Goal: Task Accomplishment & Management: Complete application form

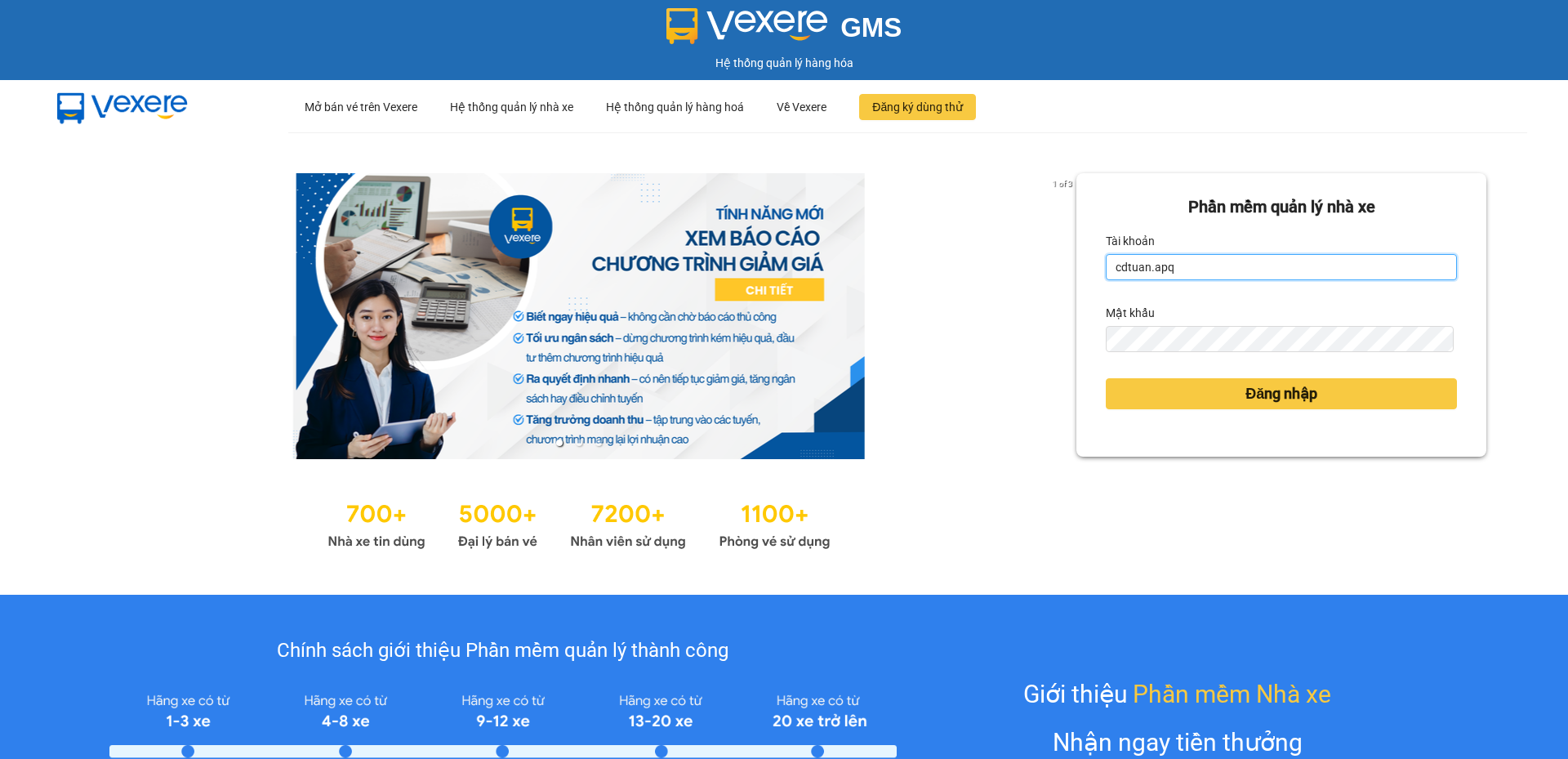
click at [1280, 276] on input "cdtuan.apq" at bounding box center [1282, 267] width 352 height 26
type input "vvanh.apq"
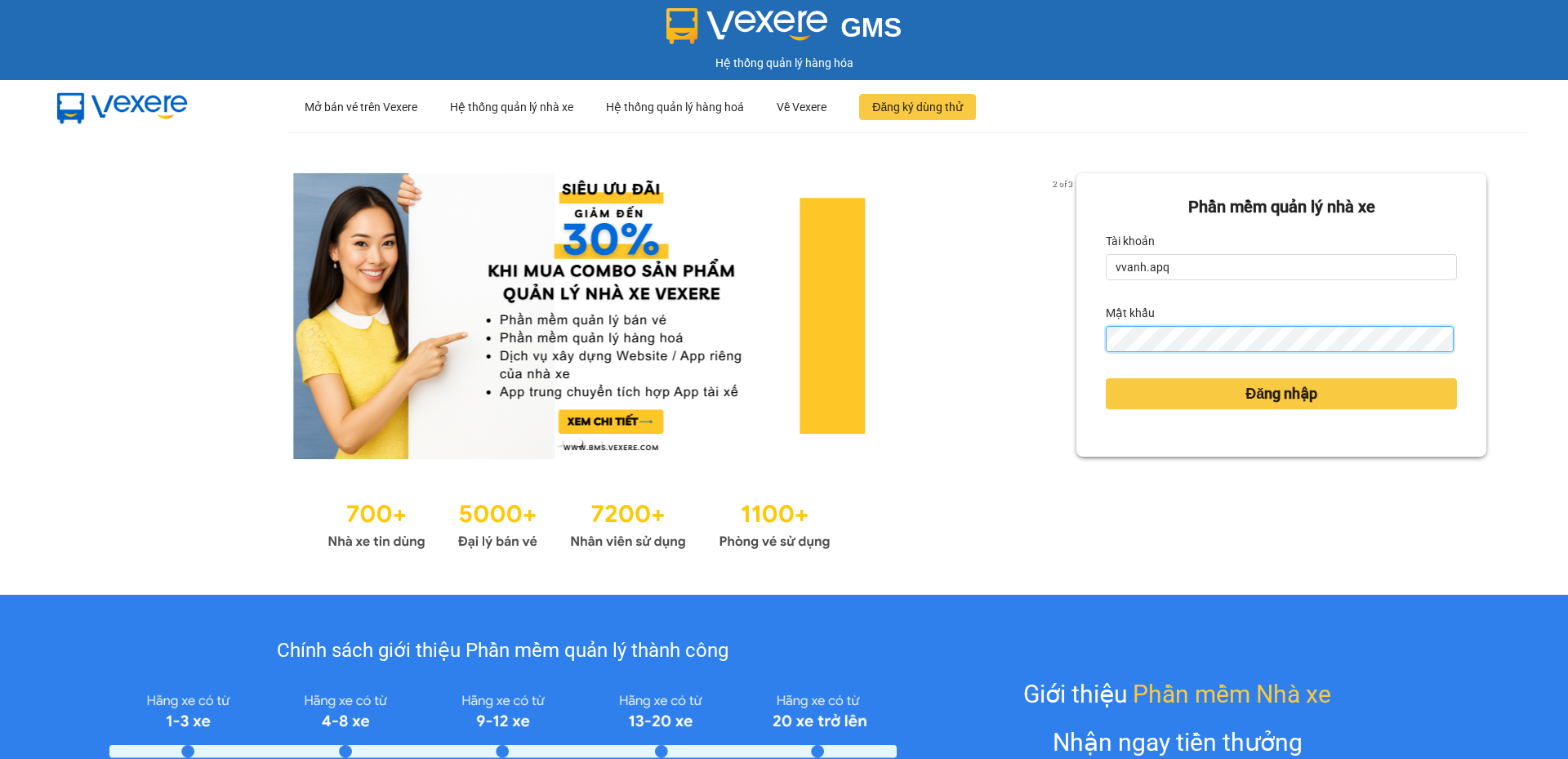
click at [1106, 378] on button "Đăng nhập" at bounding box center [1282, 393] width 352 height 31
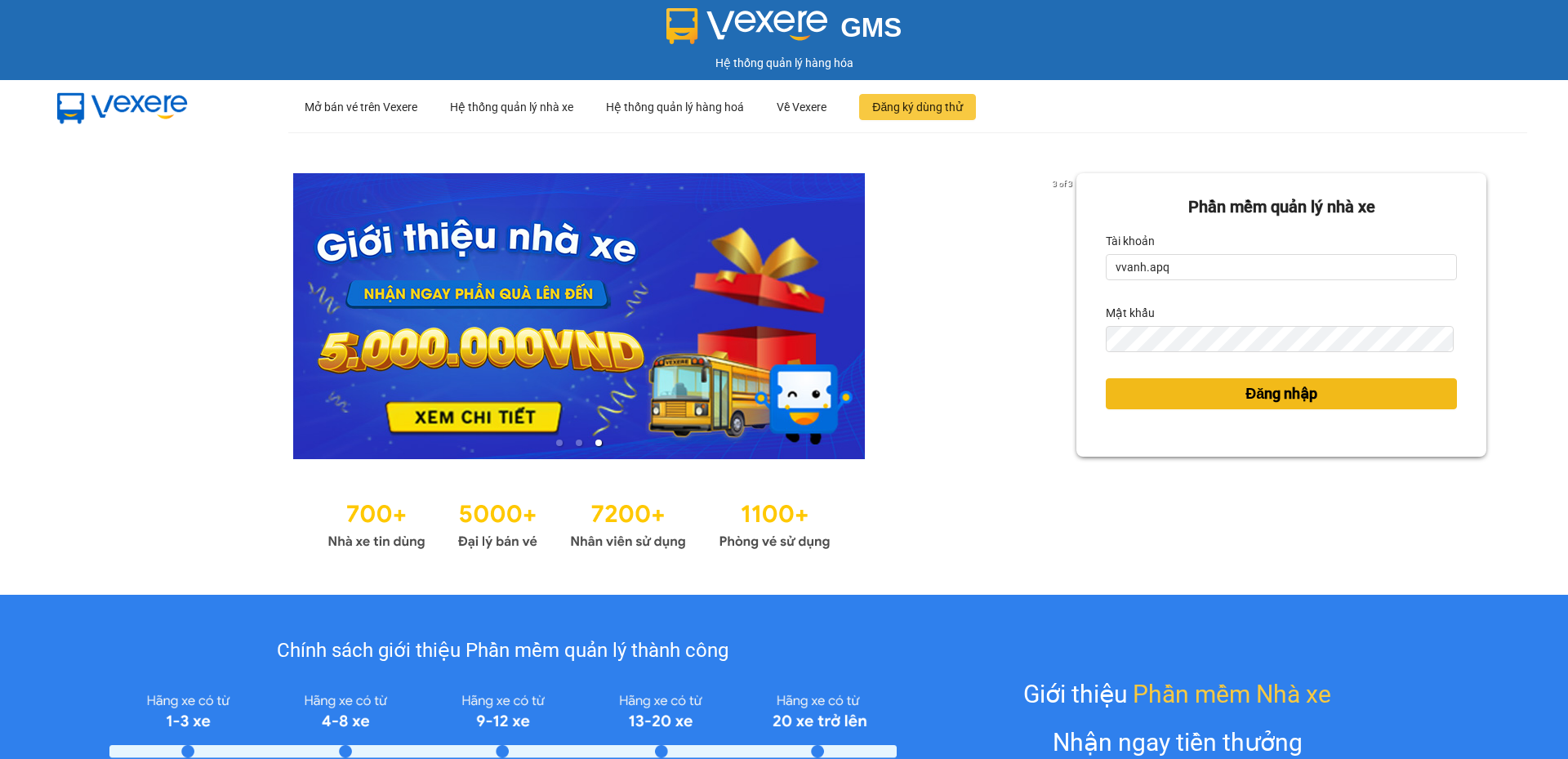
click at [1139, 401] on button "Đăng nhập" at bounding box center [1282, 393] width 352 height 31
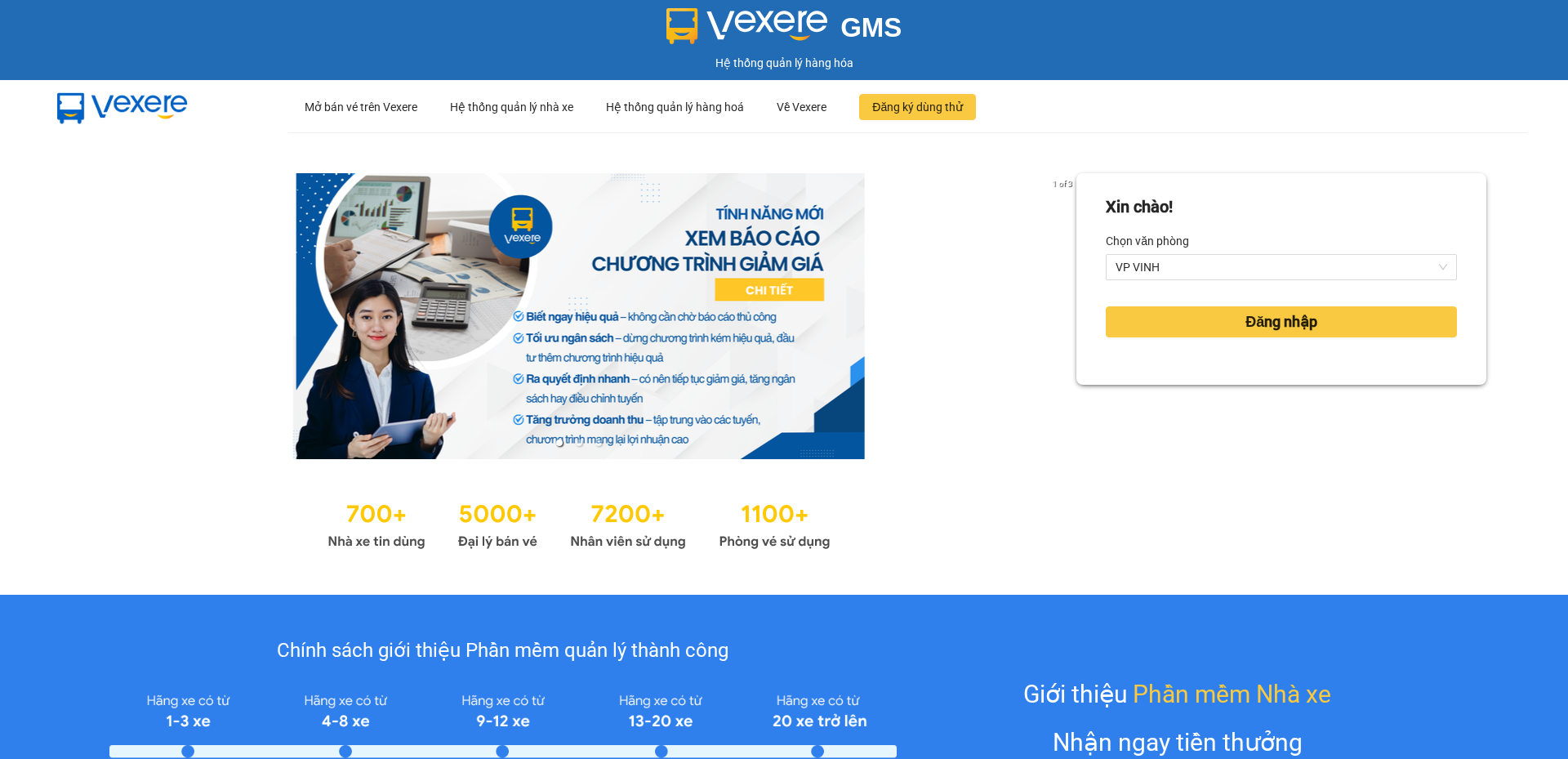
click at [1256, 405] on div "Xin chào! Chọn văn phòng VP VINH Đăng nhập" at bounding box center [1282, 363] width 410 height 380
click at [1217, 328] on button "Đăng nhập" at bounding box center [1282, 322] width 352 height 31
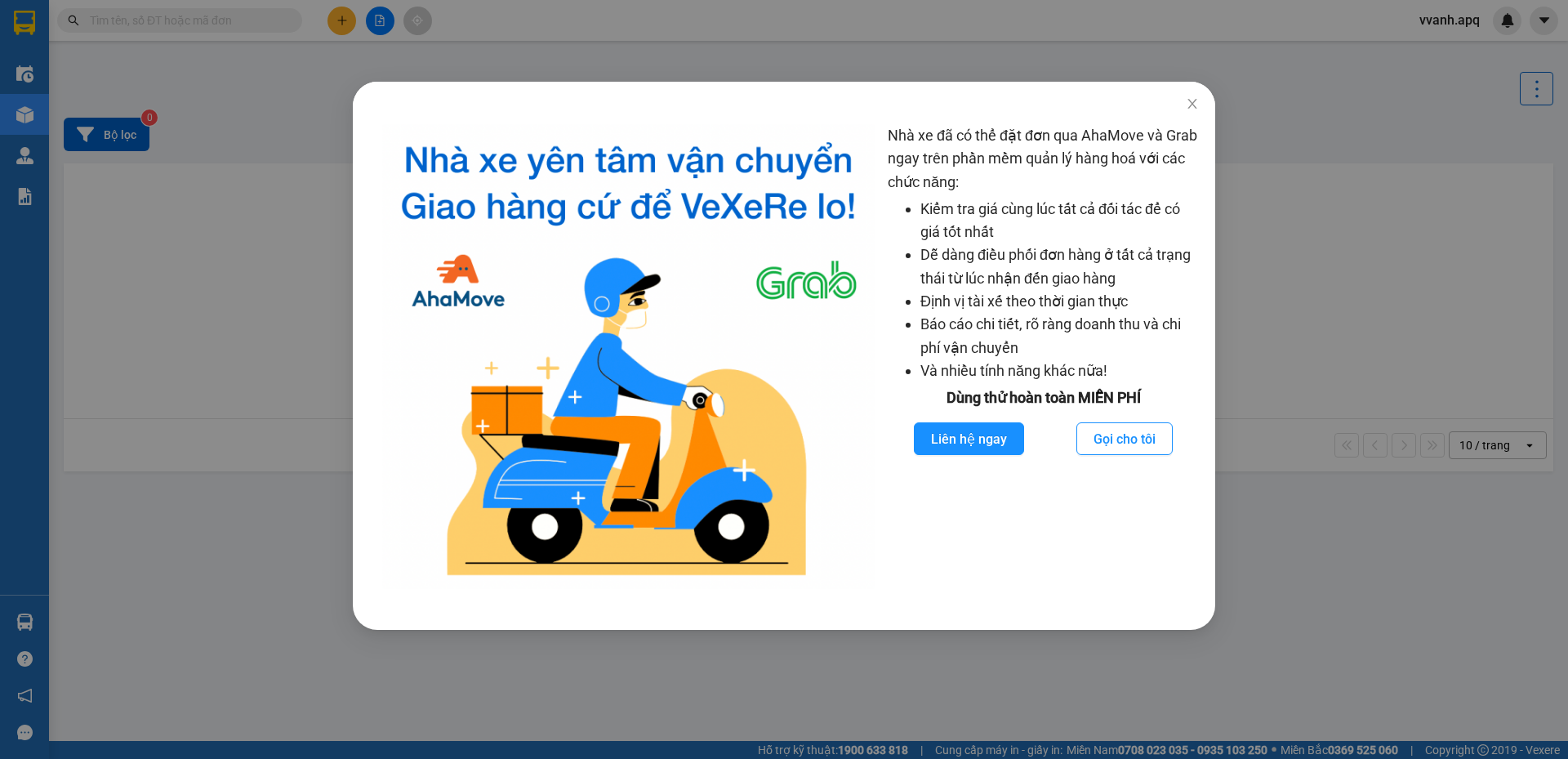
click at [1285, 133] on div "Nhà xe đã có thể đặt đơn qua AhaMove và Grab ngay trên phần mềm quản lý hàng ho…" at bounding box center [784, 380] width 1568 height 759
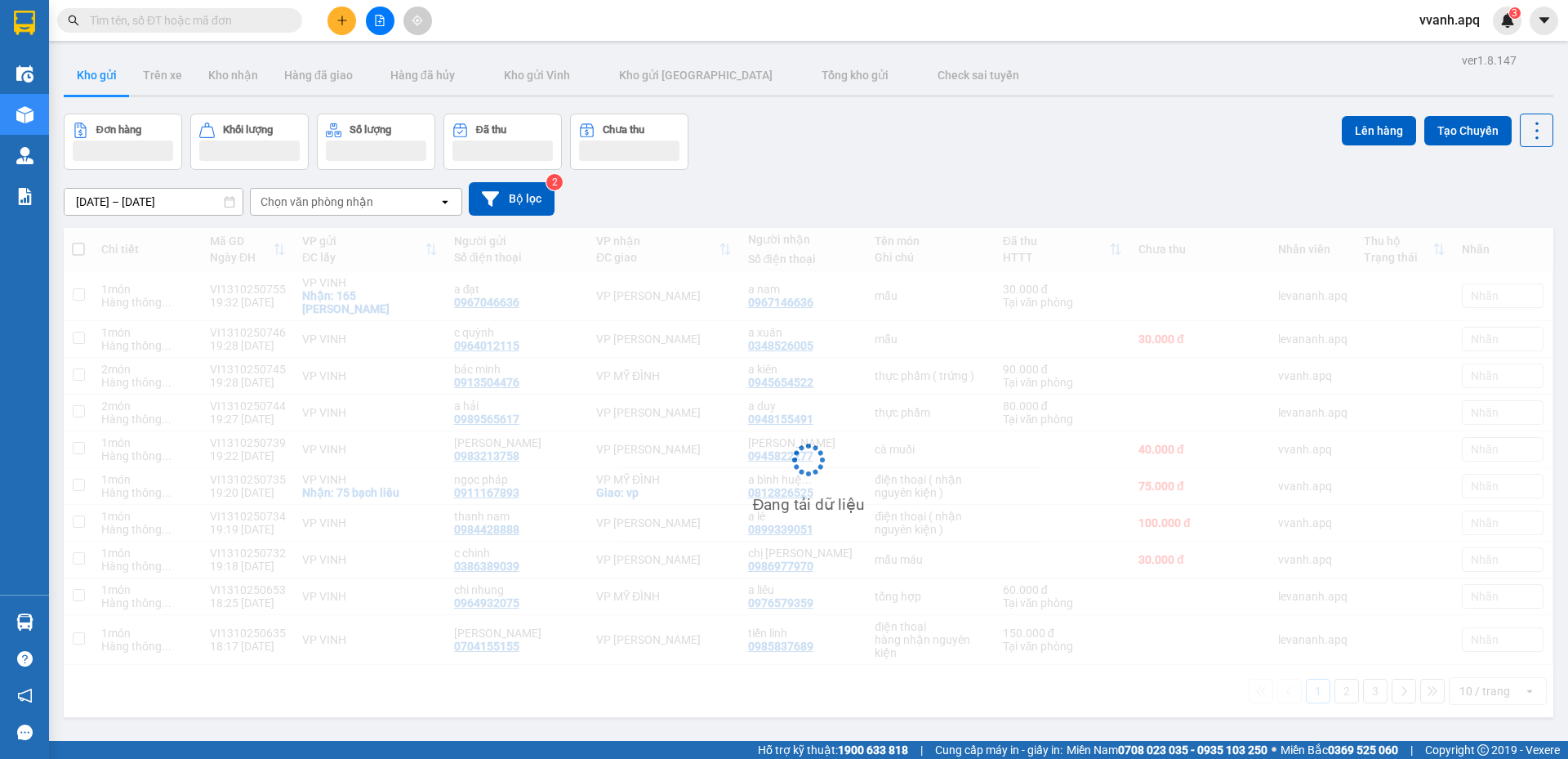
click at [346, 20] on icon "plus" at bounding box center [342, 20] width 12 height 12
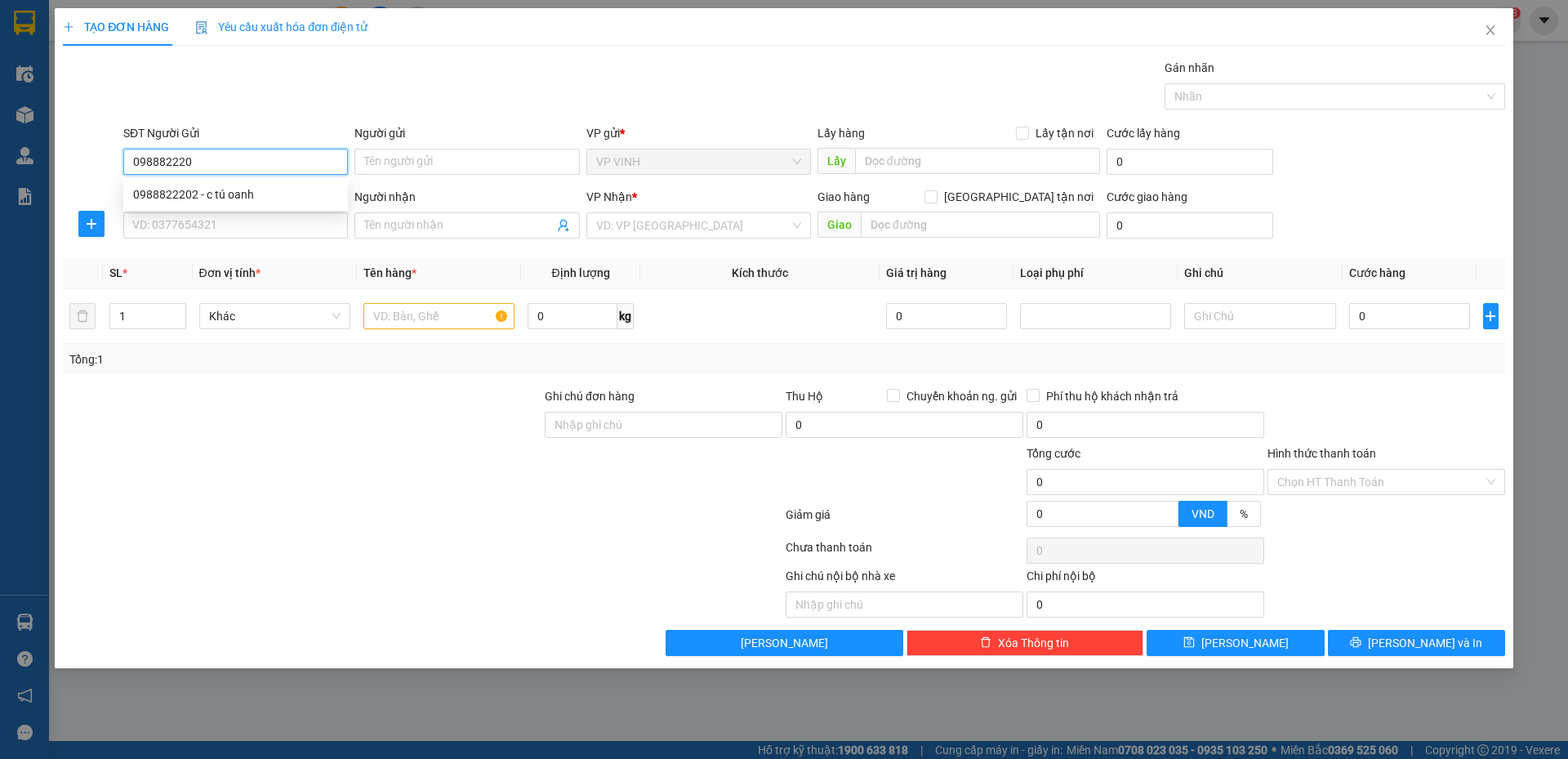
type input "0988822202"
click at [230, 191] on div "0988822202 - c tú oanh" at bounding box center [235, 194] width 205 height 18
type input "c tú oanh"
type input "0988822202"
click at [256, 221] on input "SĐT Người Nhận" at bounding box center [235, 225] width 225 height 26
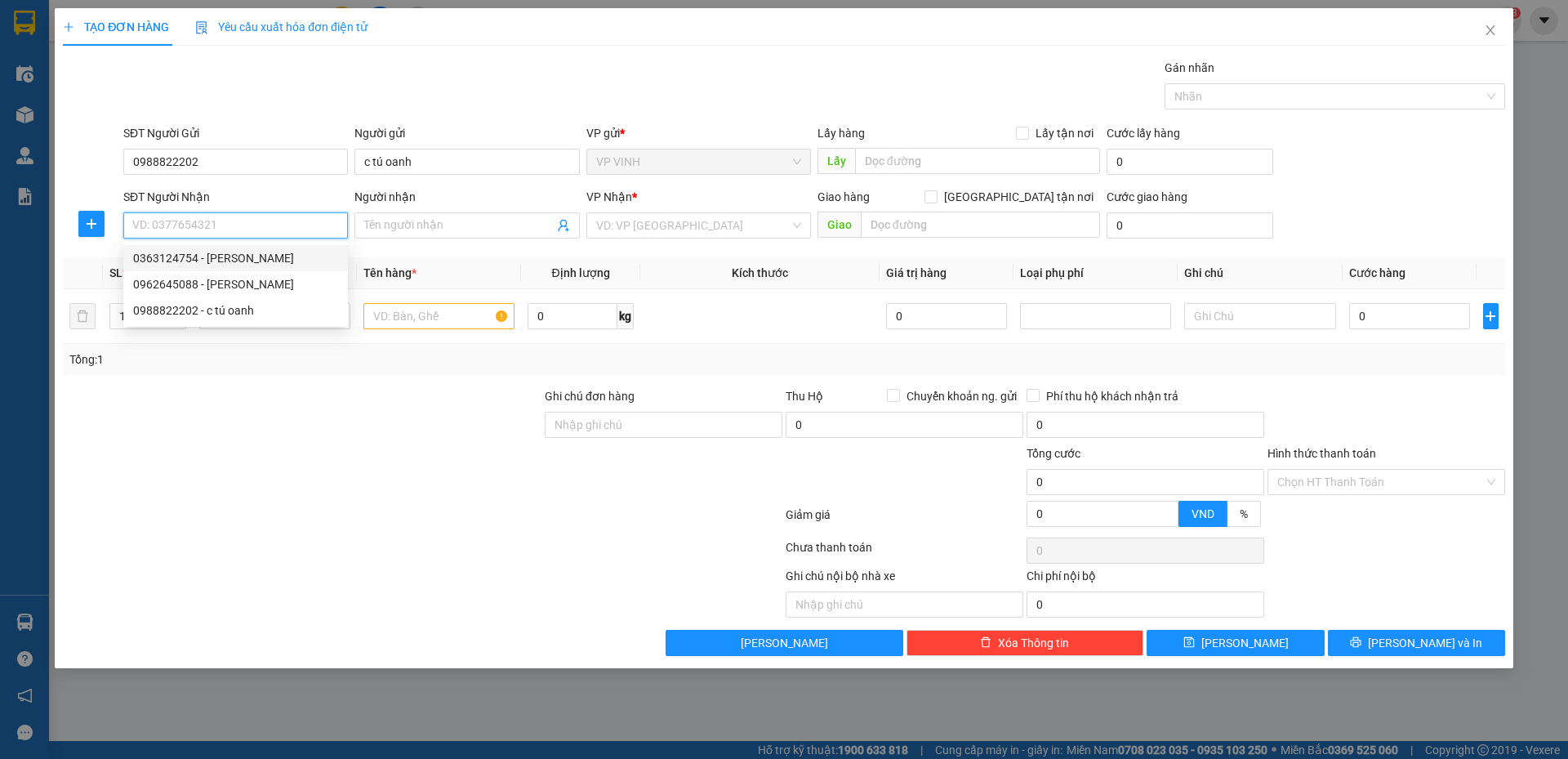
click at [254, 258] on div "0363124754 - phương anh" at bounding box center [235, 258] width 205 height 18
type input "0363124754"
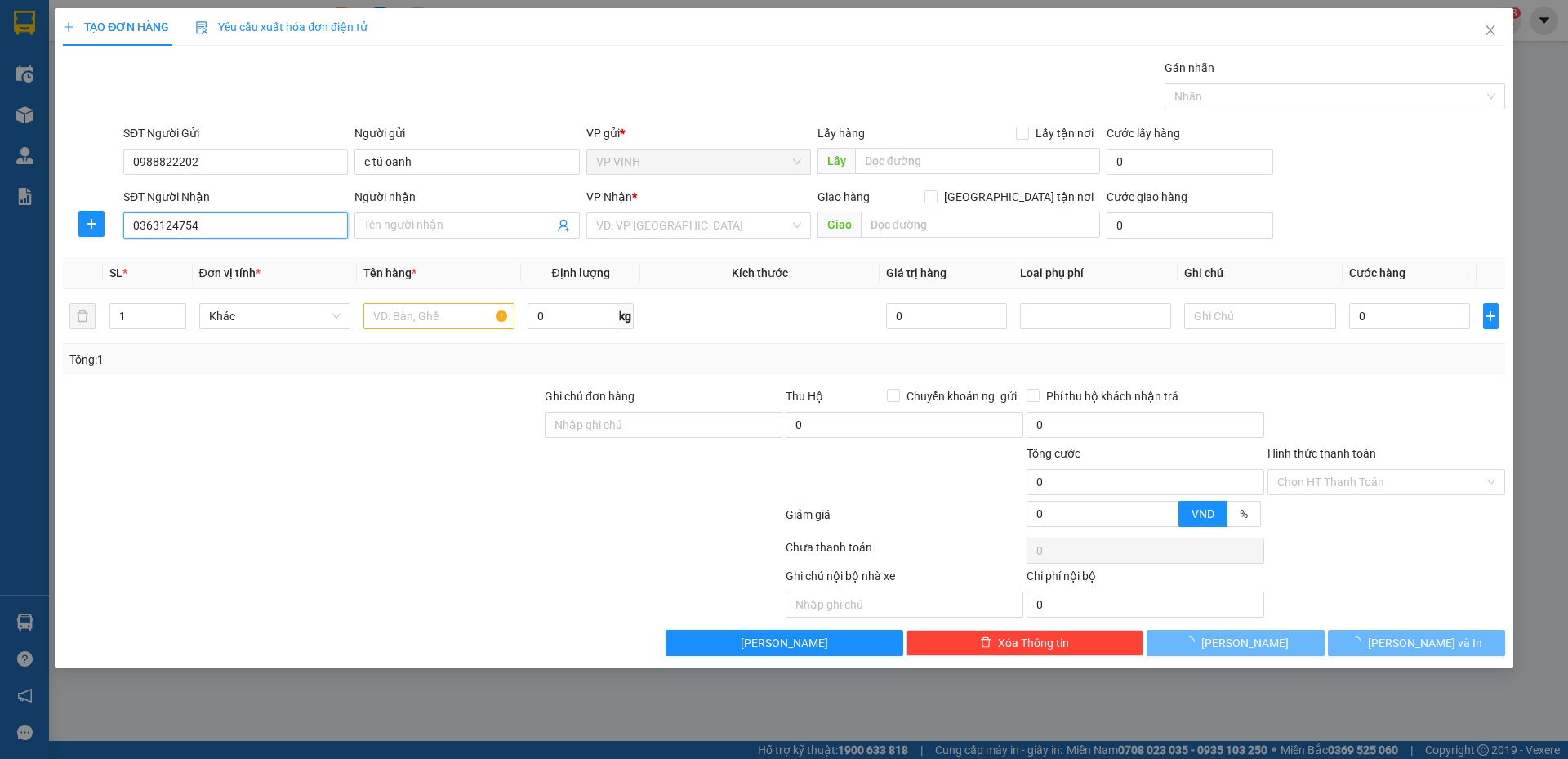
type input "phương anh"
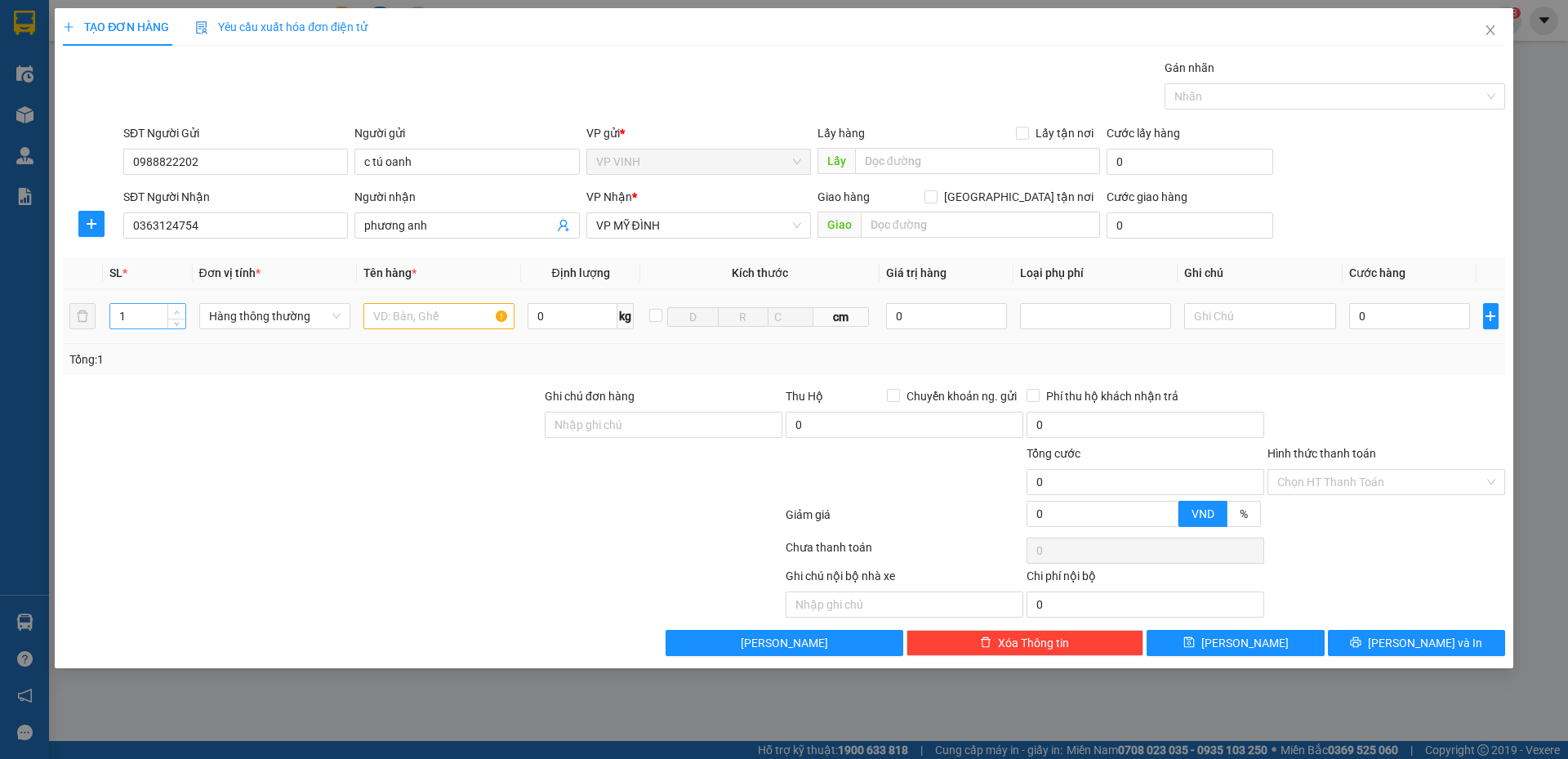
type input "2"
drag, startPoint x: 179, startPoint y: 312, endPoint x: 258, endPoint y: 333, distance: 81.7
click at [179, 312] on icon "up" at bounding box center [176, 311] width 5 height 5
click at [383, 322] on input "text" at bounding box center [438, 315] width 151 height 26
type input "thực phẩm"
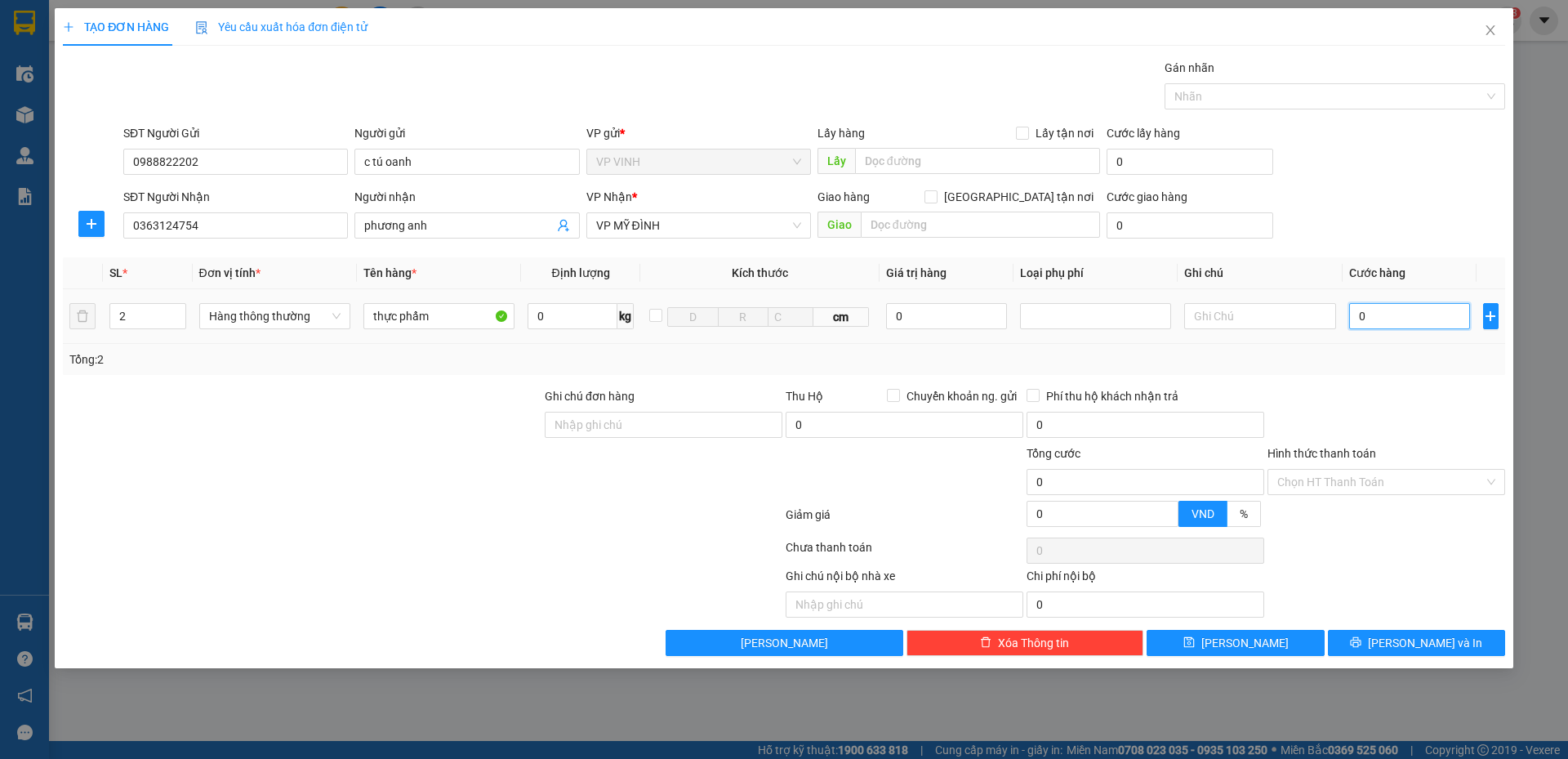
click at [1394, 324] on input "0" at bounding box center [1410, 315] width 122 height 26
type input "9"
type input "90"
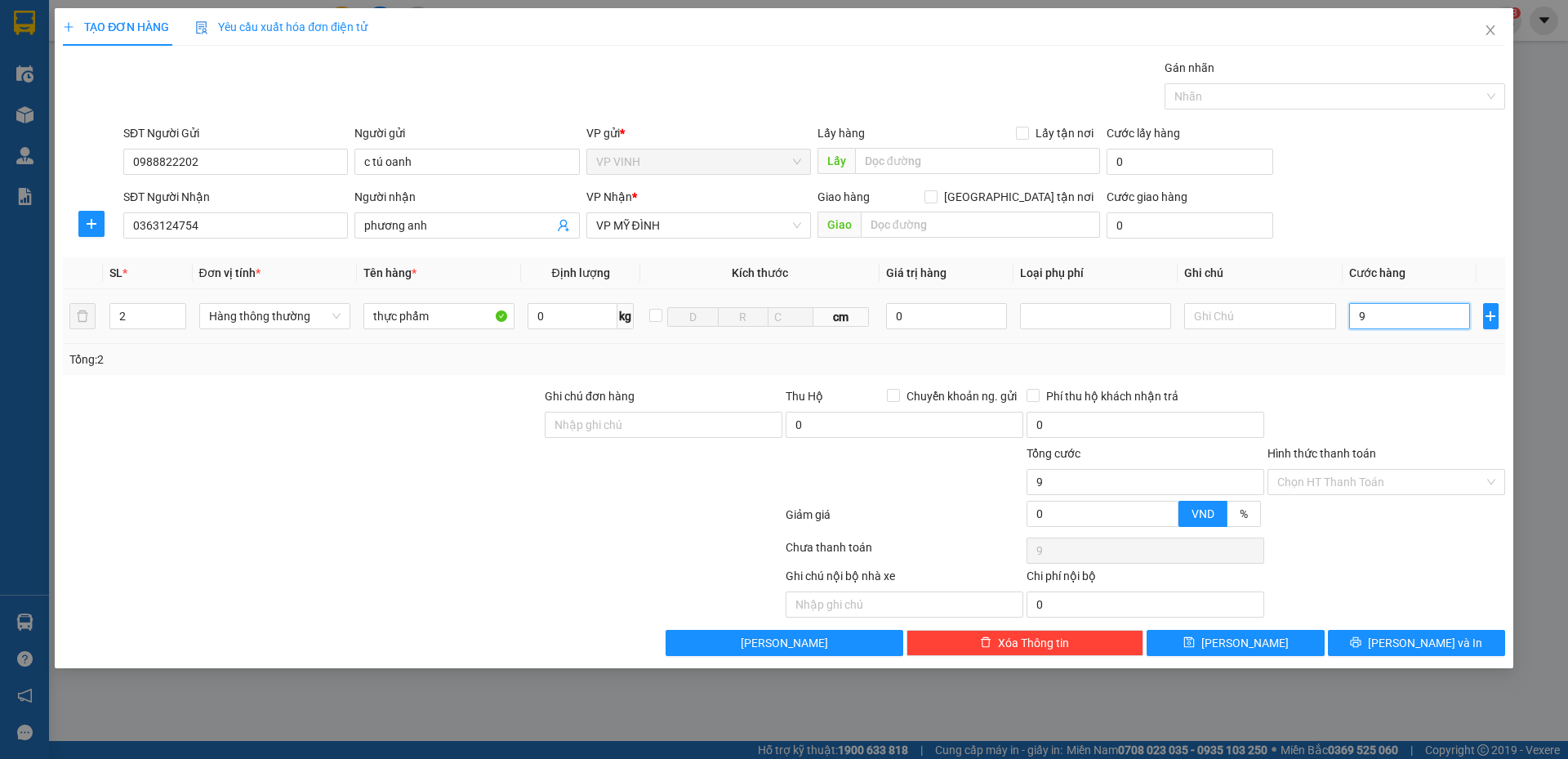
type input "90"
type input "90.000"
click at [1395, 370] on div "Tổng: 2" at bounding box center [784, 359] width 1442 height 31
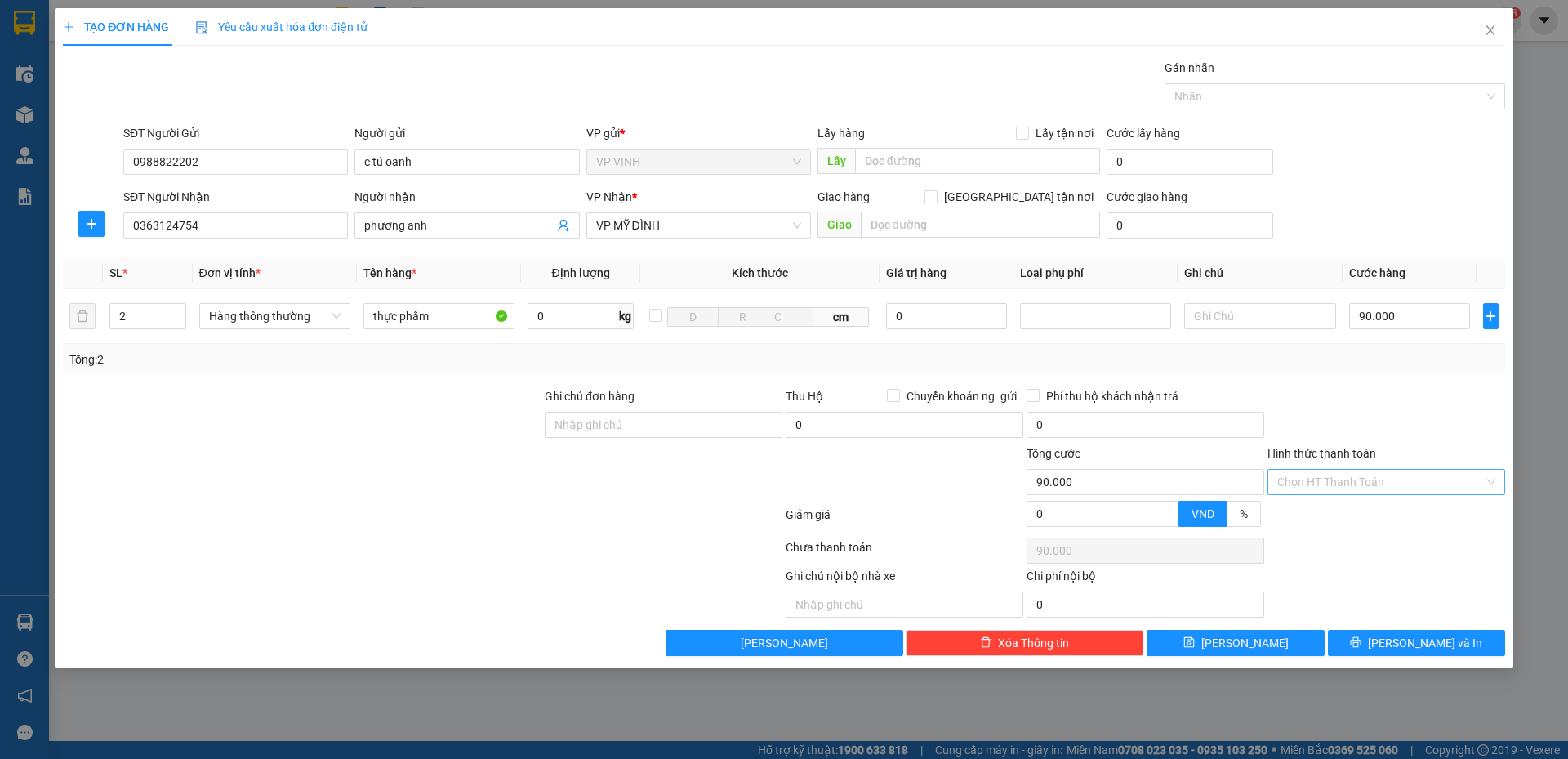
click at [1374, 480] on input "Hình thức thanh toán" at bounding box center [1380, 482] width 207 height 24
click at [1366, 517] on div "Tại văn phòng" at bounding box center [1385, 514] width 218 height 18
type input "0"
click at [1396, 632] on button "Lưu và In" at bounding box center [1416, 642] width 177 height 26
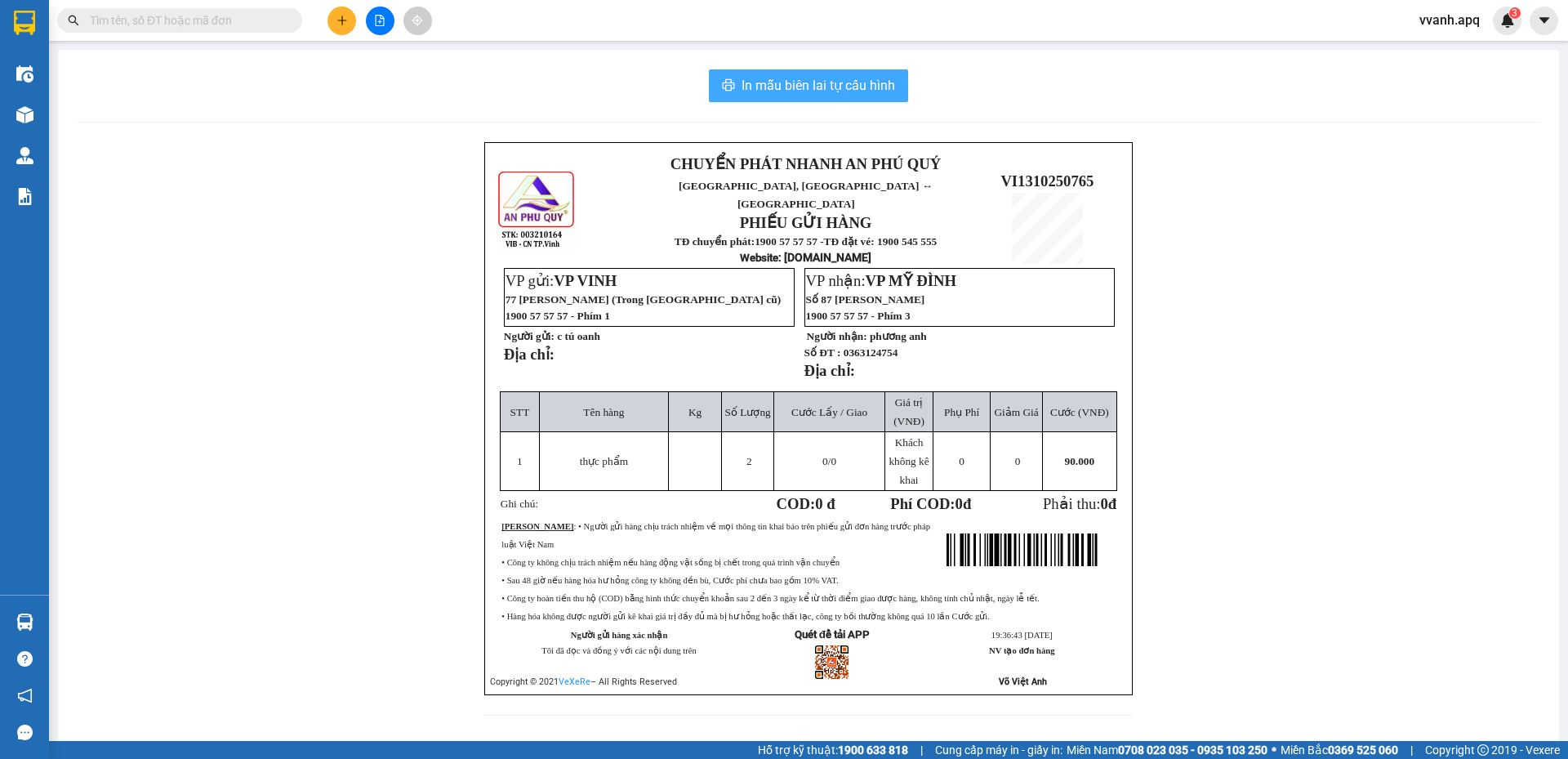
click at [855, 93] on span "In mẫu biên lai tự cấu hình" at bounding box center [819, 85] width 154 height 21
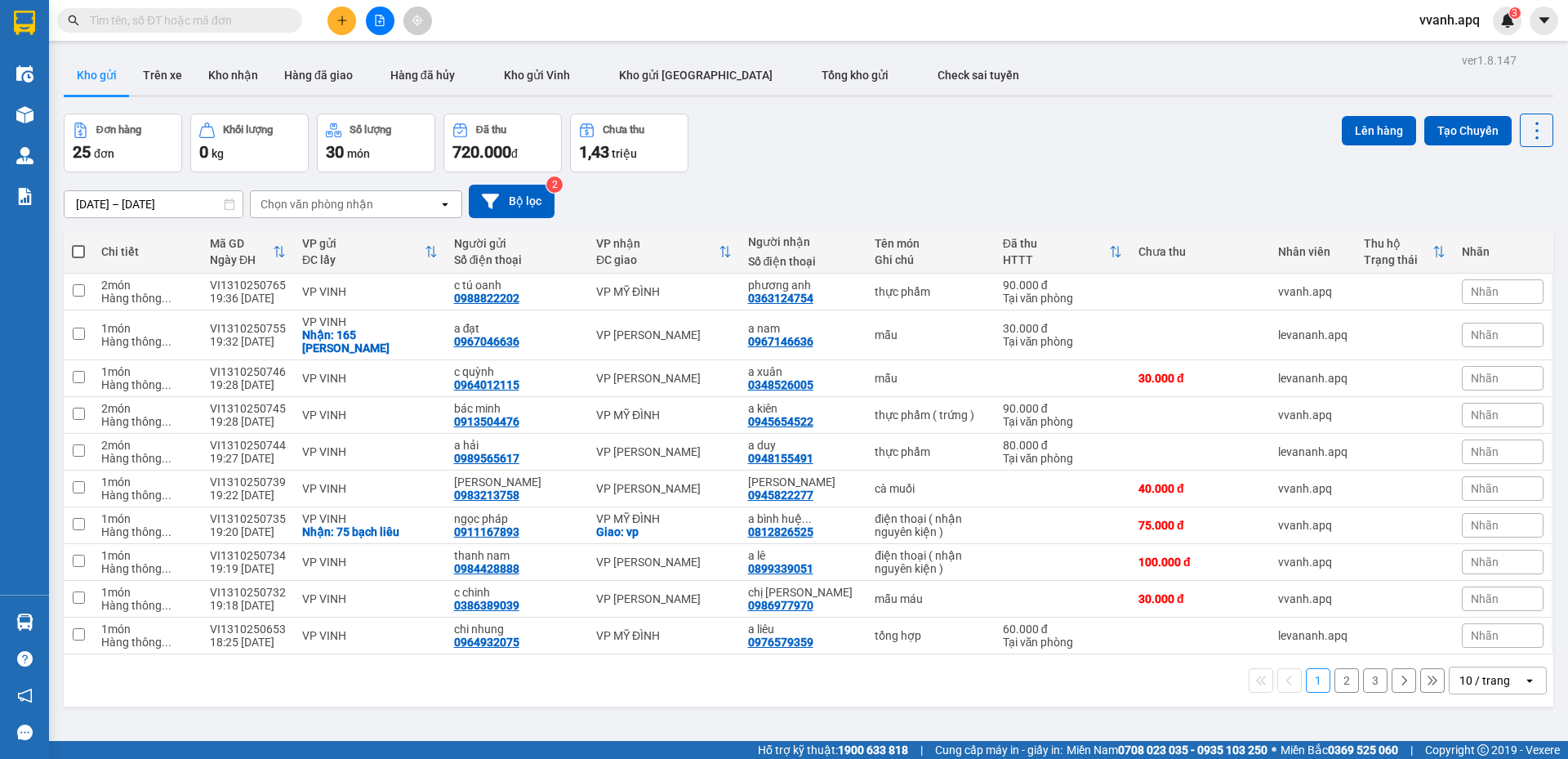
click at [206, 19] on input "text" at bounding box center [185, 21] width 192 height 18
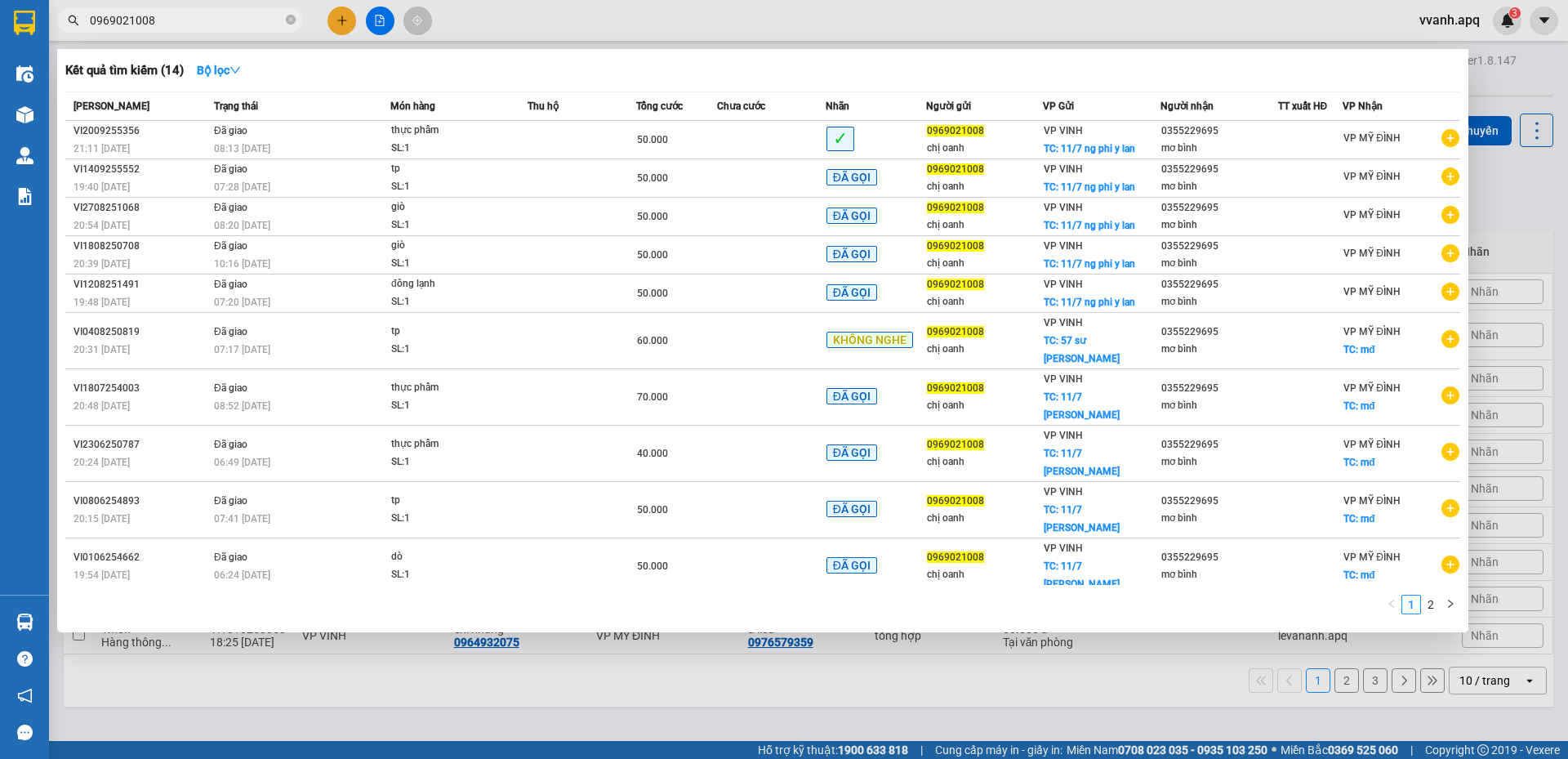
click at [837, 66] on div "Kết quả tìm kiếm ( 14 ) Bộ lọc" at bounding box center [763, 70] width 1395 height 26
click at [1106, 80] on div "Kết quả tìm kiếm ( 14 ) Bộ lọc" at bounding box center [763, 70] width 1395 height 26
click at [202, 15] on input "0969021008" at bounding box center [185, 21] width 192 height 18
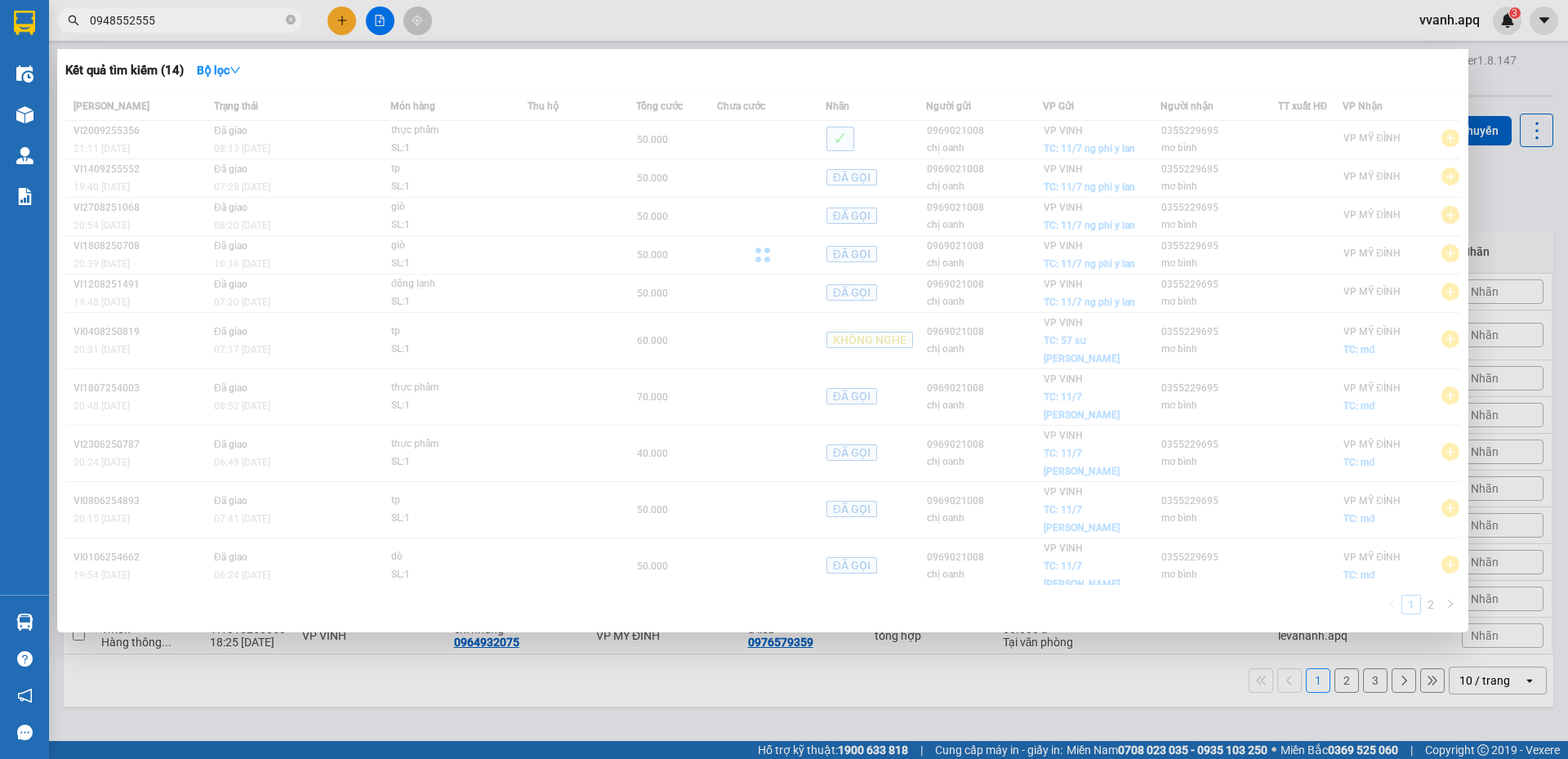
click at [211, 25] on input "0948552555" at bounding box center [185, 21] width 192 height 18
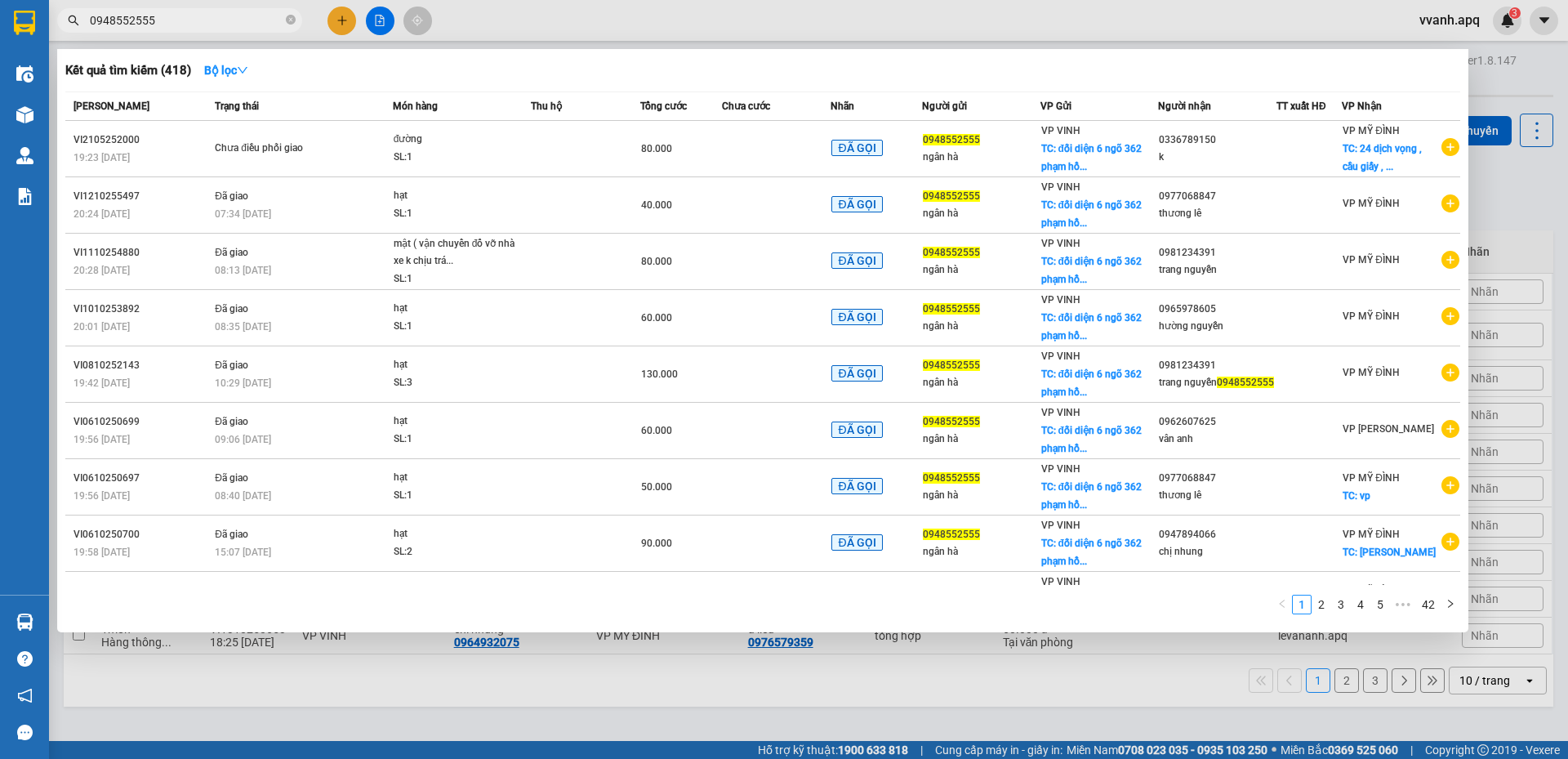
type input "0948552555"
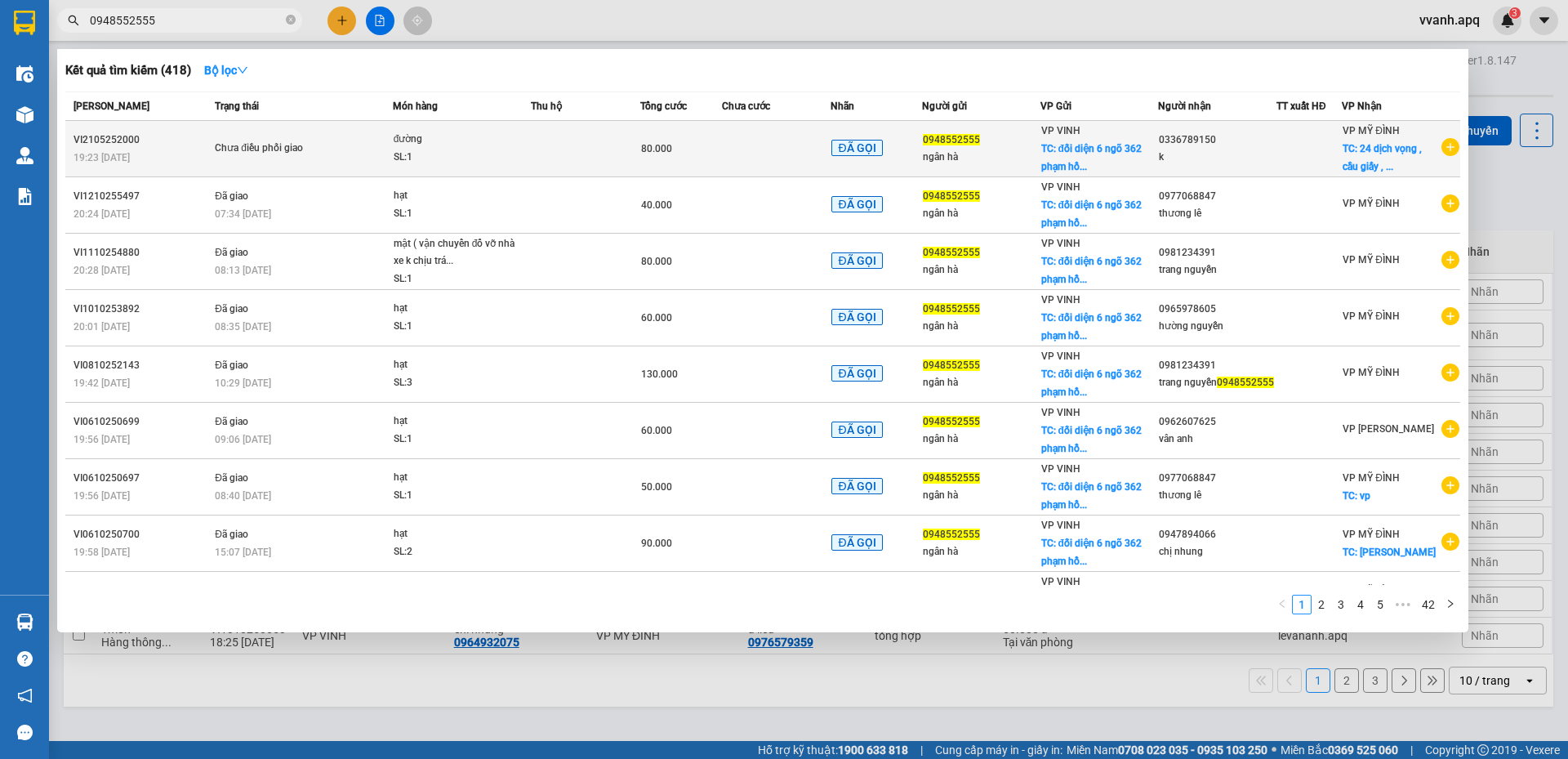
click at [899, 145] on div "ĐÃ GỌI" at bounding box center [876, 149] width 89 height 19
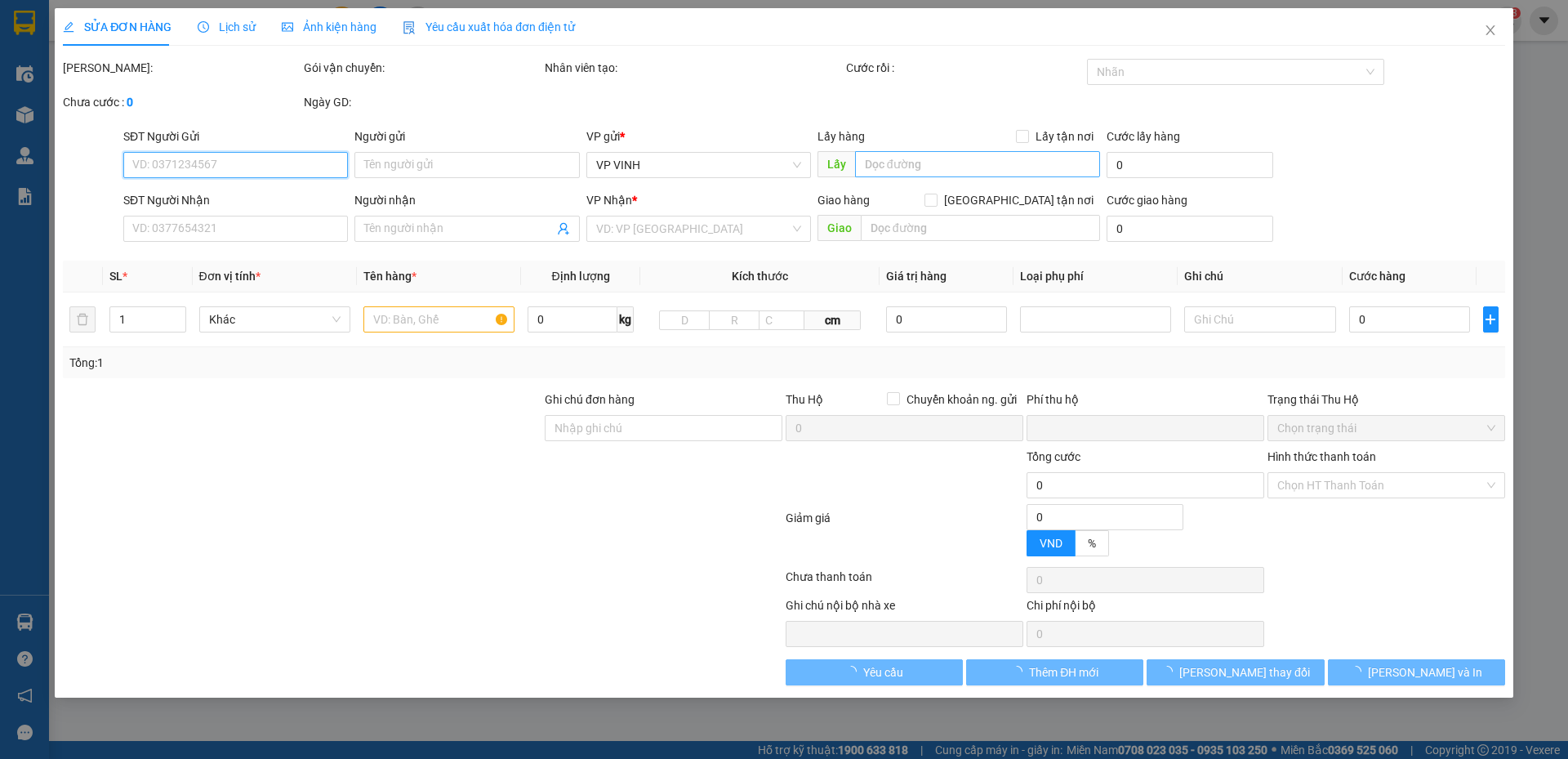
type input "0948552555"
type input "ngân hà"
checkbox input "true"
type input "đối diện 6 ngõ 362 phạm hồng thái"
type input "0336789150"
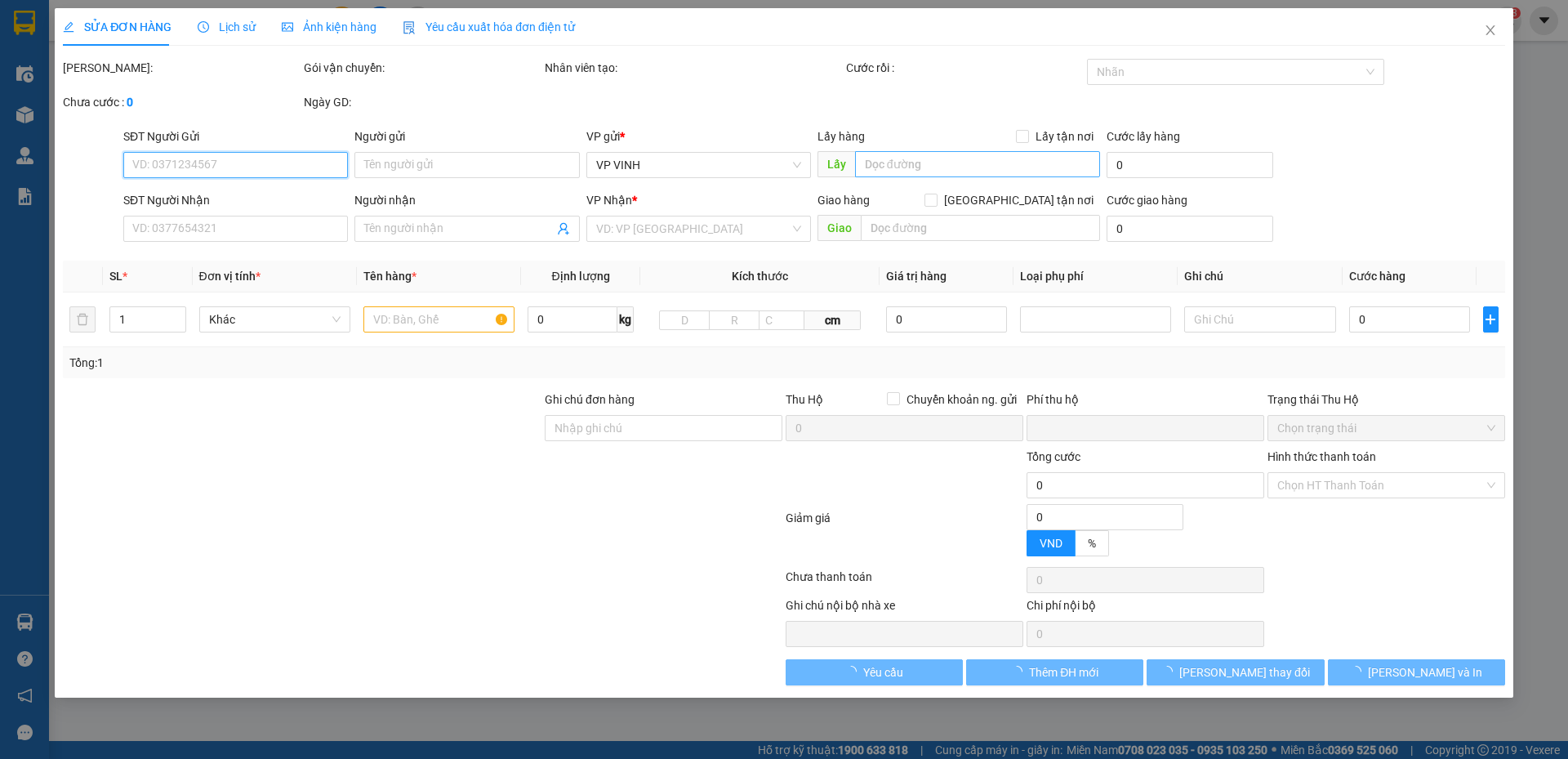
type input "k"
checkbox input "true"
type input "24 dịch vọng , cầu giấy , hà nội"
type input "0"
type input "80.000"
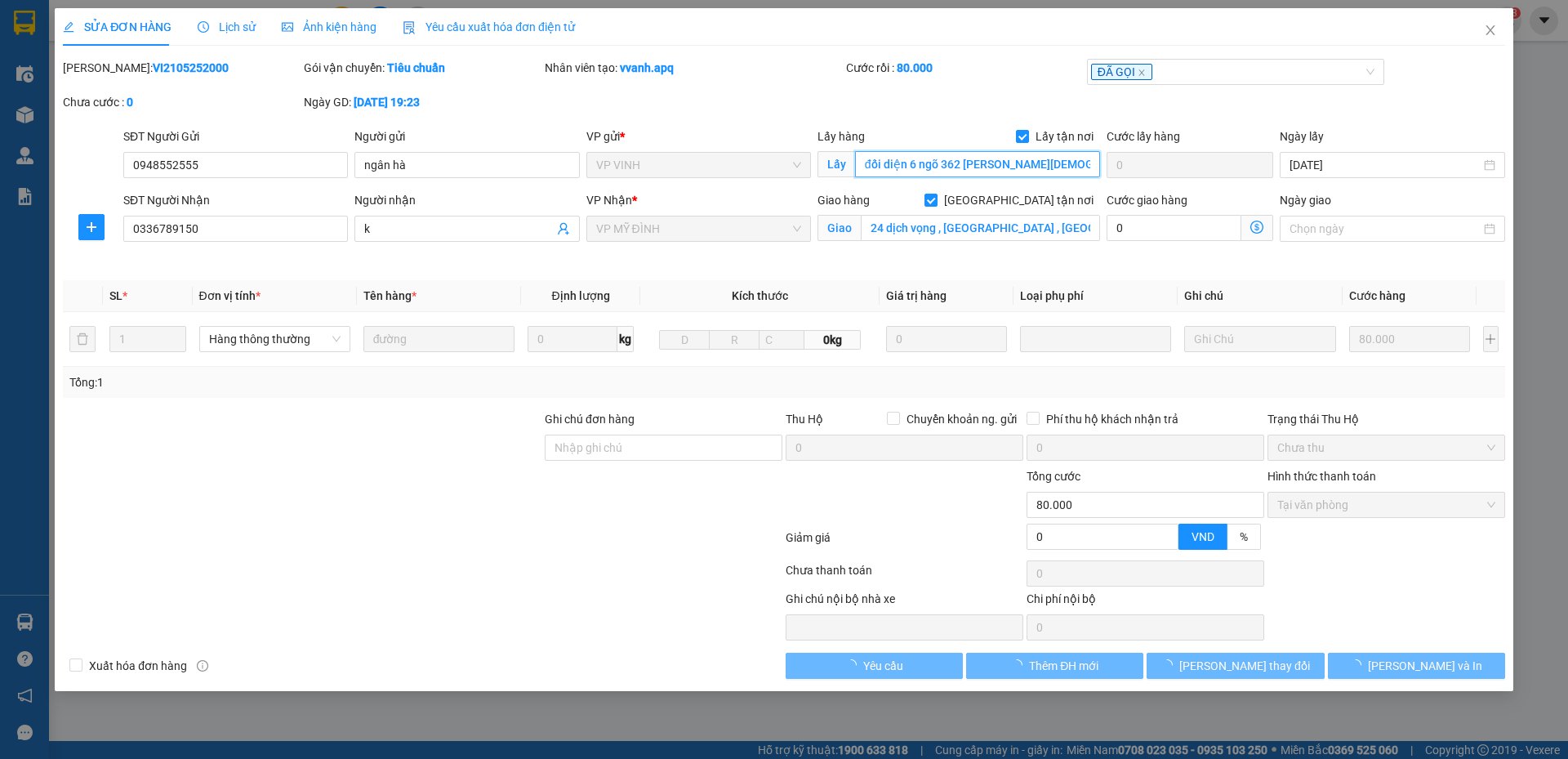
click at [934, 163] on input "đối diện 6 ngõ 362 phạm hồng thái" at bounding box center [977, 164] width 245 height 26
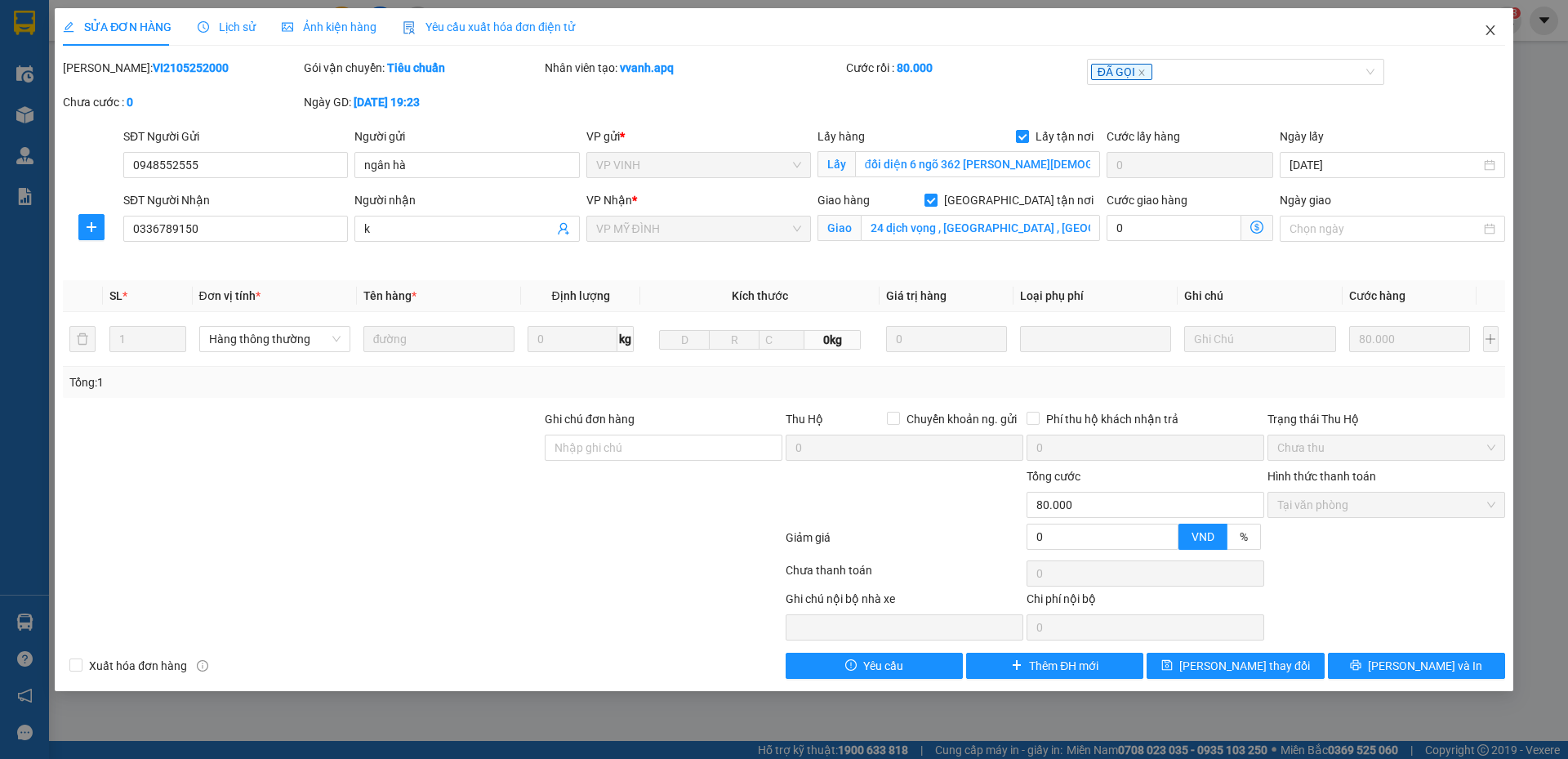
click at [1488, 29] on icon "close" at bounding box center [1490, 30] width 13 height 13
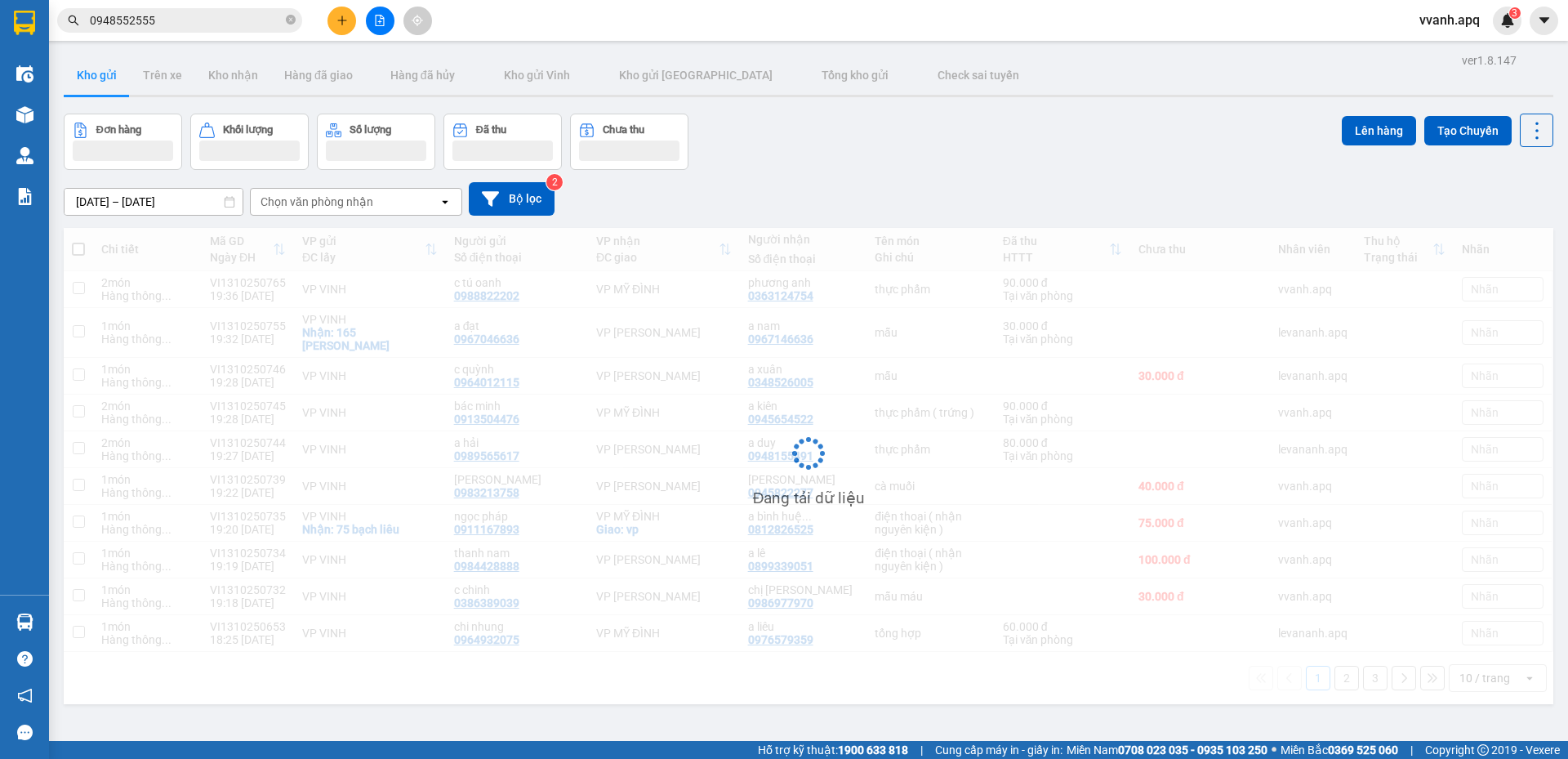
click at [242, 20] on input "0948552555" at bounding box center [185, 21] width 192 height 18
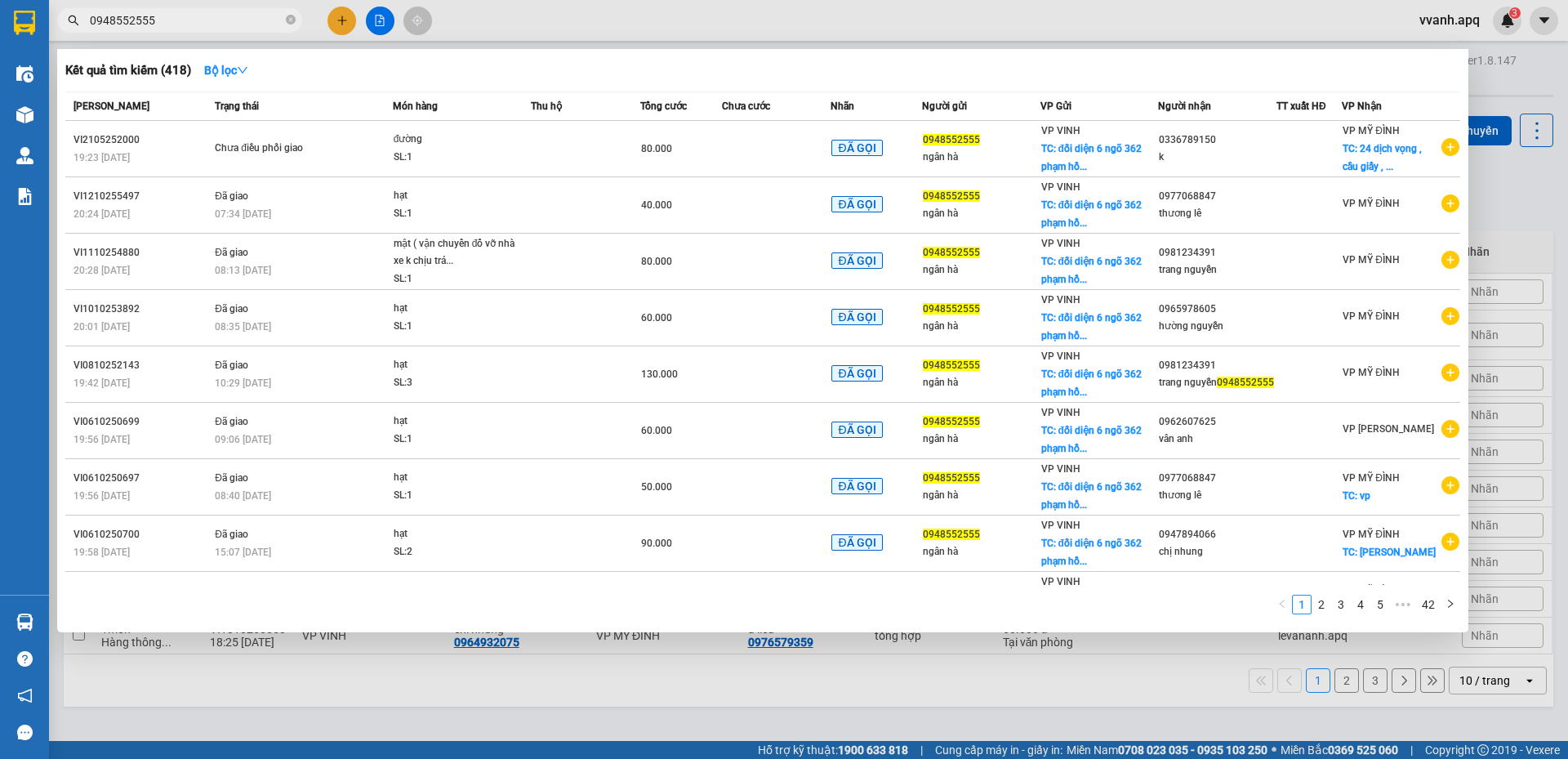
click at [340, 23] on div at bounding box center [784, 380] width 1568 height 759
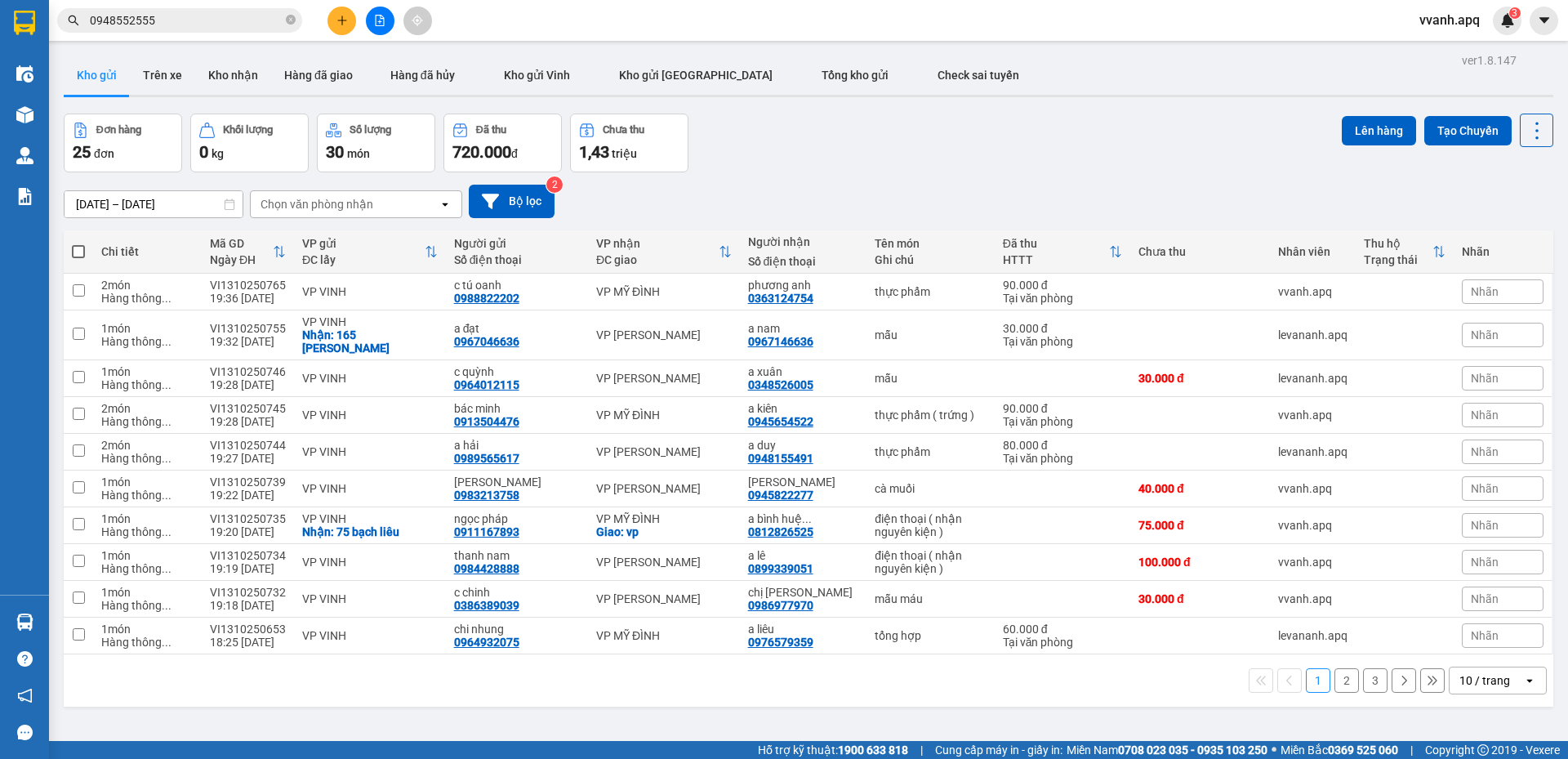
click at [225, 16] on input "0948552555" at bounding box center [185, 21] width 192 height 18
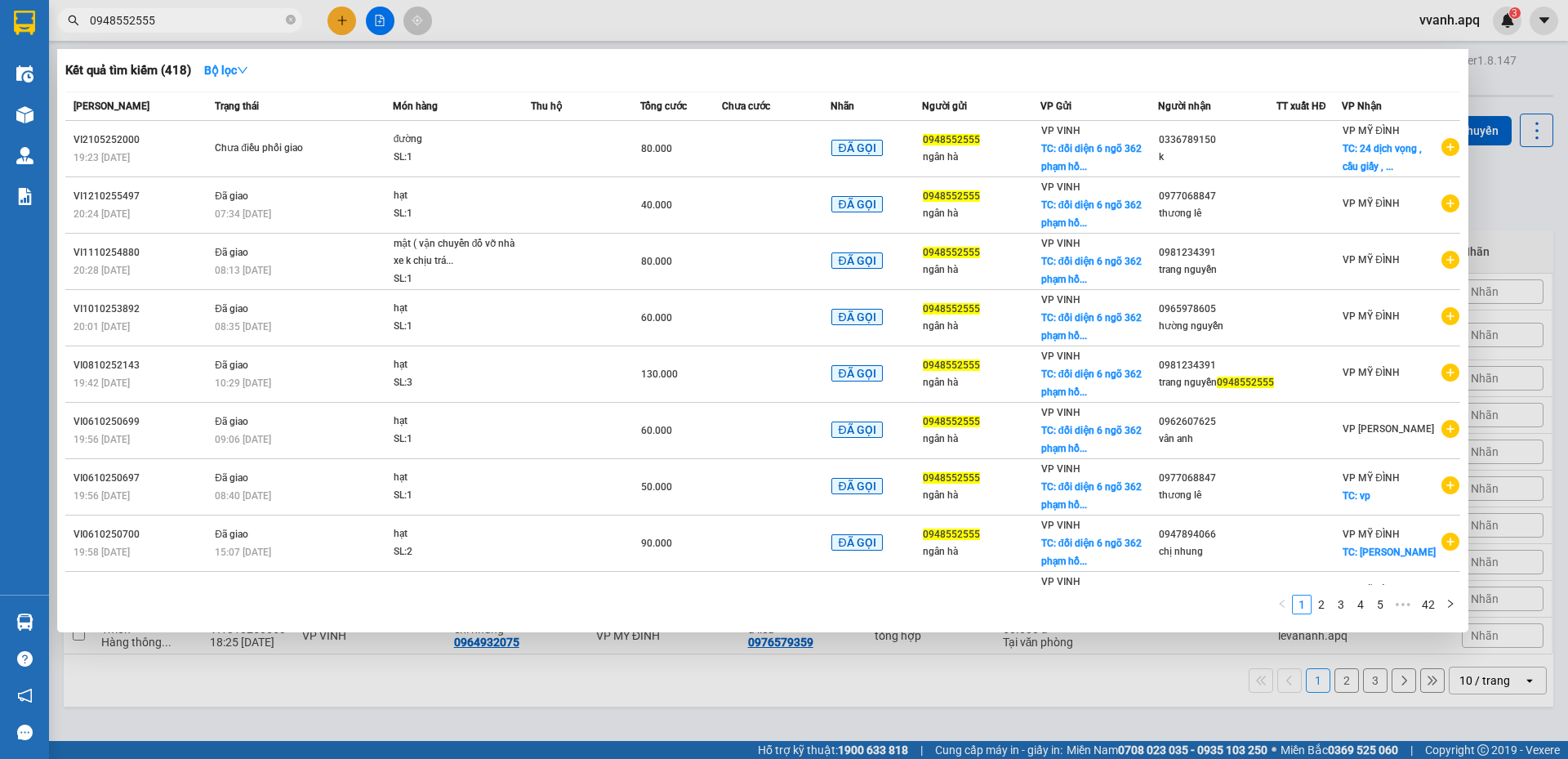
click at [225, 16] on input "0948552555" at bounding box center [185, 21] width 192 height 18
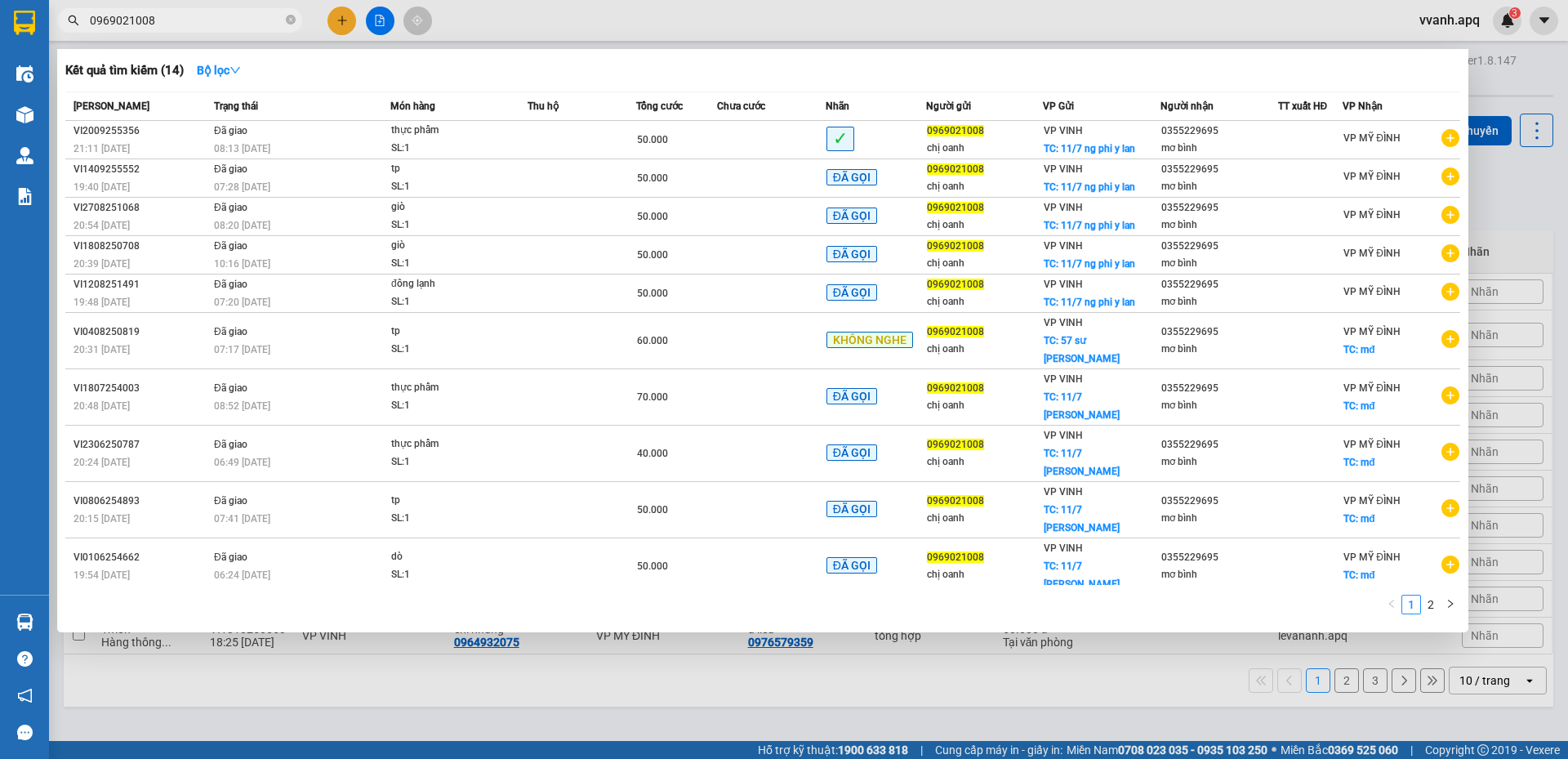
type input "0969021008"
click at [339, 18] on div at bounding box center [784, 380] width 1568 height 759
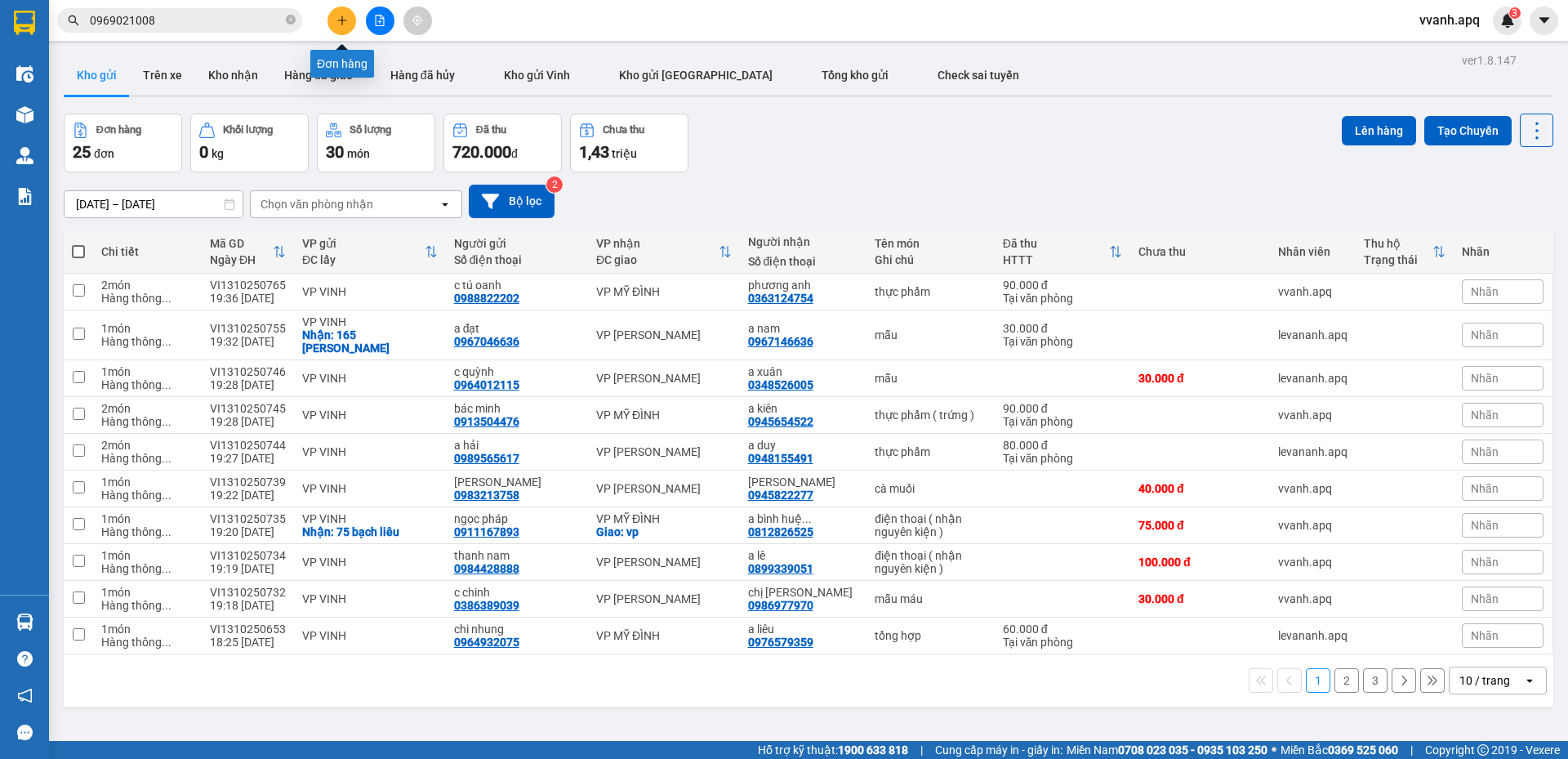
click at [339, 18] on icon "plus" at bounding box center [342, 20] width 12 height 12
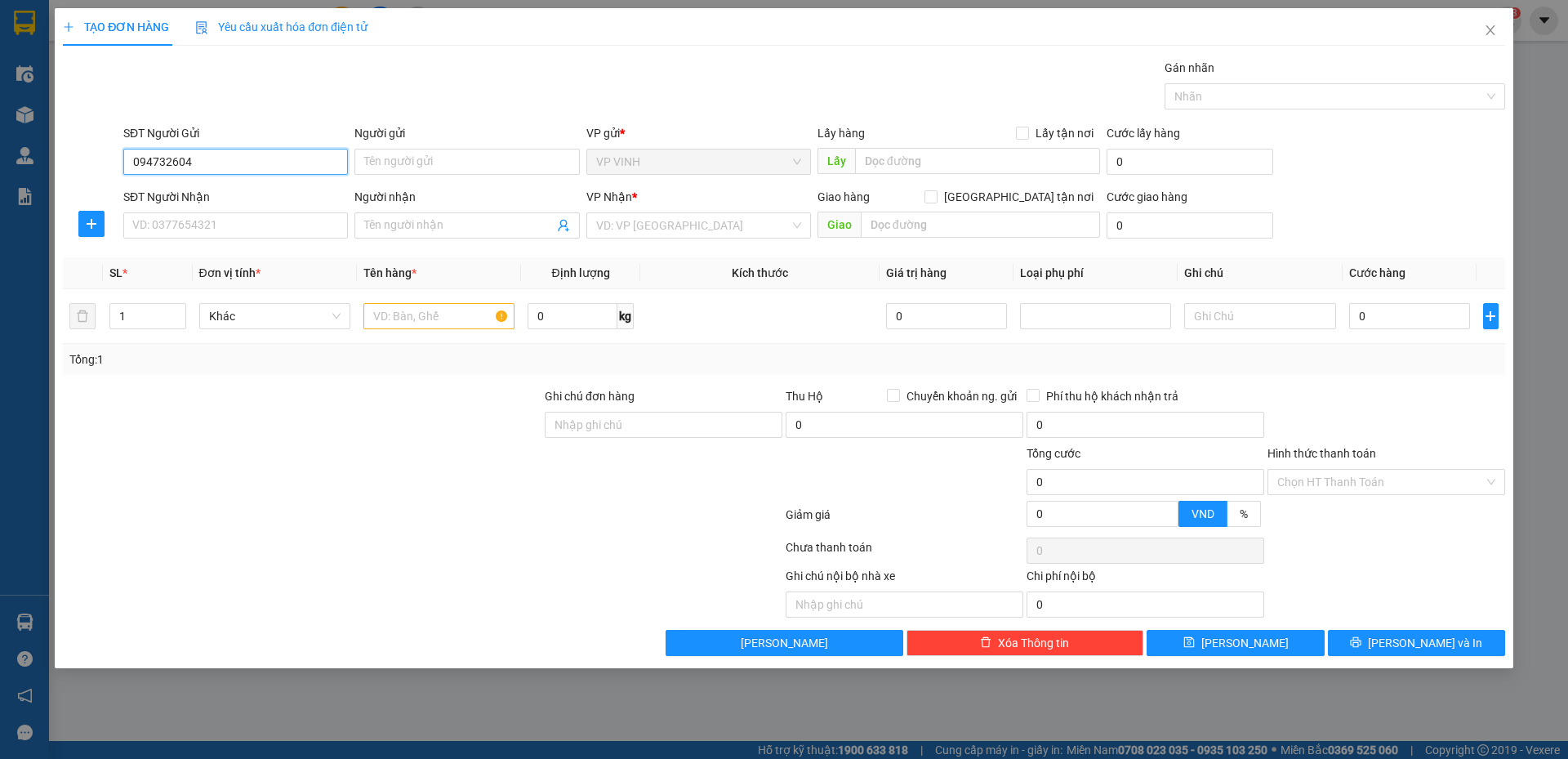
type input "0947326048"
click at [248, 191] on div "0947326048 - a sơn" at bounding box center [235, 194] width 205 height 18
type input "a sơn"
type input "0947326048"
click at [247, 218] on input "SĐT Người Nhận" at bounding box center [235, 225] width 225 height 26
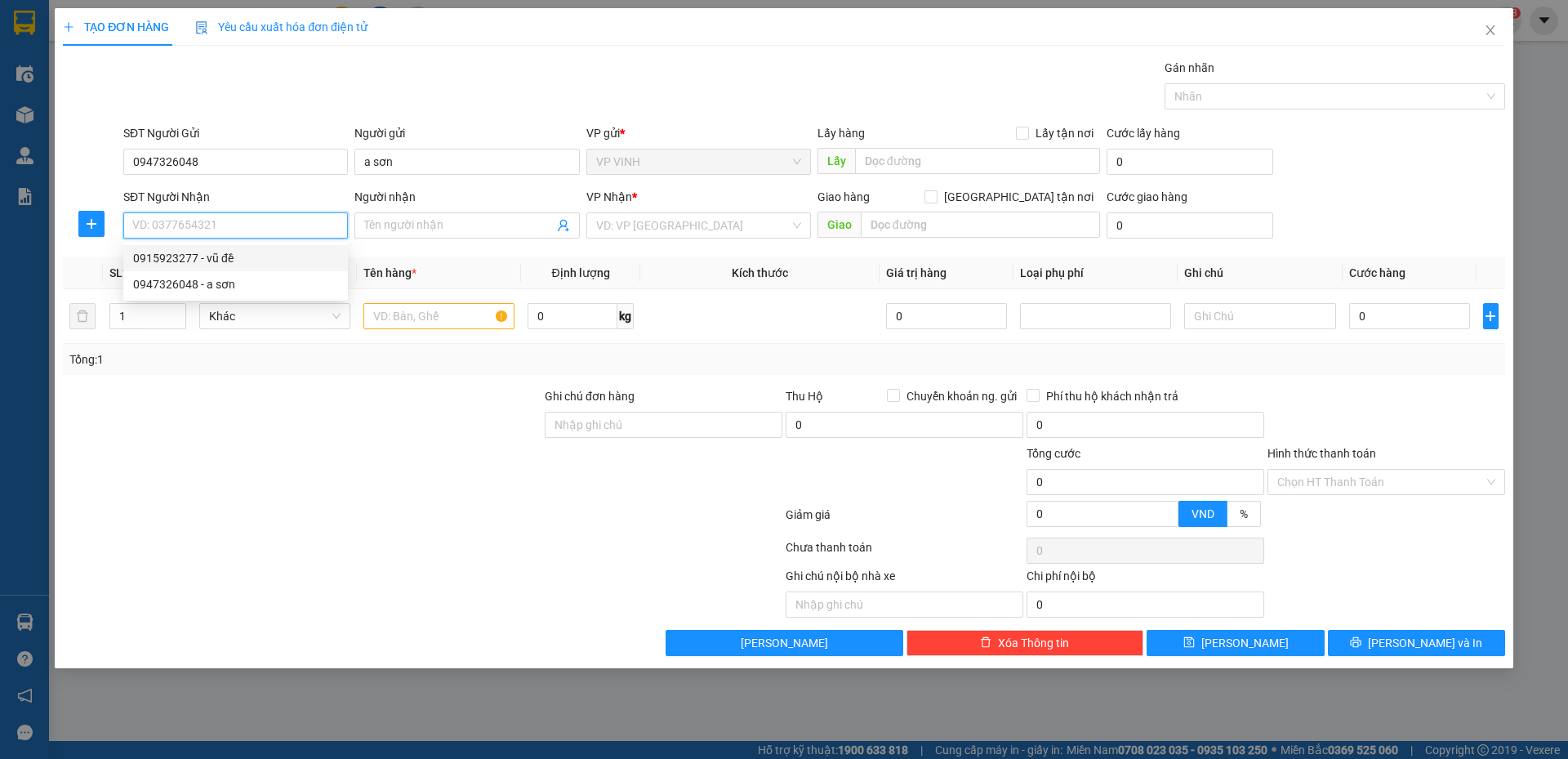
click at [239, 262] on div "0915923277 - vũ đề" at bounding box center [235, 258] width 205 height 18
type input "0915923277"
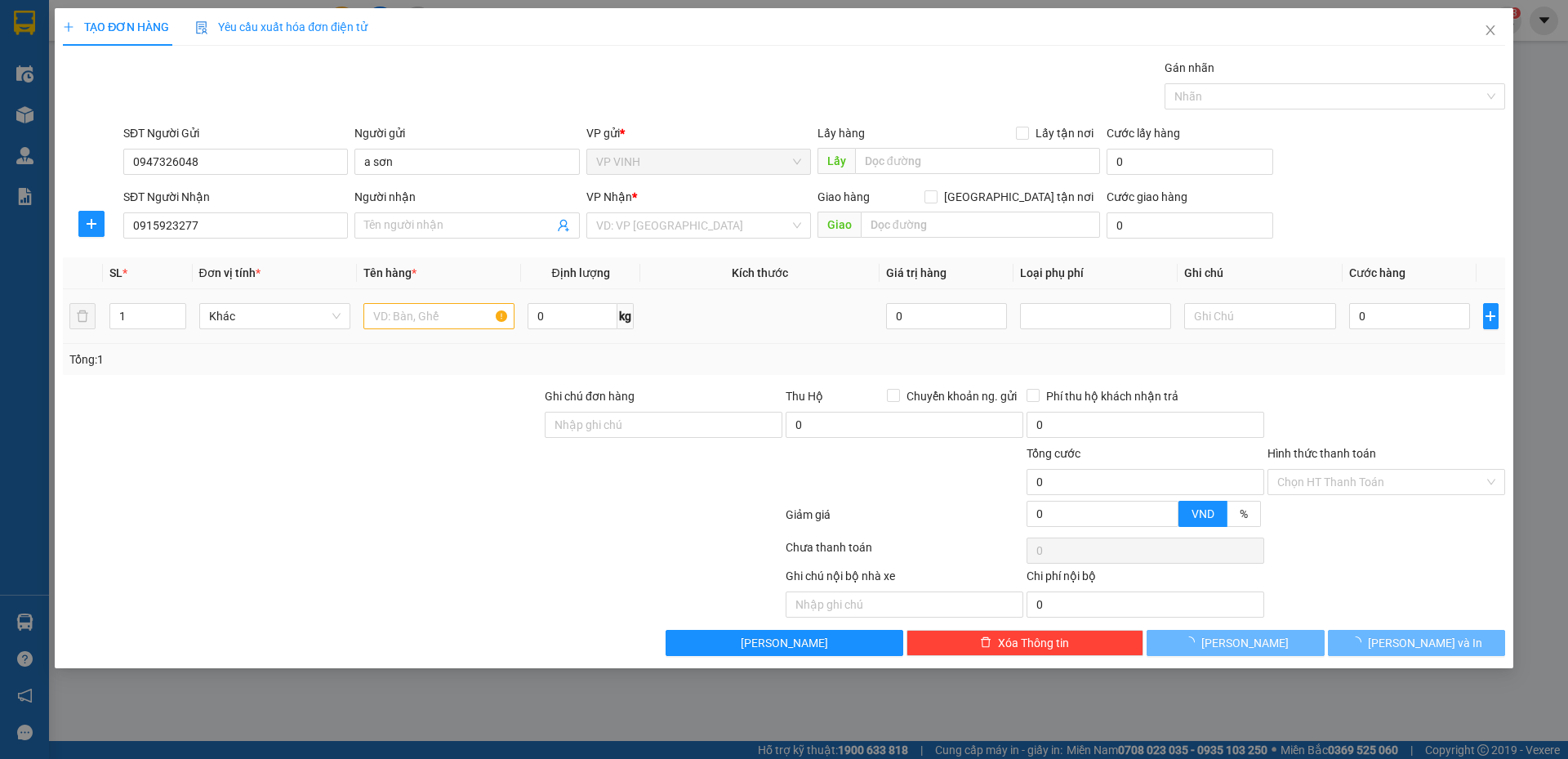
click at [386, 317] on td at bounding box center [439, 316] width 164 height 55
type input "vũ đề"
checkbox input "true"
type input "vp"
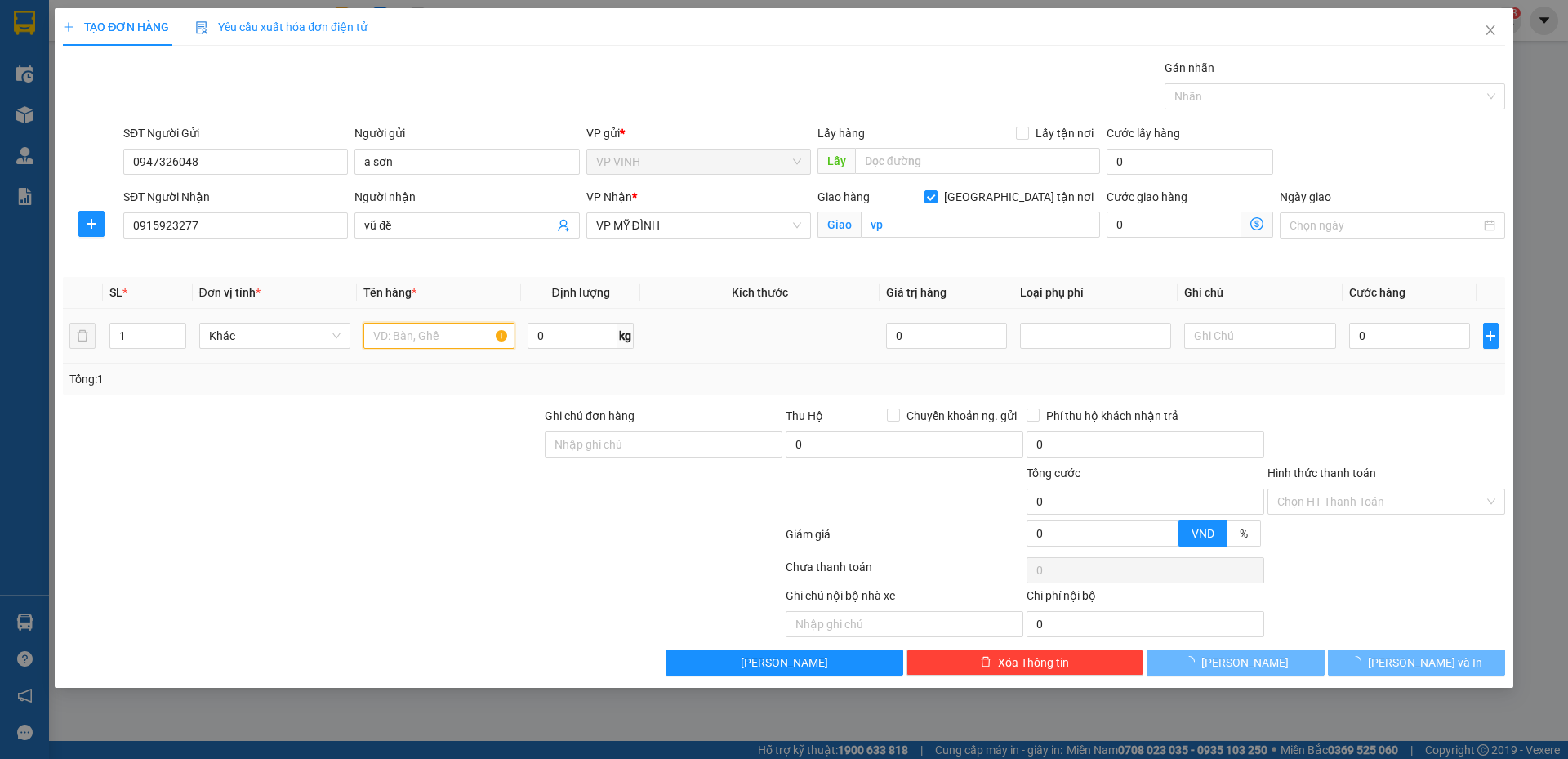
click at [407, 328] on input "text" at bounding box center [438, 335] width 151 height 26
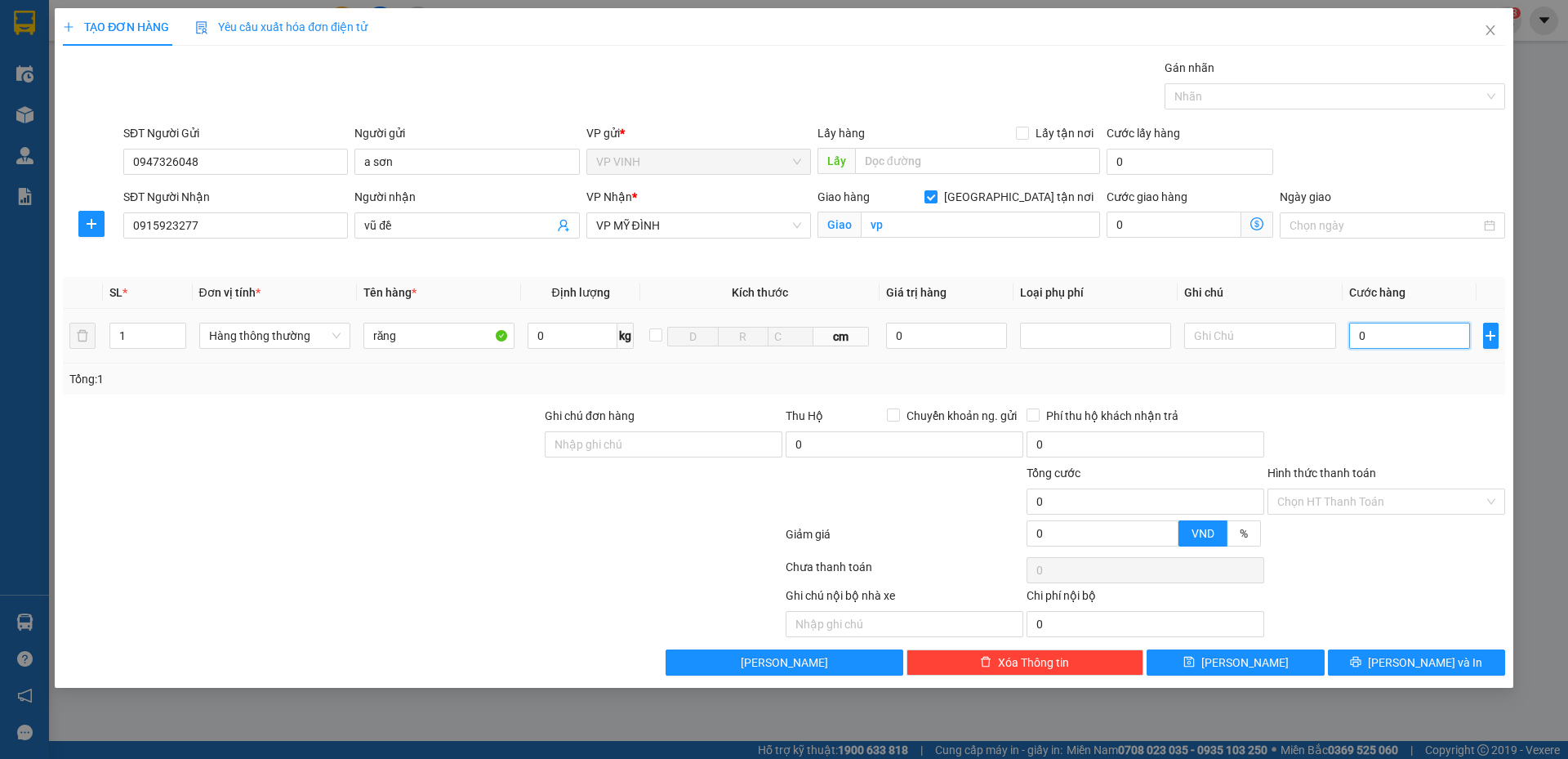
click at [1418, 344] on input "0" at bounding box center [1410, 335] width 122 height 26
click at [1413, 380] on div "Tổng: 1" at bounding box center [784, 379] width 1430 height 18
click at [1420, 671] on button "Lưu và In" at bounding box center [1416, 661] width 177 height 26
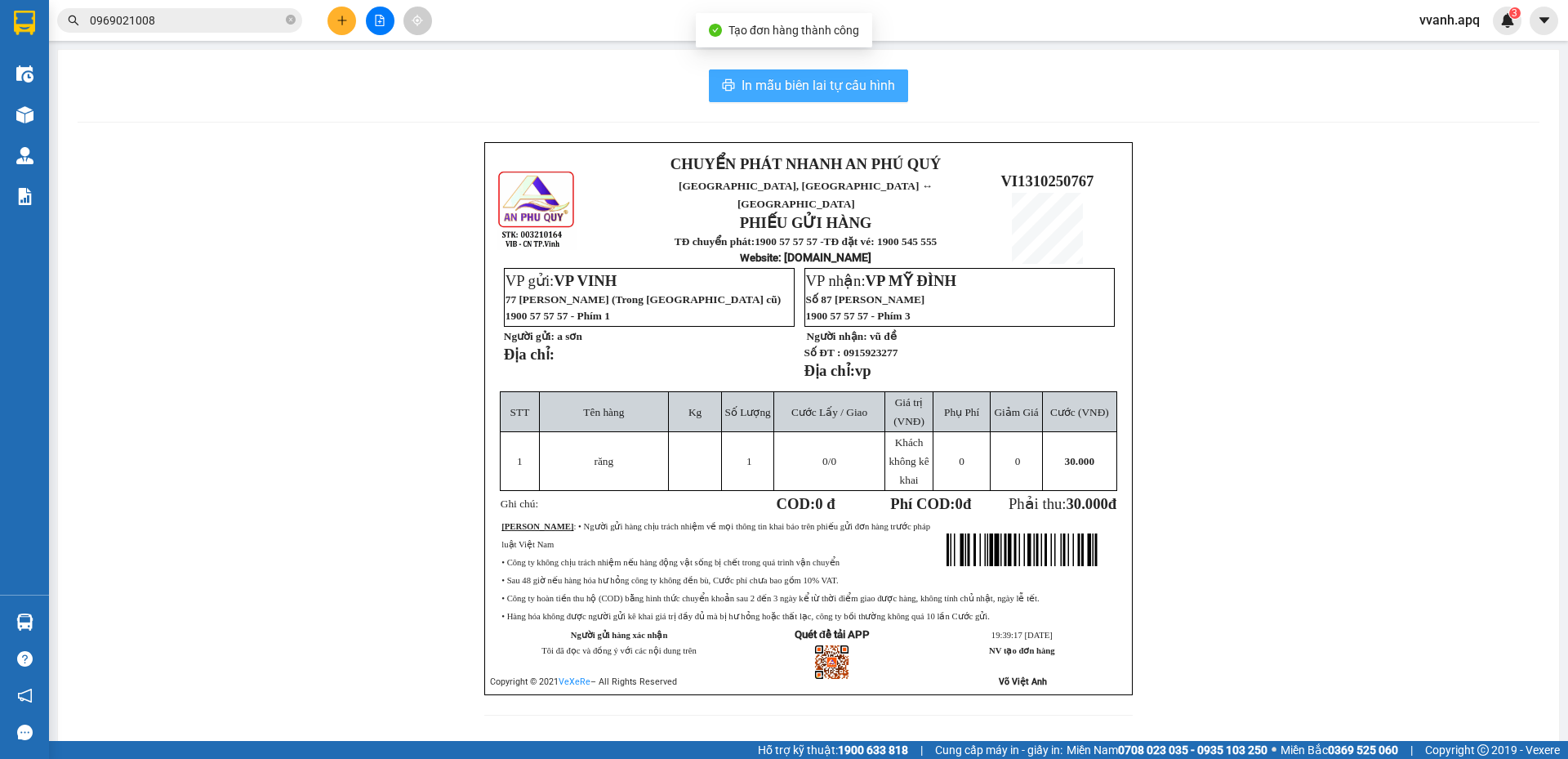
click at [834, 89] on span "In mẫu biên lai tự cấu hình" at bounding box center [819, 85] width 154 height 21
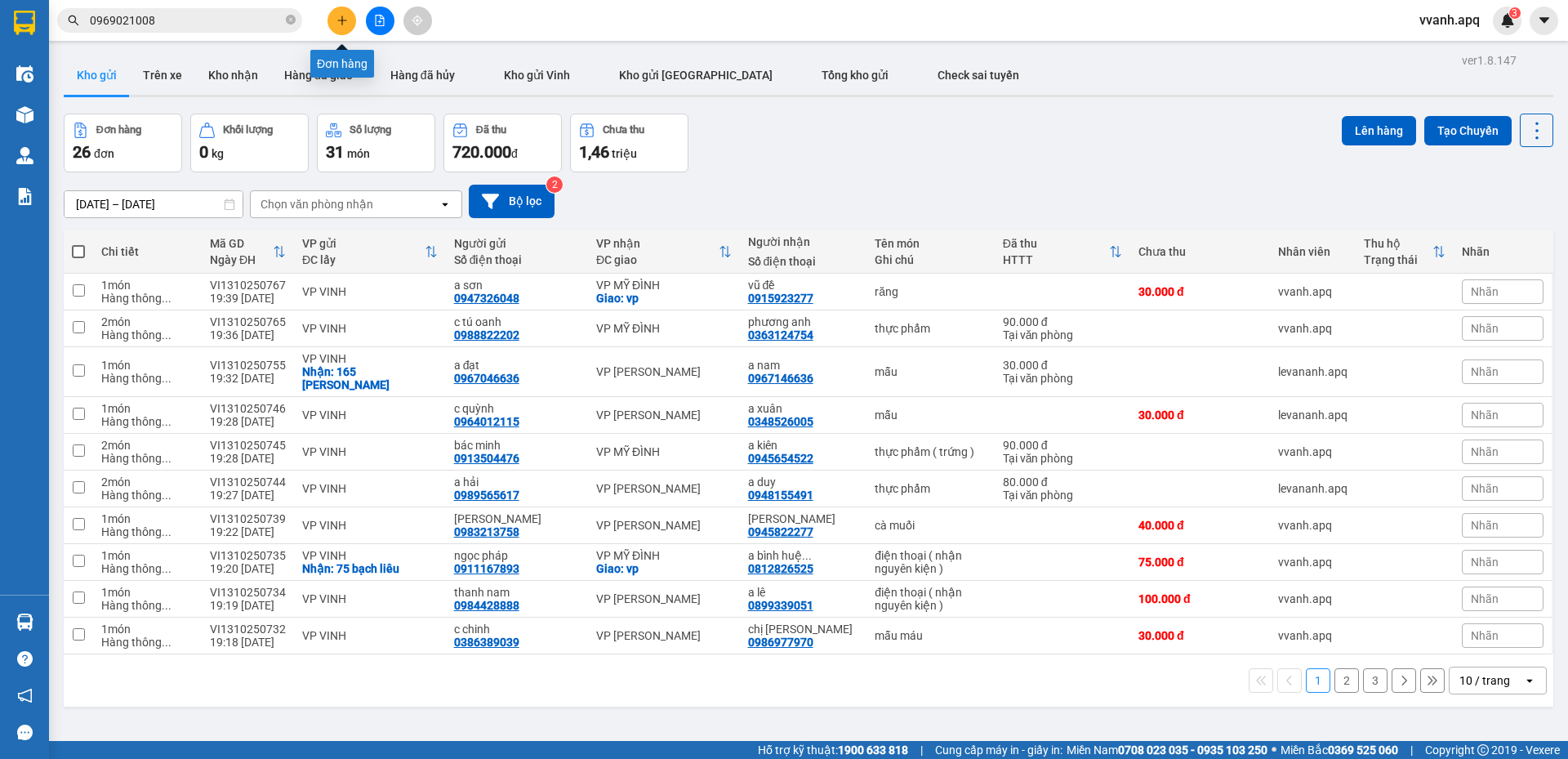
click at [342, 24] on icon "plus" at bounding box center [342, 20] width 12 height 12
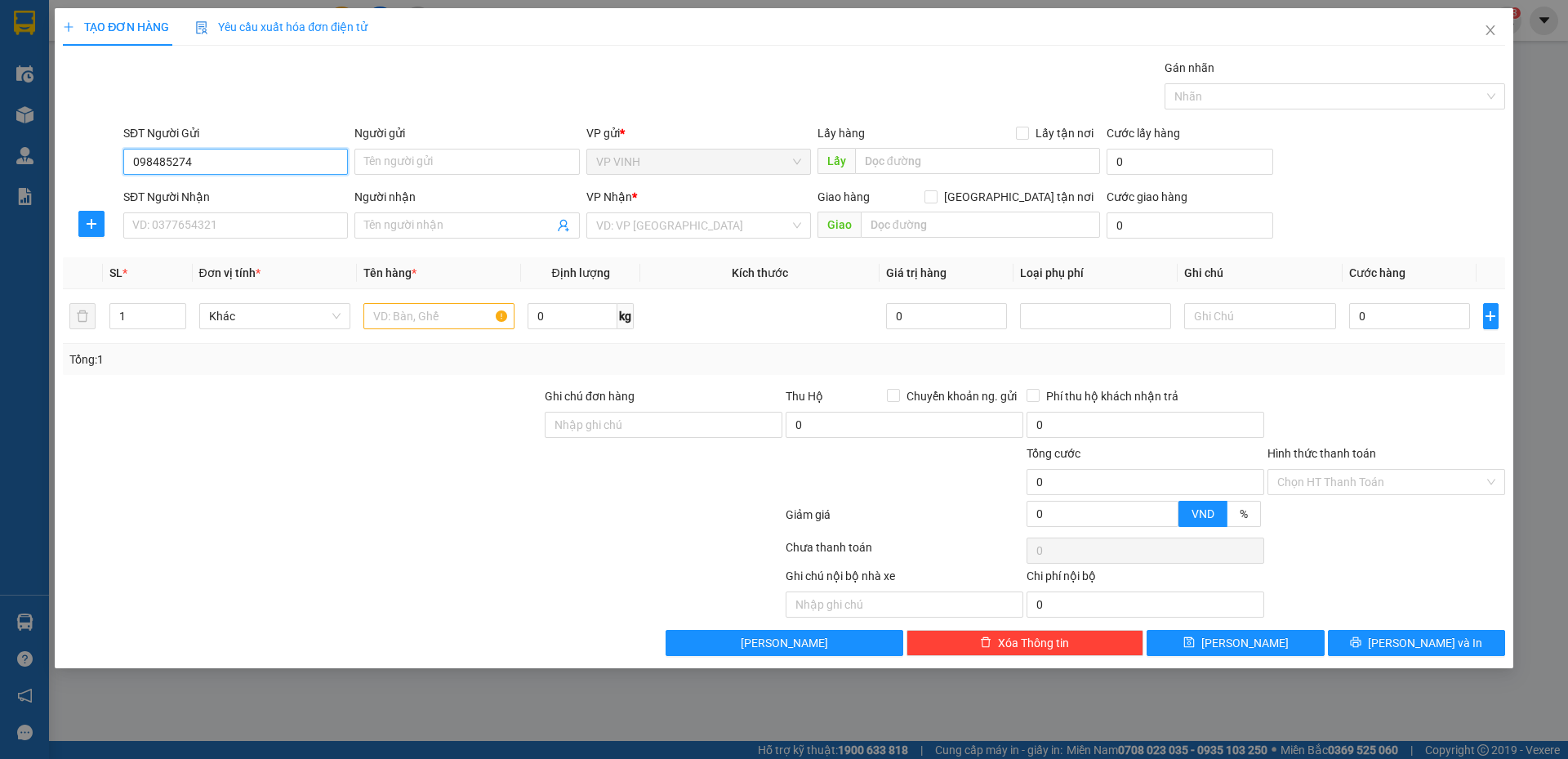
type input "0984852747"
click at [258, 194] on div "0984852747 - kh" at bounding box center [235, 194] width 205 height 18
type input "kh"
checkbox input "true"
type input "29 phong đình cảng"
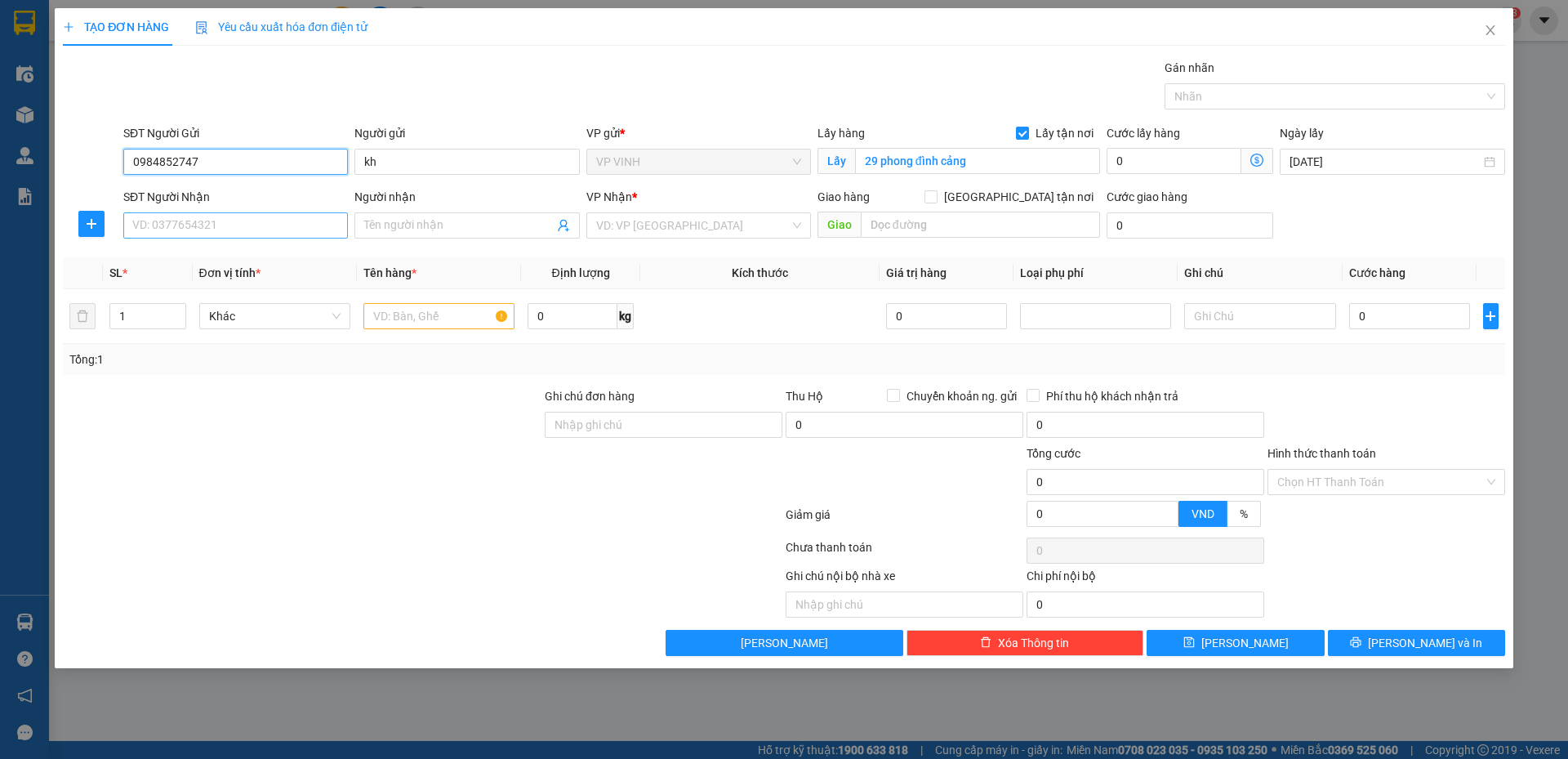
type input "0984852747"
click at [272, 227] on input "SĐT Người Nhận" at bounding box center [235, 225] width 225 height 26
type input "0978923326"
click at [286, 255] on div "0978923326 - thế phan" at bounding box center [235, 258] width 205 height 18
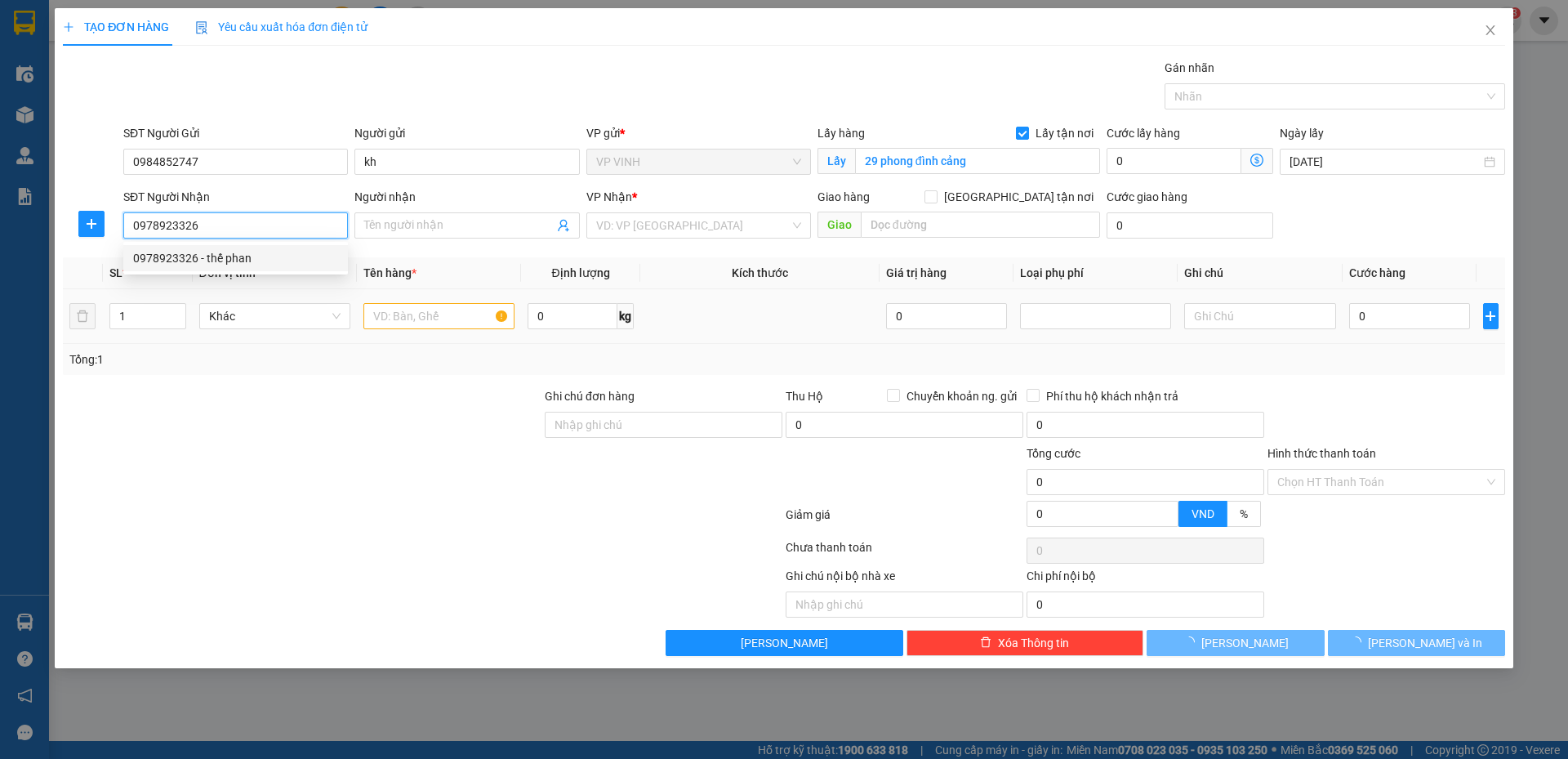
type input "thế phan"
checkbox input "true"
type input "GL"
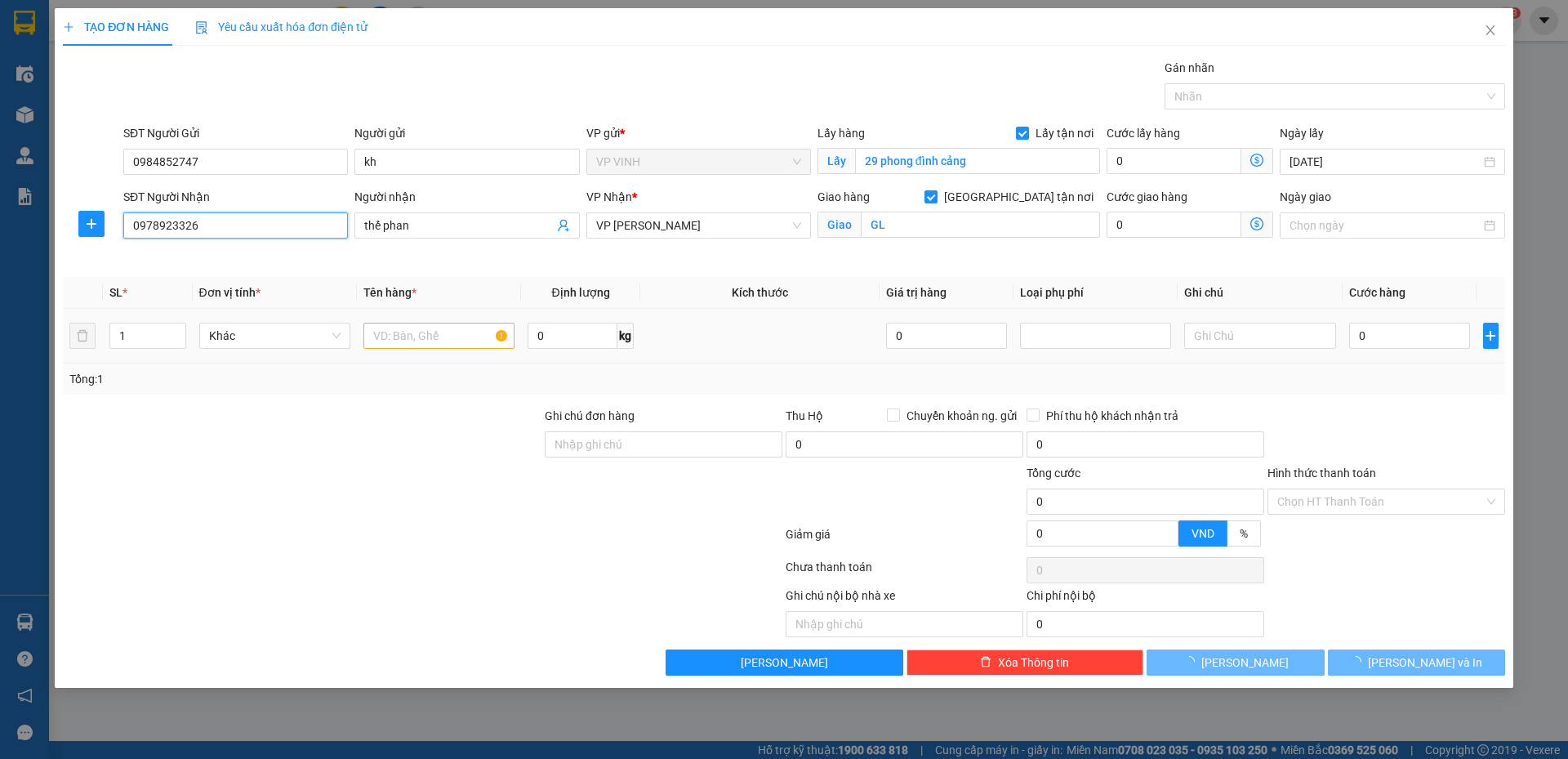
type input "0978923326"
click at [388, 320] on div at bounding box center [438, 335] width 151 height 33
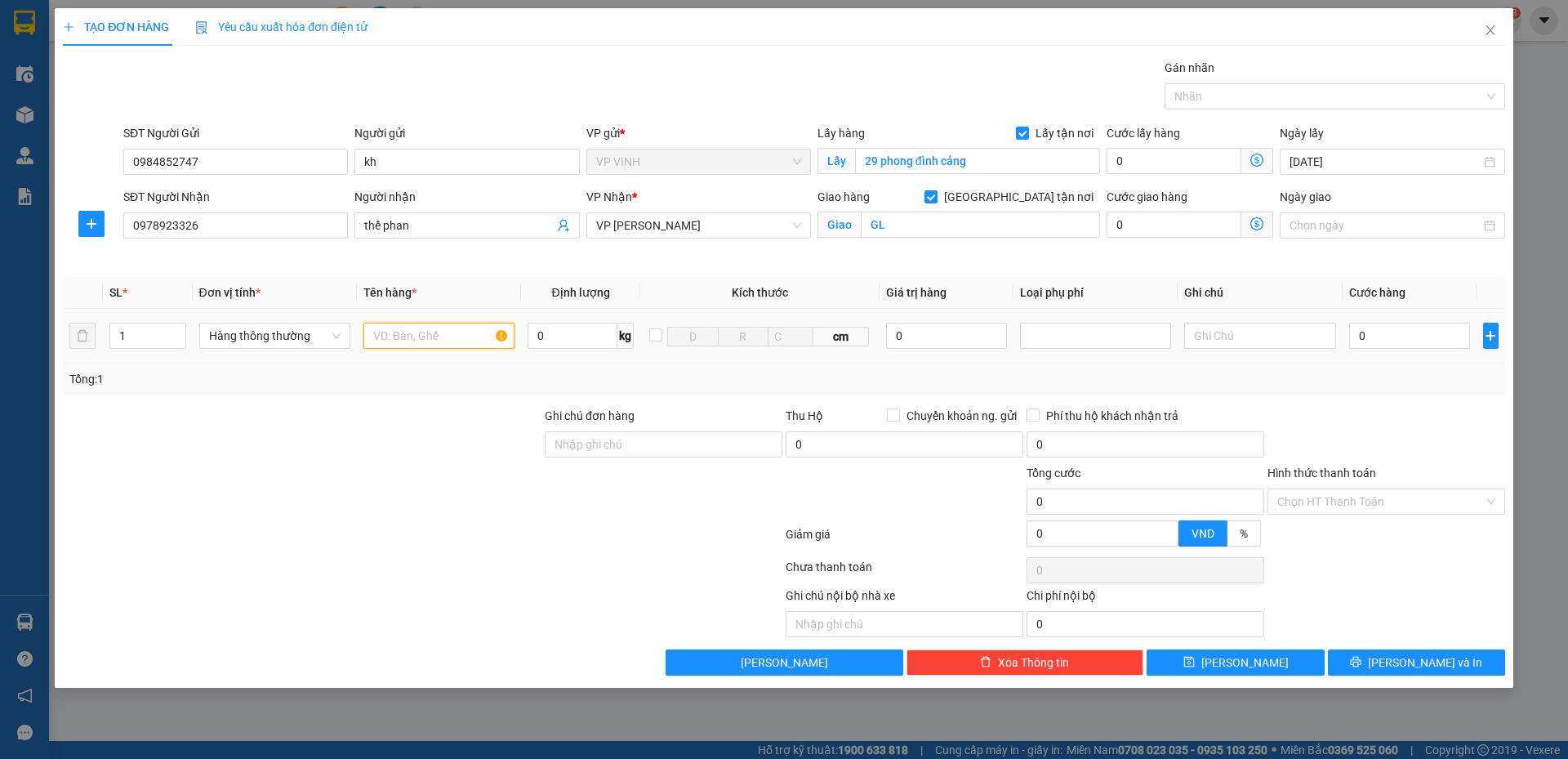
click at [395, 323] on input "text" at bounding box center [438, 335] width 151 height 26
click at [403, 326] on input "text" at bounding box center [438, 335] width 151 height 26
click at [411, 332] on input "text" at bounding box center [438, 335] width 151 height 26
type input "máy in màu"
click at [1424, 350] on div "0" at bounding box center [1410, 335] width 122 height 33
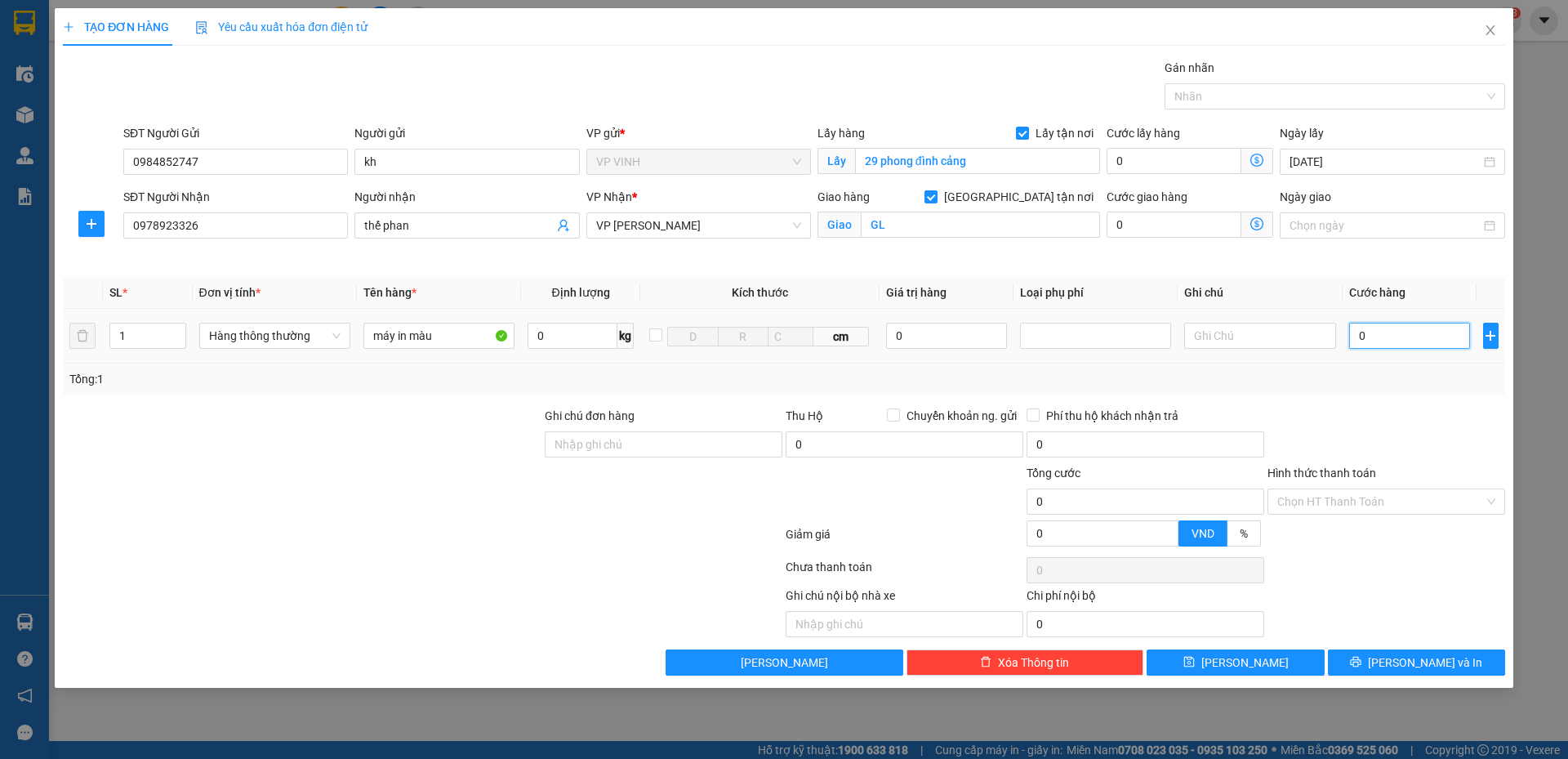
click at [1421, 346] on input "0" at bounding box center [1410, 335] width 122 height 26
click at [1415, 403] on div "Transit Pickup Surcharge Ids Transit Deliver Surcharge Ids Transit Deliver Surc…" at bounding box center [784, 367] width 1442 height 616
click at [1387, 489] on input "Hình thức thanh toán" at bounding box center [1380, 501] width 207 height 24
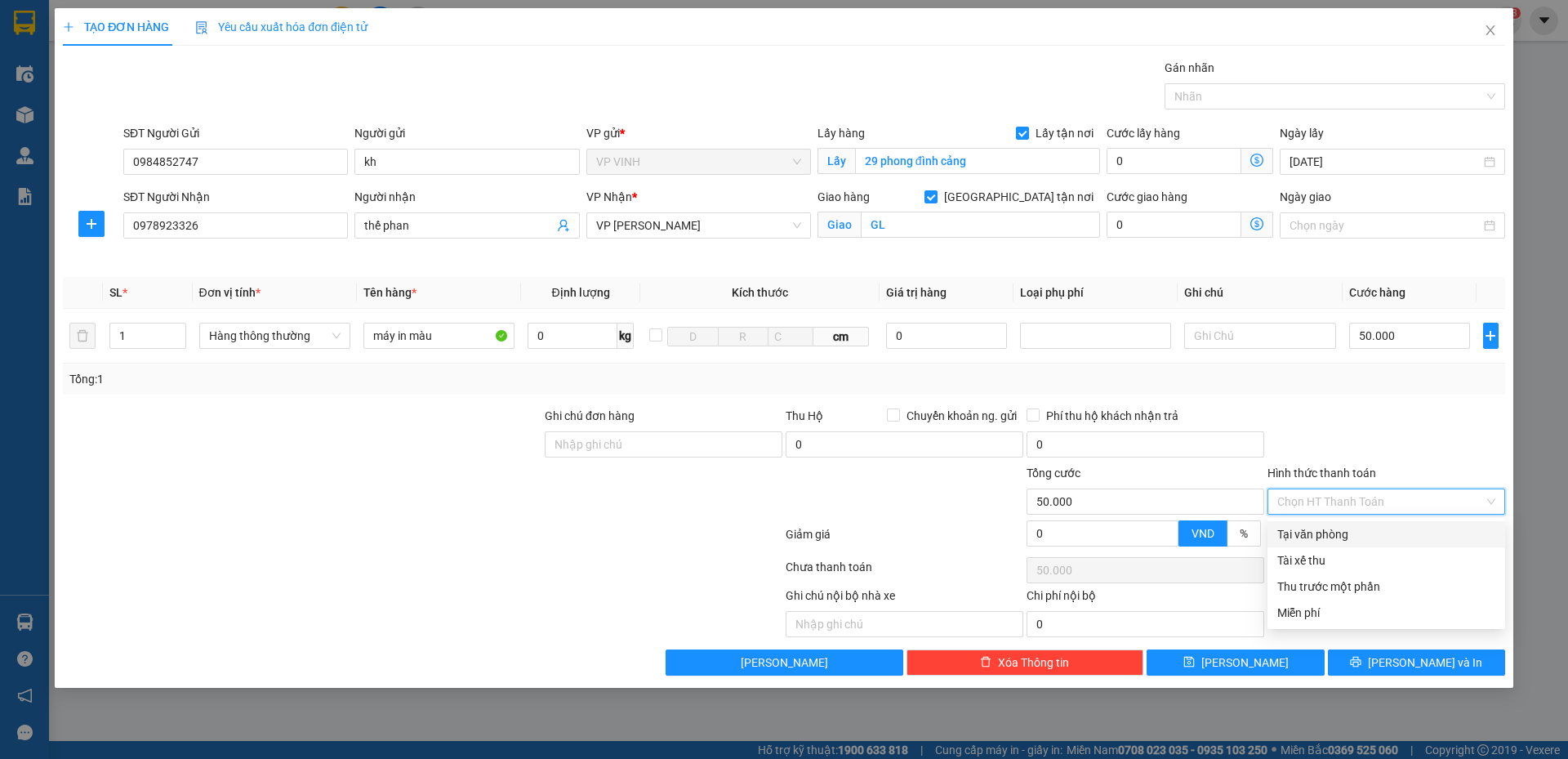
click at [1377, 528] on div "Tại văn phòng" at bounding box center [1385, 534] width 218 height 18
click at [1377, 443] on div at bounding box center [1386, 435] width 241 height 57
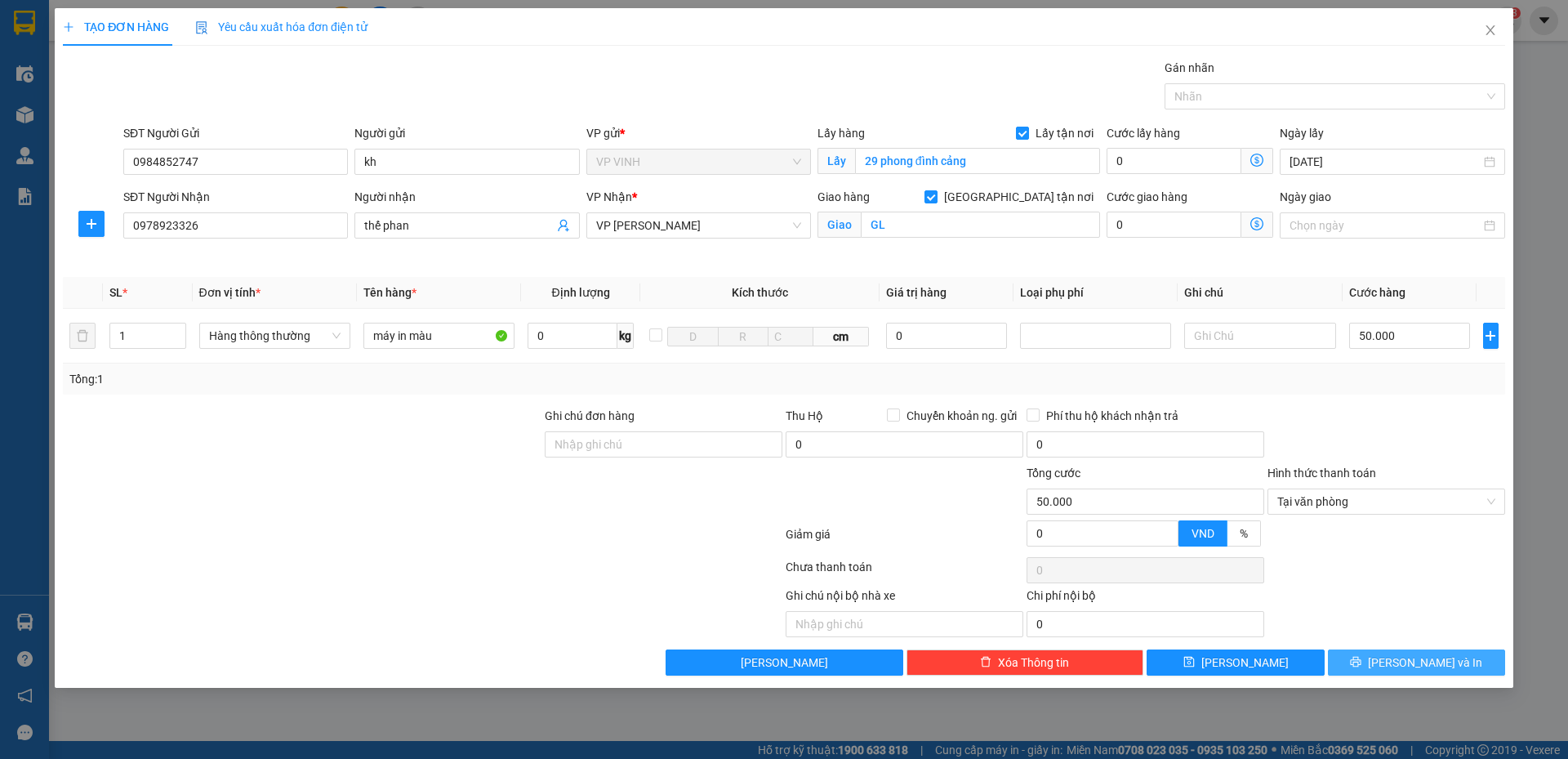
click at [1399, 658] on button "Lưu và In" at bounding box center [1416, 661] width 177 height 26
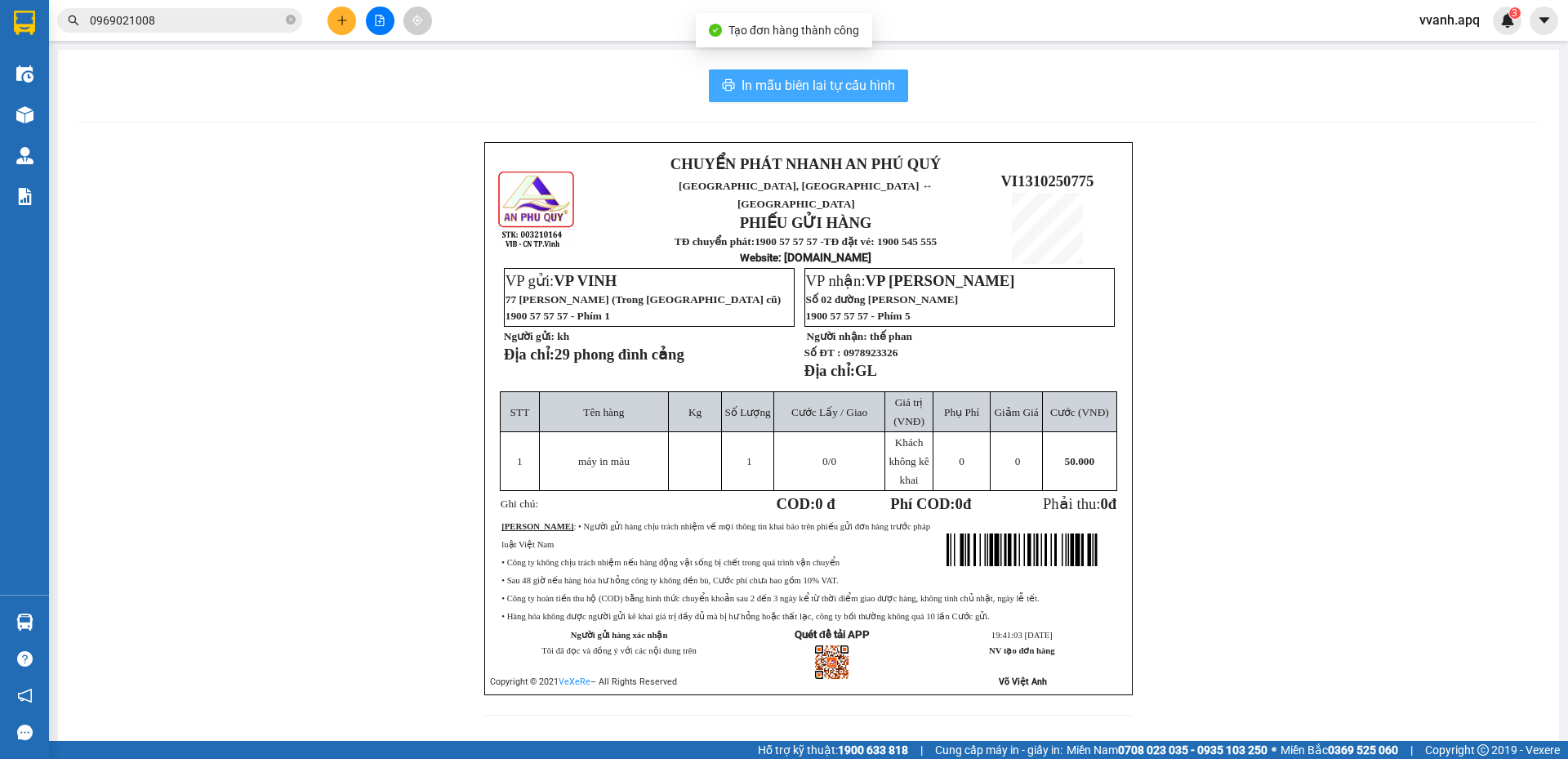
click at [812, 99] on button "In mẫu biên lai tự cấu hình" at bounding box center [808, 86] width 200 height 33
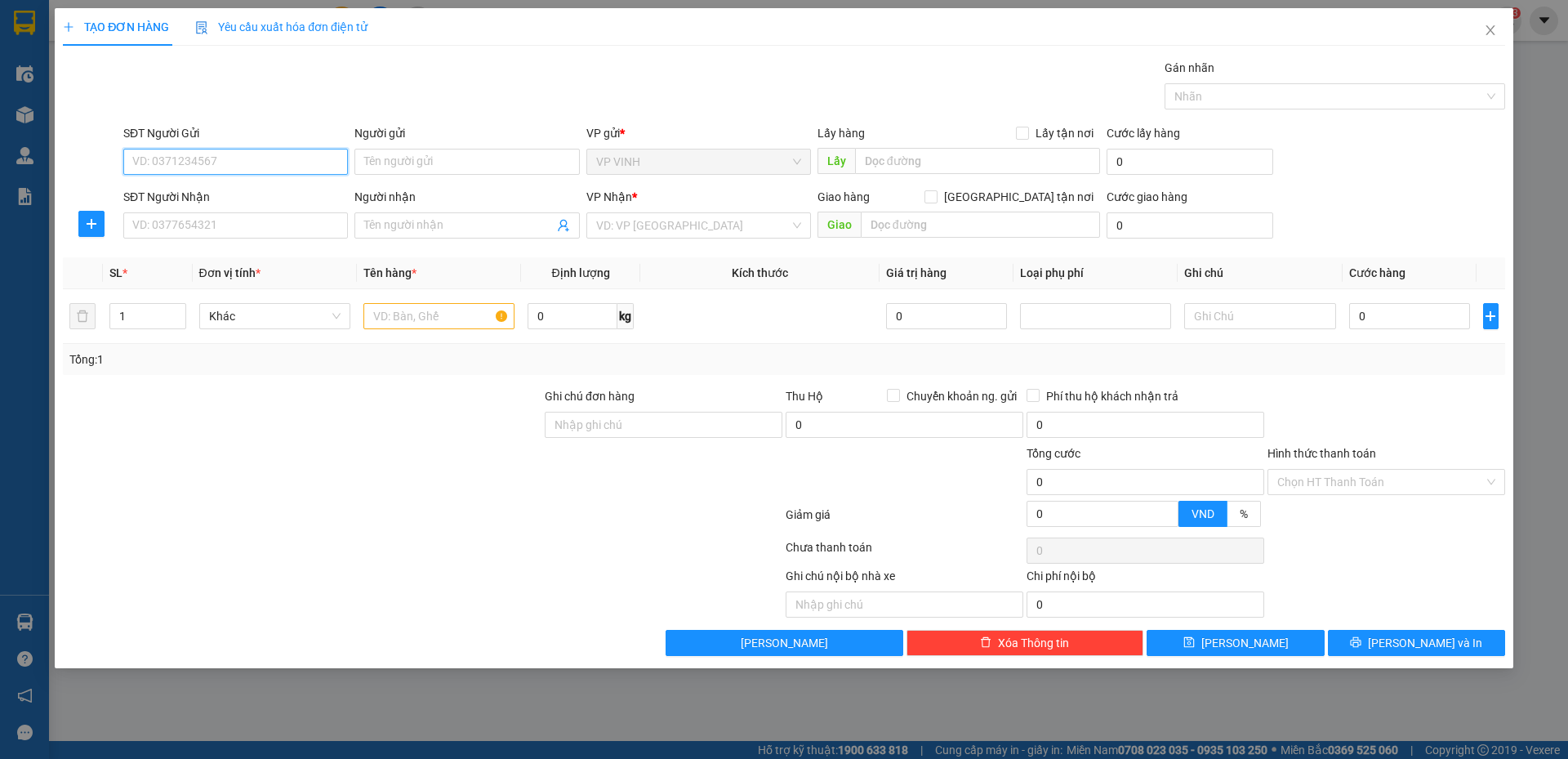
paste input "0919083829"
type input "0919083829"
click at [312, 155] on input "0919083829" at bounding box center [235, 161] width 225 height 26
click at [245, 190] on div "0919083829 - kh 0931115987" at bounding box center [235, 194] width 205 height 18
type input "kh 0931115987"
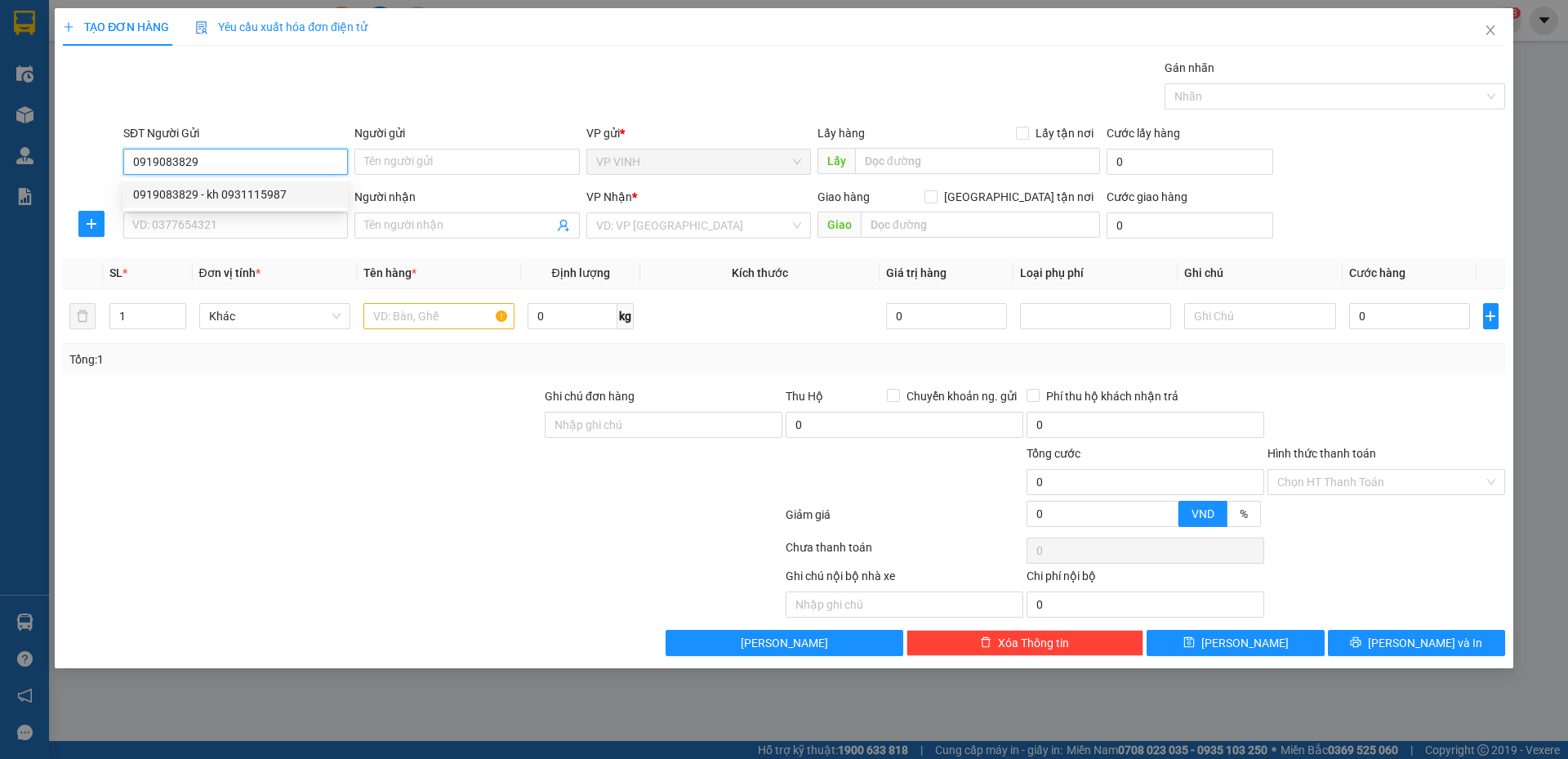
checkbox input "true"
type input "ngõ 11 hồ tông thốc"
type input "0919083829"
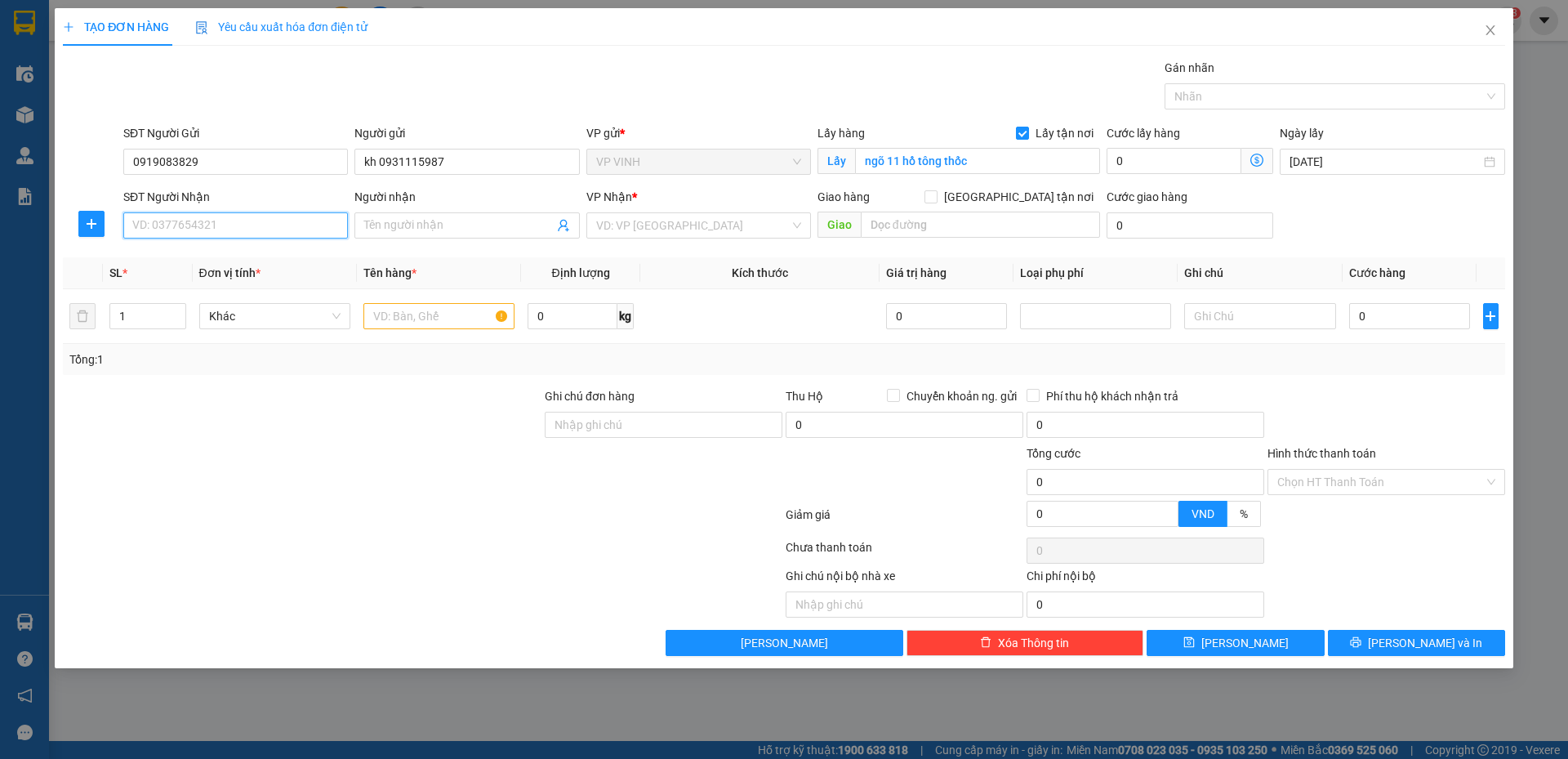
click at [258, 225] on input "SĐT Người Nhận" at bounding box center [235, 225] width 225 height 26
type input "0964336516"
click at [266, 257] on div "0964336516 - kim liên" at bounding box center [235, 258] width 205 height 18
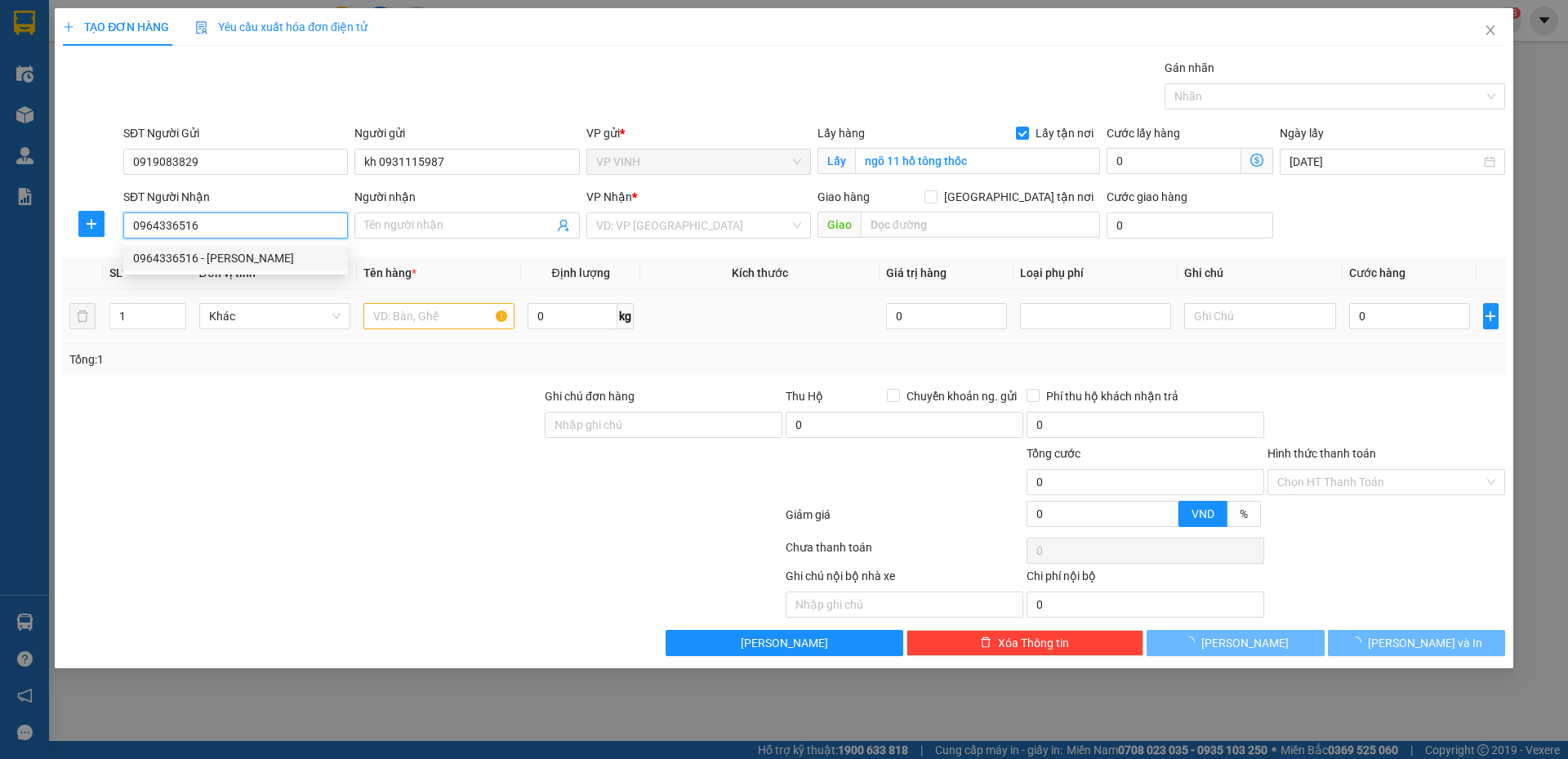
type input "kim liên"
checkbox input "true"
type input "MĐ"
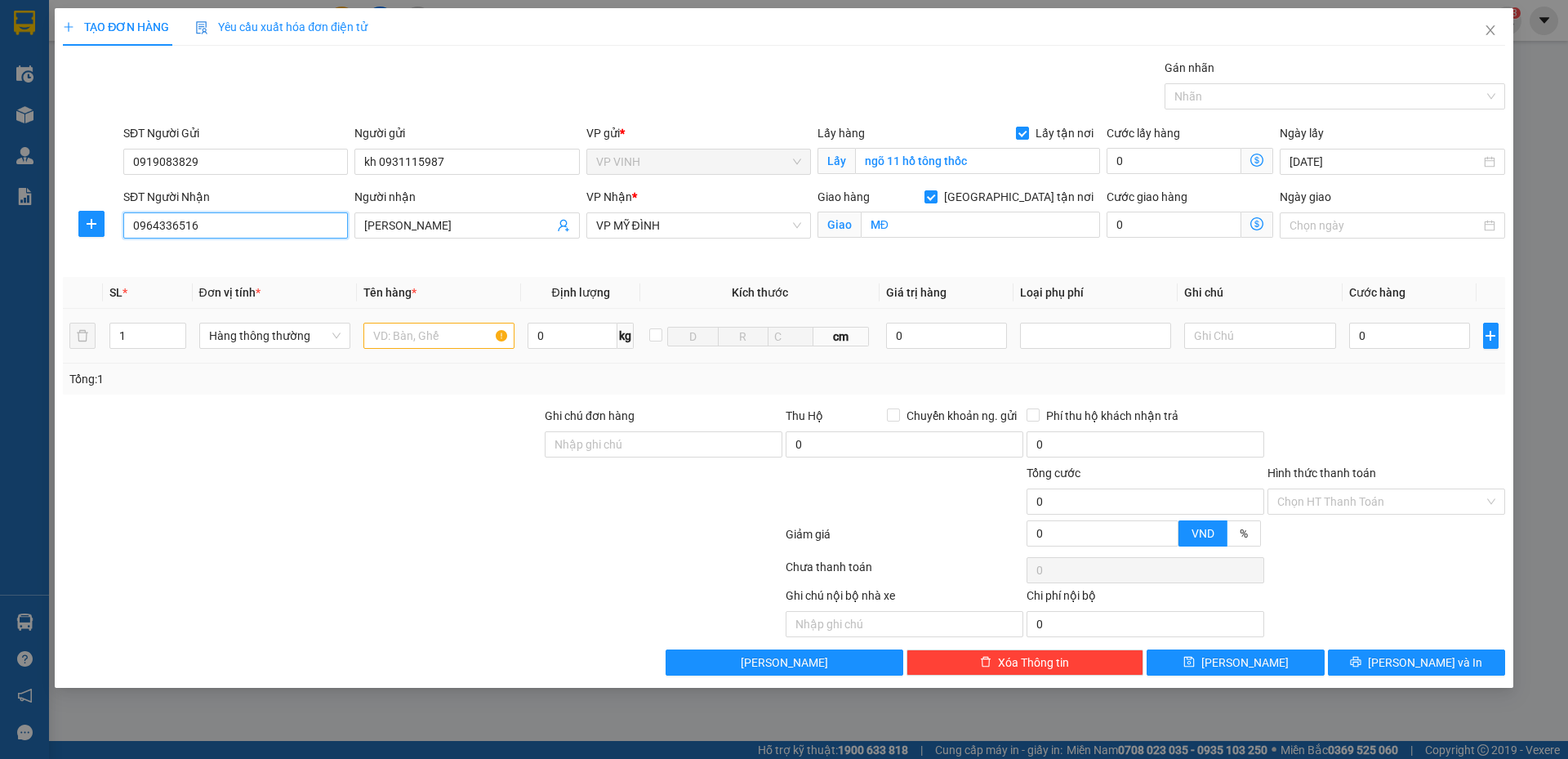
type input "0964336516"
click at [413, 333] on input "text" at bounding box center [438, 335] width 151 height 26
type input "thực phẩm"
click at [1365, 327] on input "0" at bounding box center [1410, 335] width 122 height 26
type input "4"
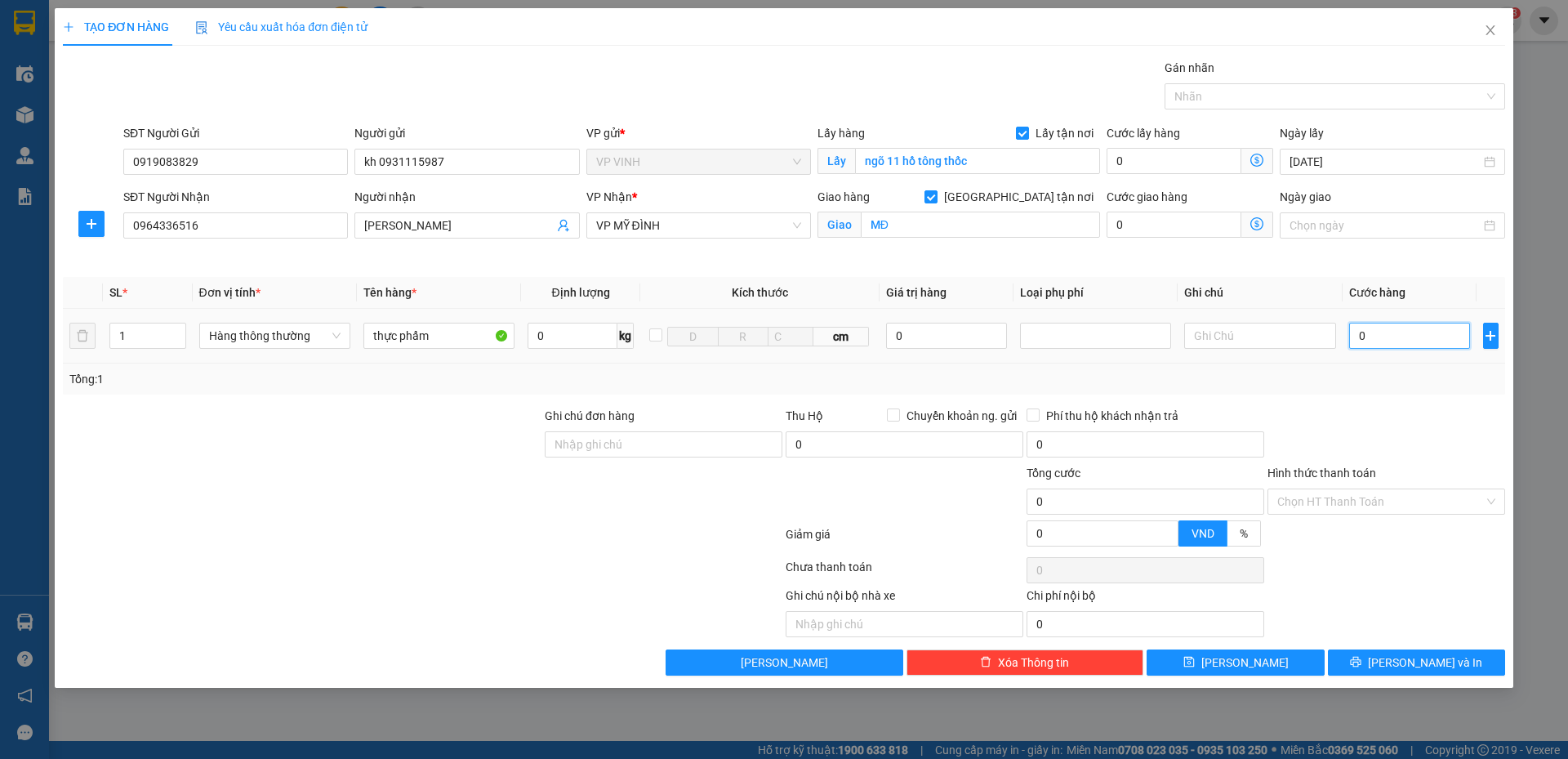
type input "4"
type input "40.000"
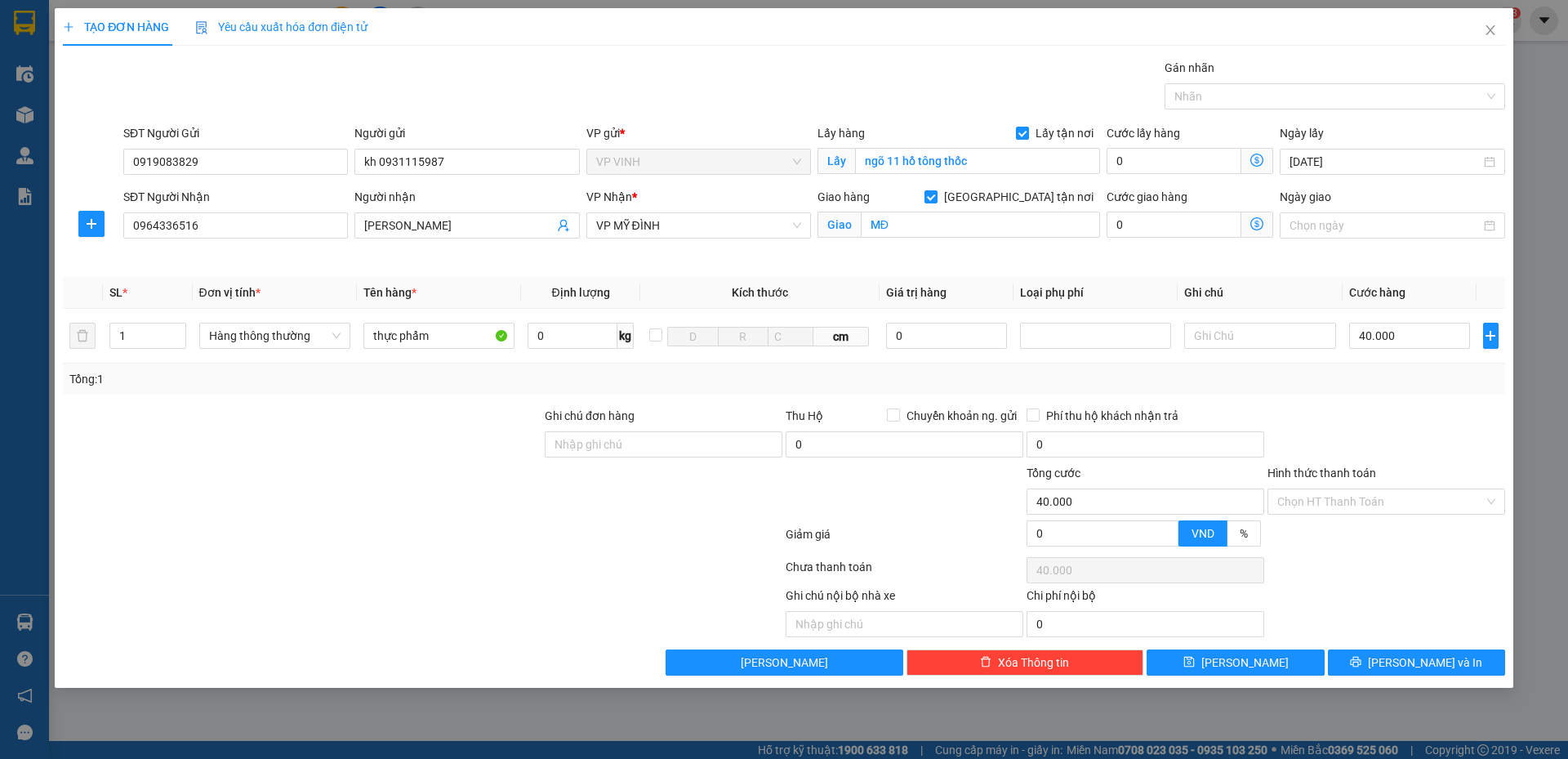
click at [1387, 376] on div "Tổng: 1" at bounding box center [784, 379] width 1430 height 18
click at [1417, 670] on span "Lưu và In" at bounding box center [1425, 662] width 115 height 18
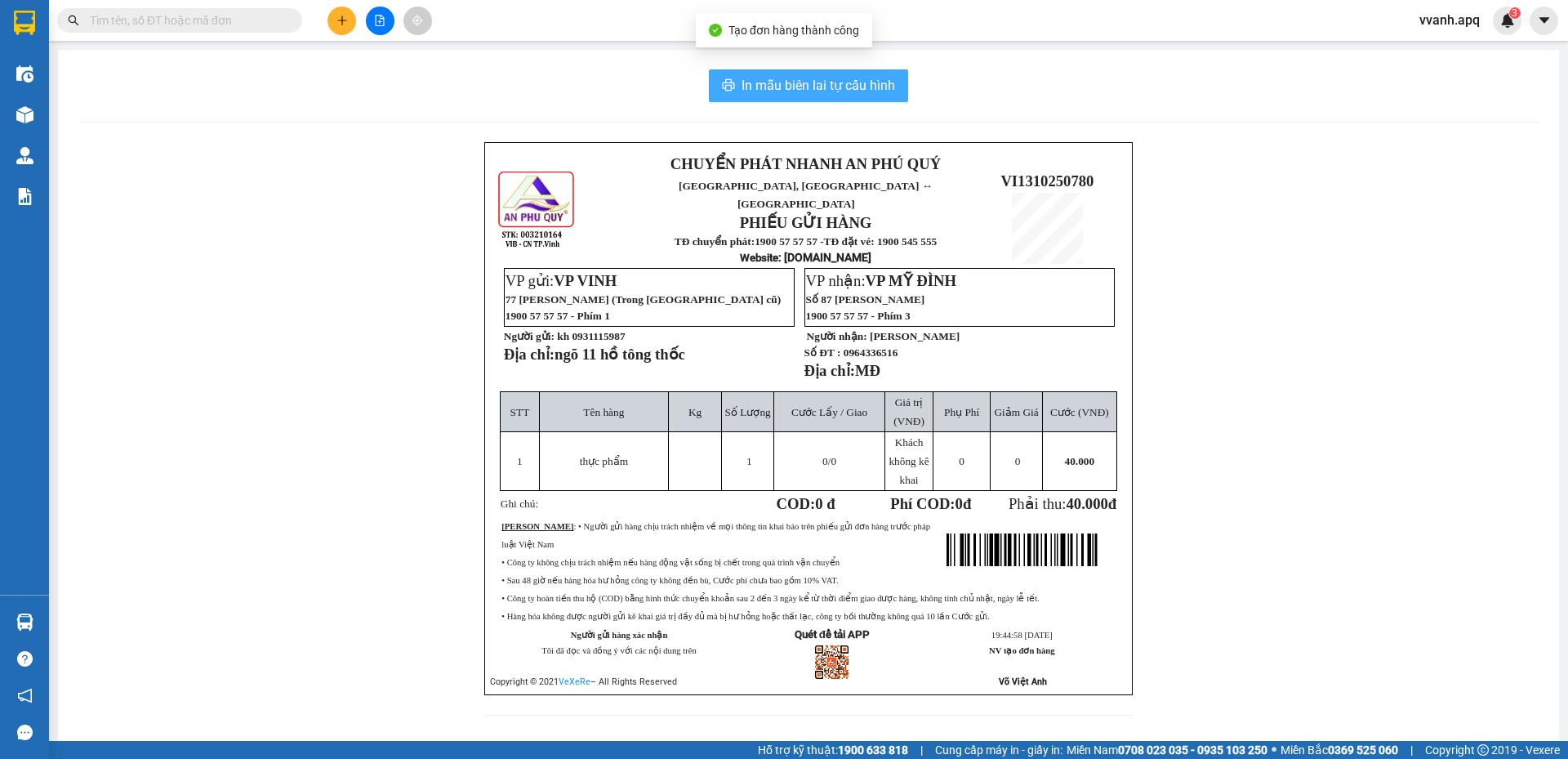
click at [847, 89] on span "In mẫu biên lai tự cấu hình" at bounding box center [819, 85] width 154 height 21
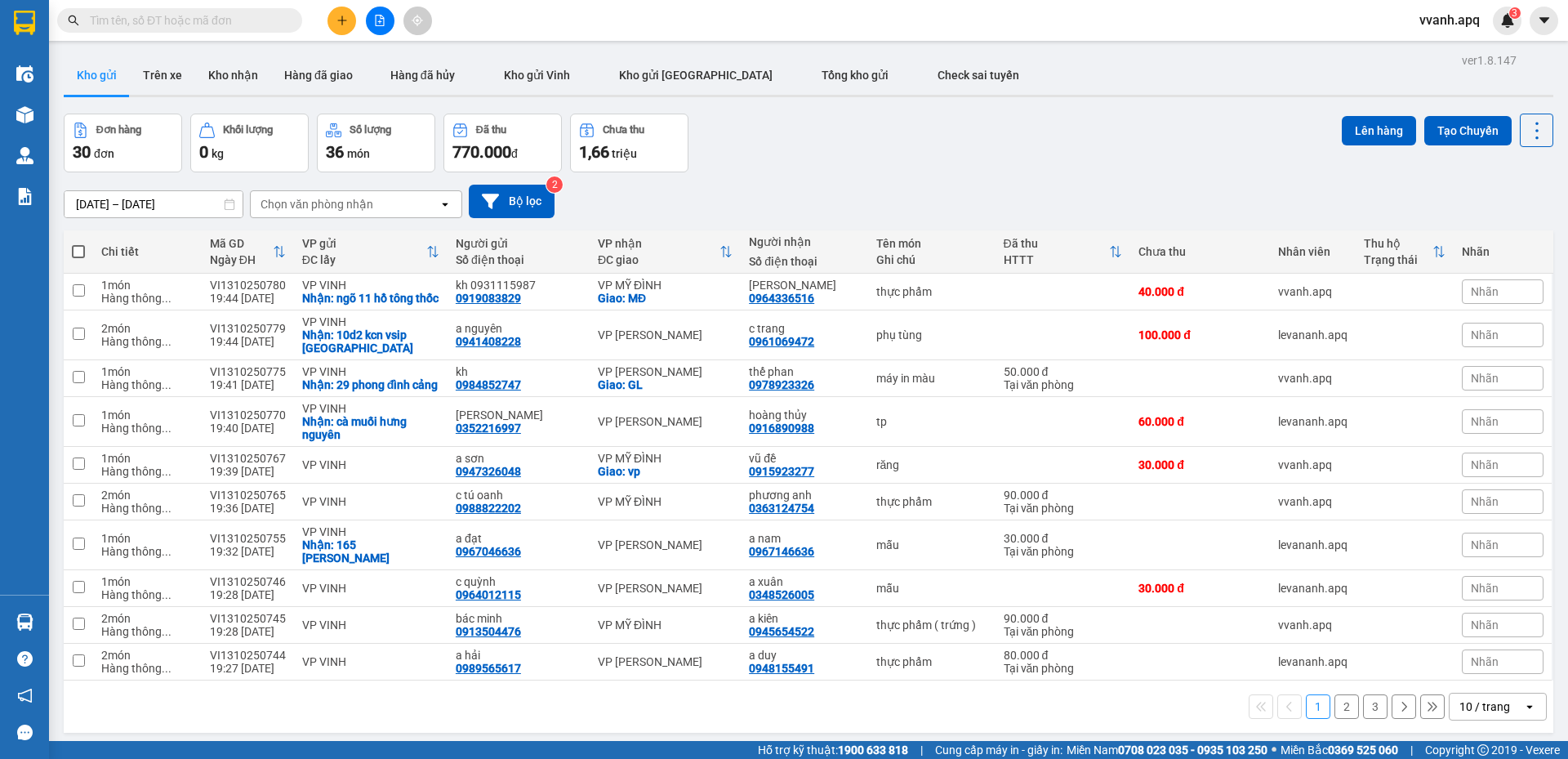
click at [352, 32] on div at bounding box center [380, 21] width 123 height 29
click at [333, 28] on button at bounding box center [342, 21] width 29 height 29
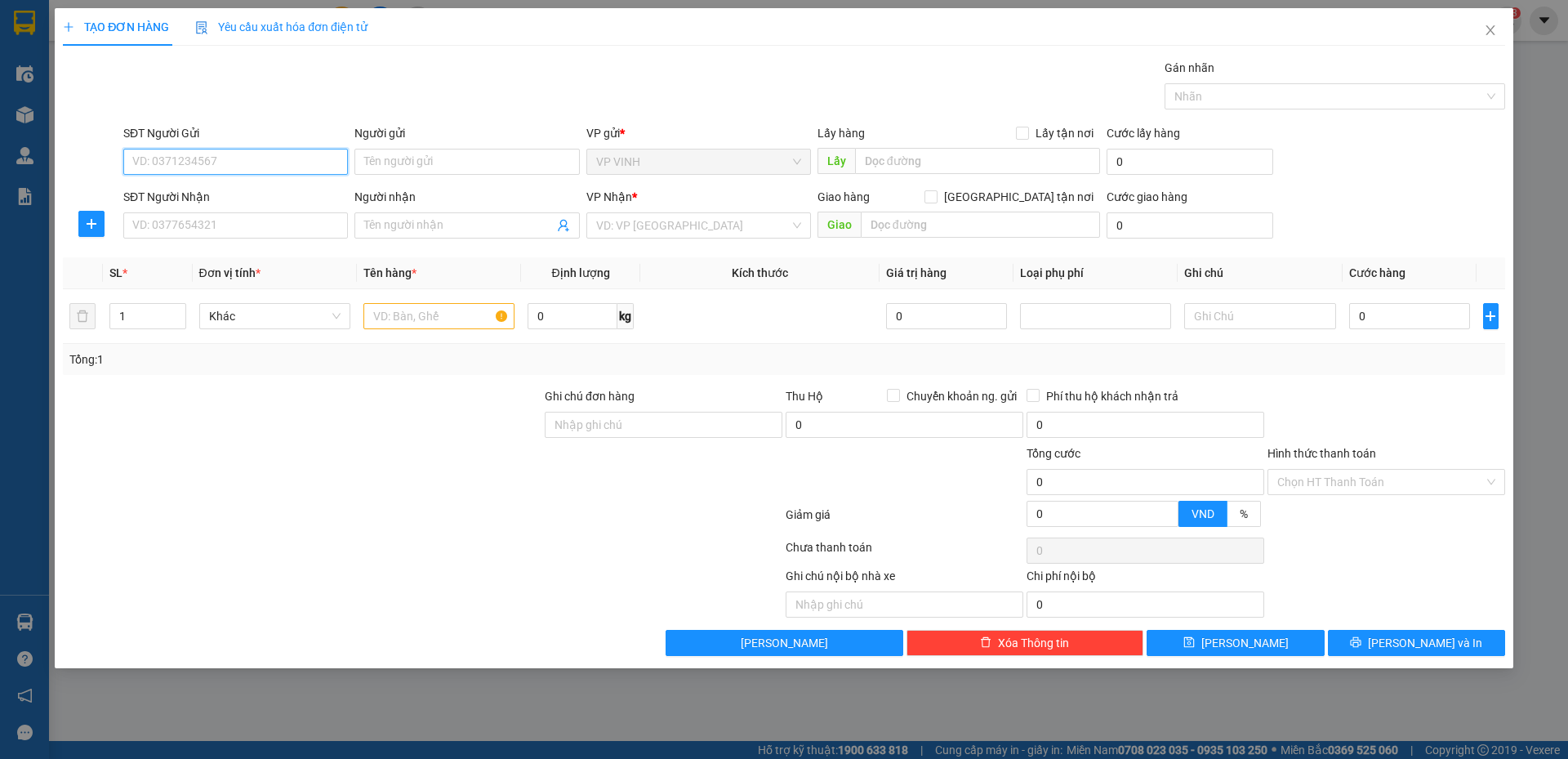
paste input "0914544567"
click at [275, 154] on input "0914544567" at bounding box center [235, 161] width 225 height 26
click at [240, 164] on input "0914544567" at bounding box center [235, 161] width 225 height 26
type input "0914544567"
click at [229, 224] on input "SĐT Người Nhận" at bounding box center [235, 225] width 225 height 26
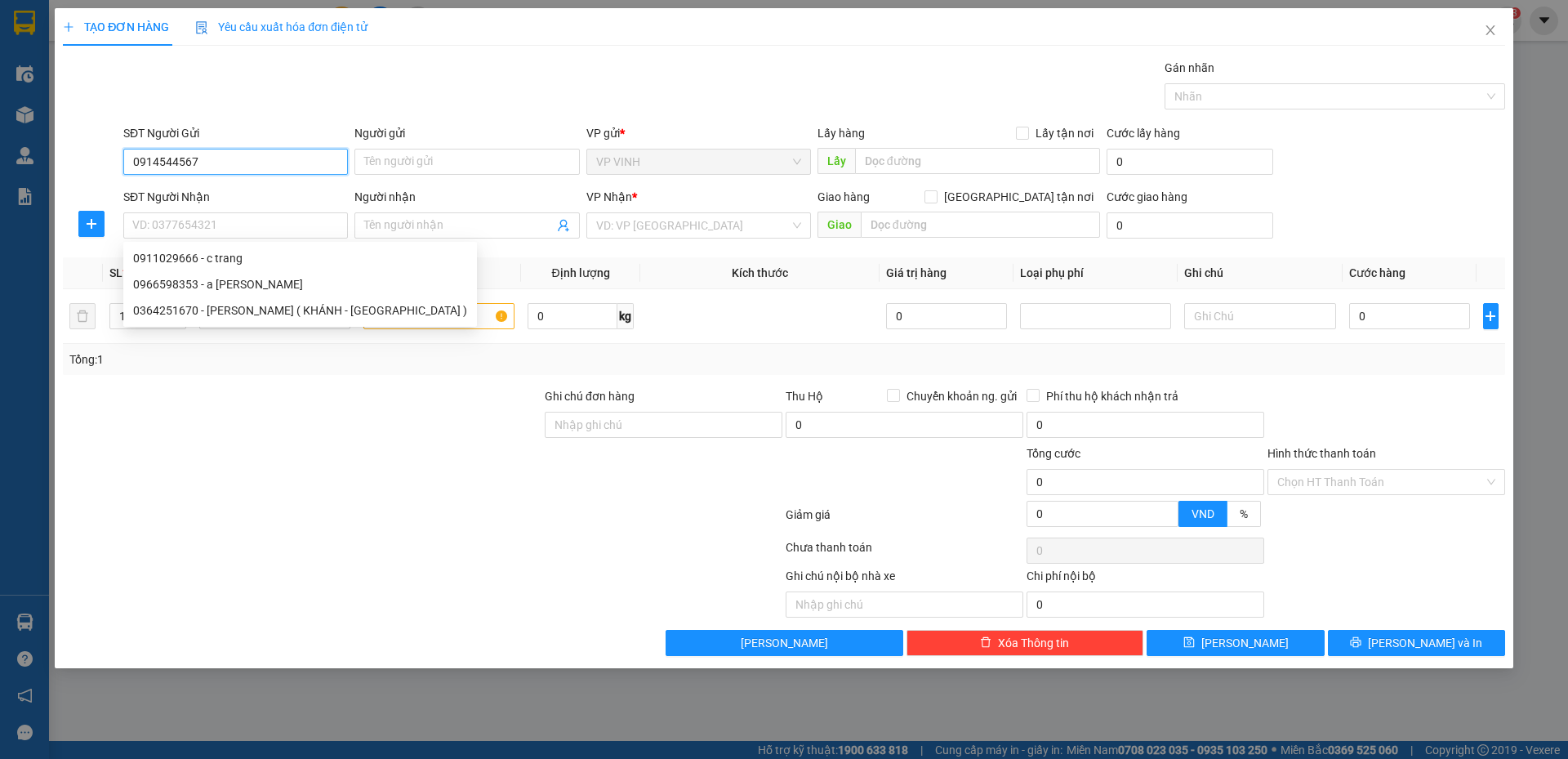
click at [233, 156] on input "0914544567" at bounding box center [235, 161] width 225 height 26
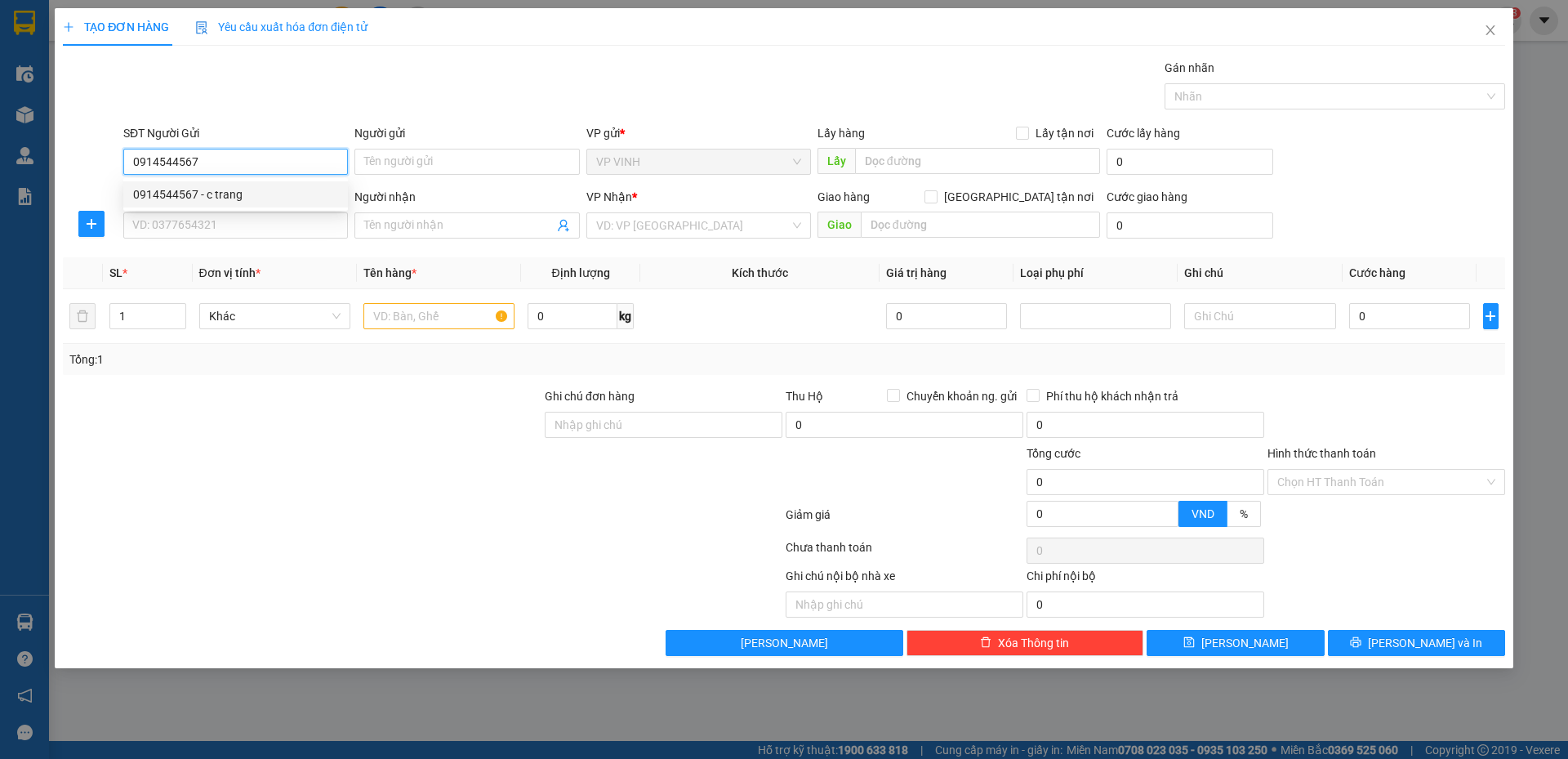
click at [239, 185] on div "0914544567 - c trang" at bounding box center [235, 194] width 205 height 18
type input "c trang"
checkbox input "true"
type input "162 hồng bàng"
click at [247, 215] on input "SĐT Người Nhận" at bounding box center [235, 225] width 225 height 26
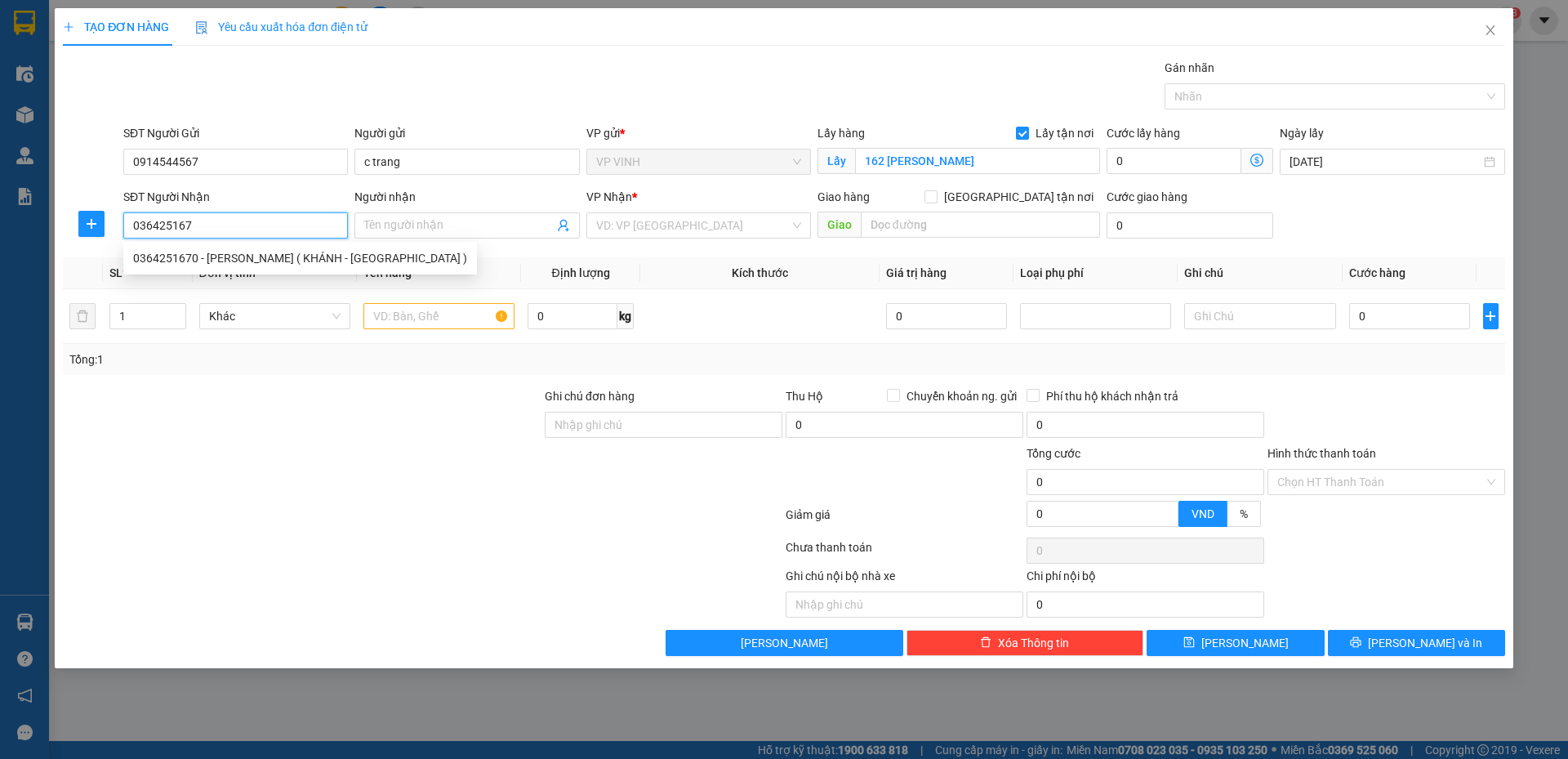
type input "0364251670"
click at [293, 250] on div "0364251670 - c linh ( KHÁNH - NGA )" at bounding box center [300, 258] width 334 height 18
type input "c linh ( KHÁNH - NGA )"
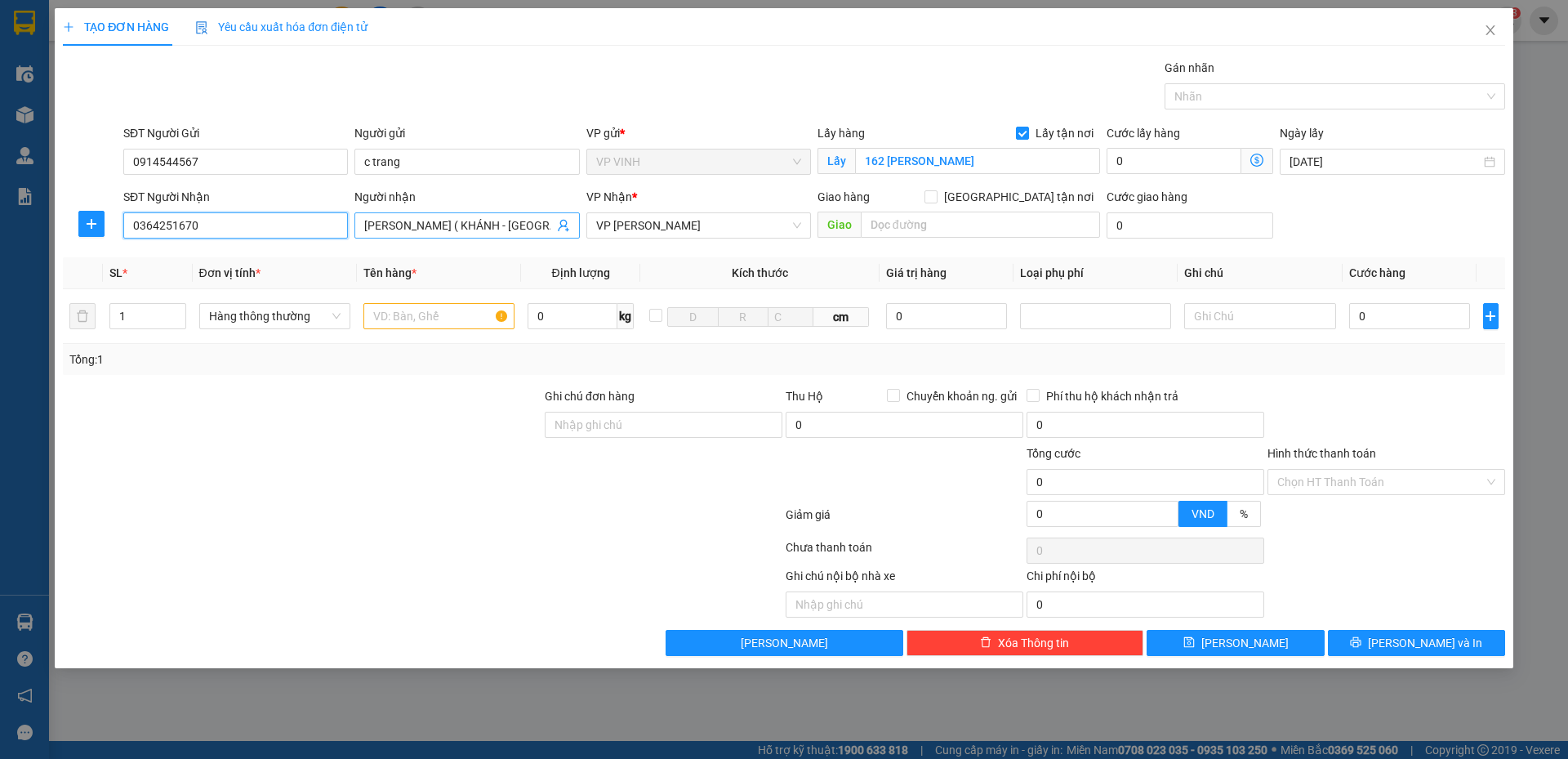
type input "0364251670"
click at [461, 221] on input "c linh ( KHÁNH - NGA )" at bounding box center [458, 225] width 189 height 18
type input "k"
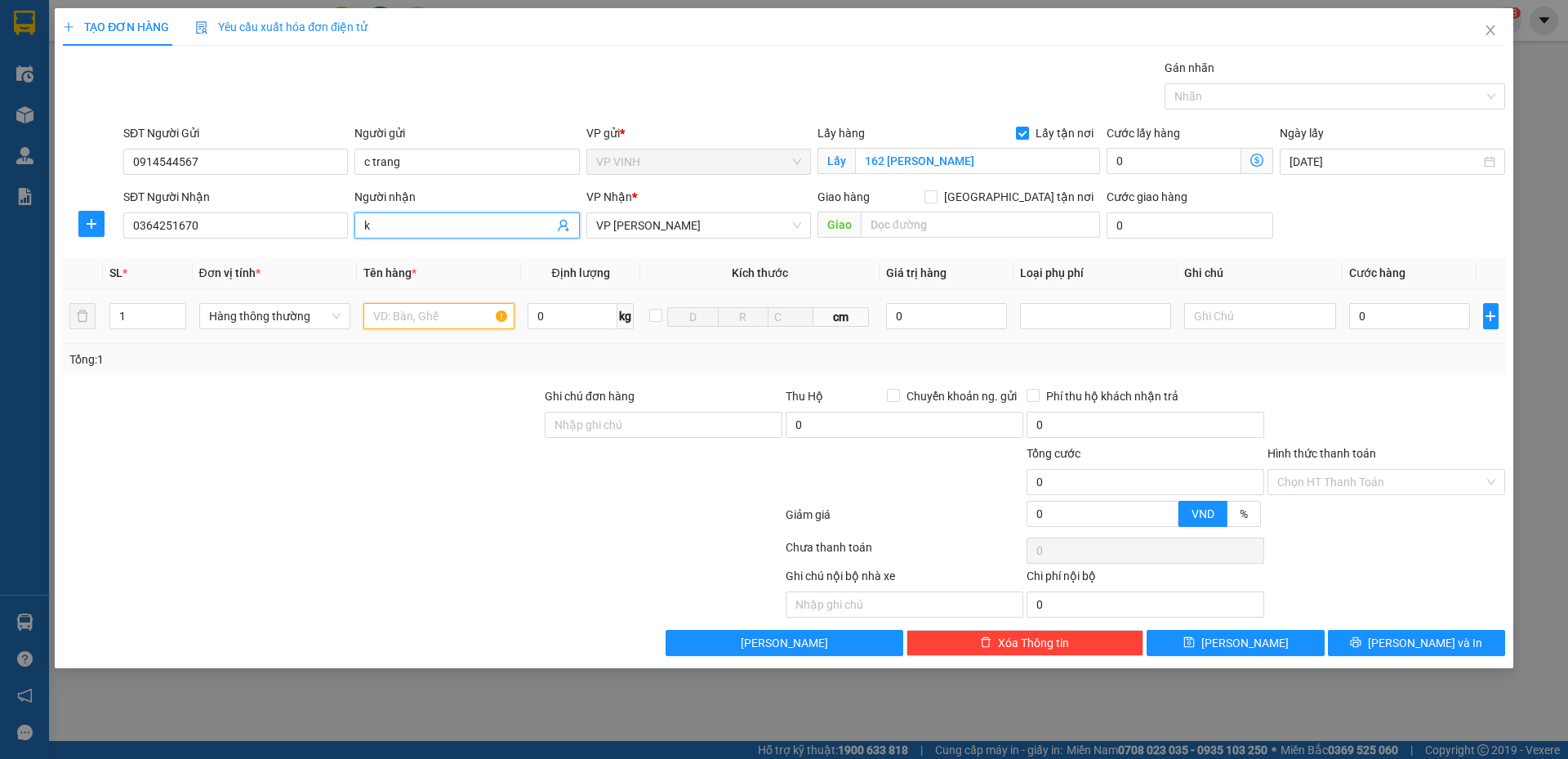
click at [455, 318] on input "text" at bounding box center [438, 315] width 151 height 26
type input "thiệp"
click at [1434, 314] on input "0" at bounding box center [1410, 315] width 122 height 26
type input "3"
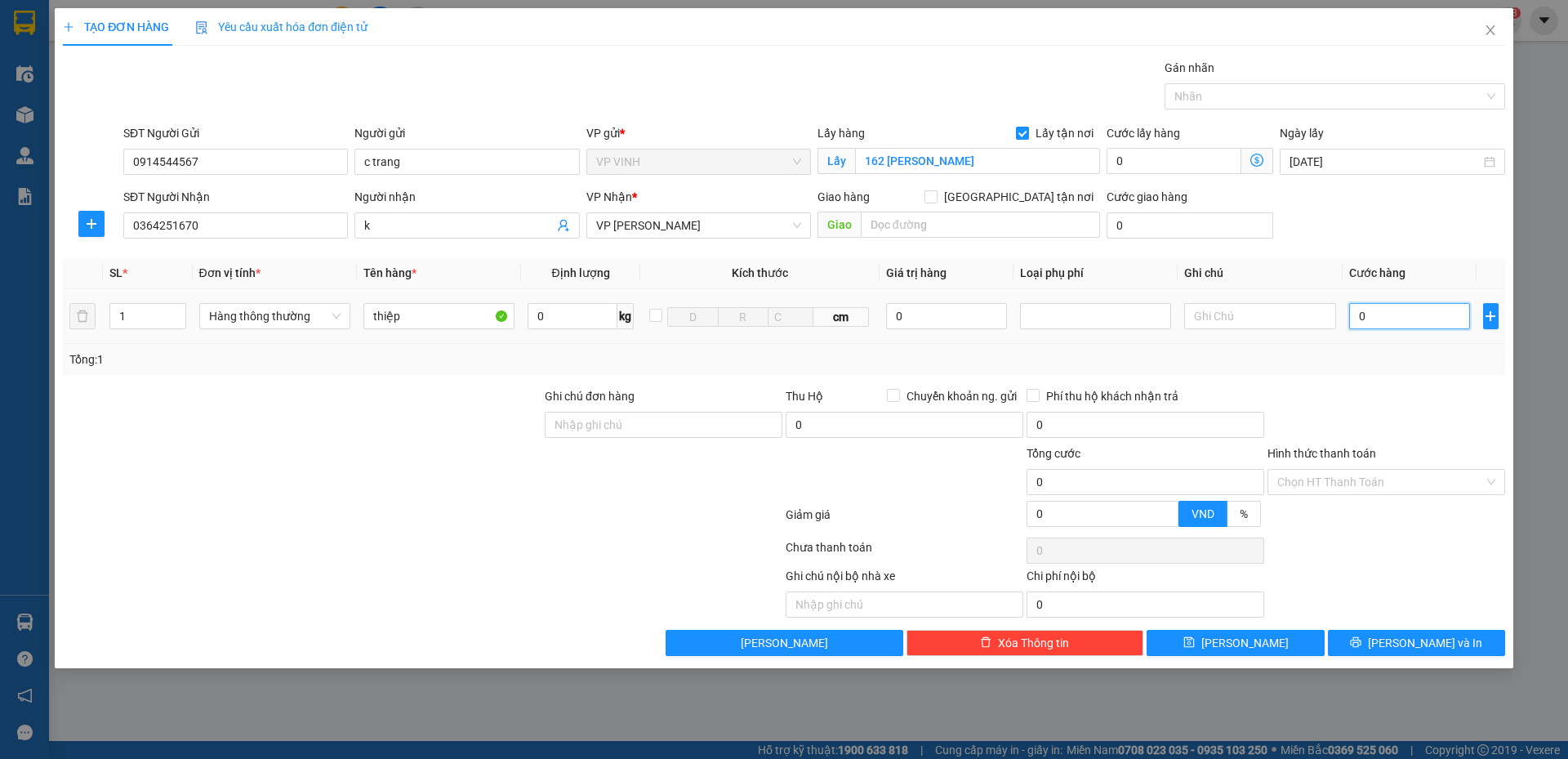
type input "3"
type input "30"
type input "30.000"
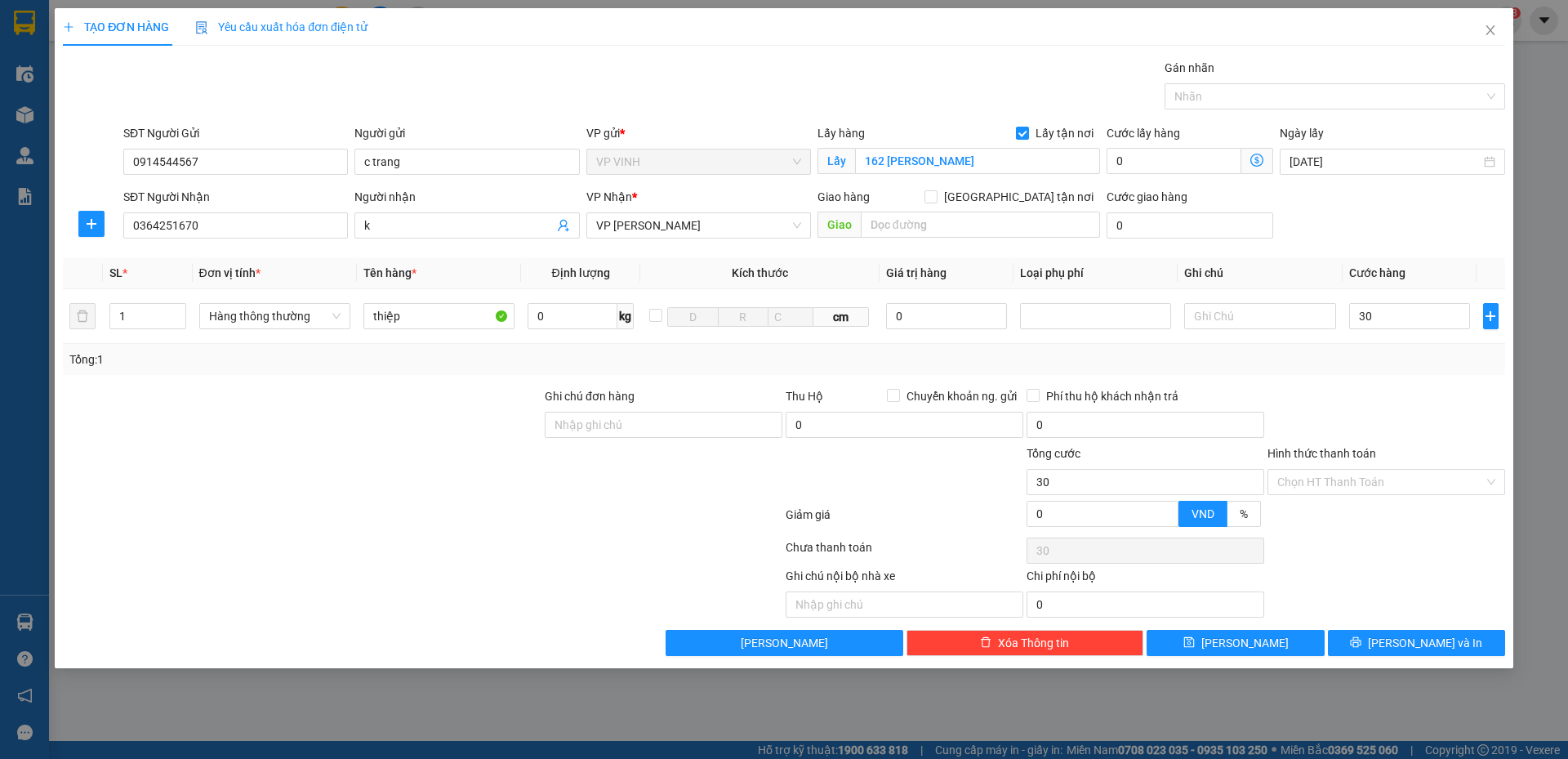
type input "30.000"
click at [1401, 369] on div "Tổng: 1" at bounding box center [784, 359] width 1442 height 31
click at [1405, 640] on span "Lưu và In" at bounding box center [1425, 642] width 115 height 18
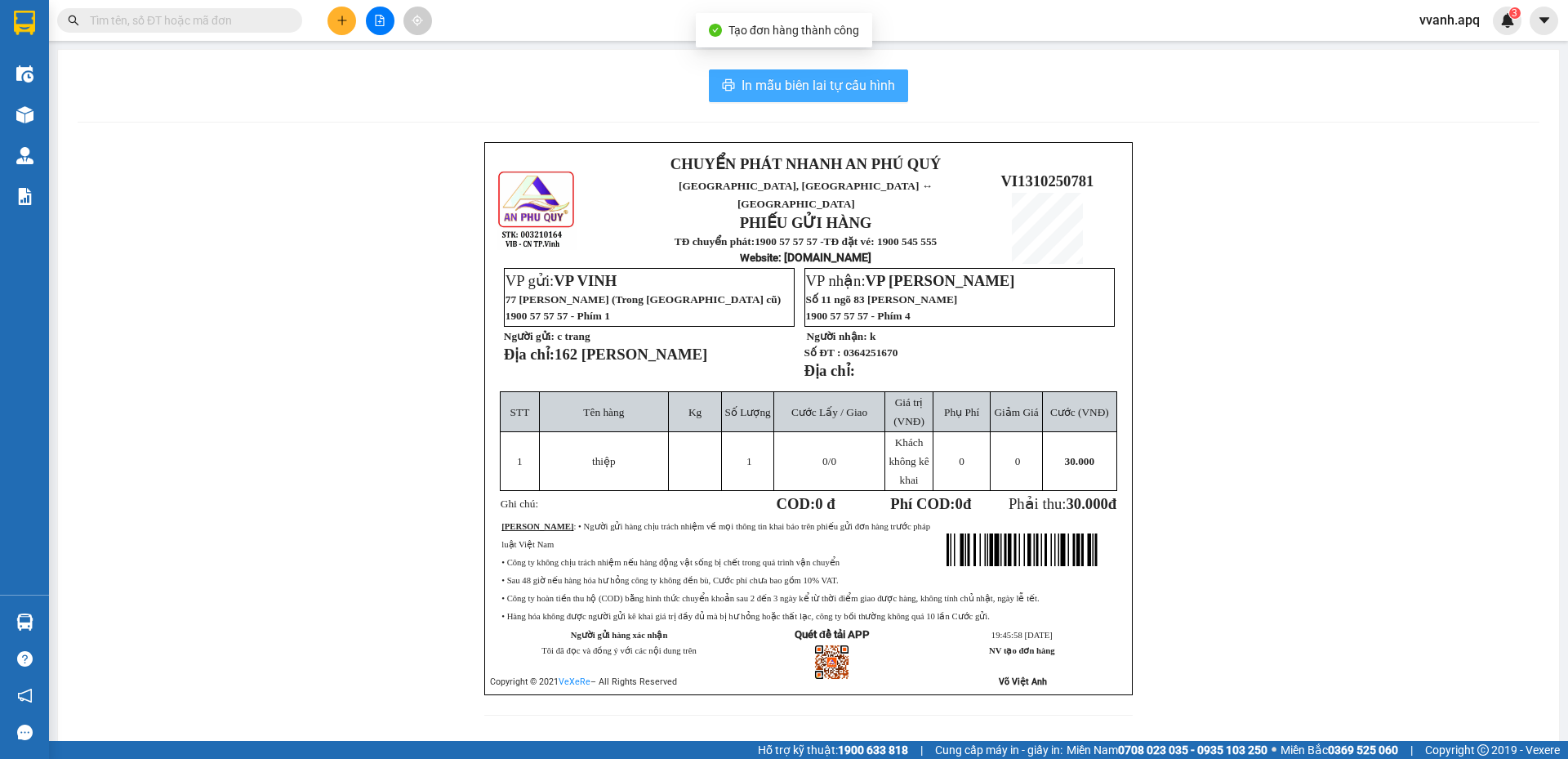
click at [819, 97] on button "In mẫu biên lai tự cấu hình" at bounding box center [808, 86] width 200 height 33
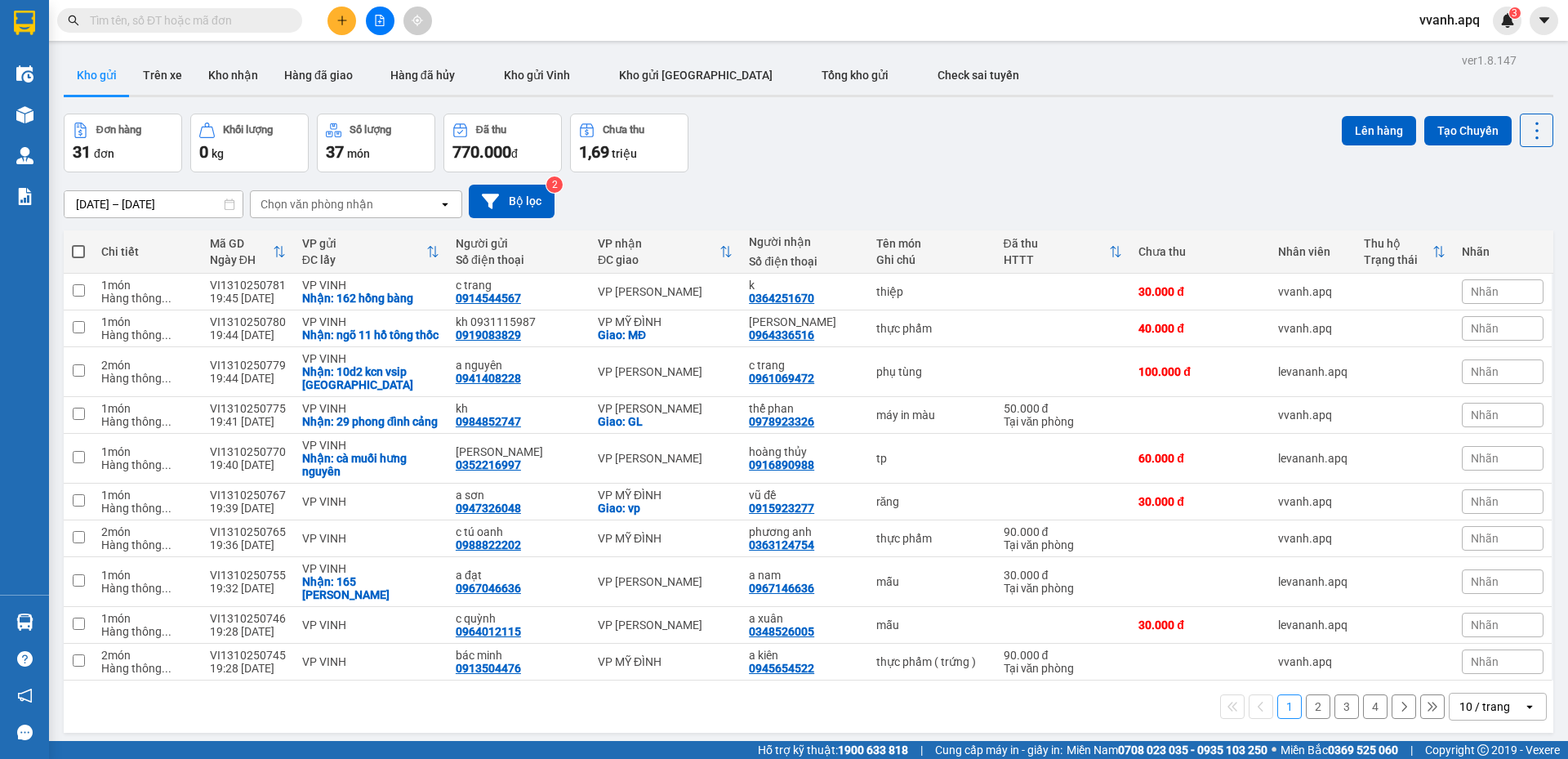
click at [352, 14] on button at bounding box center [342, 21] width 29 height 29
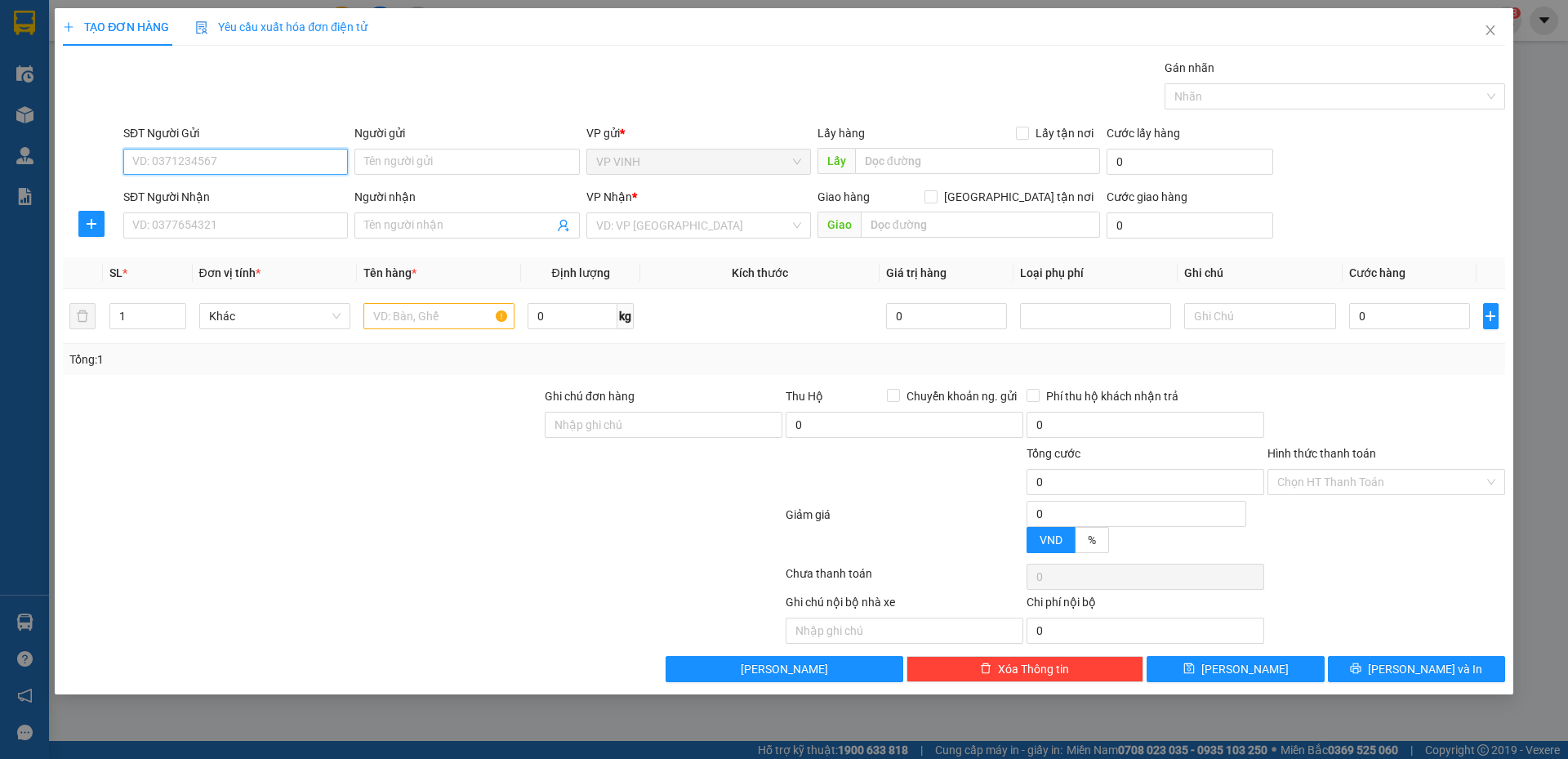
paste input "0914544567"
type input "0914544567"
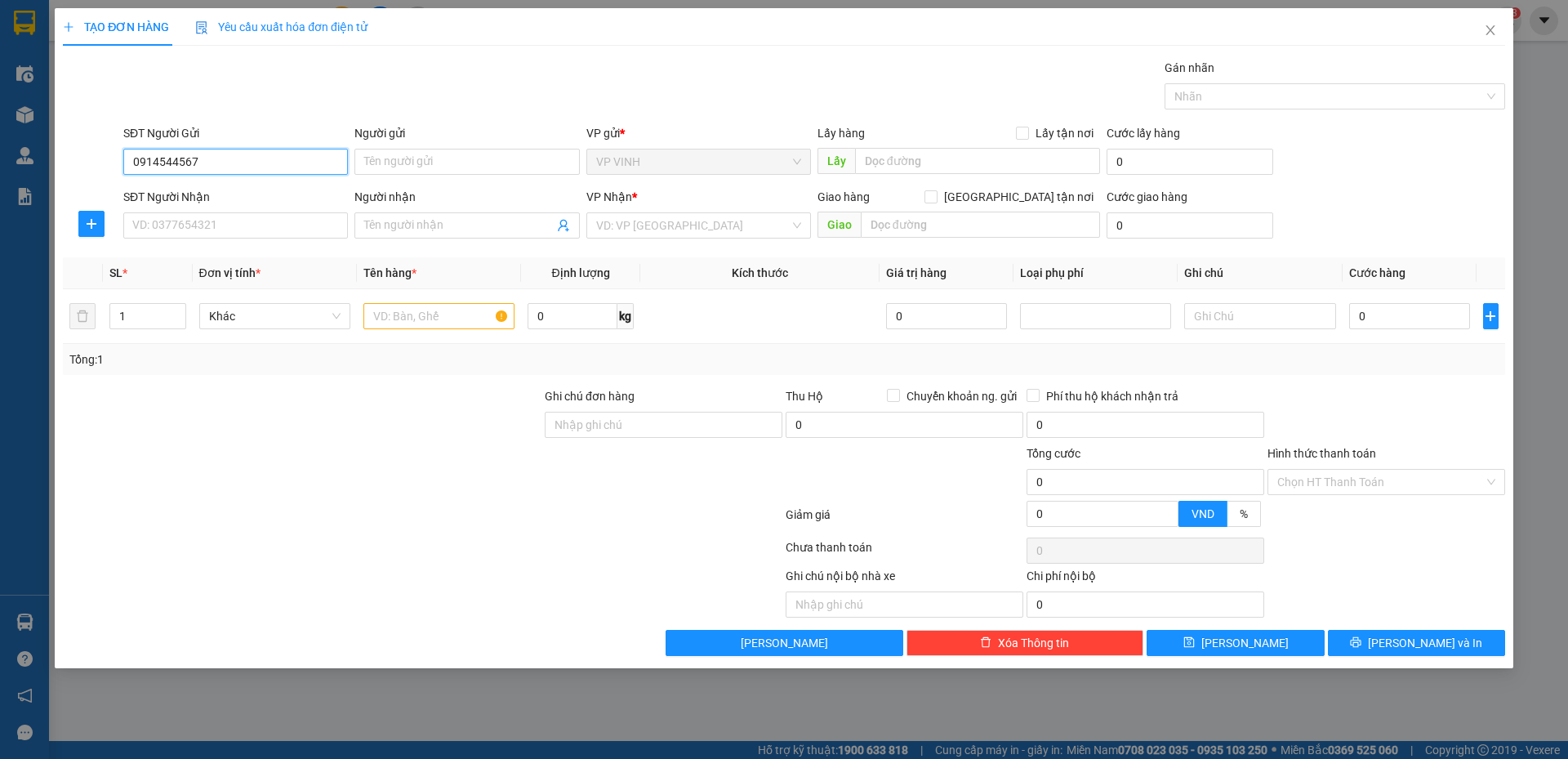
click at [269, 173] on input "0914544567" at bounding box center [235, 161] width 225 height 26
click at [232, 191] on div "0914544567 - c trang" at bounding box center [235, 194] width 205 height 18
type input "c trang"
checkbox input "true"
type input "162 hồng bàng"
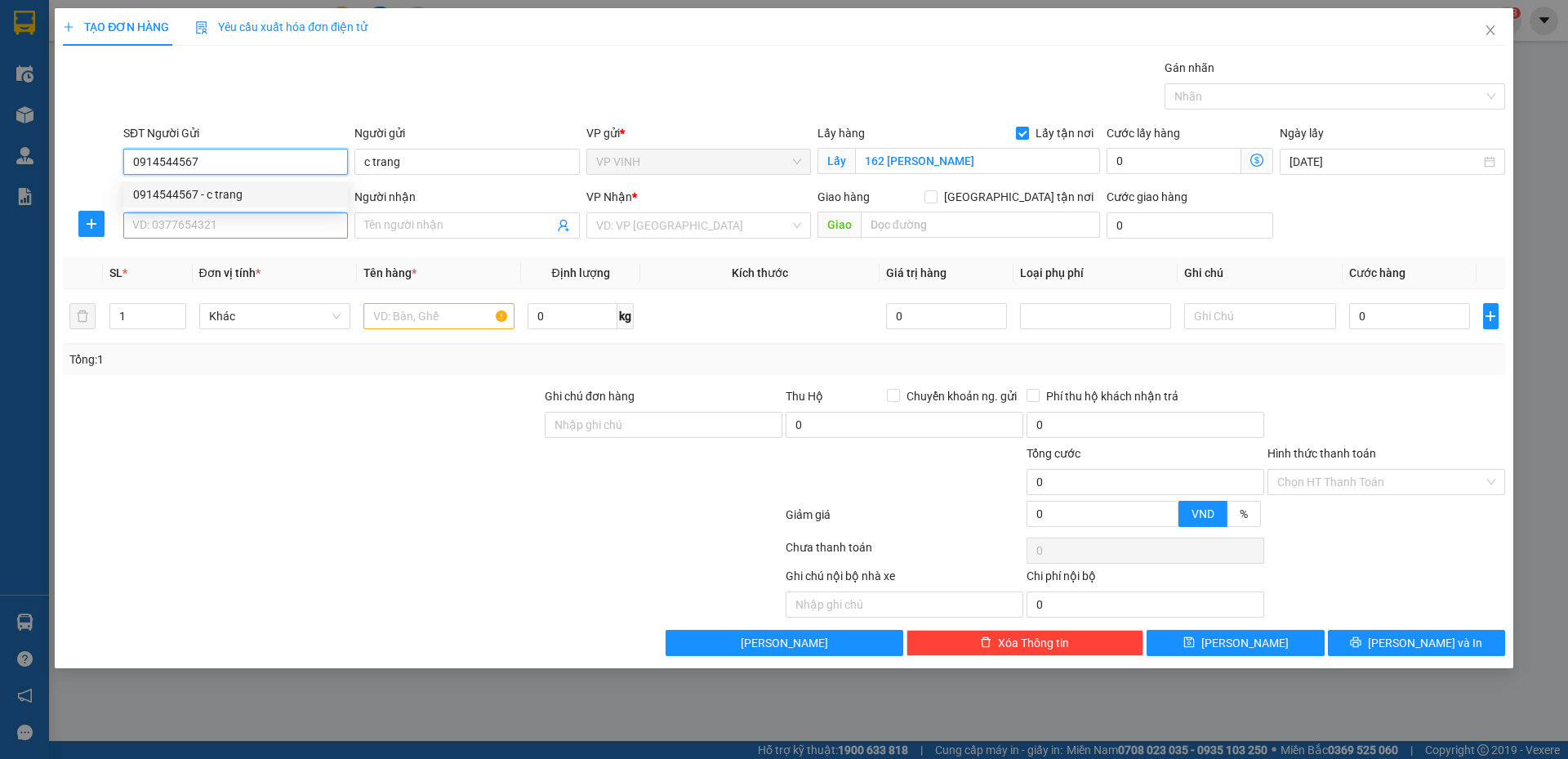
type input "0914544567"
click at [248, 220] on input "SĐT Người Nhận" at bounding box center [235, 225] width 225 height 26
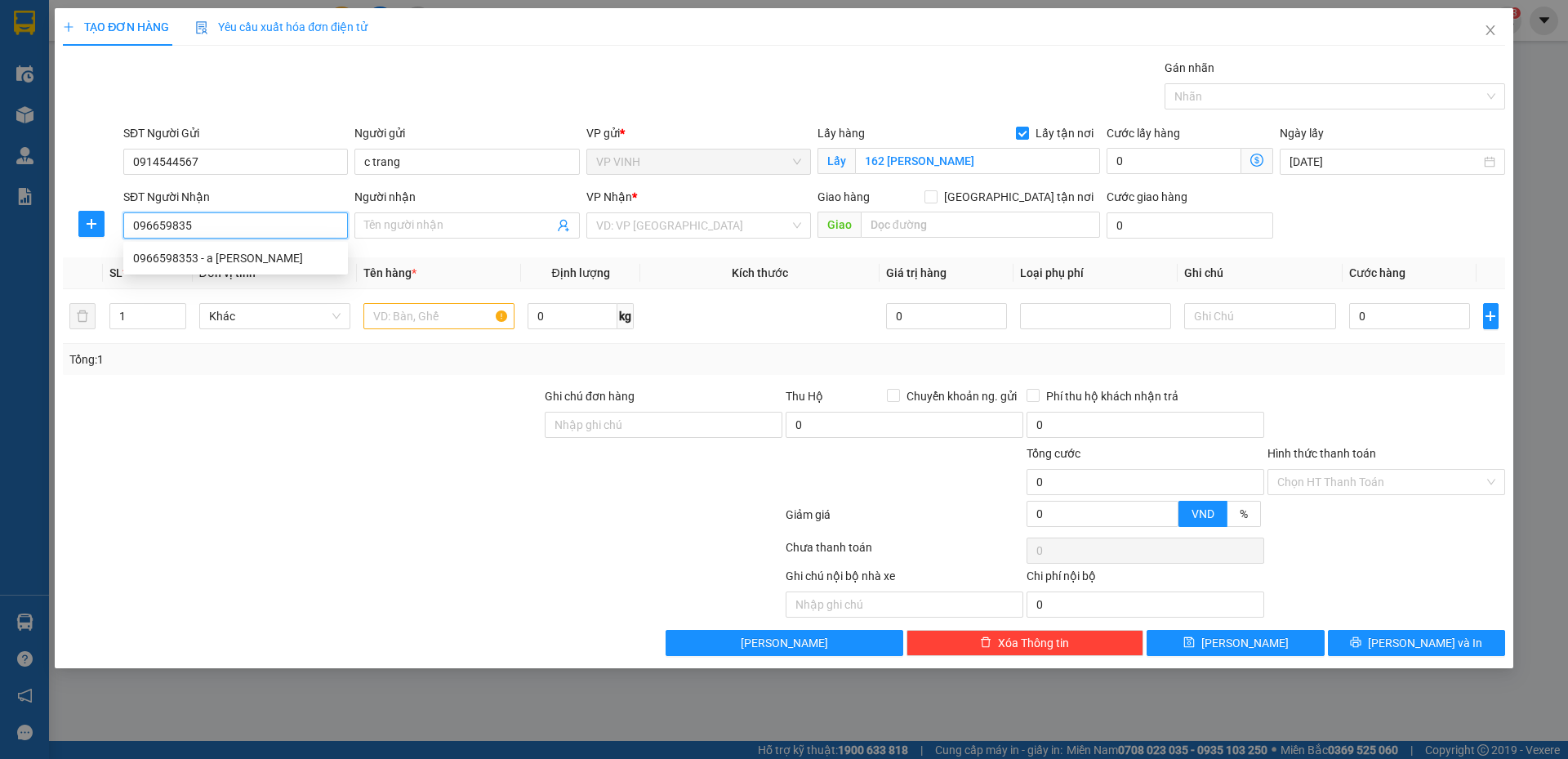
type input "0966598353"
click at [230, 255] on div "0966598353 - a tuấn vũ liên" at bounding box center [235, 258] width 205 height 18
type input "a tuấn vũ liên"
type input "0966598353"
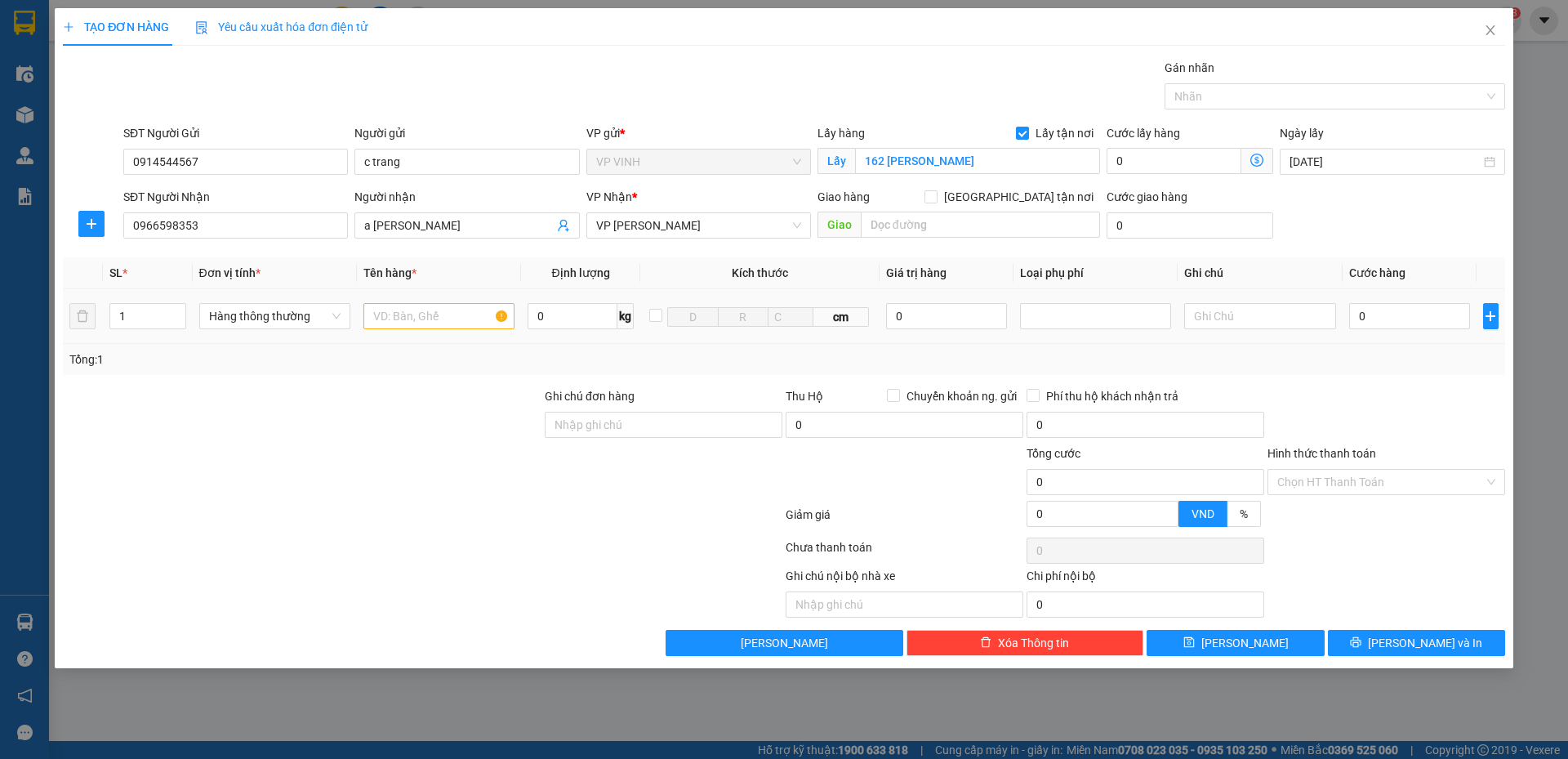
click at [402, 332] on div at bounding box center [438, 316] width 151 height 33
click at [412, 319] on input "text" at bounding box center [438, 315] width 151 height 26
type input "thiệp"
click at [1037, 351] on div "Tổng: 1" at bounding box center [784, 360] width 1430 height 18
click at [1399, 310] on input "0" at bounding box center [1410, 315] width 122 height 26
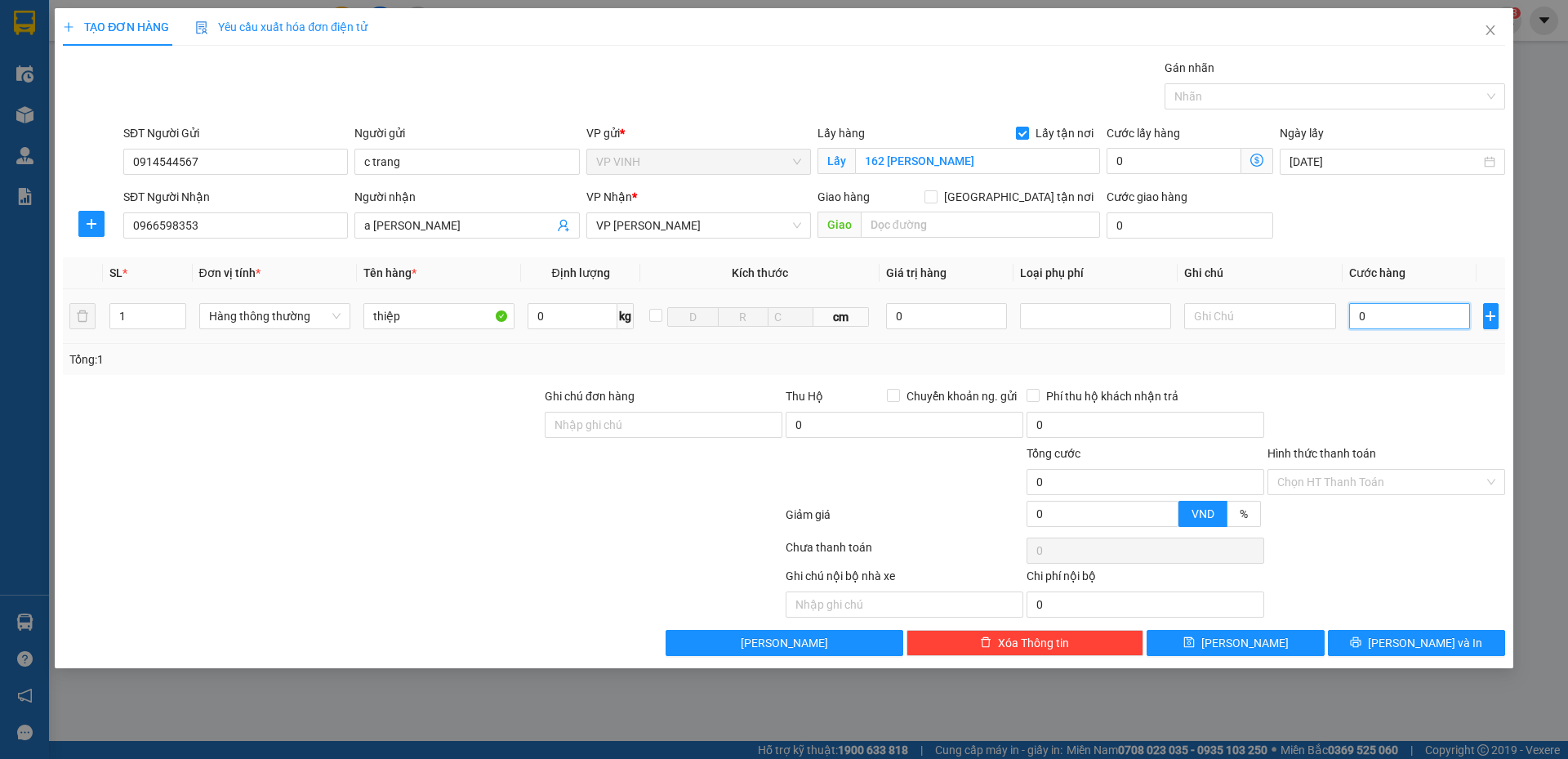
type input "4"
type input "40"
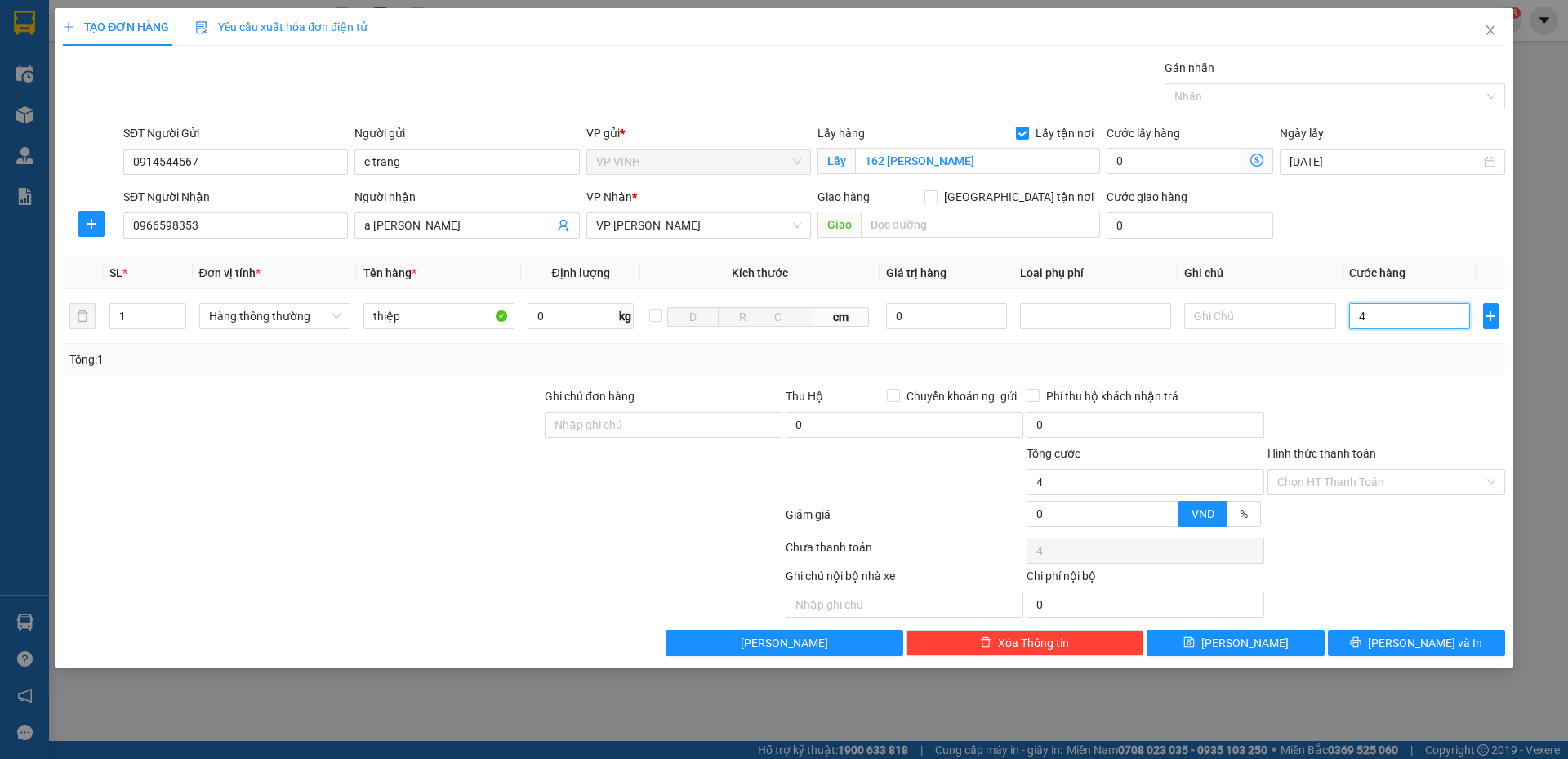
type input "40"
type input "40.000"
click at [1383, 361] on div "Tổng: 1" at bounding box center [784, 360] width 1430 height 18
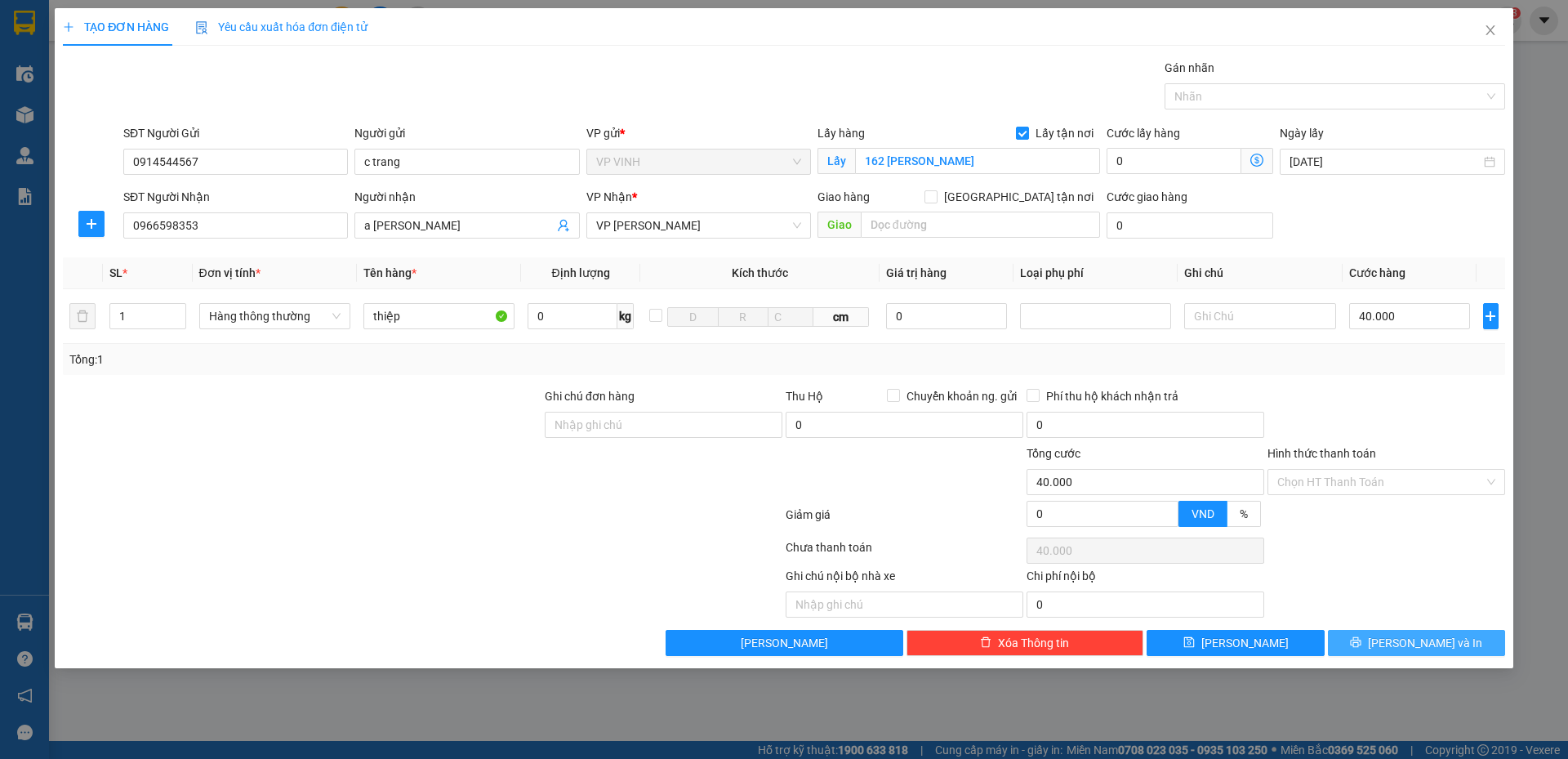
click at [1395, 651] on button "Lưu và In" at bounding box center [1416, 642] width 177 height 26
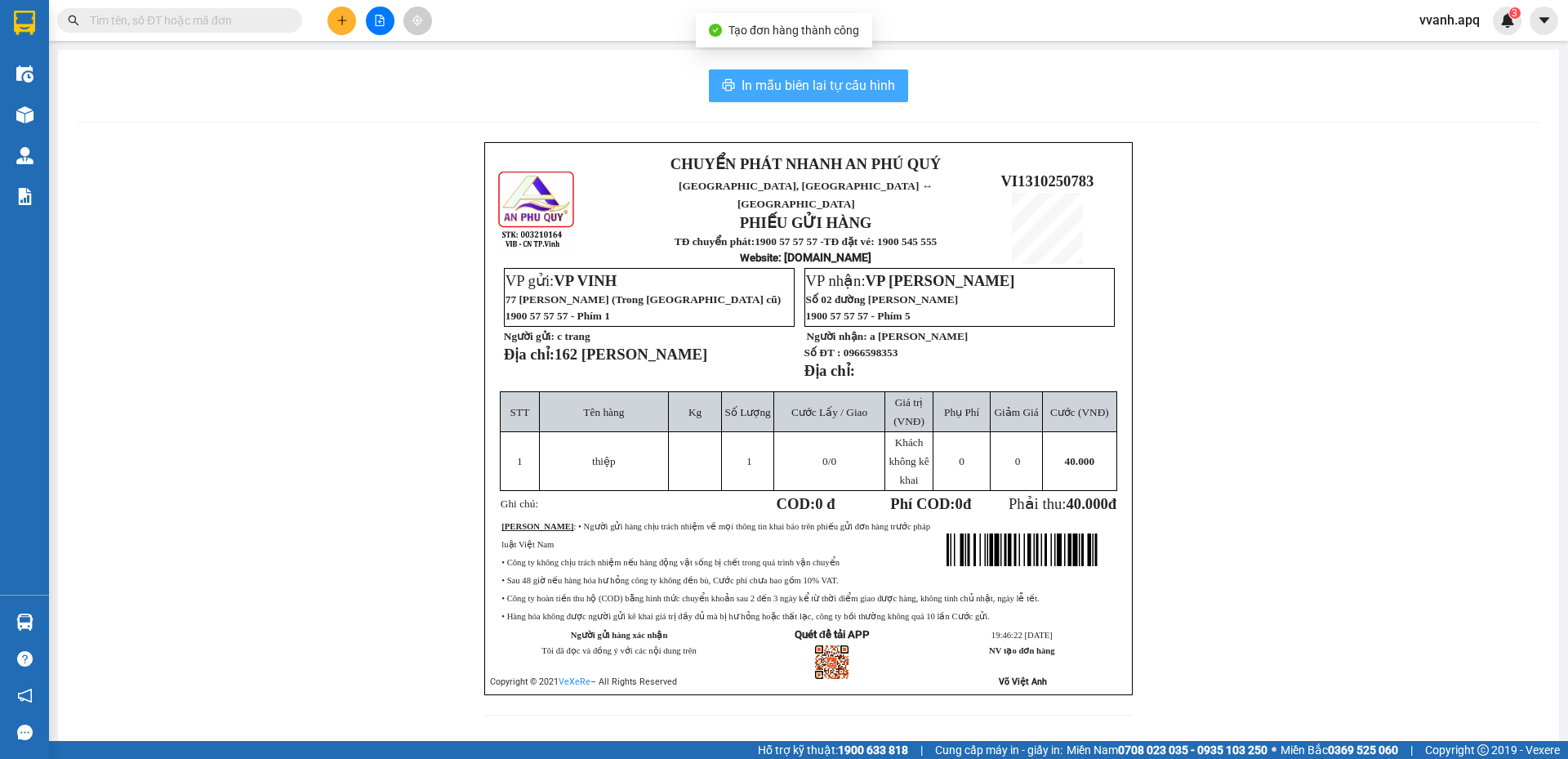
click at [852, 97] on button "In mẫu biên lai tự cấu hình" at bounding box center [808, 86] width 200 height 33
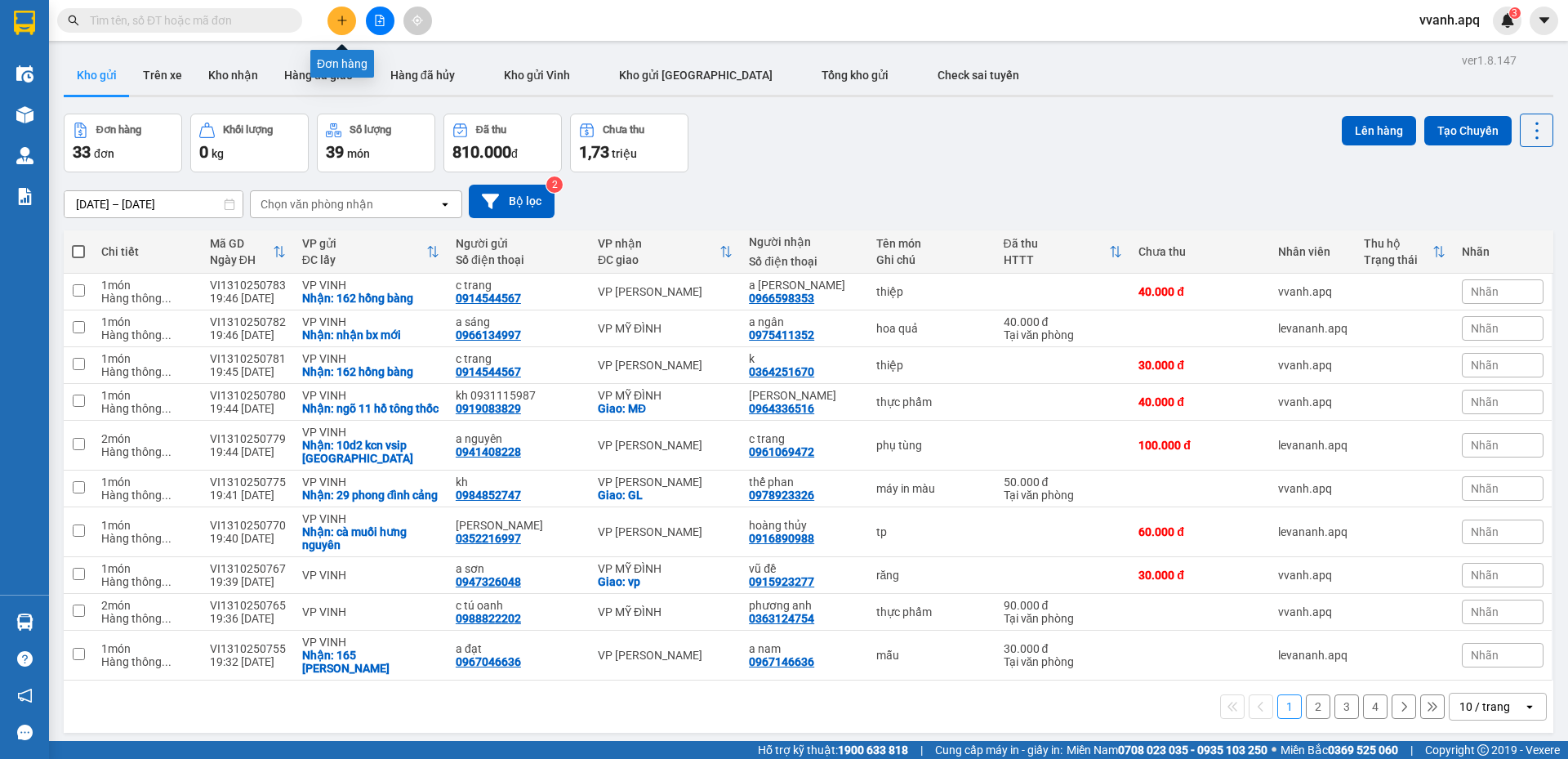
click at [342, 31] on button at bounding box center [342, 21] width 29 height 29
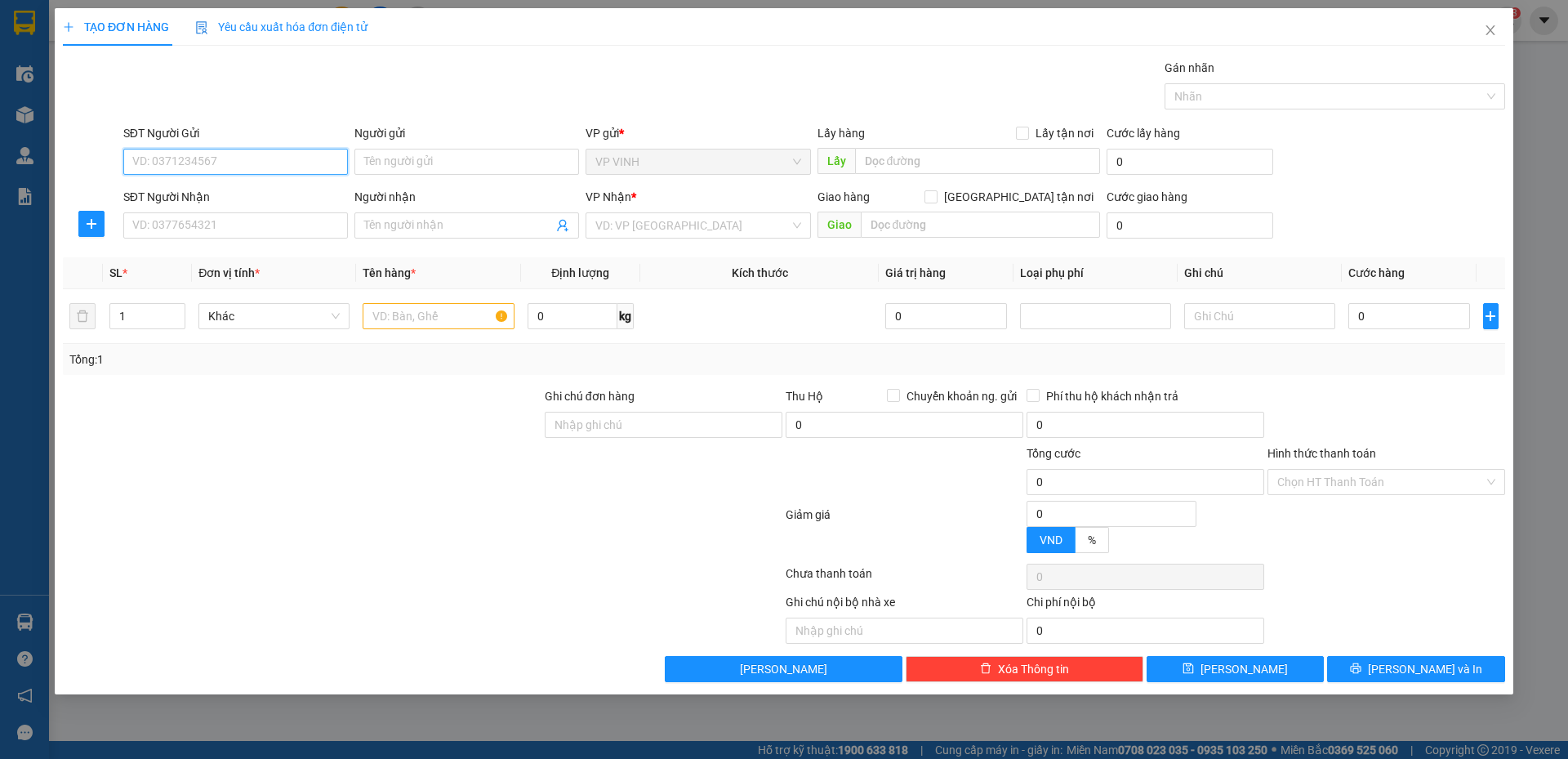
paste input "0984444045"
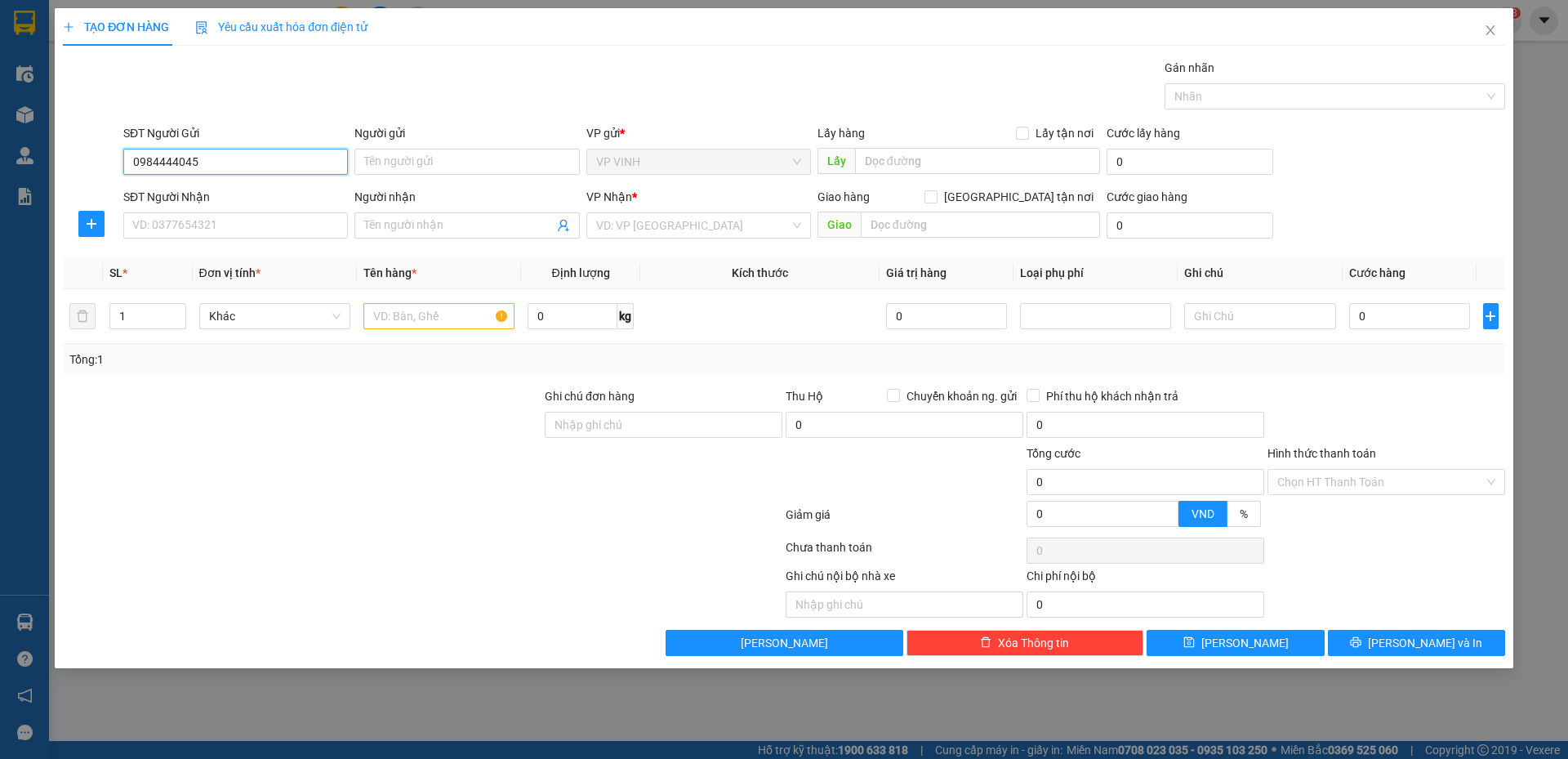
click at [268, 163] on input "0984444045" at bounding box center [235, 161] width 225 height 26
type input "0984444045"
click at [310, 160] on input "0984444045" at bounding box center [235, 161] width 225 height 26
click at [267, 225] on input "SĐT Người Nhận" at bounding box center [235, 225] width 225 height 26
click at [270, 155] on input "0984444045" at bounding box center [235, 161] width 225 height 26
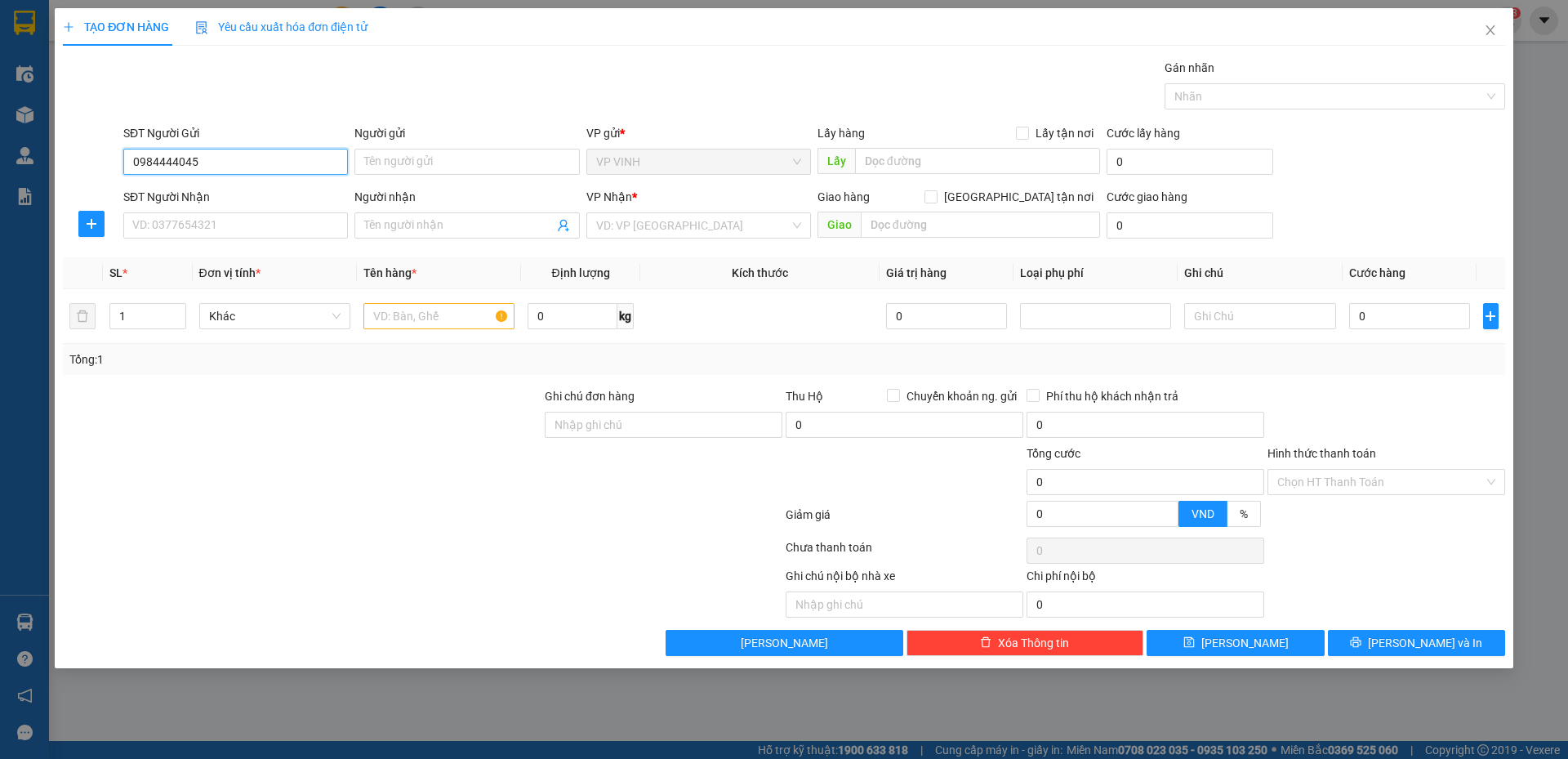
click at [245, 155] on input "0984444045" at bounding box center [235, 161] width 225 height 26
click at [289, 166] on input "0984444045" at bounding box center [235, 161] width 225 height 26
click at [259, 231] on input "SĐT Người Nhận" at bounding box center [235, 225] width 225 height 26
click at [239, 159] on input "0984444045" at bounding box center [235, 161] width 225 height 26
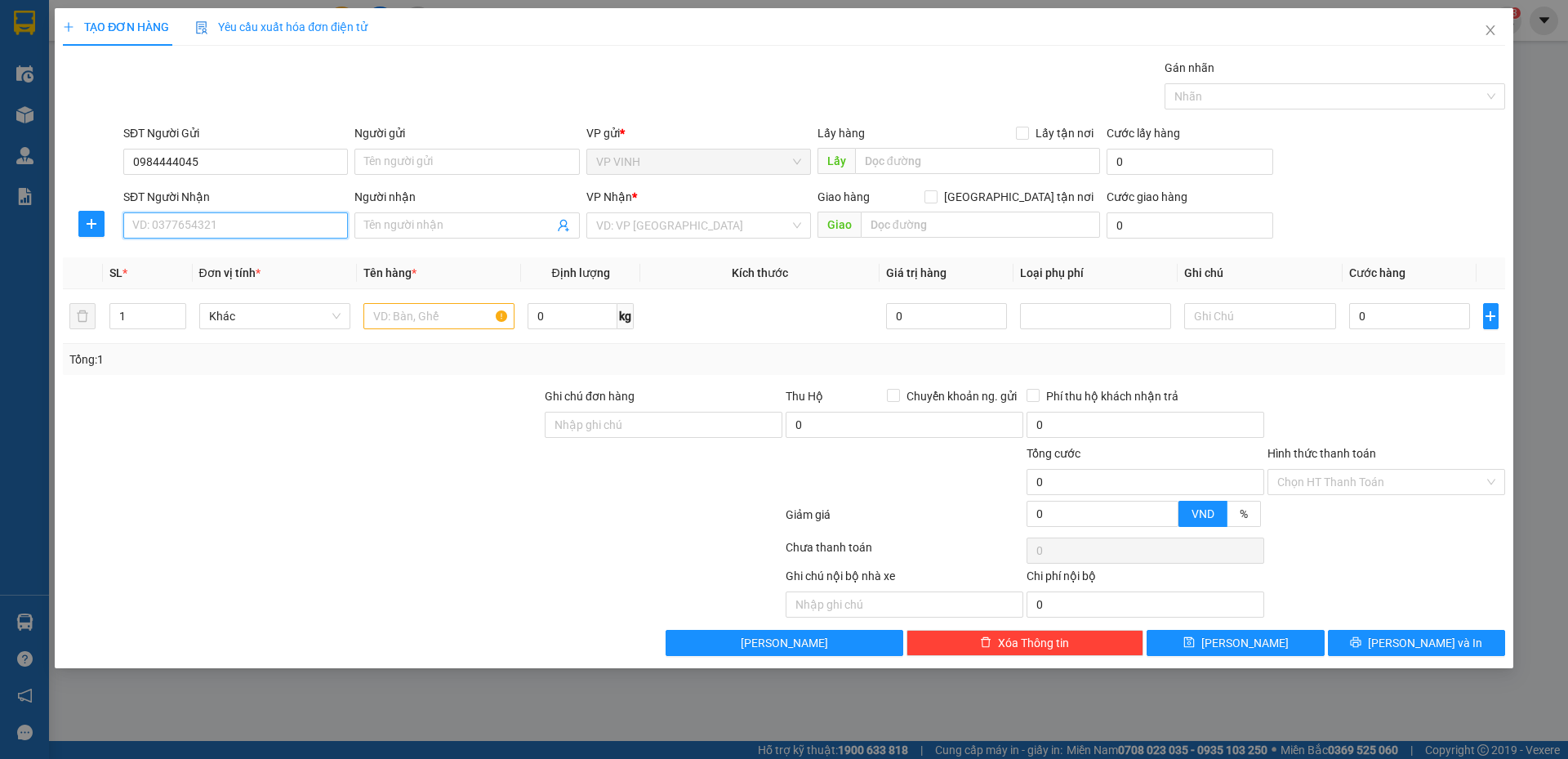
click at [282, 224] on input "SĐT Người Nhận" at bounding box center [235, 225] width 225 height 26
type input "0964441992"
click at [201, 255] on div "0964441992 - c thủy" at bounding box center [235, 258] width 205 height 18
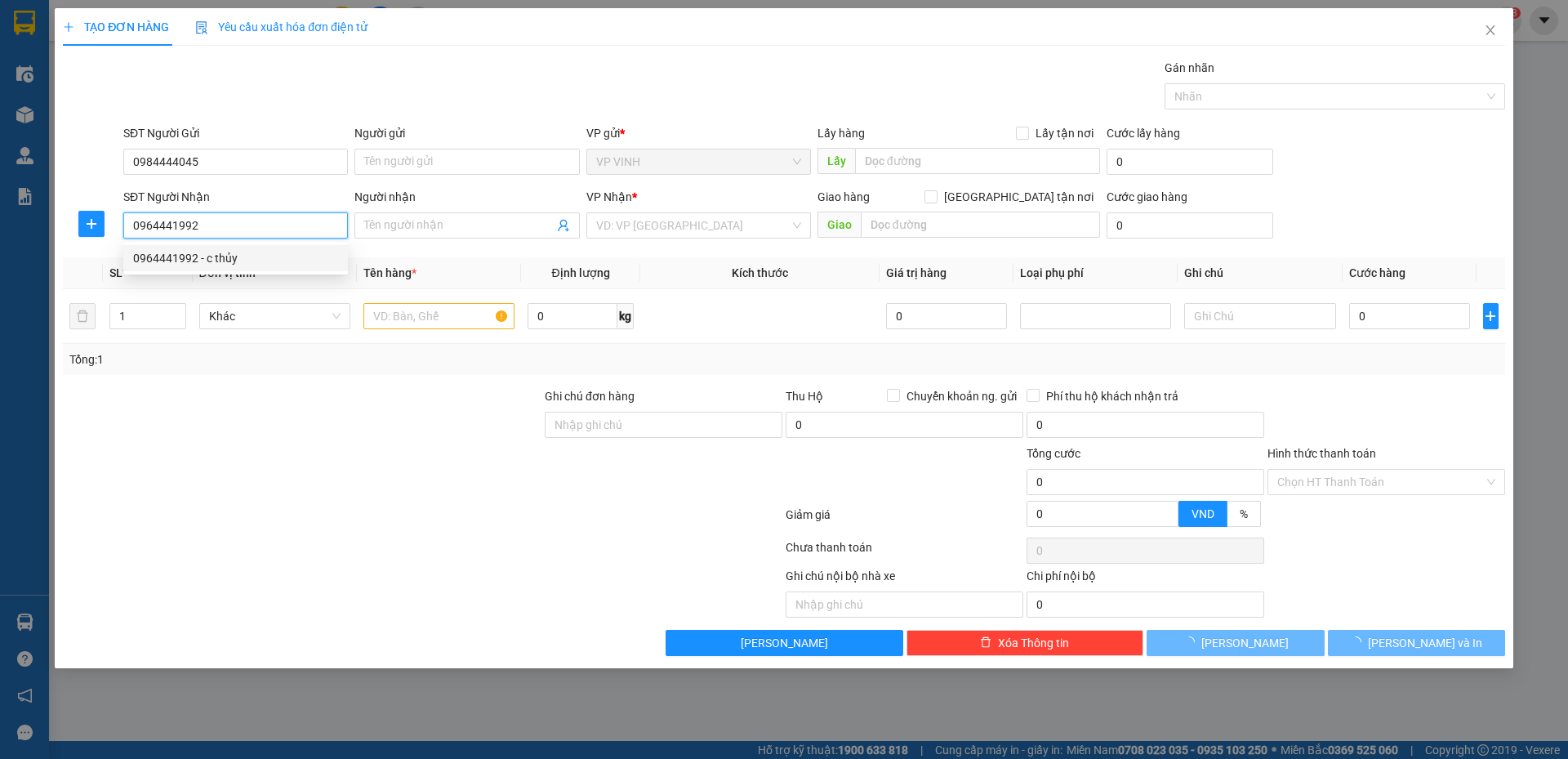
type input "c thủy"
checkbox input "true"
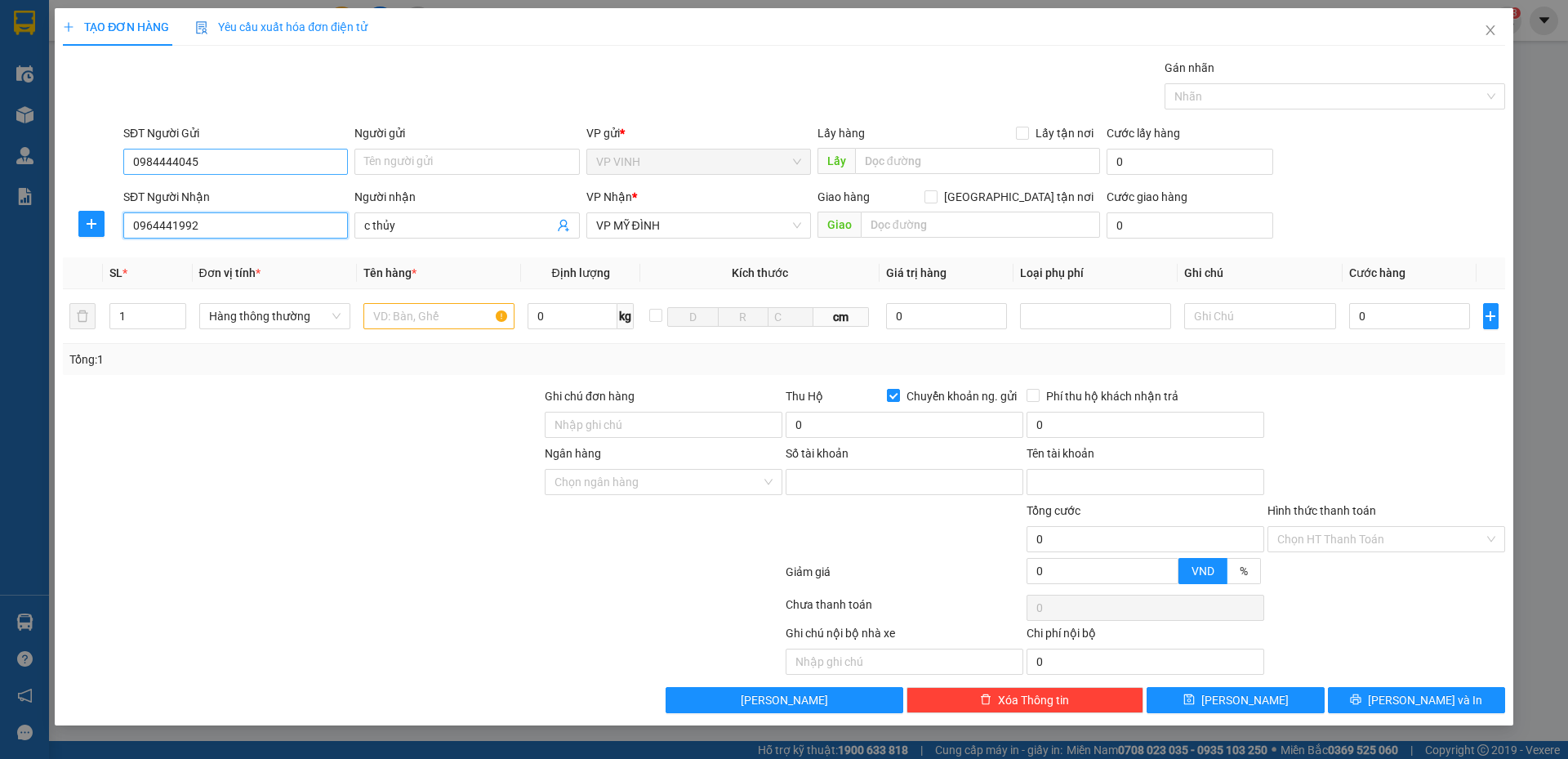
type input "0964441992"
click at [239, 172] on input "0984444045" at bounding box center [235, 161] width 225 height 26
click at [242, 191] on div "0985444045 - a kiều" at bounding box center [235, 194] width 205 height 18
type input "0985444045"
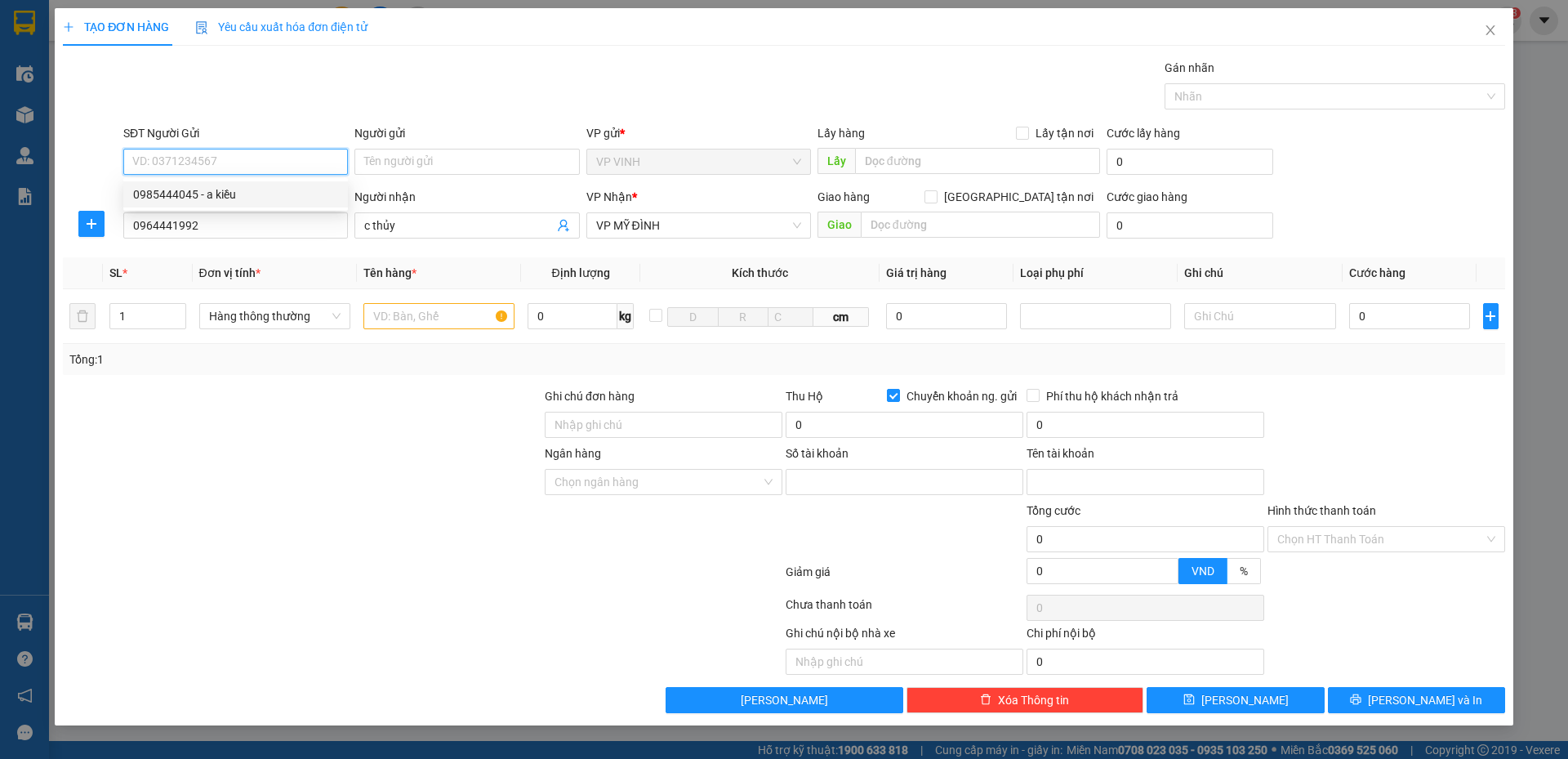
type input "a kiều"
checkbox input "true"
type input "đền trìa"
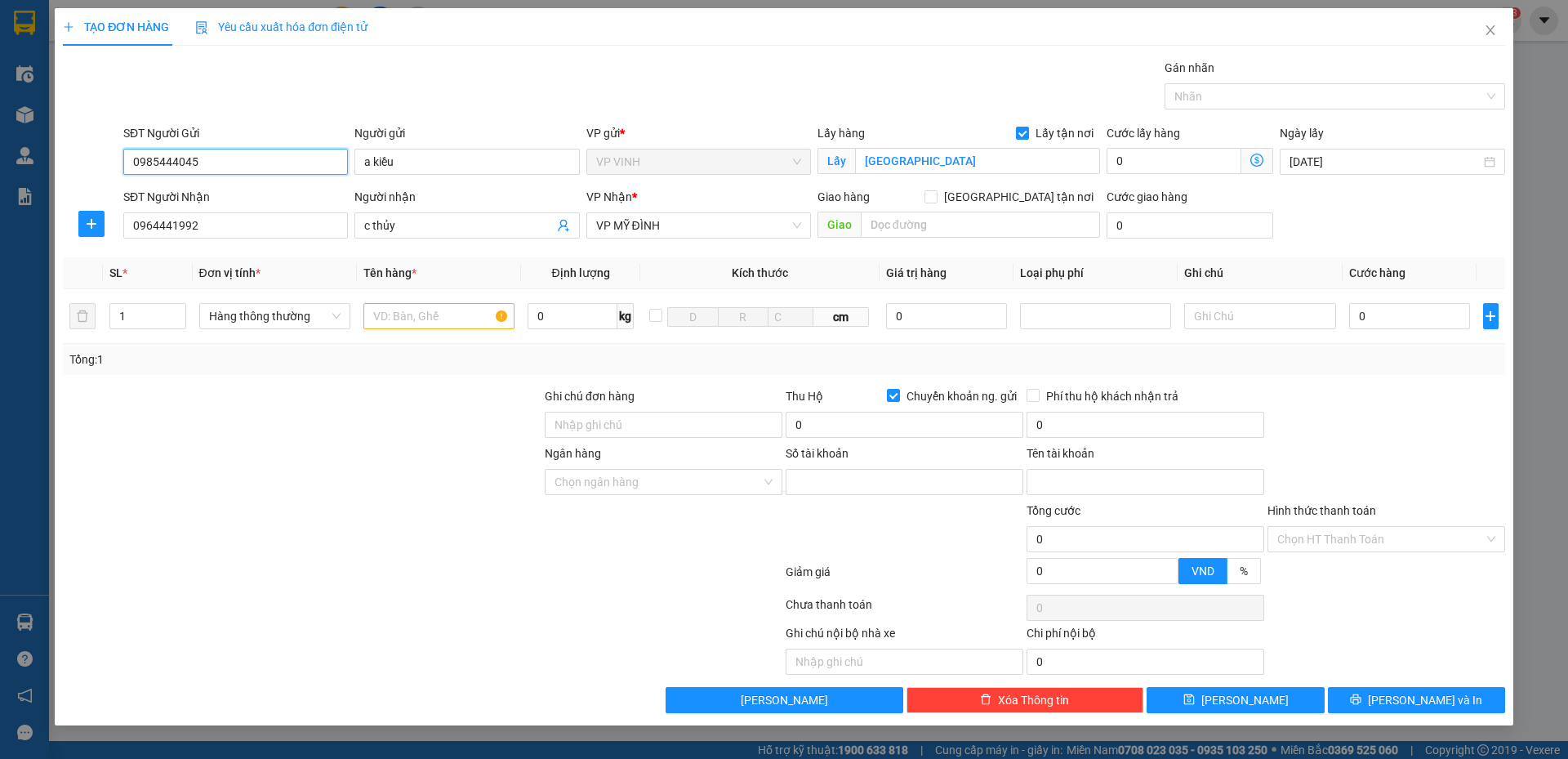
click at [267, 160] on input "0985444045" at bounding box center [235, 161] width 225 height 26
type input "0985444045"
click at [404, 318] on input "text" at bounding box center [438, 315] width 151 height 26
click at [165, 314] on input "1" at bounding box center [147, 315] width 75 height 24
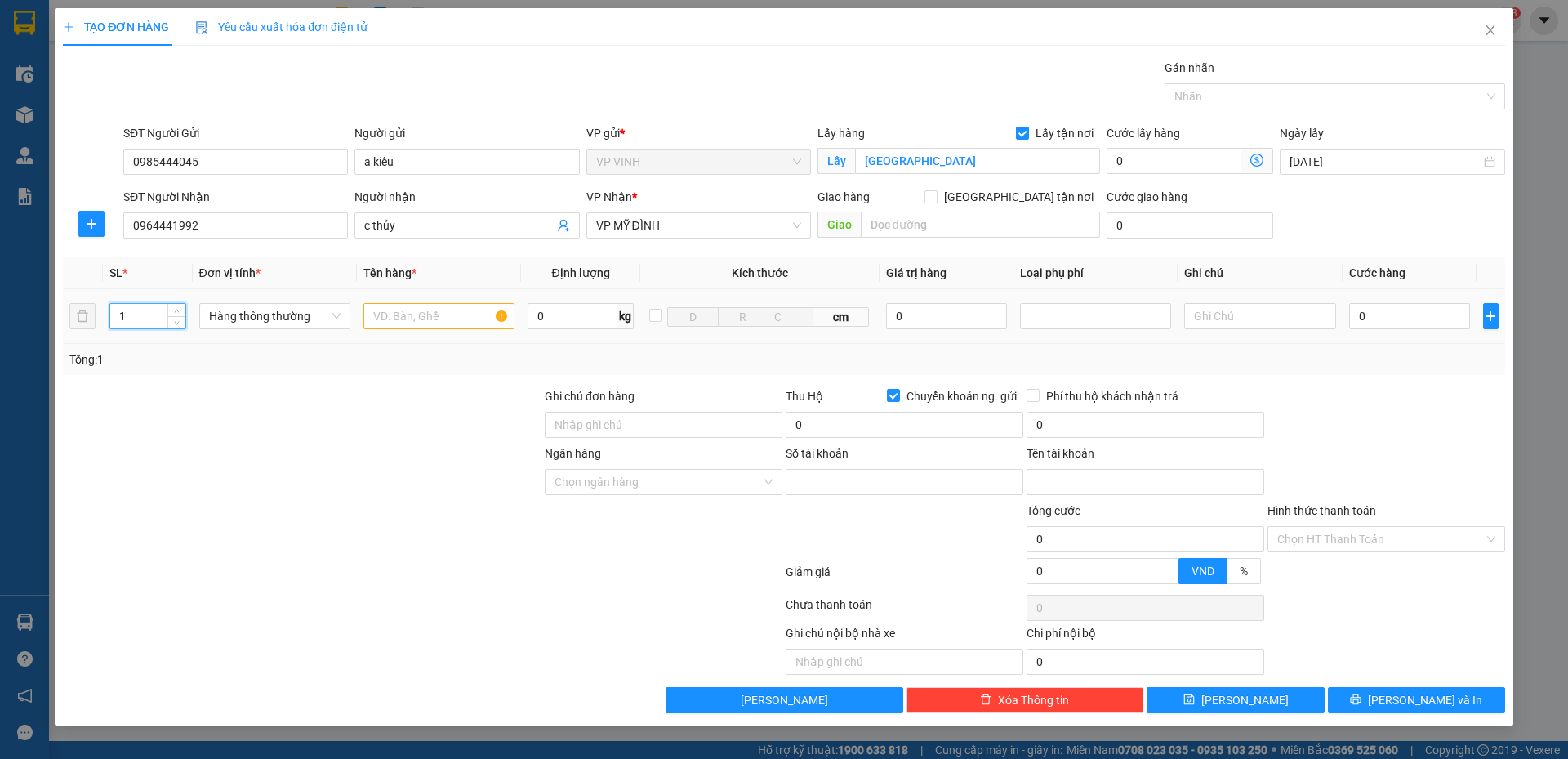
click at [165, 314] on input "1" at bounding box center [147, 315] width 75 height 24
type input "4"
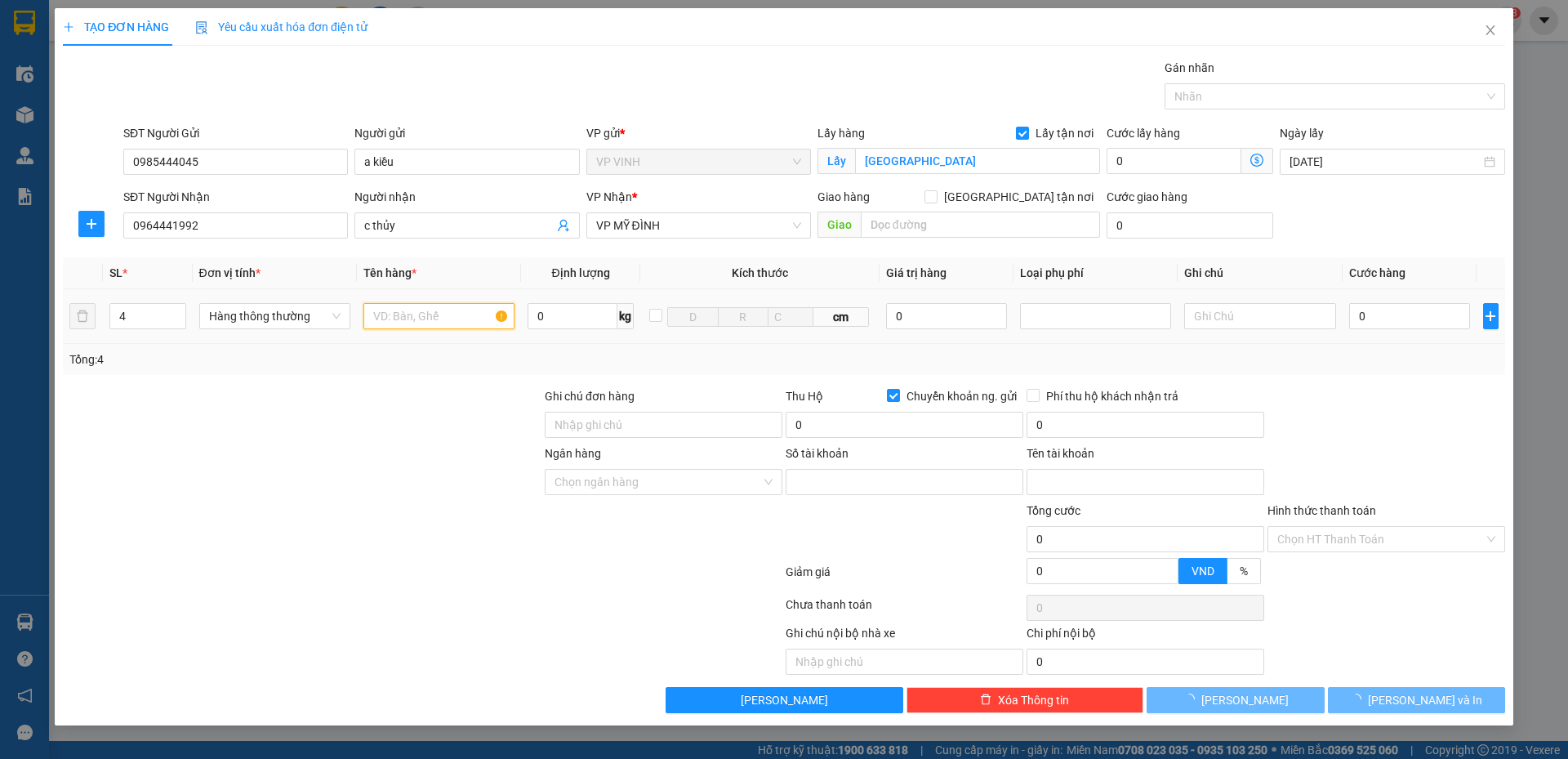
click at [399, 323] on input "text" at bounding box center [438, 315] width 151 height 26
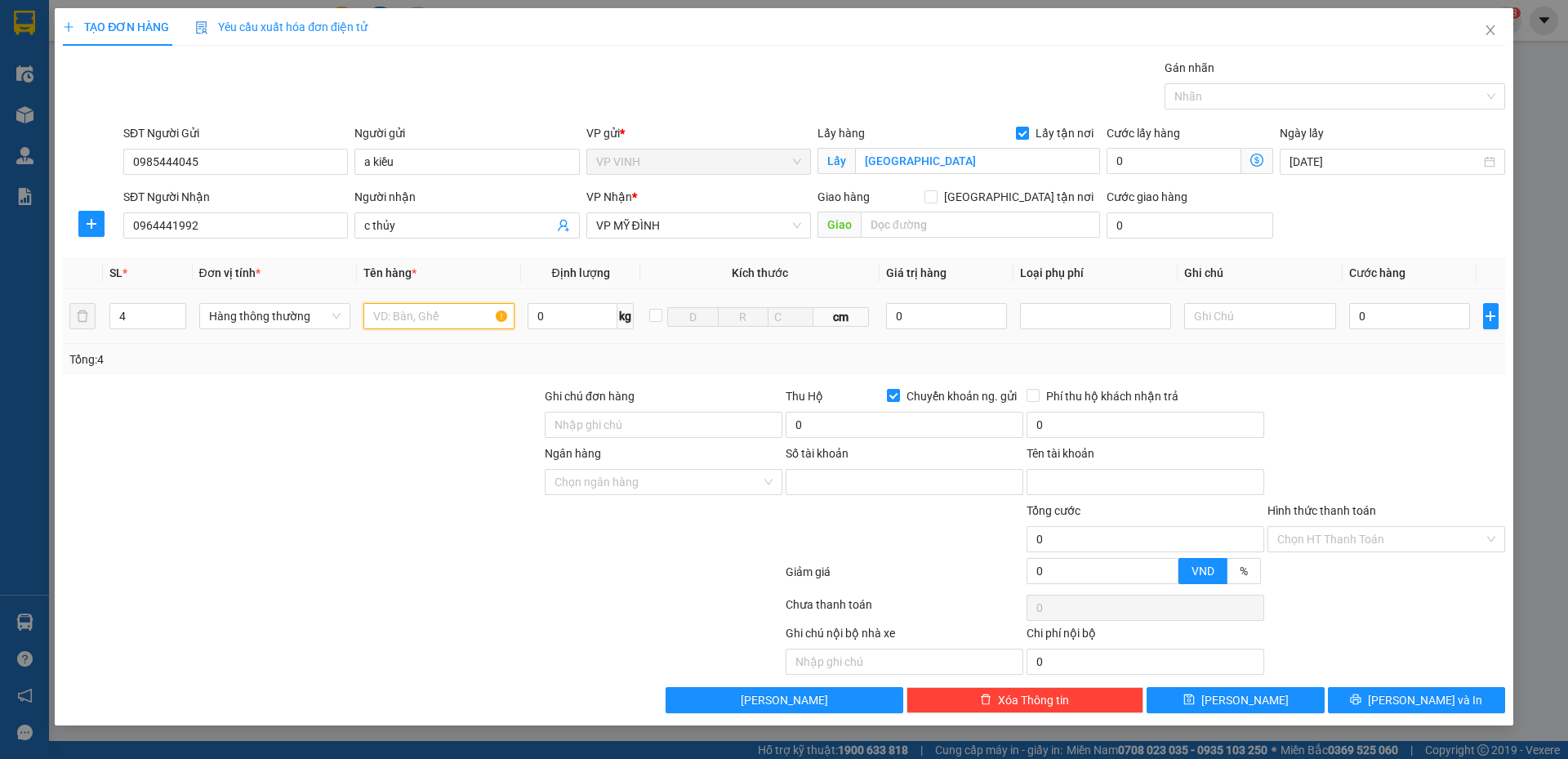
type input "m"
type input "mỹ phẩm"
click at [1404, 312] on input "0" at bounding box center [1410, 315] width 122 height 26
type input "2"
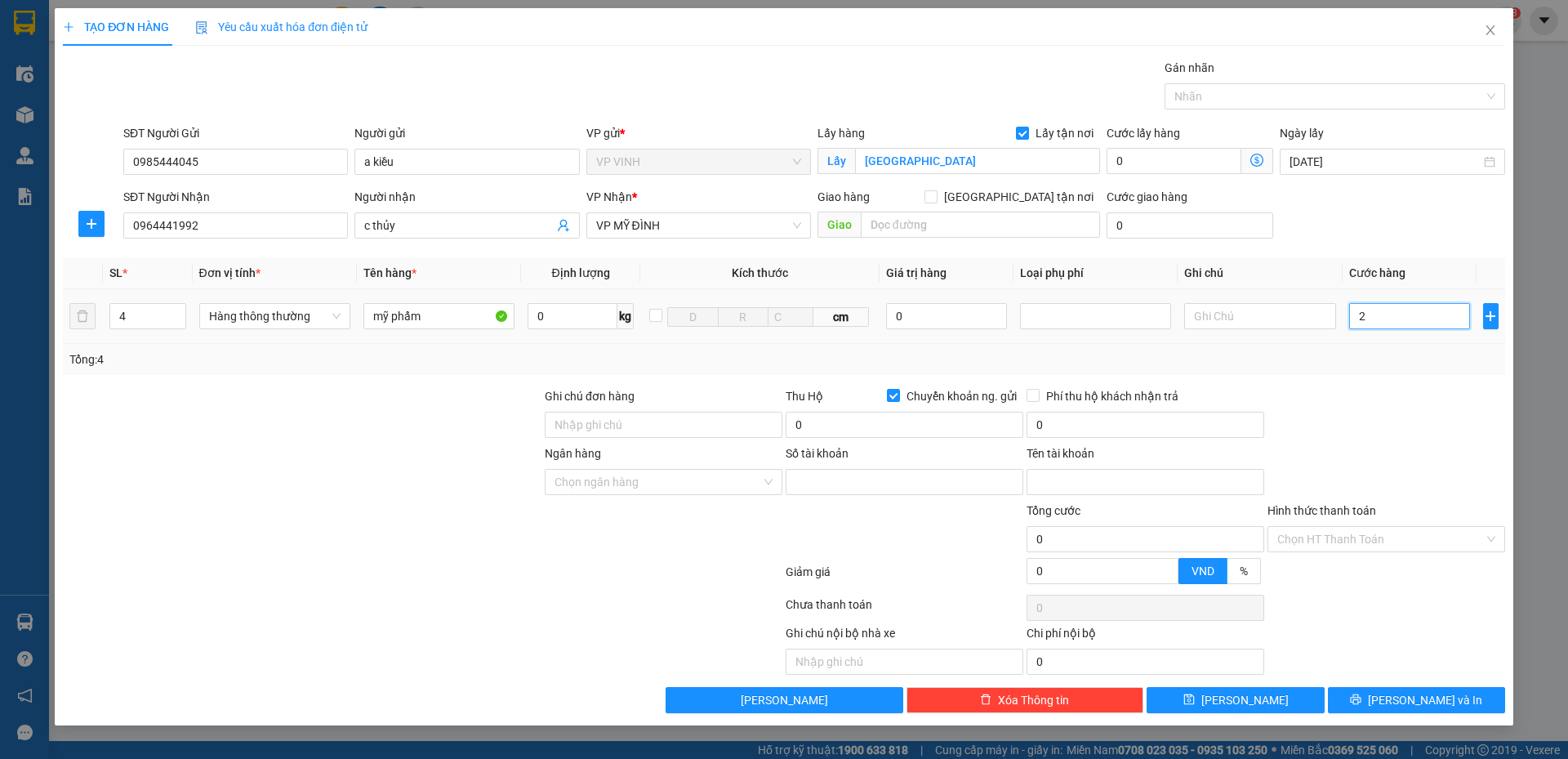
type input "2"
type input "24"
type input "240"
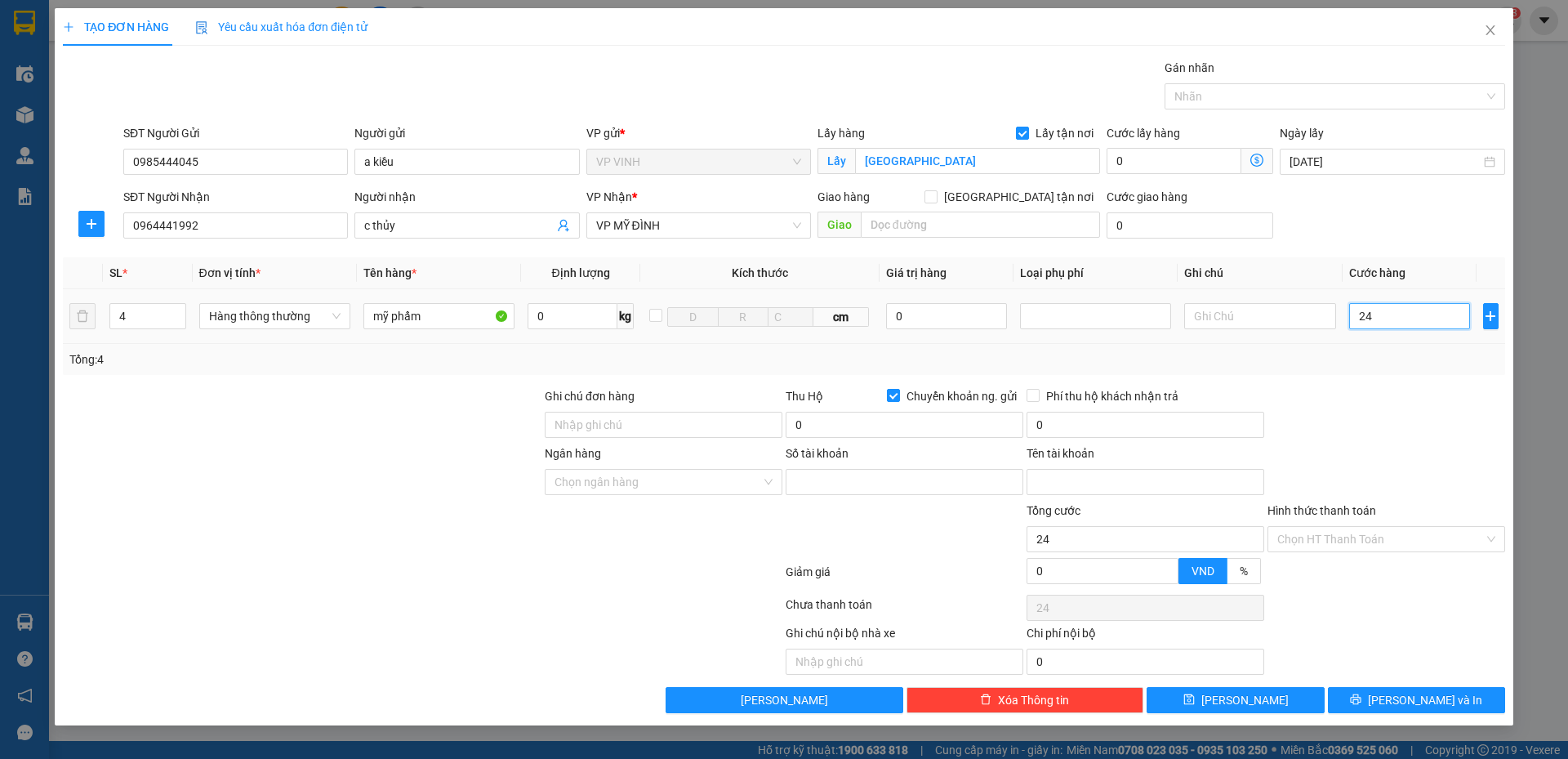
type input "240"
click at [1387, 395] on div at bounding box center [1386, 415] width 241 height 57
type input "240.000"
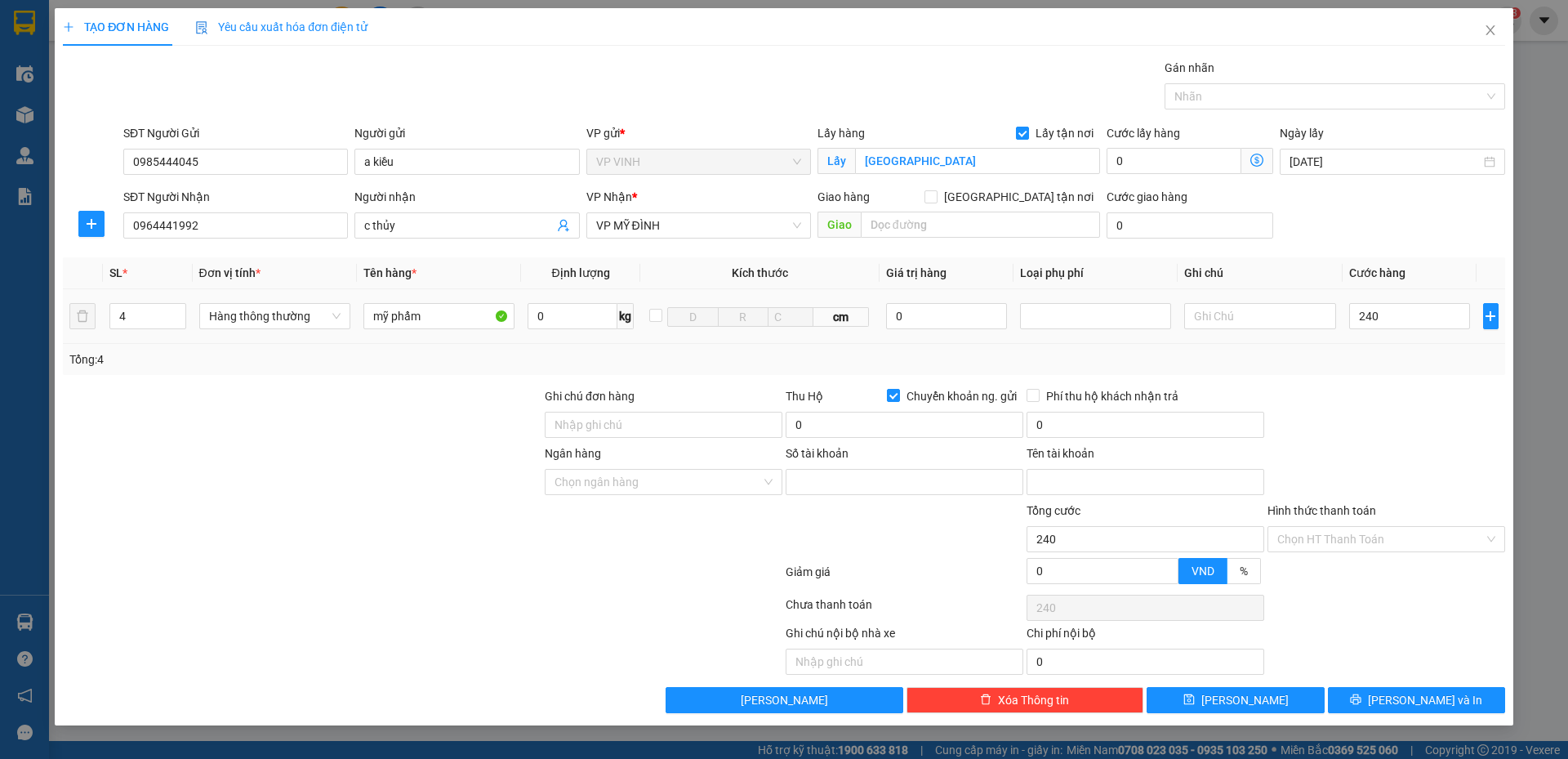
type input "240.000"
click at [1377, 703] on button "Lưu và In" at bounding box center [1416, 699] width 177 height 26
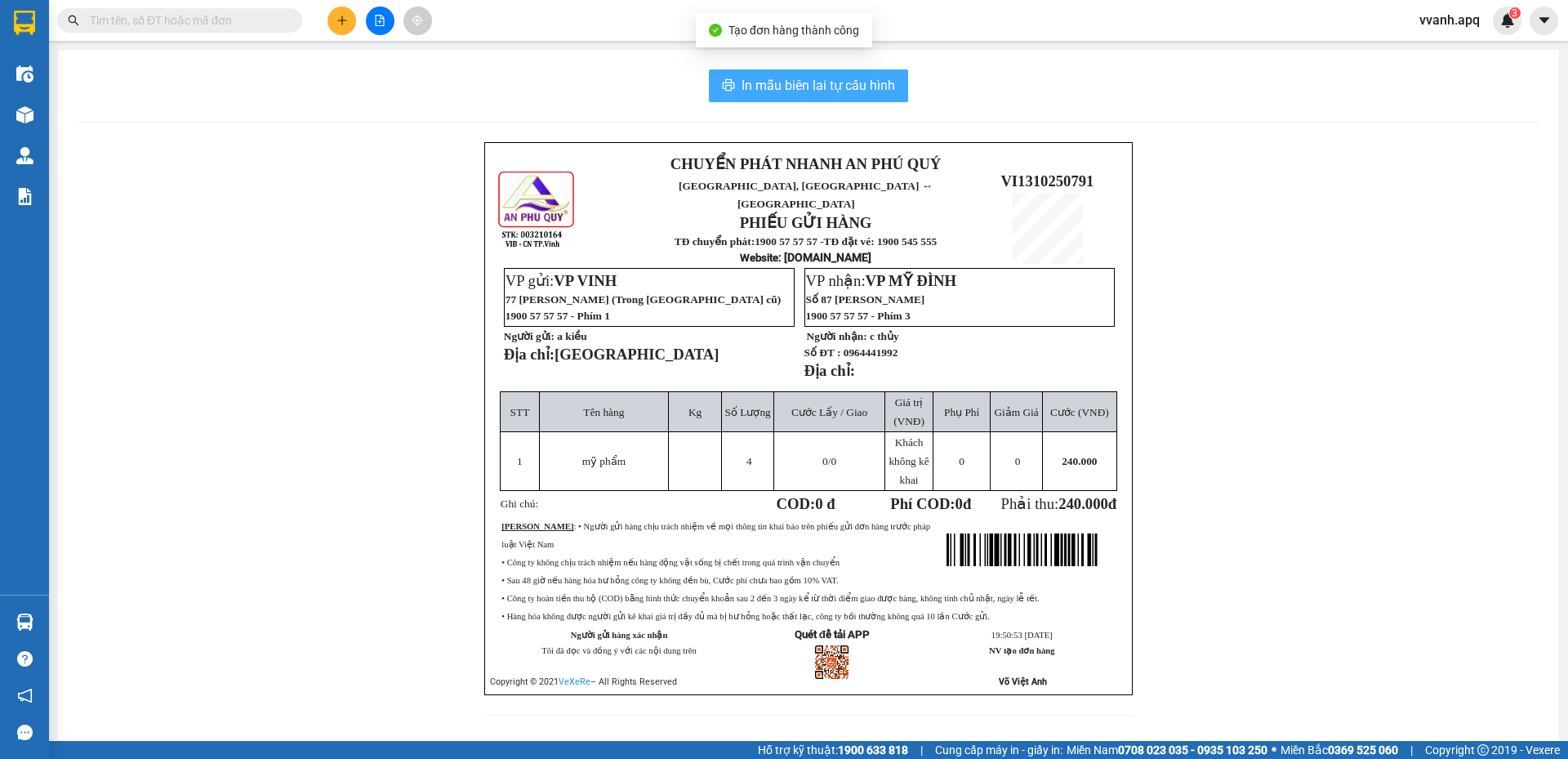
click at [836, 90] on span "In mẫu biên lai tự cấu hình" at bounding box center [819, 85] width 154 height 21
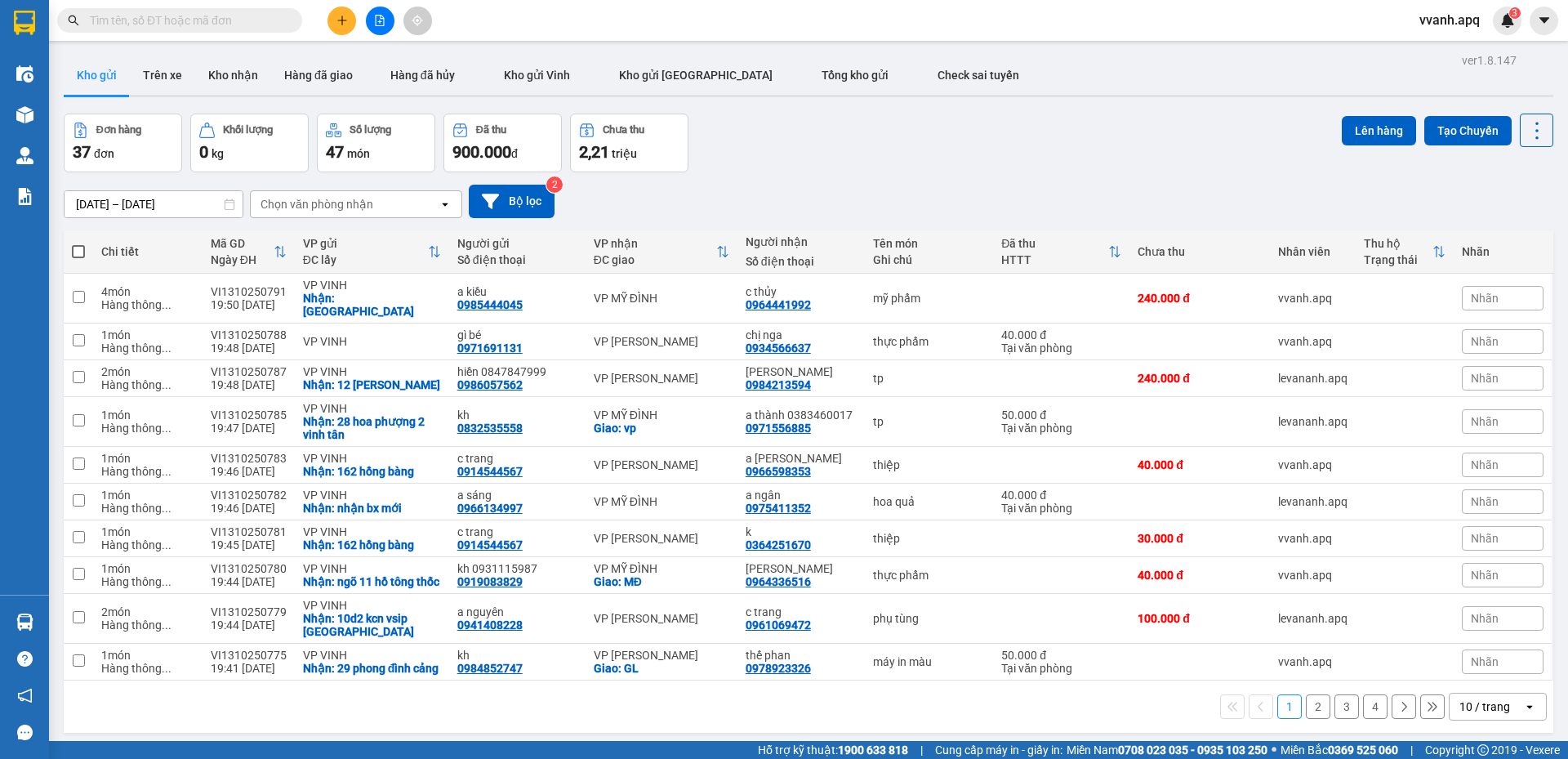
click at [347, 31] on button at bounding box center [342, 21] width 29 height 29
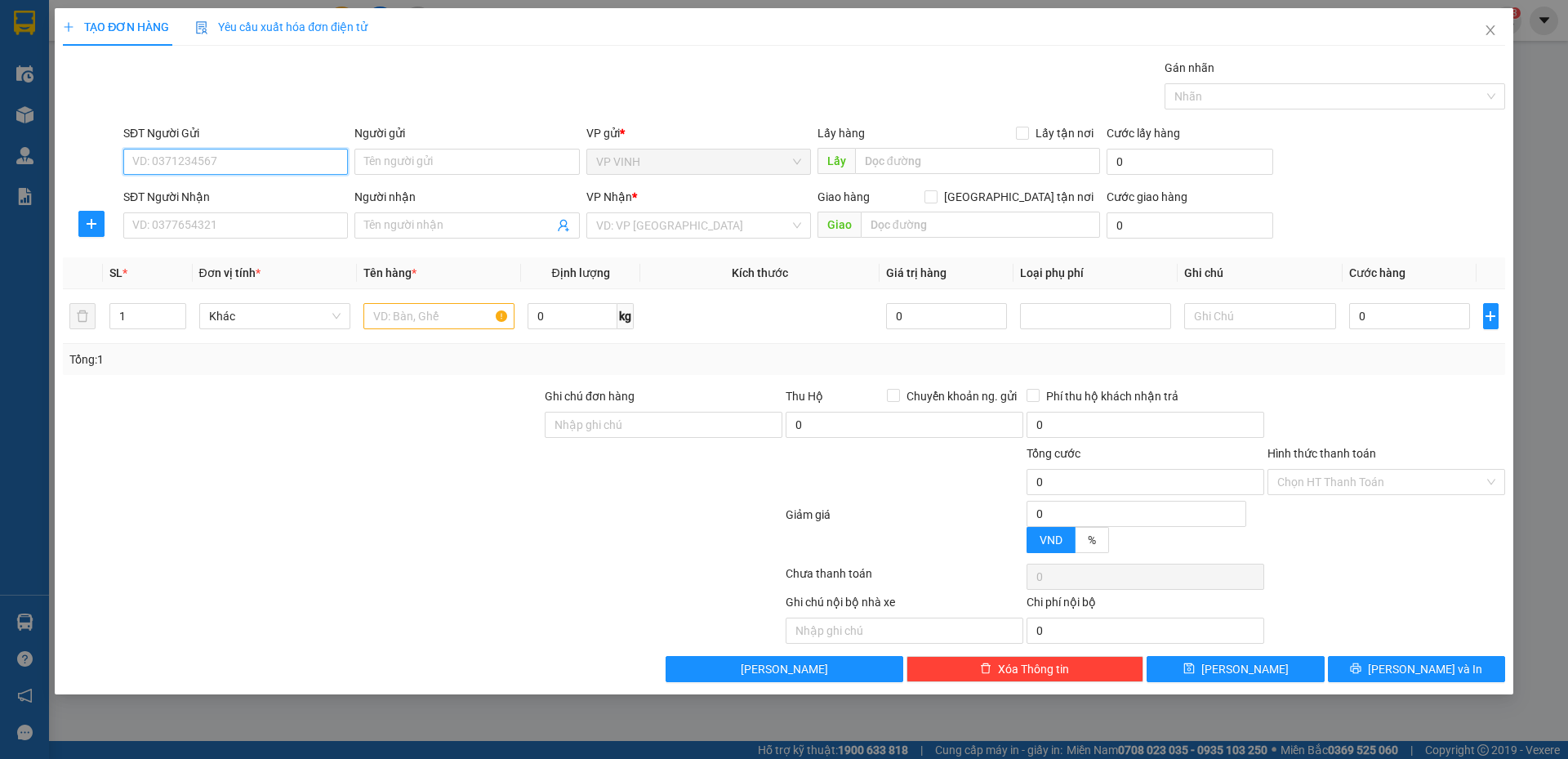
paste input "0985444045"
type input "0985444045"
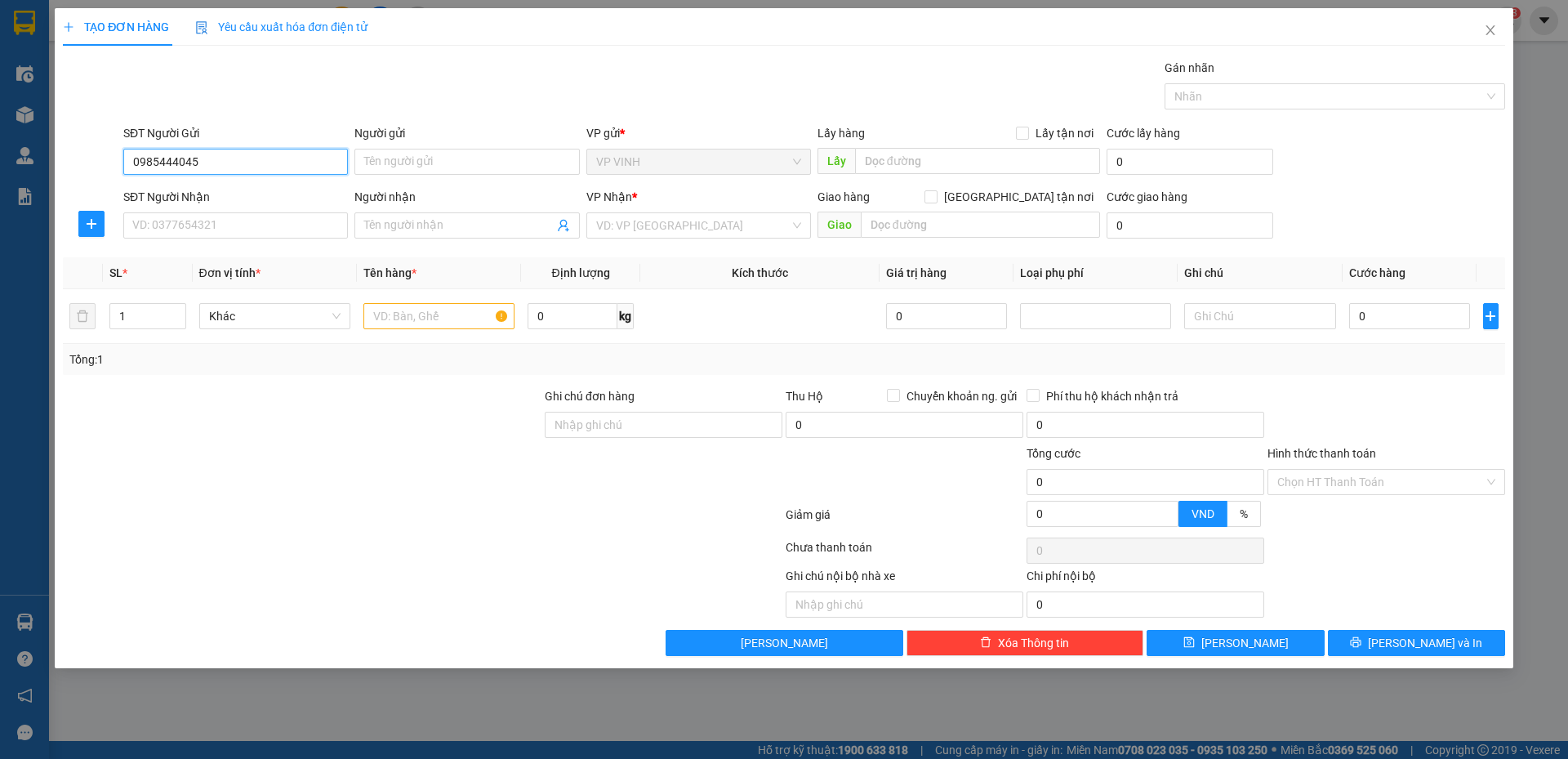
click at [263, 158] on input "0985444045" at bounding box center [235, 161] width 225 height 26
click at [240, 191] on div "0985444045 - a kiều" at bounding box center [235, 194] width 205 height 18
type input "a kiều"
checkbox input "true"
type input "đền trìa"
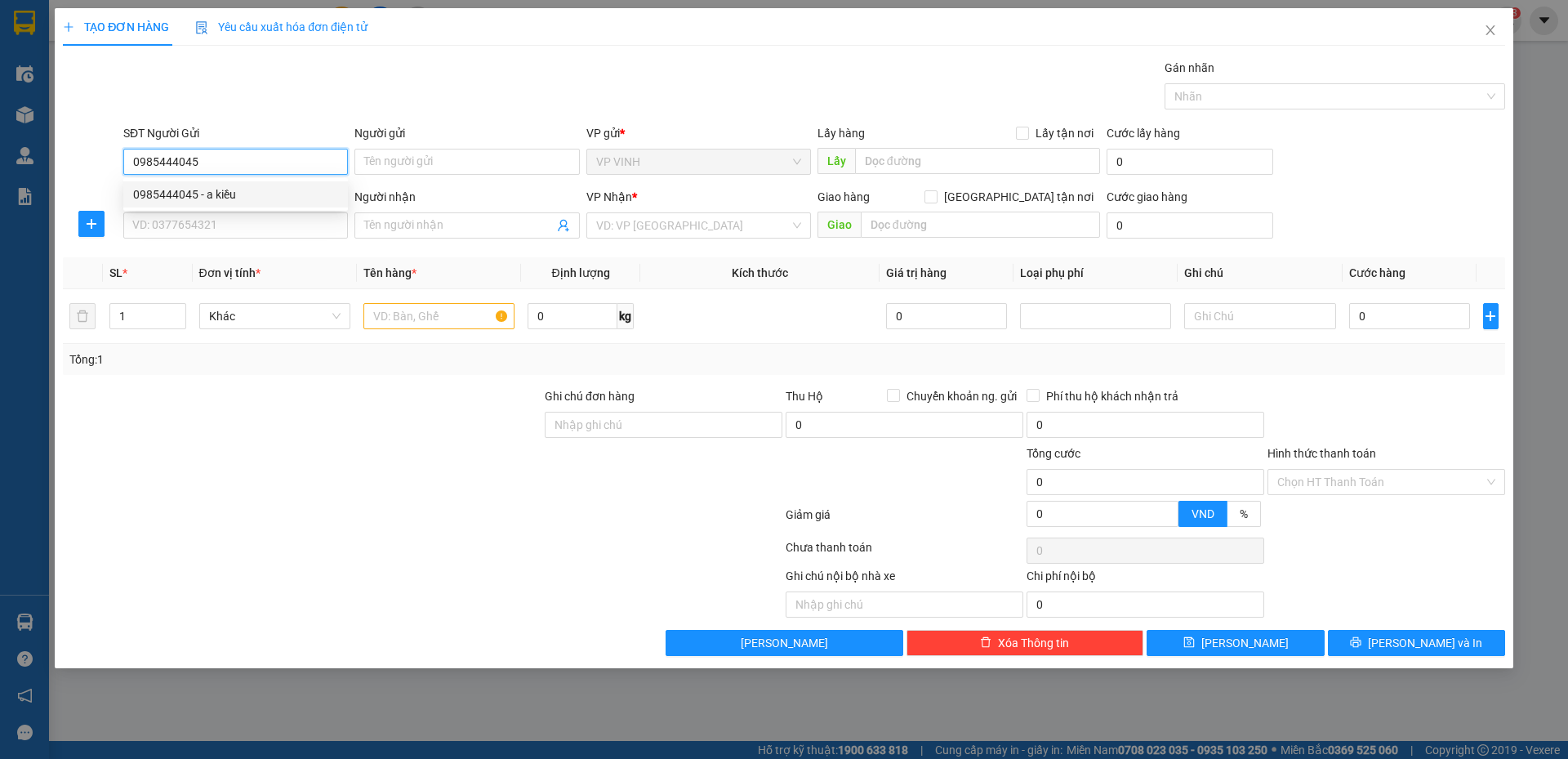
checkbox input "true"
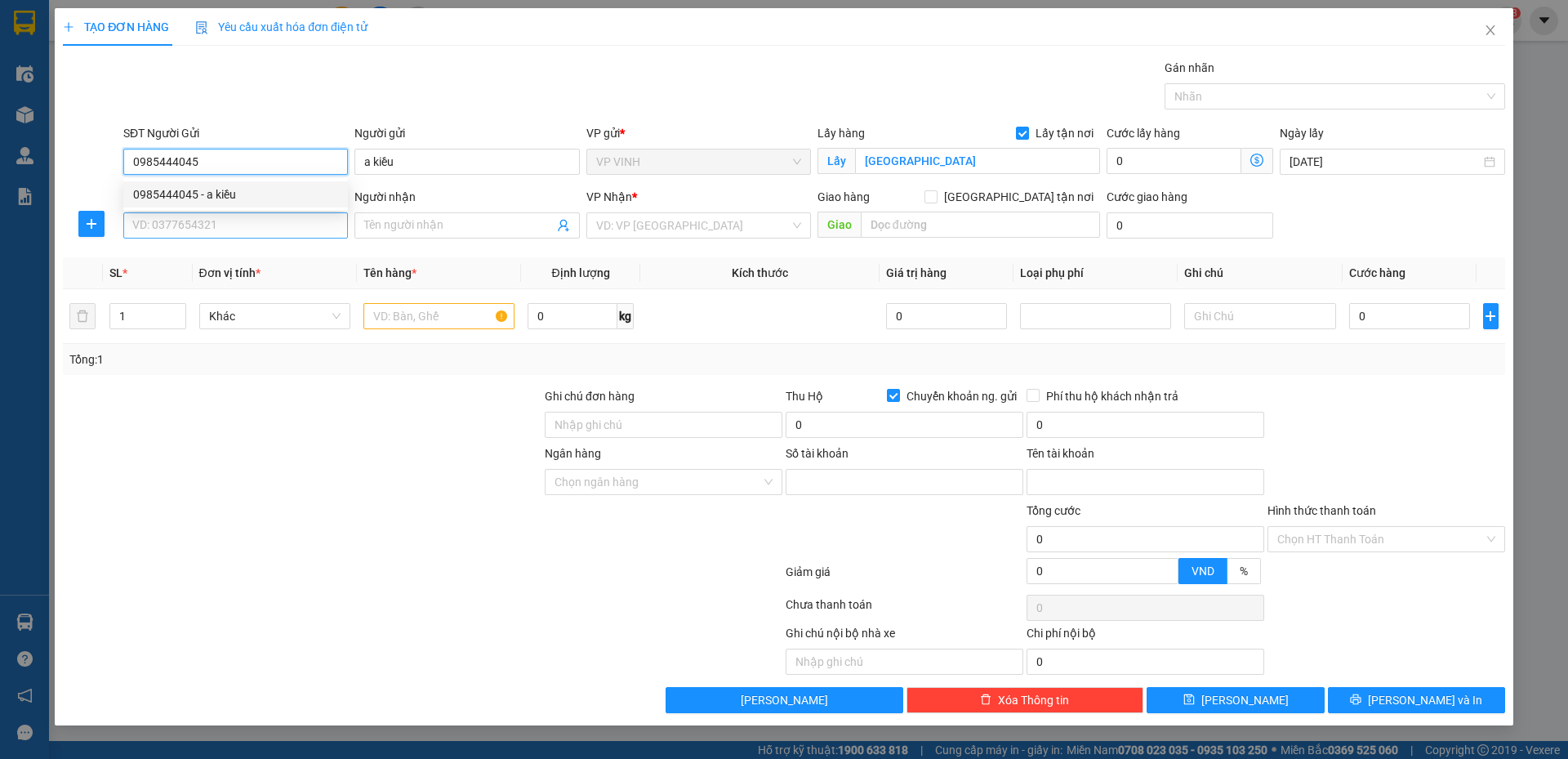
type input "0985444045"
click at [250, 226] on input "SĐT Người Nhận" at bounding box center [235, 225] width 225 height 26
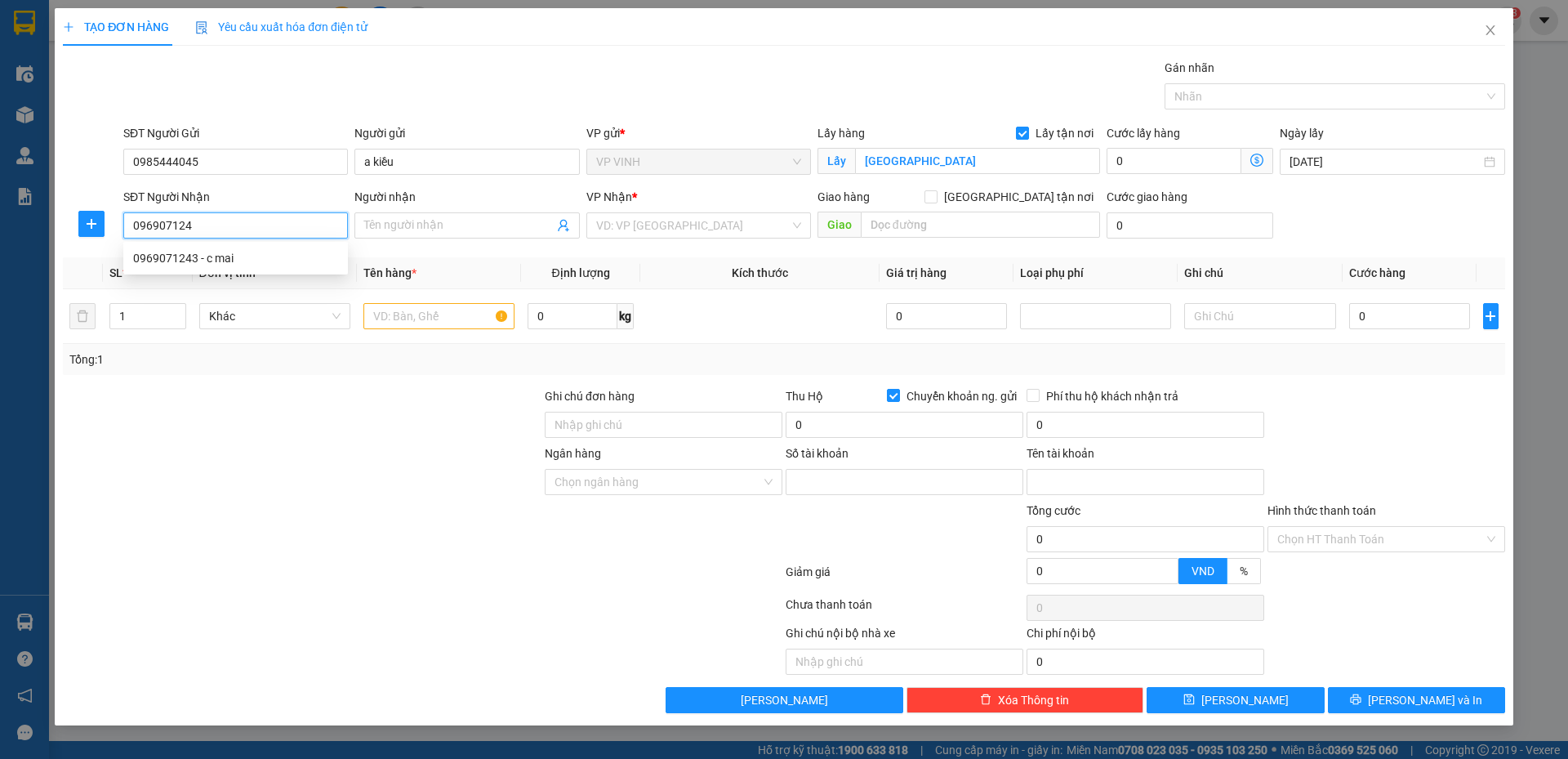
type input "0969071243"
click at [178, 258] on div "0969071243 - c mai" at bounding box center [235, 258] width 205 height 18
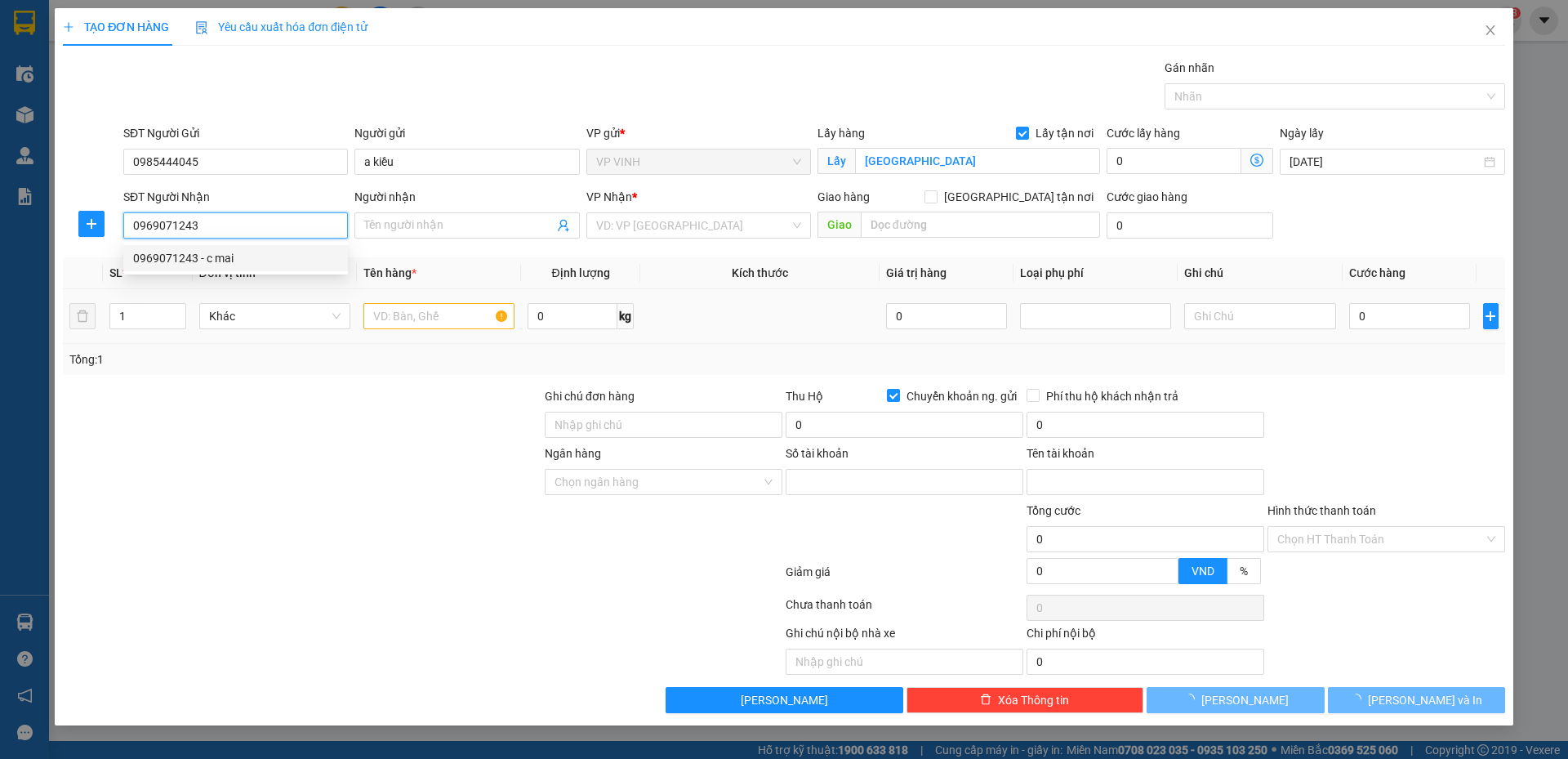
type input "c mai"
type input "VP Mỹ Đình"
checkbox input "false"
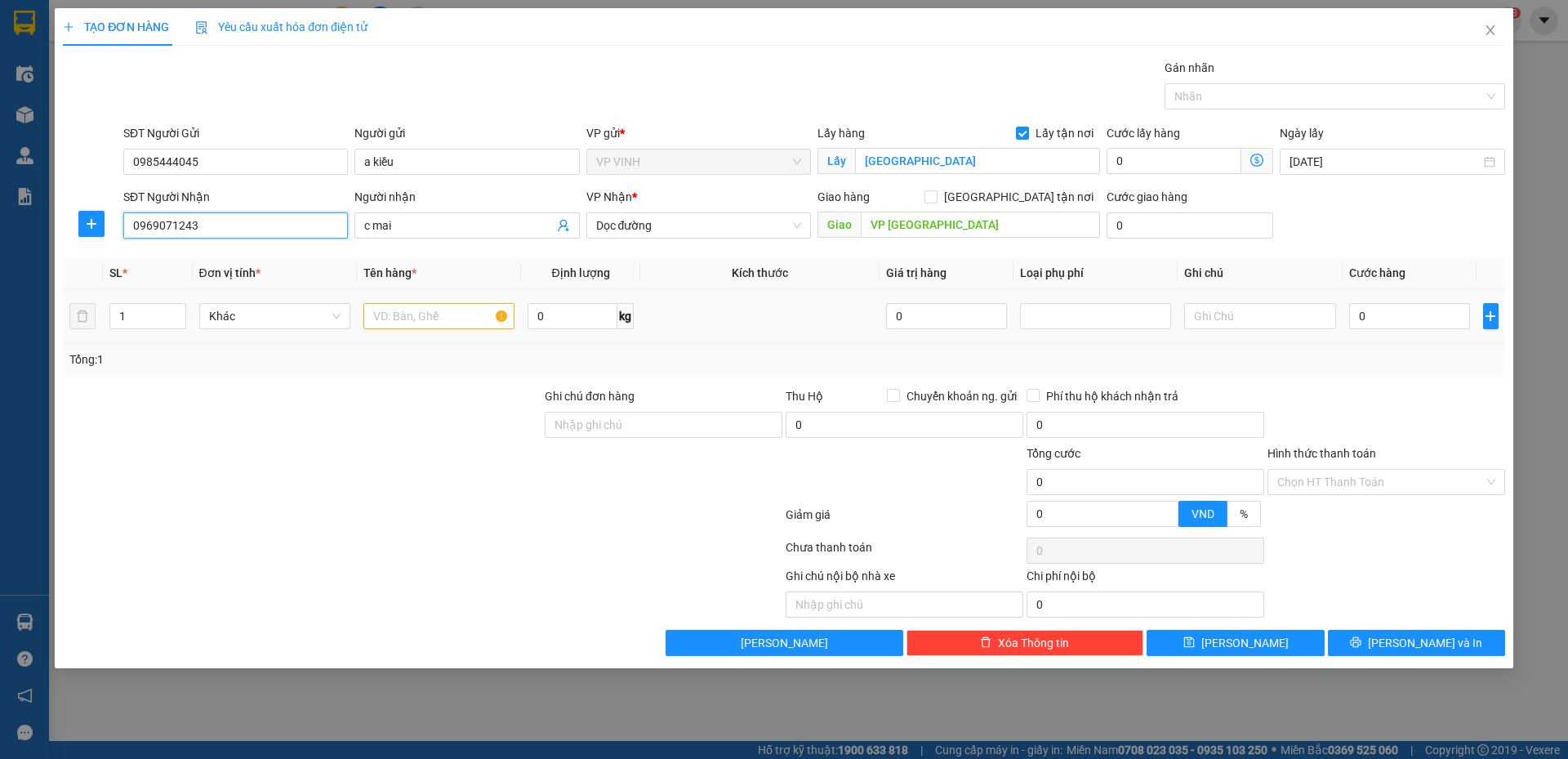
type input "0969071243"
click at [427, 323] on input "text" at bounding box center [438, 315] width 151 height 26
click at [602, 240] on div "VP Nhận * Dọc đường" at bounding box center [699, 216] width 225 height 57
click at [624, 233] on span "Dọc đường" at bounding box center [699, 225] width 205 height 24
type input "md"
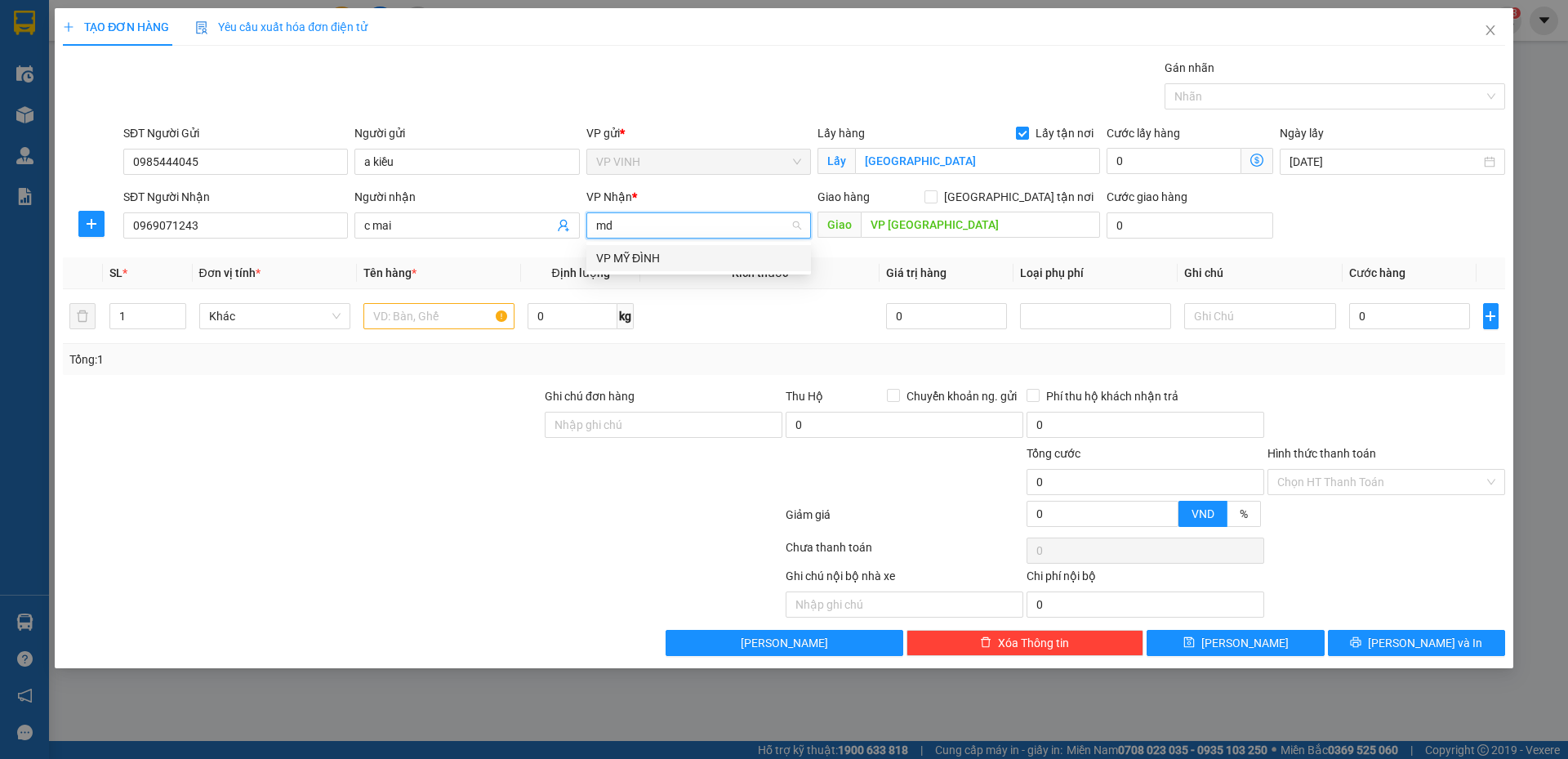
click at [693, 259] on div "VP MỸ ĐÌNH" at bounding box center [699, 258] width 205 height 18
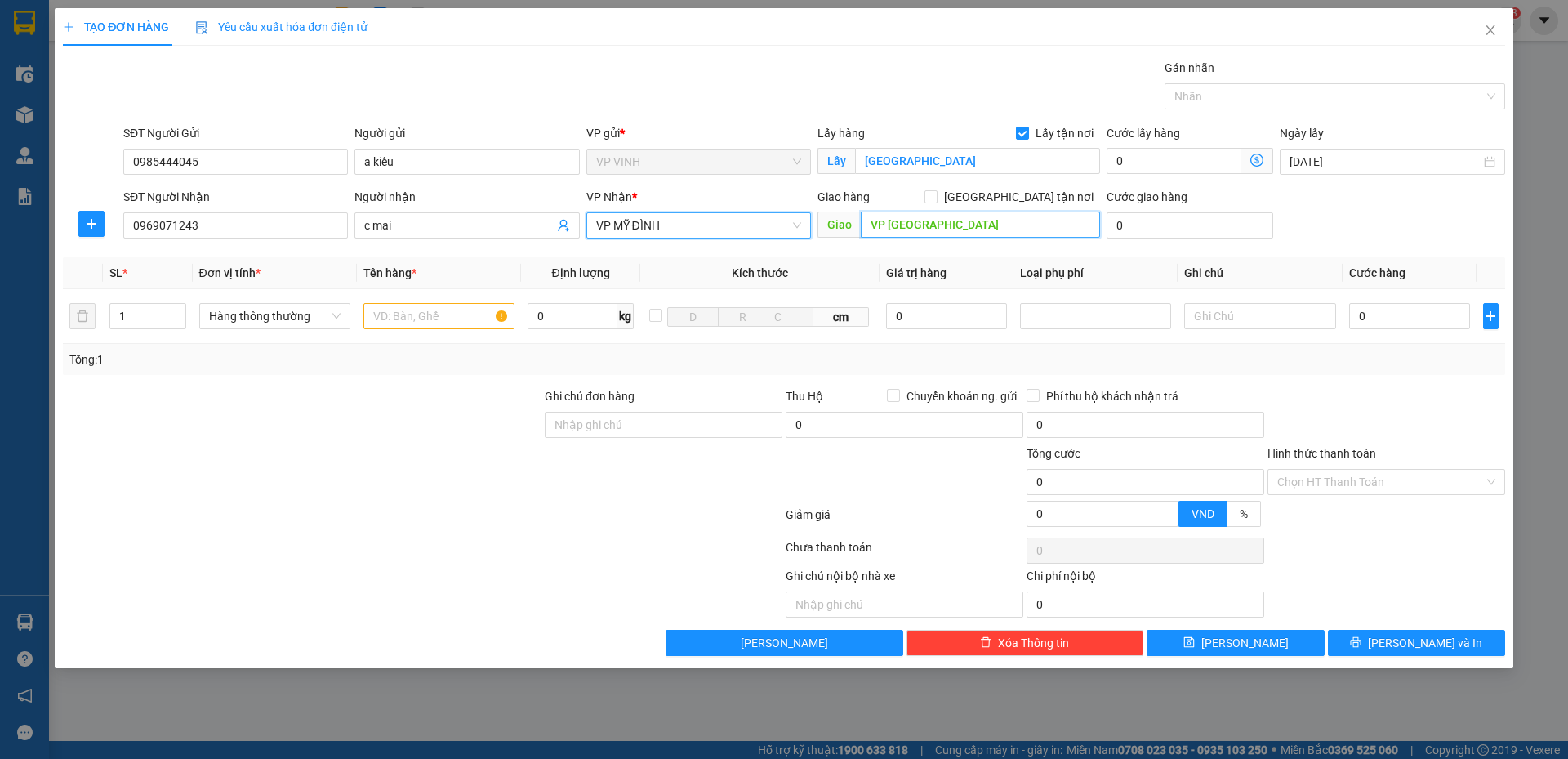
click at [979, 222] on input "VP Mỹ Đình" at bounding box center [981, 224] width 239 height 26
click at [463, 310] on input "text" at bounding box center [438, 315] width 151 height 26
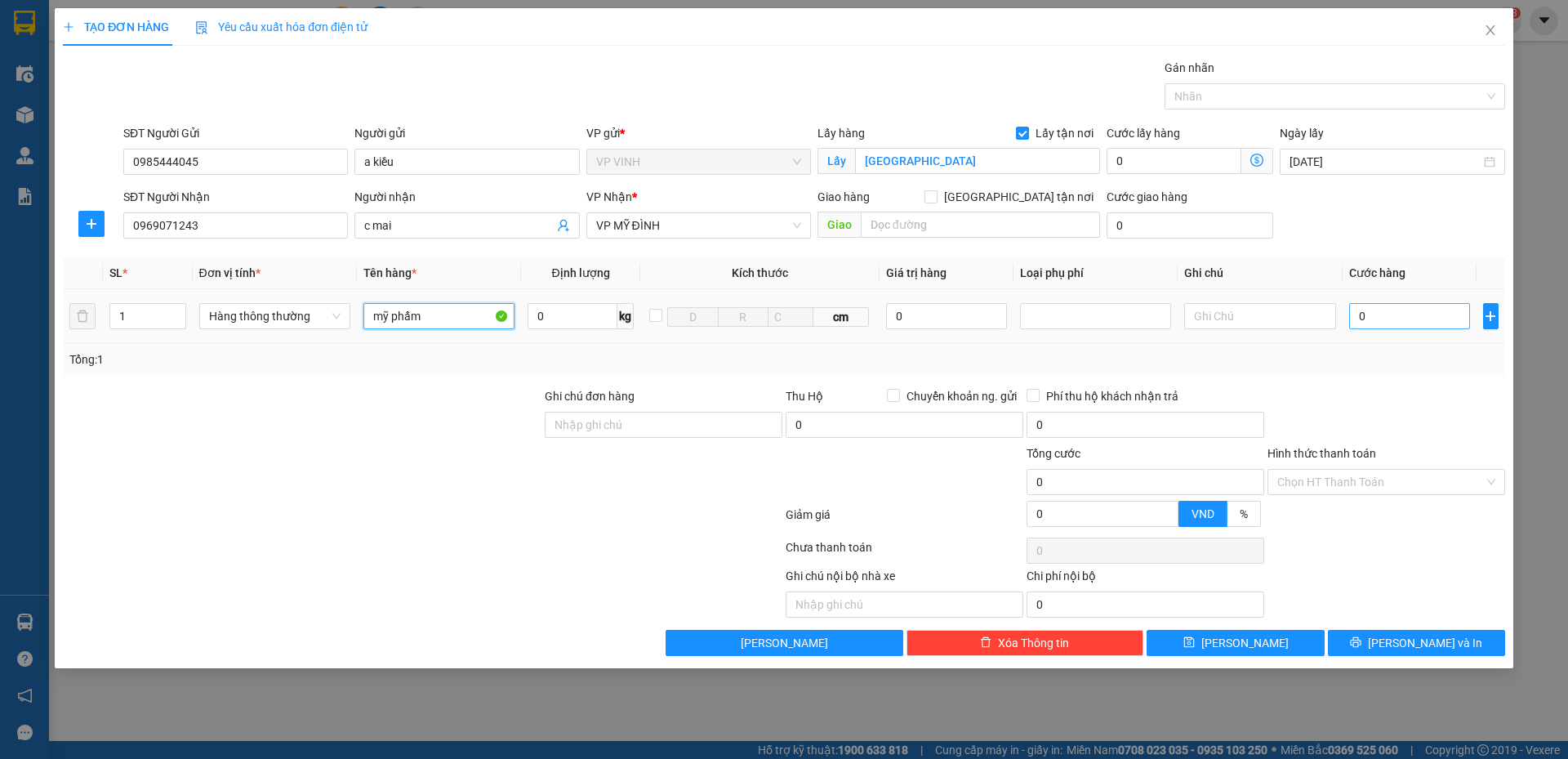
type input "mỹ phẩm"
click at [1378, 319] on input "0" at bounding box center [1410, 315] width 122 height 26
type input "6"
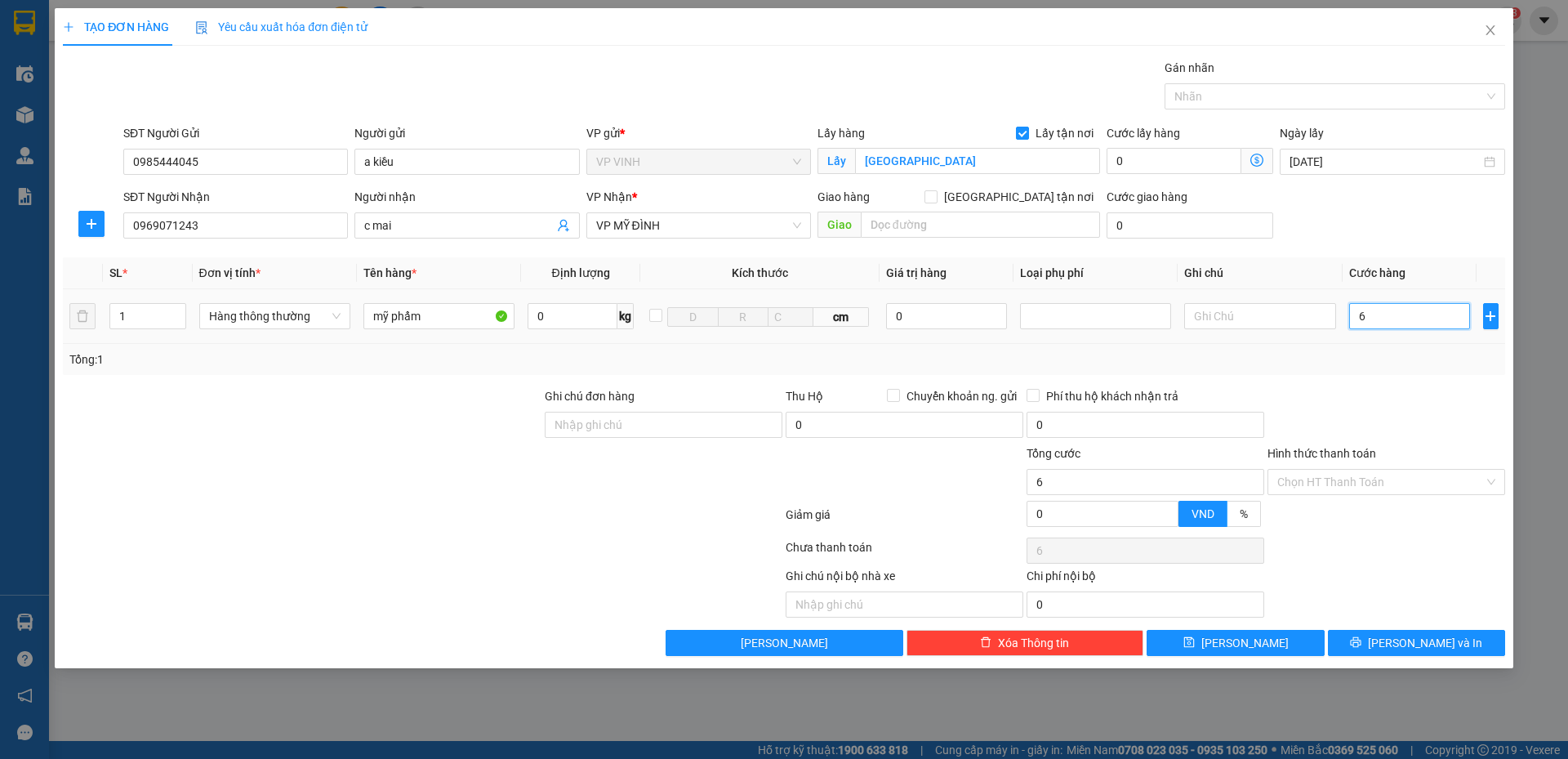
type input "60"
type input "60.000"
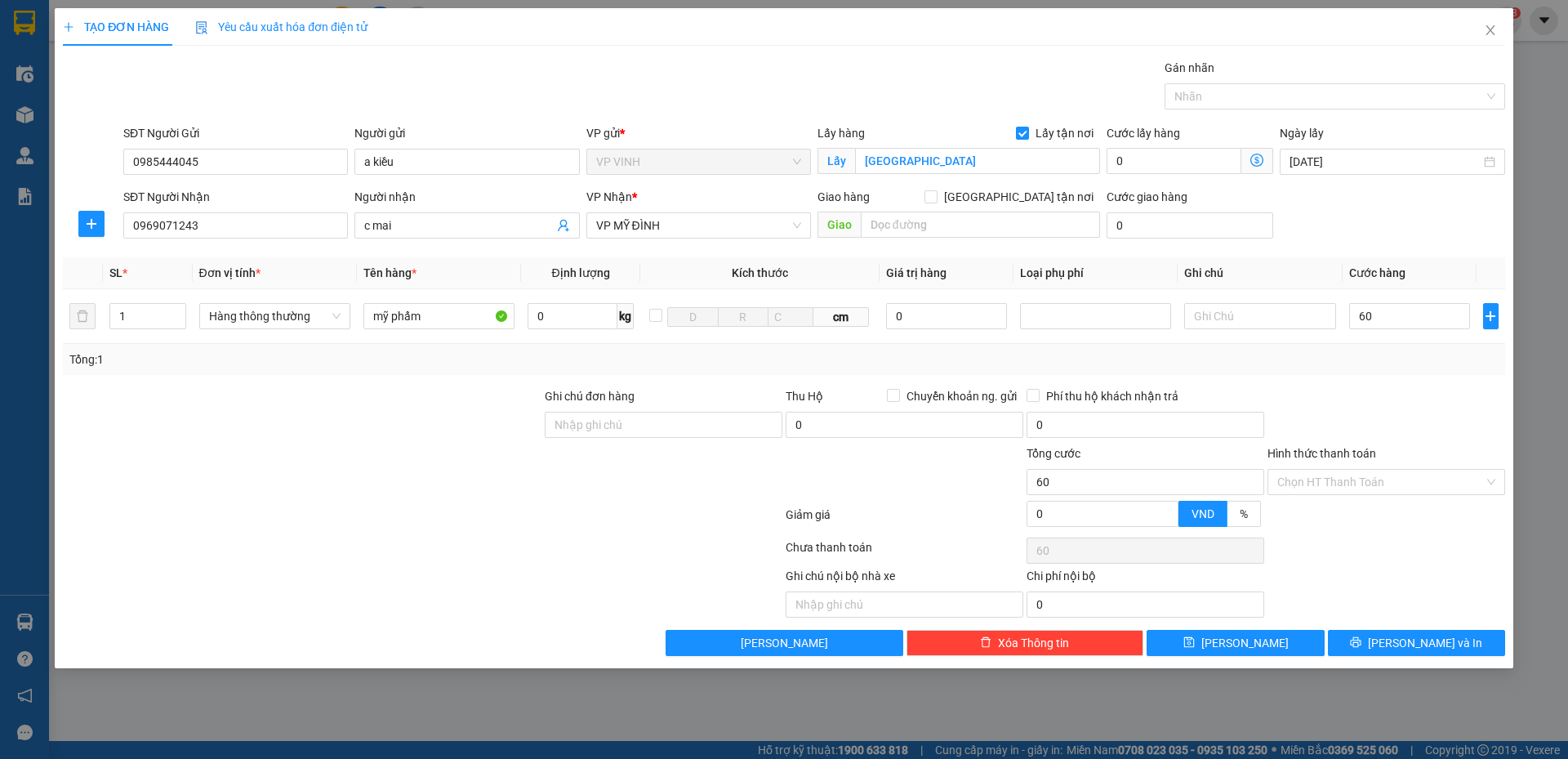
type input "60.000"
click at [1391, 379] on div "Transit Pickup Surcharge Ids Transit Deliver Surcharge Ids Transit Deliver Surc…" at bounding box center [784, 357] width 1442 height 597
click at [1422, 645] on span "Lưu và In" at bounding box center [1425, 642] width 115 height 18
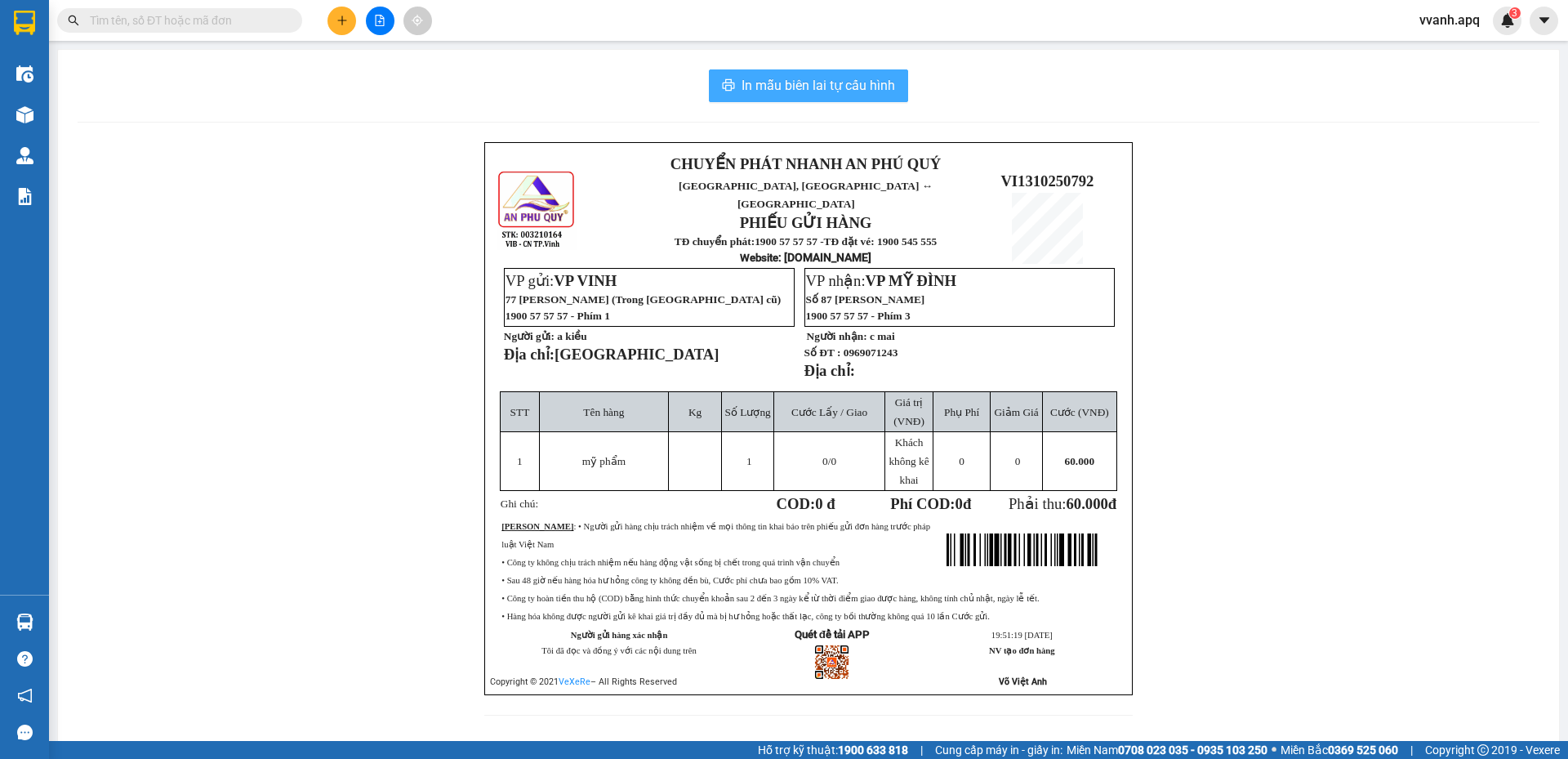
click at [819, 70] on button "In mẫu biên lai tự cấu hình" at bounding box center [808, 86] width 200 height 33
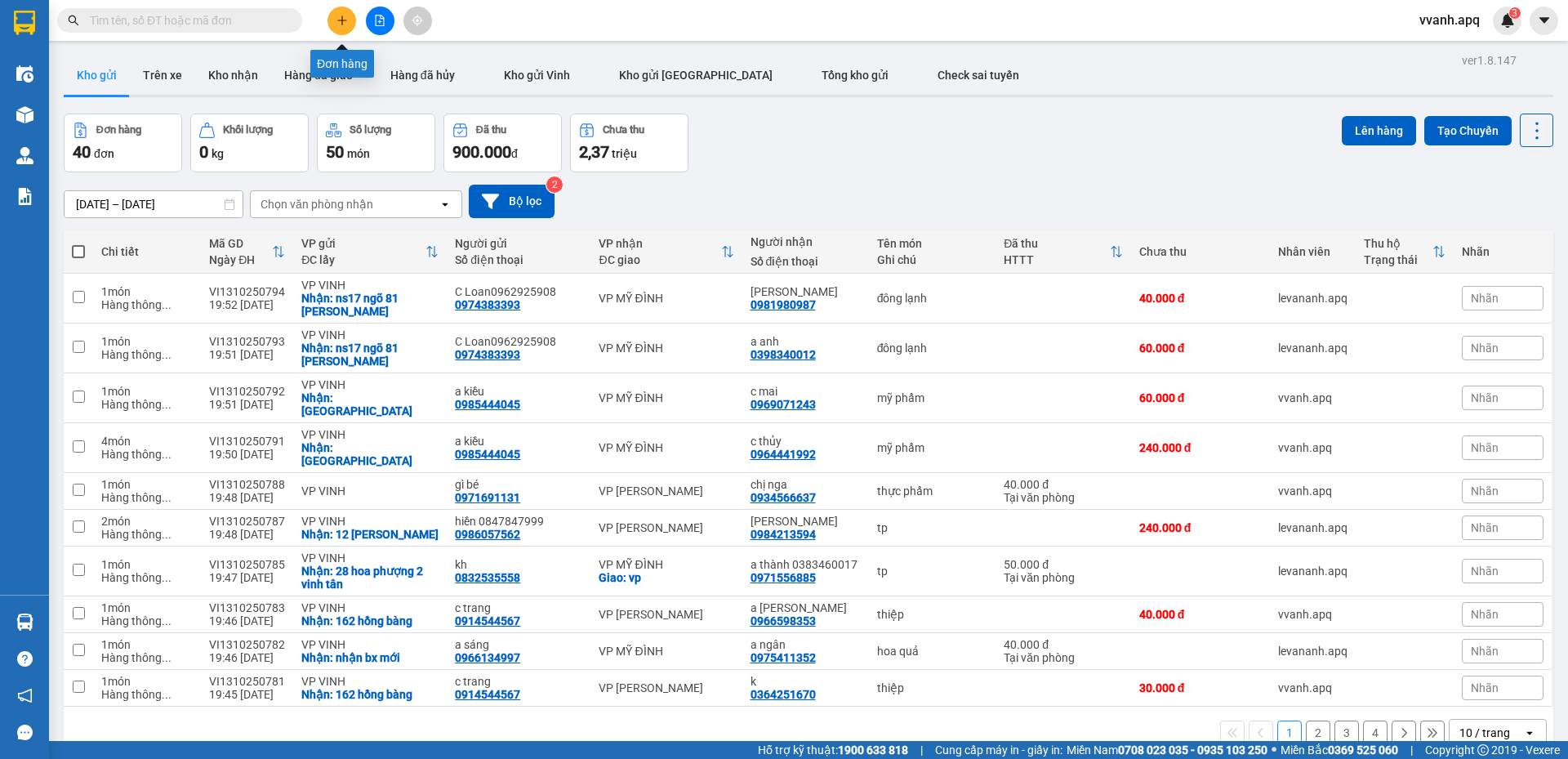
click at [346, 22] on icon "plus" at bounding box center [342, 20] width 12 height 12
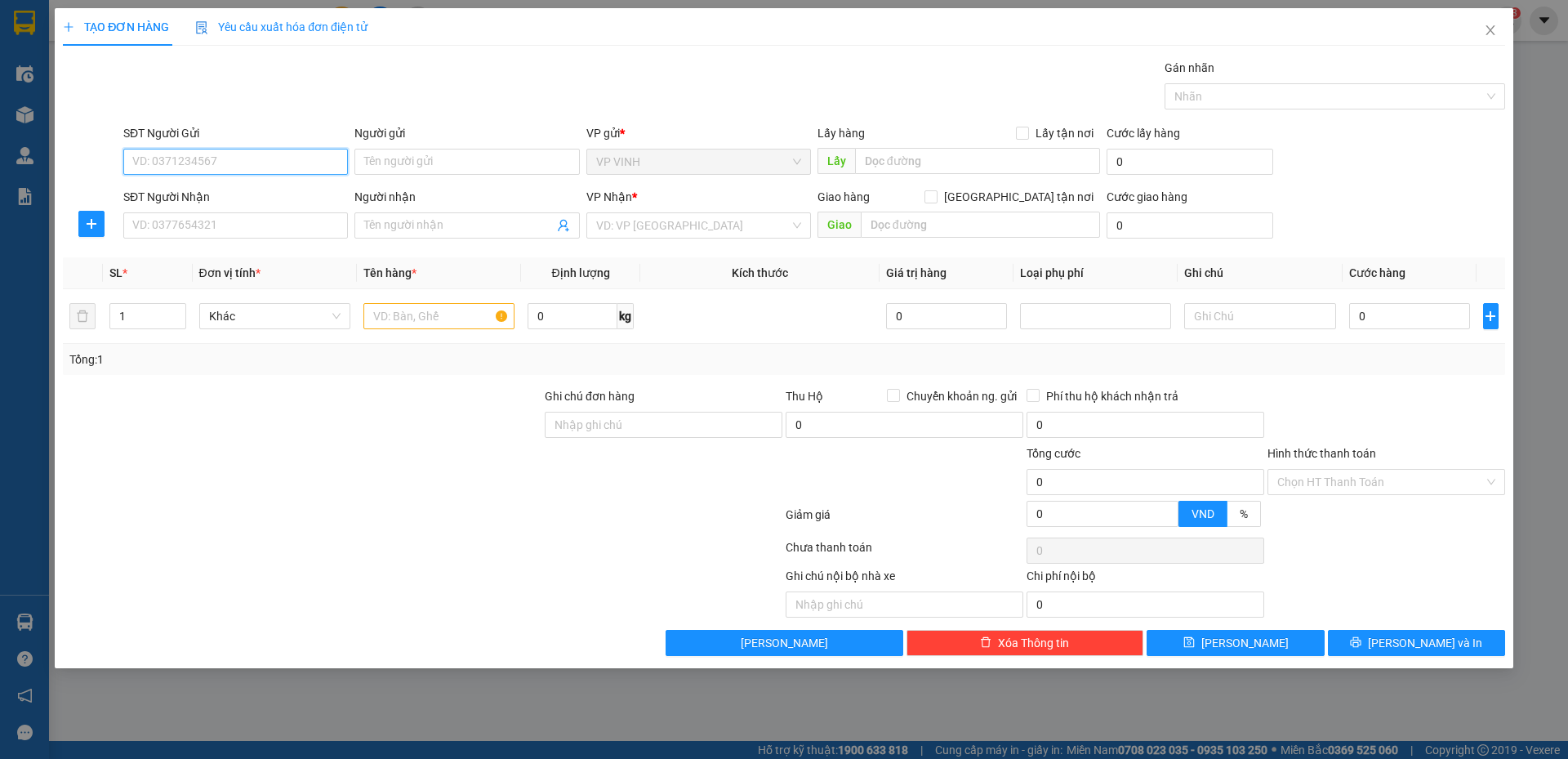
paste input "0985444045"
type input "0985444045"
click at [285, 169] on input "0985444045" at bounding box center [235, 161] width 225 height 26
click at [275, 188] on div "0985444045 - a kiều" at bounding box center [235, 194] width 205 height 18
type input "a kiều"
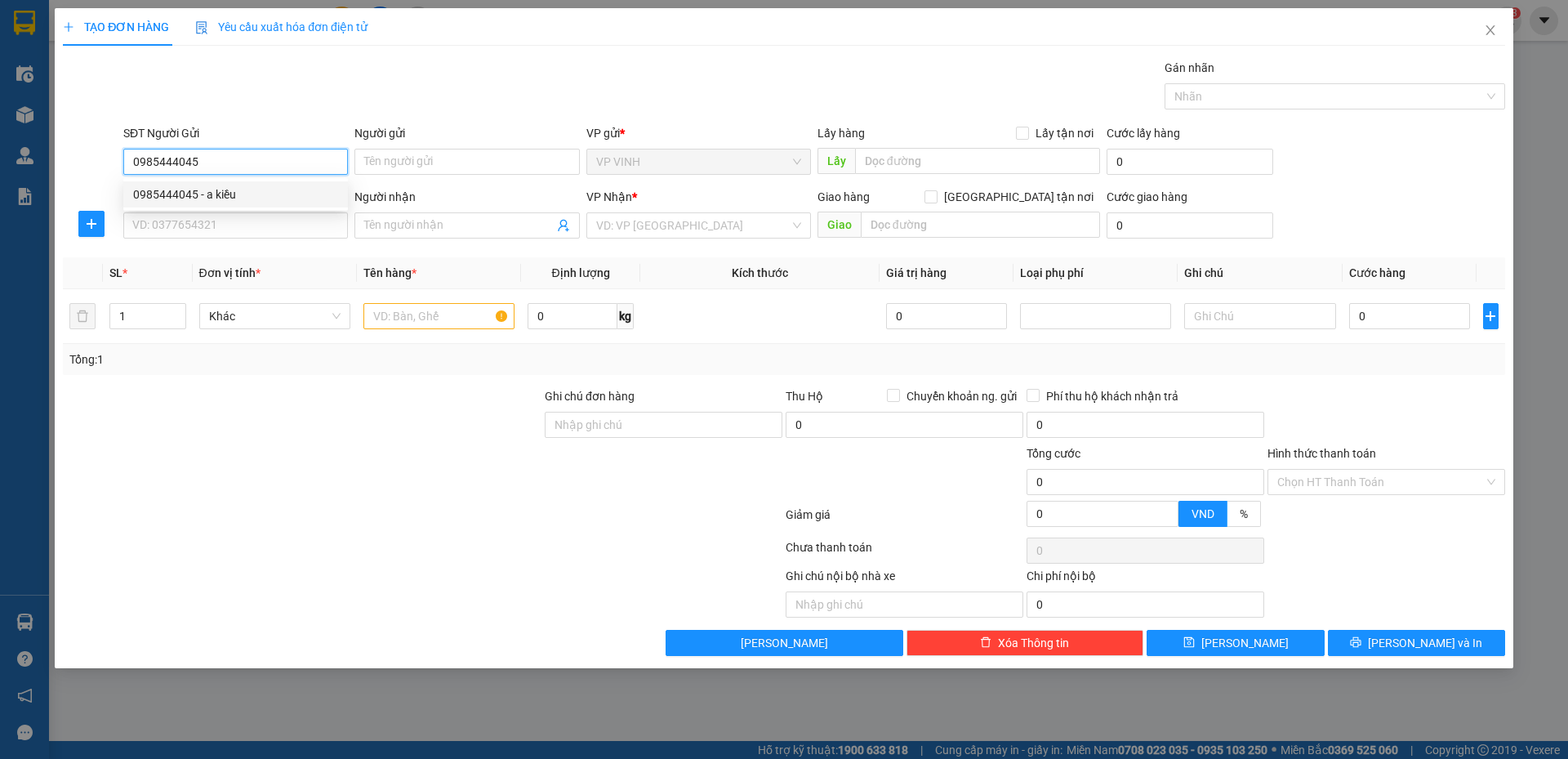
checkbox input "true"
type input "đền trìa"
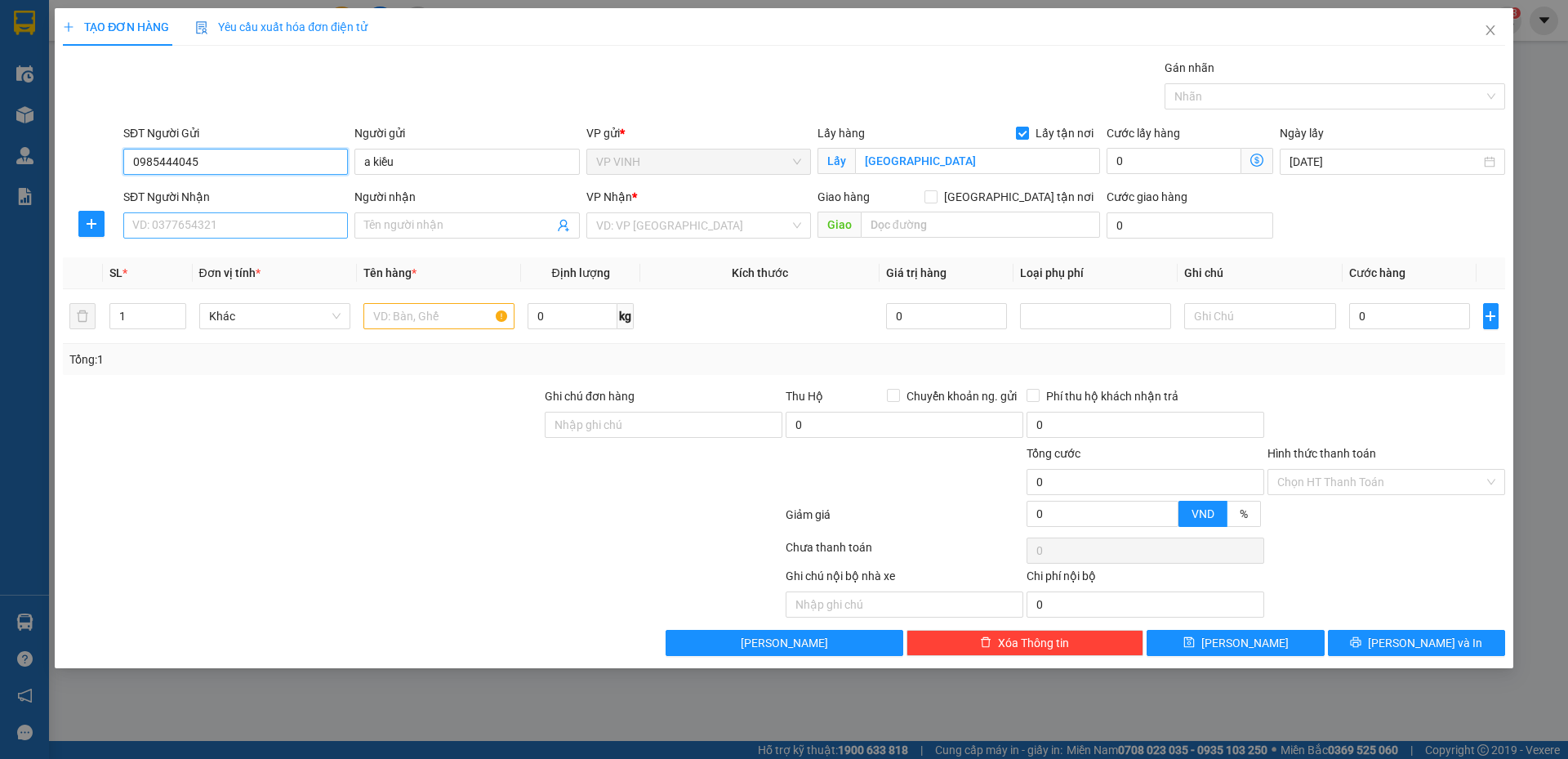
type input "0985444045"
click at [268, 225] on input "SĐT Người Nhận" at bounding box center [235, 225] width 225 height 26
click at [211, 258] on div "0989518624" at bounding box center [235, 258] width 205 height 18
click at [264, 231] on input "0989518624" at bounding box center [235, 225] width 225 height 26
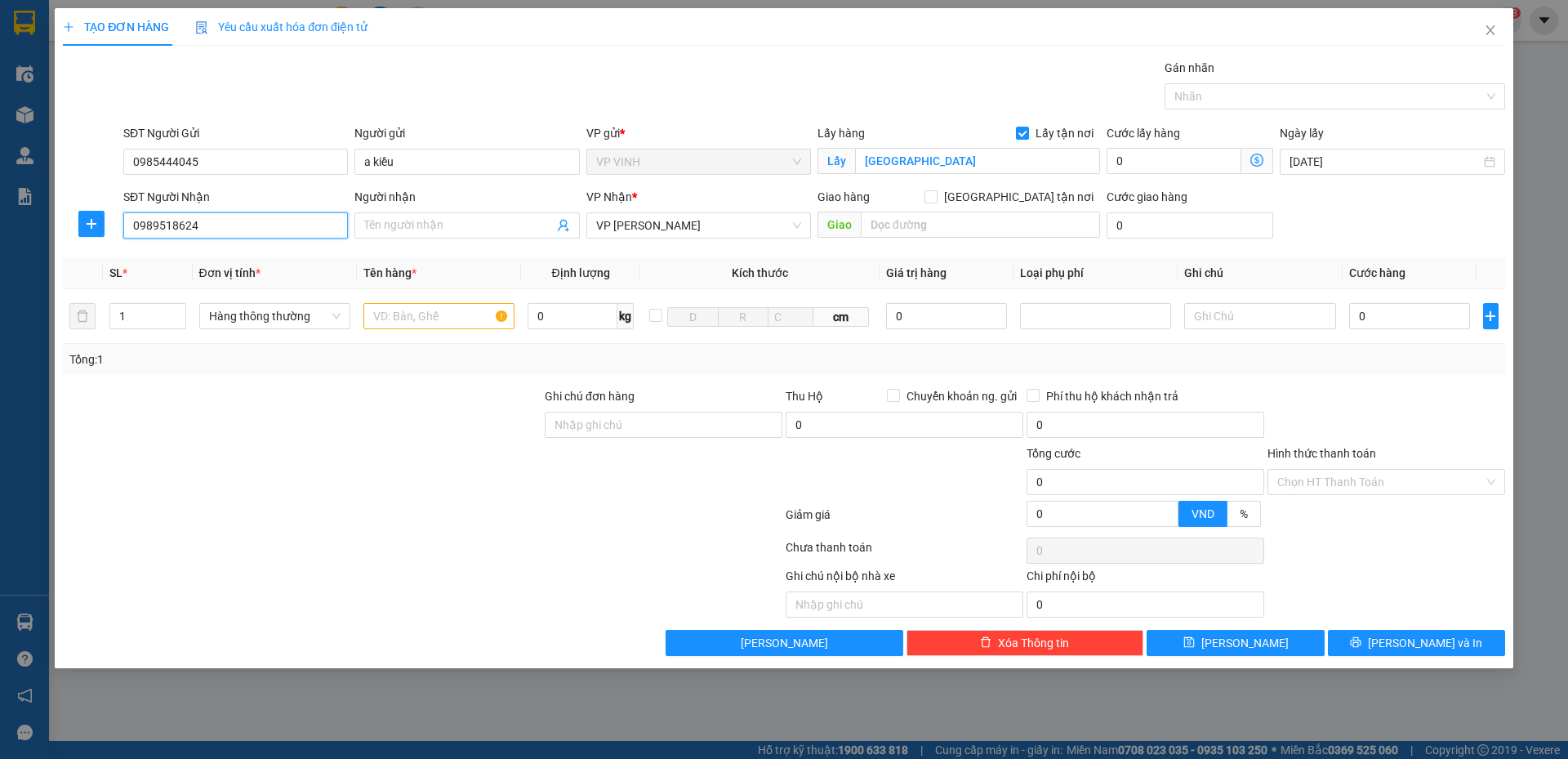
type input "0989518624"
click at [501, 227] on input "Người nhận" at bounding box center [458, 225] width 189 height 18
type input "thúy hiền"
click at [418, 310] on input "text" at bounding box center [438, 315] width 151 height 26
type input "mỹ phẩm"
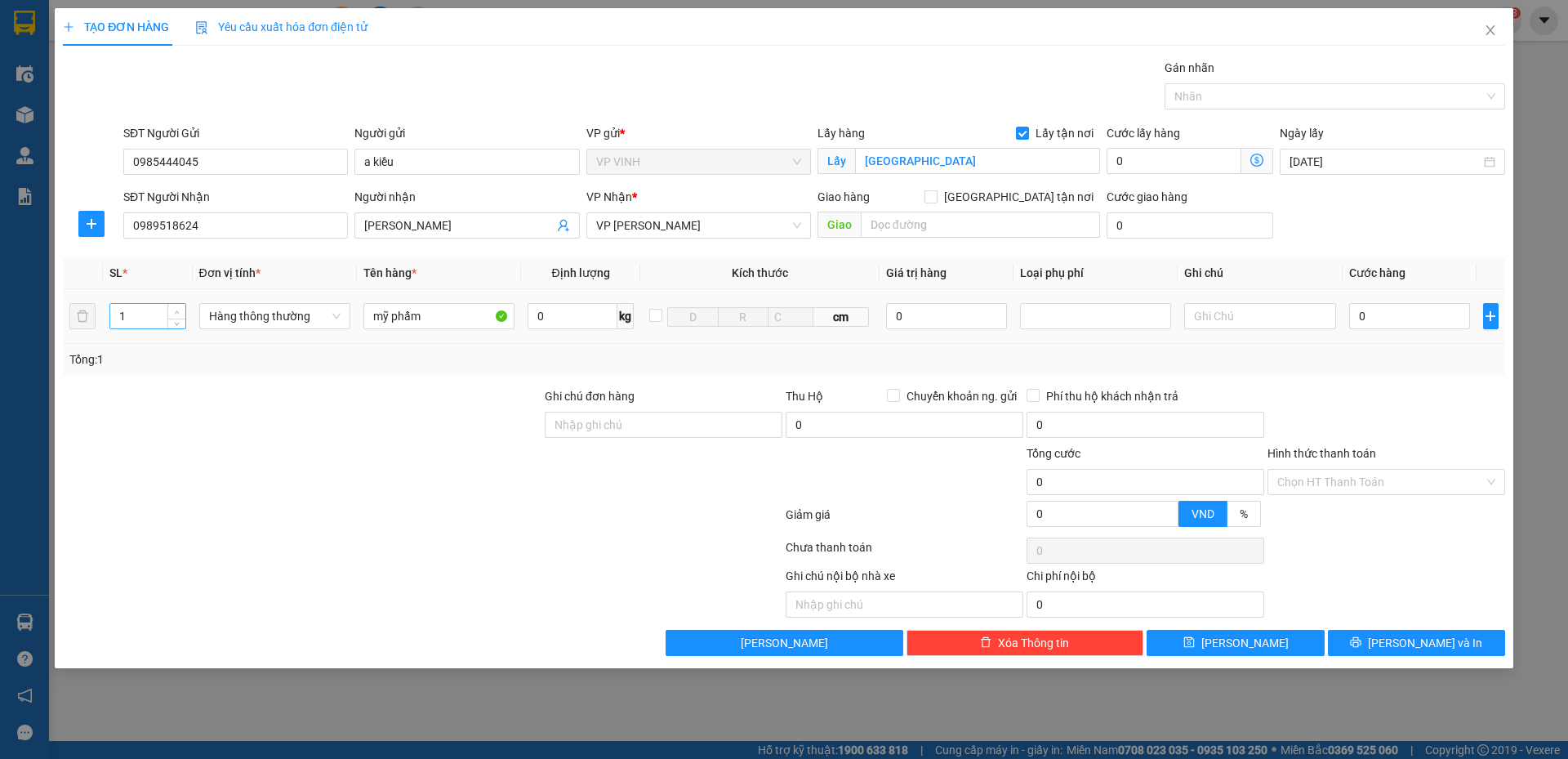
type input "2"
click at [180, 308] on span "up" at bounding box center [177, 312] width 10 height 10
click at [1373, 303] on input "0" at bounding box center [1410, 315] width 122 height 26
type input "1"
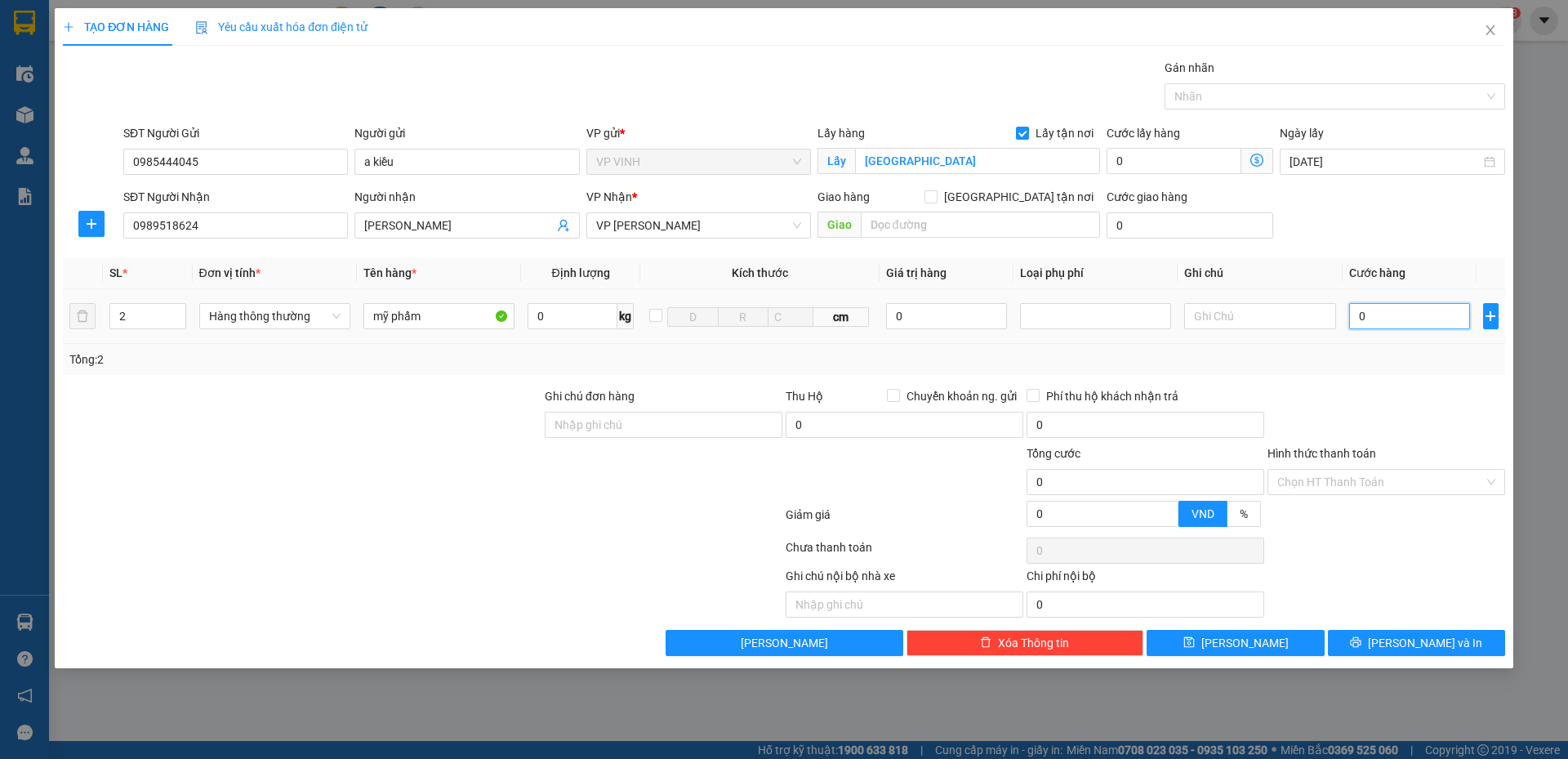
type input "1"
type input "12"
type input "120"
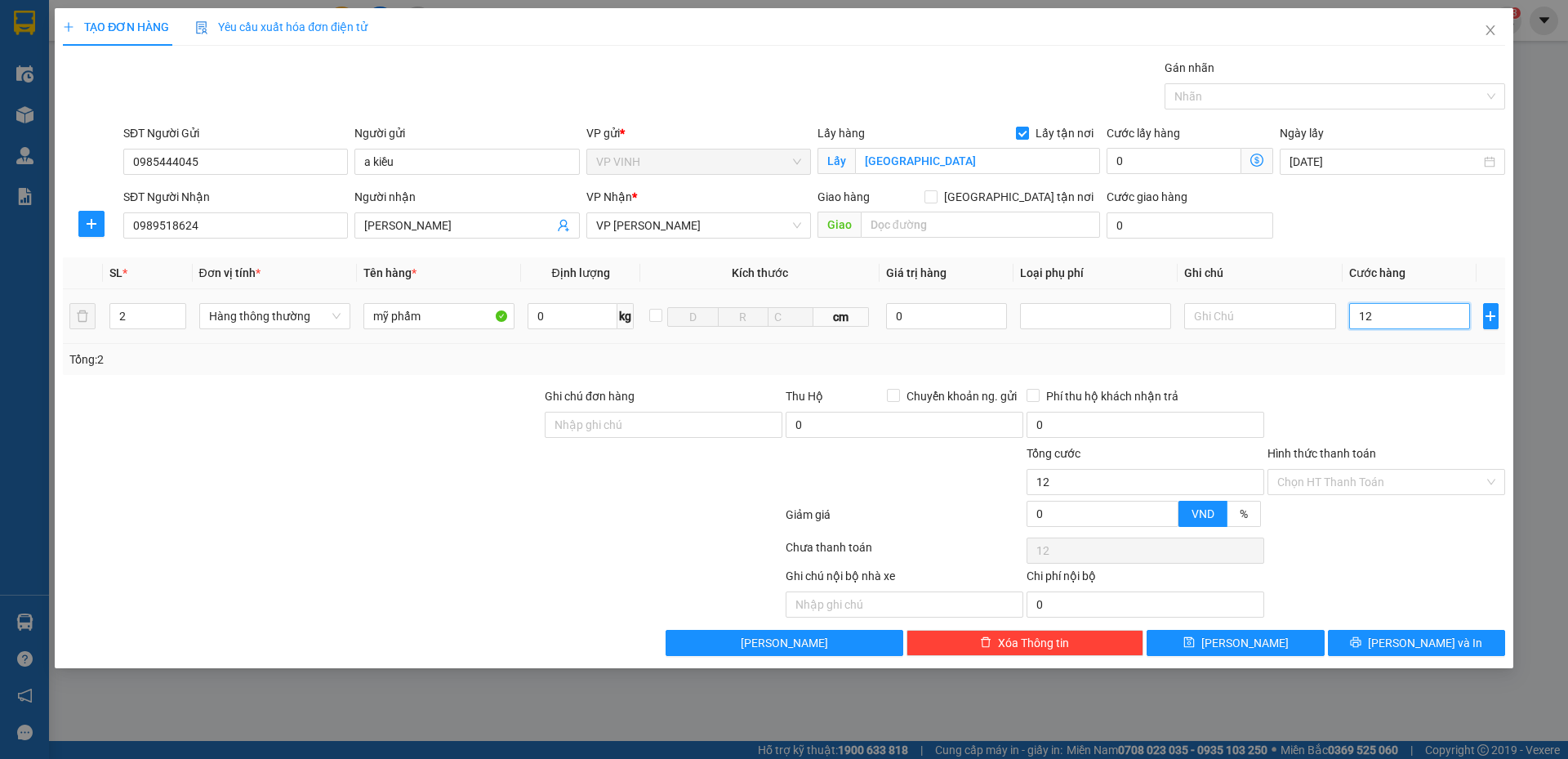
type input "120"
type input "120.000"
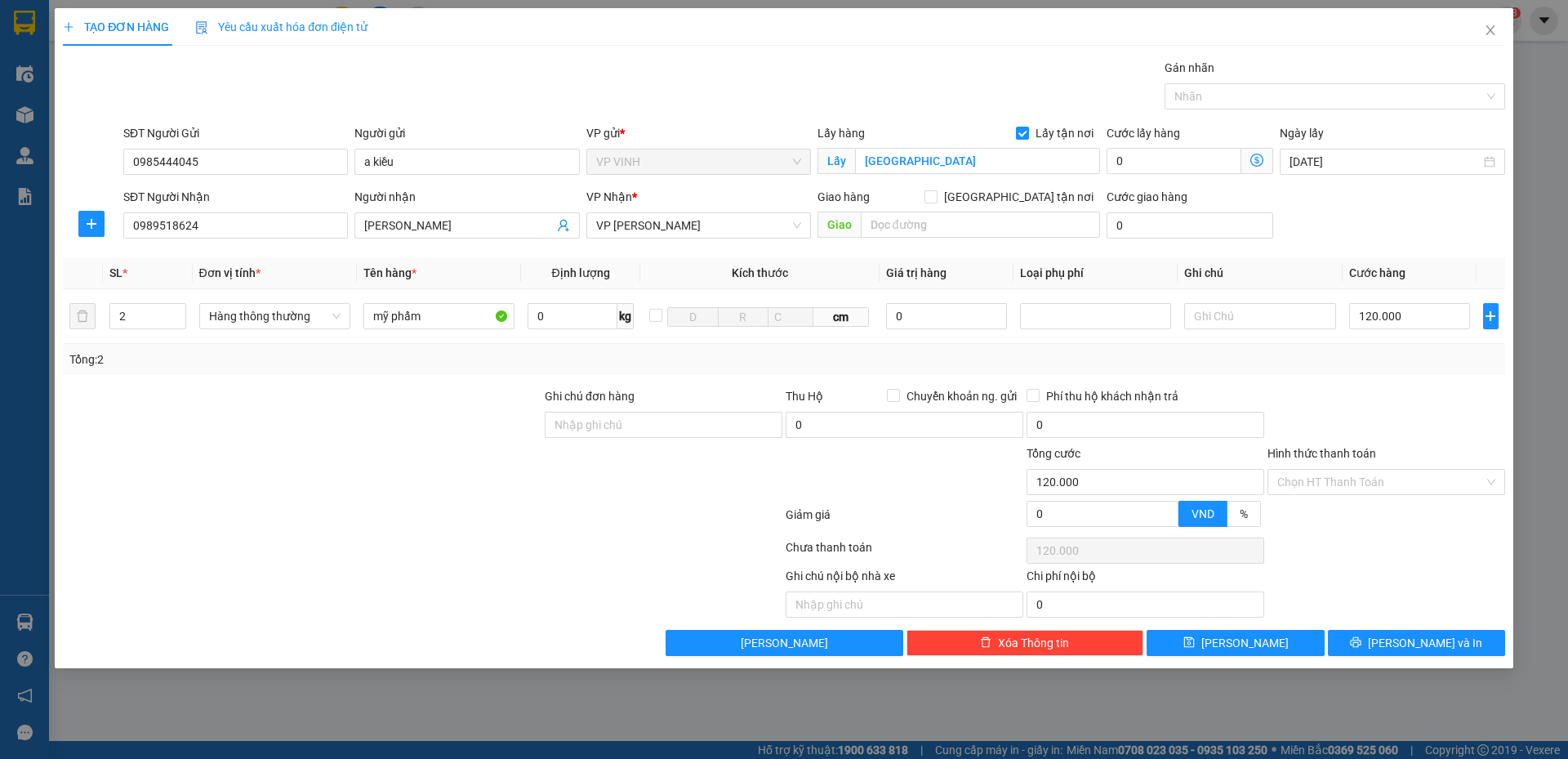
click at [1376, 409] on div at bounding box center [1386, 415] width 241 height 57
click at [1386, 632] on button "Lưu và In" at bounding box center [1416, 642] width 177 height 26
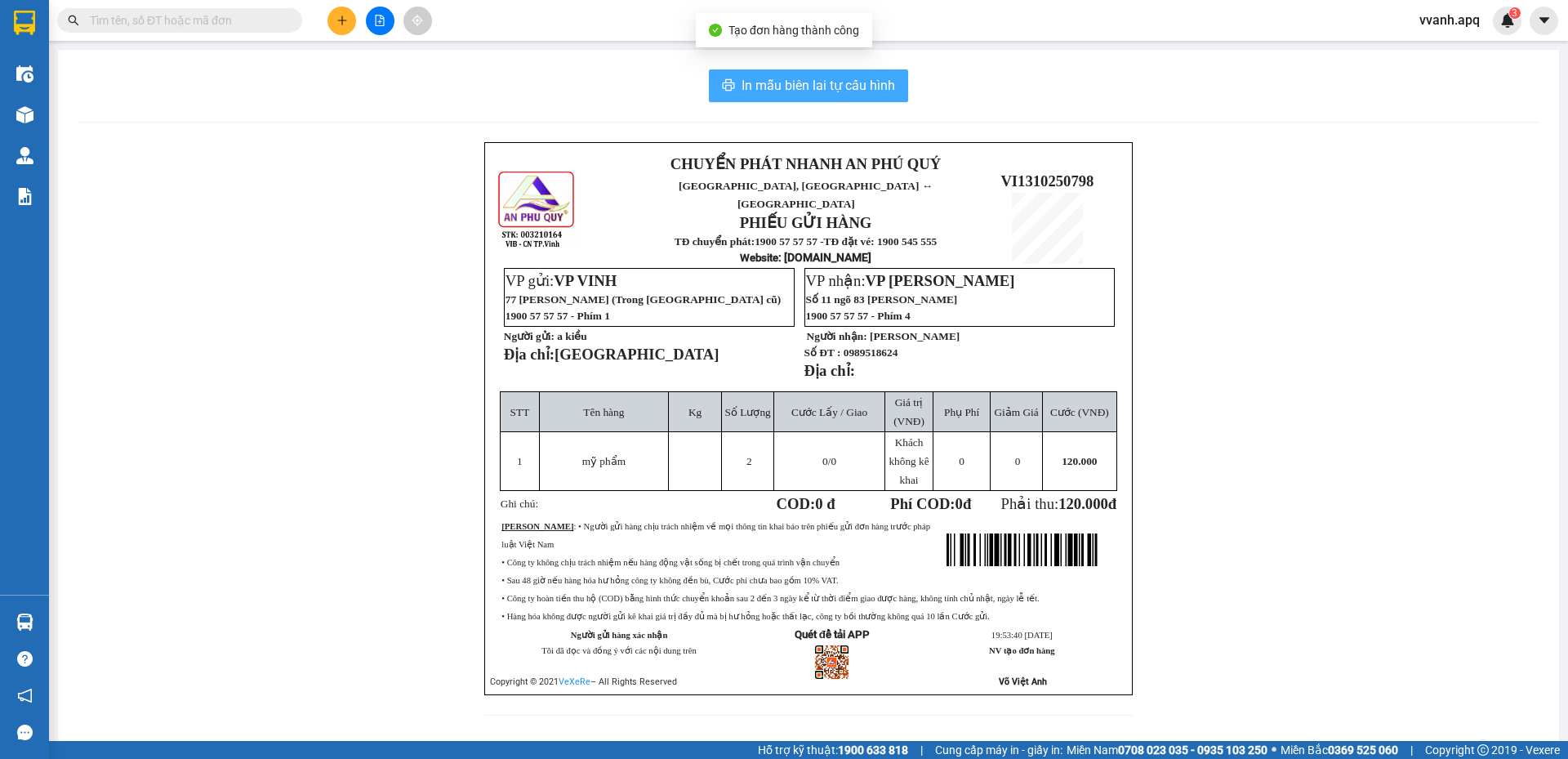
click at [869, 80] on span "In mẫu biên lai tự cấu hình" at bounding box center [819, 85] width 154 height 21
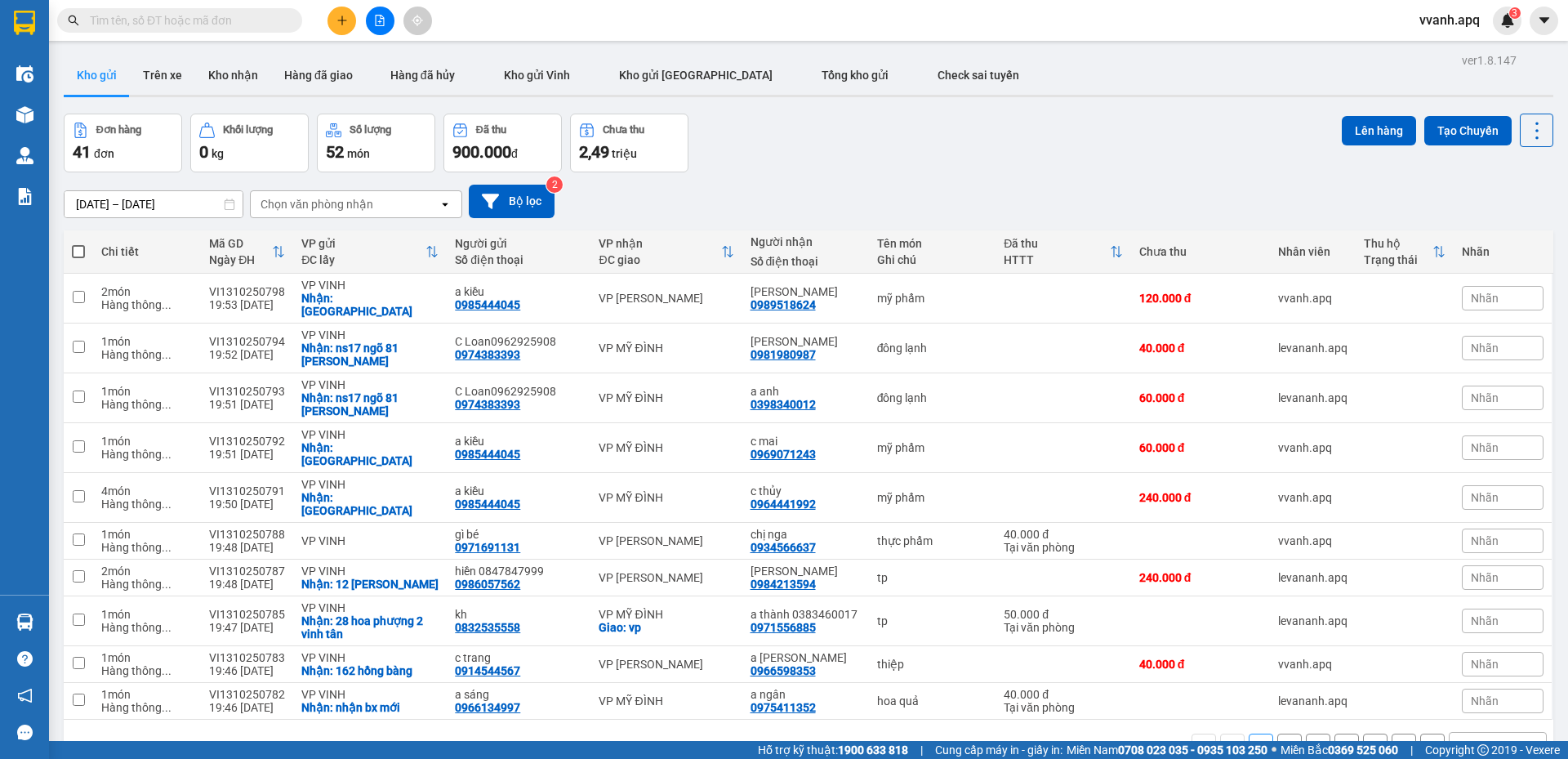
click at [757, 160] on div "Đơn hàng 41 đơn Khối lượng 0 kg Số lượng 52 món Đã thu 900.000 đ Chưa thu 2,49 …" at bounding box center [808, 143] width 1489 height 59
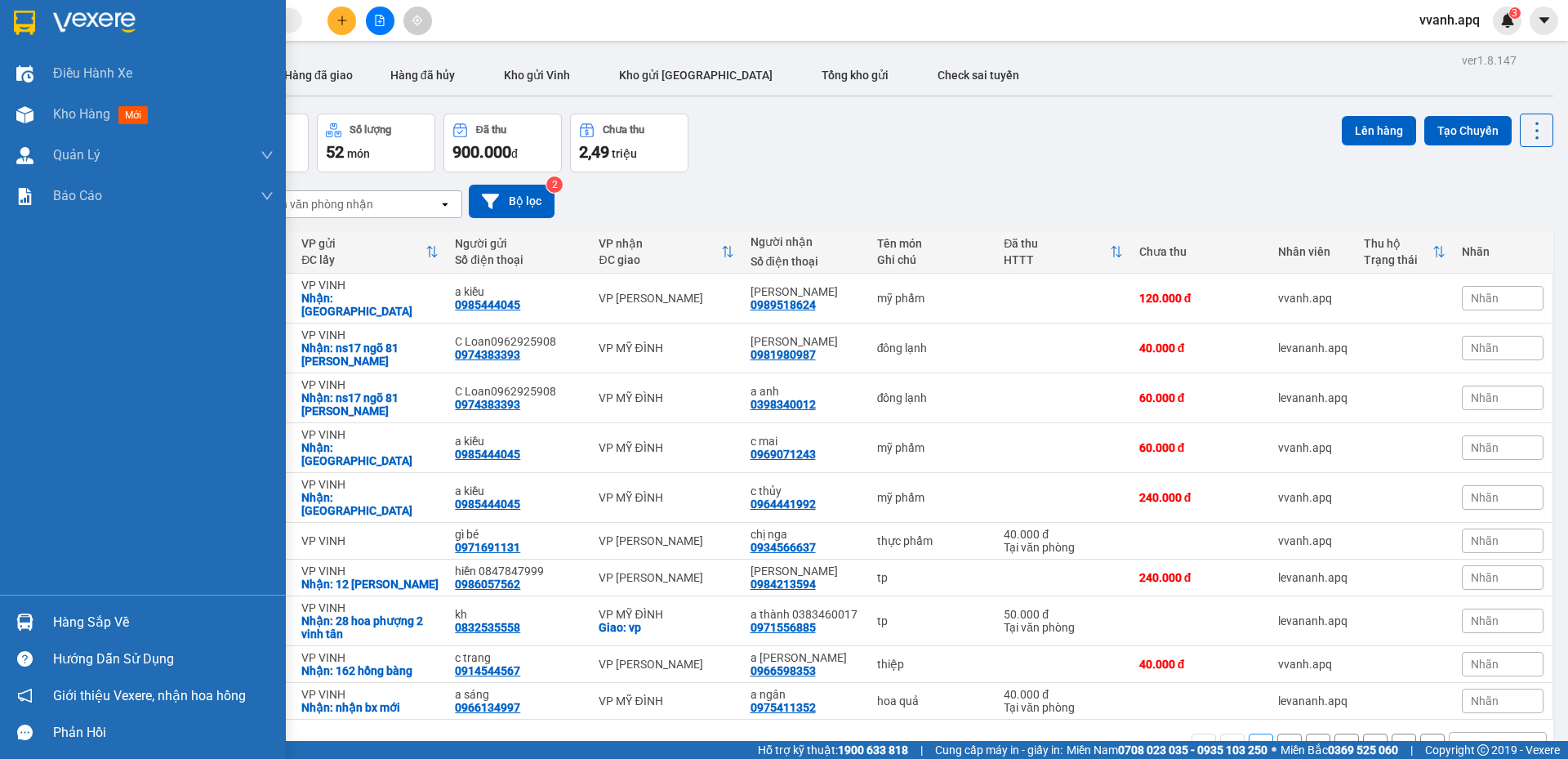
click at [33, 614] on div at bounding box center [25, 622] width 29 height 29
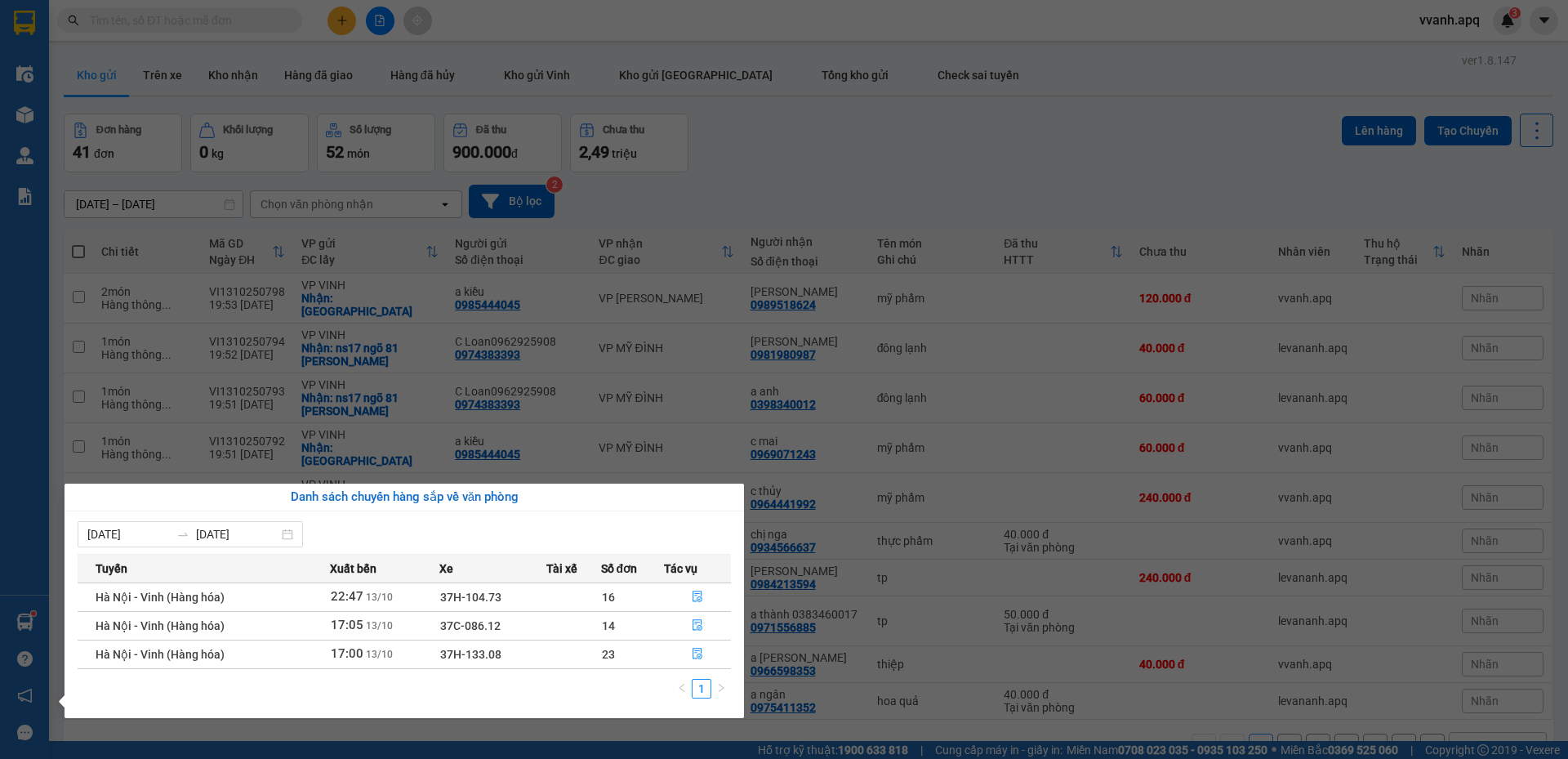
click at [793, 174] on section "Kết quả tìm kiếm ( 0 ) Bộ lọc No Data vvanh.apq 3 Điều hành xe Kho hàng mới Quả…" at bounding box center [784, 380] width 1568 height 759
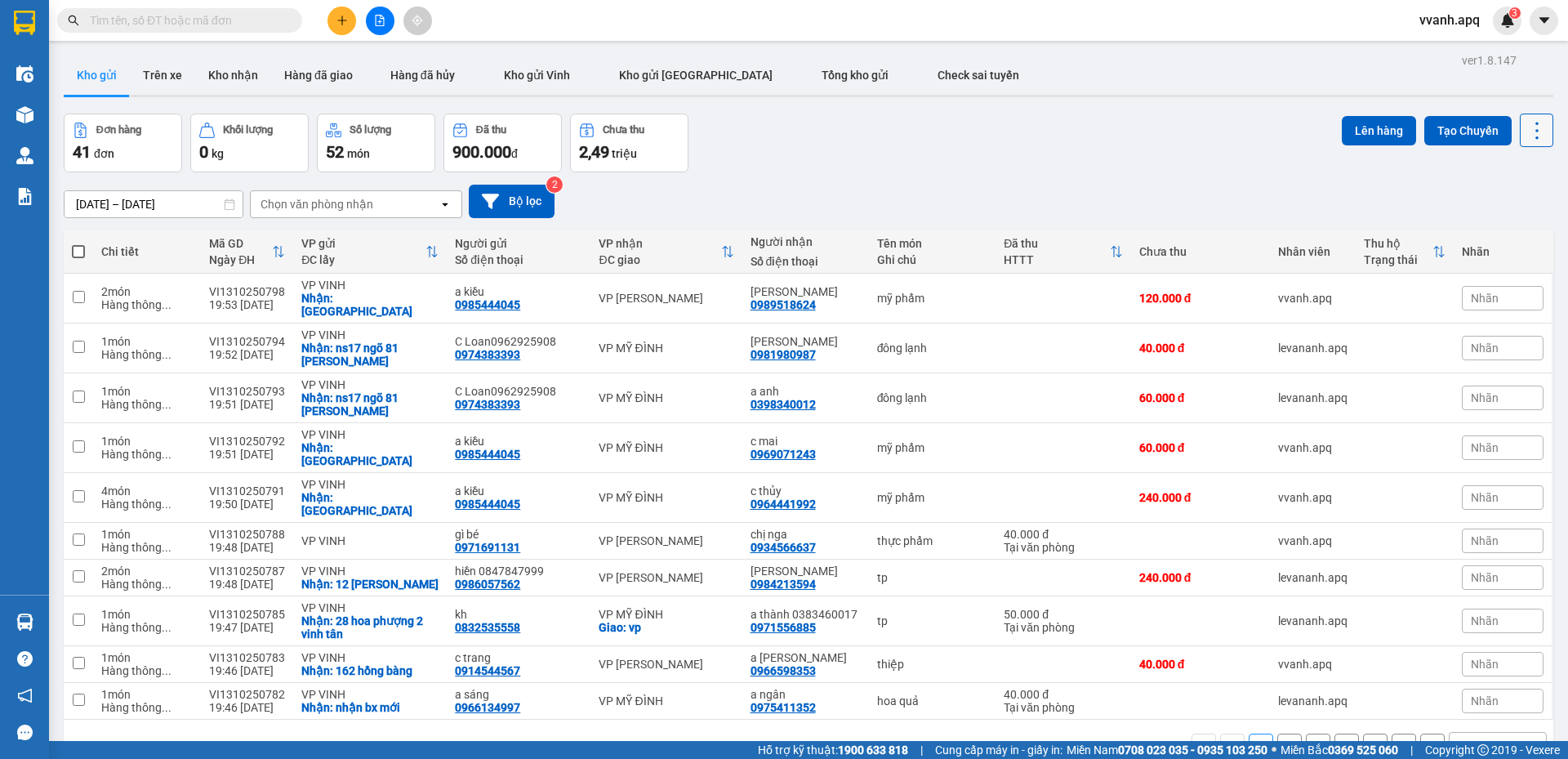
click at [1521, 117] on button at bounding box center [1536, 130] width 33 height 33
click at [1516, 233] on span "Làm mới" at bounding box center [1502, 233] width 45 height 16
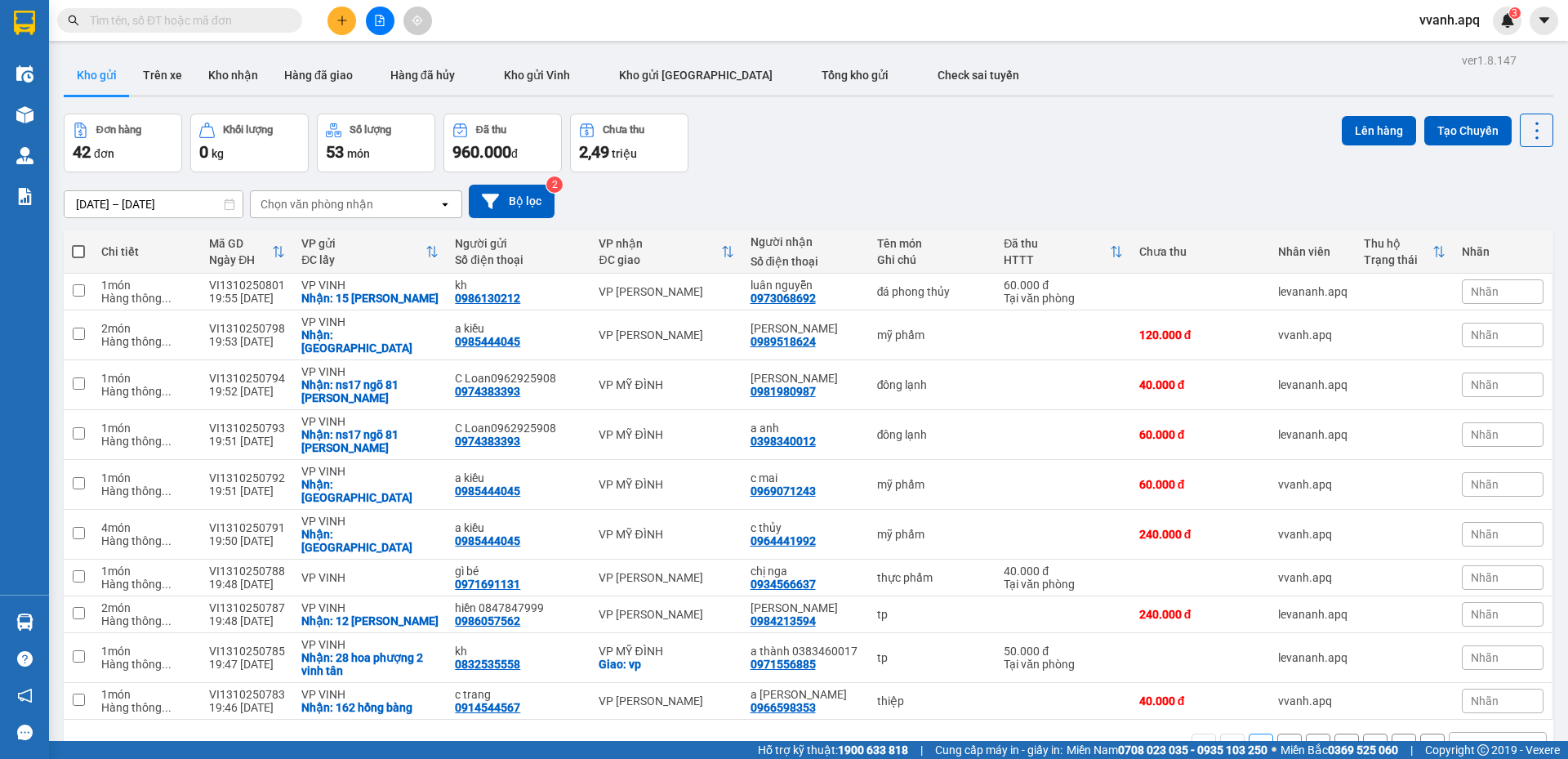
click at [234, 29] on input "text" at bounding box center [185, 21] width 192 height 18
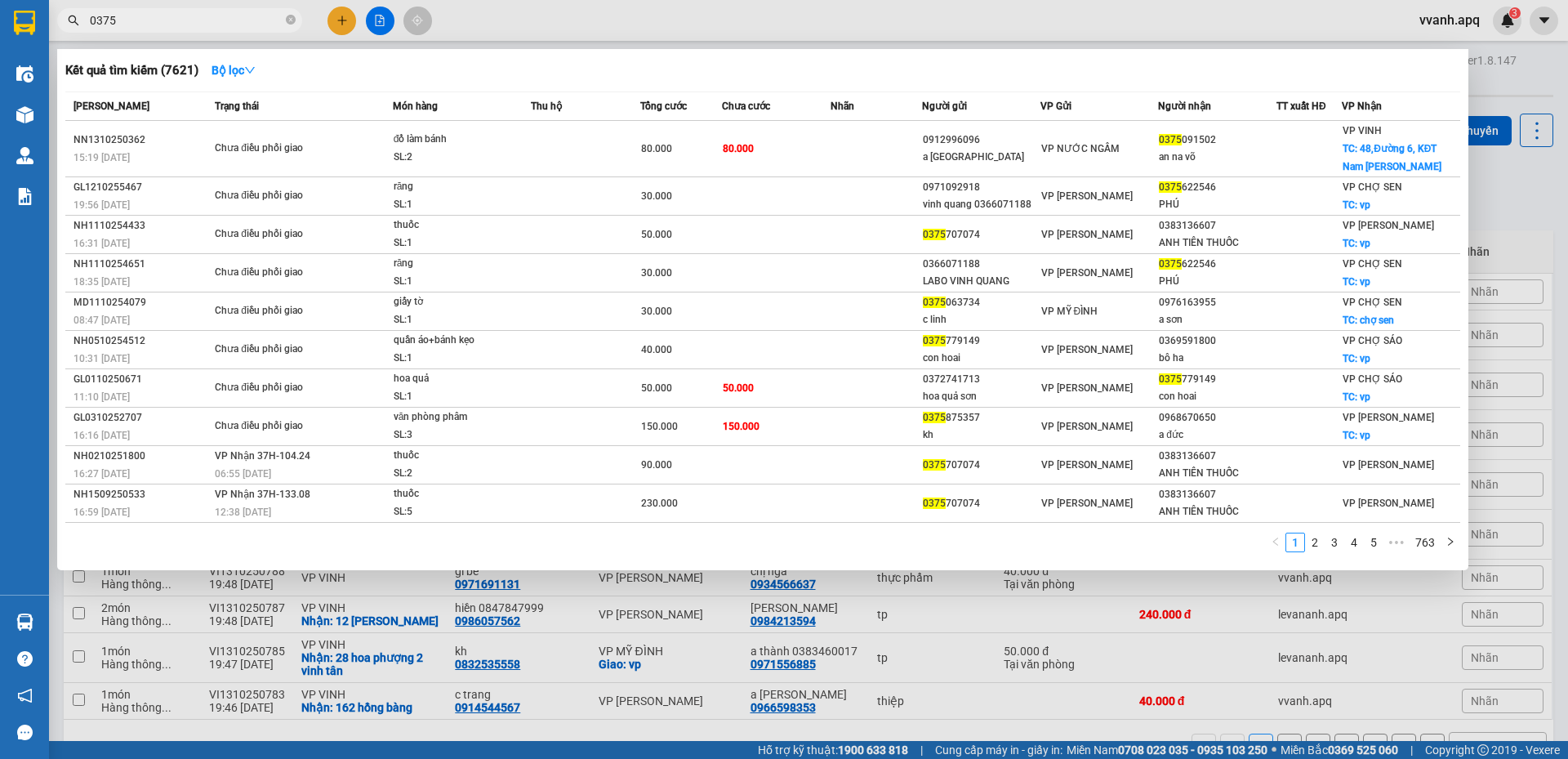
click at [678, 40] on div at bounding box center [784, 380] width 1568 height 759
click at [235, 23] on input "0375" at bounding box center [185, 21] width 192 height 18
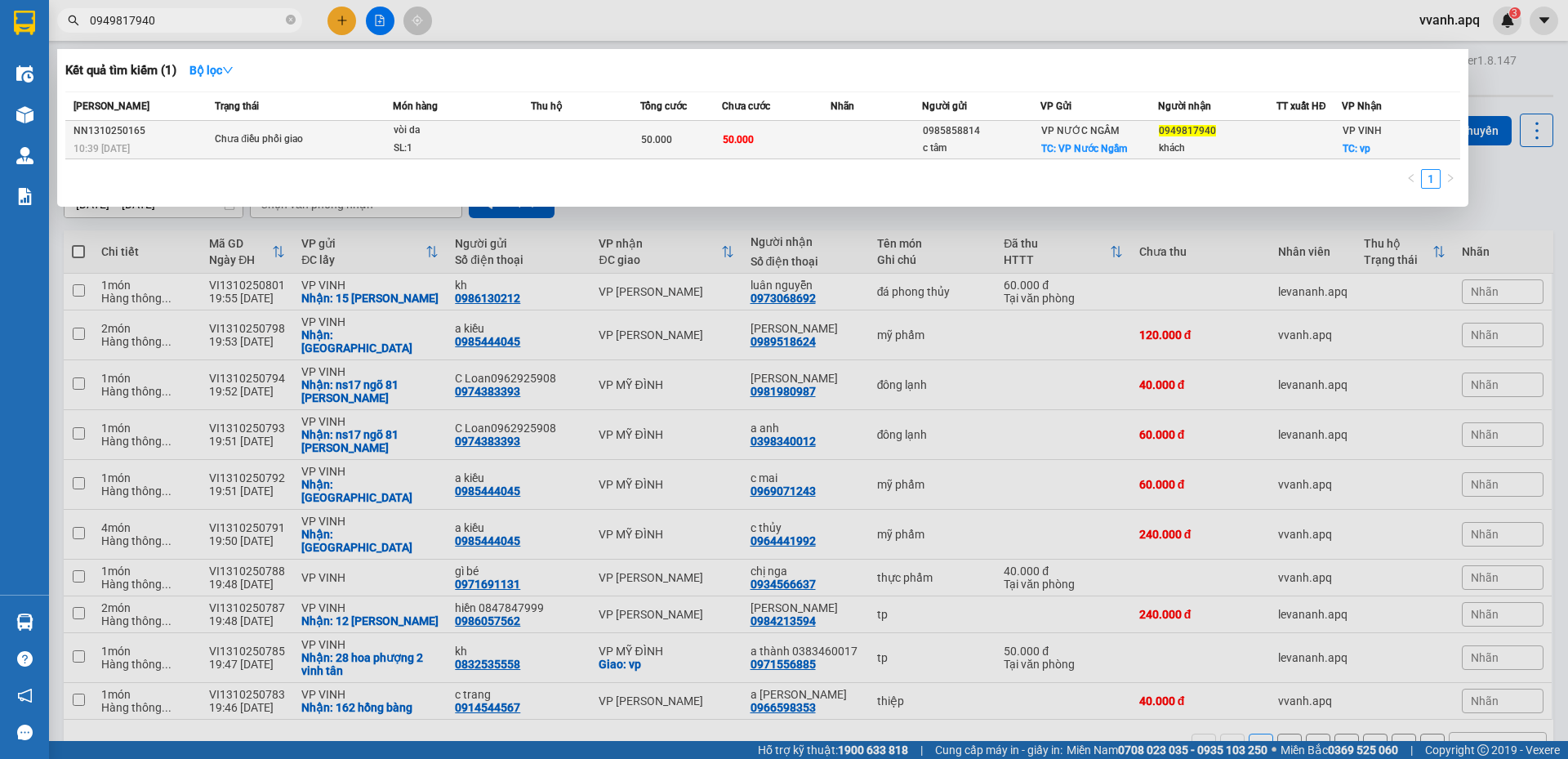
type input "0949817940"
click at [649, 142] on span "50.000" at bounding box center [656, 139] width 31 height 12
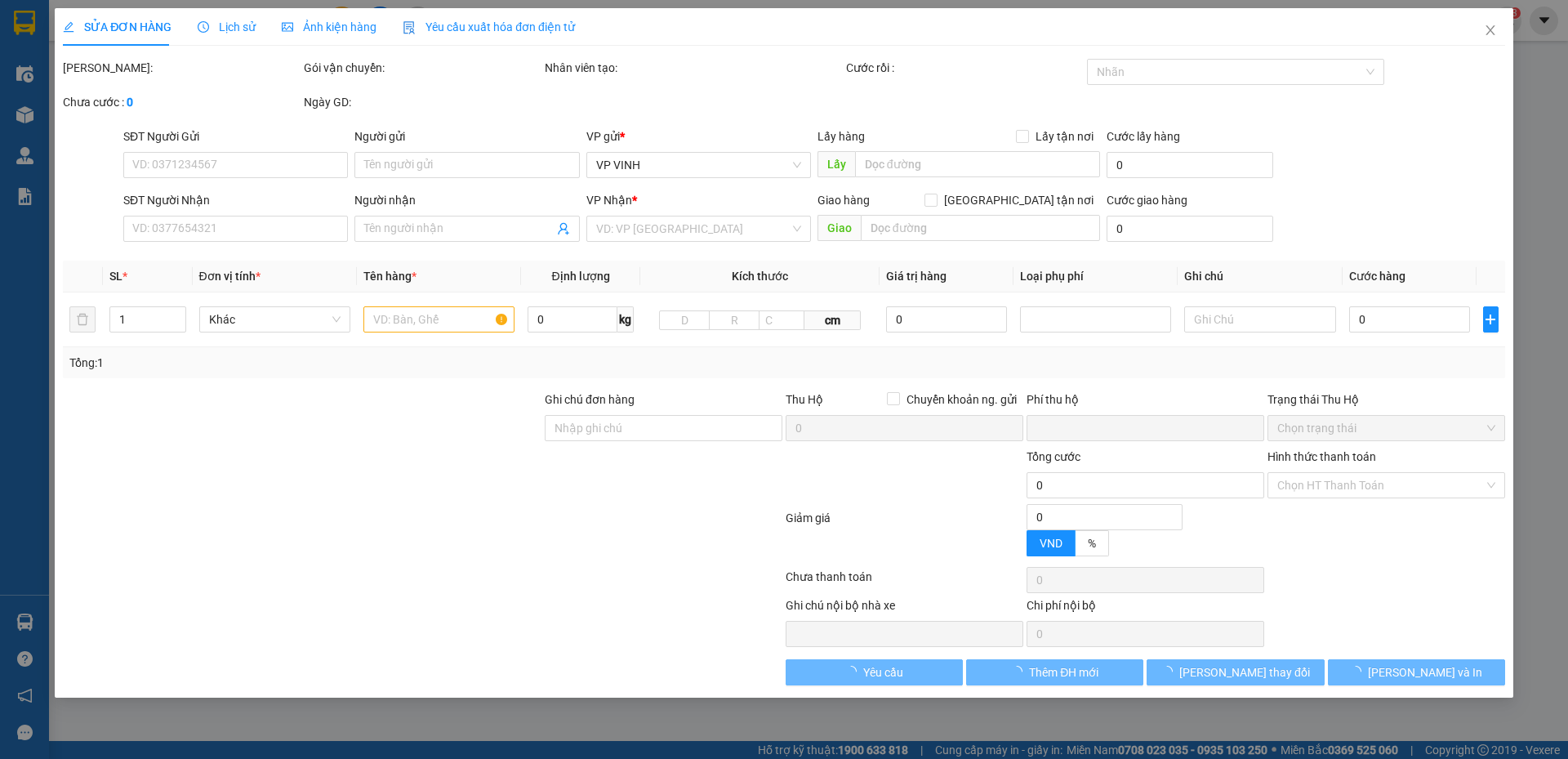
click at [224, 29] on span "Lịch sử" at bounding box center [227, 27] width 58 height 13
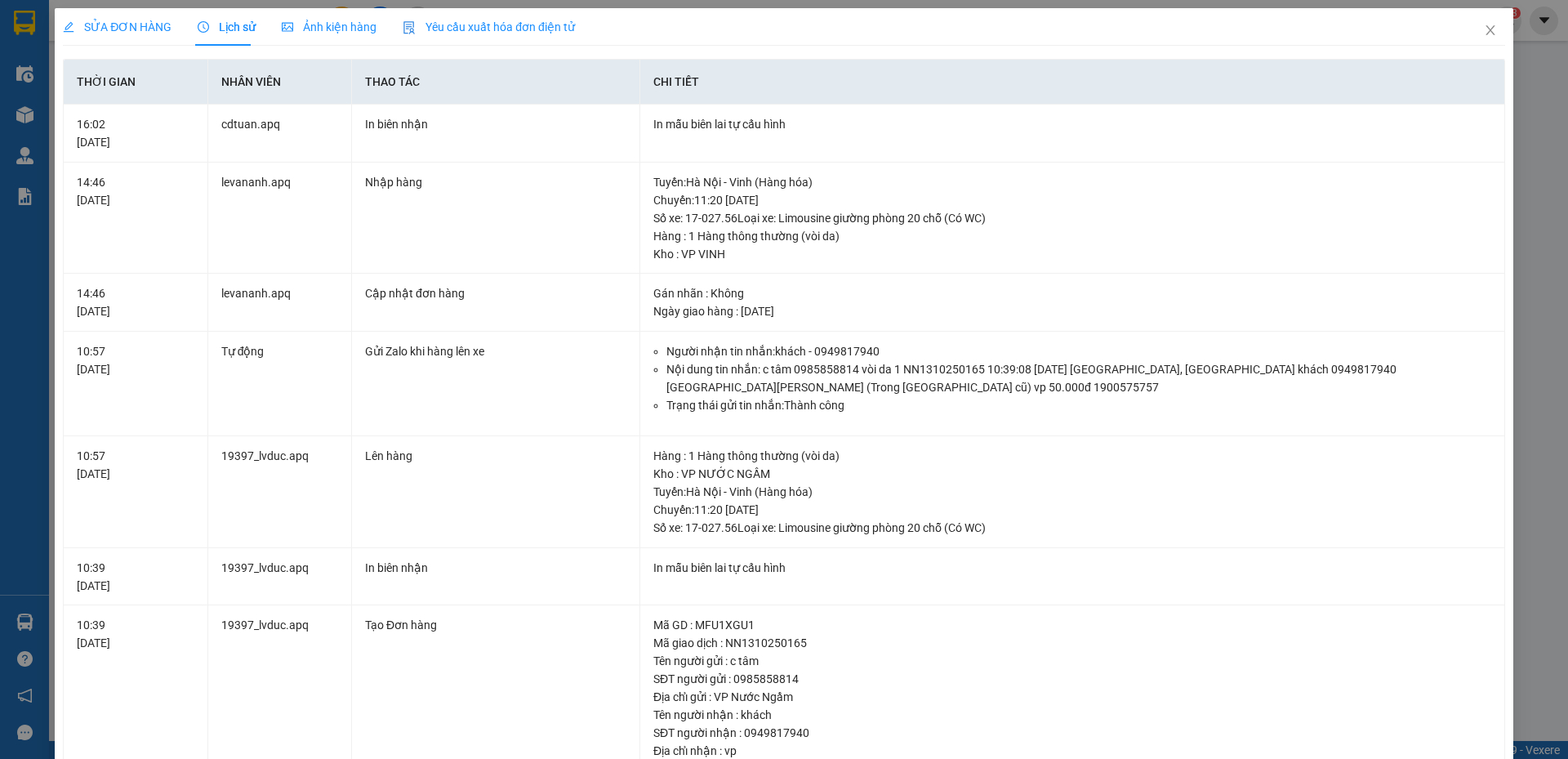
click at [189, 29] on div "SỬA ĐƠN HÀNG Lịch sử Ảnh kiện hàng Yêu cầu xuất hóa đơn điện tử" at bounding box center [319, 27] width 512 height 38
click at [125, 26] on span "SỬA ĐƠN HÀNG" at bounding box center [117, 27] width 108 height 13
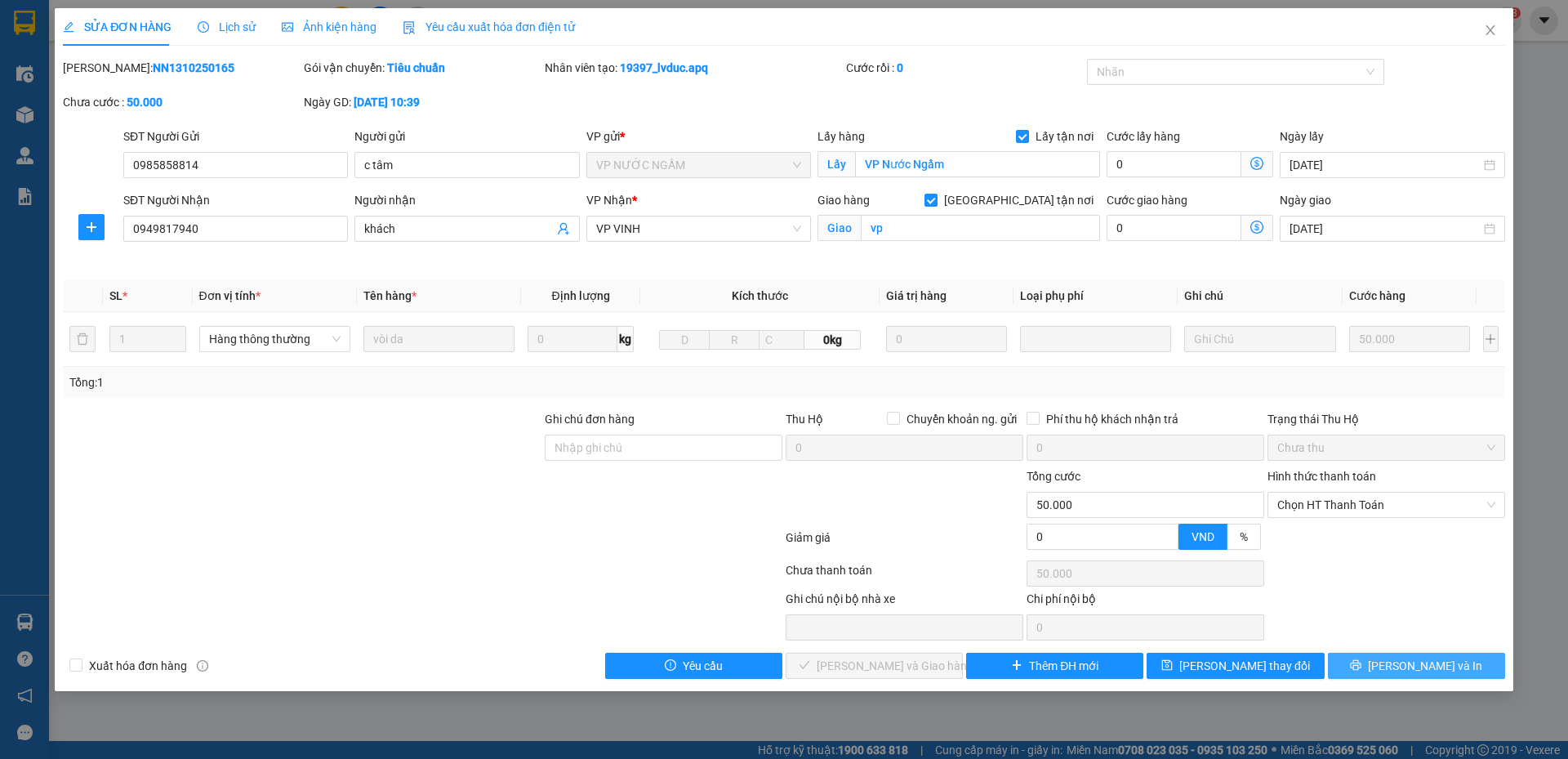
click at [1379, 665] on button "Lưu và In" at bounding box center [1416, 665] width 177 height 26
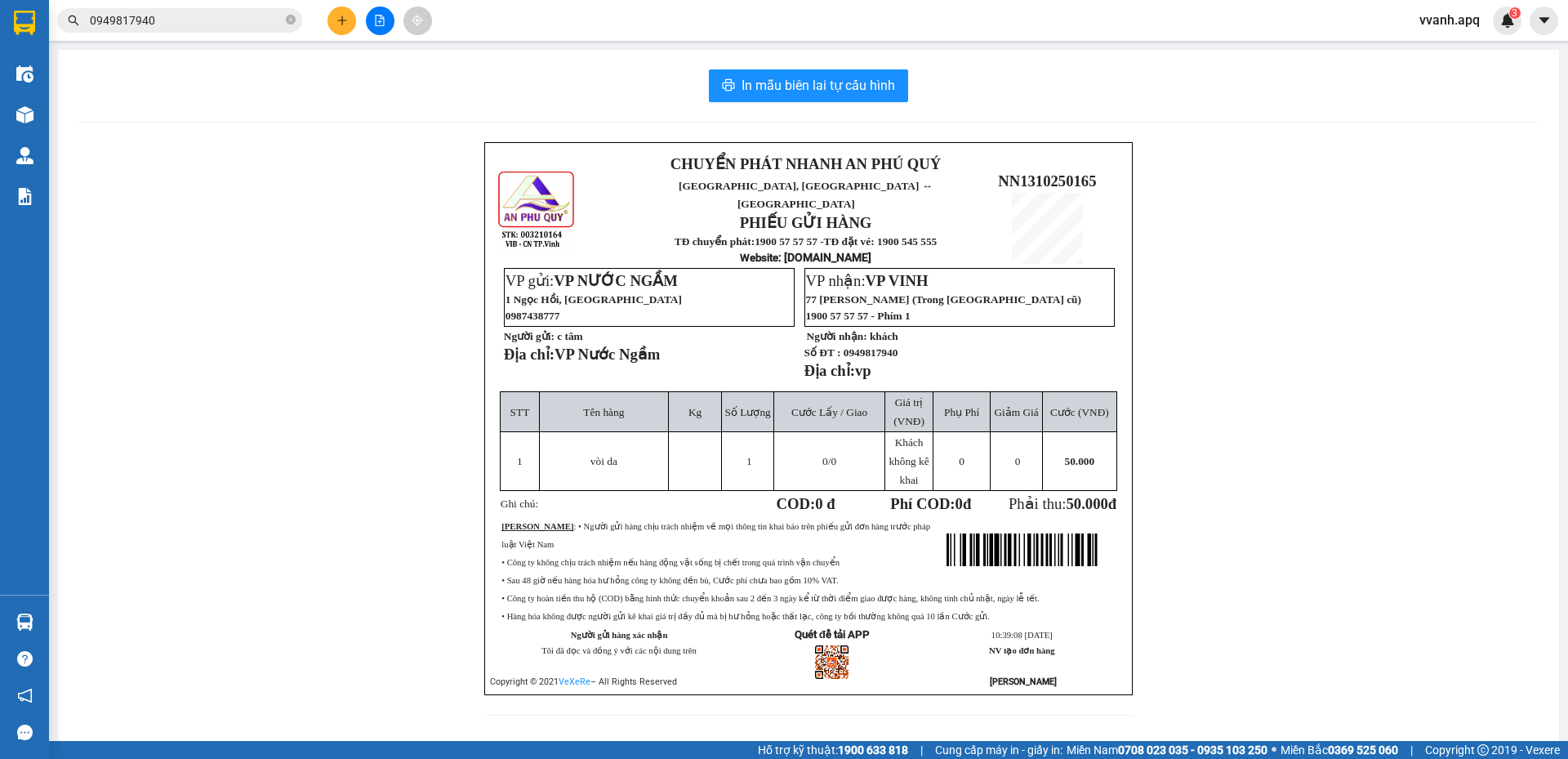
click at [222, 22] on input "0949817940" at bounding box center [185, 21] width 192 height 18
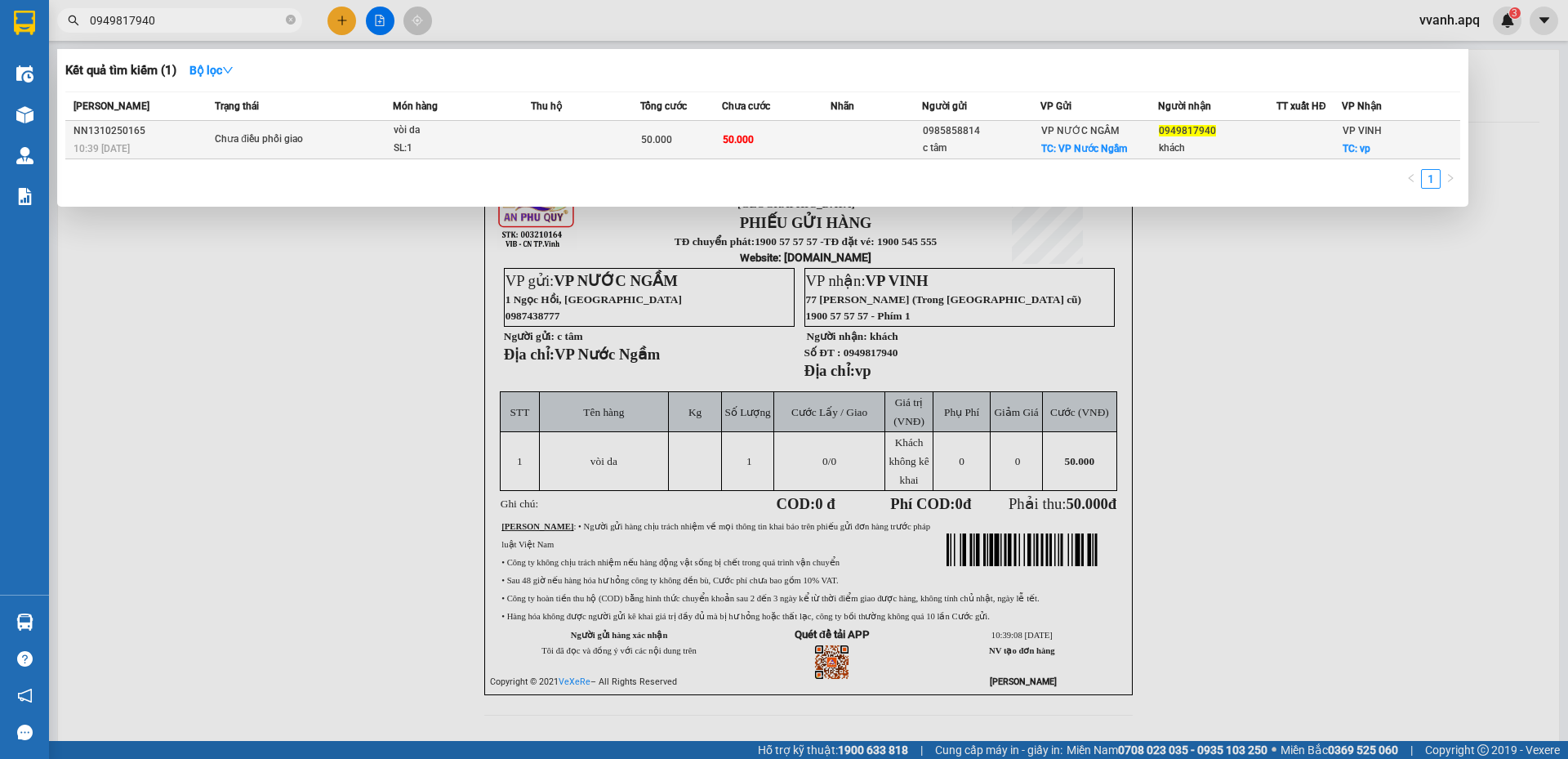
click at [417, 136] on div "vòi da" at bounding box center [455, 131] width 123 height 18
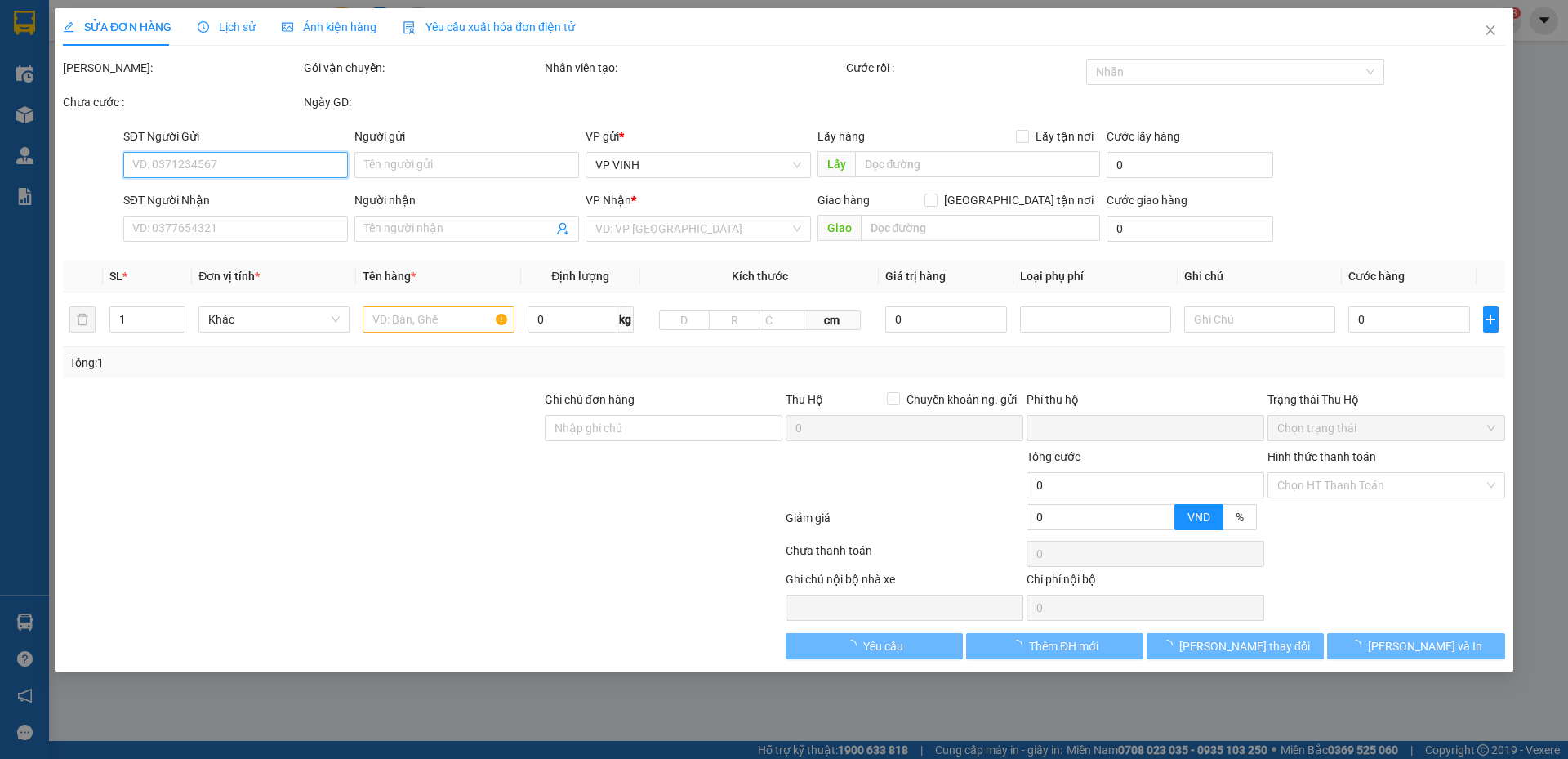
type input "0985858814"
type input "c tâm"
checkbox input "true"
type input "VP Nước Ngầm"
type input "0949817940"
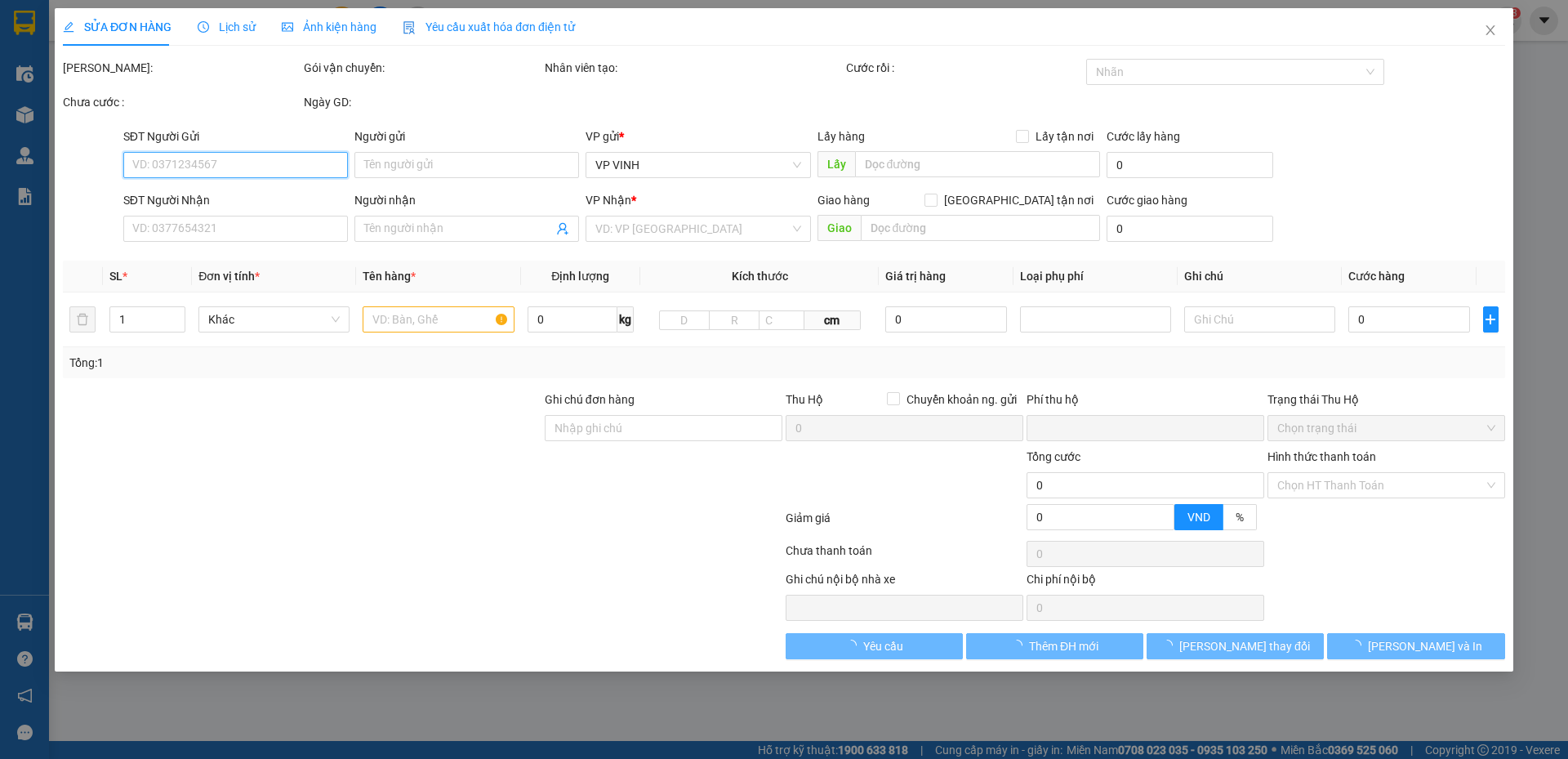
type input "khách"
checkbox input "true"
type input "vp"
type input "0"
type input "50.000"
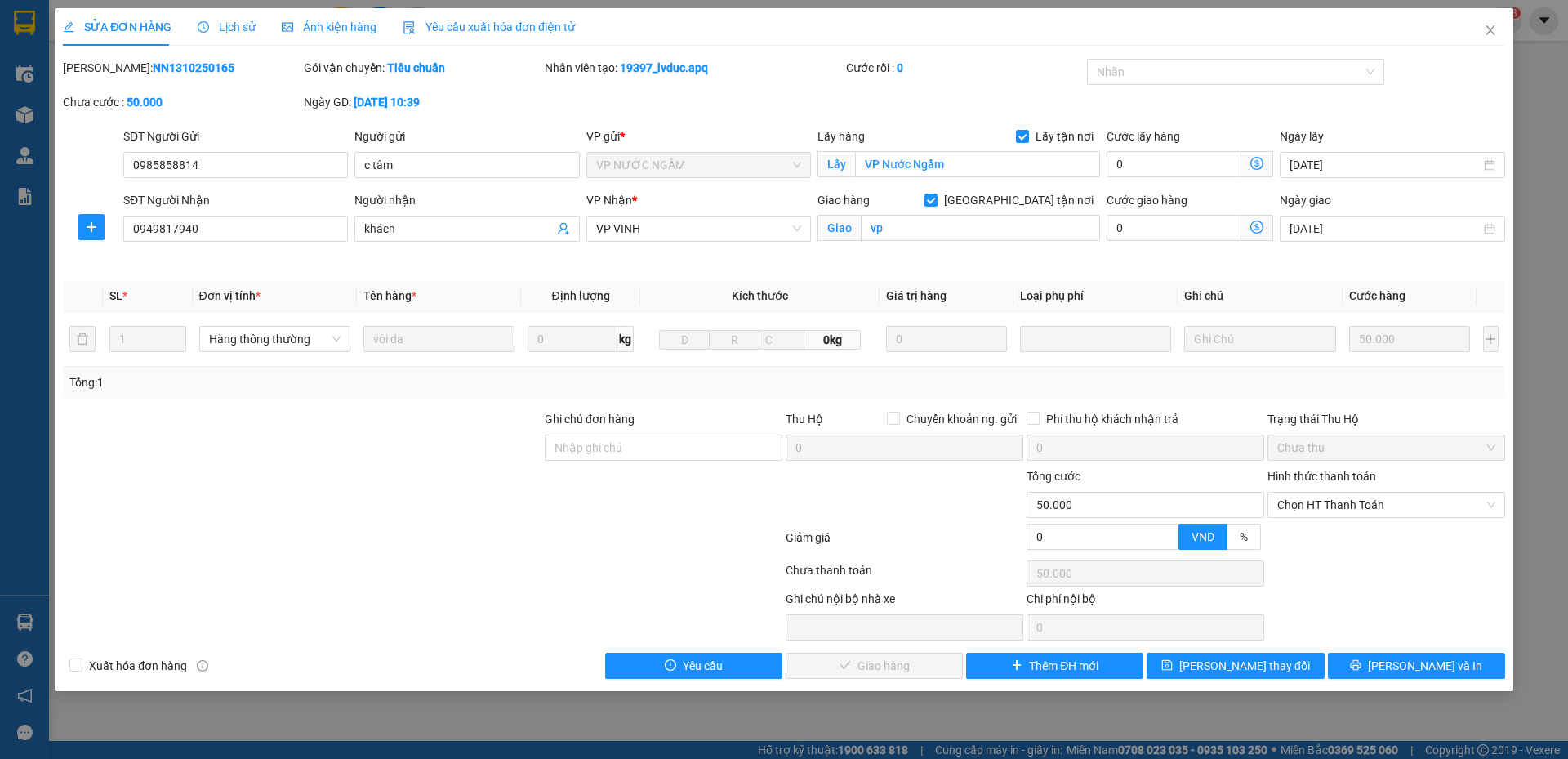
click at [901, 298] on span "Giá trị hàng" at bounding box center [916, 295] width 61 height 13
click at [927, 295] on span "Giá trị hàng" at bounding box center [916, 295] width 61 height 13
click at [923, 252] on div "Giá trị của món hàng gửi" at bounding box center [955, 258] width 137 height 28
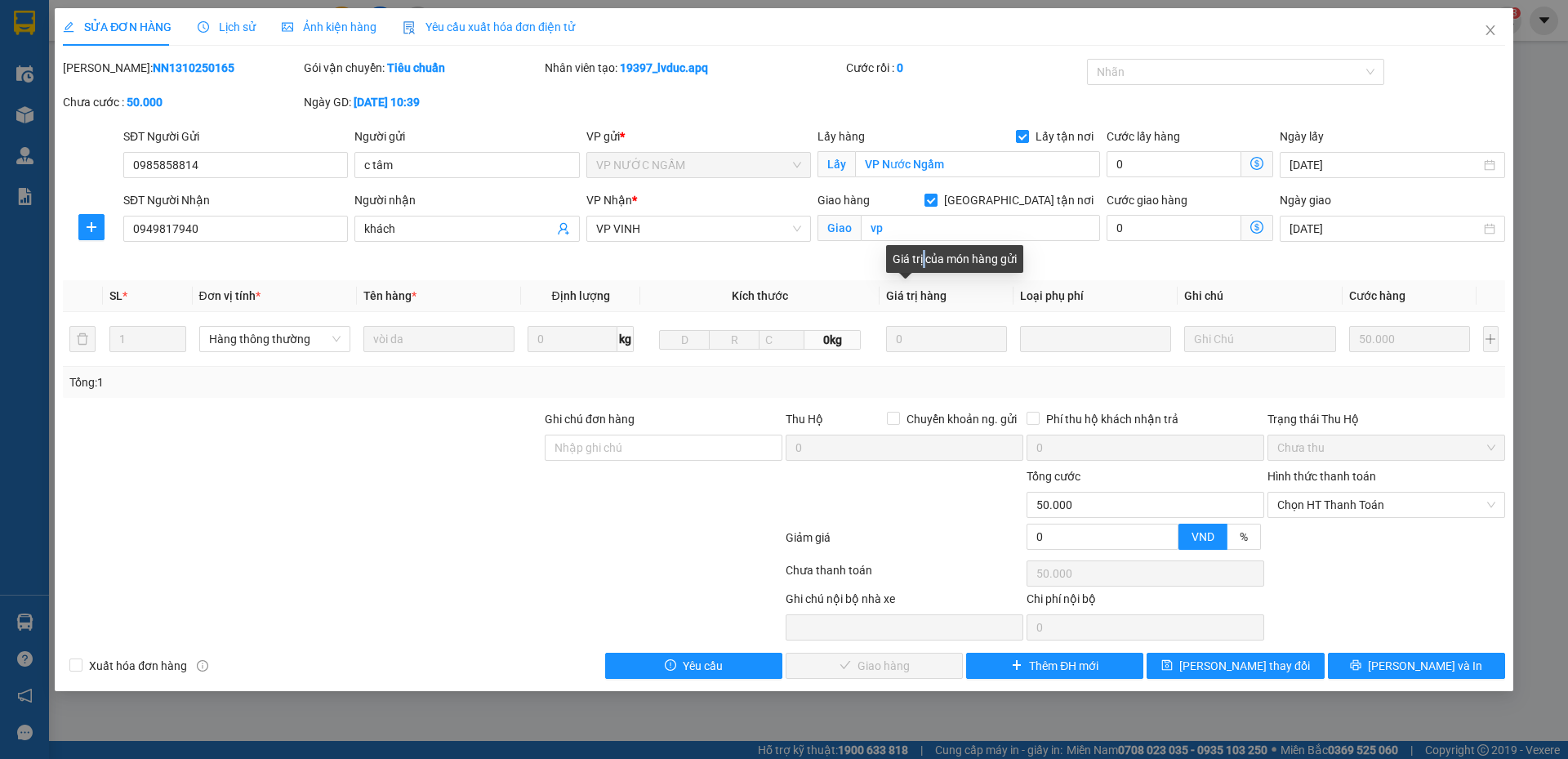
click at [923, 252] on div "Giá trị của món hàng gửi" at bounding box center [955, 258] width 137 height 28
click at [941, 258] on div "Giá trị của món hàng gửi" at bounding box center [955, 258] width 137 height 28
click at [965, 260] on div "Giá trị của món hàng gửi" at bounding box center [955, 258] width 137 height 28
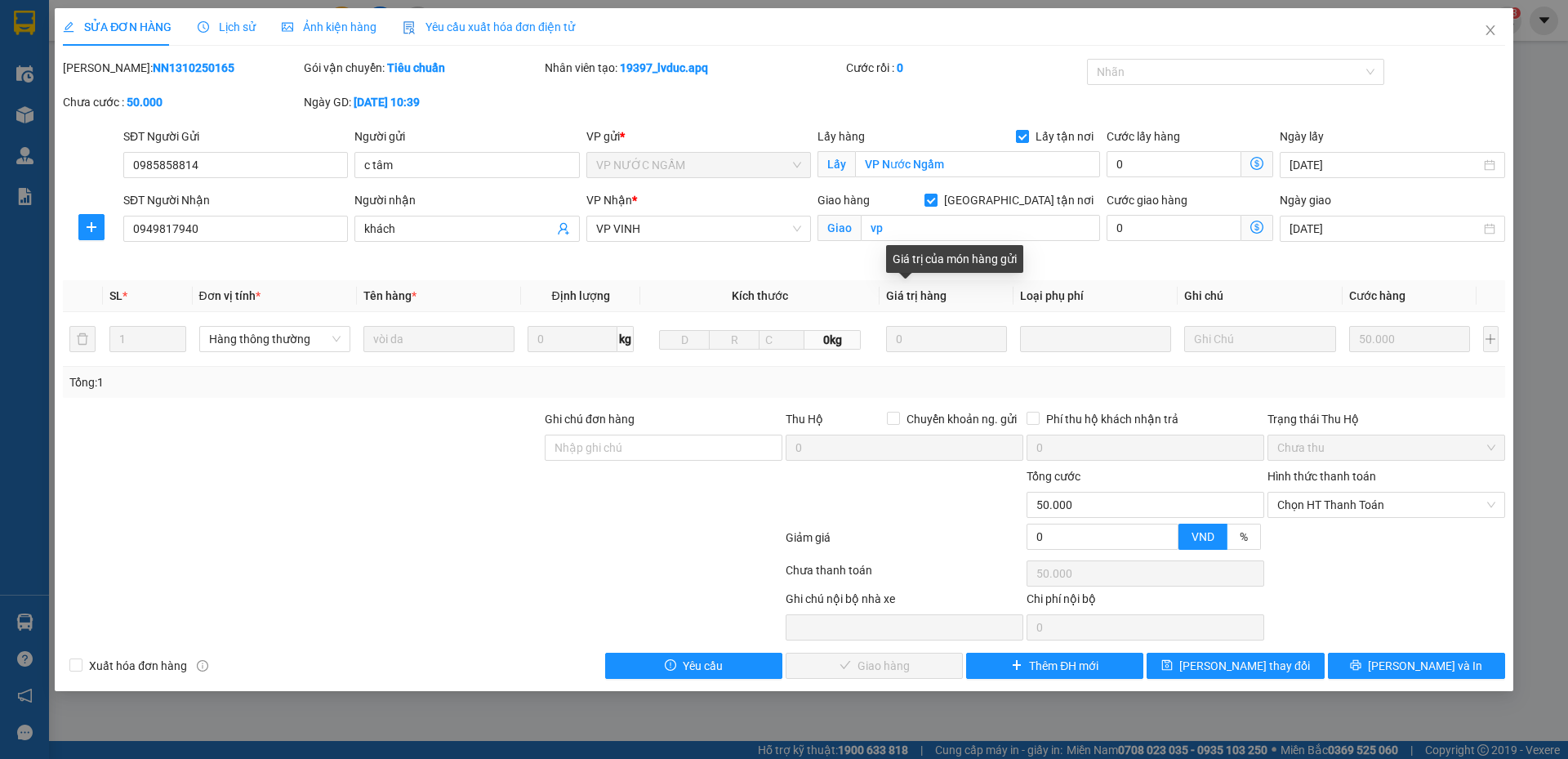
click at [991, 260] on div "Giá trị của món hàng gửi" at bounding box center [955, 258] width 137 height 28
click at [1103, 285] on th "Loại phụ phí" at bounding box center [1096, 295] width 164 height 32
click at [1325, 504] on span "Chọn HT Thanh Toán" at bounding box center [1385, 504] width 218 height 24
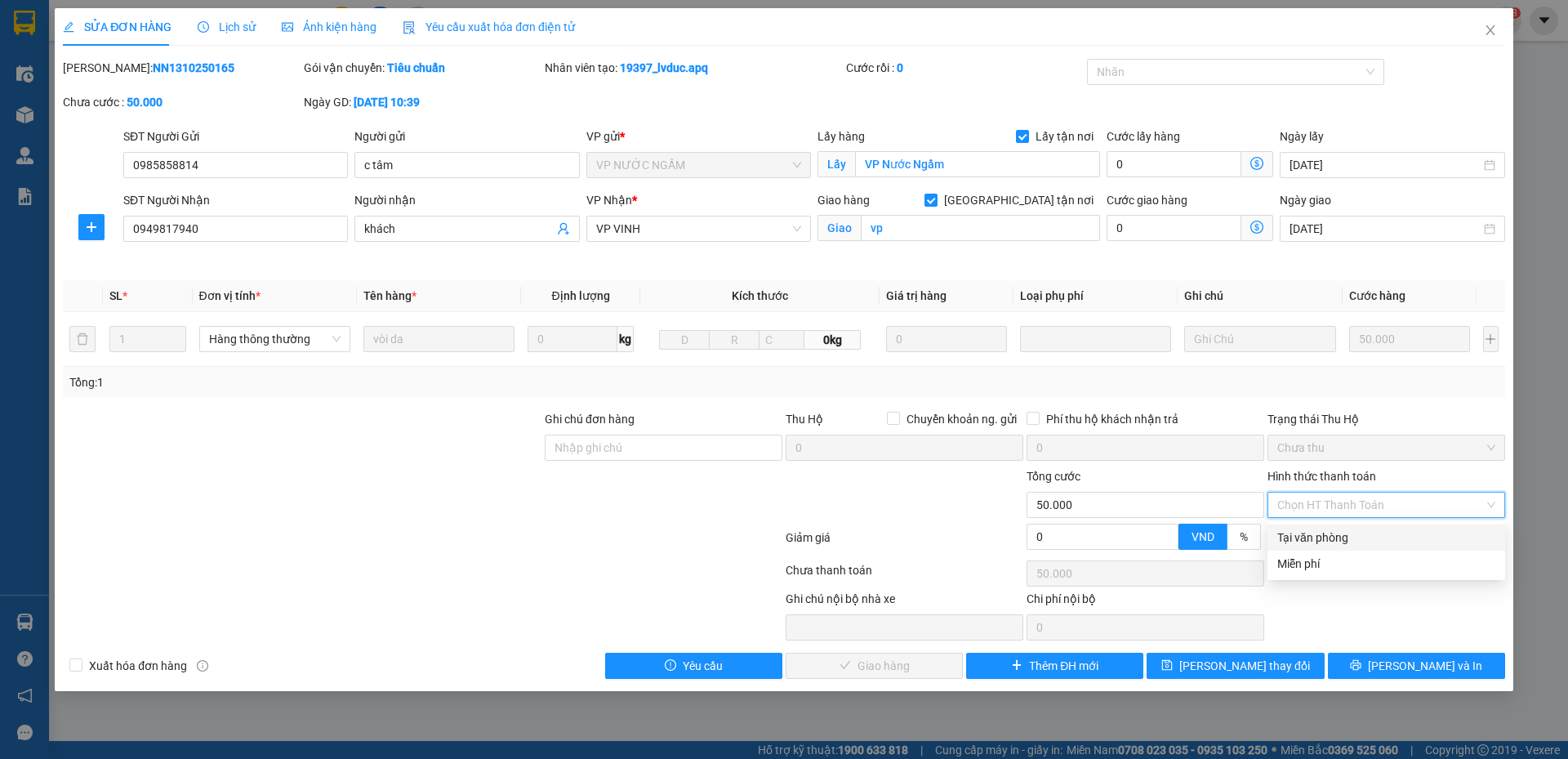
click at [1331, 539] on div "Tại văn phòng" at bounding box center [1385, 538] width 218 height 18
type input "0"
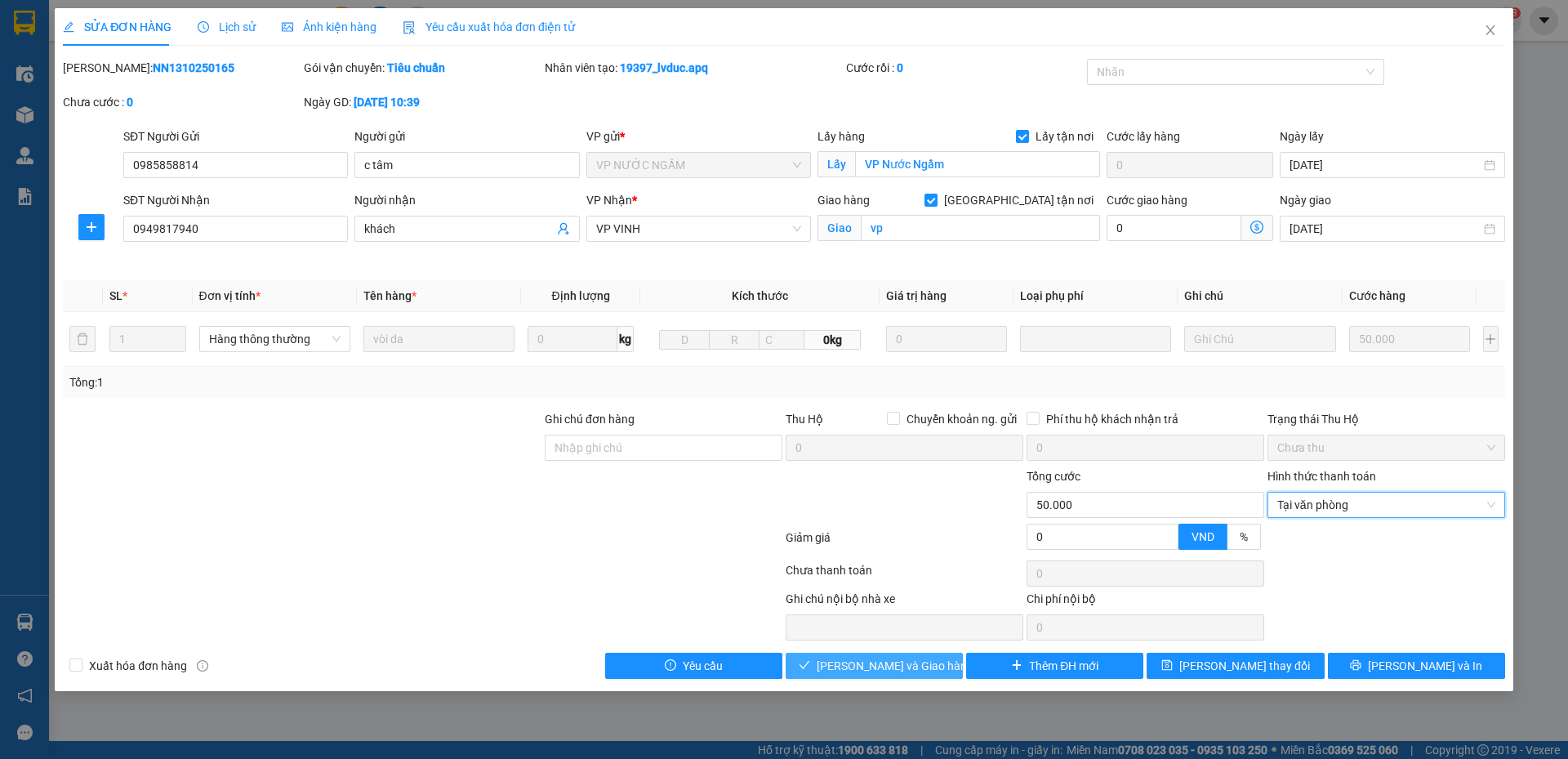
click at [895, 656] on button "Lưu và Giao hàng" at bounding box center [874, 665] width 177 height 26
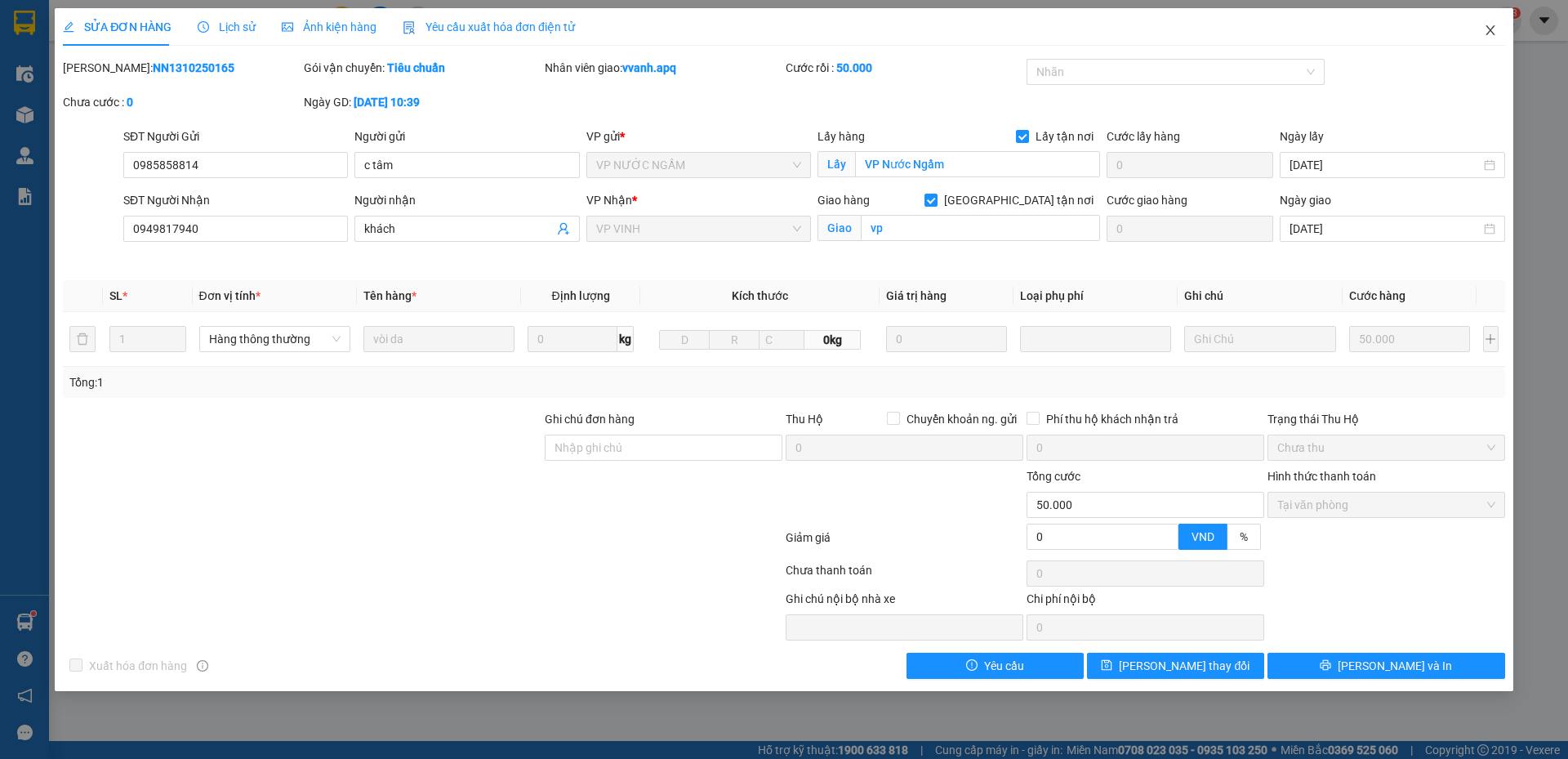
click at [1480, 28] on span "Close" at bounding box center [1490, 31] width 46 height 46
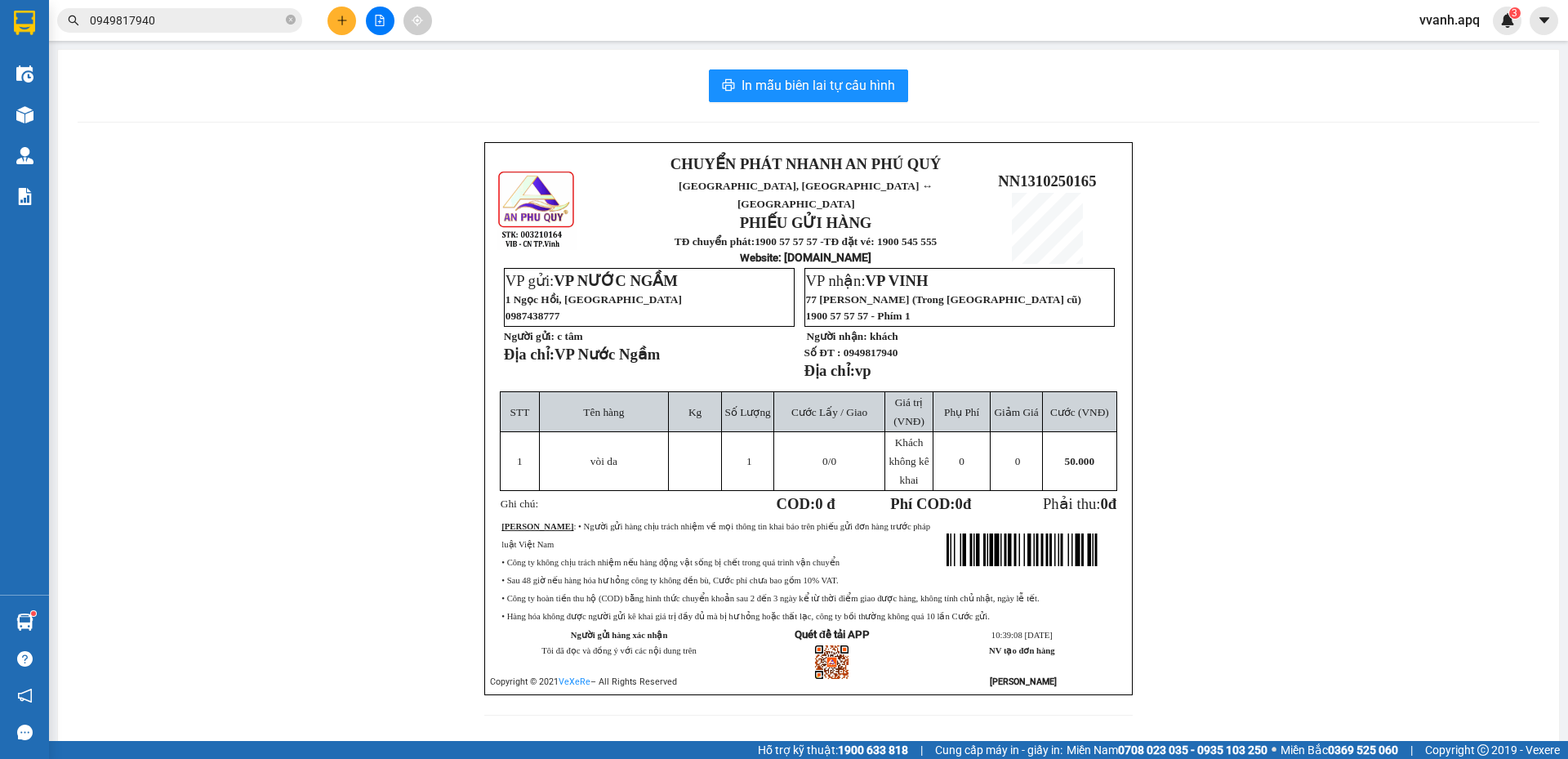
click at [759, 250] on strong "Website : Xekhachanphuquy.vn" at bounding box center [806, 257] width 132 height 13
click at [811, 465] on td "0 /0" at bounding box center [830, 461] width 111 height 59
click at [158, 17] on input "0949817940" at bounding box center [185, 21] width 192 height 18
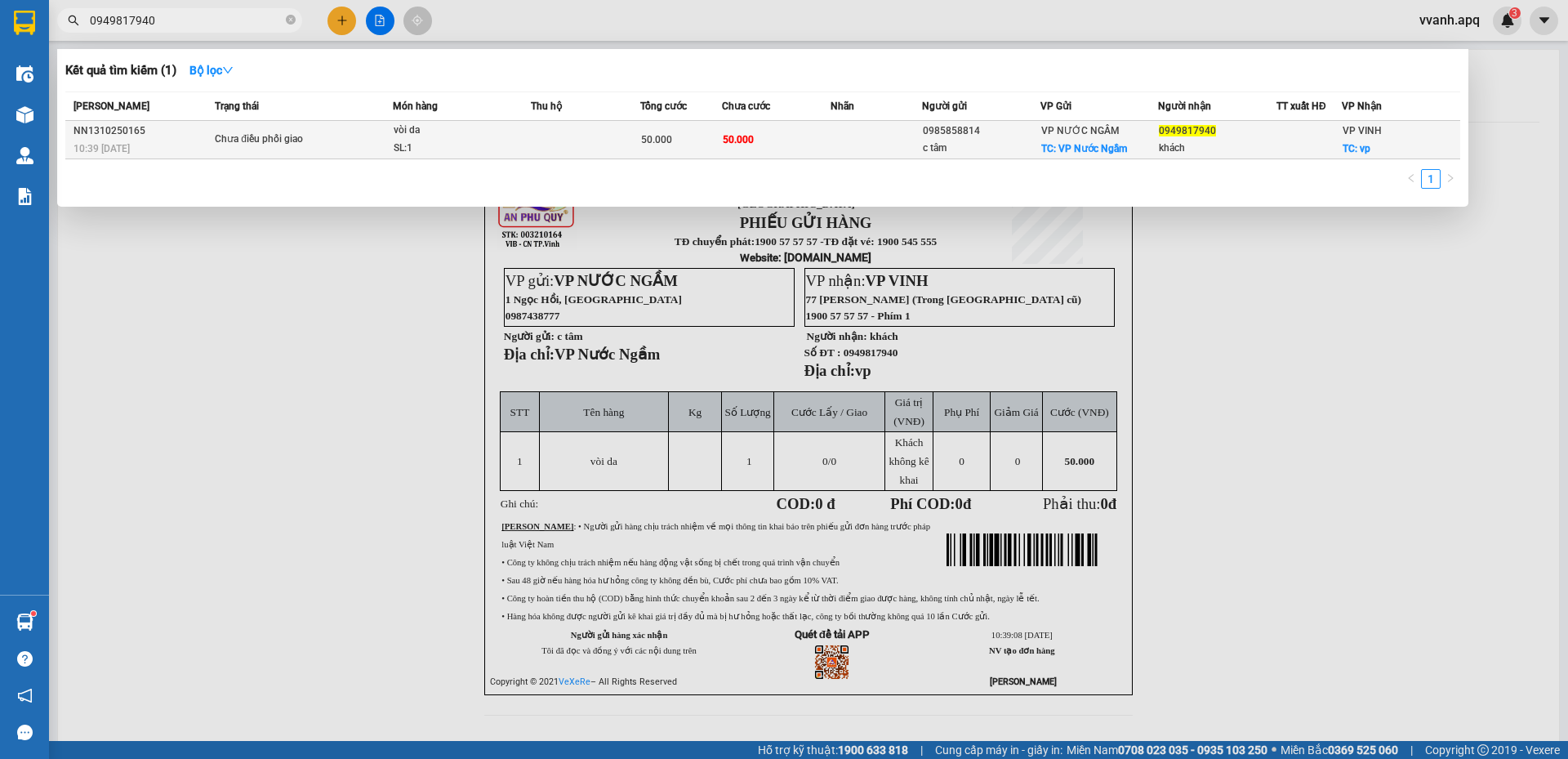
click at [381, 136] on span "Chưa điều phối giao" at bounding box center [304, 140] width 177 height 18
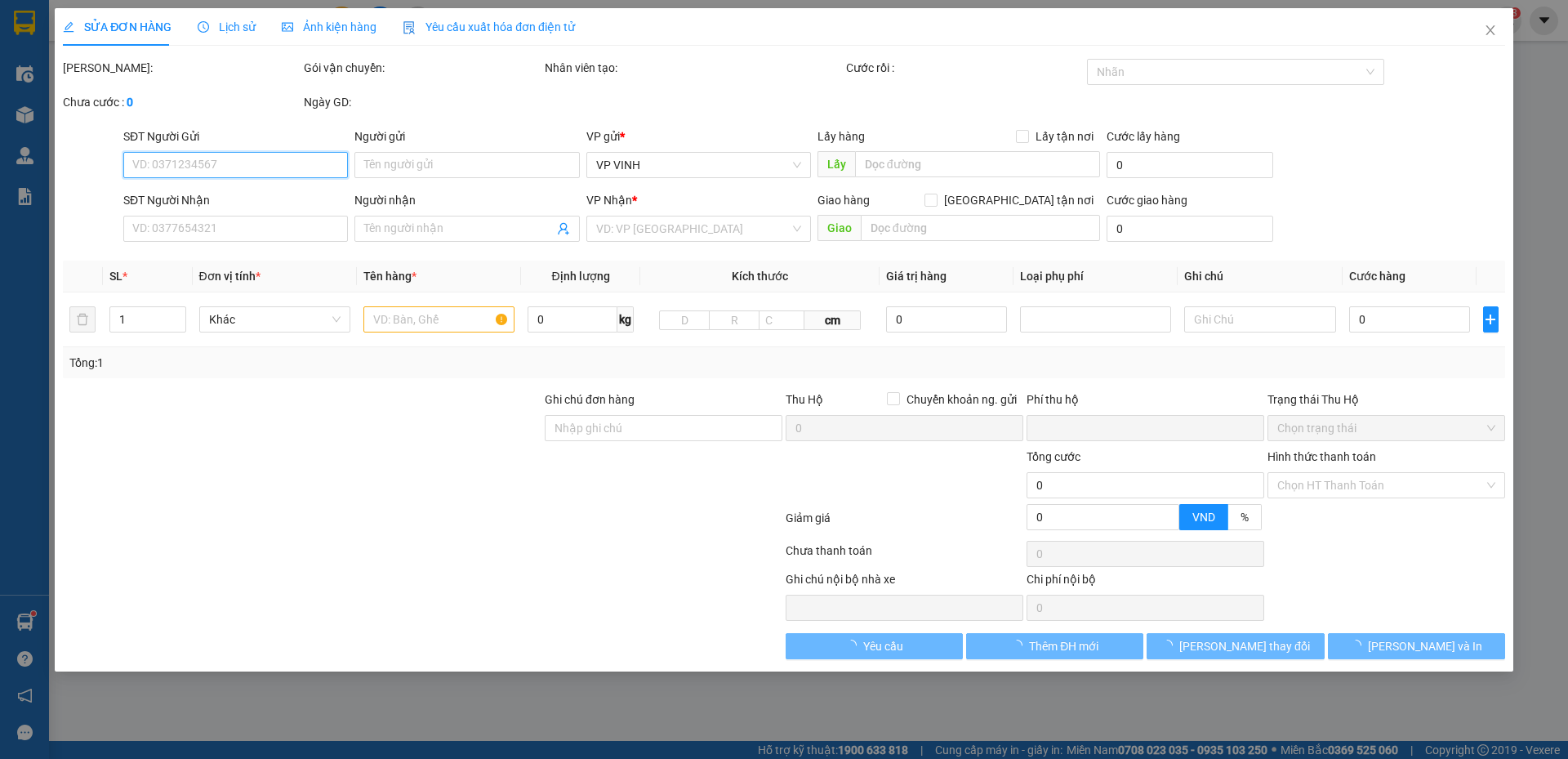
type input "0985858814"
type input "c tâm"
checkbox input "true"
type input "VP Nước Ngầm"
type input "0949817940"
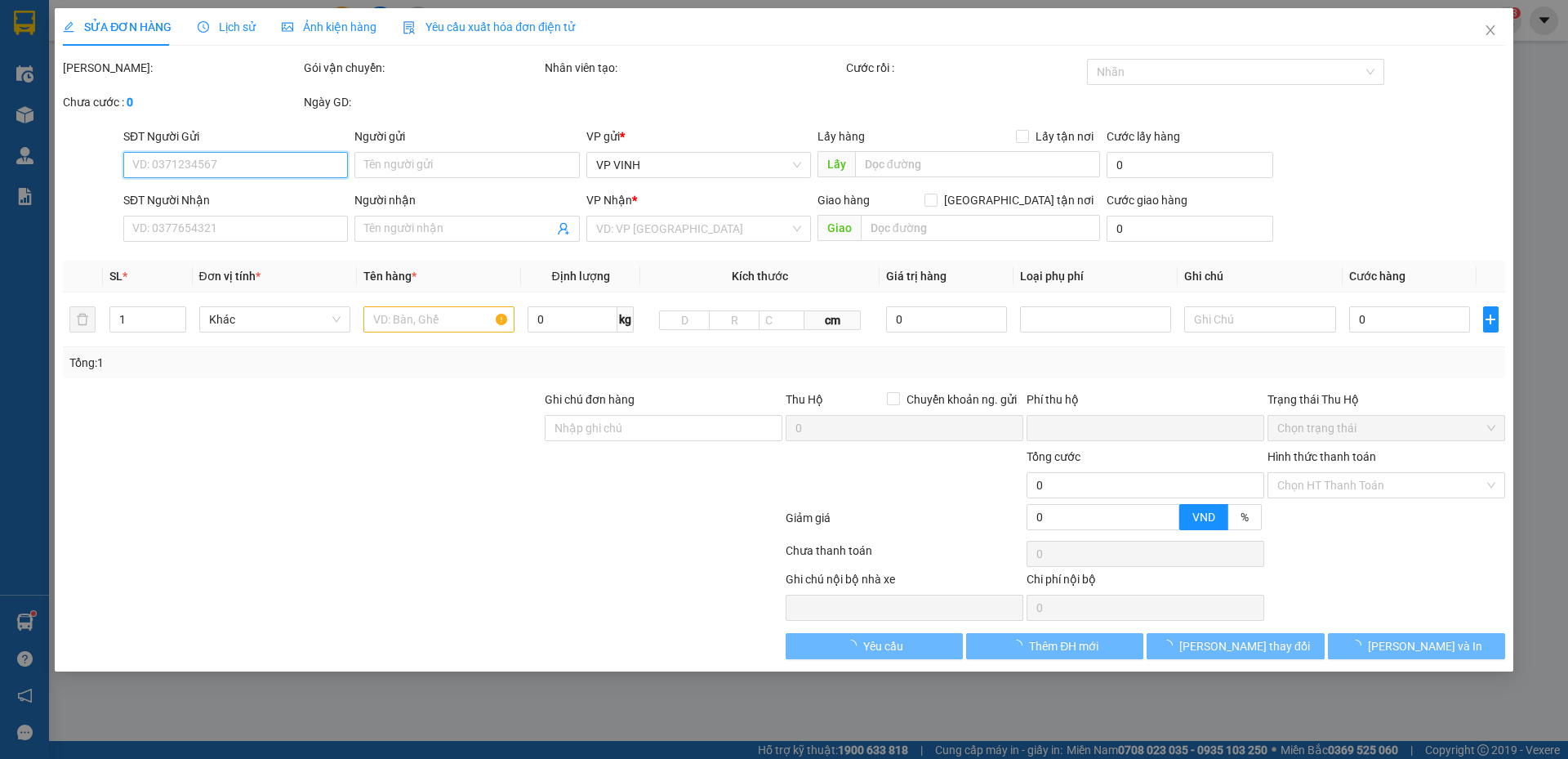
type input "khách"
checkbox input "true"
type input "vp"
type input "0"
type input "50.000"
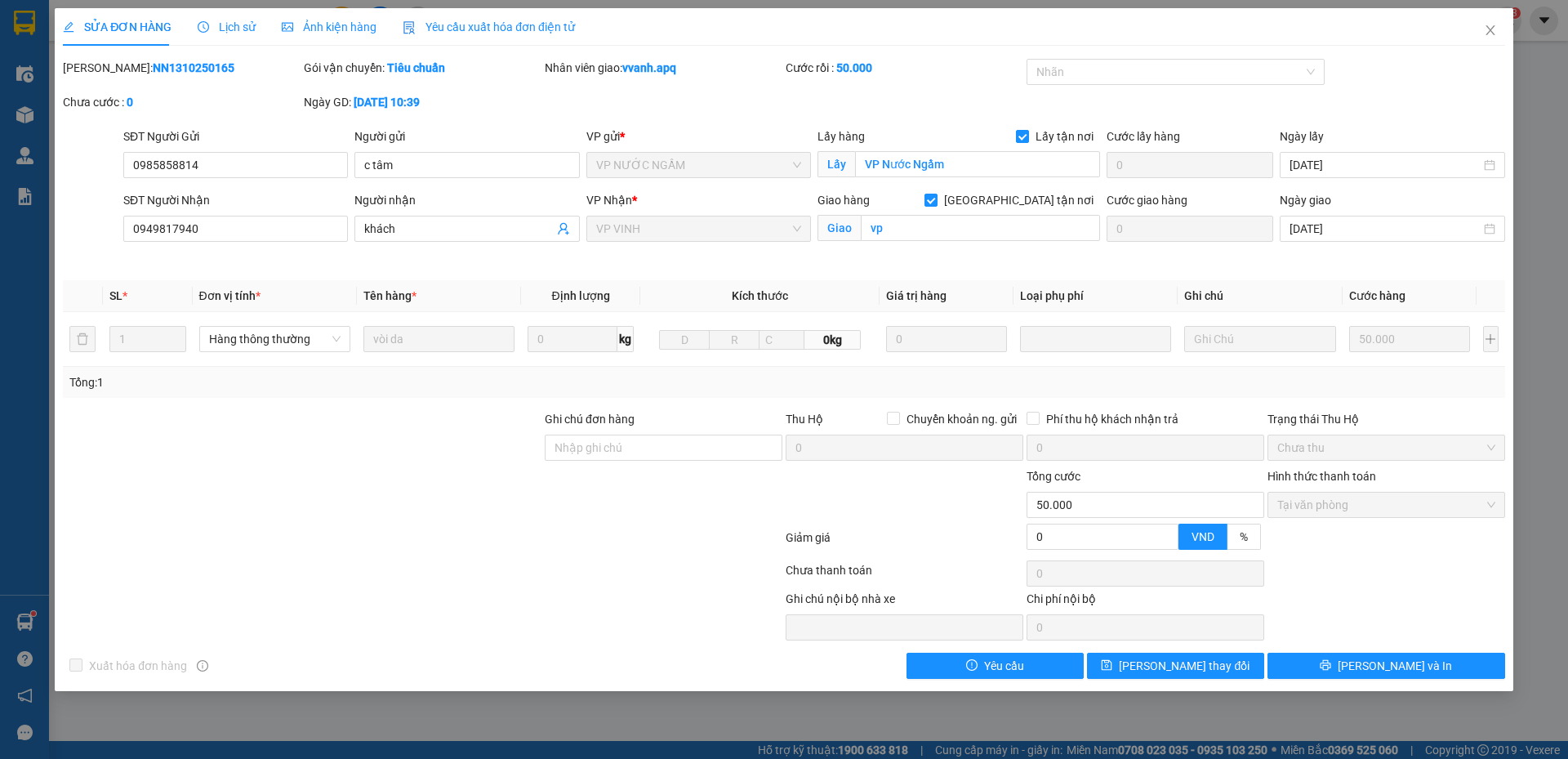
click at [239, 30] on span "Lịch sử" at bounding box center [227, 27] width 58 height 13
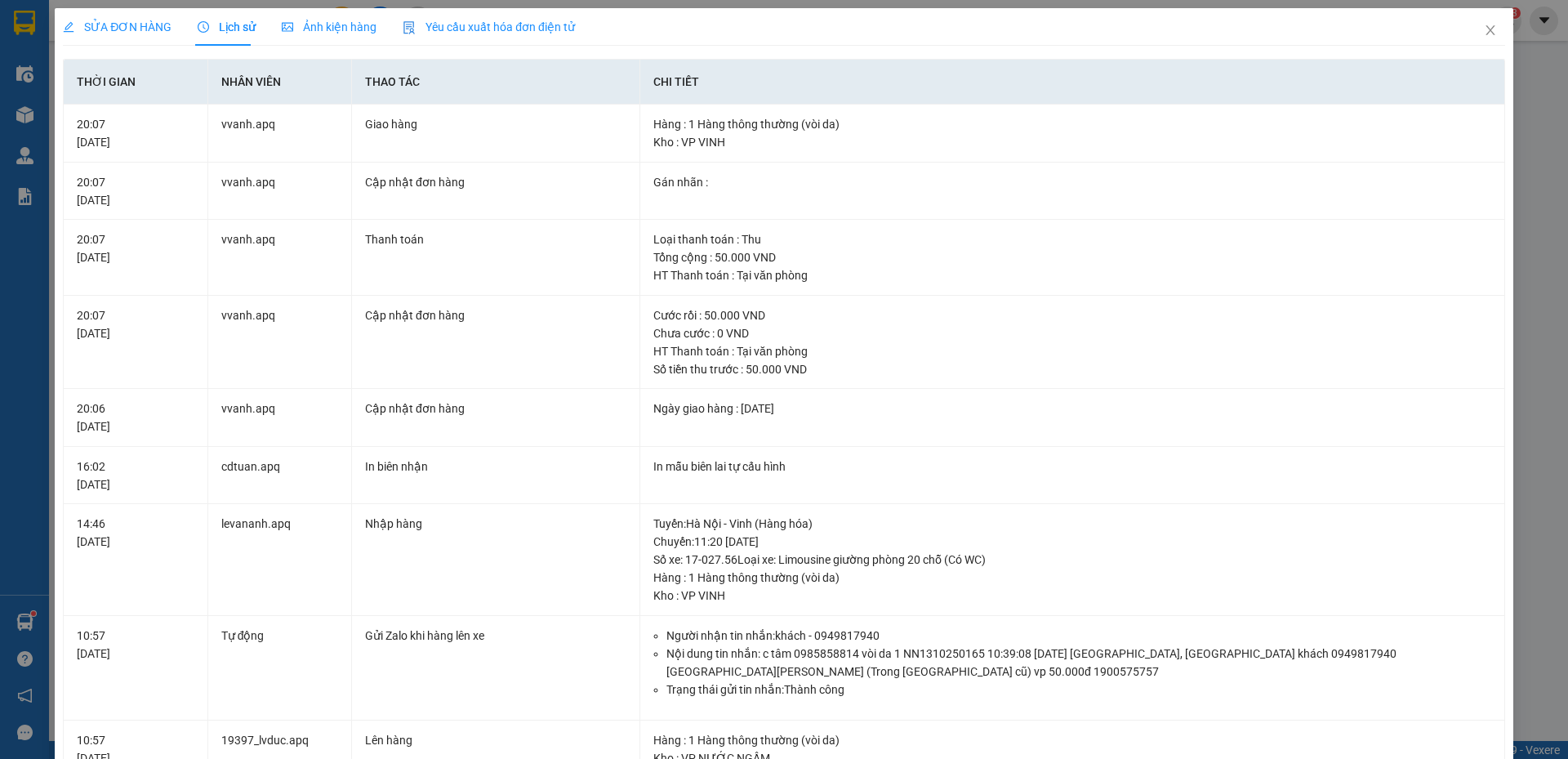
click at [95, 30] on span "SỬA ĐƠN HÀNG" at bounding box center [117, 27] width 108 height 13
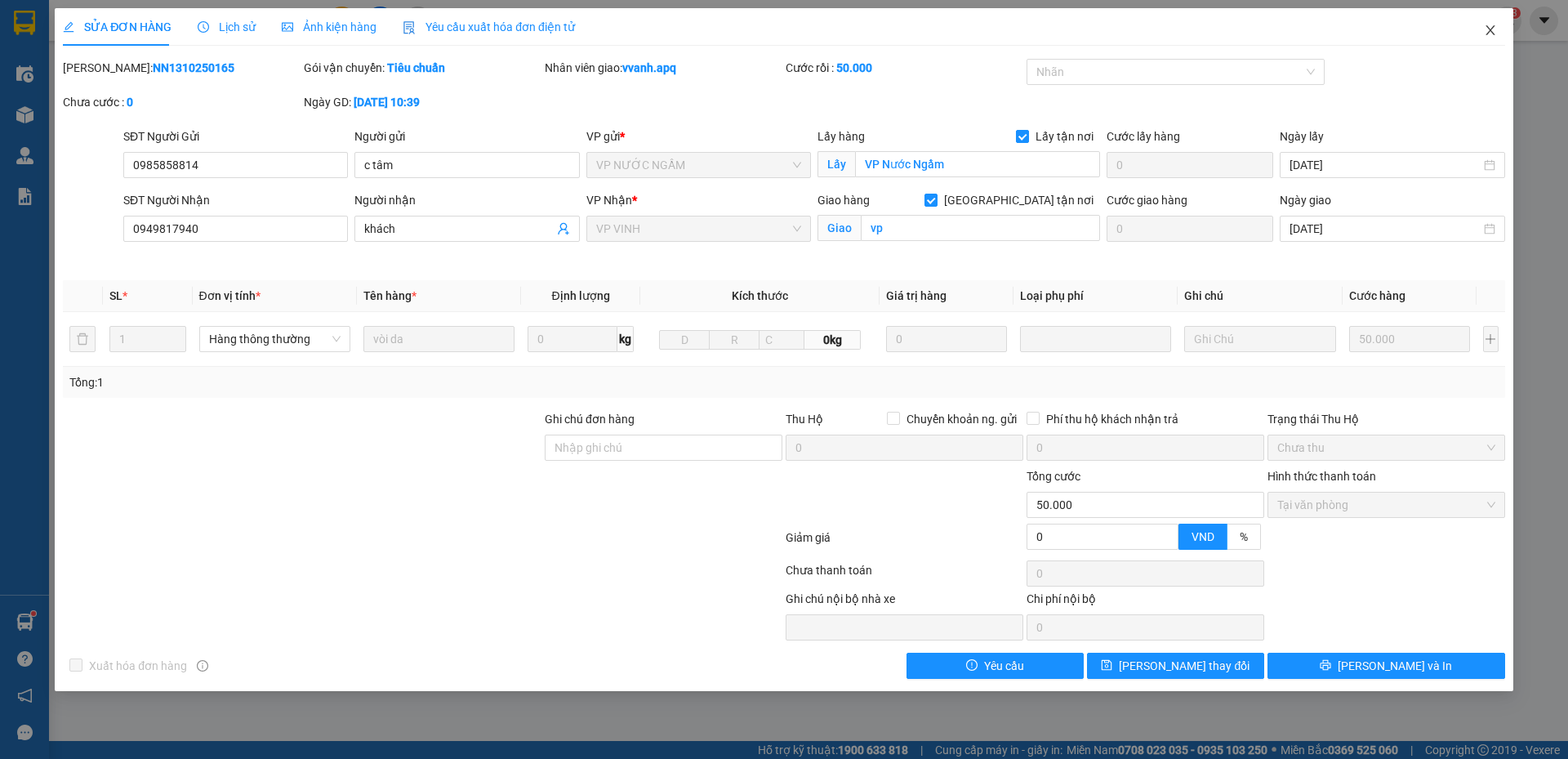
click at [1484, 35] on icon "close" at bounding box center [1490, 30] width 13 height 13
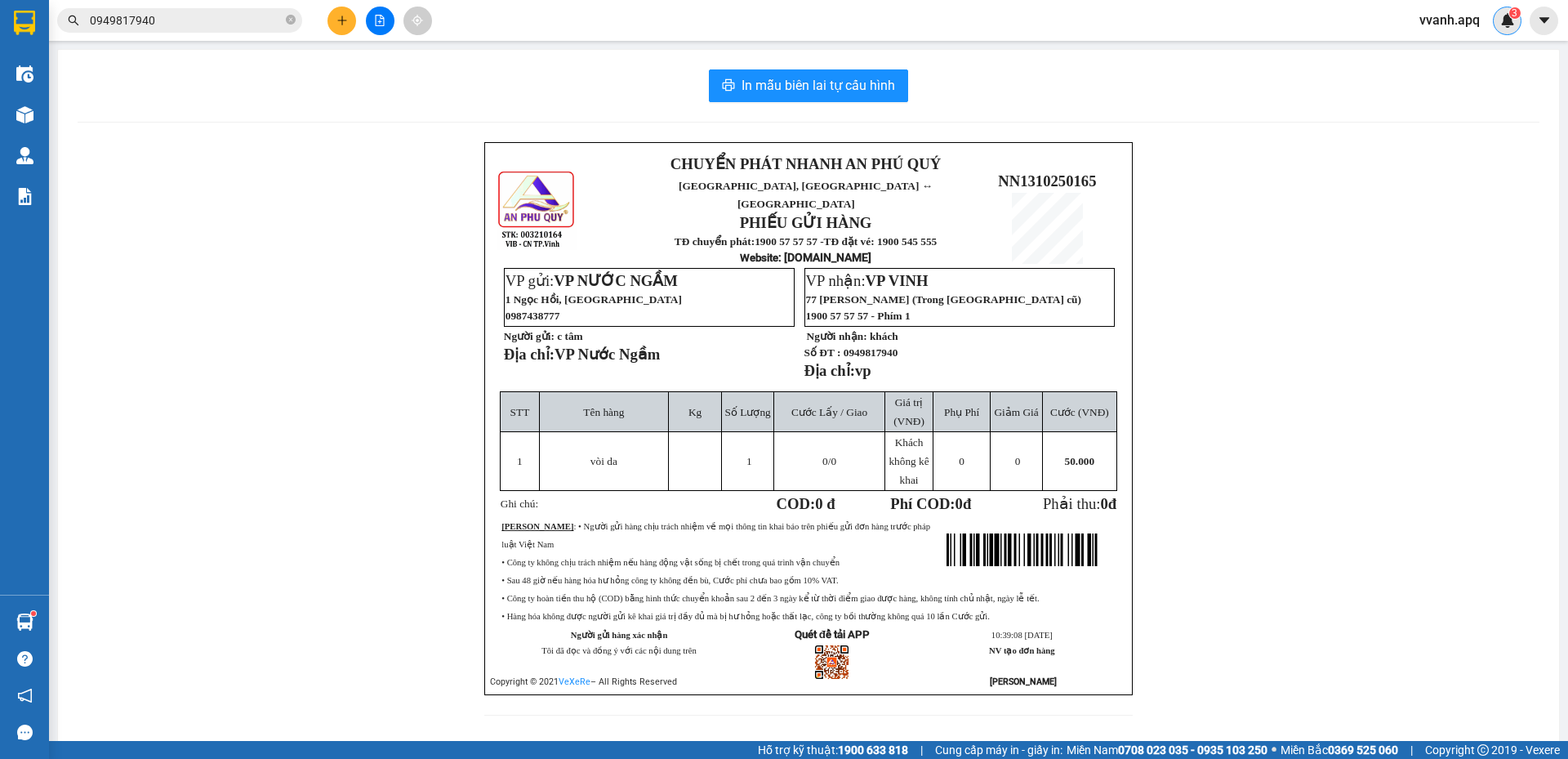
click at [1498, 32] on div "3" at bounding box center [1507, 21] width 29 height 29
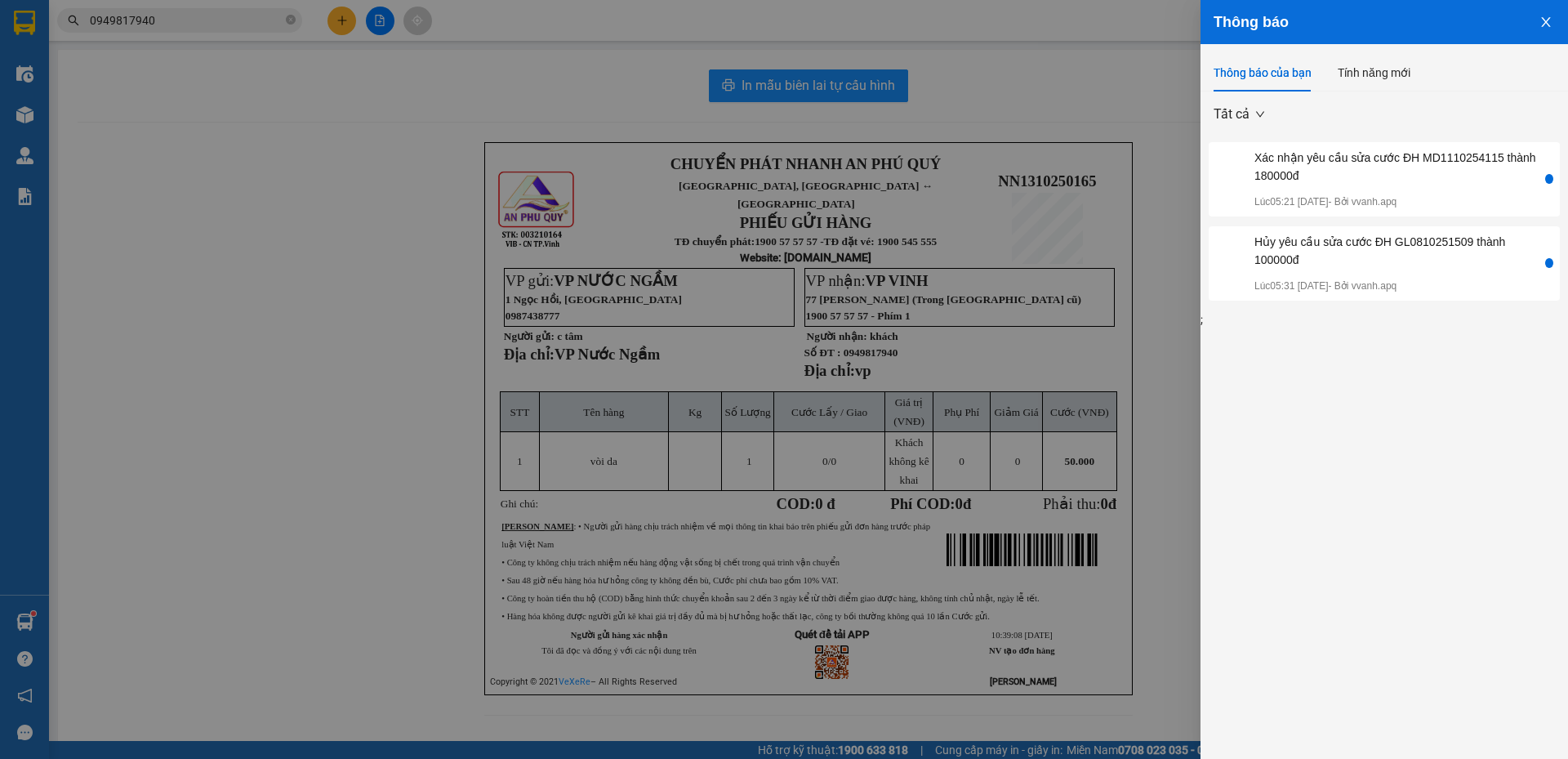
click at [1056, 157] on div at bounding box center [784, 380] width 1568 height 759
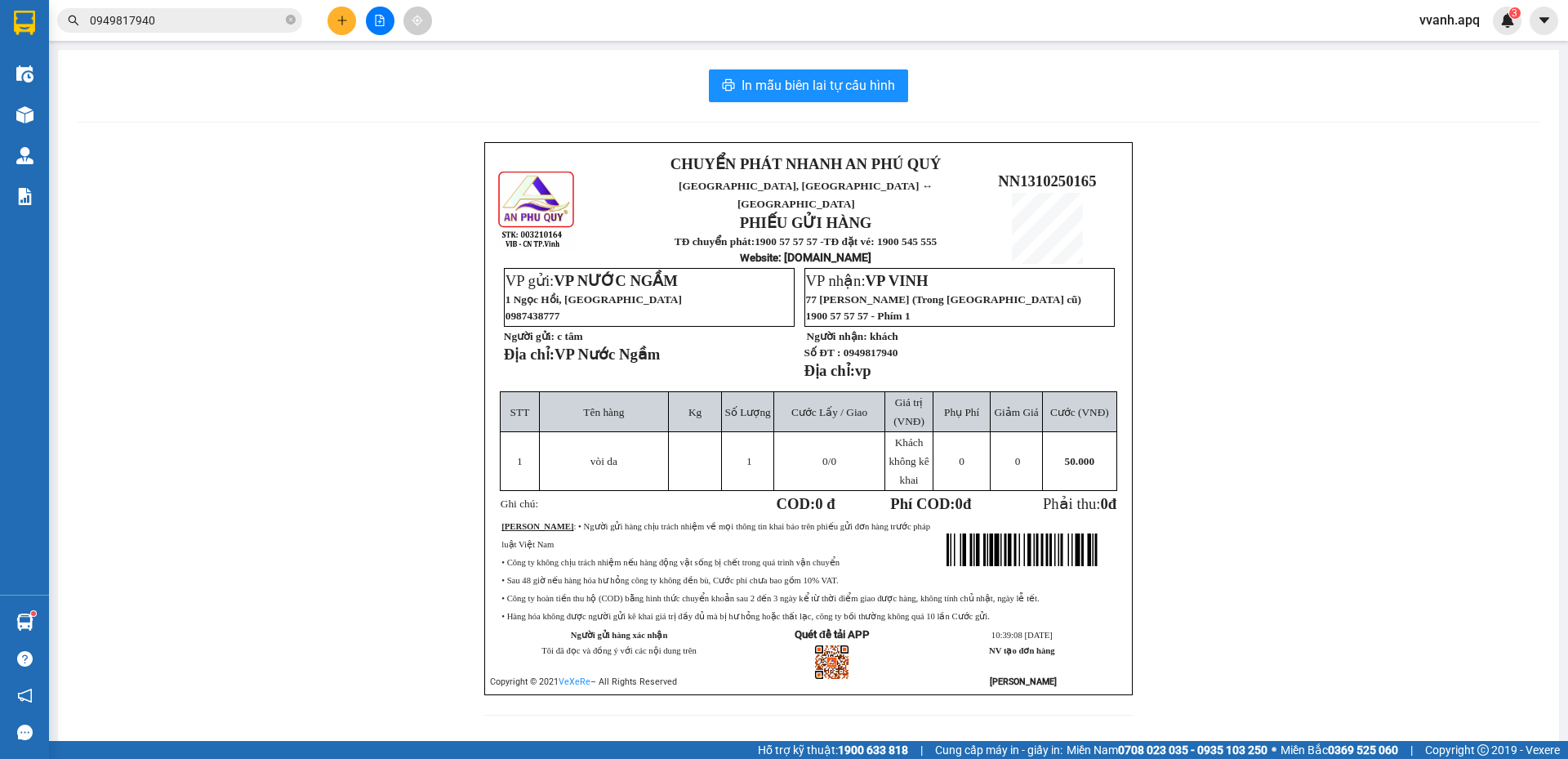
click at [1047, 173] on span "NN1310250165" at bounding box center [1047, 181] width 98 height 17
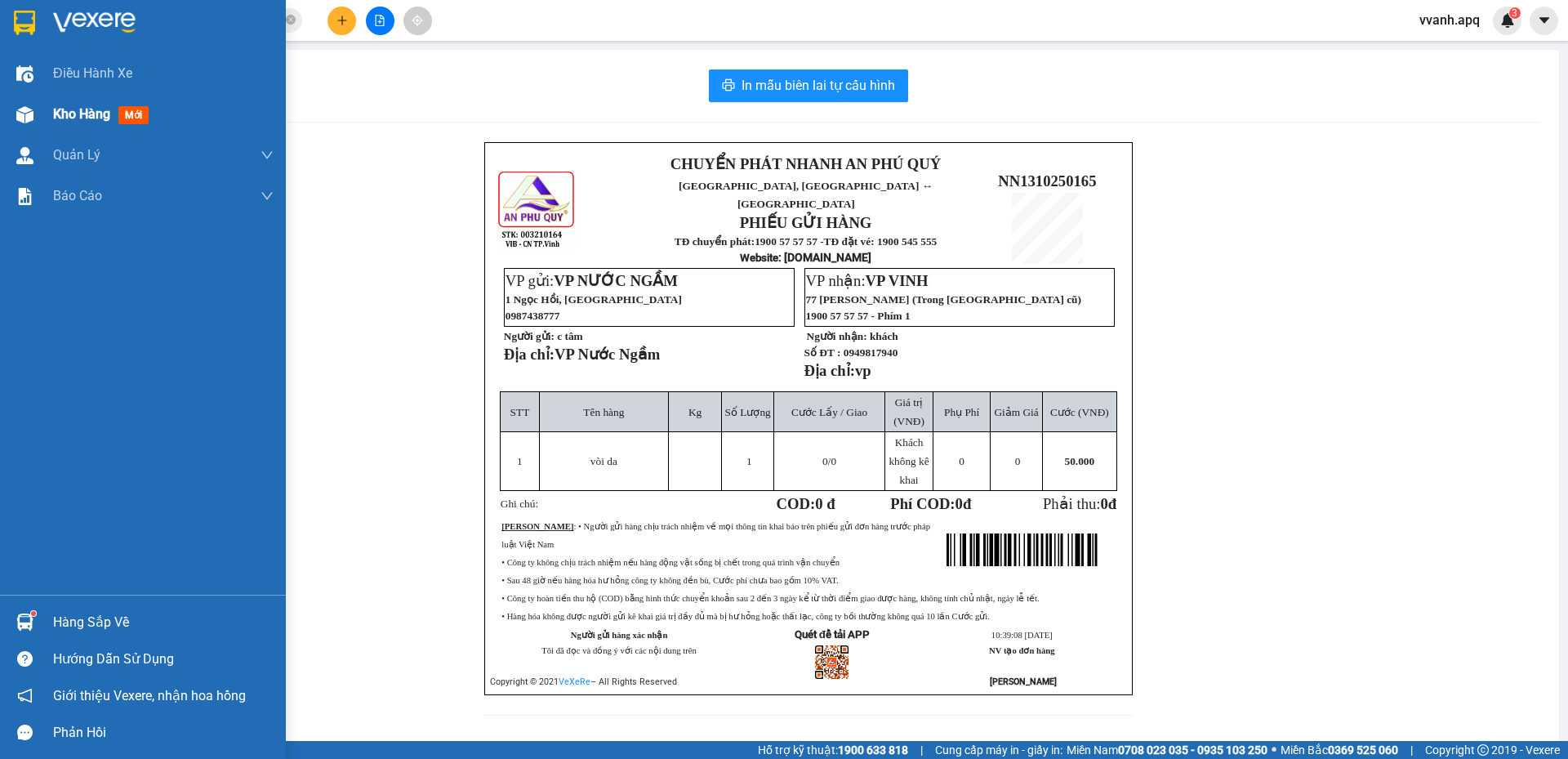
click at [13, 103] on div at bounding box center [25, 115] width 29 height 29
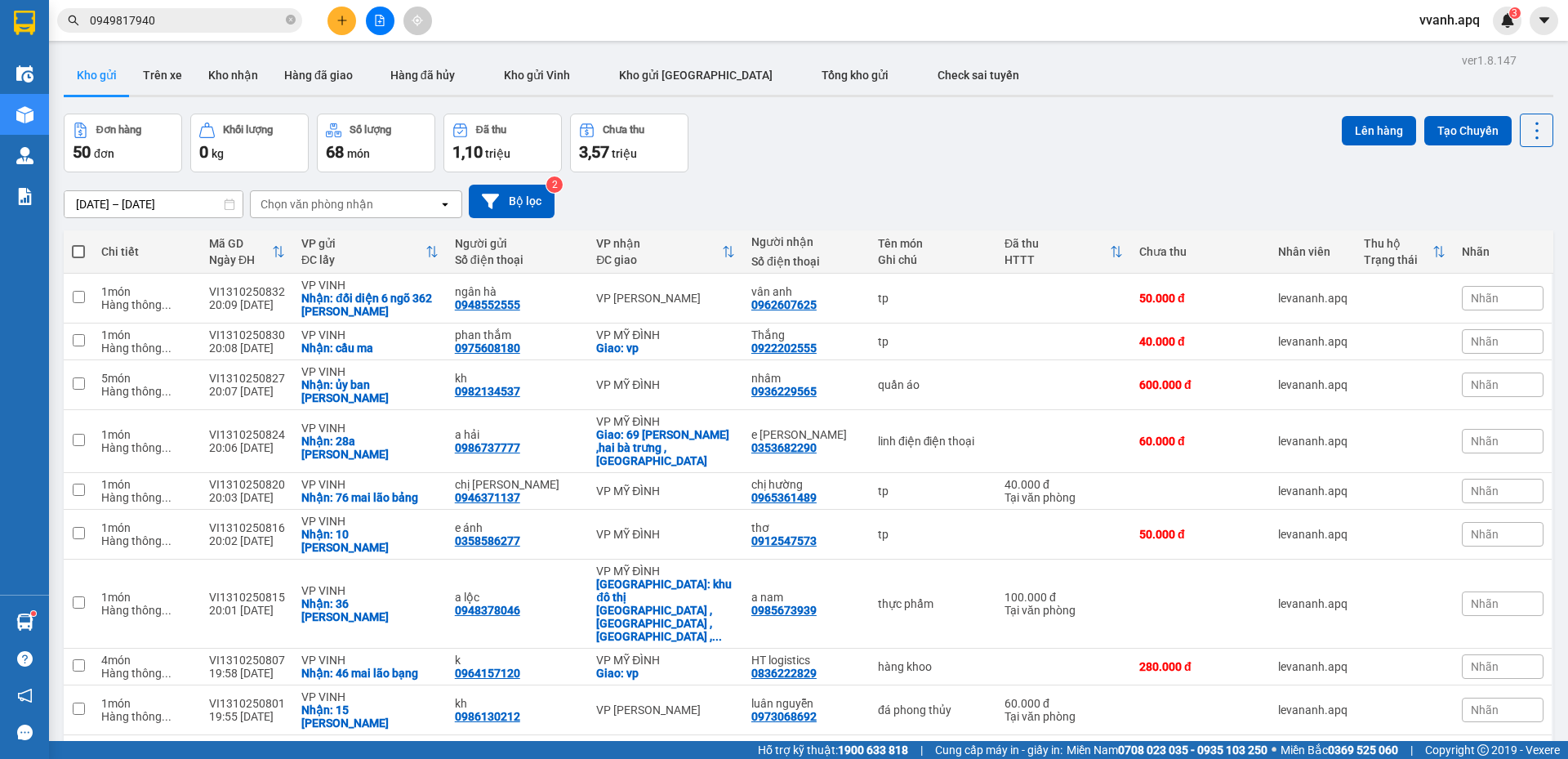
click at [202, 13] on input "0949817940" at bounding box center [185, 21] width 192 height 18
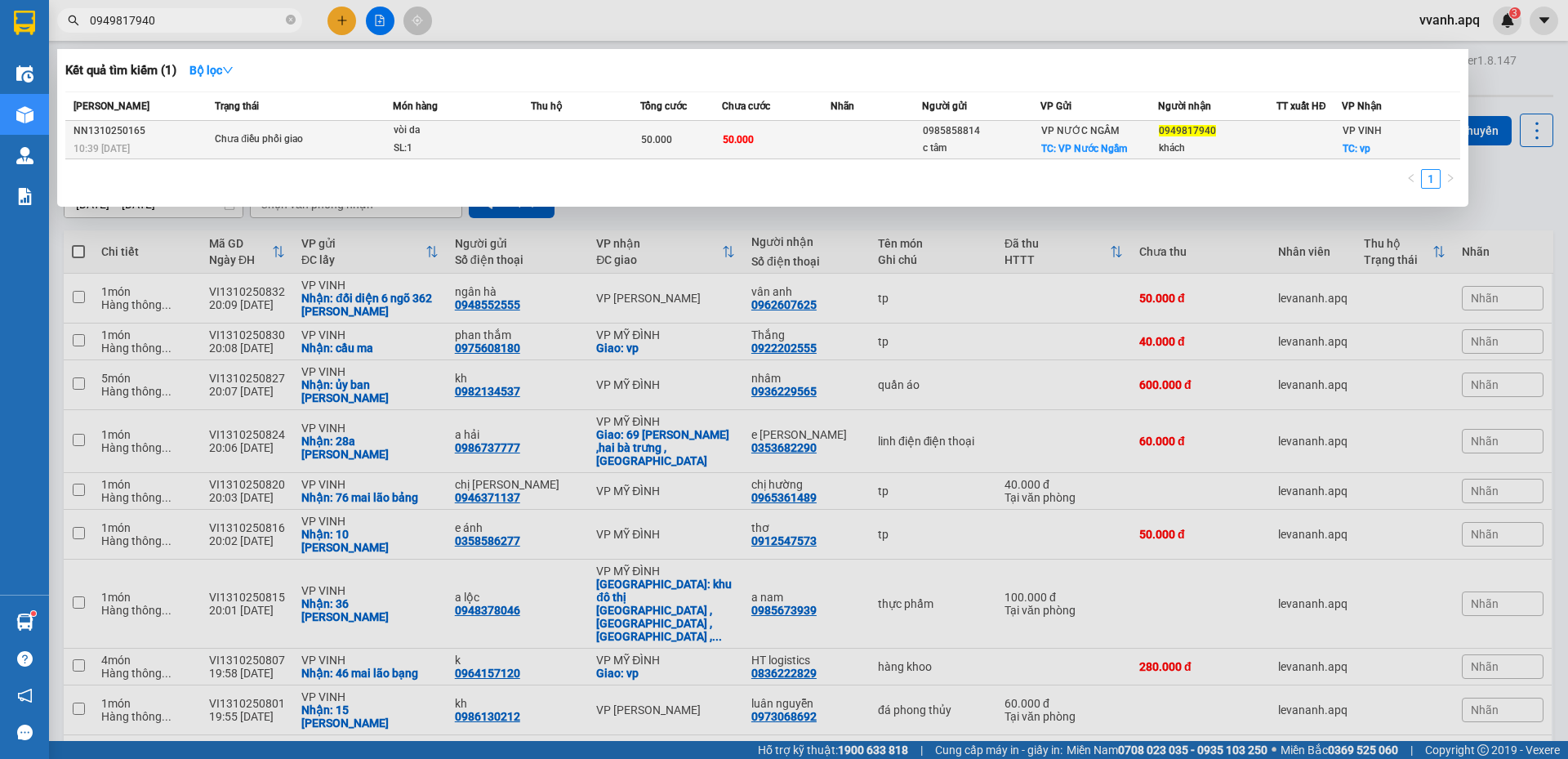
click at [343, 149] on td "Chưa điều phối giao" at bounding box center [302, 140] width 183 height 38
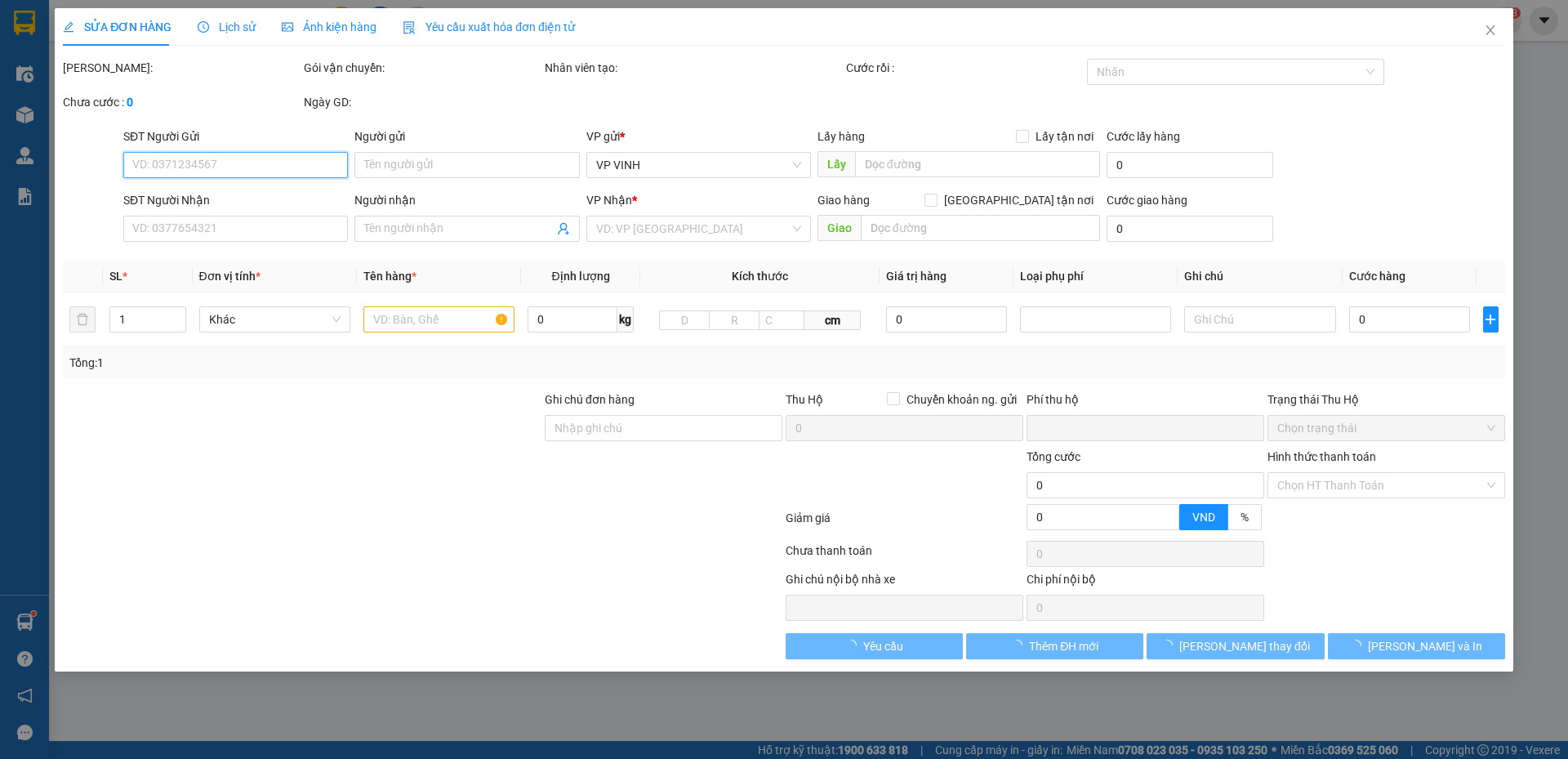
type input "0985858814"
type input "c tâm"
checkbox input "true"
type input "VP Nước Ngầm"
type input "0949817940"
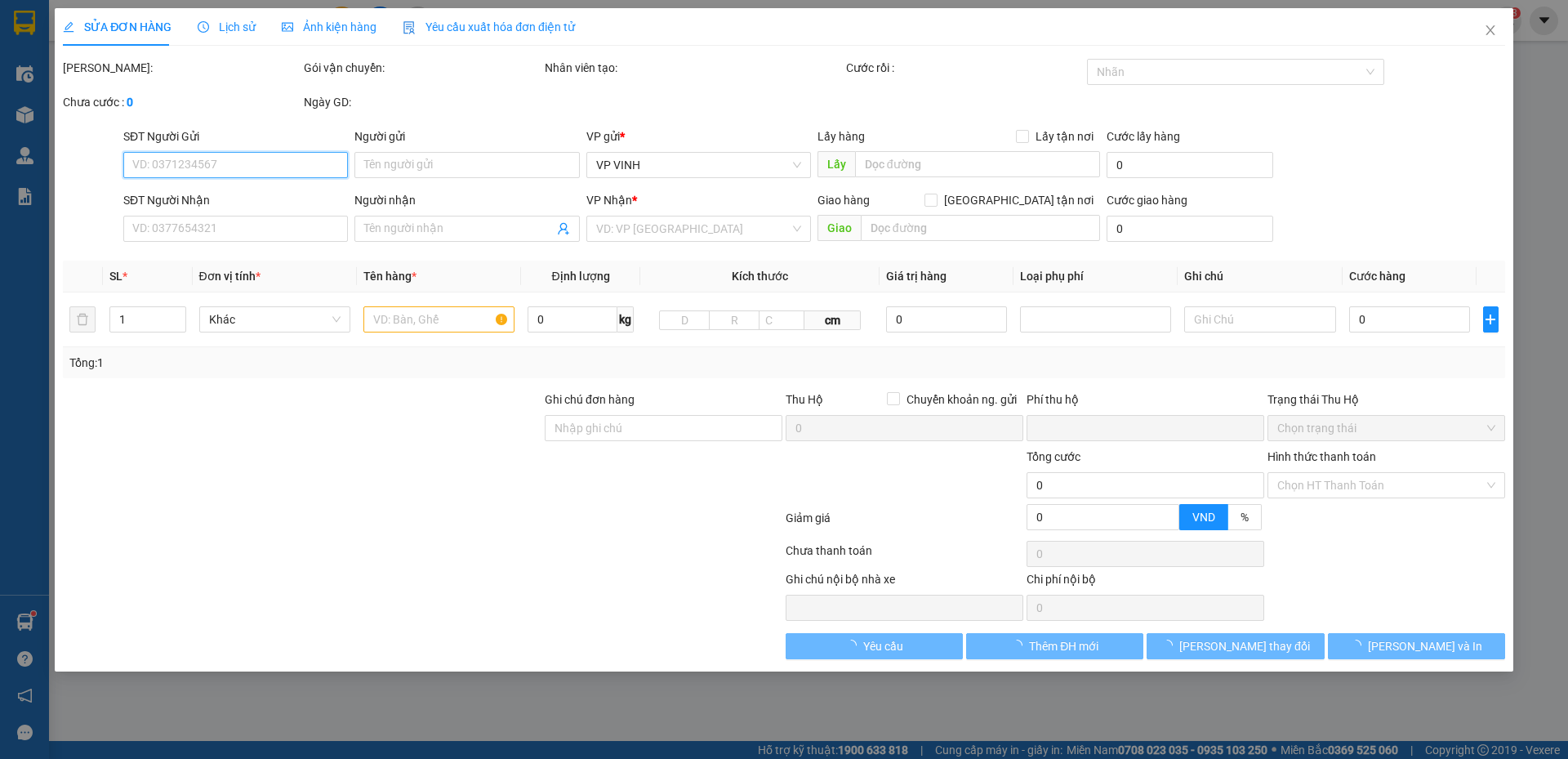
type input "khách"
checkbox input "true"
type input "vp"
type input "0"
type input "50.000"
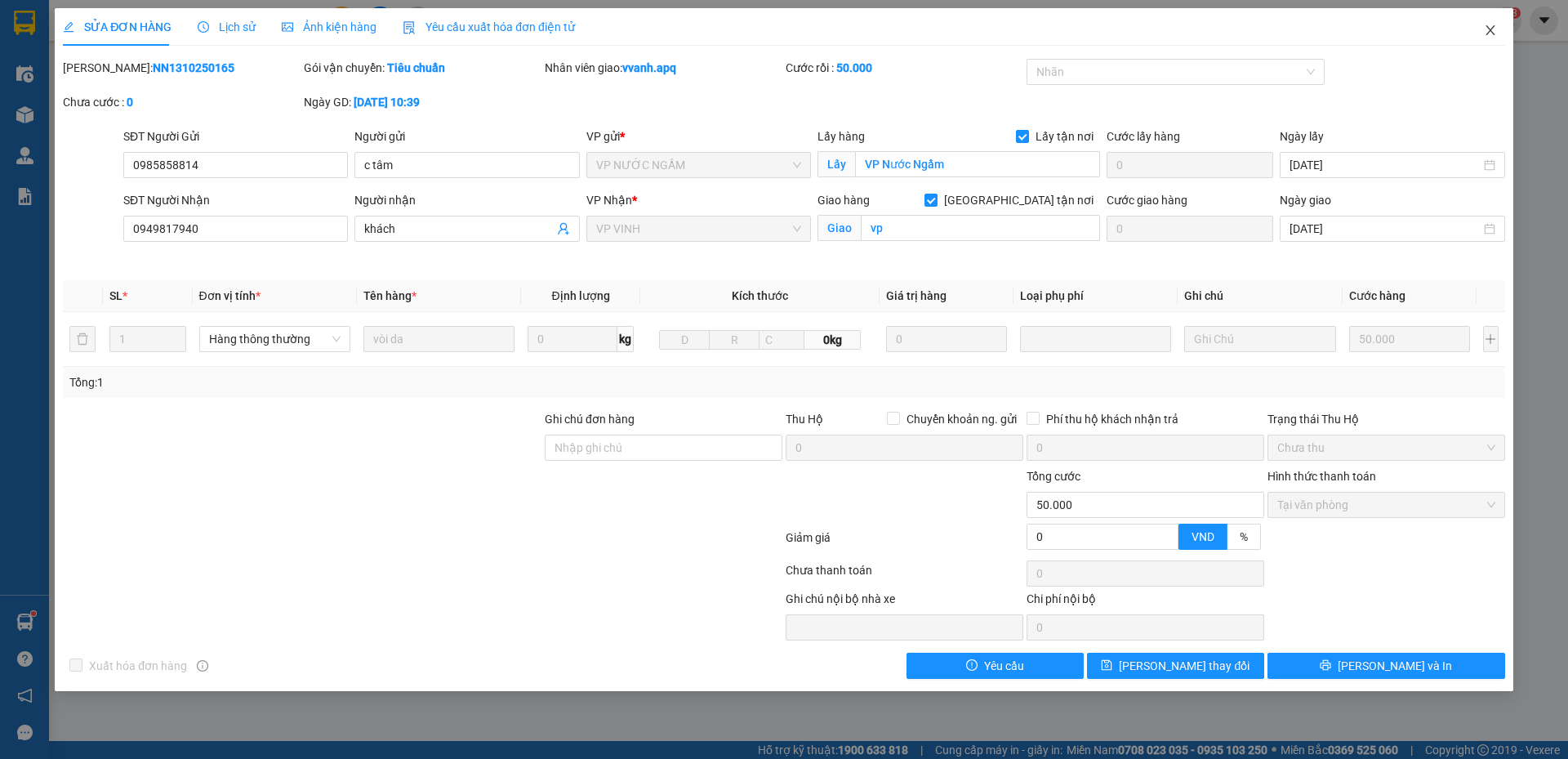
click at [1489, 42] on span "Close" at bounding box center [1490, 31] width 46 height 46
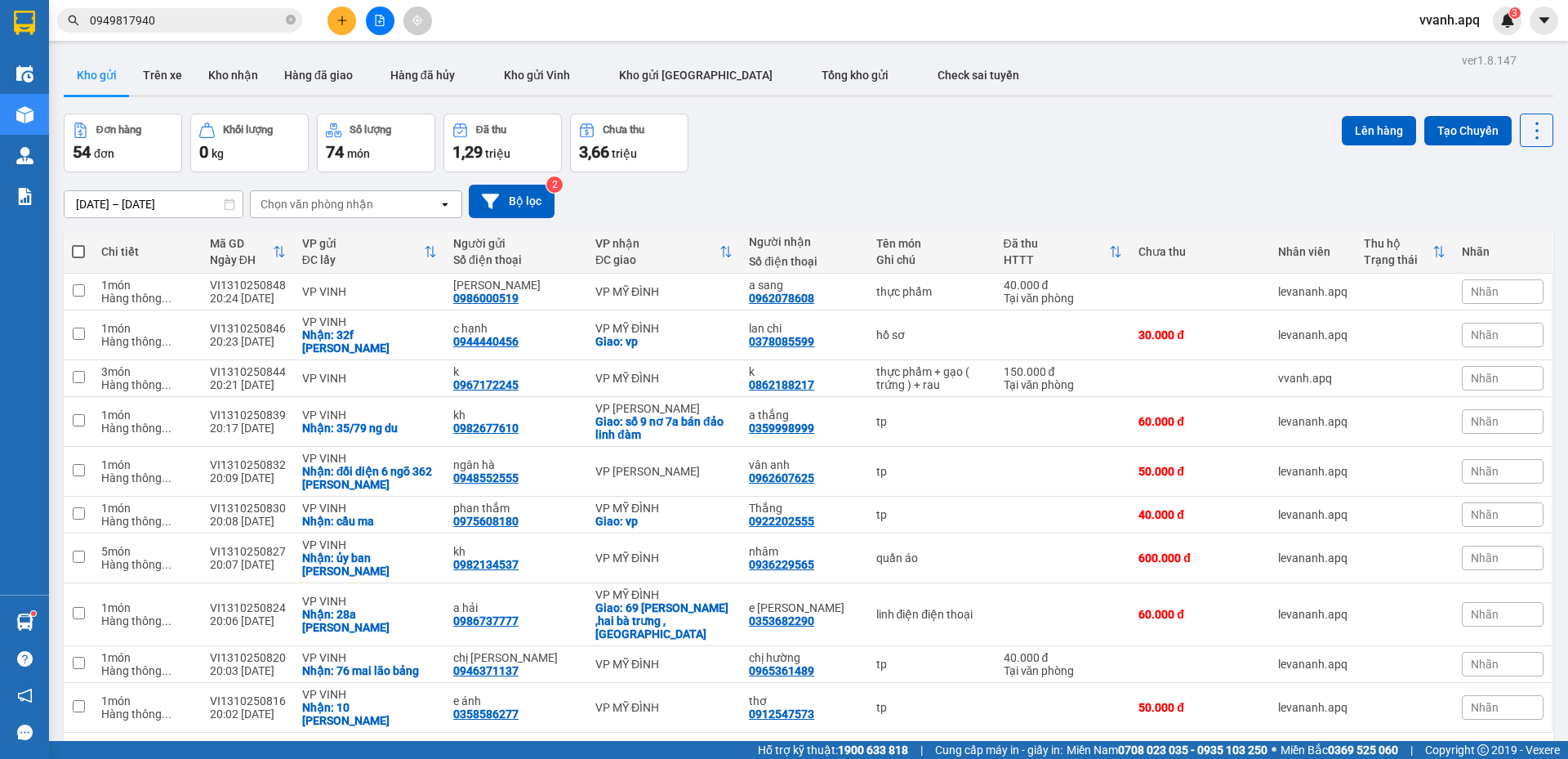
drag, startPoint x: 1554, startPoint y: 1, endPoint x: 859, endPoint y: 112, distance: 703.8
click at [1087, 150] on div "Đơn hàng 54 đơn Khối lượng 0 kg Số lượng 74 món Đã thu 1,29 triệu Chưa thu 3,66…" at bounding box center [808, 143] width 1489 height 59
drag, startPoint x: 1501, startPoint y: 1, endPoint x: 488, endPoint y: 98, distance: 1017.6
click at [720, 165] on div "Đơn hàng 54 đơn Khối lượng 0 kg Số lượng 74 món Đã thu 1,29 triệu Chưa thu 3,66…" at bounding box center [808, 143] width 1489 height 59
click at [157, 28] on input "0949817940" at bounding box center [185, 21] width 192 height 18
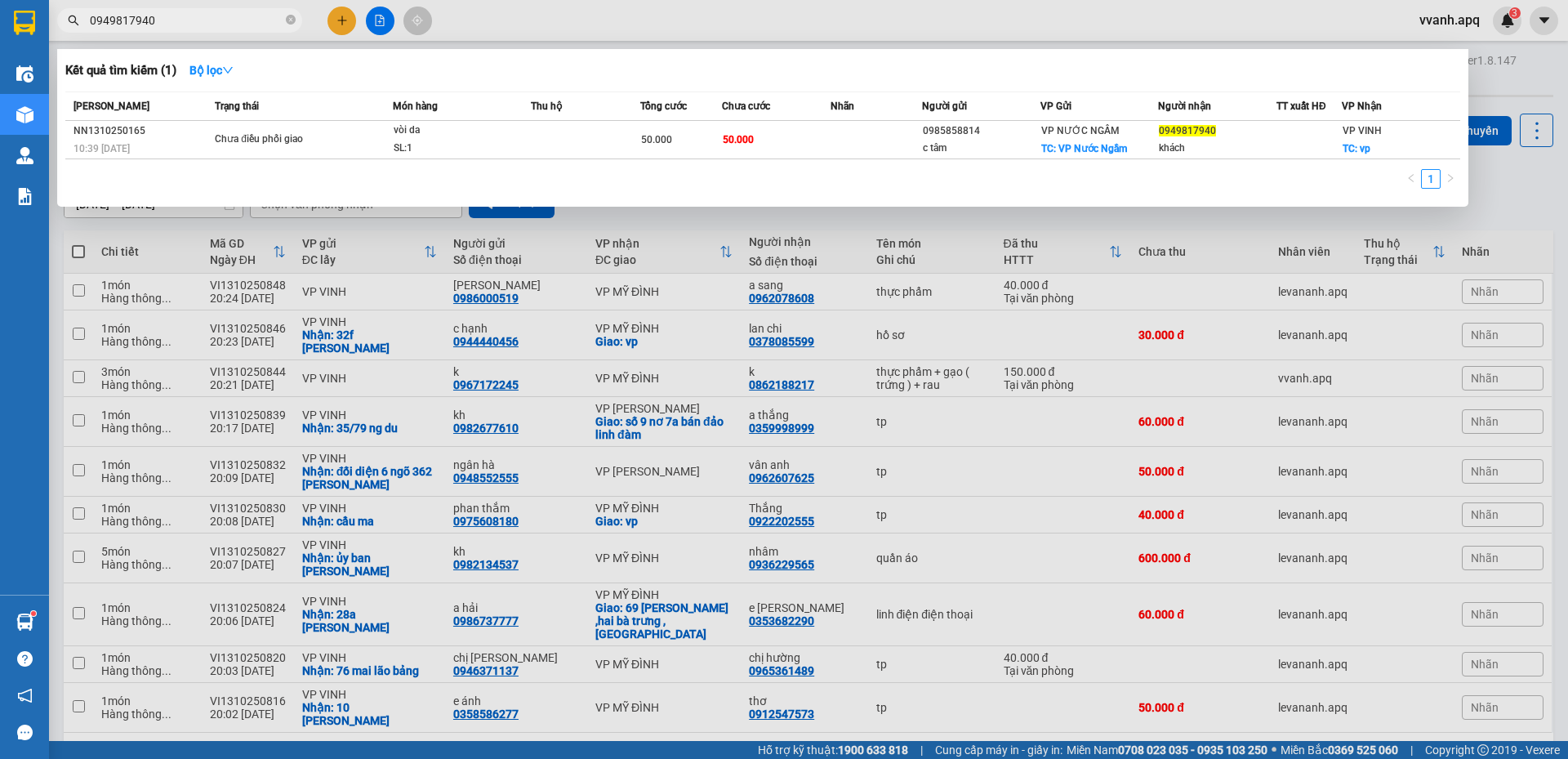
click at [157, 28] on input "0949817940" at bounding box center [185, 21] width 192 height 18
click at [258, 20] on input "0949817940" at bounding box center [185, 21] width 192 height 18
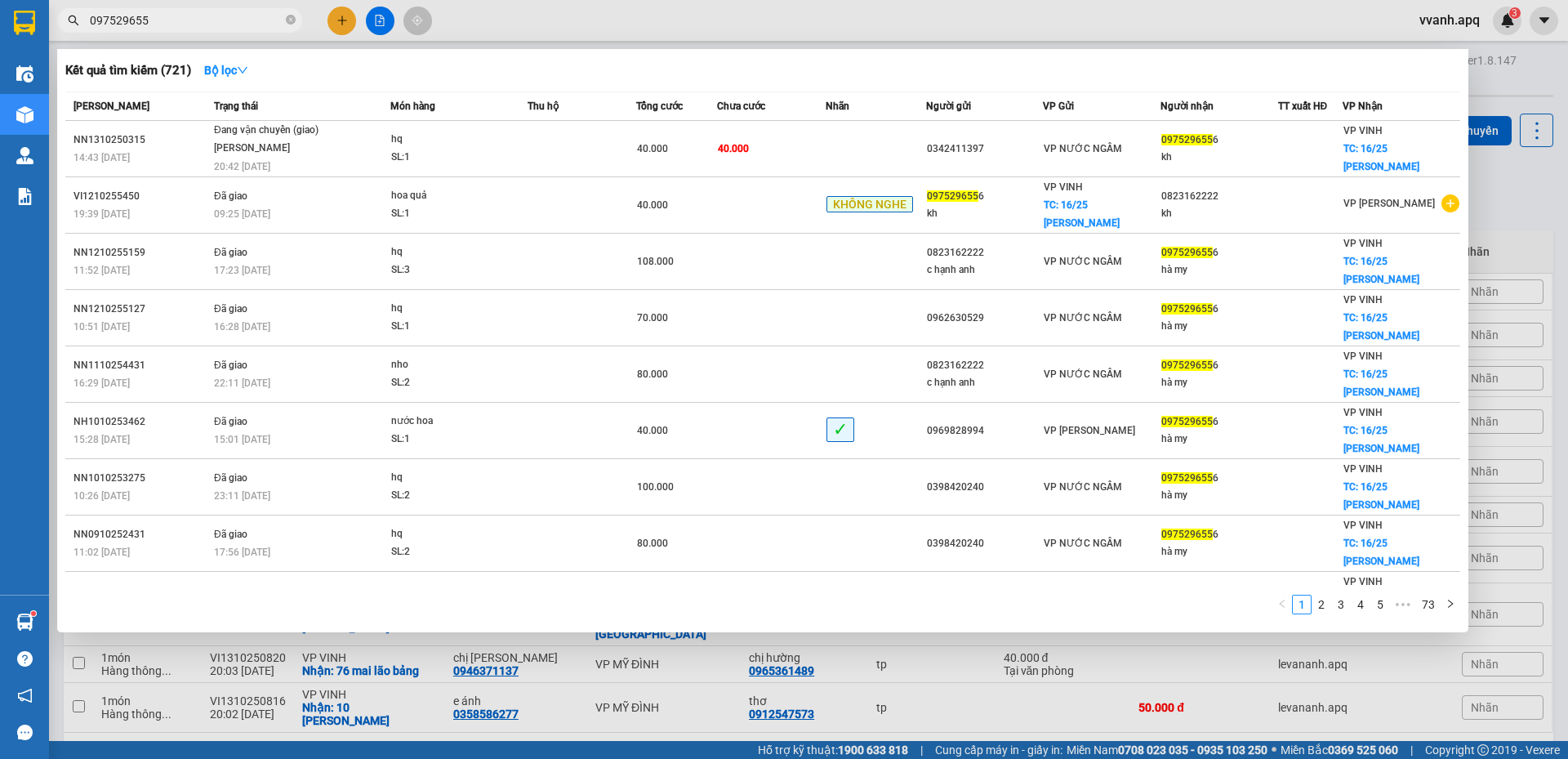
type input "0975296556"
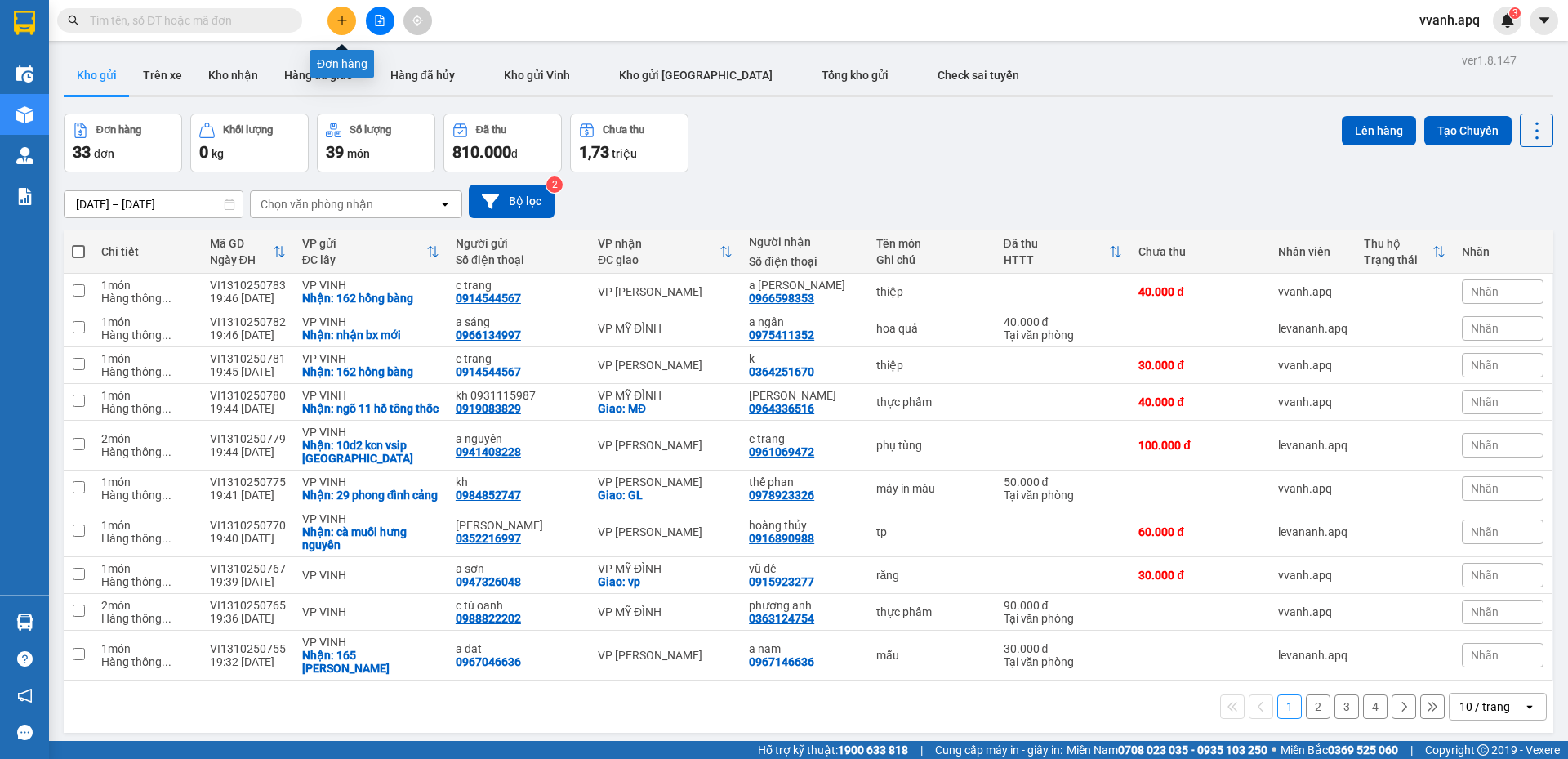
click at [350, 16] on button at bounding box center [342, 21] width 29 height 29
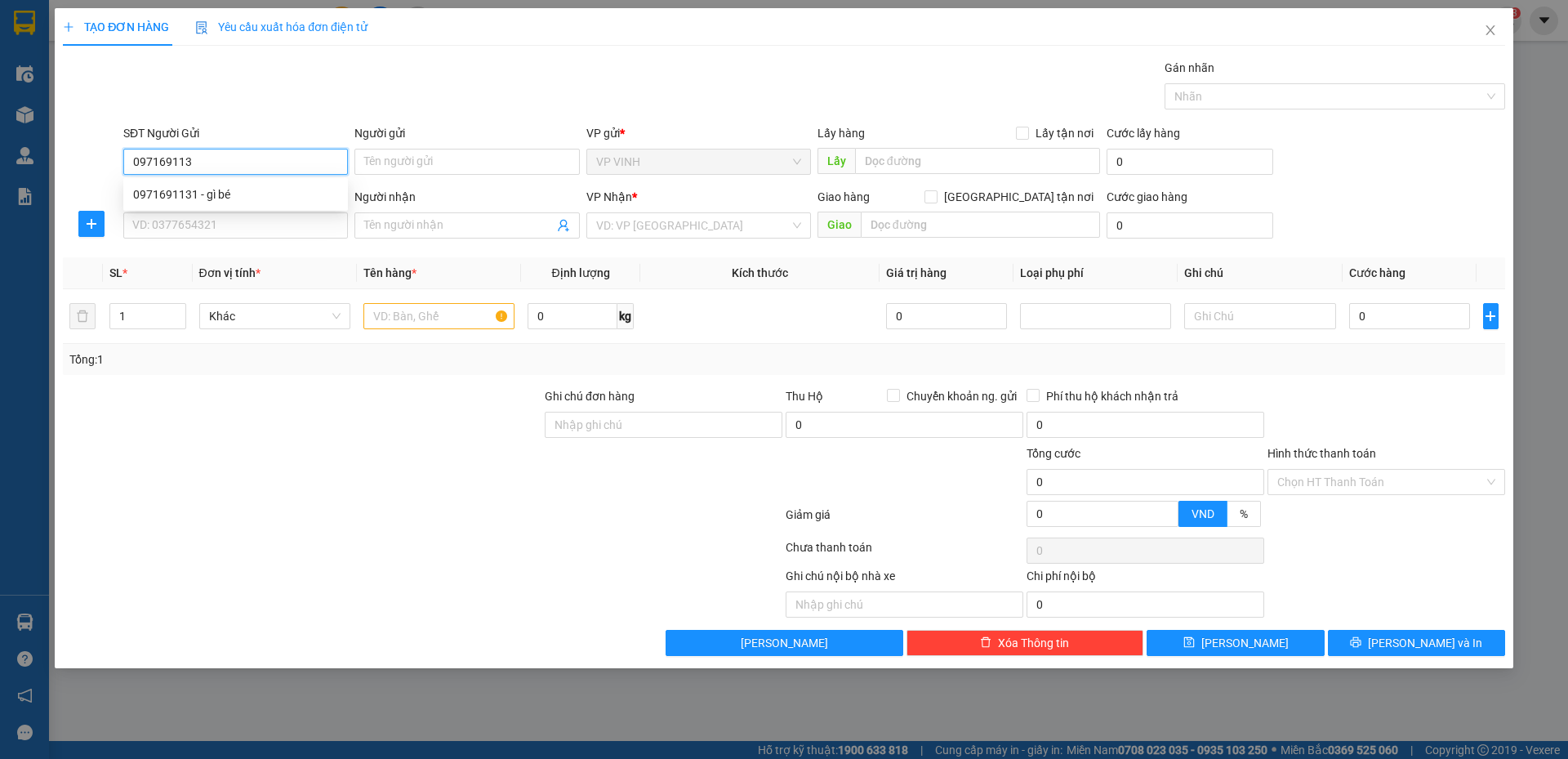
type input "0971691131"
click at [225, 200] on div "0971691131 - gì bé" at bounding box center [235, 194] width 205 height 18
type input "gì bé"
type input "0971691131"
click at [240, 227] on input "SĐT Người Nhận" at bounding box center [235, 225] width 225 height 26
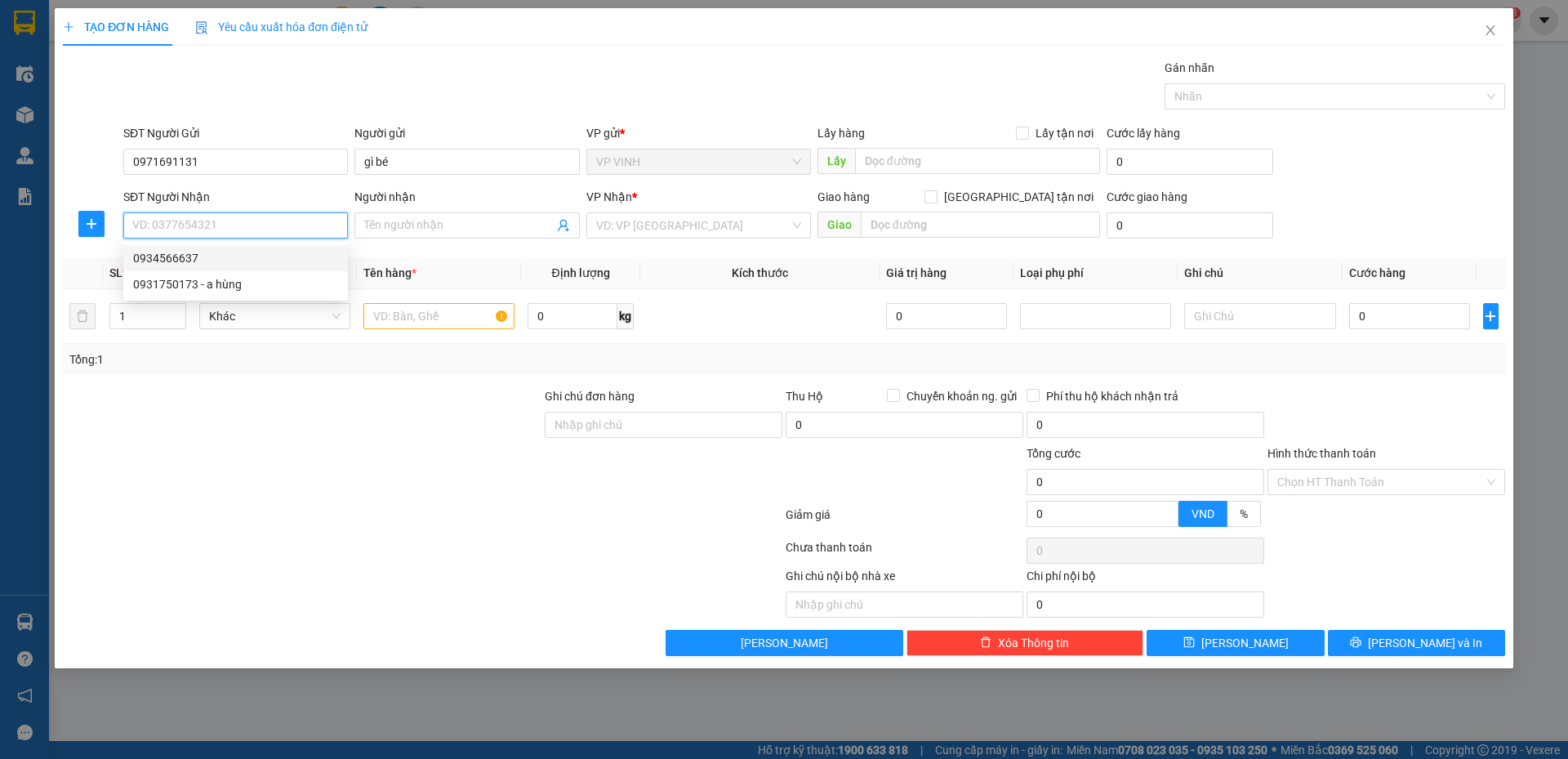
click at [244, 252] on div "0934566637" at bounding box center [235, 258] width 205 height 18
type input "0934566637"
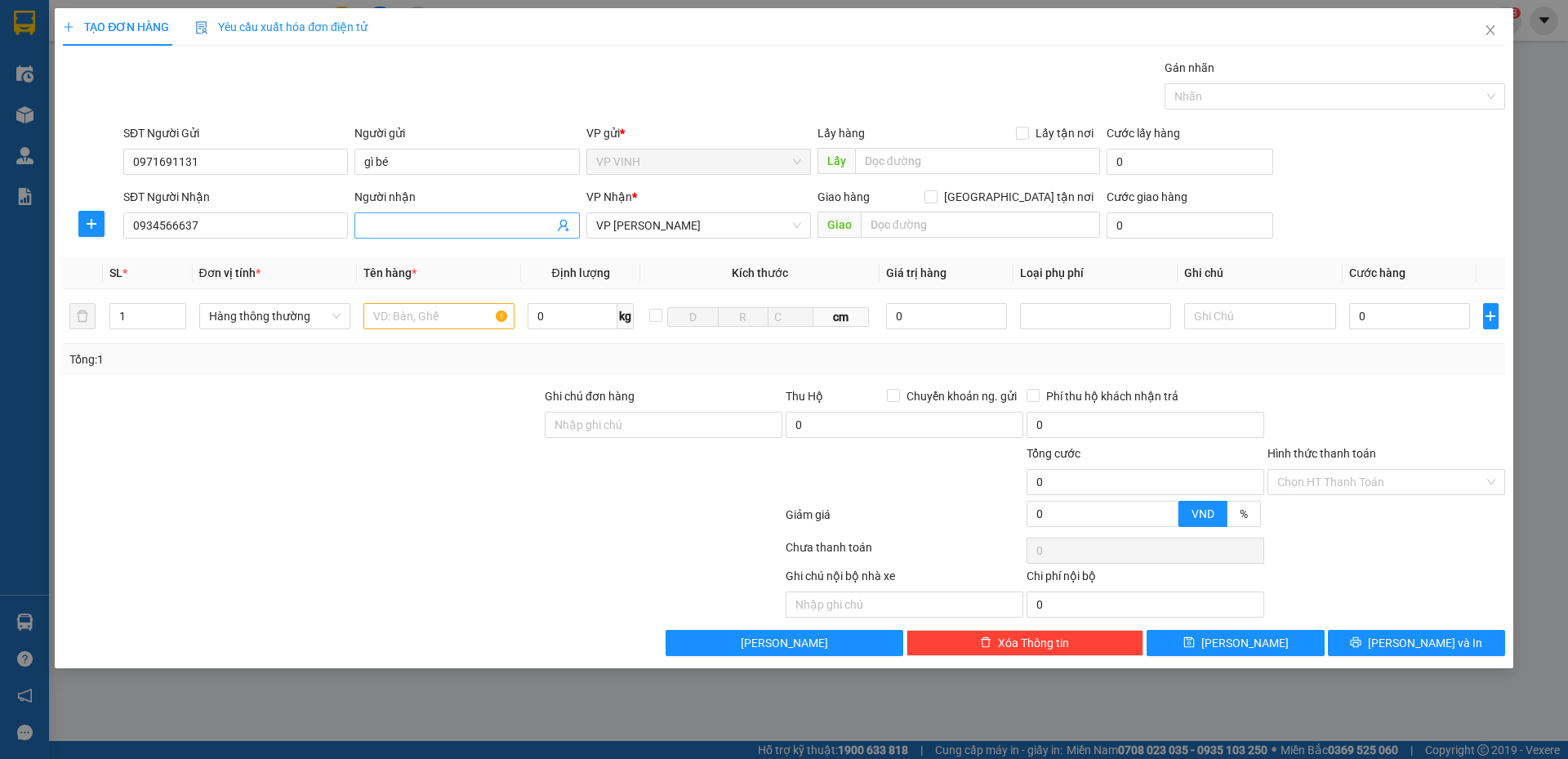
click at [380, 225] on input "Người nhận" at bounding box center [458, 225] width 189 height 18
type input "chị nga"
click at [399, 318] on input "text" at bounding box center [438, 315] width 151 height 26
type input "thực phẩm"
click at [1394, 324] on input "0" at bounding box center [1410, 315] width 122 height 26
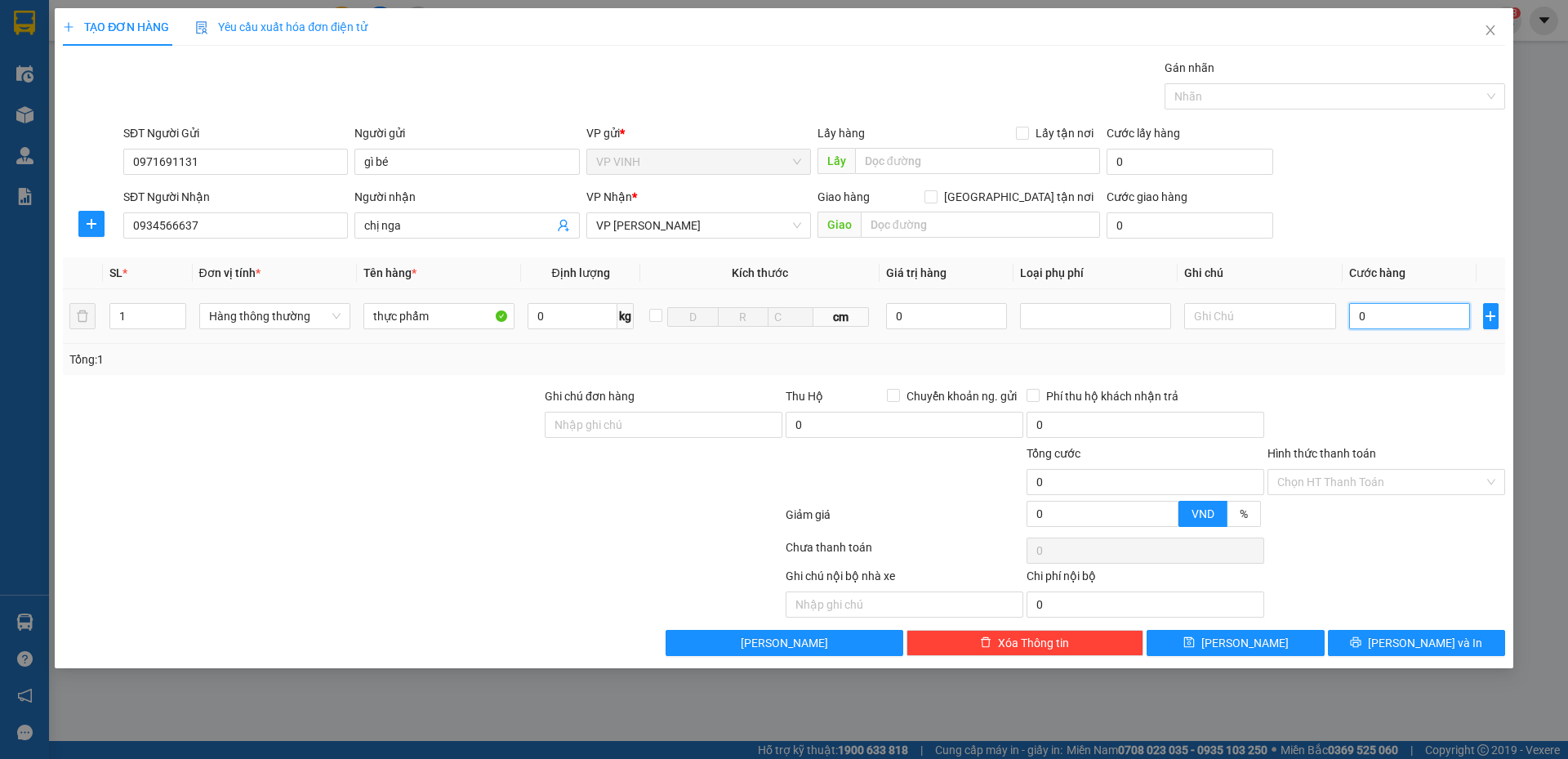
click at [1394, 324] on input "0" at bounding box center [1410, 315] width 122 height 26
type input "4"
type input "40"
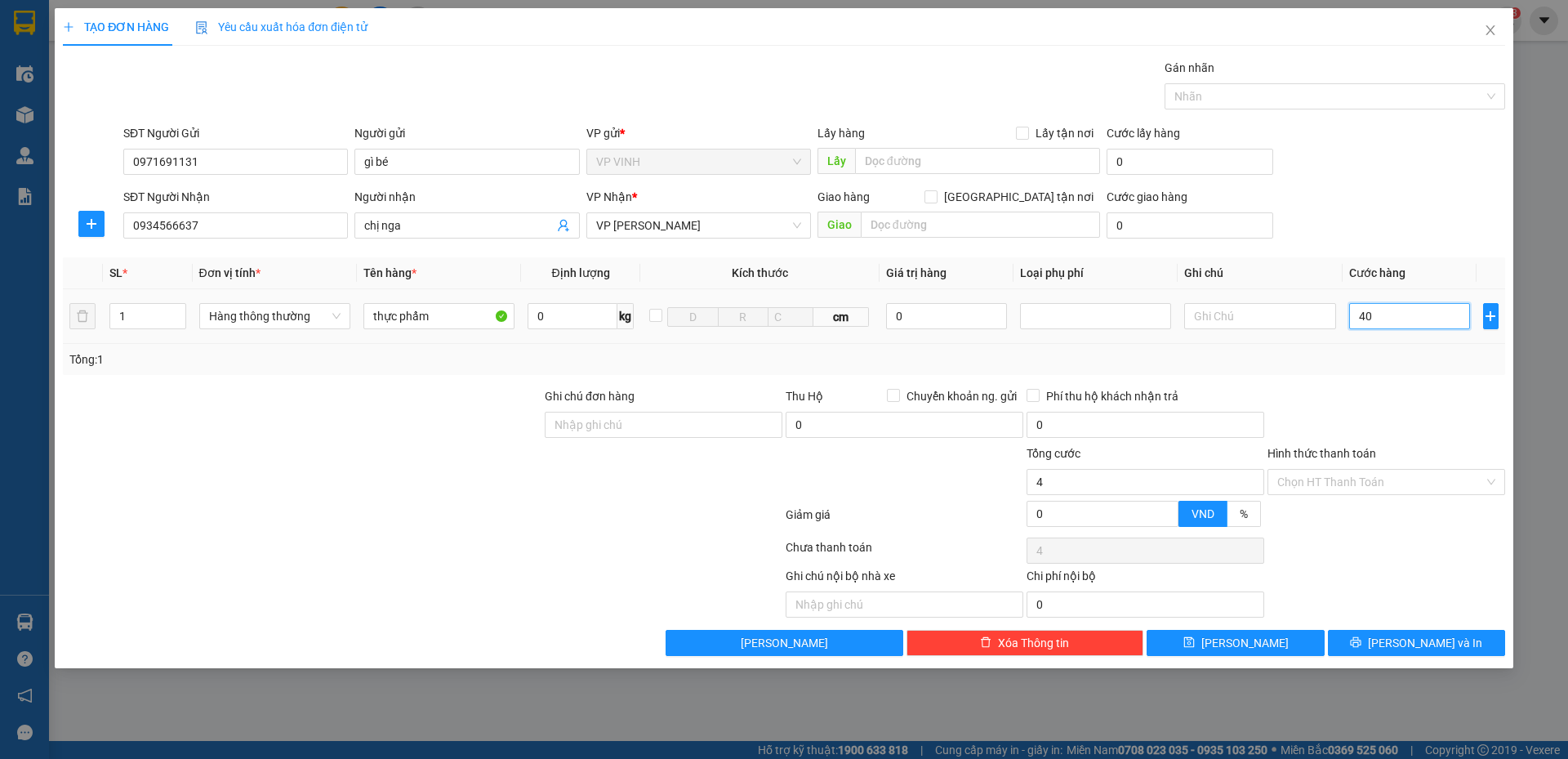
type input "40"
click at [1394, 396] on div at bounding box center [1386, 415] width 241 height 57
type input "40.000"
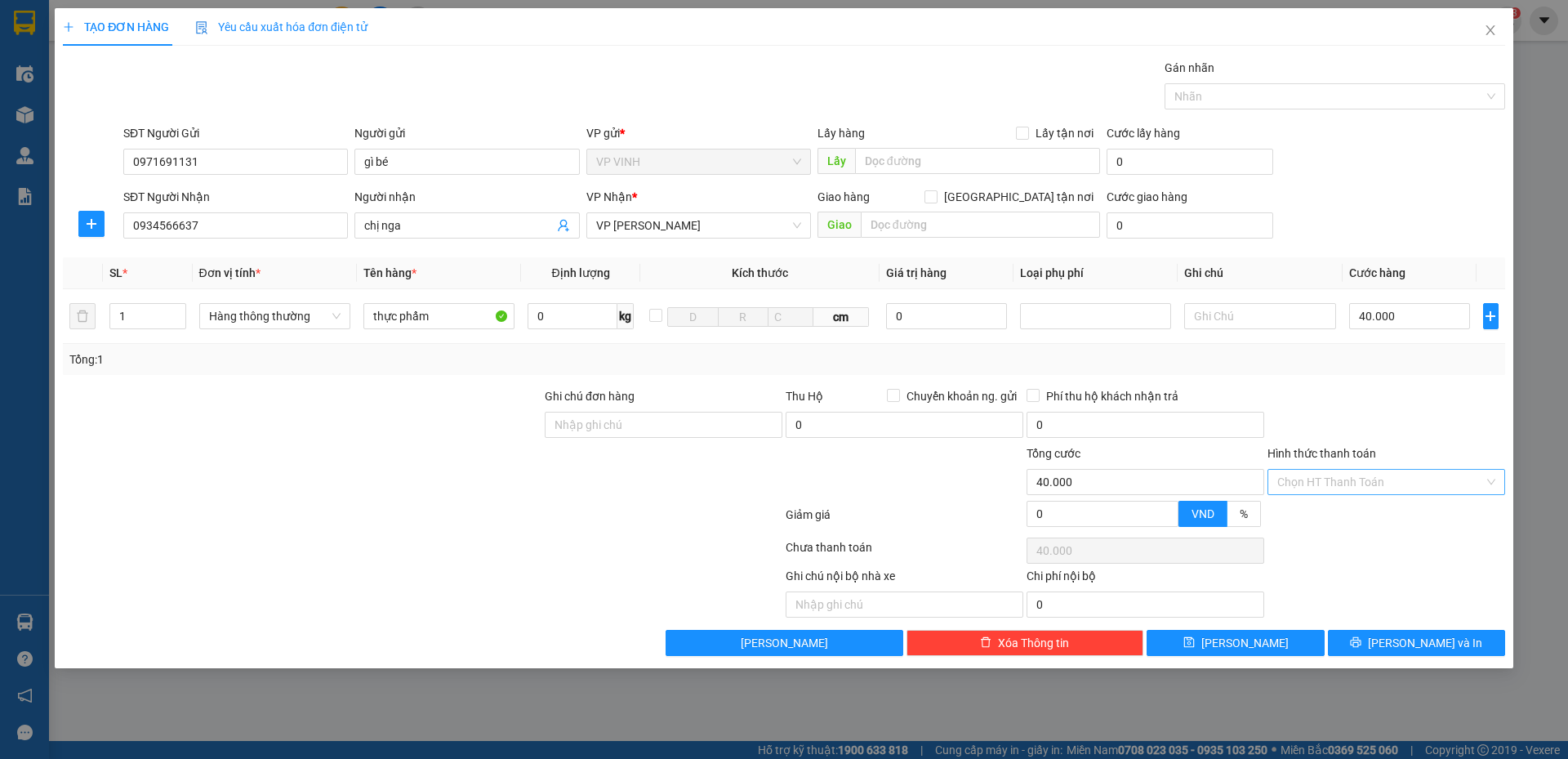
click at [1349, 474] on input "Hình thức thanh toán" at bounding box center [1380, 482] width 207 height 24
click at [1340, 507] on div "Tại văn phòng" at bounding box center [1385, 514] width 218 height 18
type input "0"
click at [1345, 398] on div at bounding box center [1386, 415] width 241 height 57
click at [1403, 642] on span "Lưu và In" at bounding box center [1425, 642] width 115 height 18
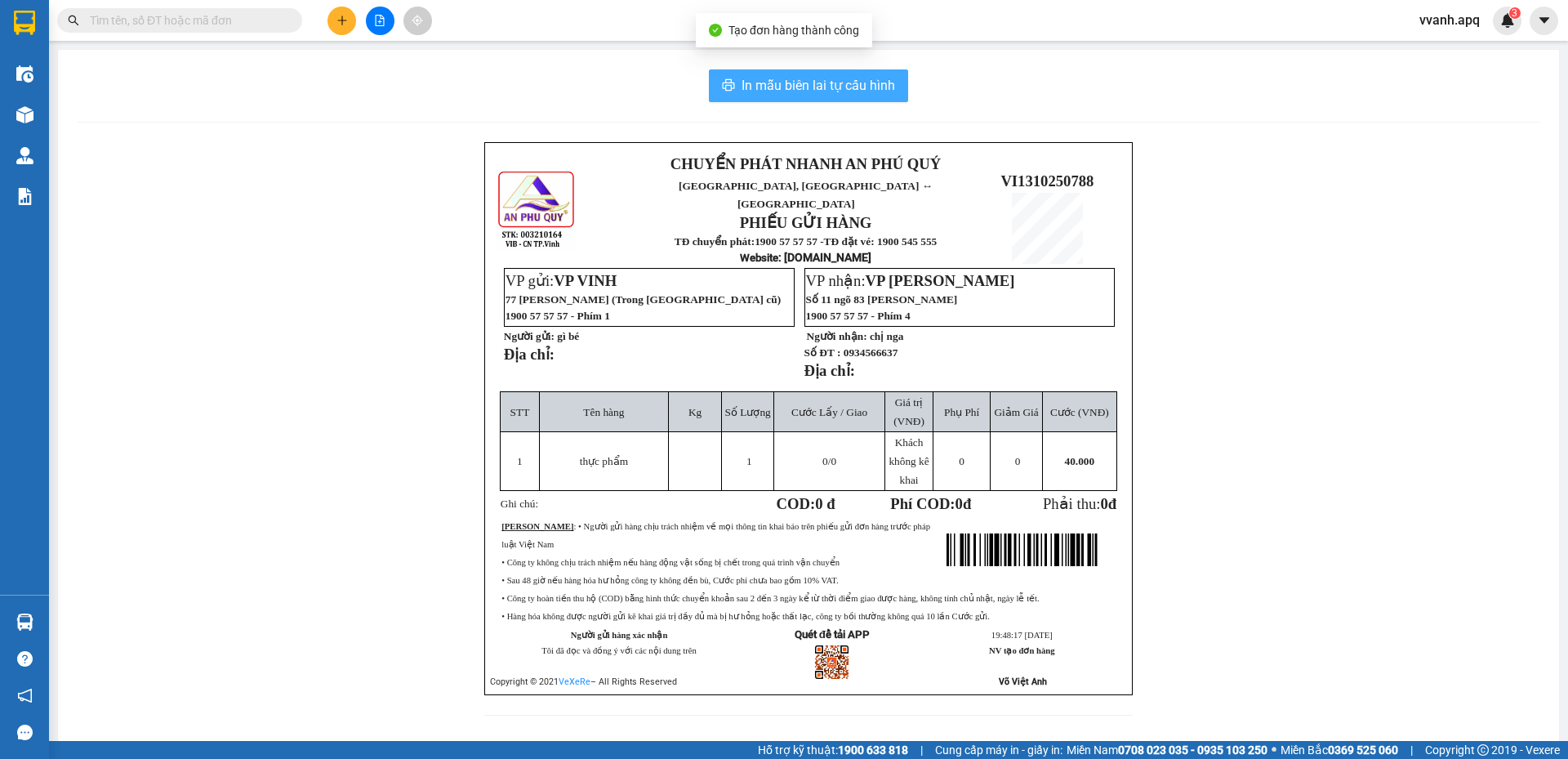
click at [841, 95] on span "In mẫu biên lai tự cấu hình" at bounding box center [819, 85] width 154 height 21
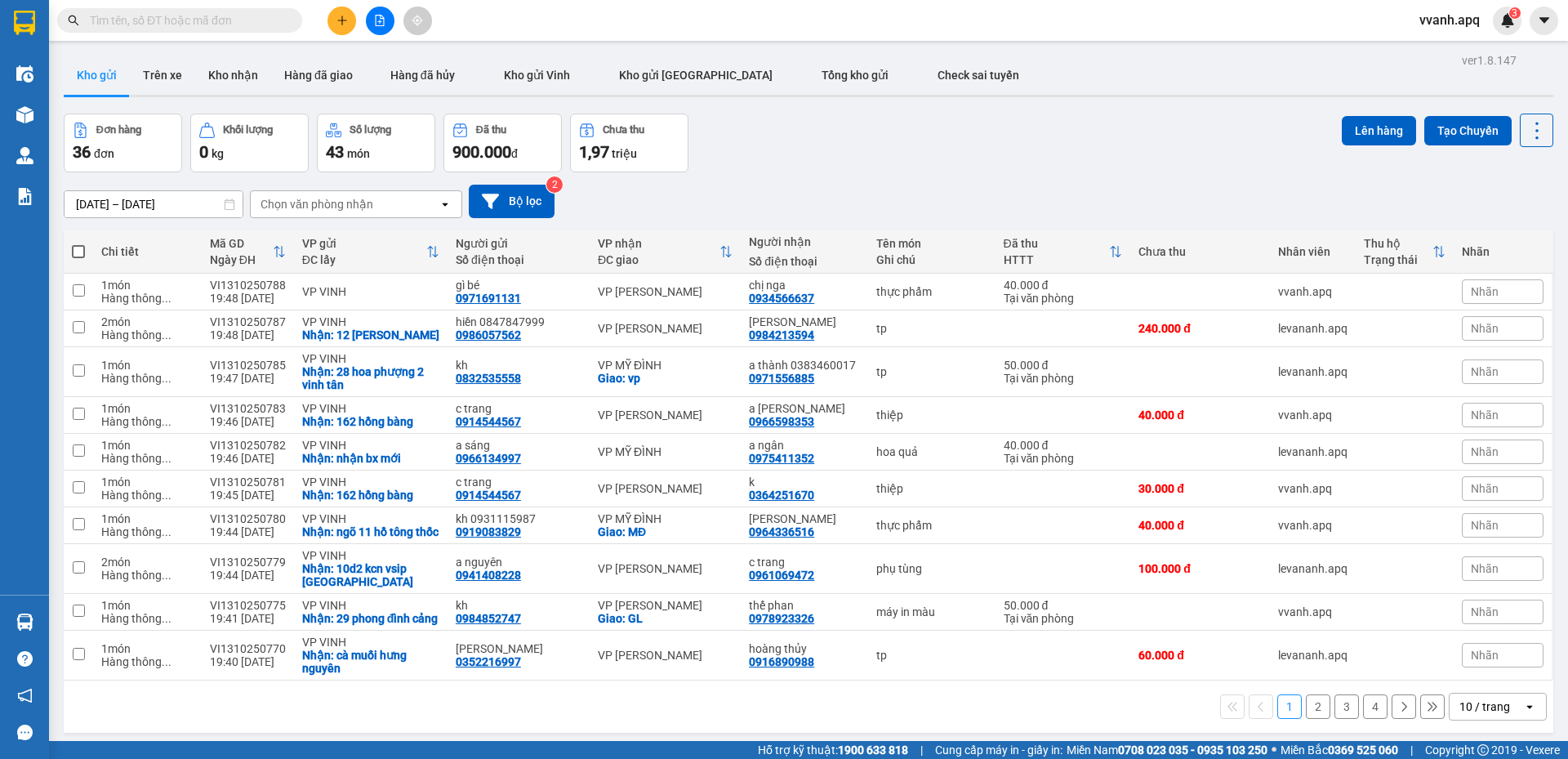
click at [259, 1] on div "Kết quả tìm kiếm ( 0 ) Bộ lọc No Data vvanh.apq 3" at bounding box center [784, 20] width 1568 height 41
click at [249, 16] on input "text" at bounding box center [185, 21] width 192 height 18
paste input "0984444045"
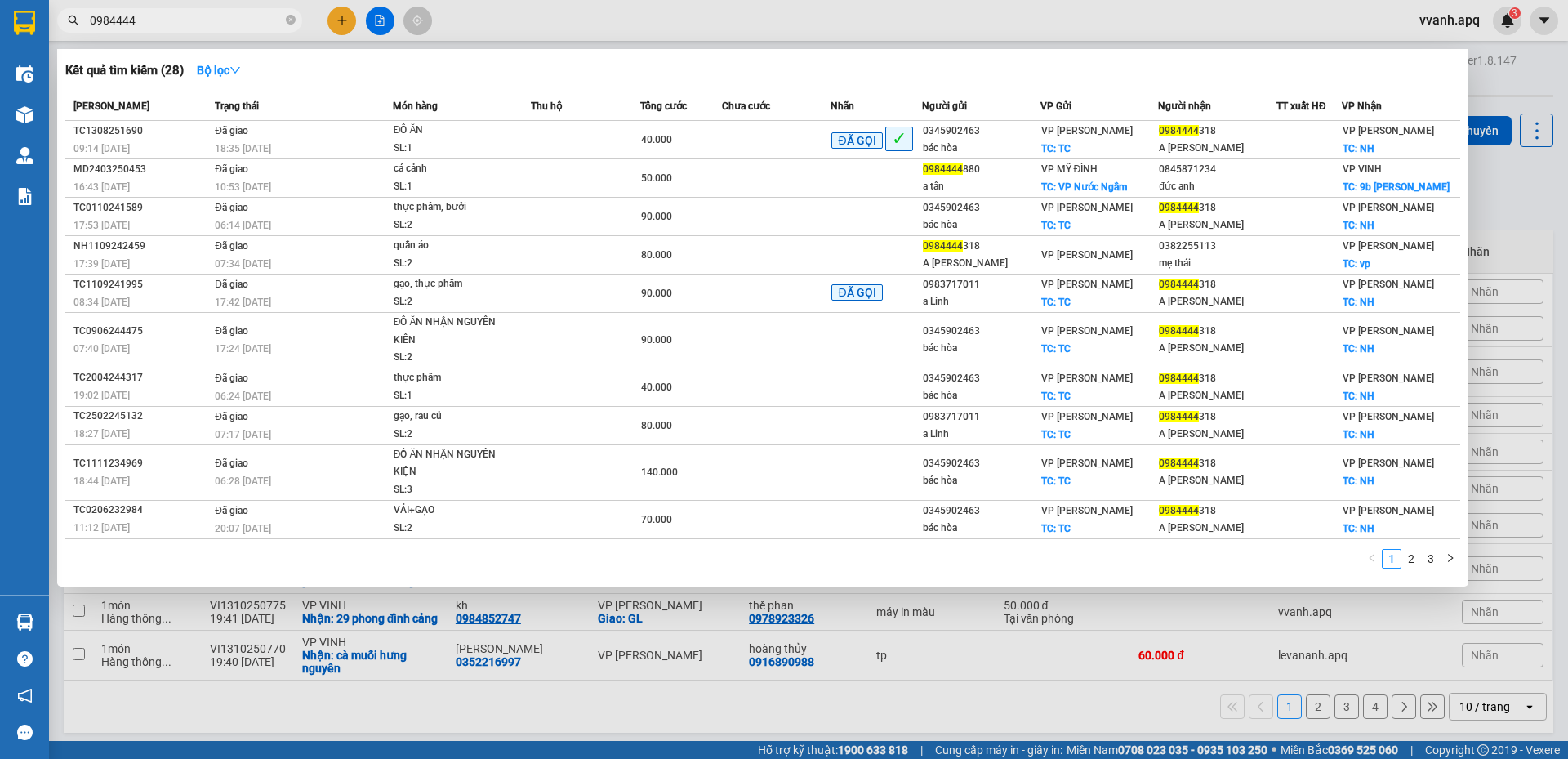
click at [220, 19] on input "0984444" at bounding box center [185, 21] width 192 height 18
paste input "951862"
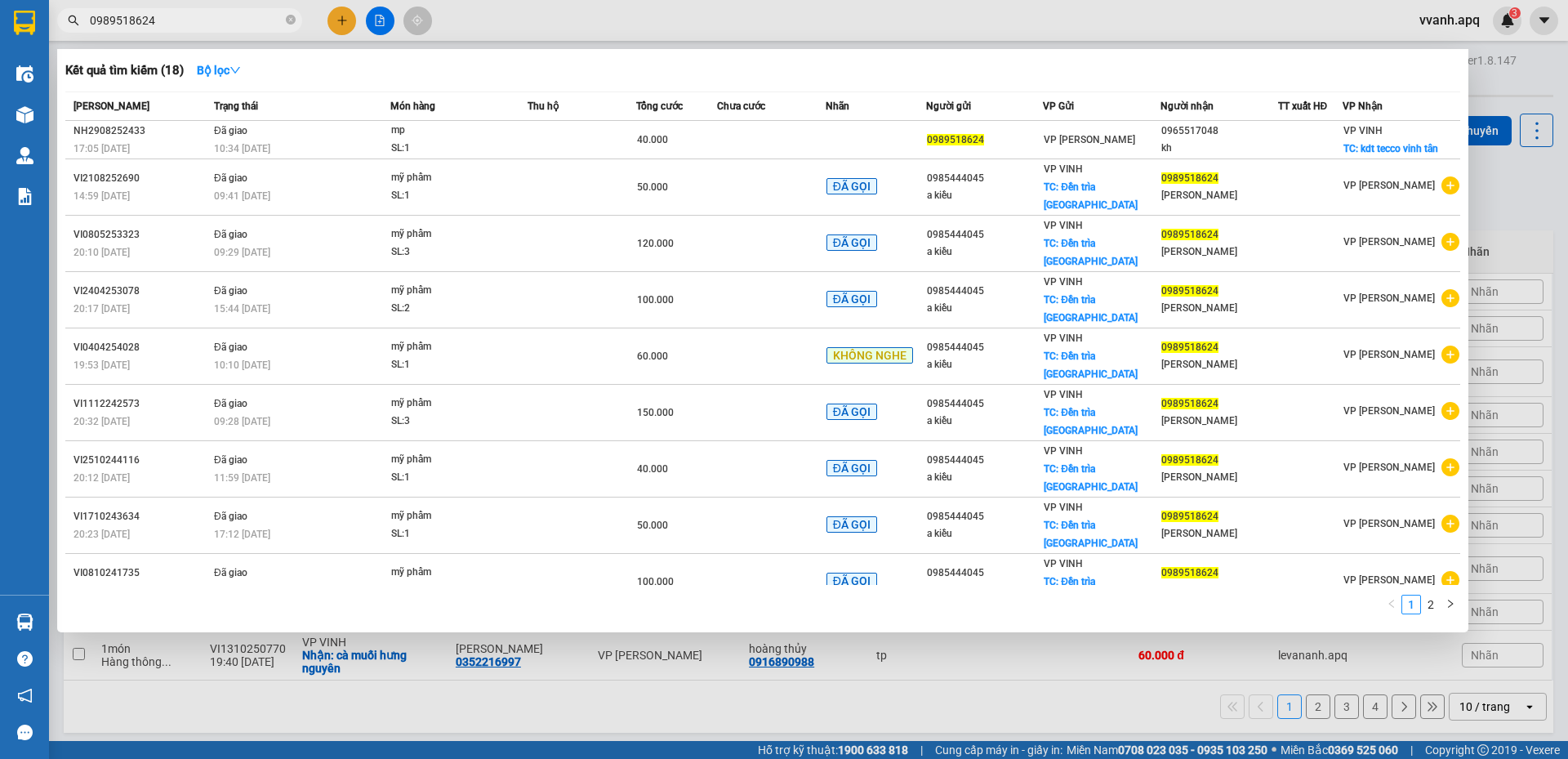
type input "0989518624"
click at [386, 25] on div at bounding box center [784, 380] width 1568 height 759
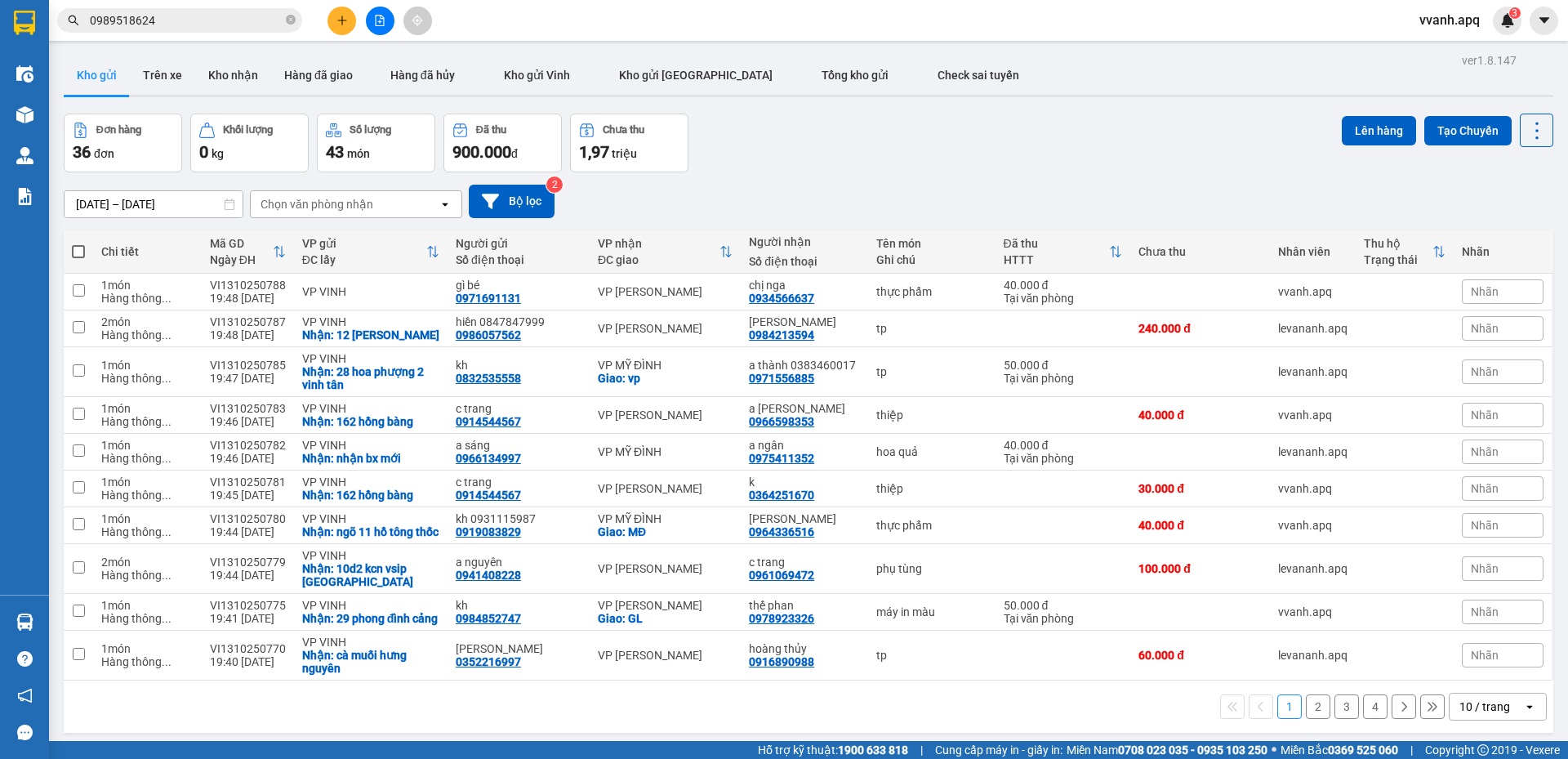
click at [386, 25] on button at bounding box center [380, 21] width 29 height 29
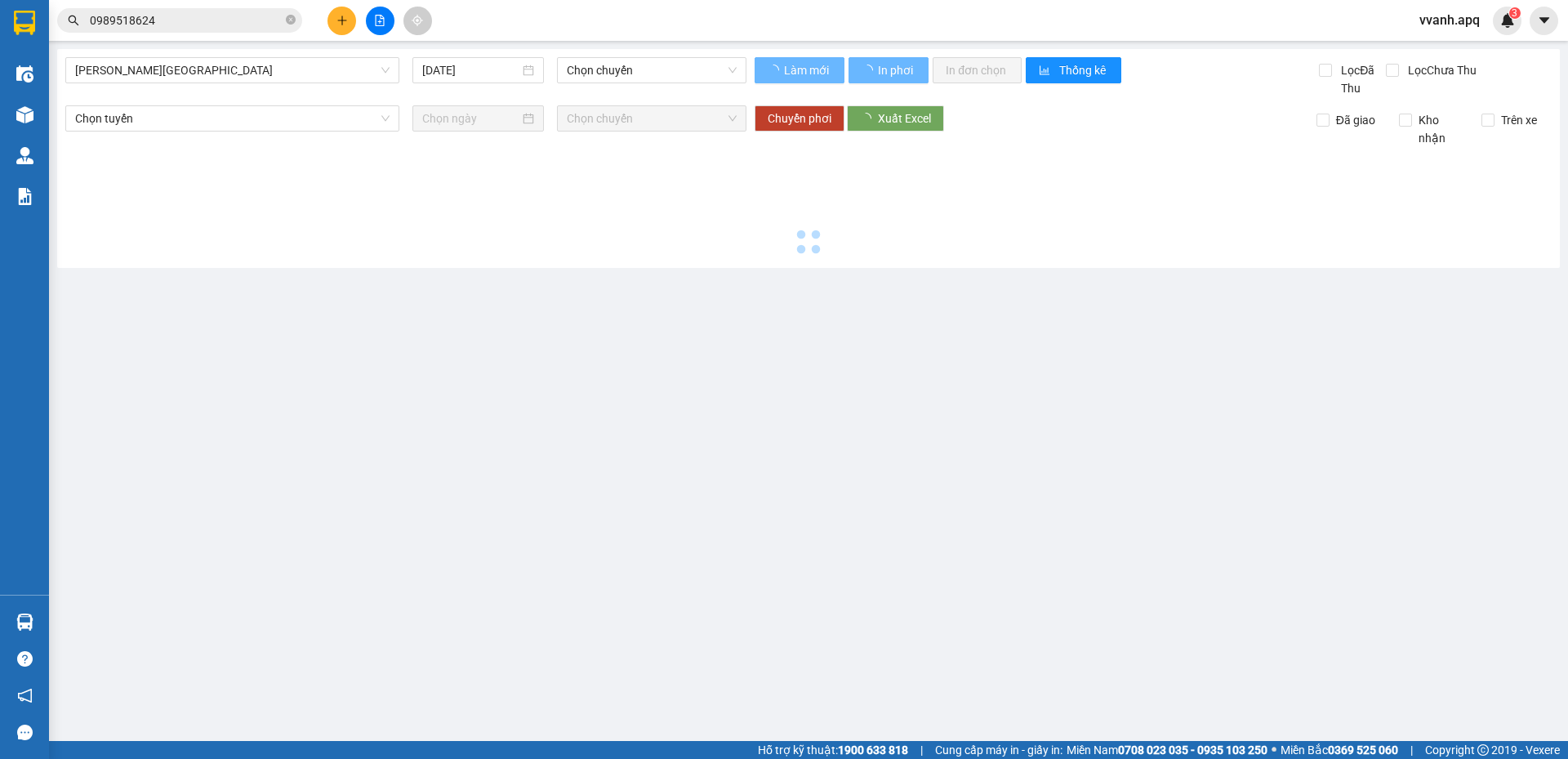
drag, startPoint x: 386, startPoint y: 25, endPoint x: 265, endPoint y: 90, distance: 137.4
click at [265, 90] on div "Gia Lâm - Mỹ Đình 13/10/2025 Chọn chuyến" at bounding box center [406, 77] width 681 height 40
click at [250, 72] on span "Gia Lâm - Mỹ Đình" at bounding box center [232, 70] width 315 height 24
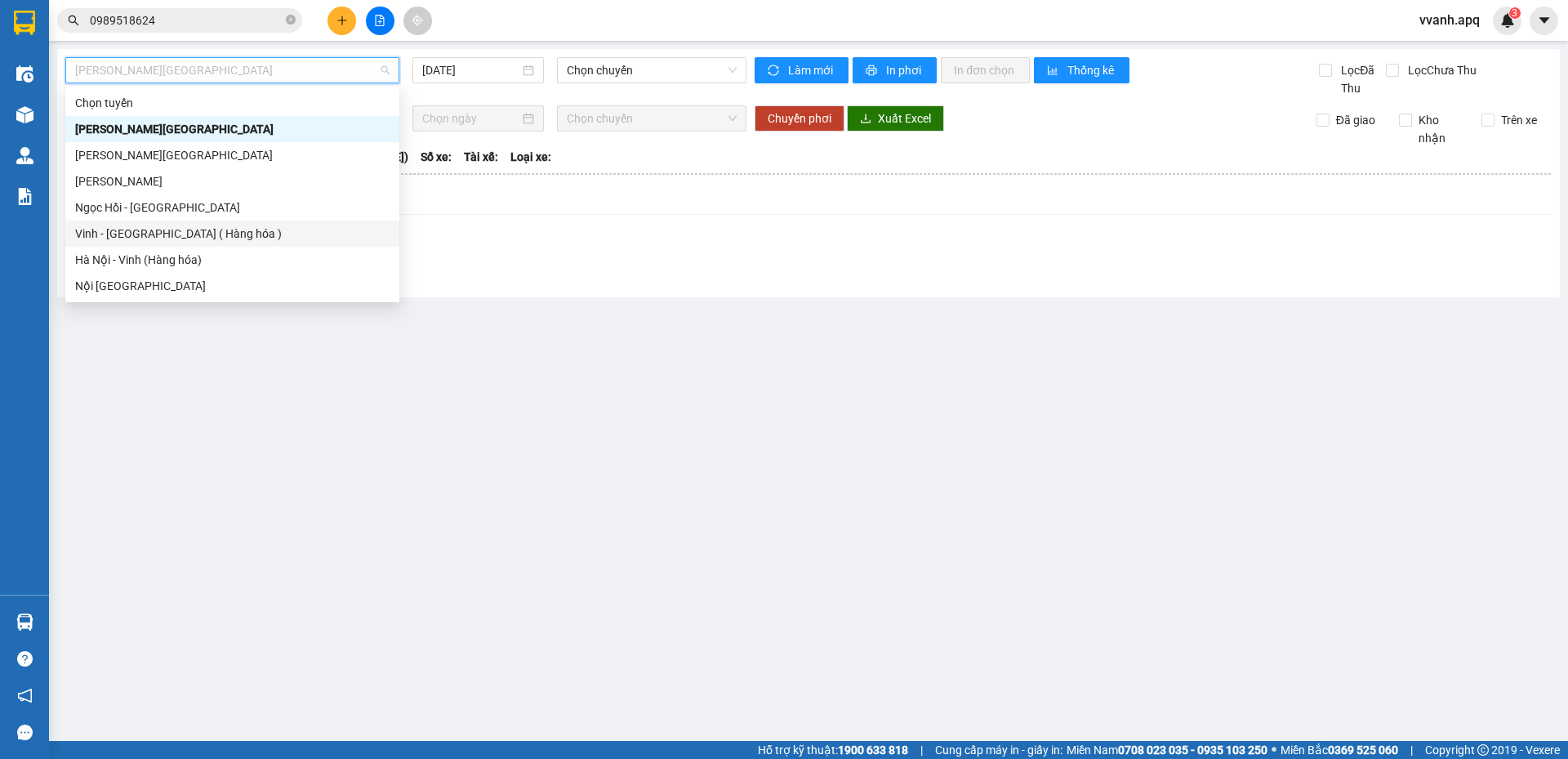
click at [180, 245] on div "Vinh - Hà Nội ( Hàng hóa )" at bounding box center [232, 233] width 334 height 26
type input "13/10/2025"
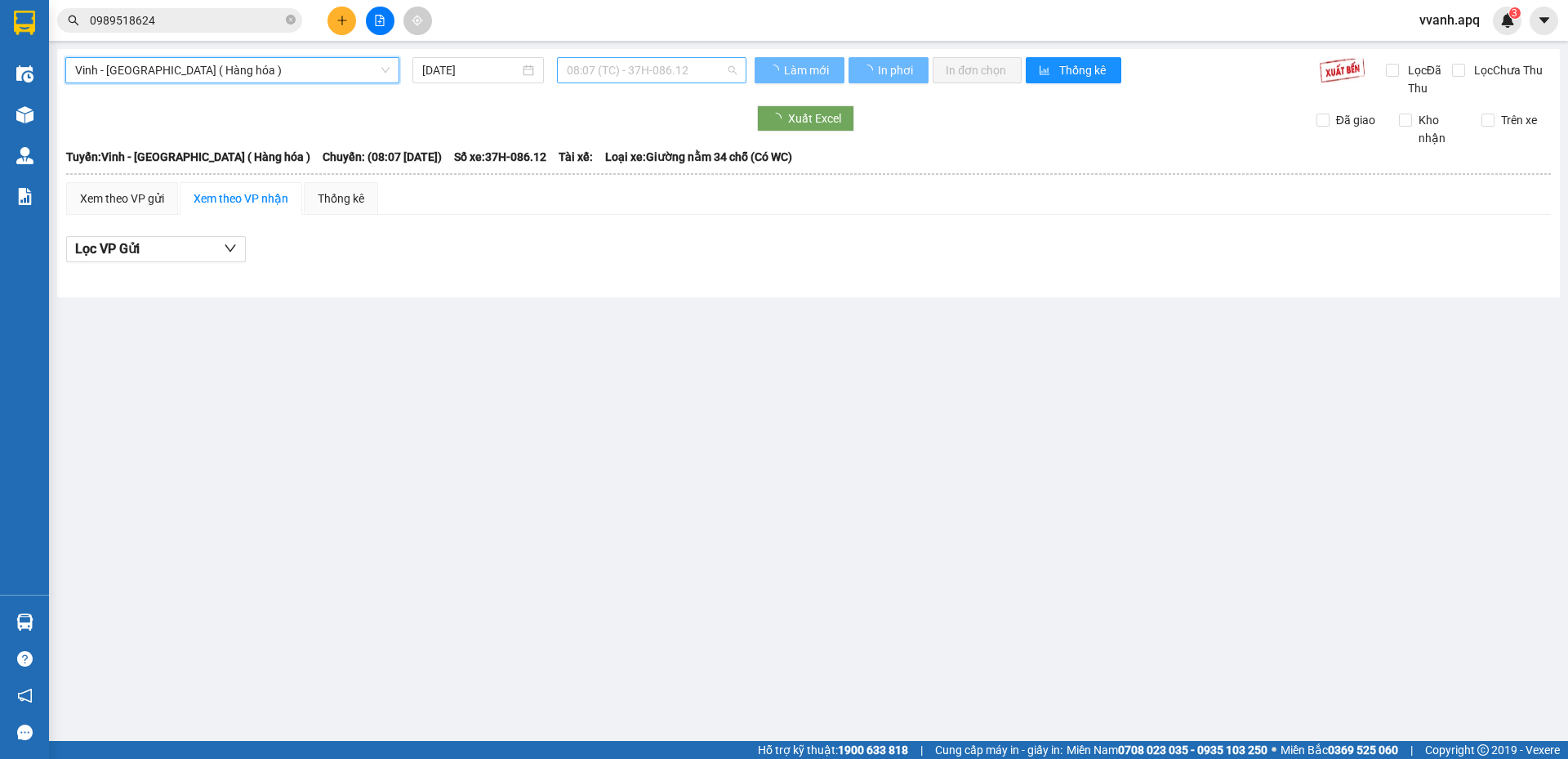
click at [642, 76] on span "08:07 (TC) - 37H-086.12" at bounding box center [652, 70] width 170 height 24
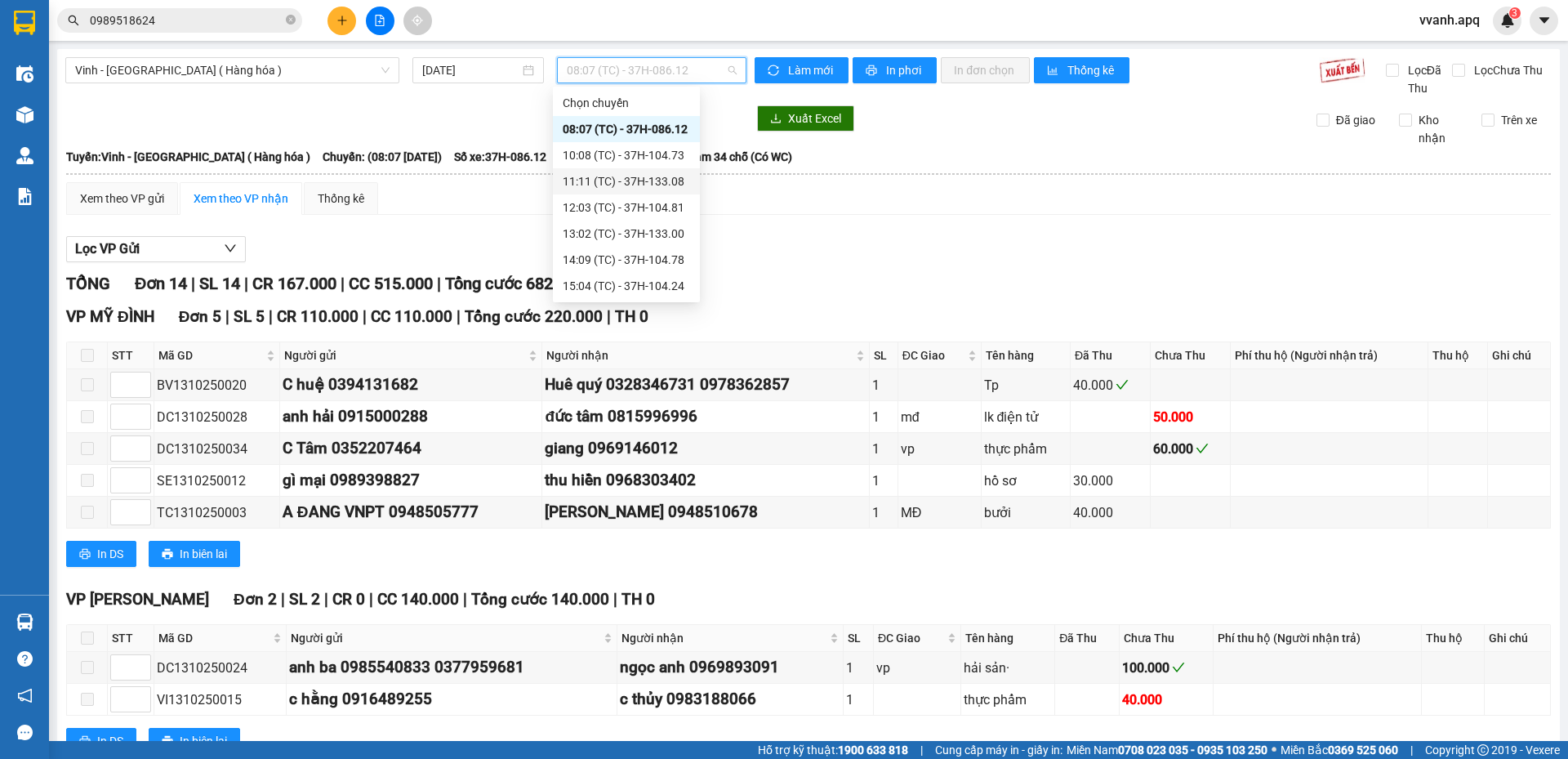
scroll to position [261, 0]
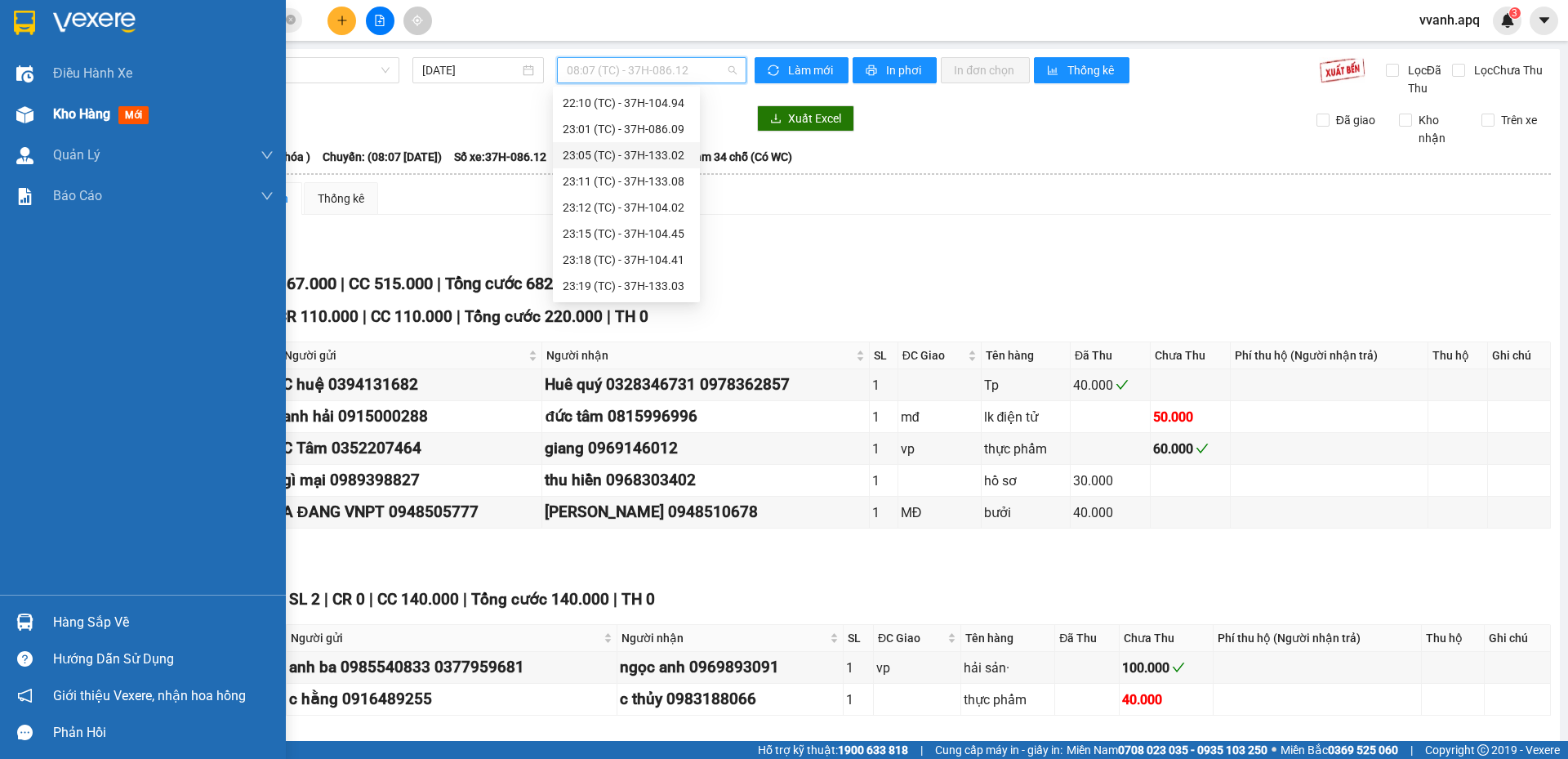
click at [30, 112] on img at bounding box center [24, 114] width 17 height 17
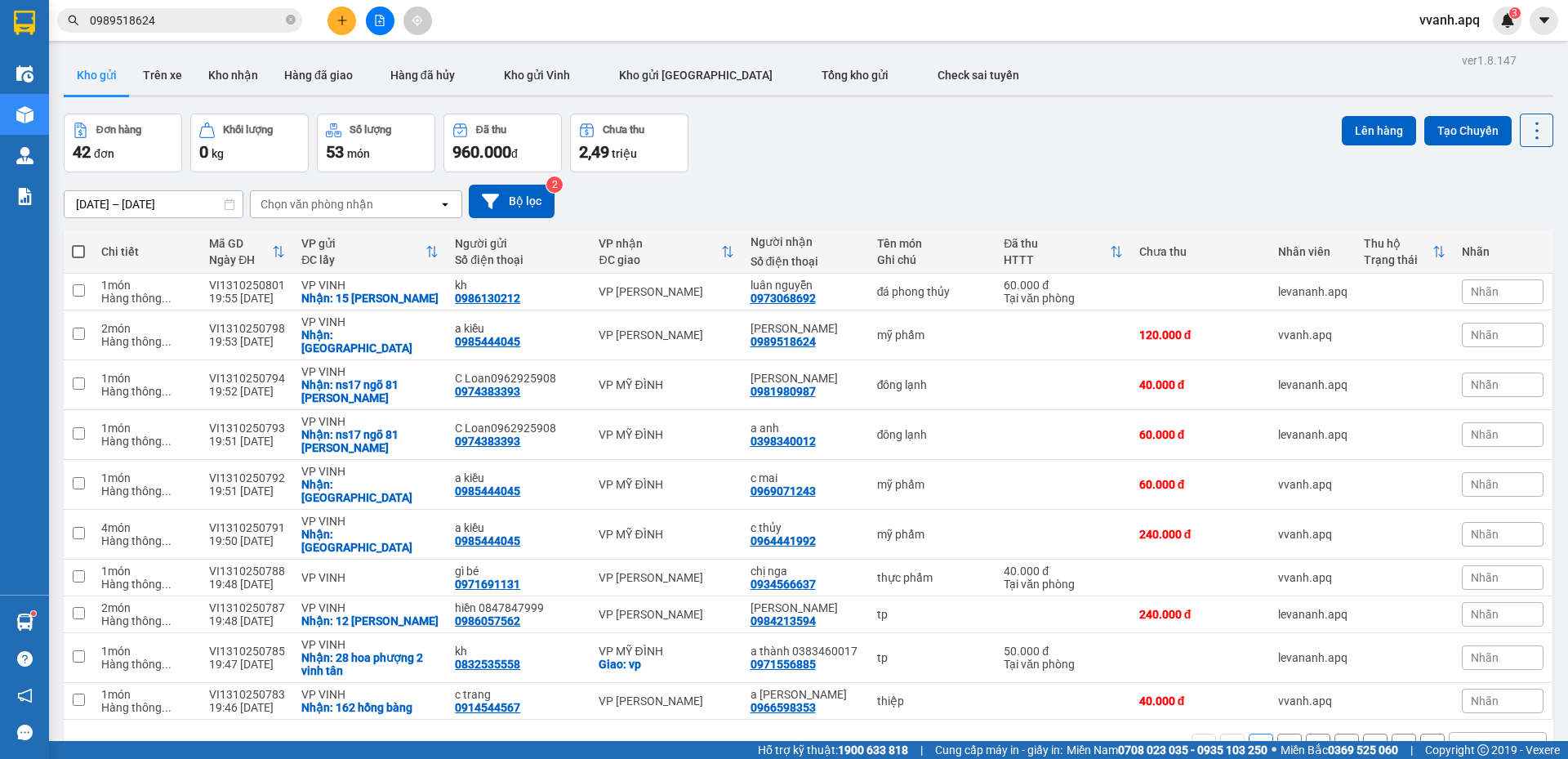
click at [240, 14] on input "0989518624" at bounding box center [185, 21] width 192 height 18
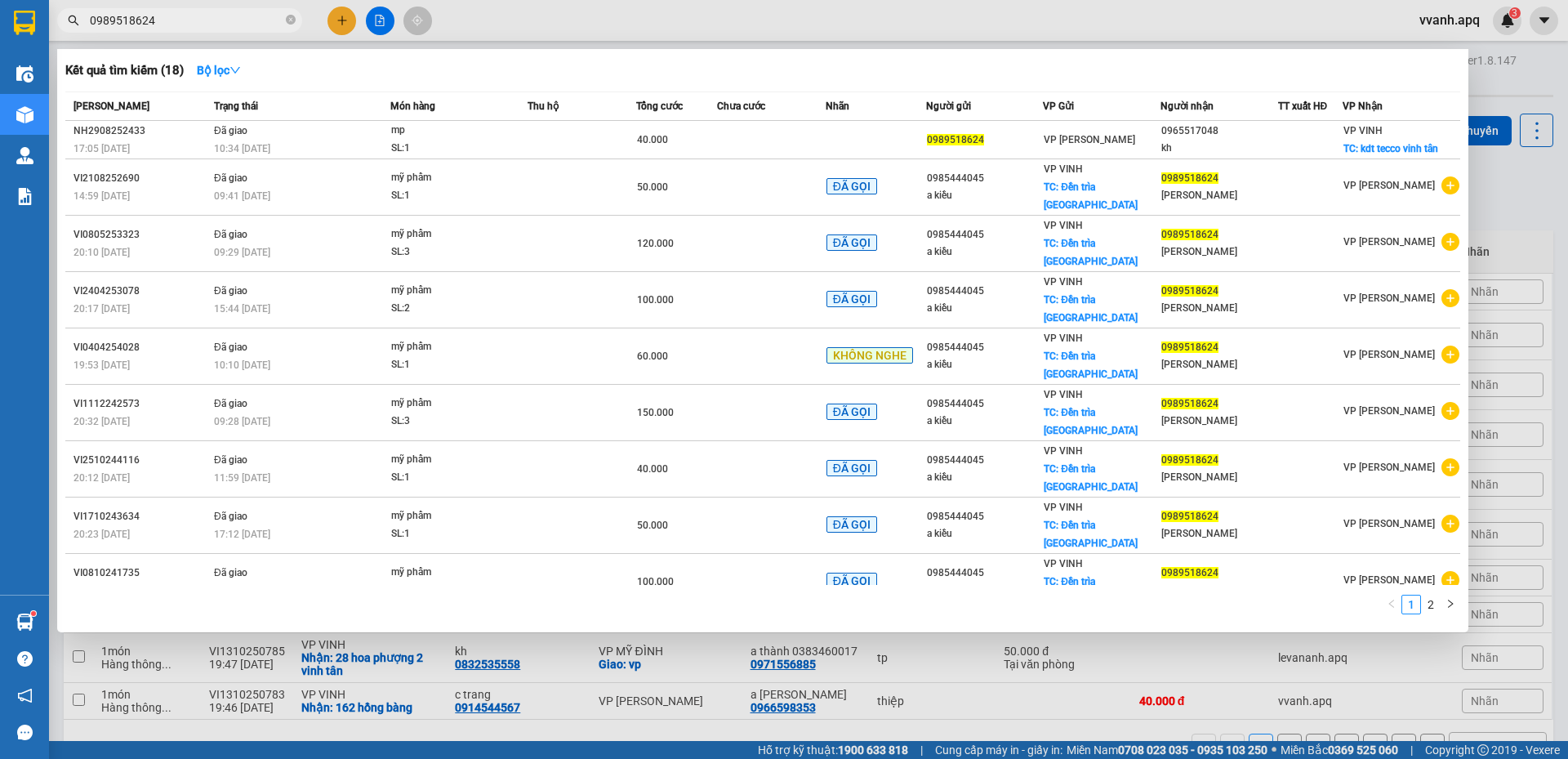
click at [240, 14] on input "0989518624" at bounding box center [185, 21] width 192 height 18
click at [242, 20] on input "0989518624" at bounding box center [185, 21] width 192 height 18
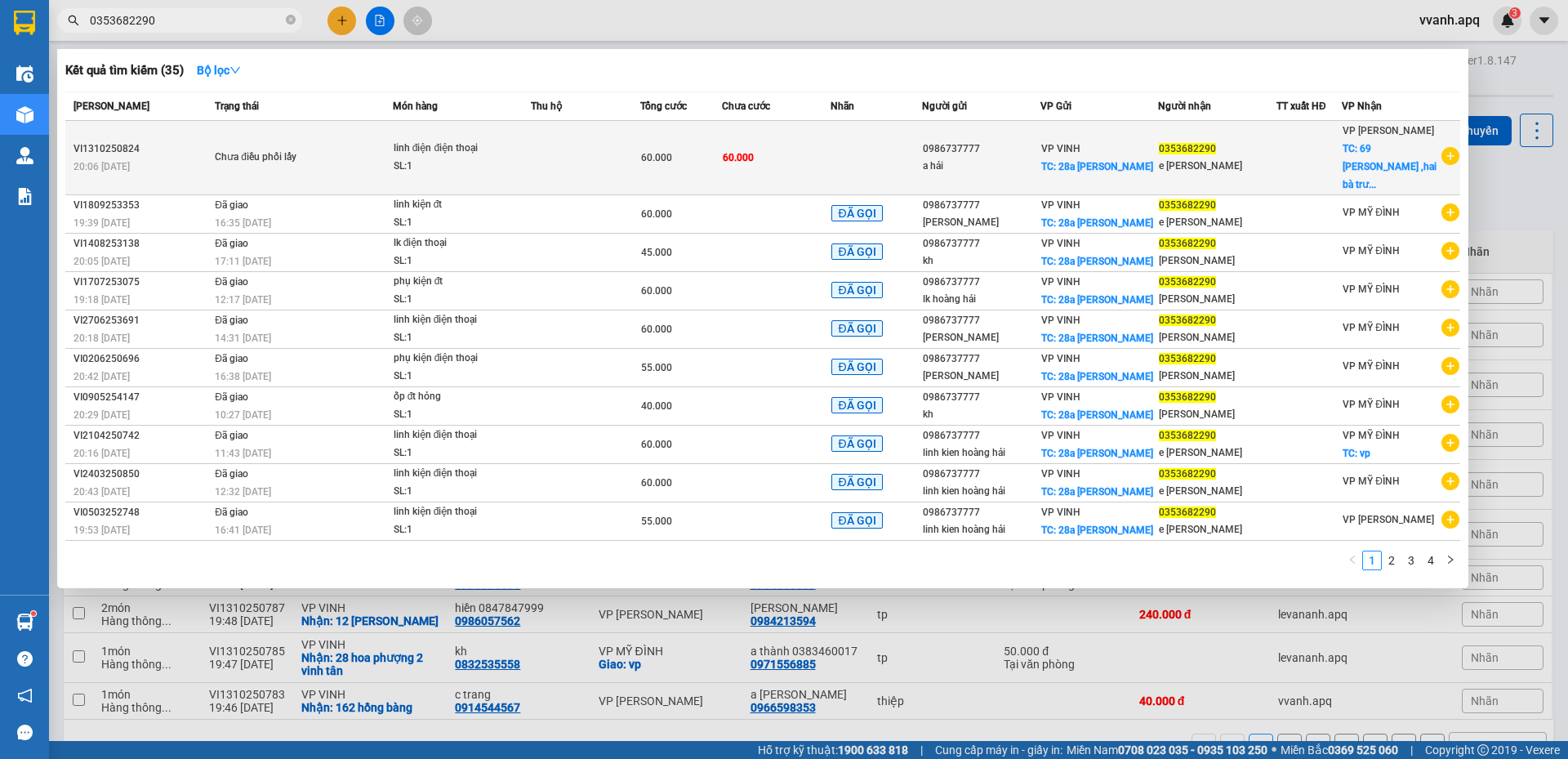
type input "0353682290"
click at [531, 144] on td at bounding box center [585, 158] width 109 height 74
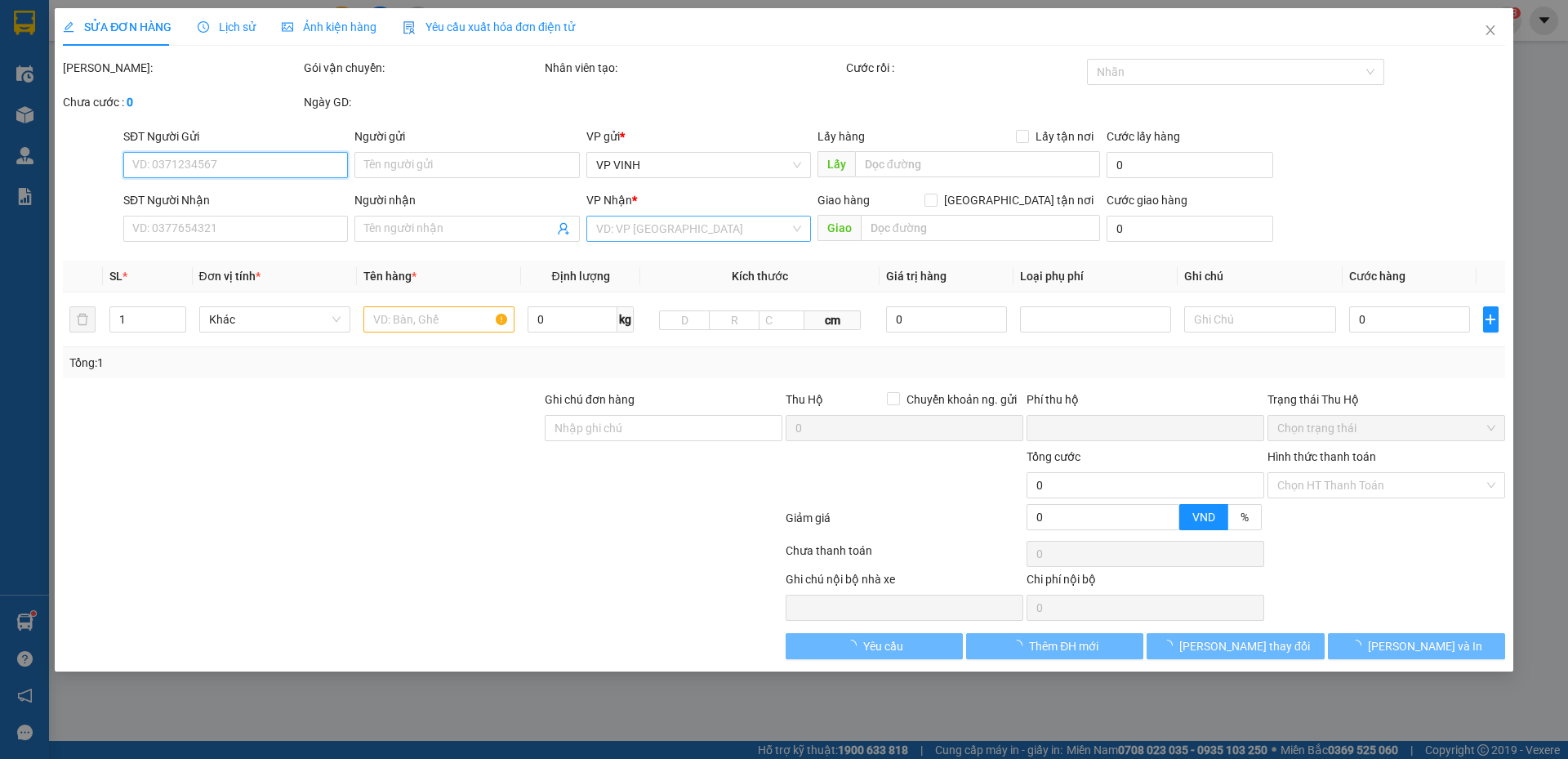
type input "0986737777"
type input "a hải"
checkbox input "true"
type input "28a ngô quyền"
type input "0353682290"
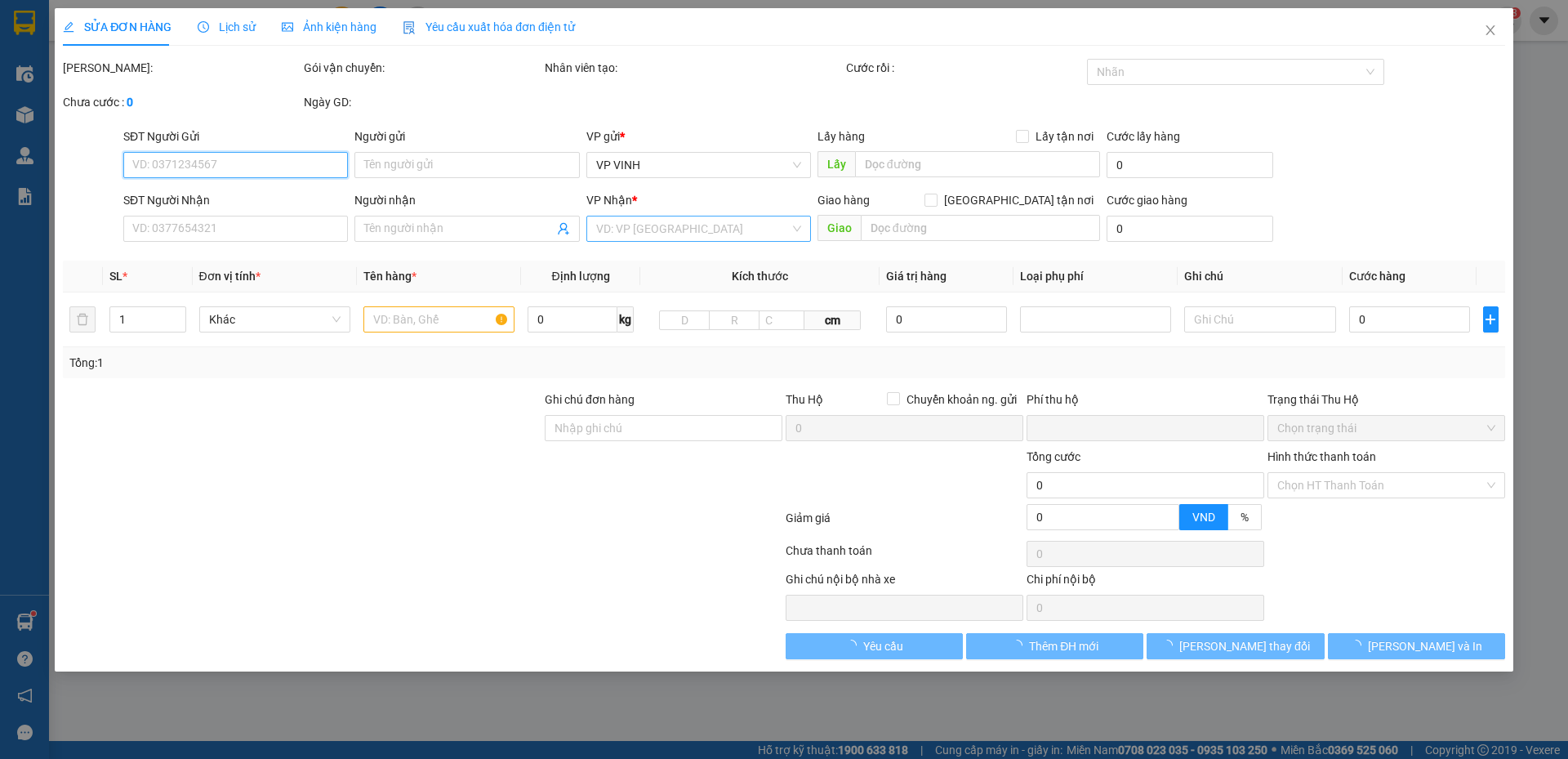
type input "e linh đan"
checkbox input "true"
type input "69 trương định ,hai bà trưng , hà nội"
type input "0"
type input "60.000"
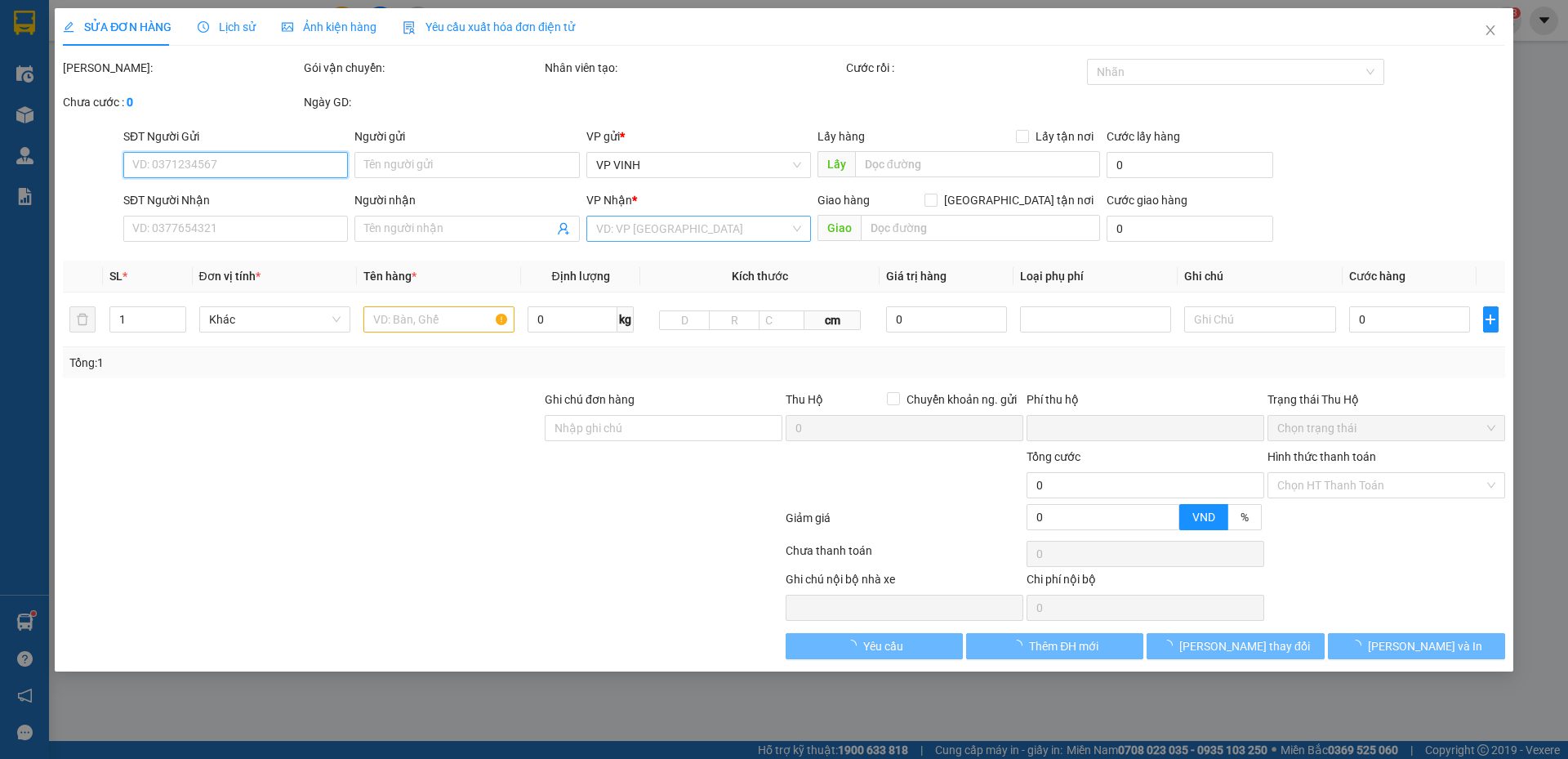
type input "60.000"
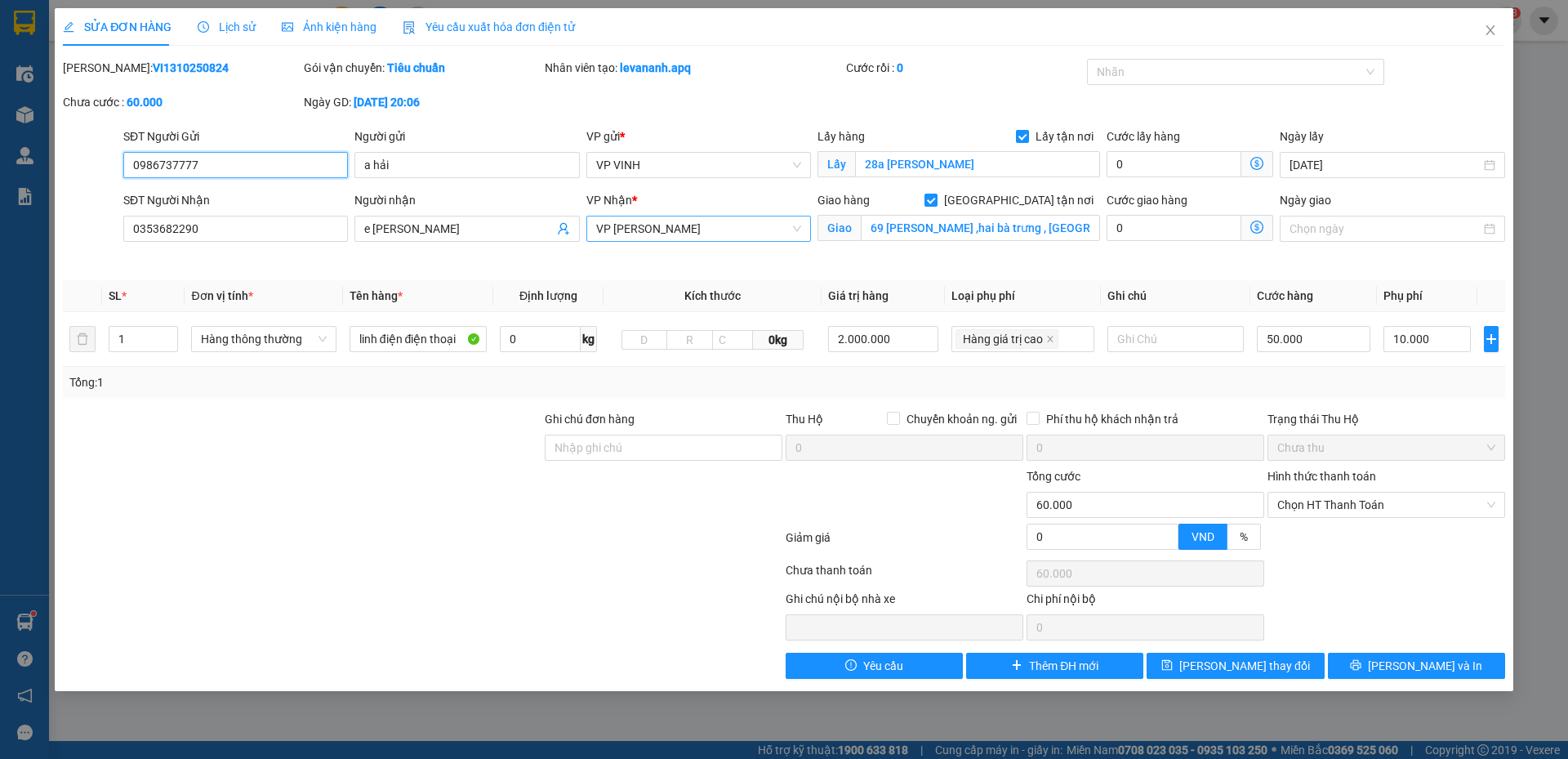
click at [730, 237] on span "VP NGỌC HỒI" at bounding box center [699, 228] width 205 height 24
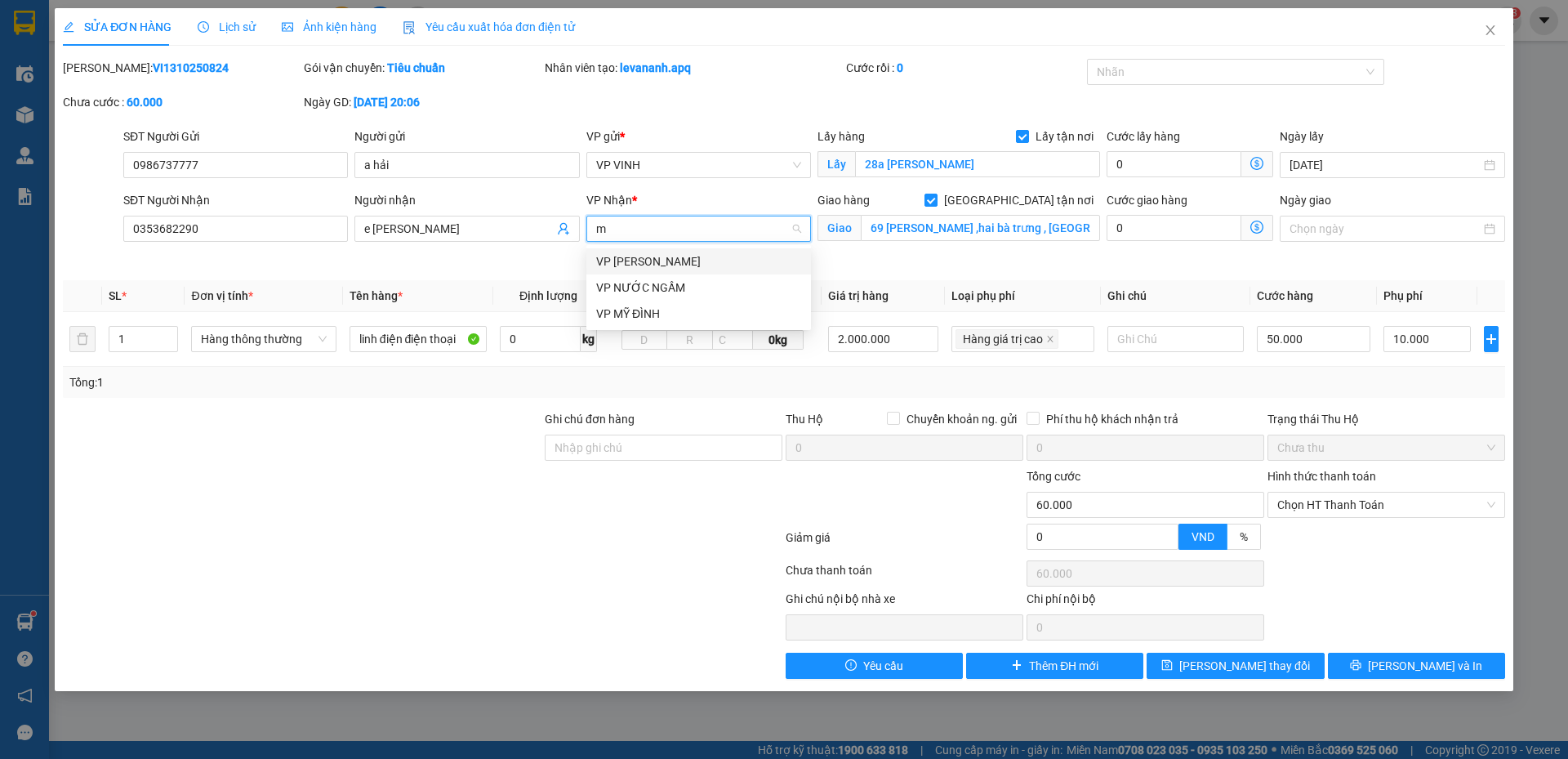
type input "md"
click at [716, 254] on div "VP MỸ ĐÌNH" at bounding box center [699, 261] width 205 height 18
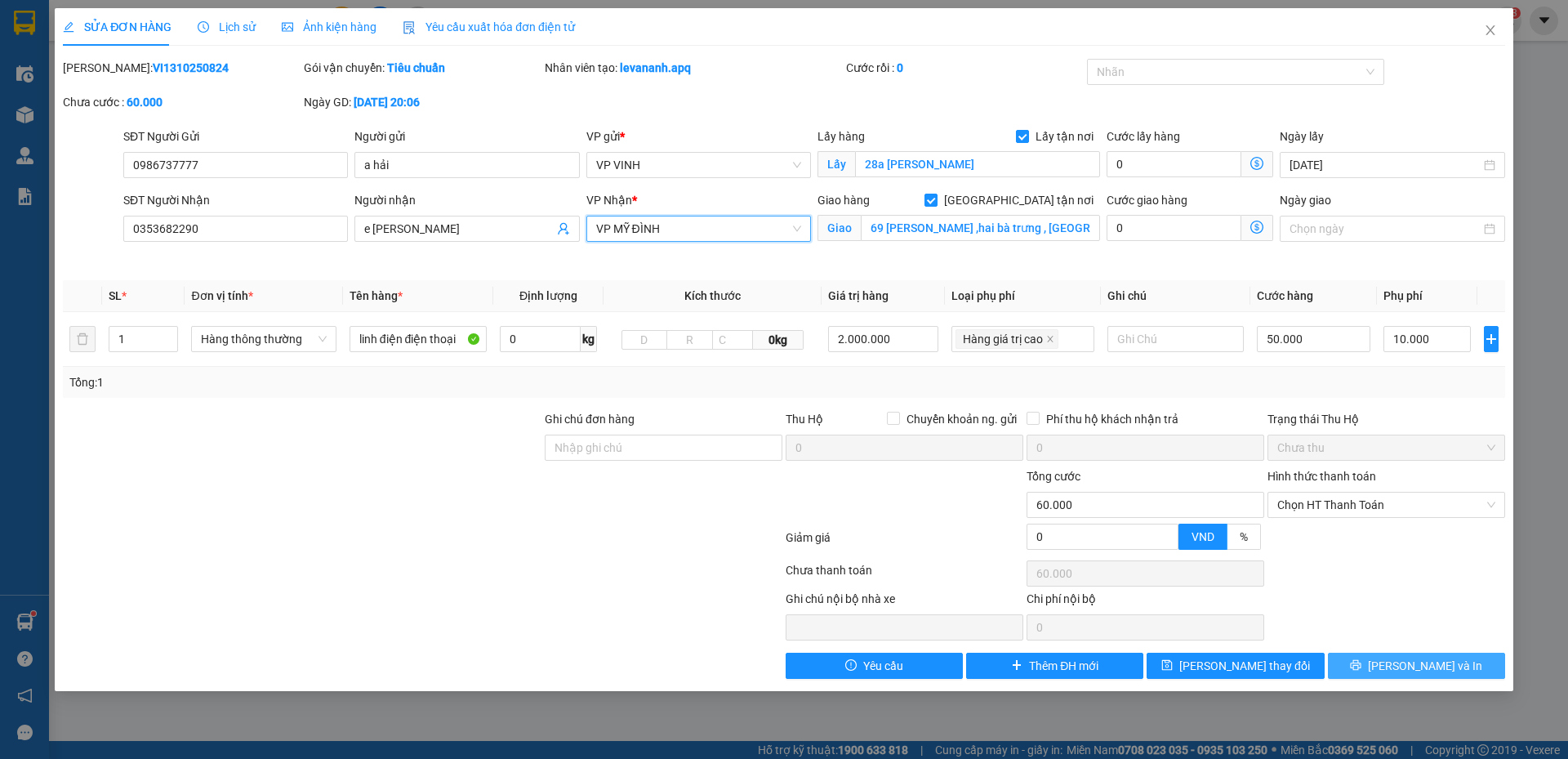
click at [1362, 667] on icon "printer" at bounding box center [1356, 664] width 12 height 12
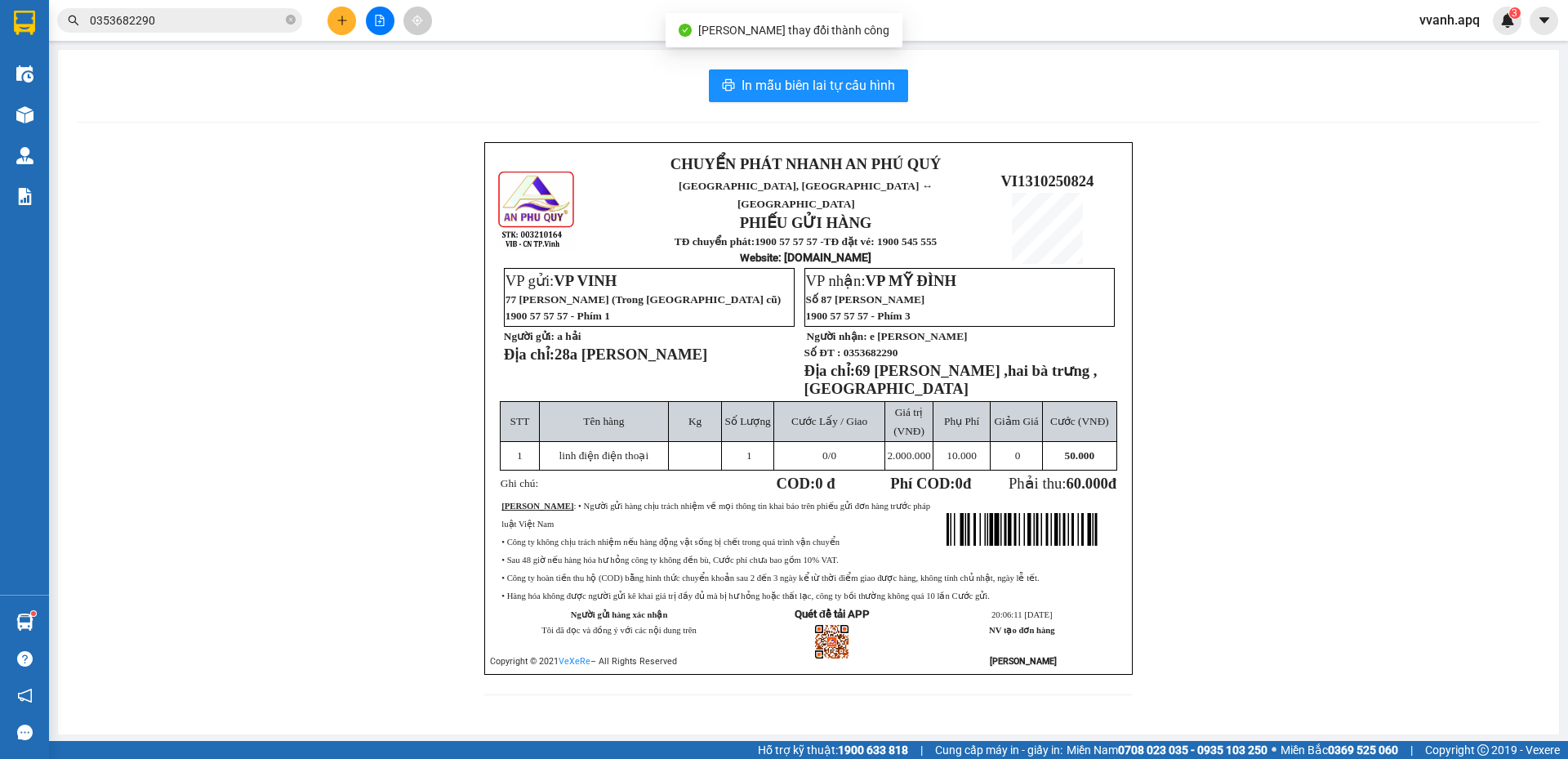
click at [789, 103] on div "In mẫu biên lai tự cấu hình CHUYỂN PHÁT NHANH AN PHÚ QUÝ NGHỆ AN, HÀ TĨNH ↔ HÀ …" at bounding box center [808, 391] width 1501 height 684
click at [793, 85] on span "In mẫu biên lai tự cấu hình" at bounding box center [819, 85] width 154 height 21
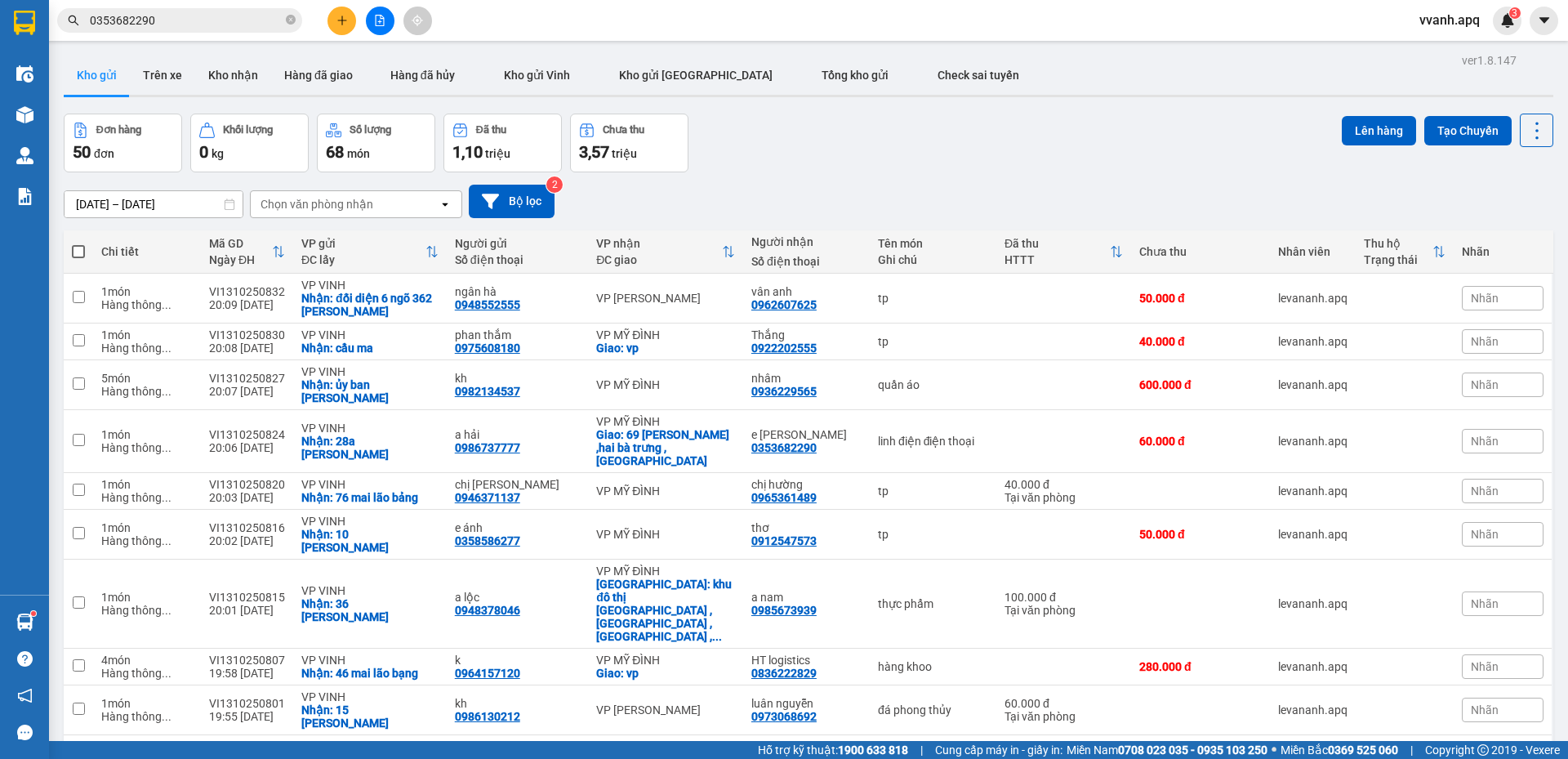
click at [200, 18] on input "0353682290" at bounding box center [185, 21] width 192 height 18
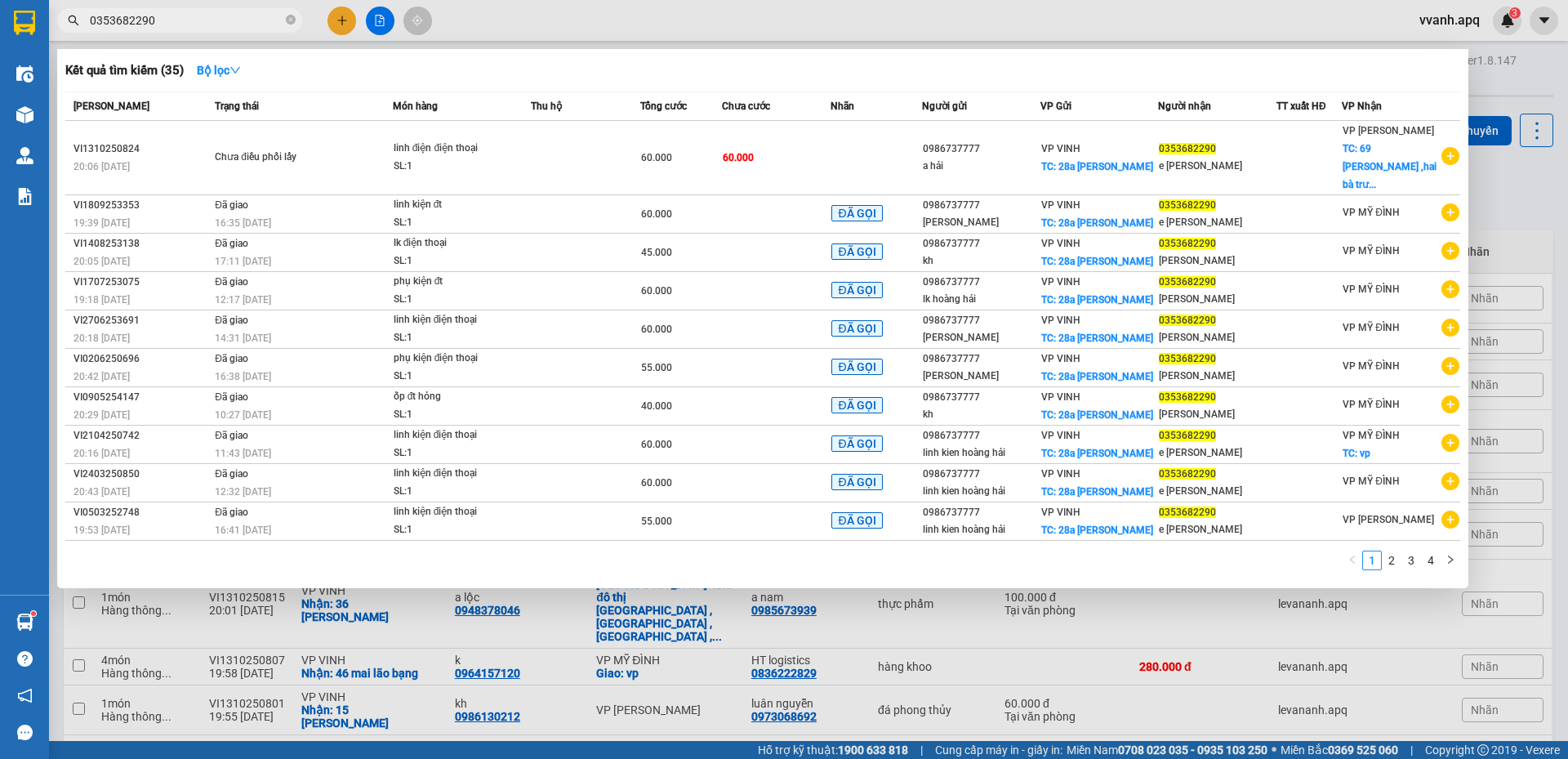
click at [200, 18] on input "0353682290" at bounding box center [185, 21] width 192 height 18
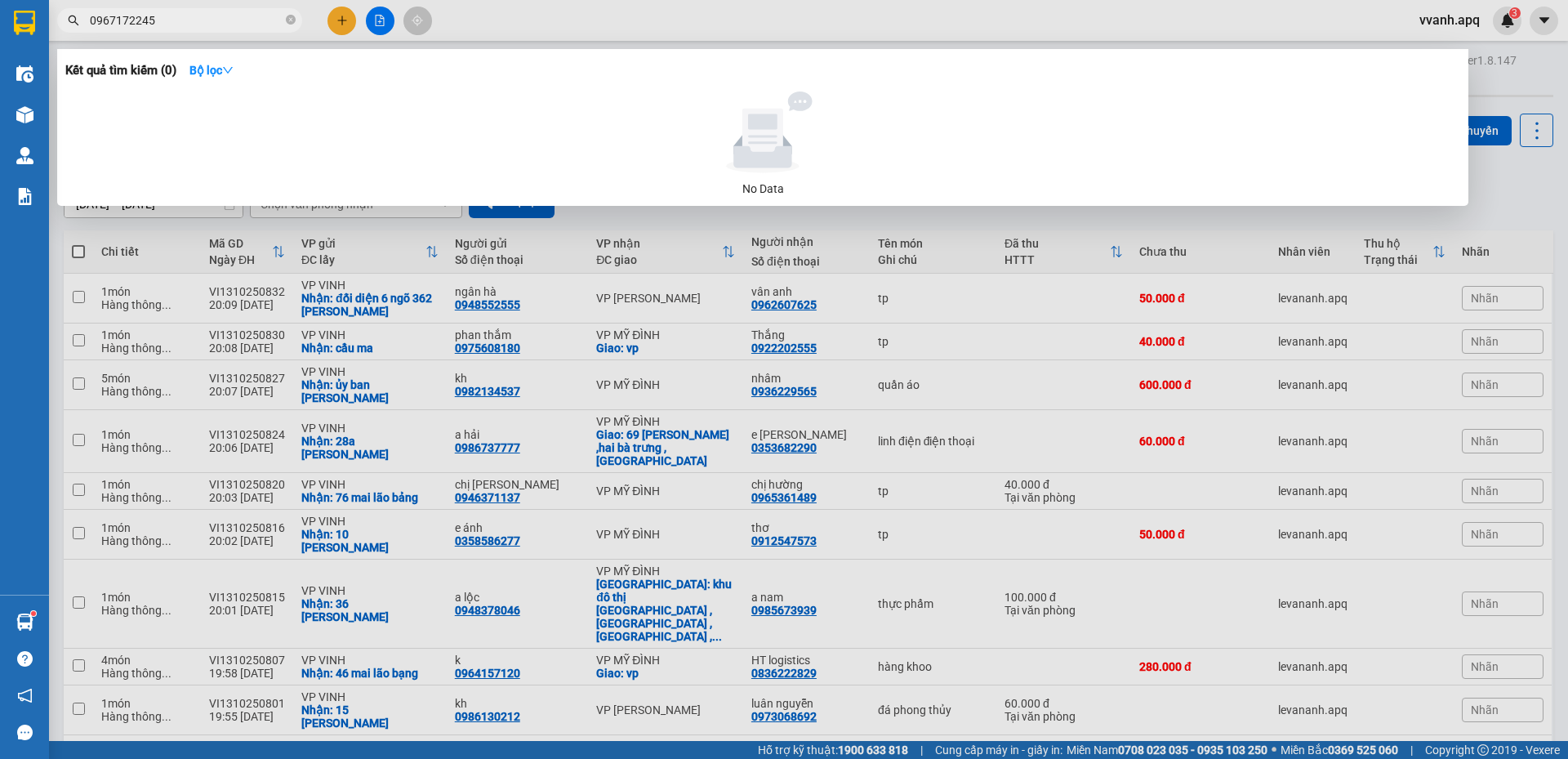
type input "0967172245"
click at [678, 37] on div at bounding box center [784, 380] width 1568 height 759
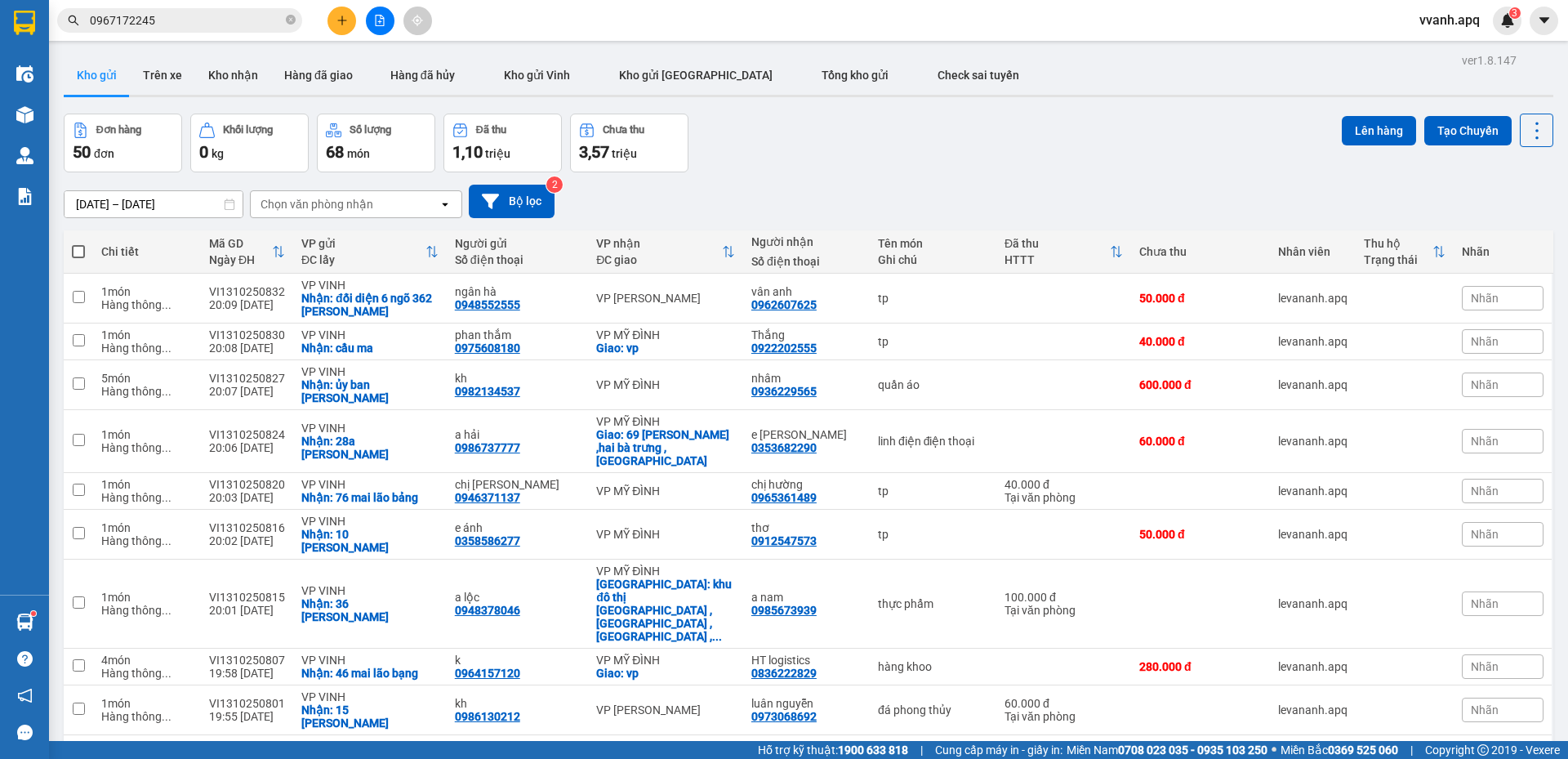
click at [789, 128] on div "Đơn hàng 50 đơn Khối lượng 0 kg Số lượng 68 món Đã thu 1,10 triệu Chưa thu 3,57…" at bounding box center [808, 143] width 1489 height 59
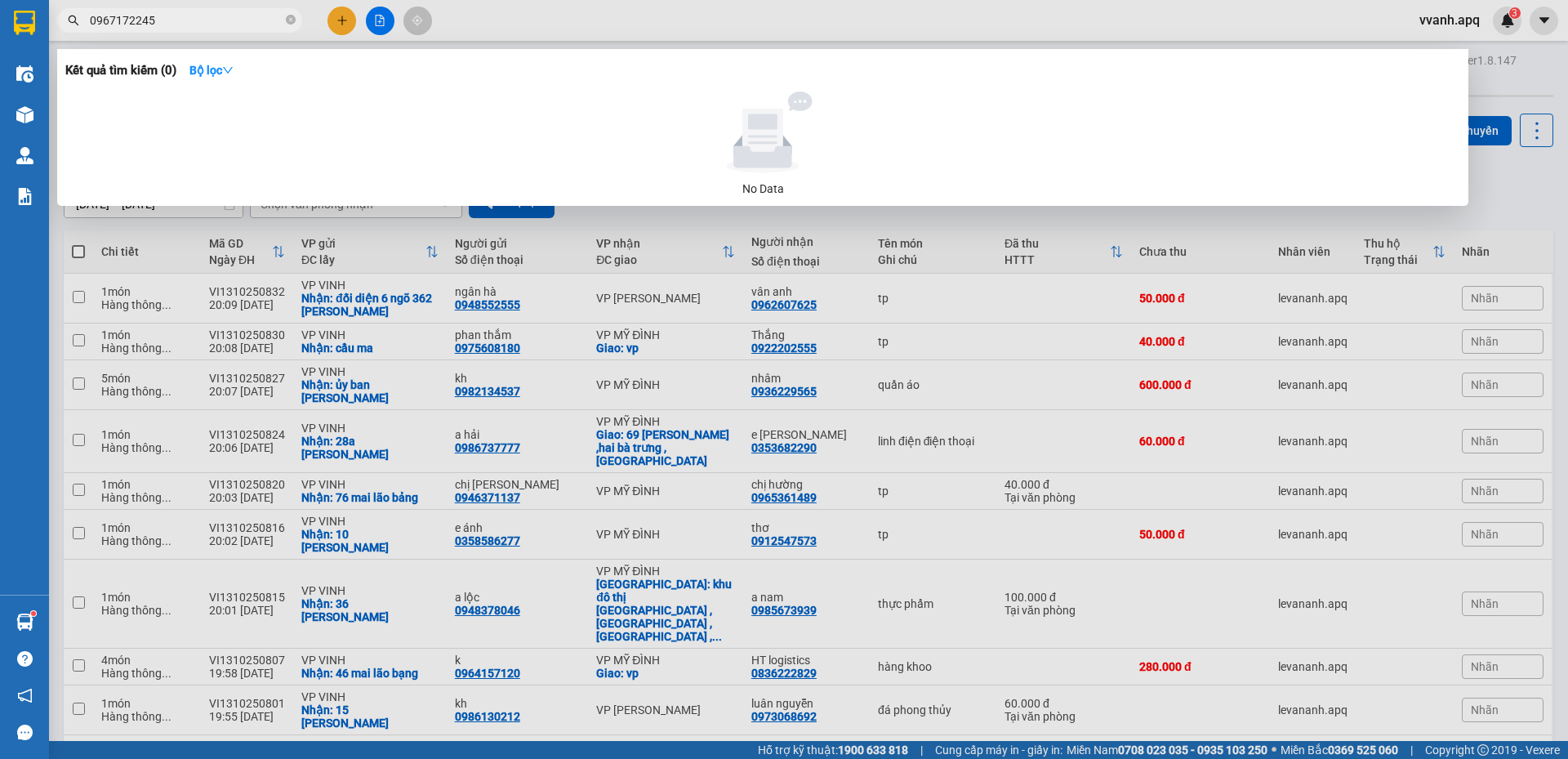
click at [207, 15] on input "0967172245" at bounding box center [185, 21] width 192 height 18
click at [456, 31] on div at bounding box center [784, 380] width 1568 height 759
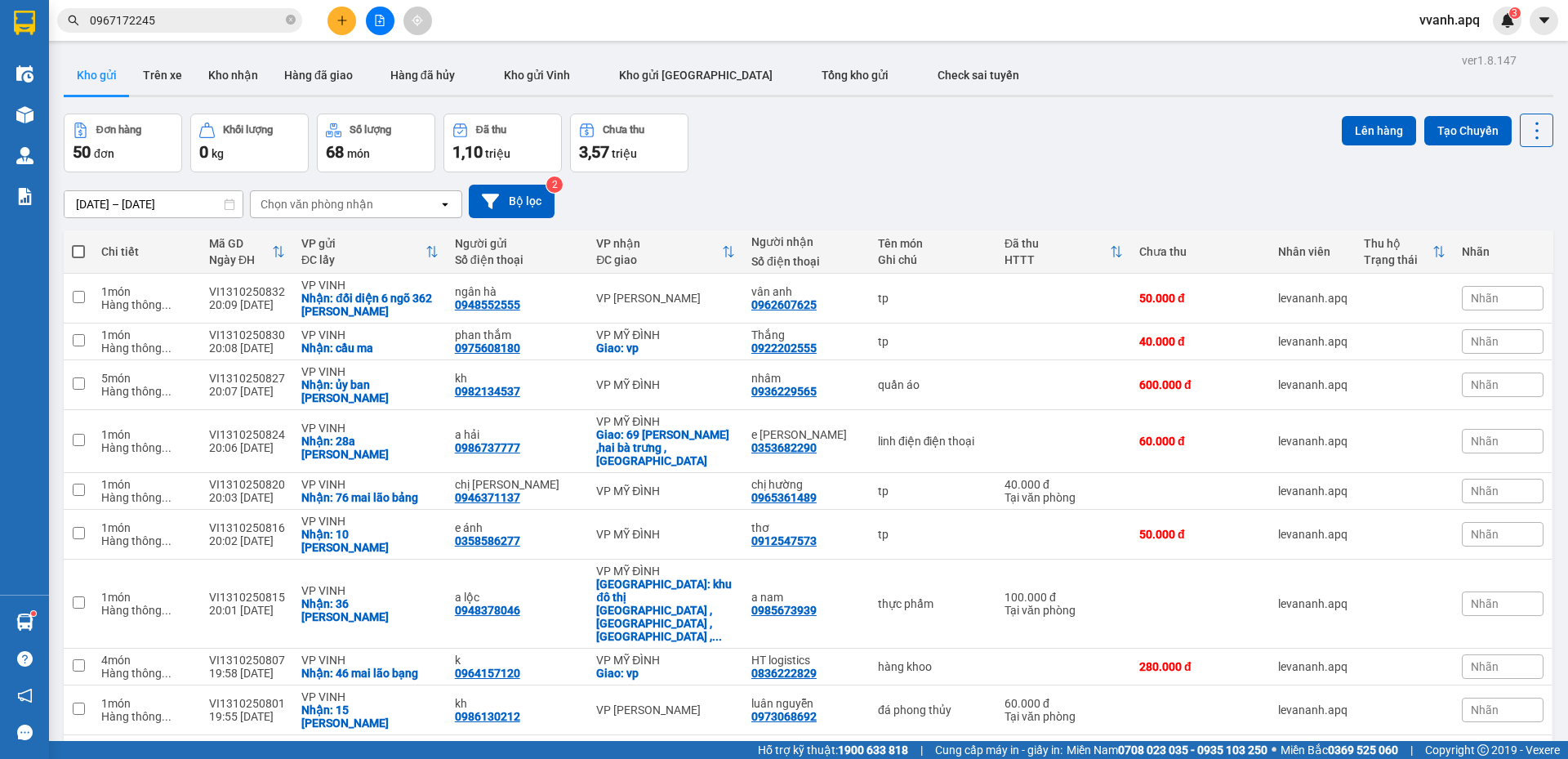
click at [969, 161] on div "Đơn hàng 50 đơn Khối lượng 0 kg Số lượng 68 món Đã thu 1,10 triệu Chưa thu 3,57…" at bounding box center [808, 143] width 1489 height 59
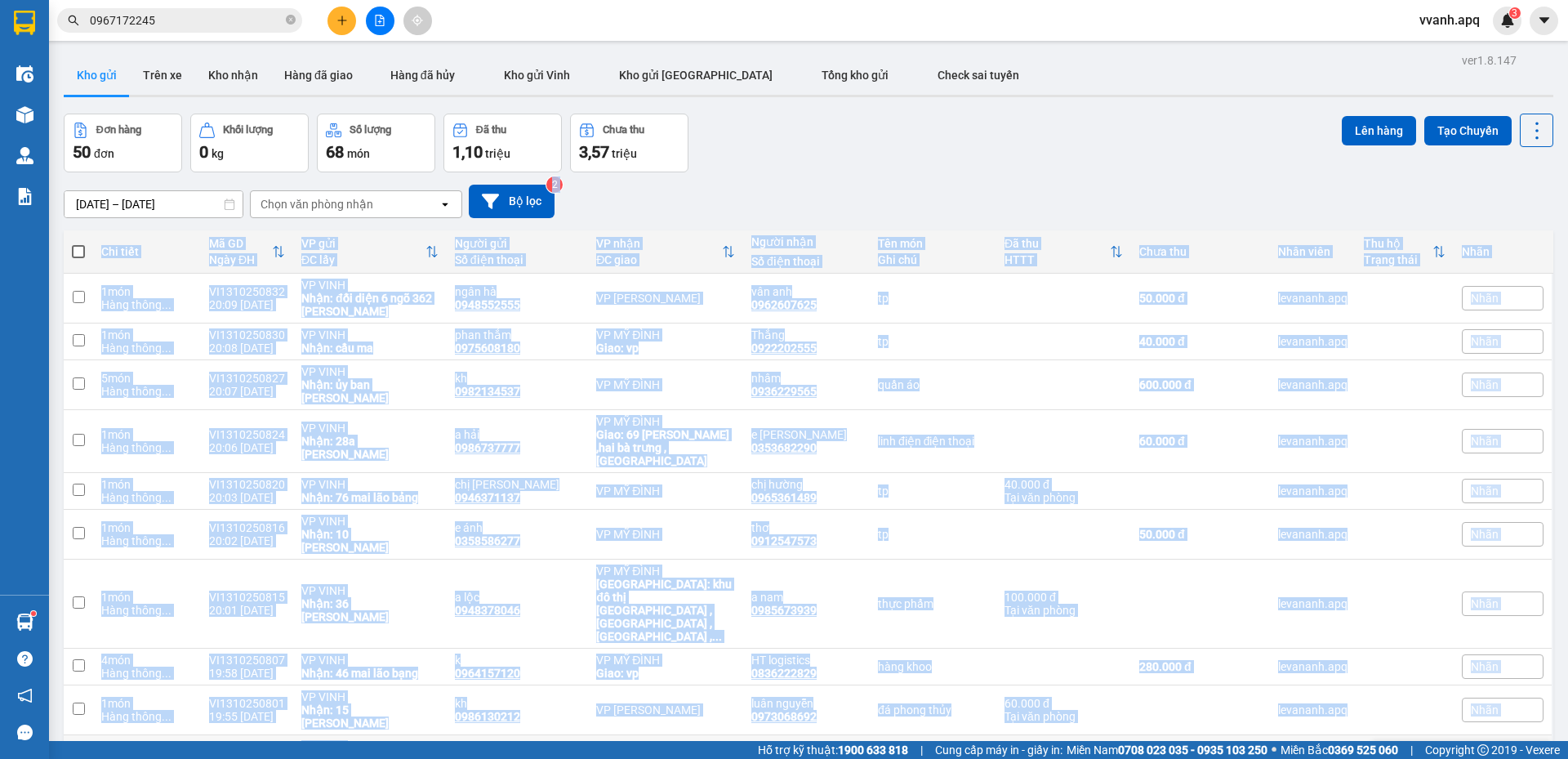
drag, startPoint x: 989, startPoint y: 173, endPoint x: 1054, endPoint y: 700, distance: 531.0
click at [1050, 698] on div "ver 1.8.147 Kho gửi Trên xe Kho nhận Hàng đã giao Hàng đã hủy Kho gửi Vinh Kho …" at bounding box center [808, 445] width 1503 height 794
drag, startPoint x: 1028, startPoint y: 700, endPoint x: 1071, endPoint y: 148, distance: 553.7
click at [1071, 164] on div "ver 1.8.147 Kho gửi Trên xe Kho nhận Hàng đã giao Hàng đã hủy Kho gửi Vinh Kho …" at bounding box center [808, 445] width 1503 height 794
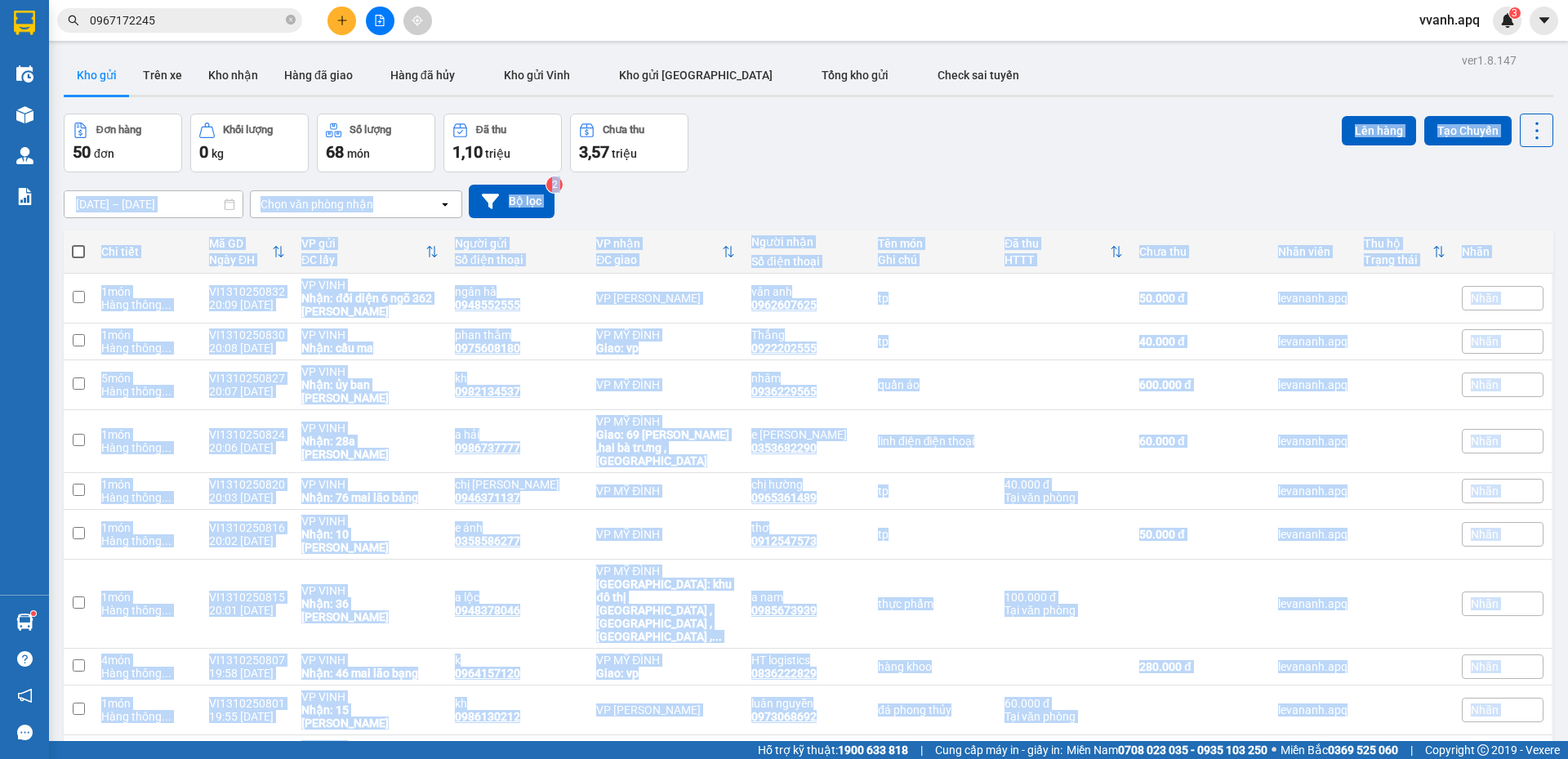
click at [1071, 148] on div "Đơn hàng 50 đơn Khối lượng 0 kg Số lượng 68 món Đã thu 1,10 triệu Chưa thu 3,57…" at bounding box center [808, 143] width 1489 height 59
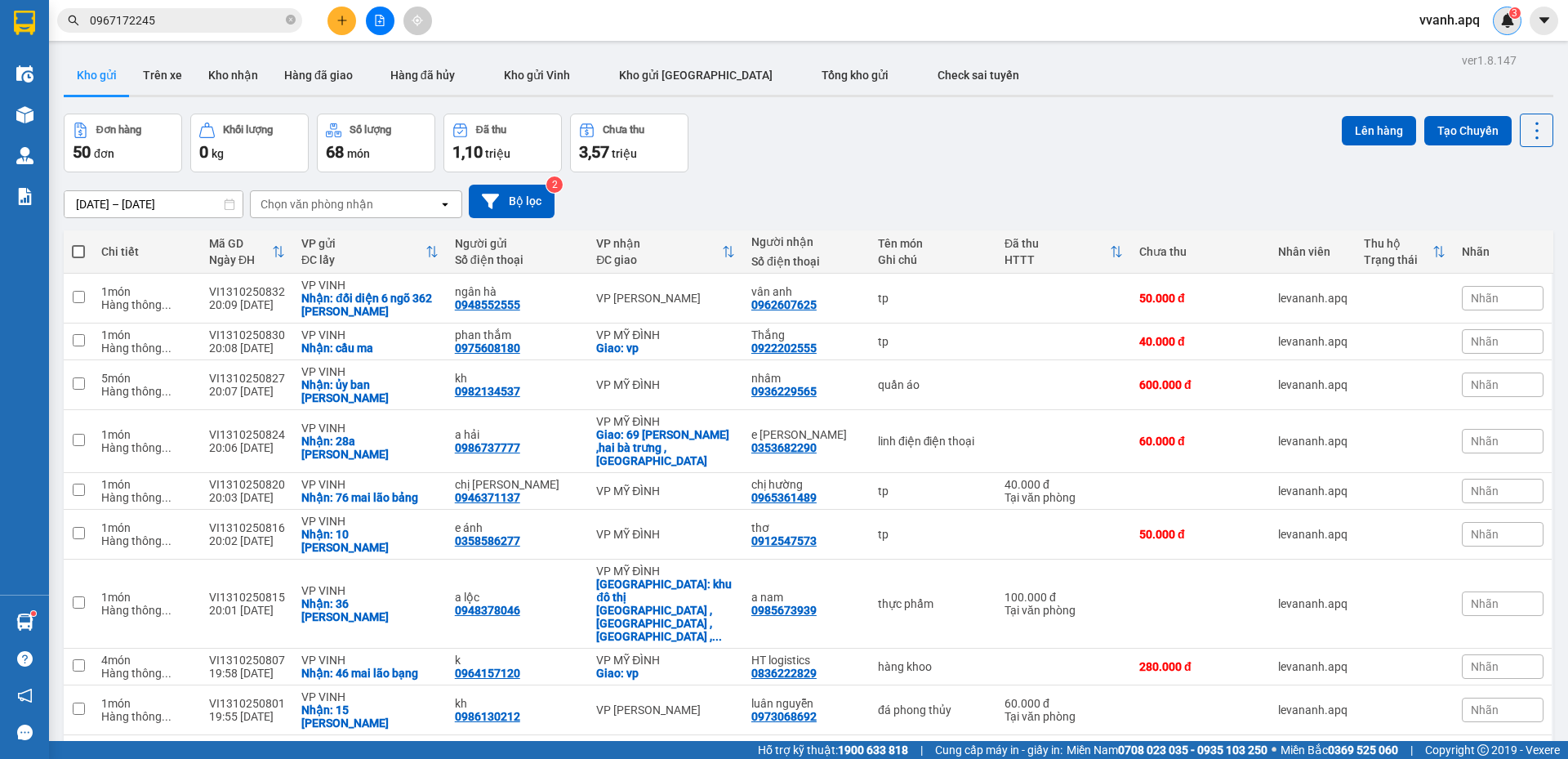
click at [1506, 21] on img at bounding box center [1507, 20] width 14 height 14
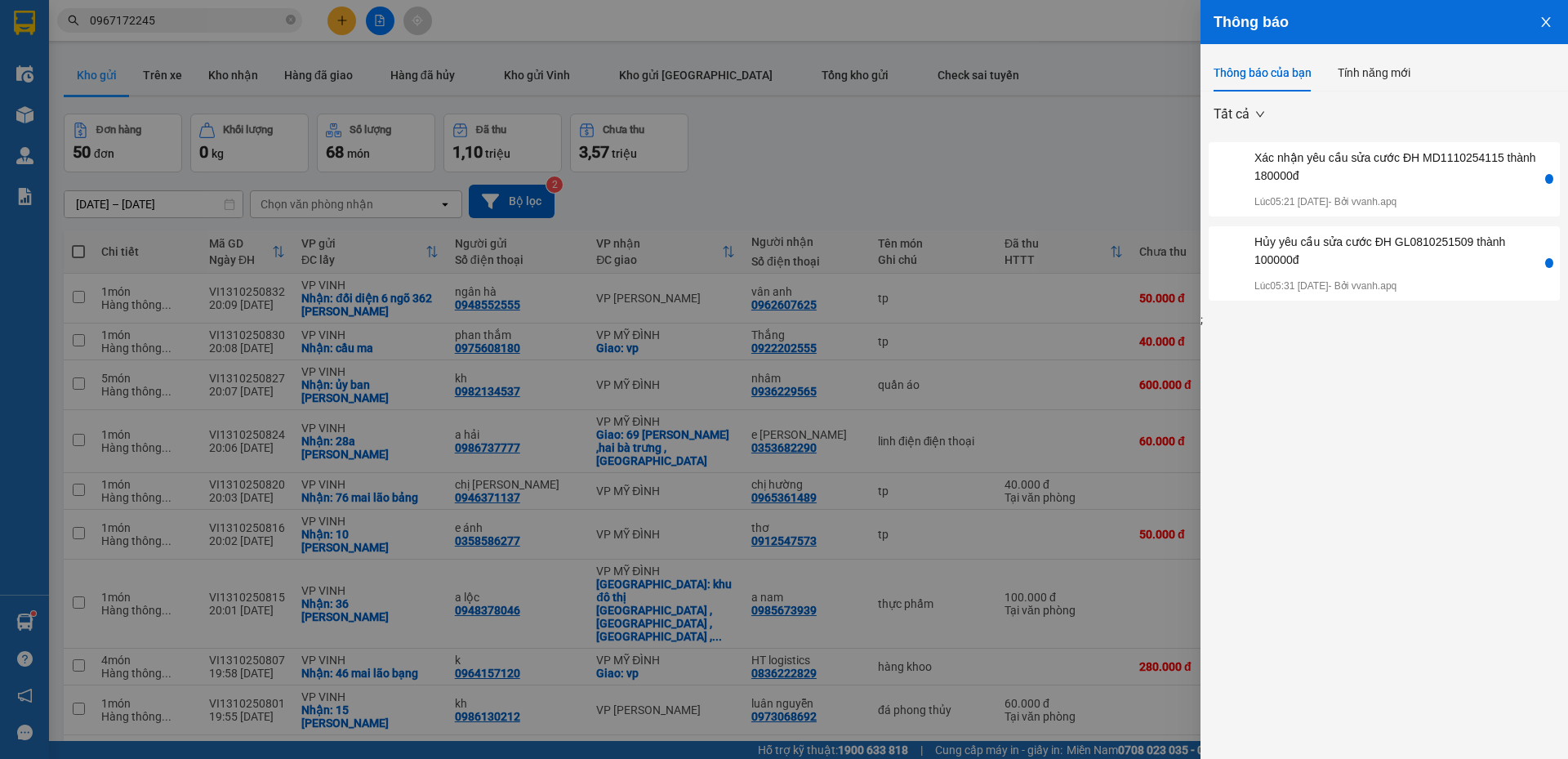
click at [1068, 164] on div at bounding box center [784, 380] width 1568 height 759
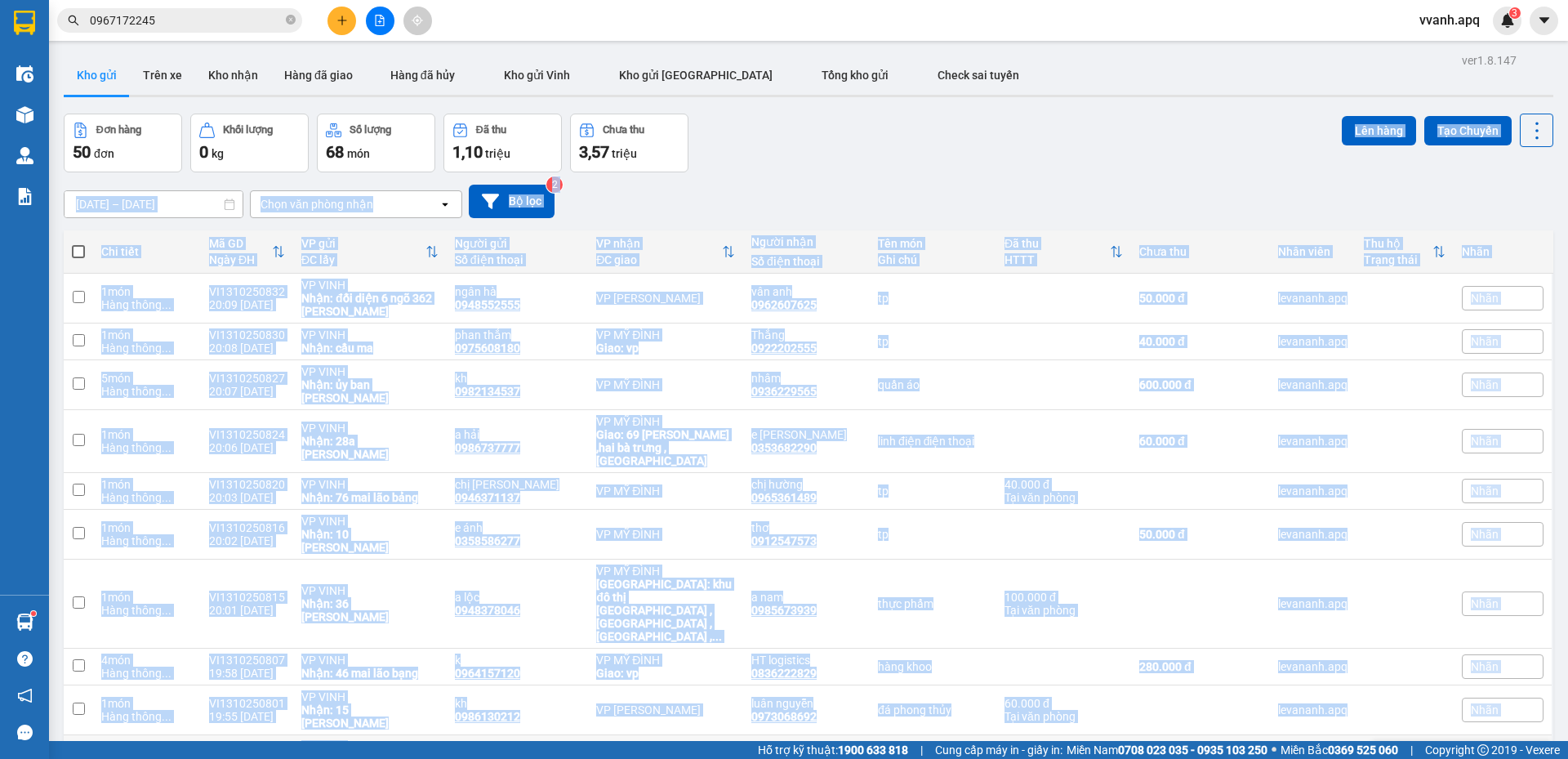
drag, startPoint x: 1068, startPoint y: 164, endPoint x: 1187, endPoint y: 695, distance: 544.2
click at [1187, 695] on div "ver 1.8.147 Kho gửi Trên xe Kho nhận Hàng đã giao Hàng đã hủy Kho gửi Vinh Kho …" at bounding box center [808, 445] width 1503 height 794
drag, startPoint x: 1175, startPoint y: 695, endPoint x: 1126, endPoint y: 173, distance: 524.3
click at [1126, 173] on div "ver 1.8.147 Kho gửi Trên xe Kho nhận Hàng đã giao Hàng đã hủy Kho gửi Vinh Kho …" at bounding box center [808, 445] width 1503 height 794
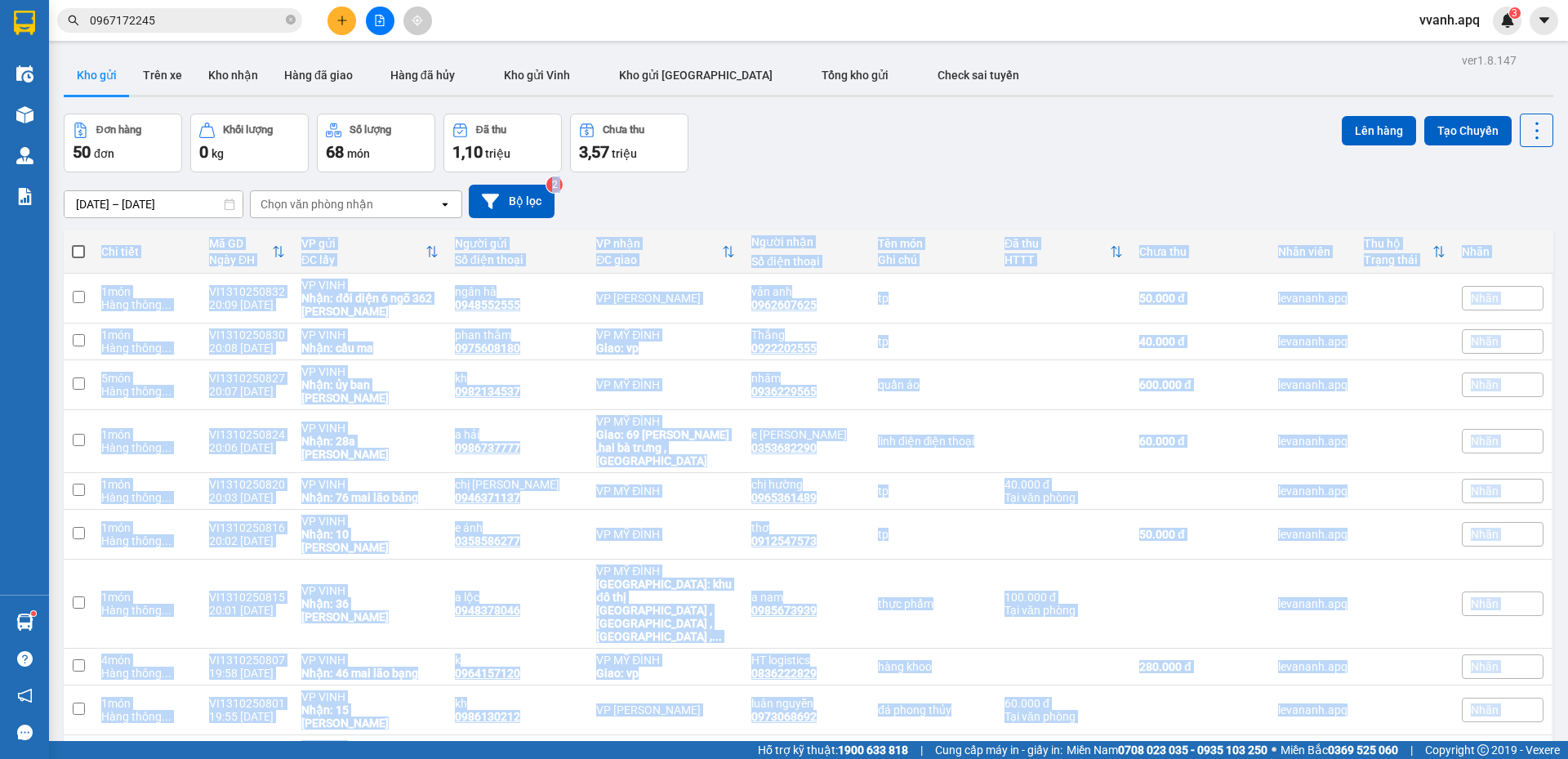
click at [1126, 173] on div "11/10/2025 – 13/10/2025 Press the down arrow key to interact with the calendar …" at bounding box center [808, 201] width 1489 height 58
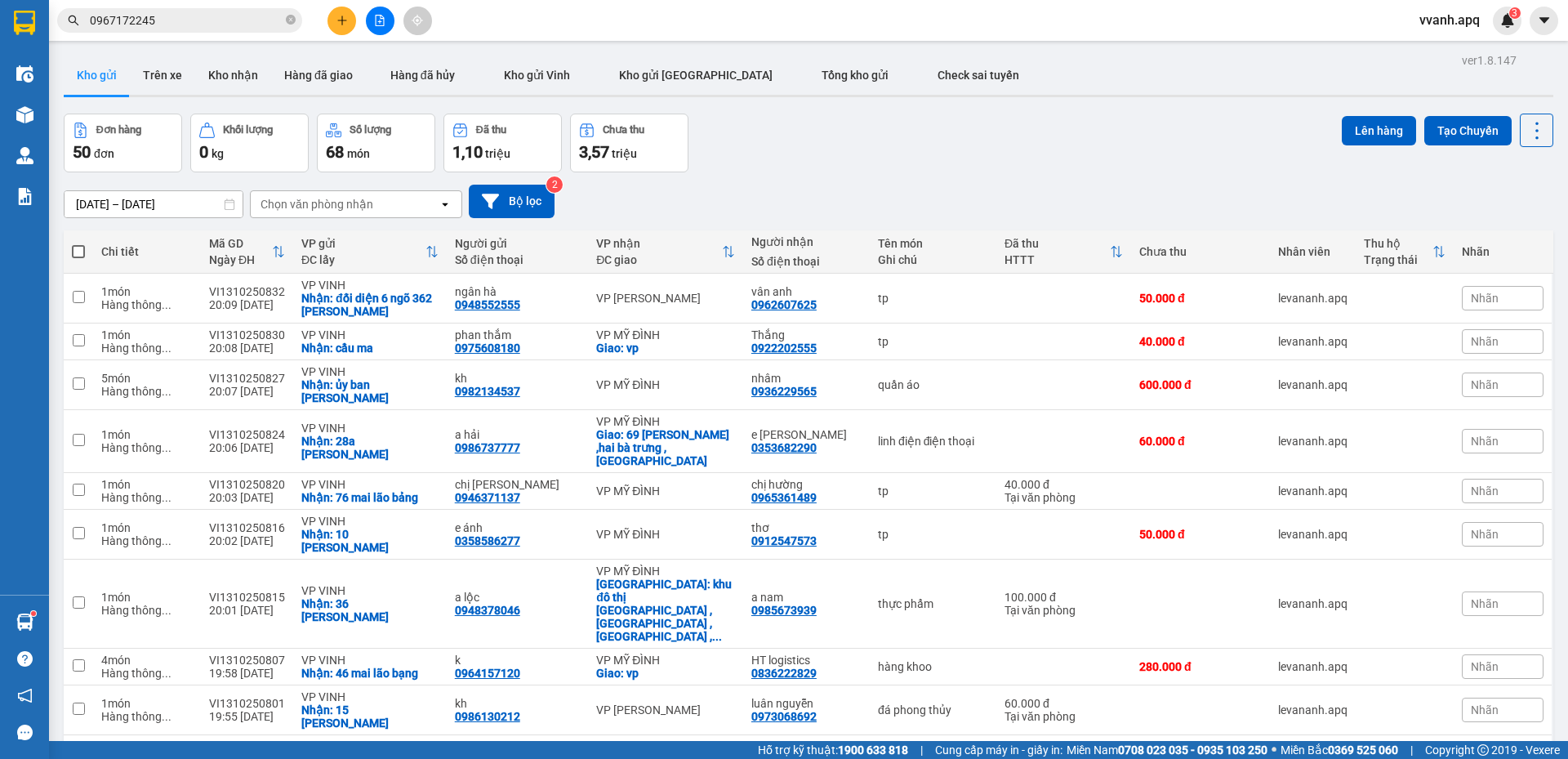
click at [990, 152] on div "Đơn hàng 50 đơn Khối lượng 0 kg Số lượng 68 món Đã thu 1,10 triệu Chưa thu 3,57…" at bounding box center [808, 143] width 1489 height 59
click at [340, 22] on icon "plus" at bounding box center [342, 20] width 12 height 12
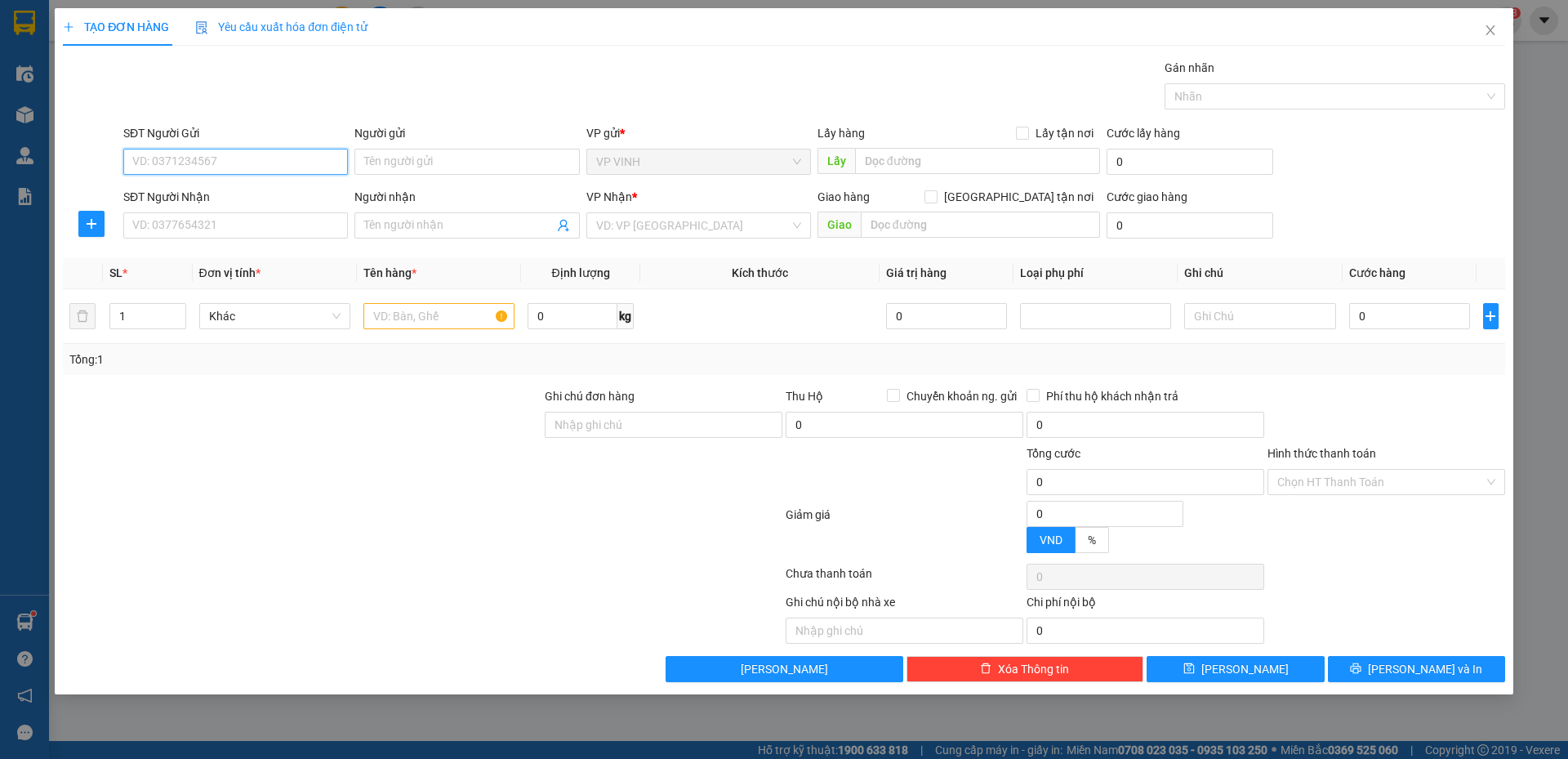
click at [305, 163] on input "SĐT Người Gửi" at bounding box center [235, 161] width 225 height 26
click at [298, 163] on input "SĐT Người Gửi" at bounding box center [235, 161] width 225 height 26
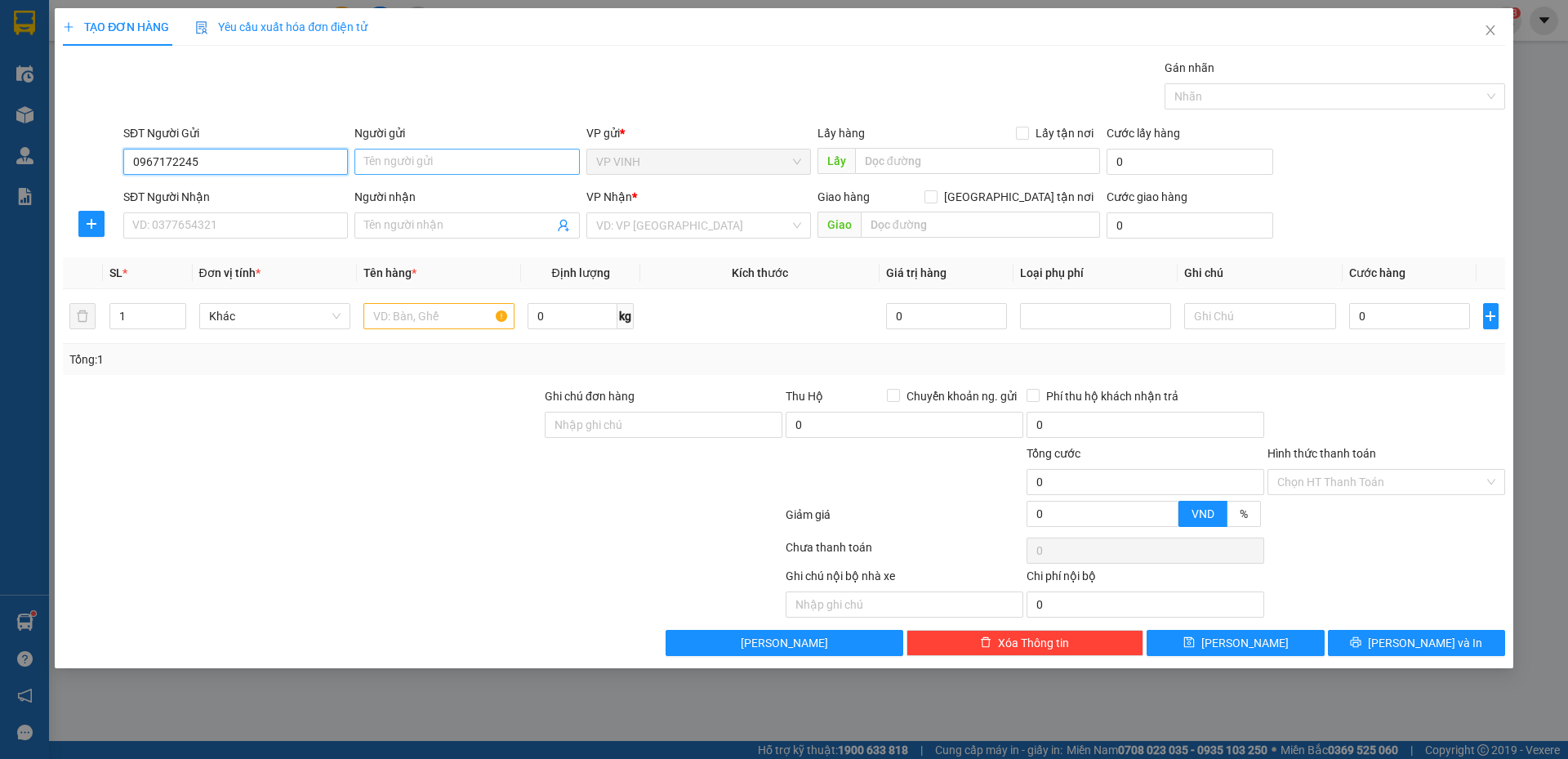
type input "0967172245"
click at [475, 165] on input "Người gửi" at bounding box center [466, 161] width 225 height 26
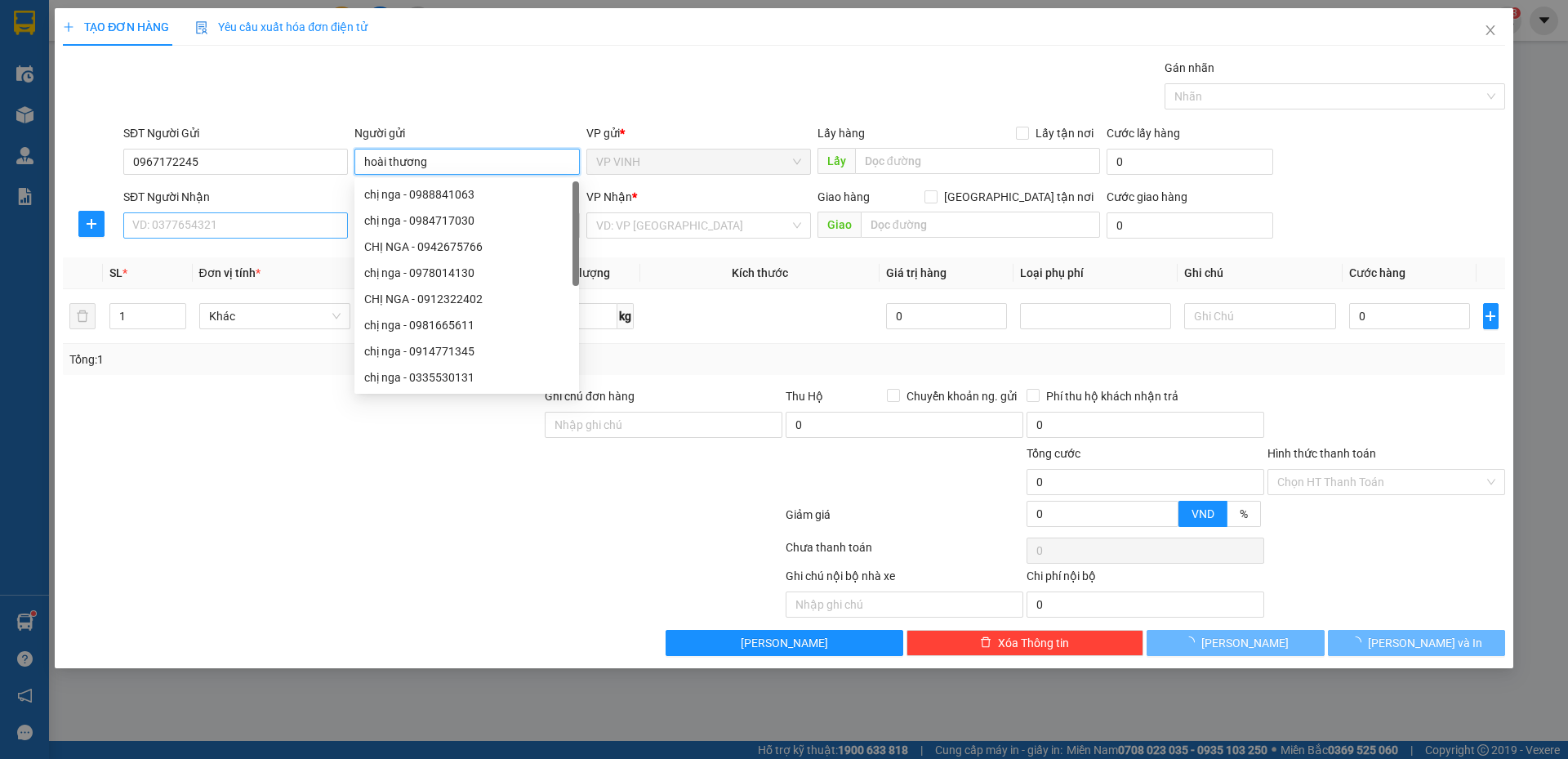
type input "hoài thương"
click at [277, 216] on input "SĐT Người Nhận" at bounding box center [235, 225] width 225 height 26
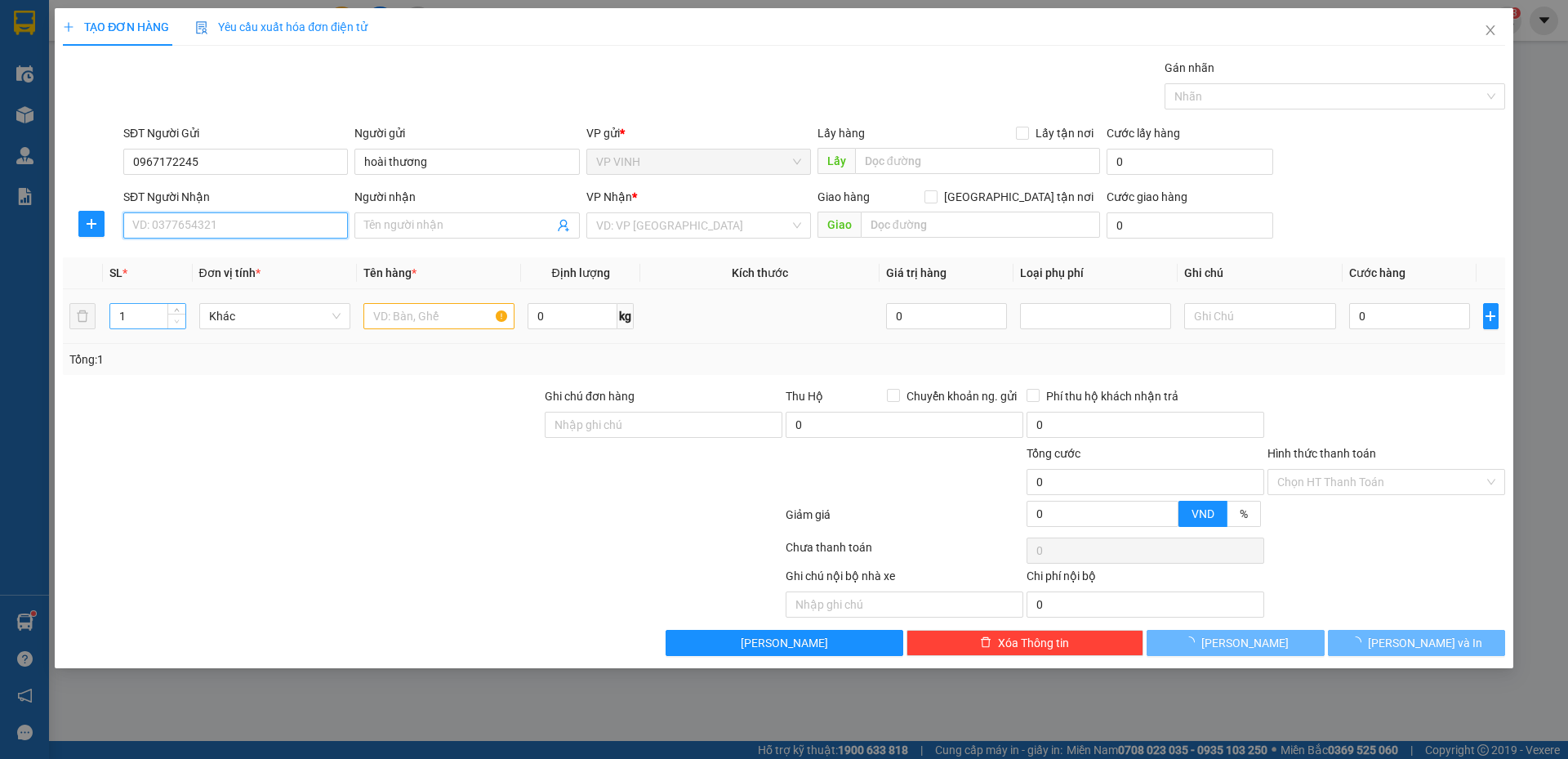
click at [181, 318] on span "down" at bounding box center [177, 322] width 10 height 10
click at [177, 314] on span "Decrease Value" at bounding box center [176, 321] width 18 height 14
click at [175, 310] on icon "up" at bounding box center [176, 313] width 5 height 5
type input "3"
click at [175, 310] on icon "up" at bounding box center [176, 313] width 5 height 5
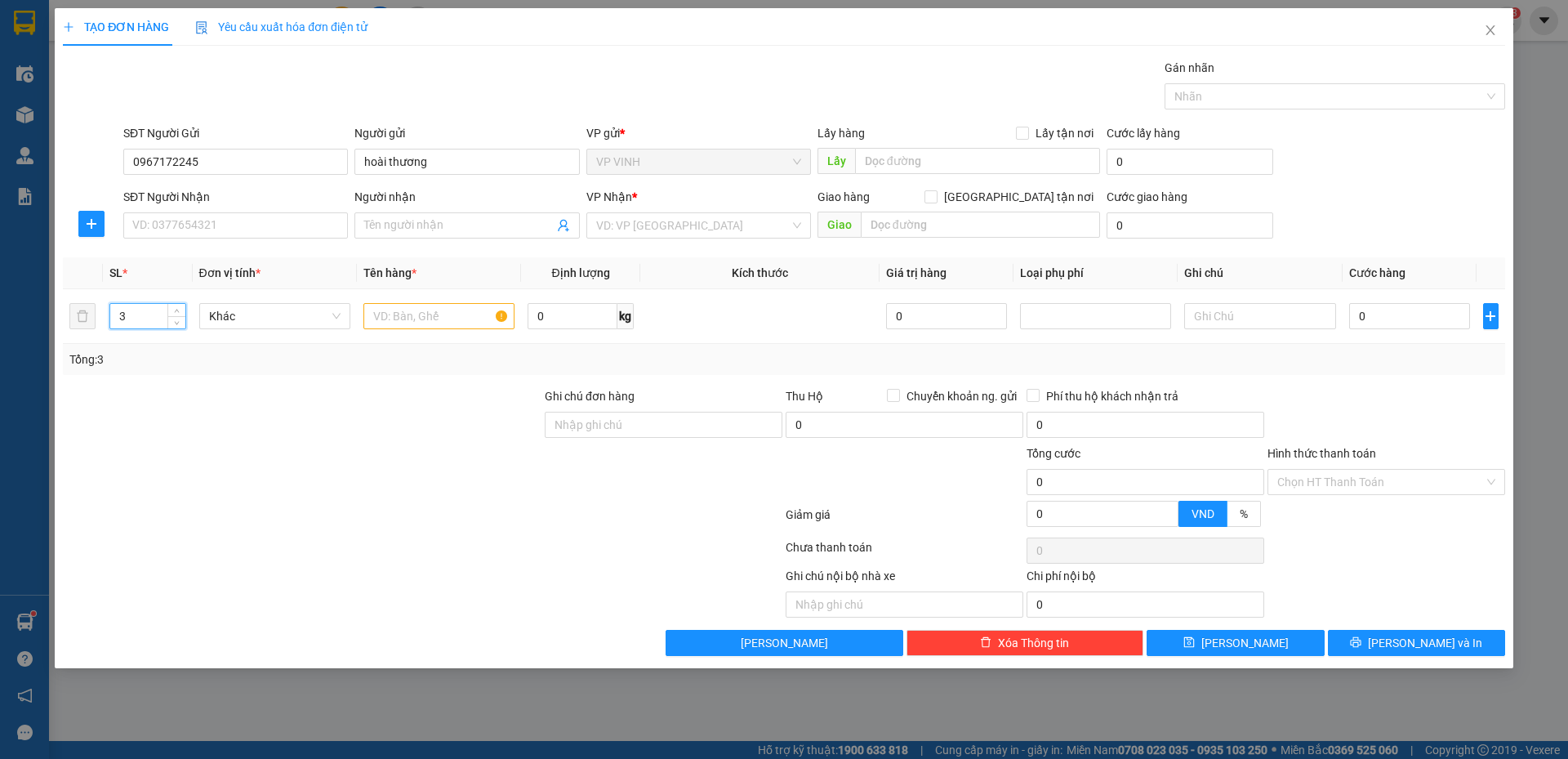
click at [220, 211] on div "SĐT Người Nhận" at bounding box center [235, 200] width 225 height 24
click at [233, 226] on input "SĐT Người Nhận" at bounding box center [235, 225] width 225 height 26
type input "0862188217"
click at [789, 55] on div "TẠO ĐƠN HÀNG Yêu cầu xuất hóa đơn điện tử Transit Pickup Surcharge Ids Transit …" at bounding box center [784, 332] width 1442 height 648
click at [775, 278] on span "Kích thước" at bounding box center [760, 273] width 56 height 13
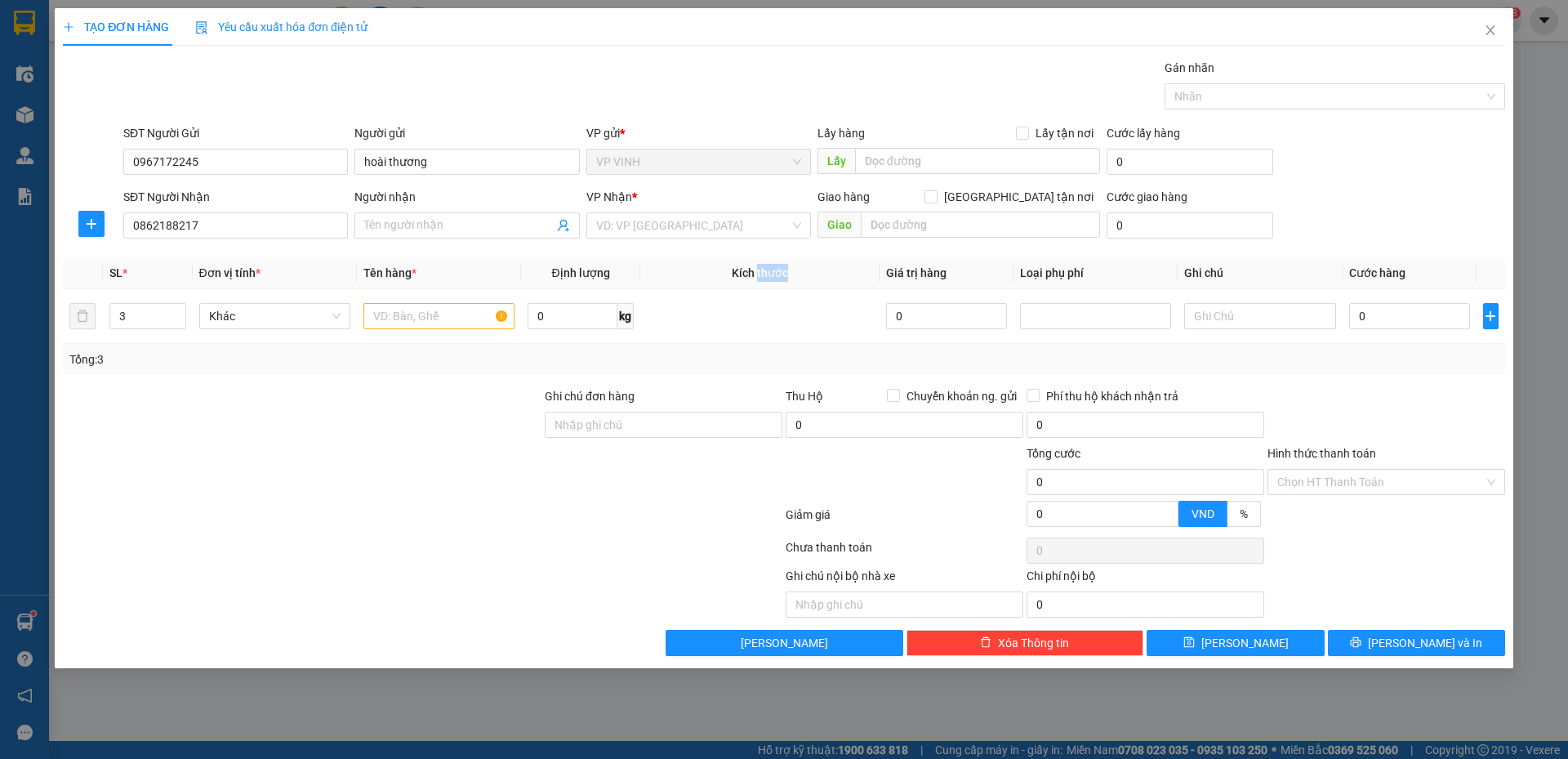
click at [775, 278] on span "Kích thước" at bounding box center [760, 273] width 56 height 13
click at [797, 281] on th "Kích thước" at bounding box center [760, 273] width 239 height 32
click at [734, 79] on div "Gói vận chuyển * Tiêu chuẩn Gán nhãn Nhãn" at bounding box center [814, 87] width 1388 height 57
click at [435, 321] on input "text" at bounding box center [438, 315] width 151 height 26
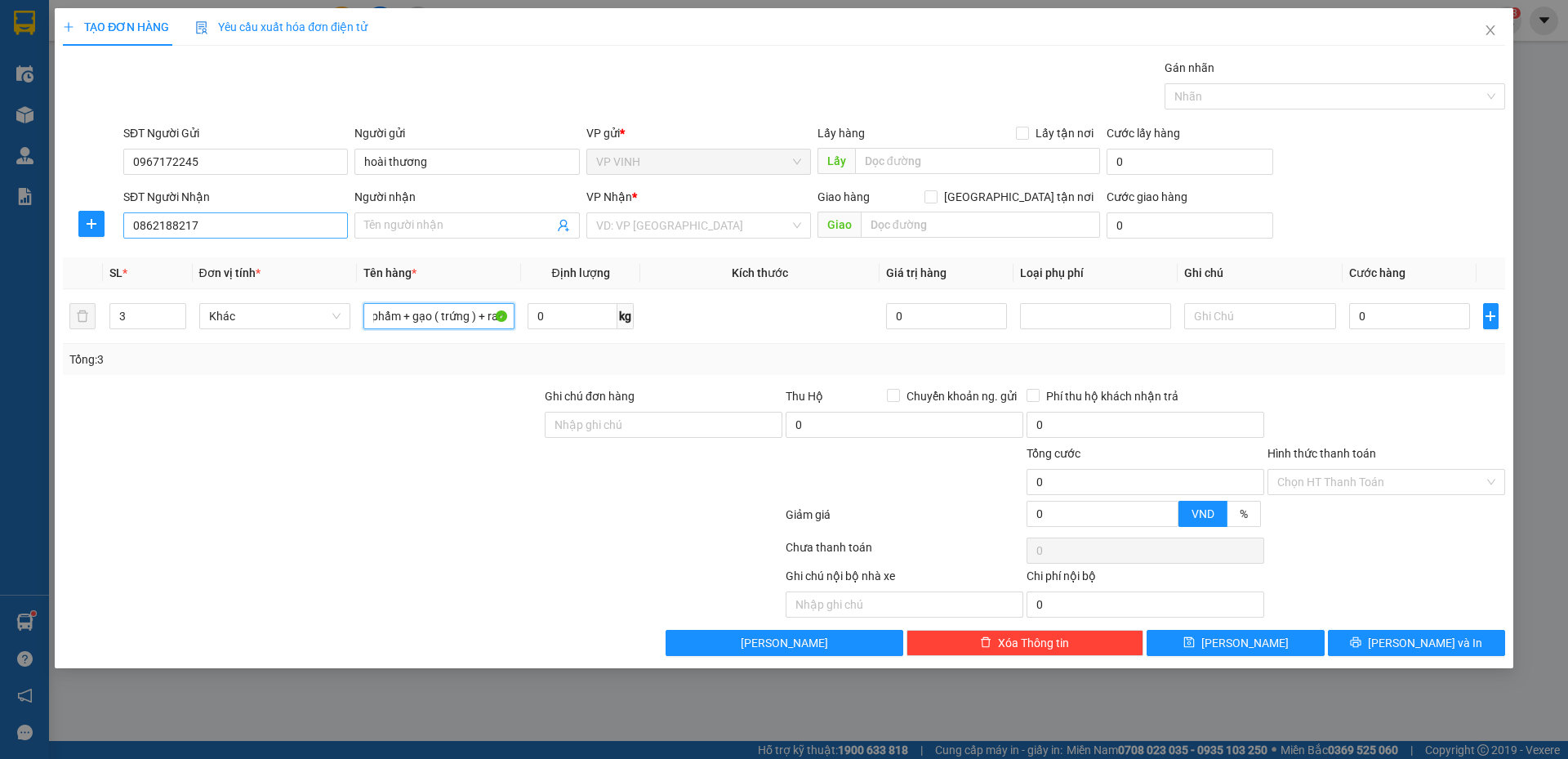
type input "thực phẩm + gạo ( trứng ) + rau"
click at [258, 222] on input "0862188217" at bounding box center [235, 225] width 225 height 26
click at [729, 102] on div "Gói vận chuyển * Tiêu chuẩn Gán nhãn Nhãn" at bounding box center [814, 87] width 1388 height 57
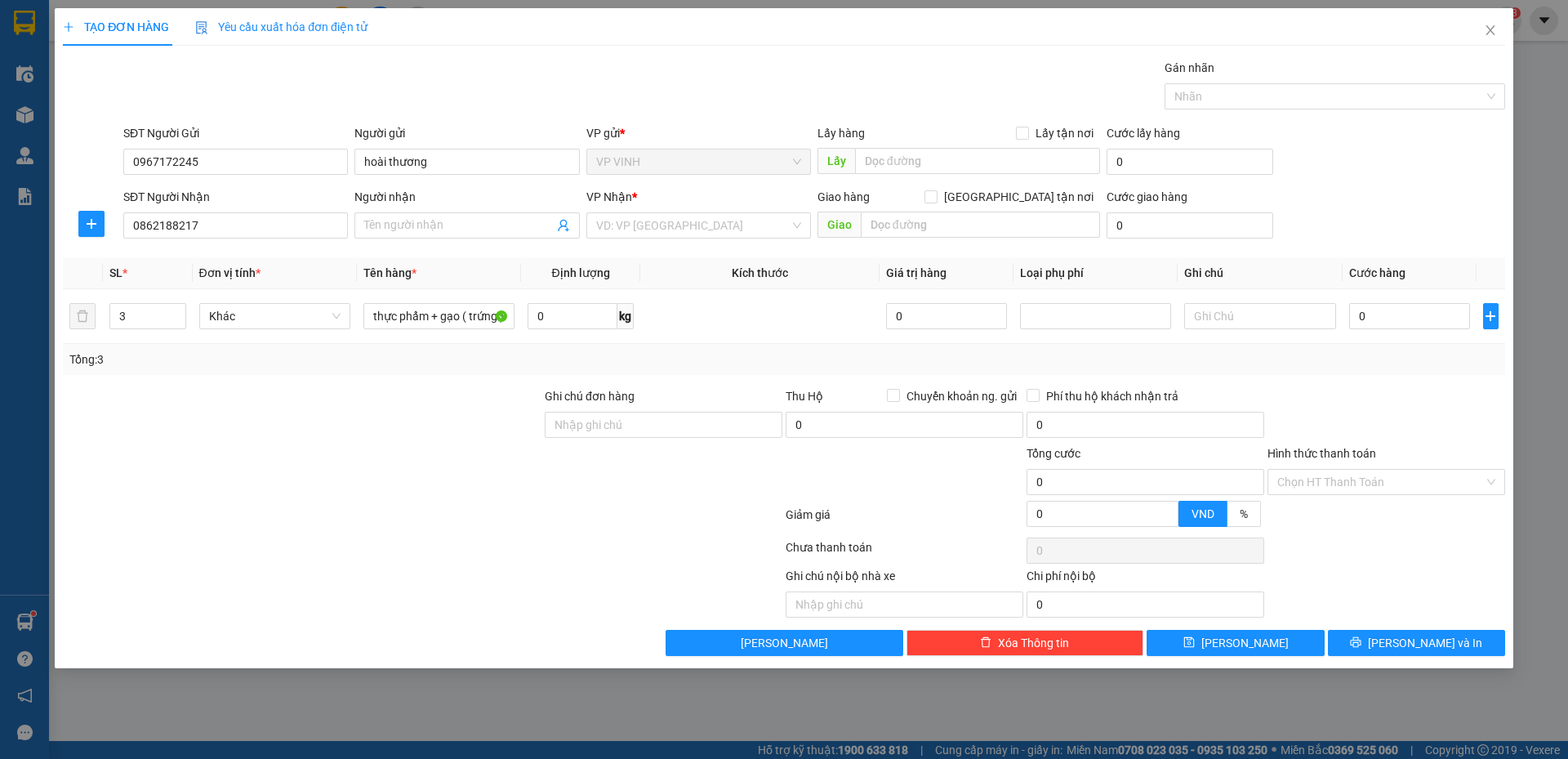
click at [831, 136] on span "Lấy hàng" at bounding box center [841, 133] width 47 height 13
click at [1030, 194] on span "Giao tận nơi" at bounding box center [1019, 197] width 163 height 18
click at [936, 194] on input "Giao tận nơi" at bounding box center [930, 196] width 12 height 12
checkbox input "true"
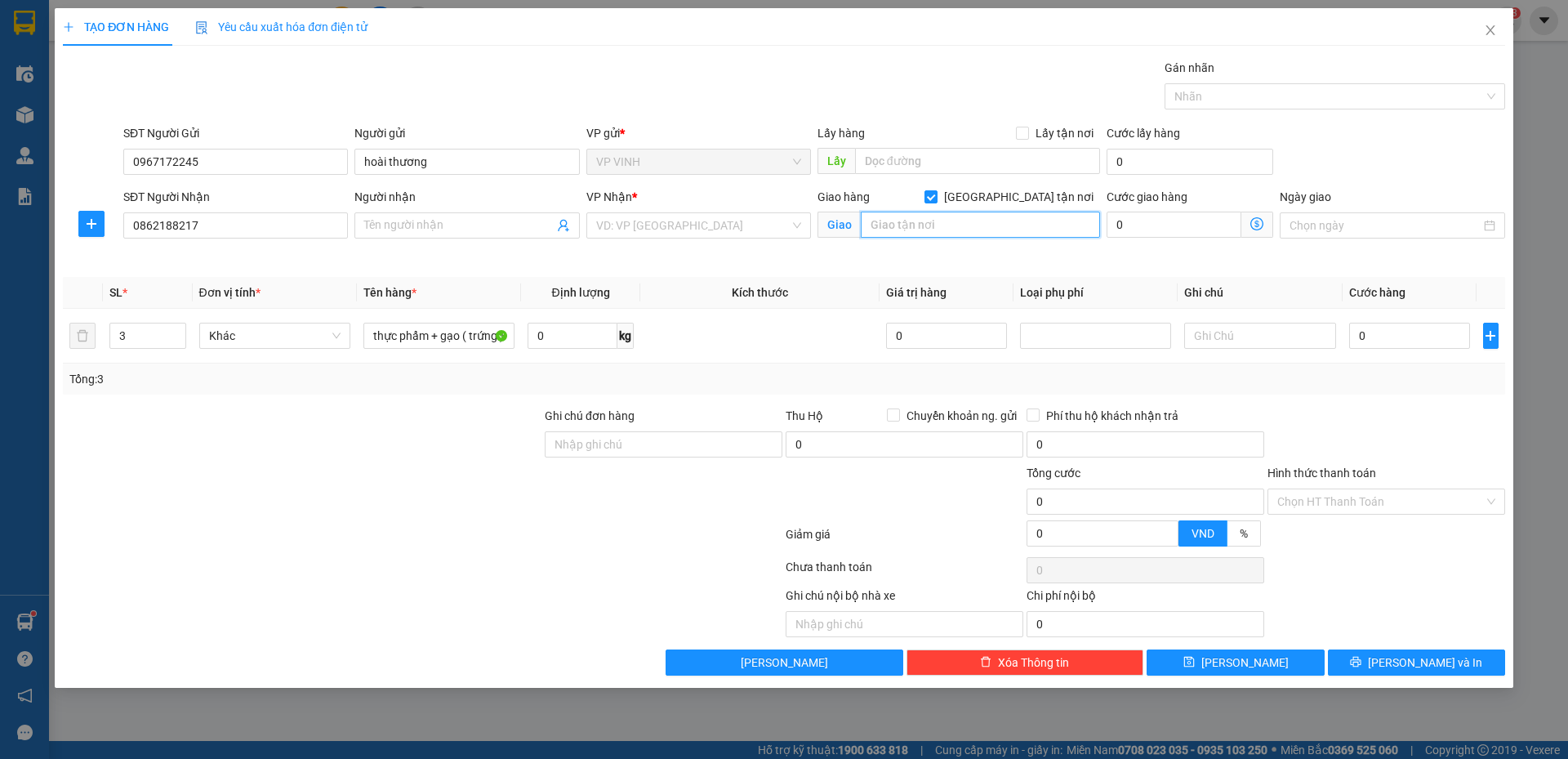
click at [895, 232] on input "text" at bounding box center [981, 224] width 239 height 26
click at [495, 230] on input "Người nhận" at bounding box center [458, 225] width 189 height 18
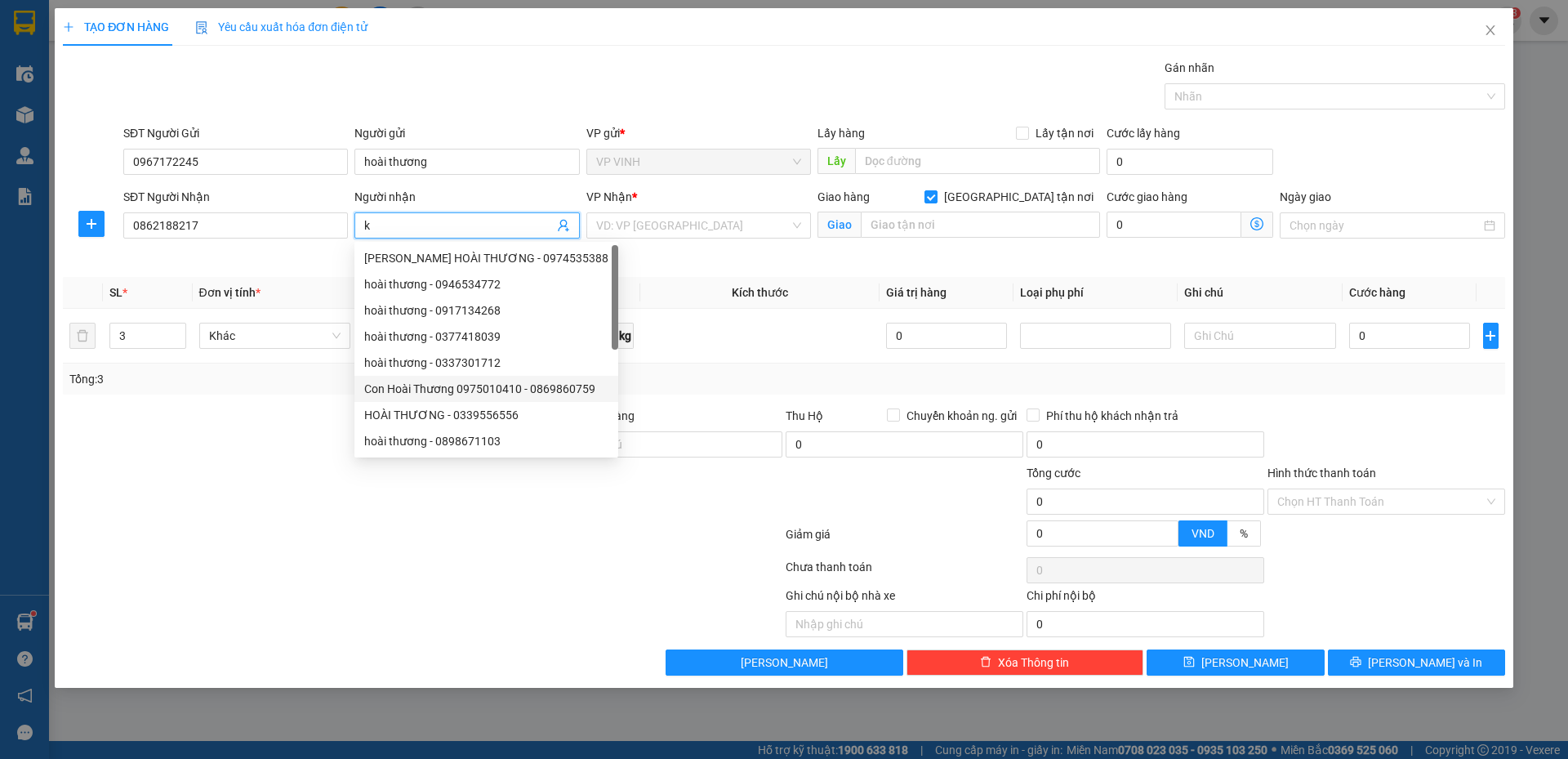
type input "k"
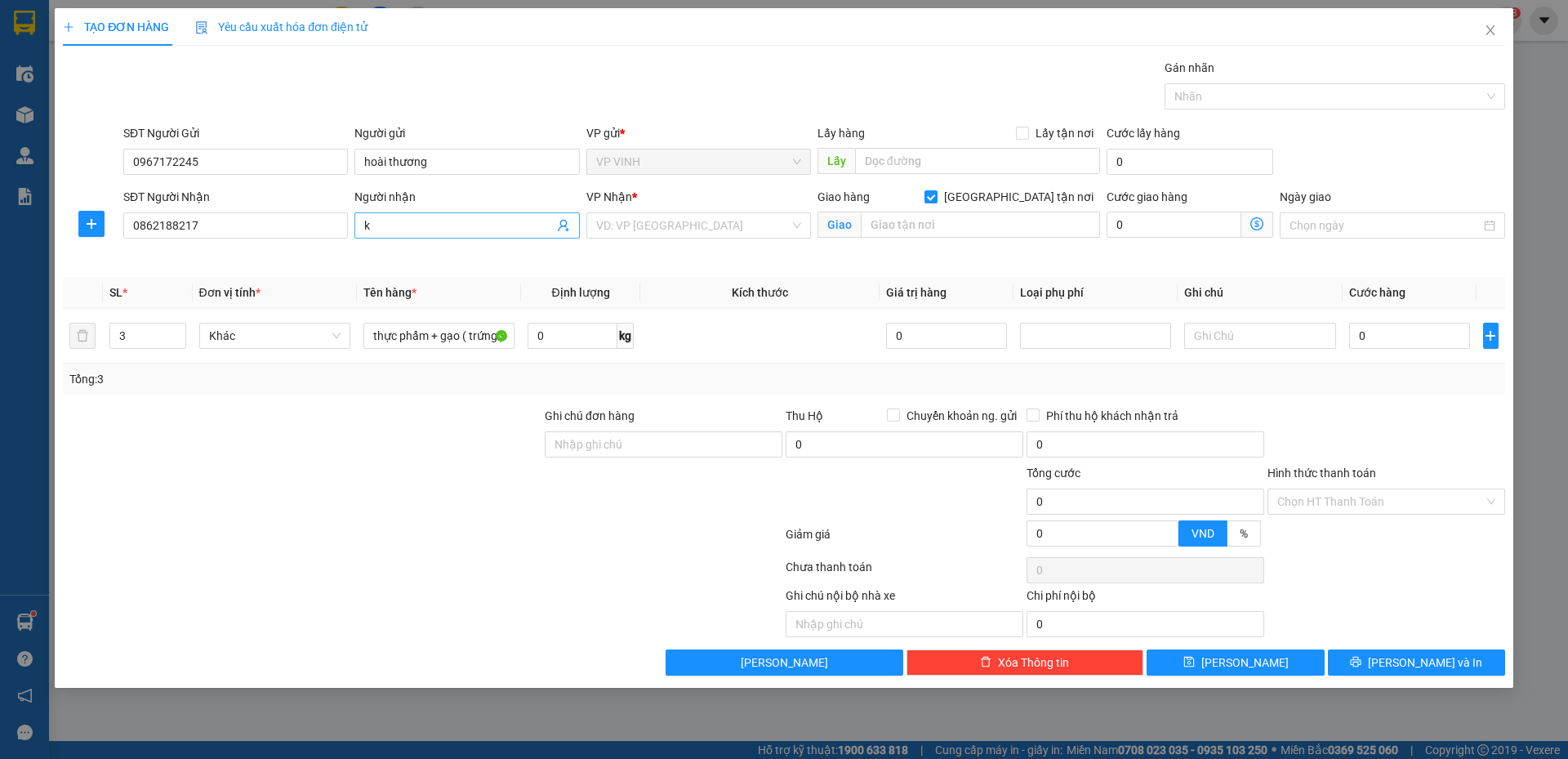
click at [423, 233] on input "k" at bounding box center [458, 225] width 189 height 18
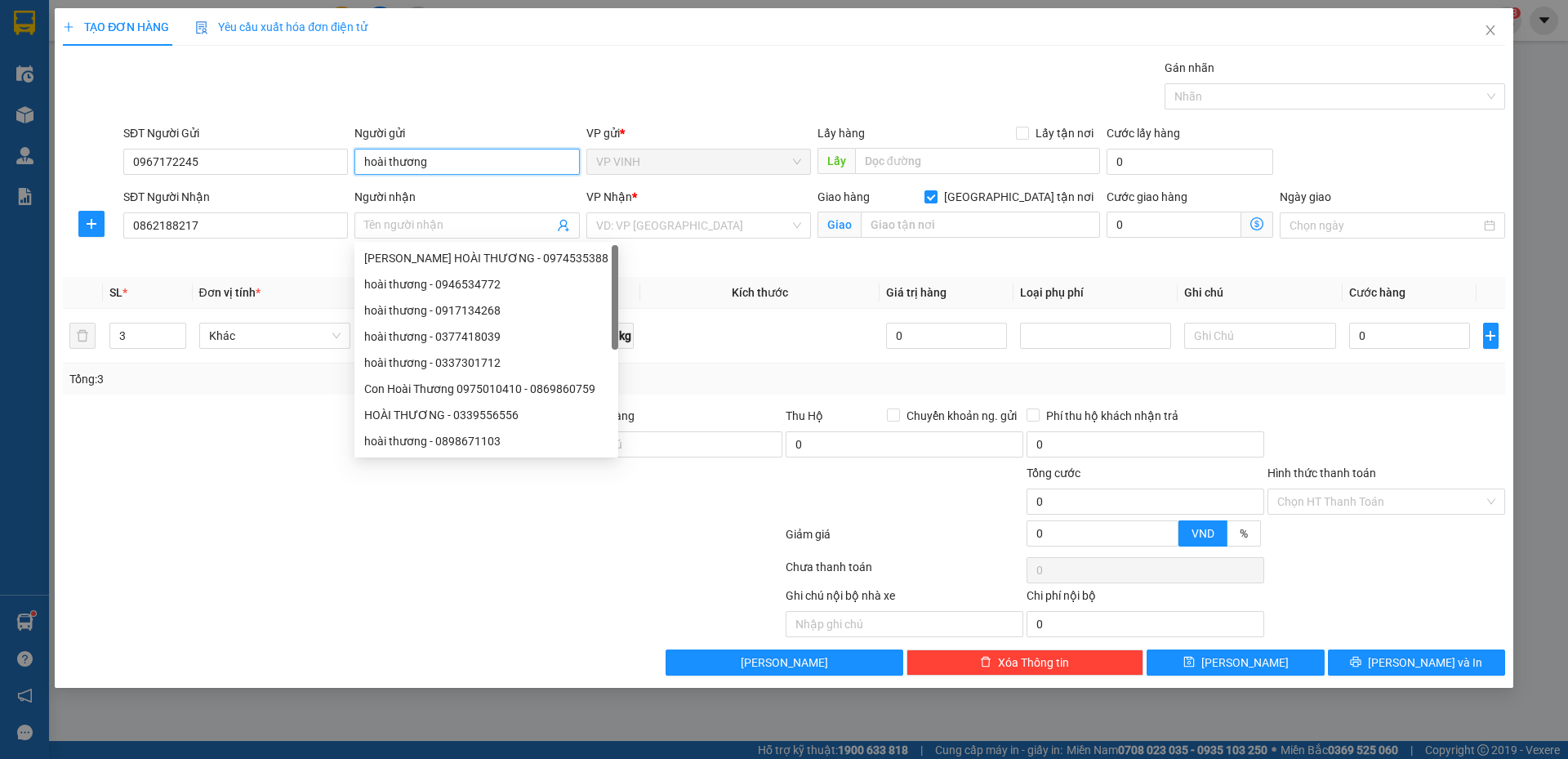
click at [425, 155] on input "hoài thương" at bounding box center [466, 161] width 225 height 26
click at [424, 155] on input "hoài thương" at bounding box center [466, 161] width 225 height 26
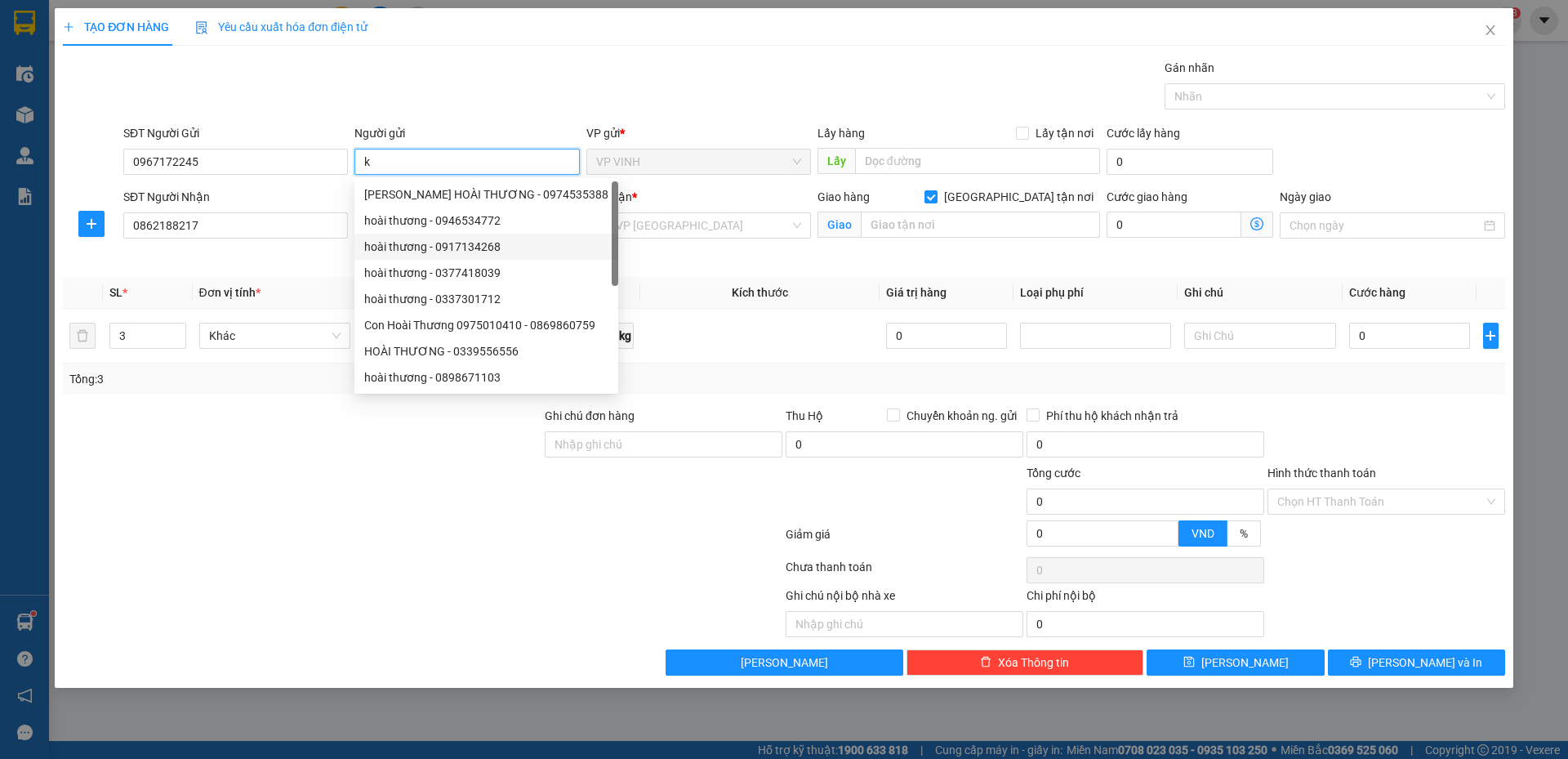
type input "k"
click at [707, 84] on div "Gói vận chuyển * Tiêu chuẩn Gán nhãn Nhãn" at bounding box center [814, 87] width 1388 height 57
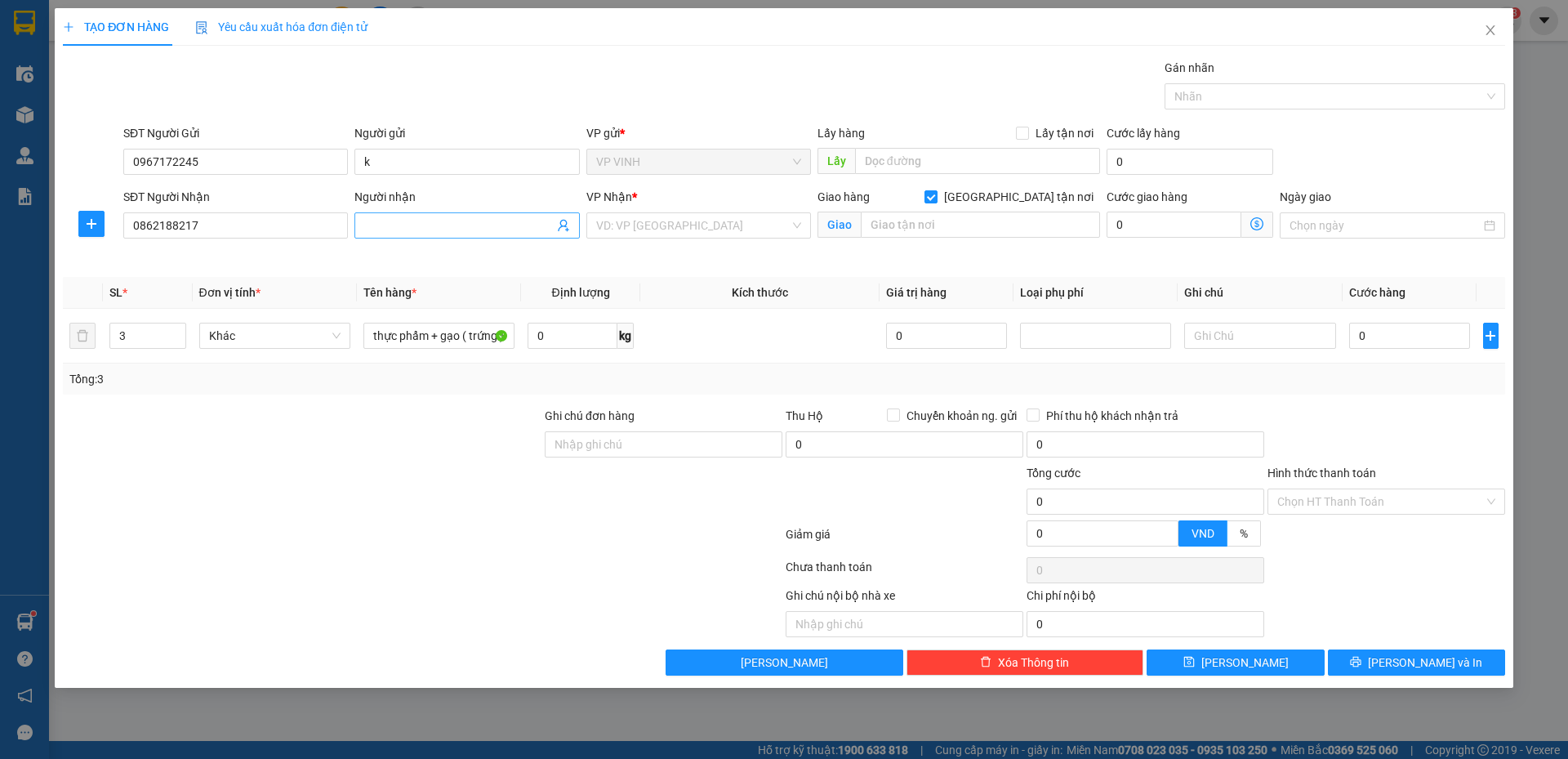
click at [471, 225] on input "Người nhận" at bounding box center [458, 225] width 189 height 18
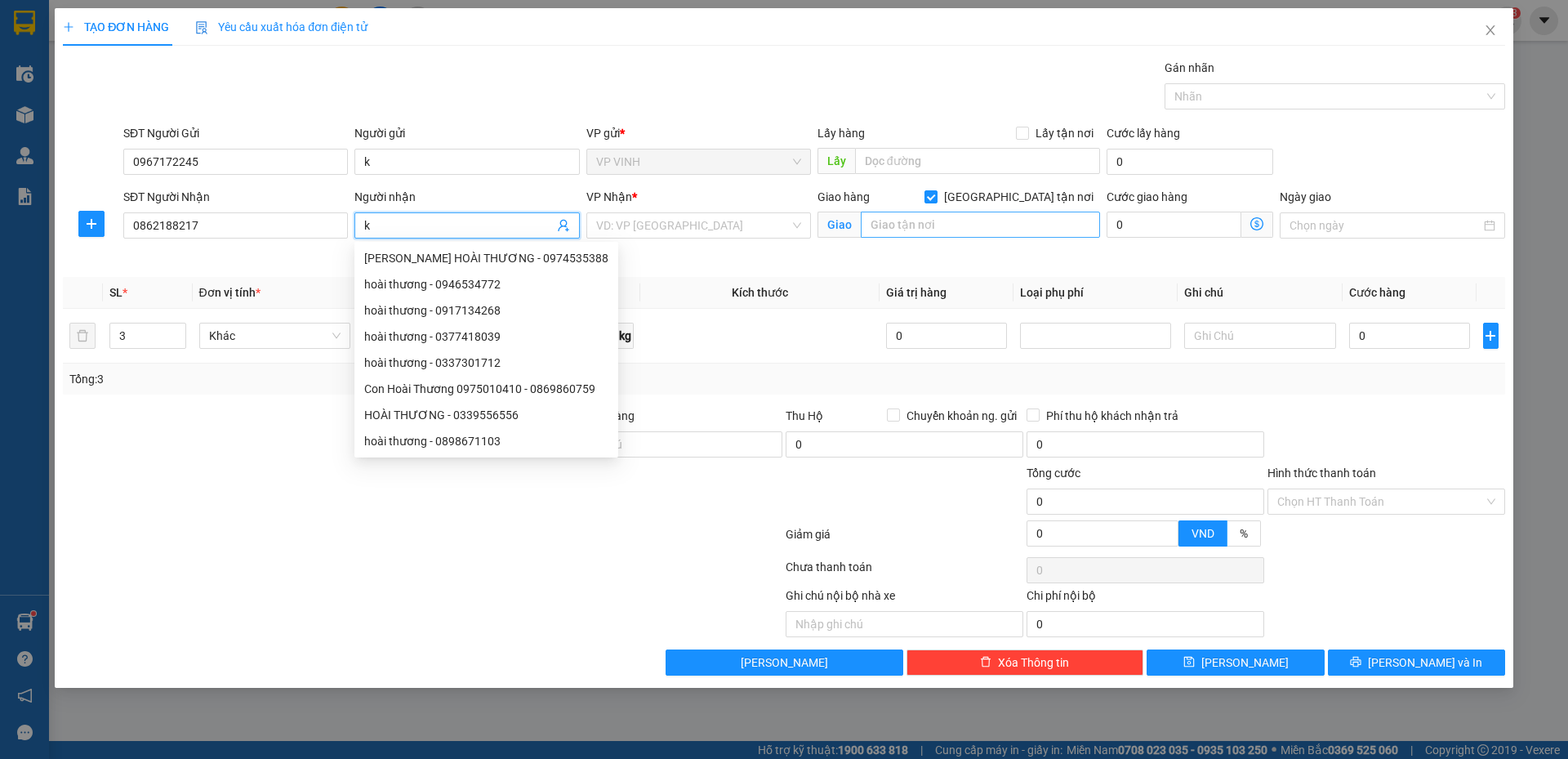
type input "k"
click at [993, 220] on input "text" at bounding box center [981, 224] width 239 height 26
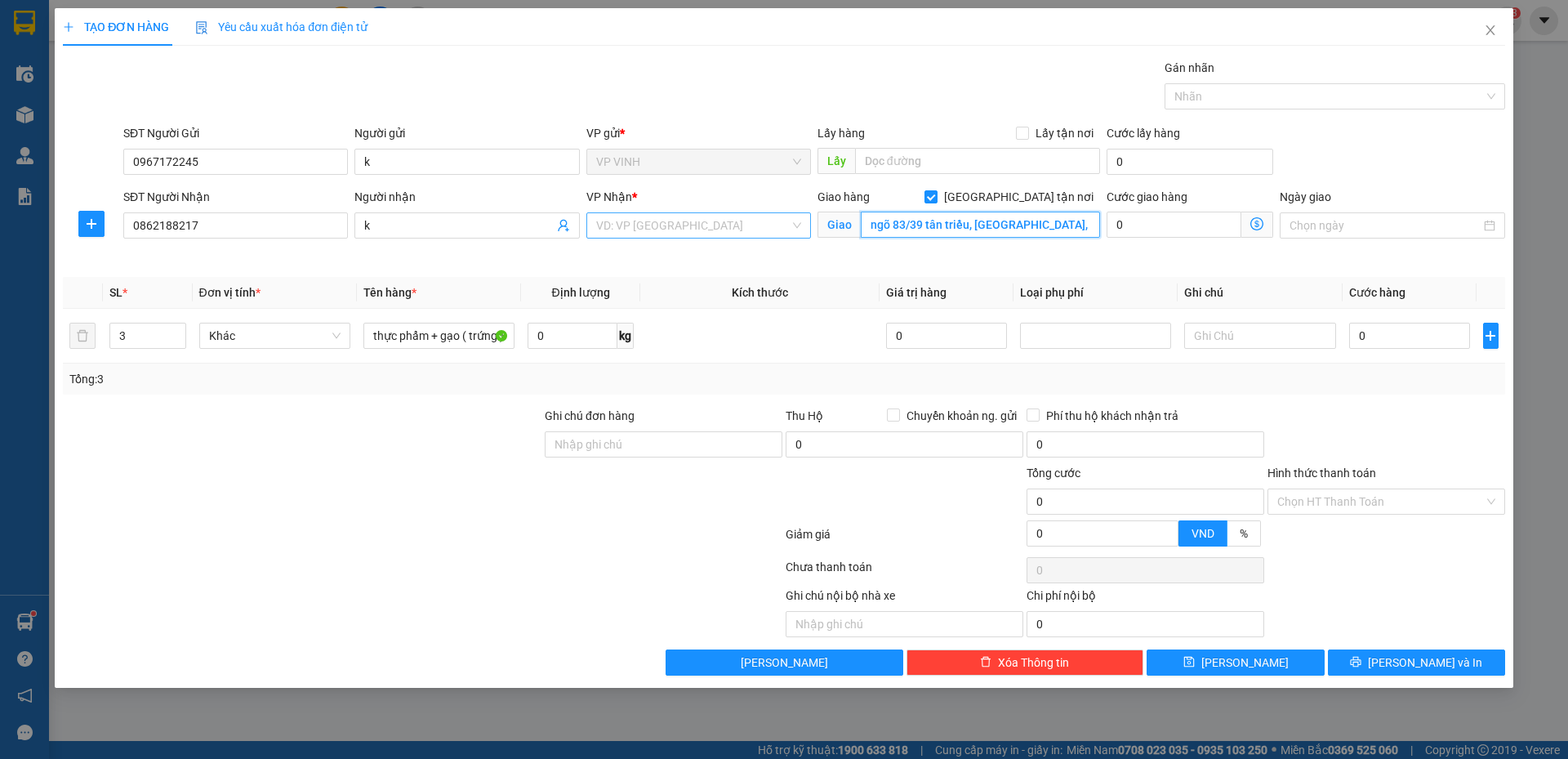
type input "ngõ 83/39 tân triều, thanh trì, hà nội"
click at [709, 216] on input "search" at bounding box center [693, 225] width 193 height 24
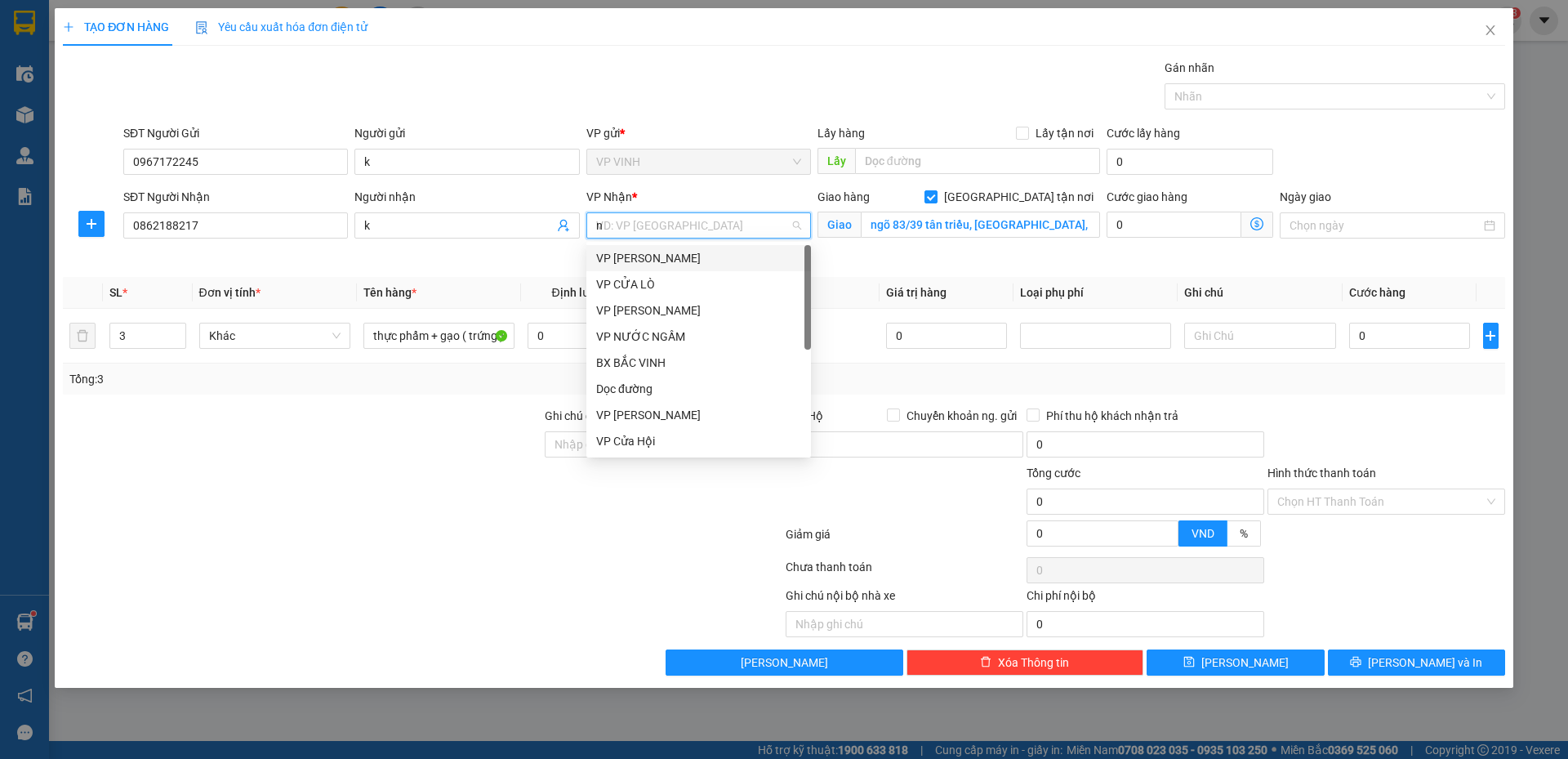
type input "nh"
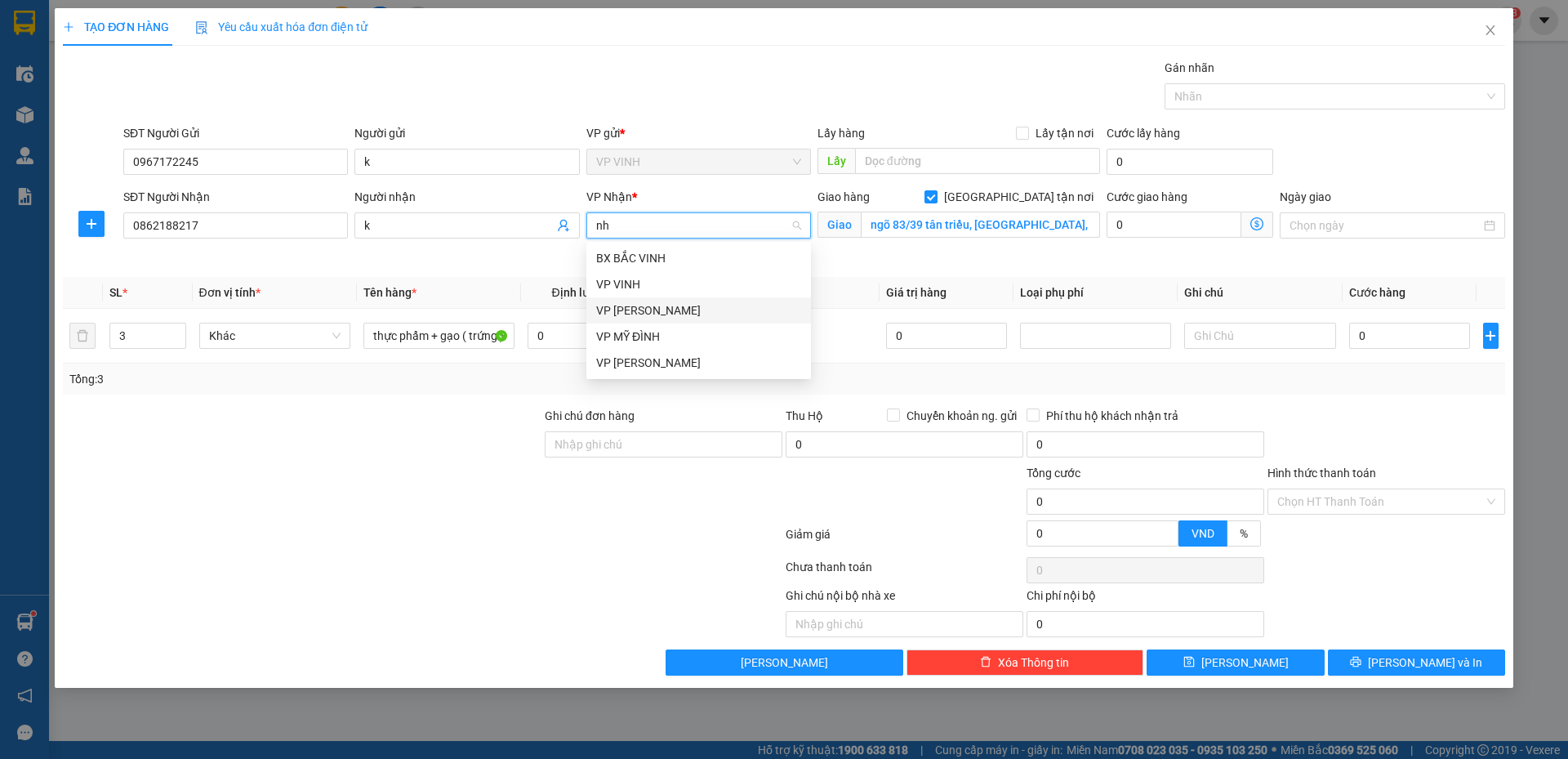
click at [681, 308] on div "VP NGỌC HỒI" at bounding box center [699, 310] width 205 height 18
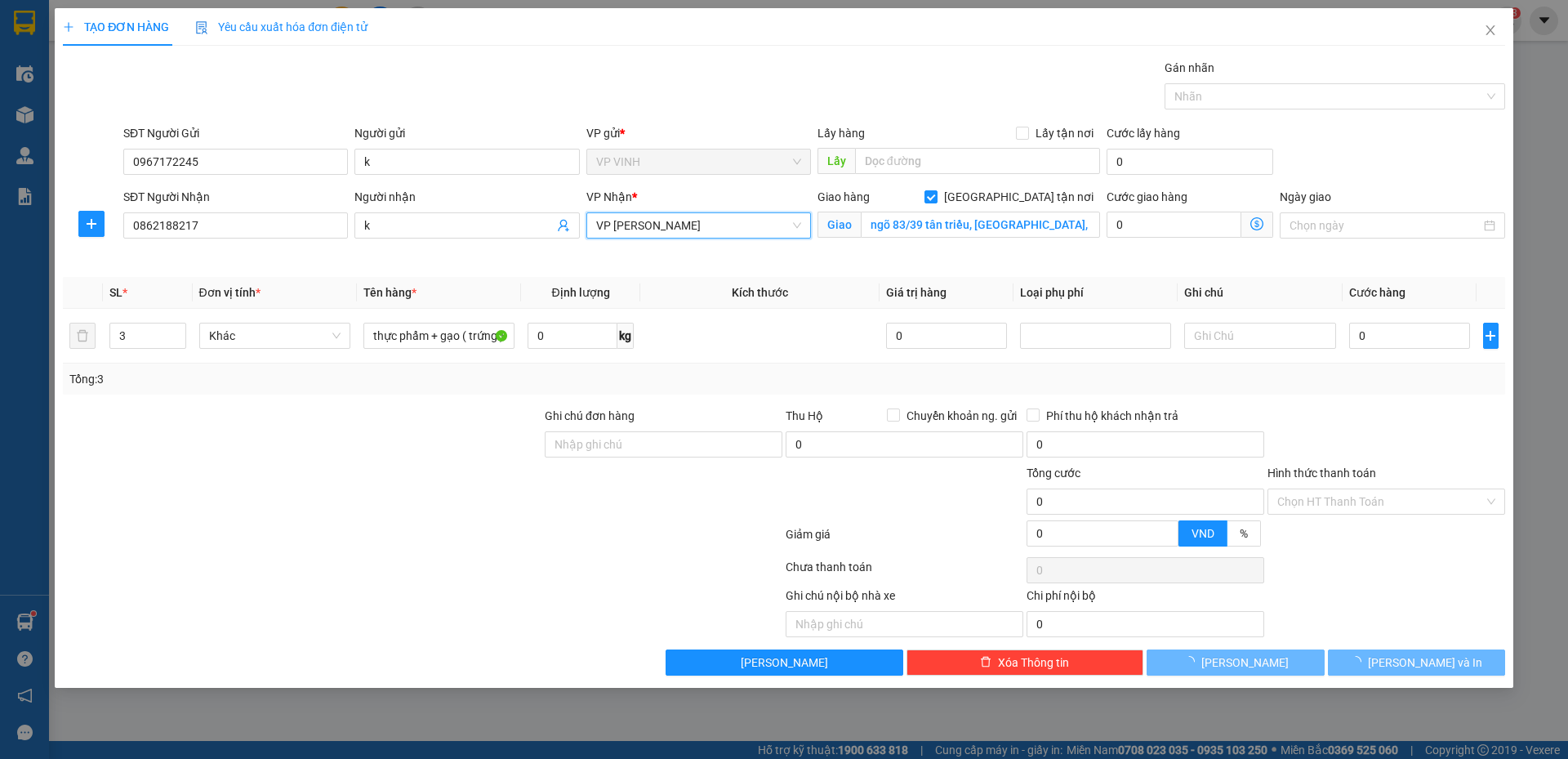
click at [1272, 227] on span at bounding box center [1257, 224] width 32 height 26
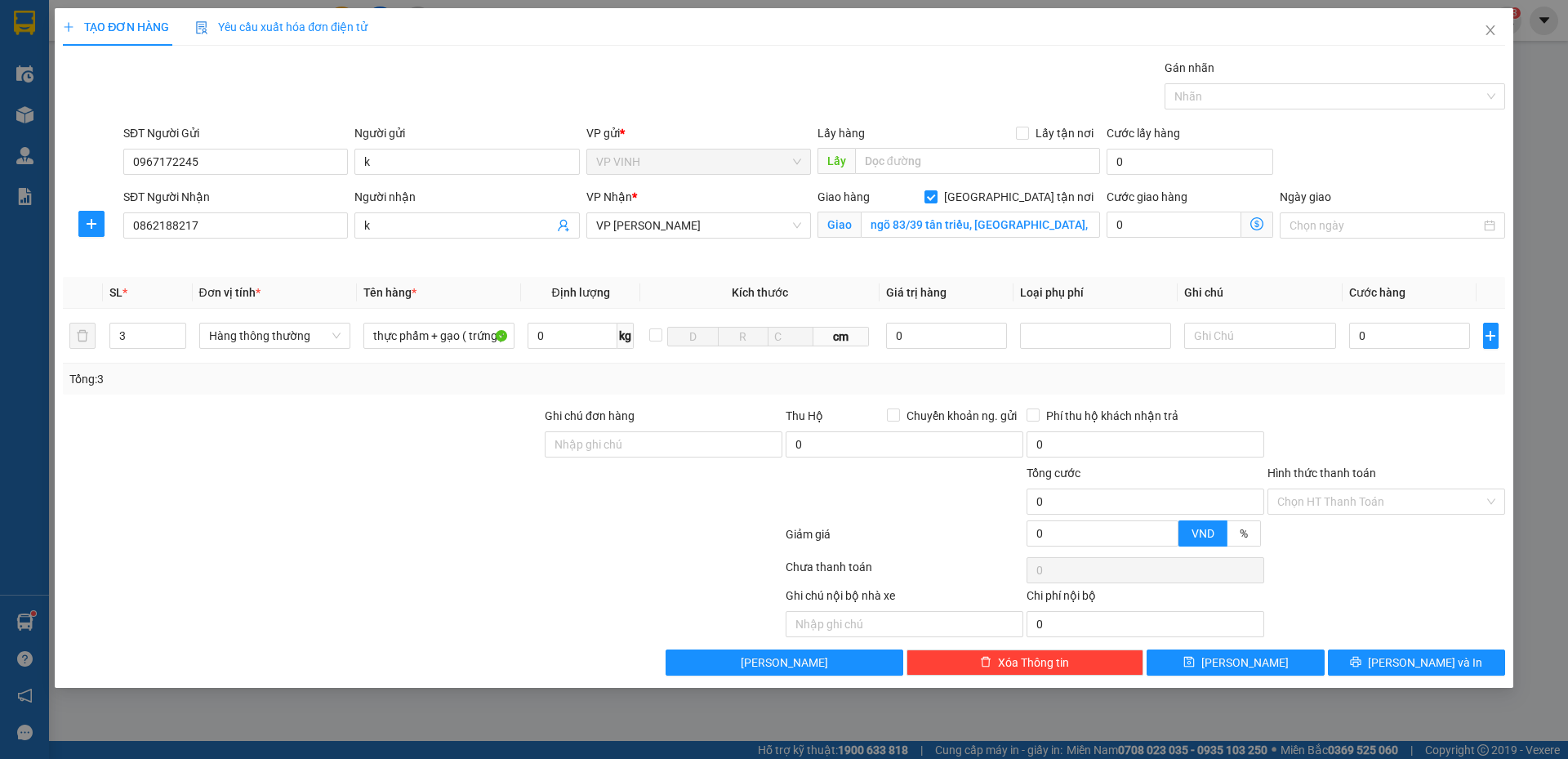
click at [1251, 228] on icon "dollar-circle" at bounding box center [1257, 223] width 13 height 13
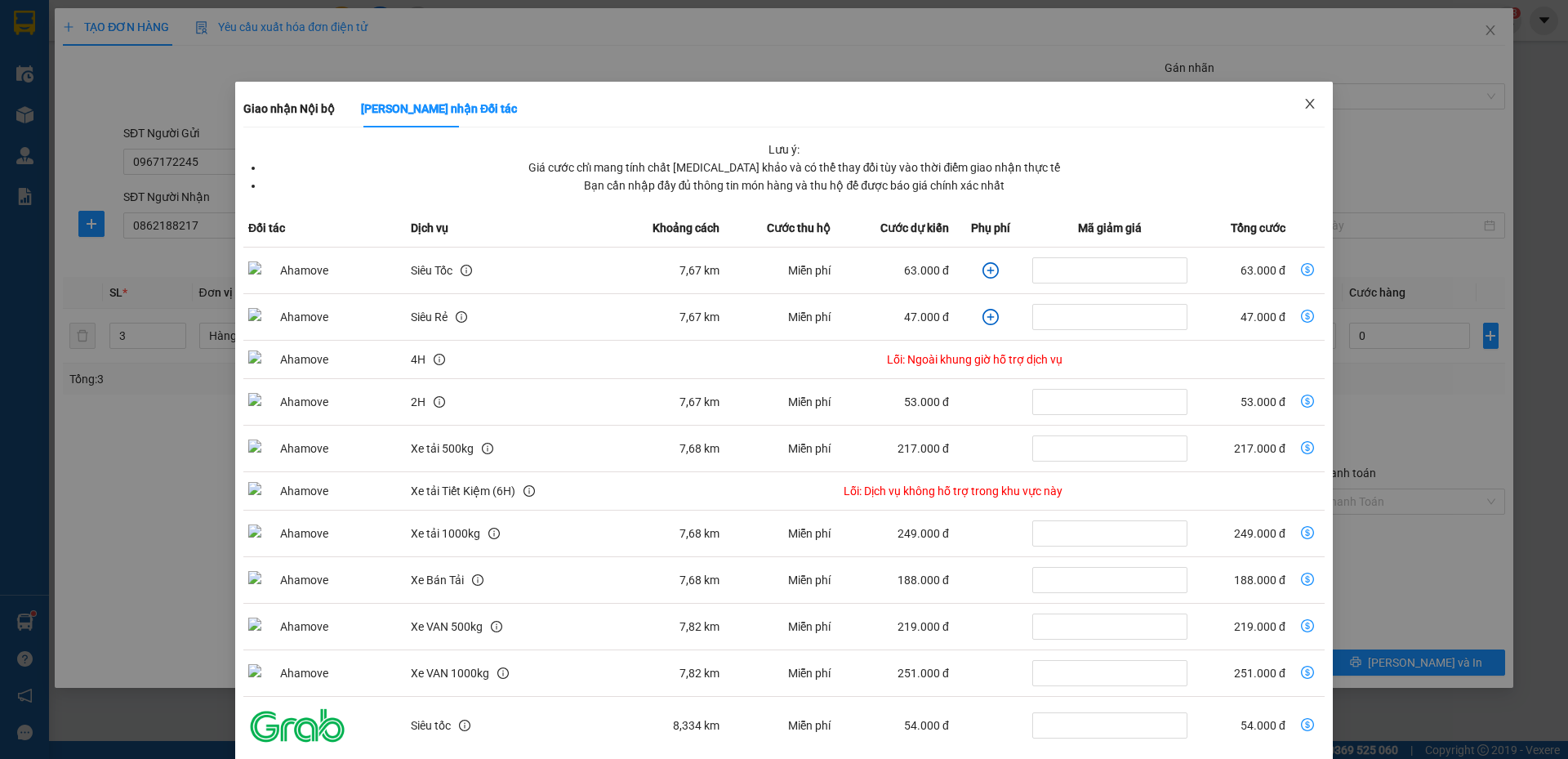
click at [1303, 90] on span "Close" at bounding box center [1310, 104] width 46 height 46
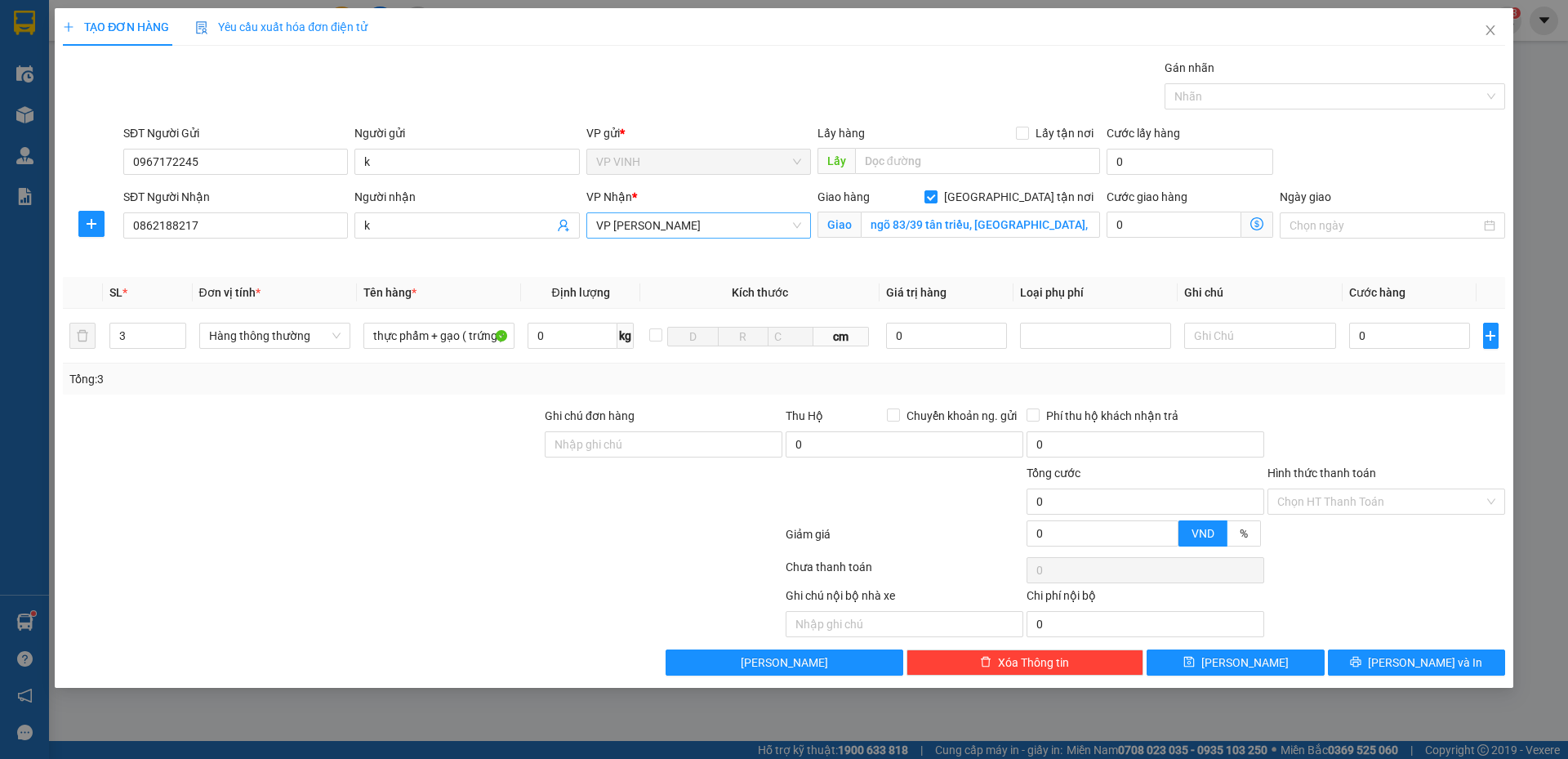
click at [749, 226] on span "VP NGỌC HỒI" at bounding box center [699, 225] width 205 height 24
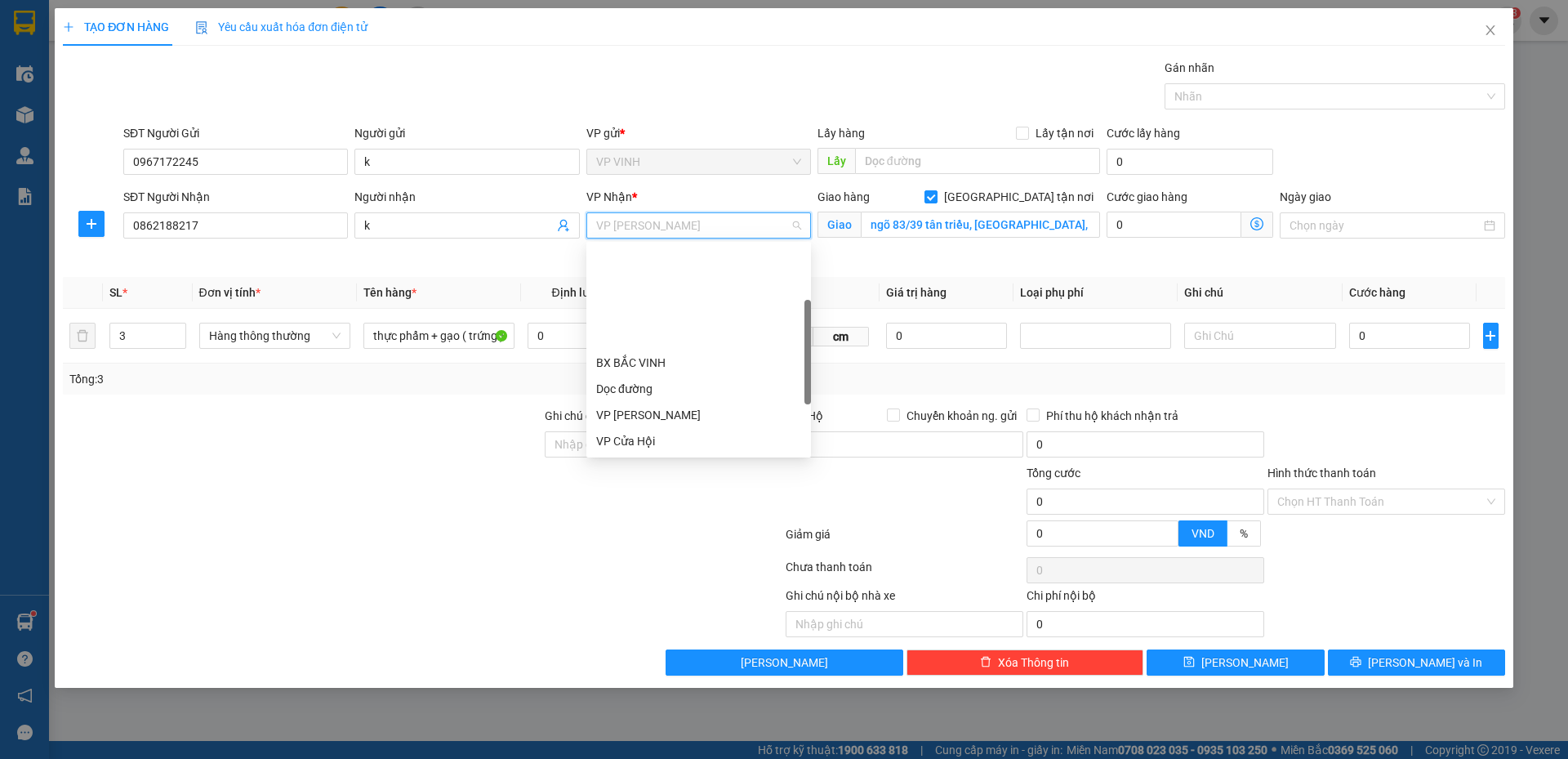
scroll to position [131, 0]
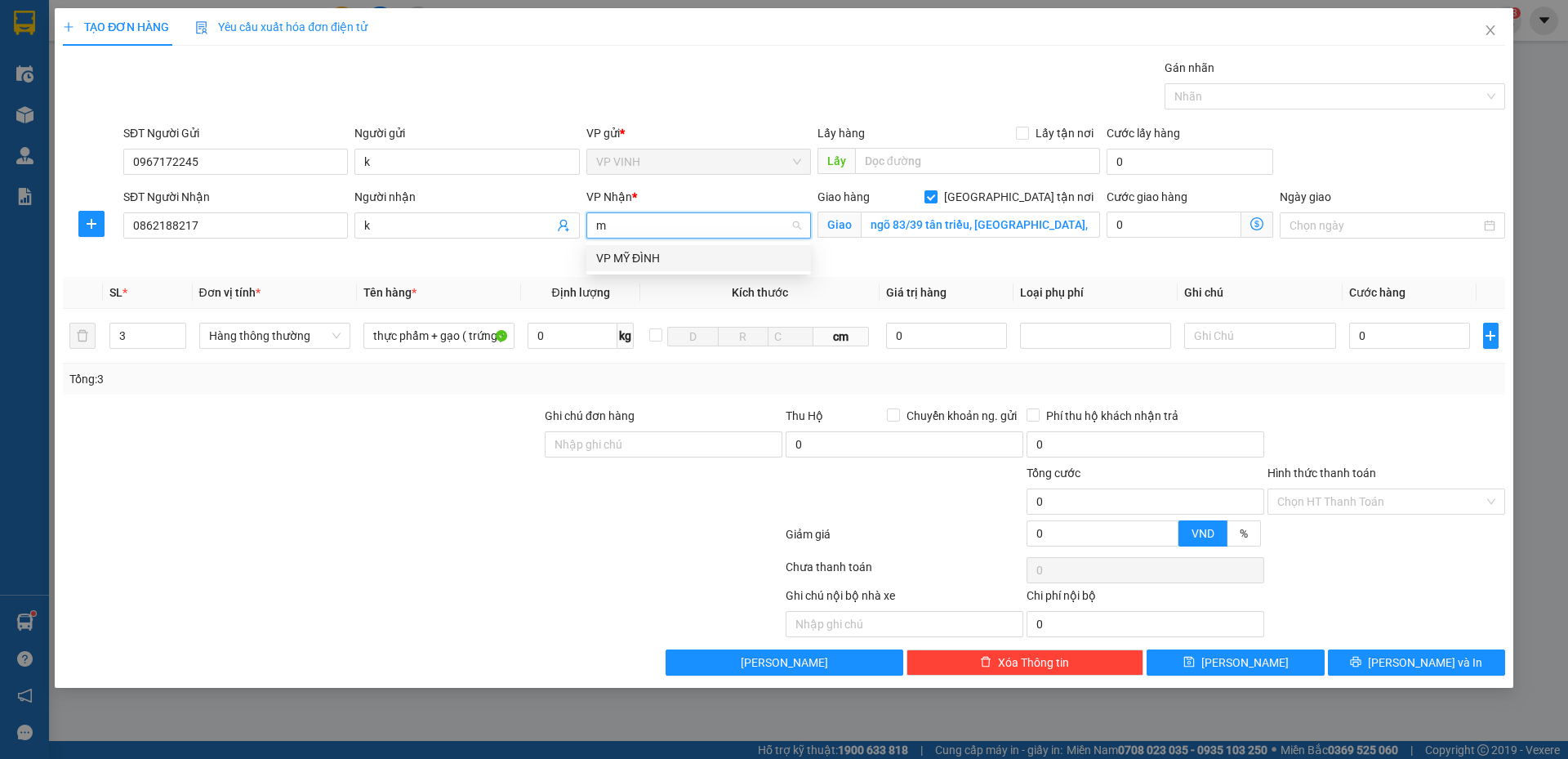
type input "md"
click at [706, 258] on div "VP MỸ ĐÌNH" at bounding box center [699, 258] width 205 height 18
click at [1263, 220] on icon "dollar-circle" at bounding box center [1257, 223] width 13 height 13
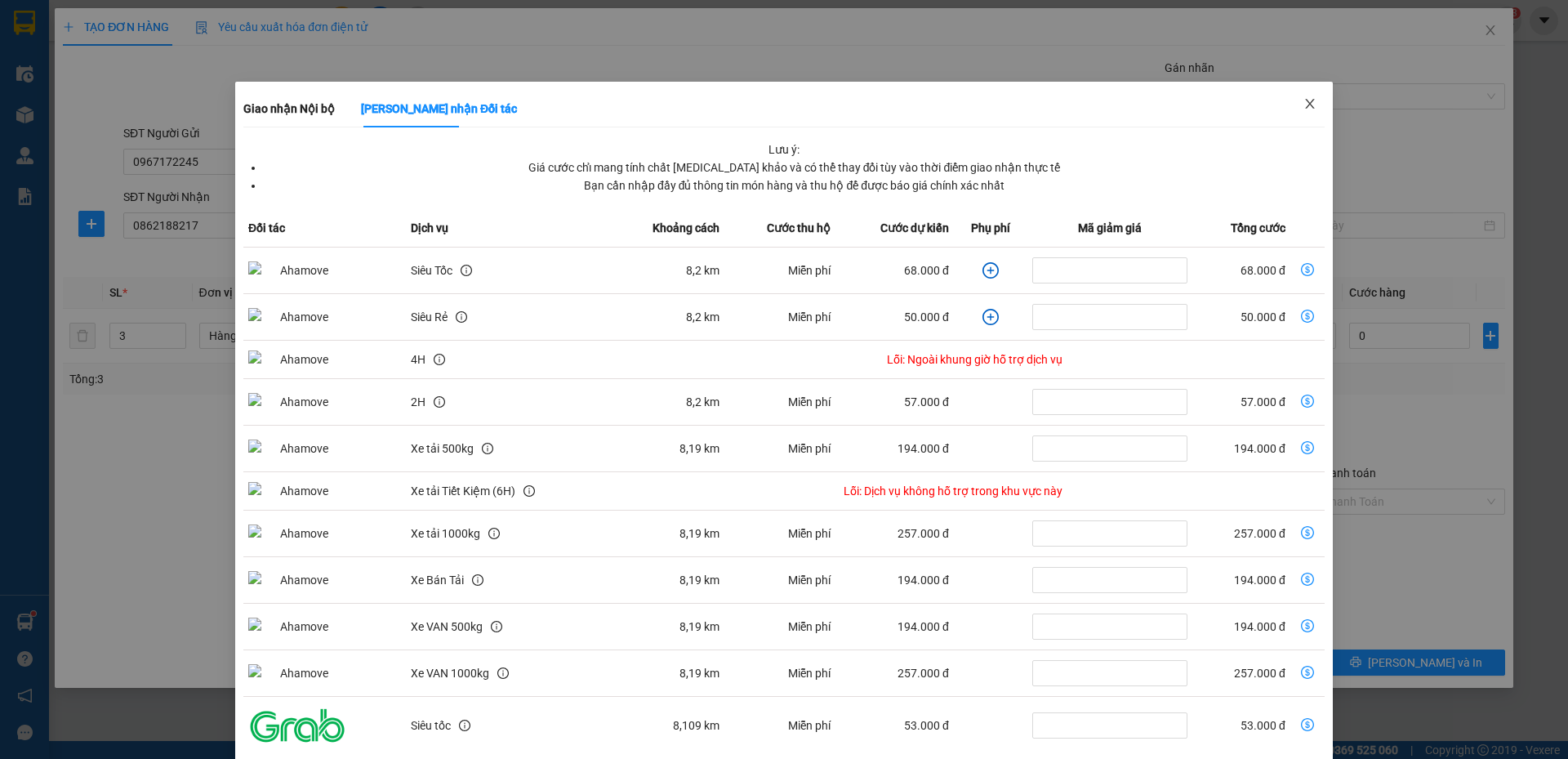
click at [1310, 106] on span "Close" at bounding box center [1310, 104] width 46 height 46
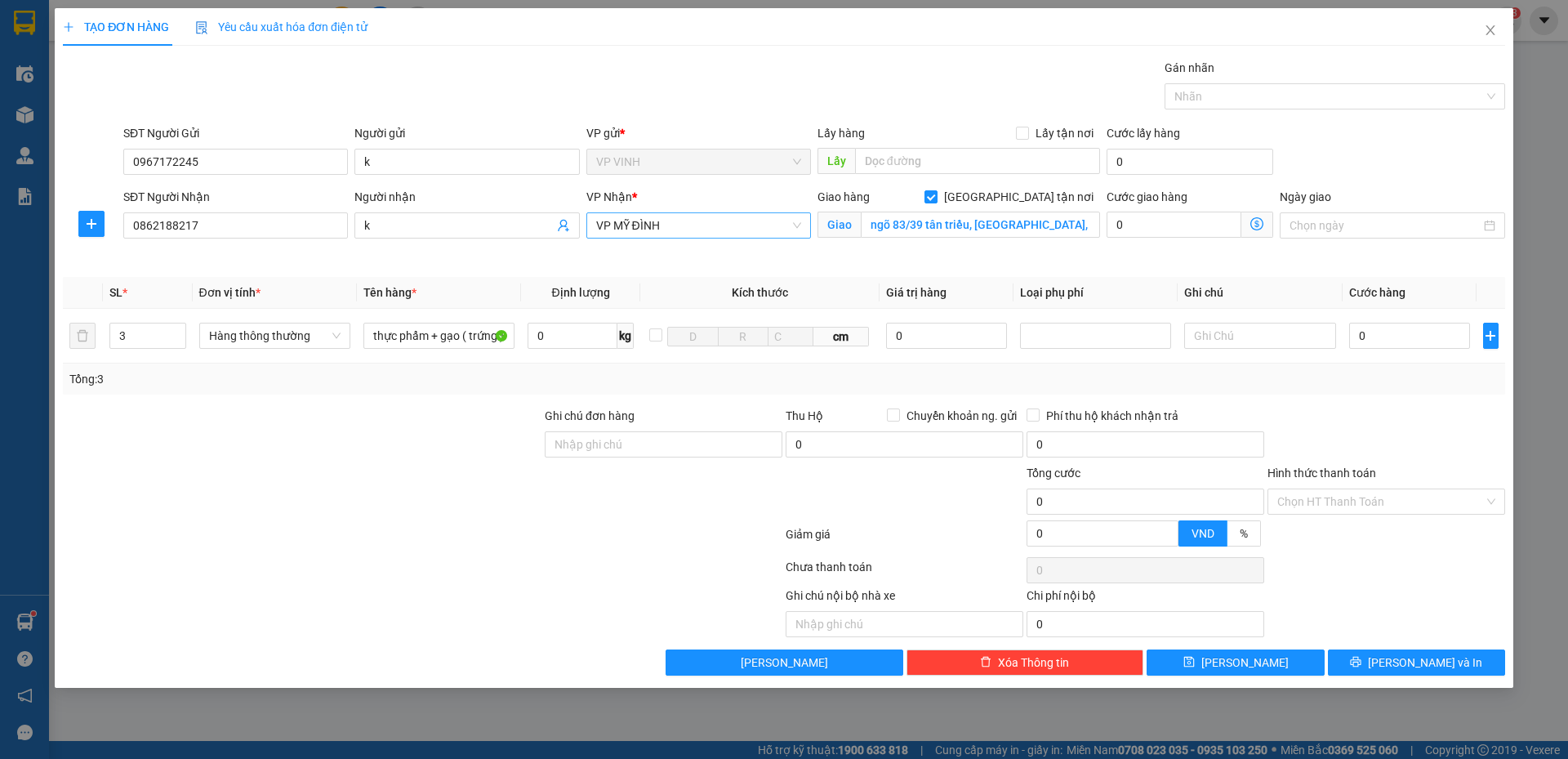
click at [738, 228] on span "VP MỸ ĐÌNH" at bounding box center [699, 225] width 205 height 24
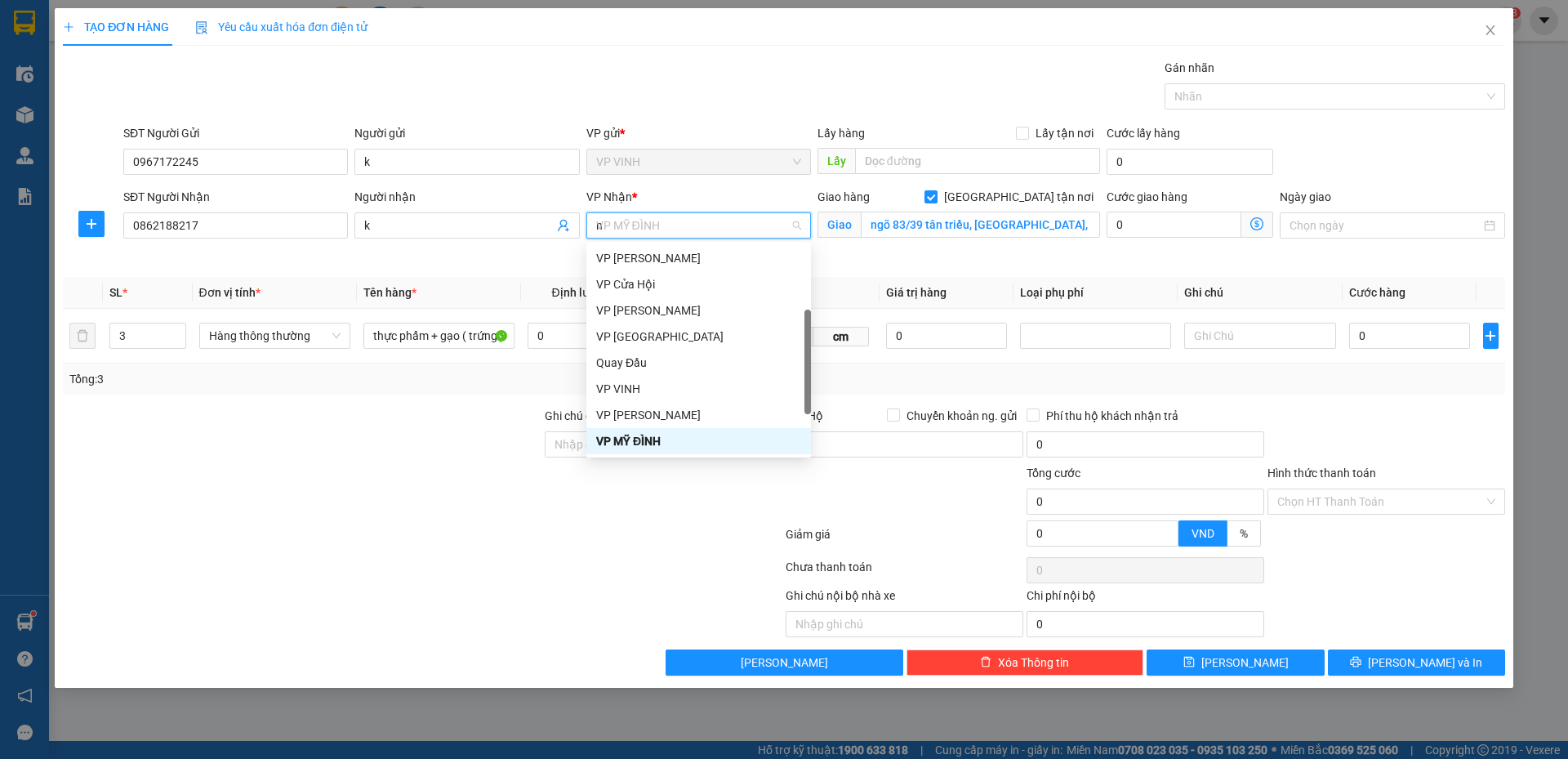
type input "nh"
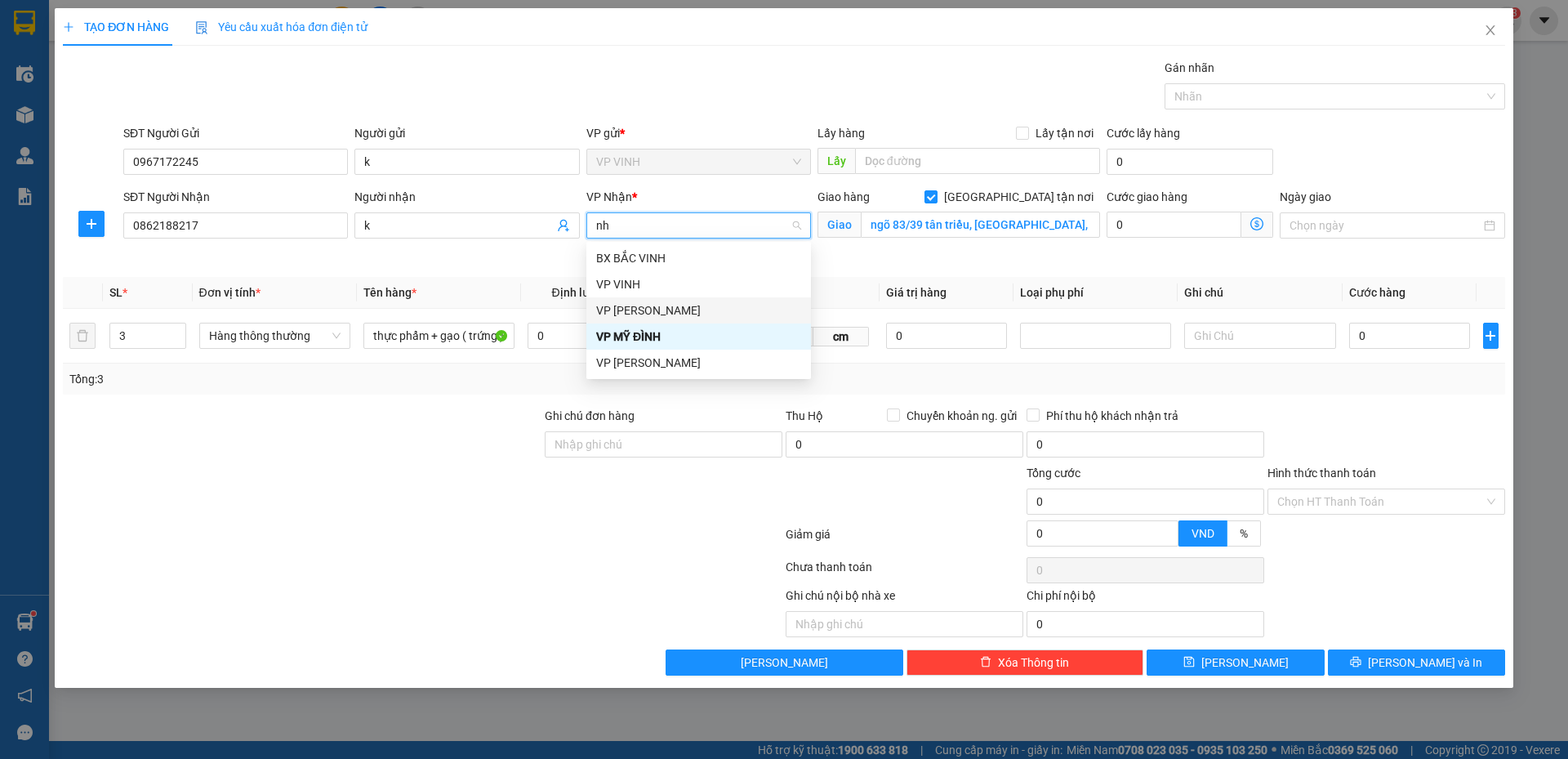
click at [663, 314] on div "VP NGỌC HỒI" at bounding box center [699, 310] width 205 height 18
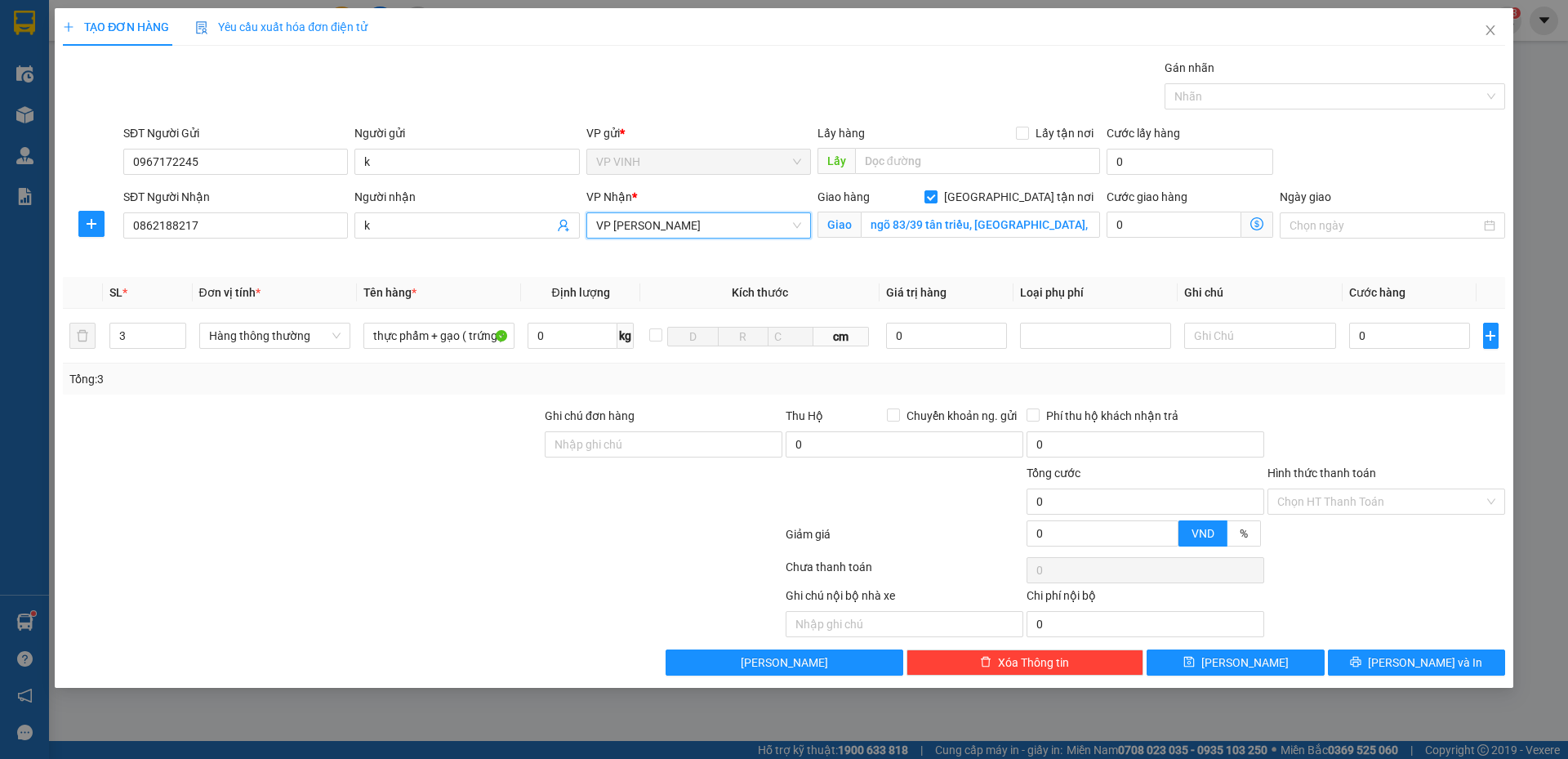
click at [1264, 226] on span "Giao nhận Nội bộ Giao nhận Đối tác Lưu ý: Giá cước chỉ mang tính chất tham khảo…" at bounding box center [1257, 224] width 32 height 26
click at [1261, 225] on icon "dollar-circle" at bounding box center [1257, 223] width 13 height 13
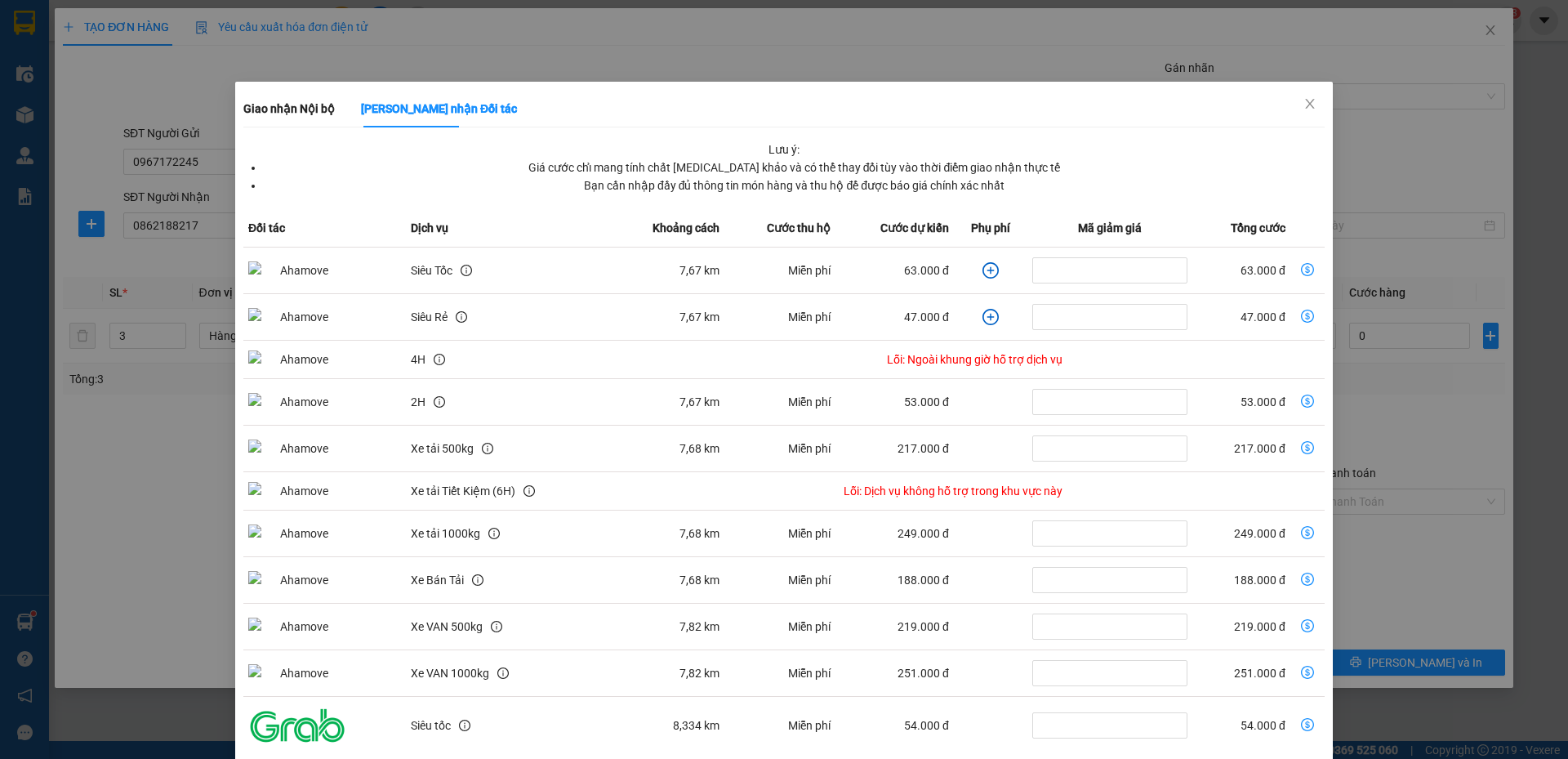
click at [982, 277] on icon "plus-circle" at bounding box center [991, 270] width 16 height 16
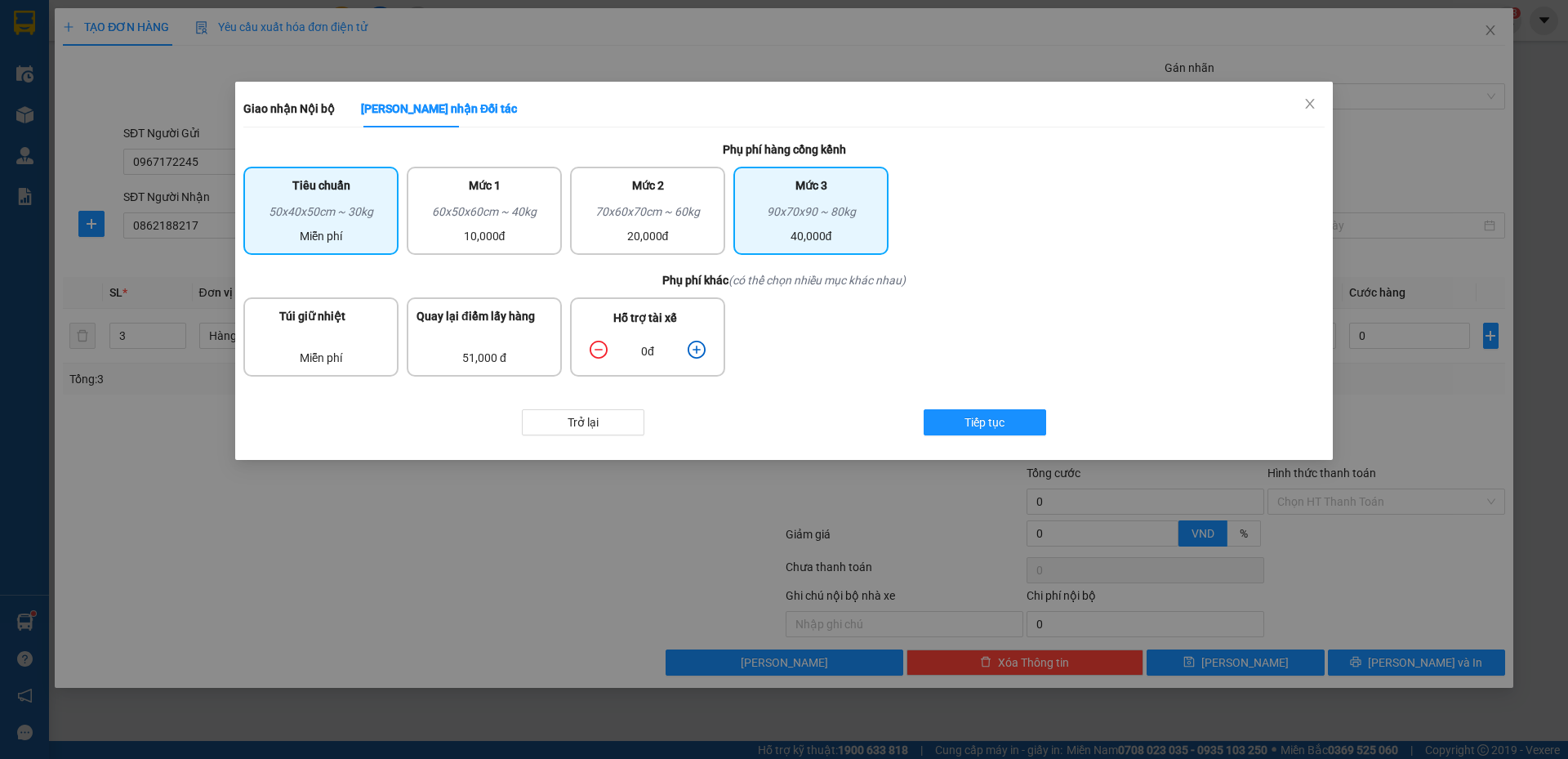
click at [747, 218] on div "90x70x90 ~ 80kg" at bounding box center [811, 214] width 136 height 24
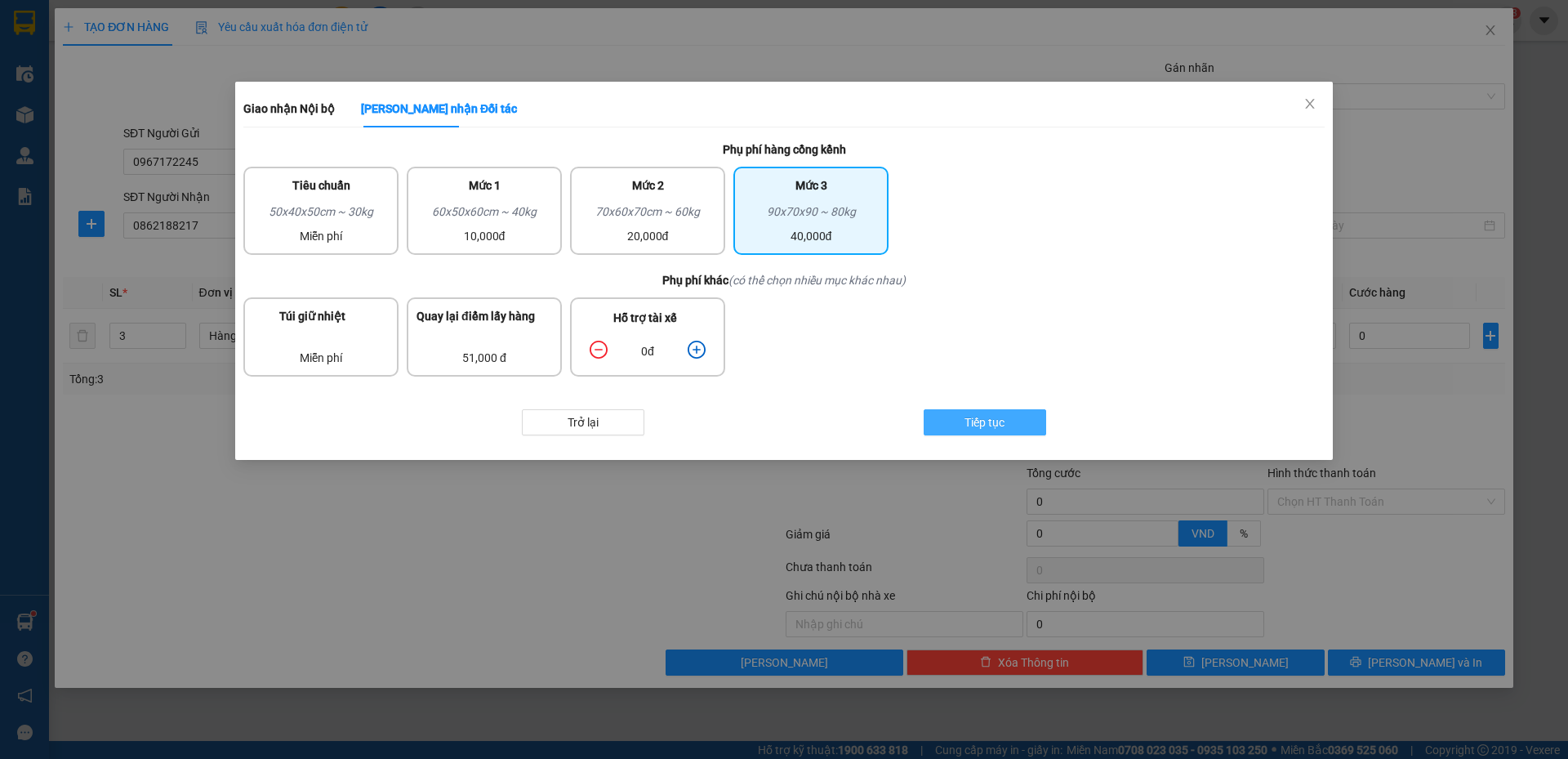
click at [961, 411] on button "Tiếp tục" at bounding box center [985, 422] width 123 height 26
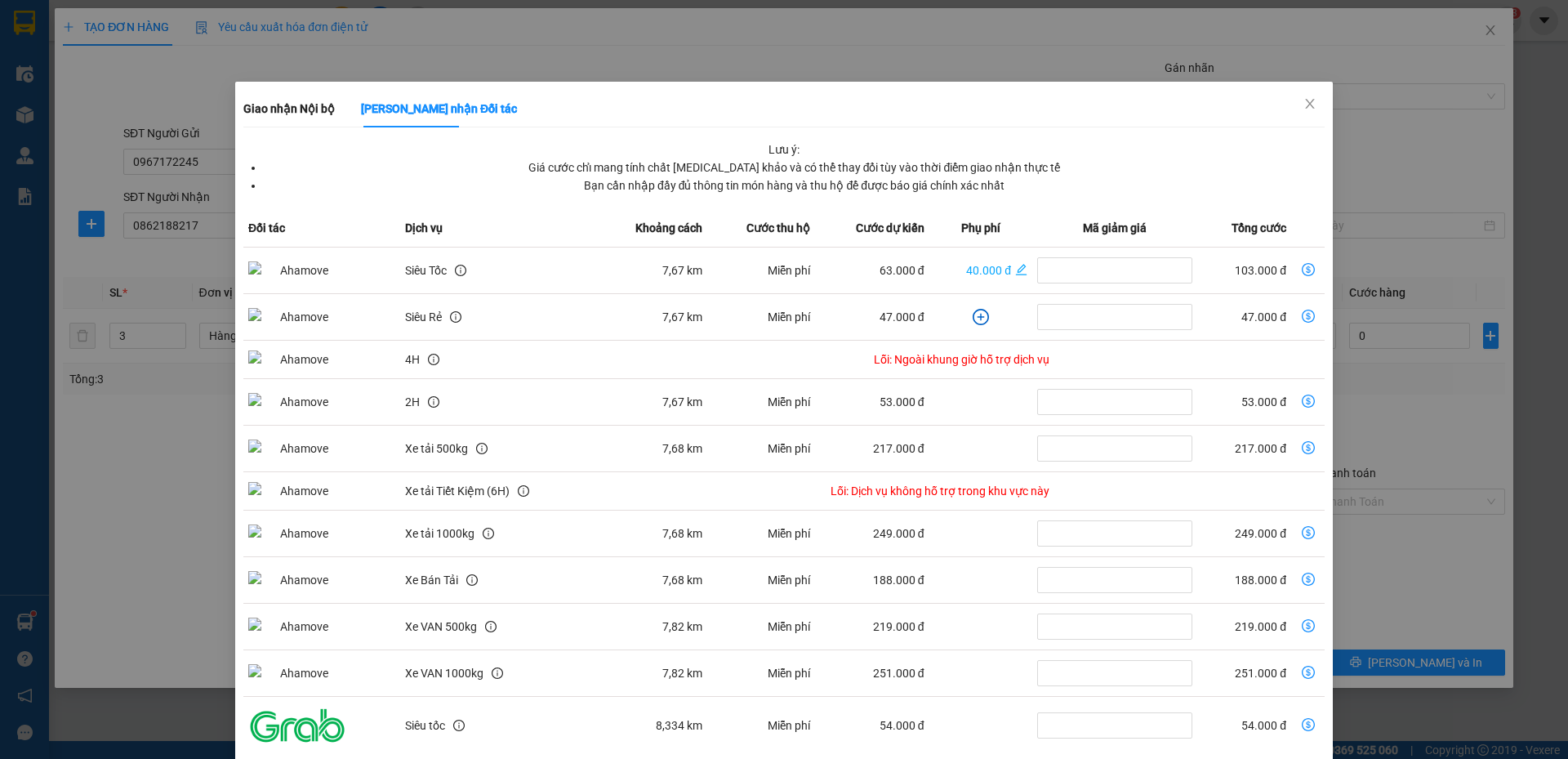
click at [992, 178] on li "Bạn cần nhập đầy đủ thông tin món hàng và thu hộ để được báo giá chính xác nhất" at bounding box center [794, 185] width 1061 height 18
click at [1296, 97] on span "Close" at bounding box center [1310, 104] width 46 height 46
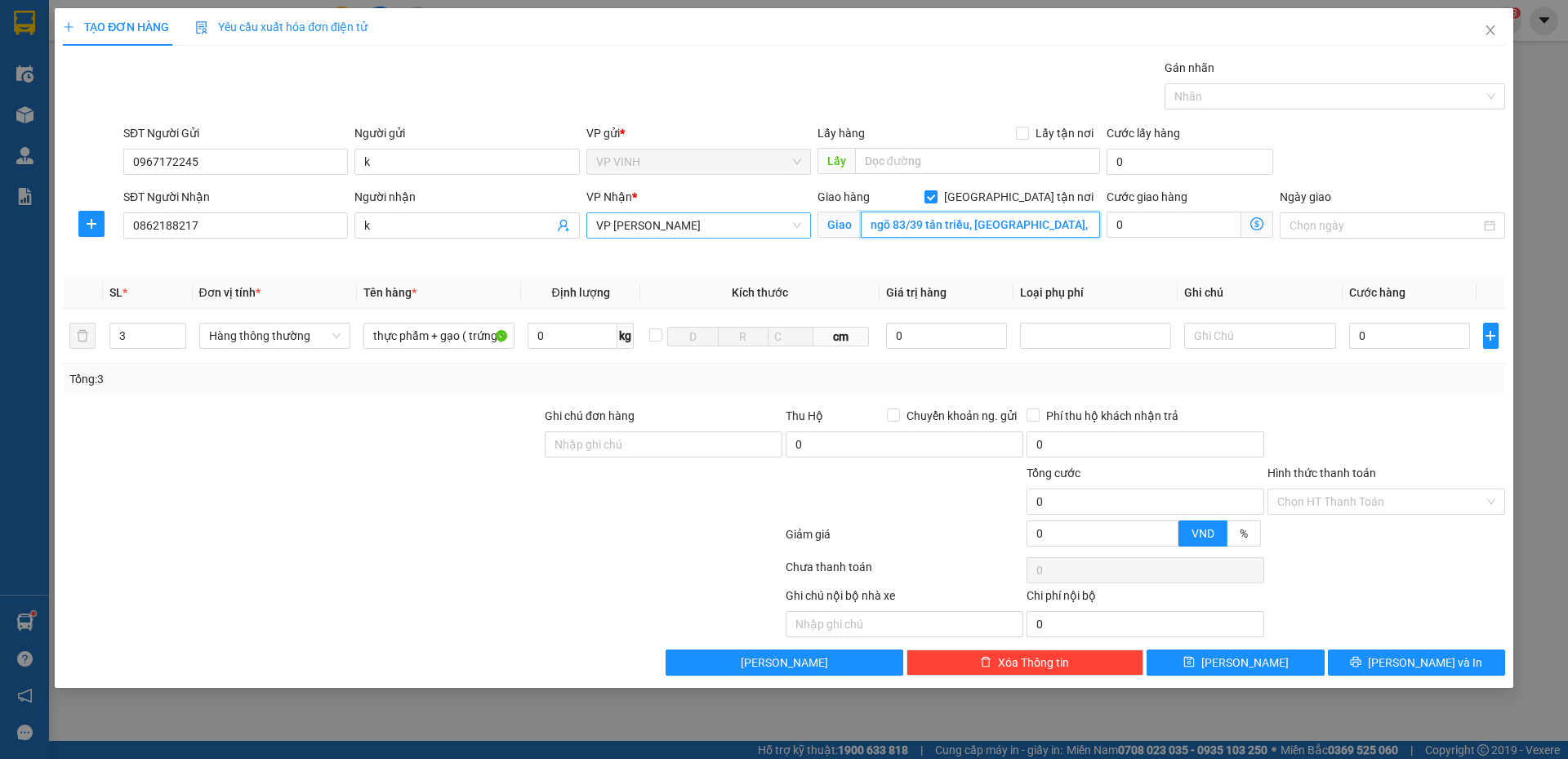
click at [1052, 220] on input "ngõ 83/39 tân triều, thanh trì, hà nội" at bounding box center [981, 224] width 239 height 26
click at [718, 221] on span "VP NGỌC HỒI" at bounding box center [699, 225] width 205 height 24
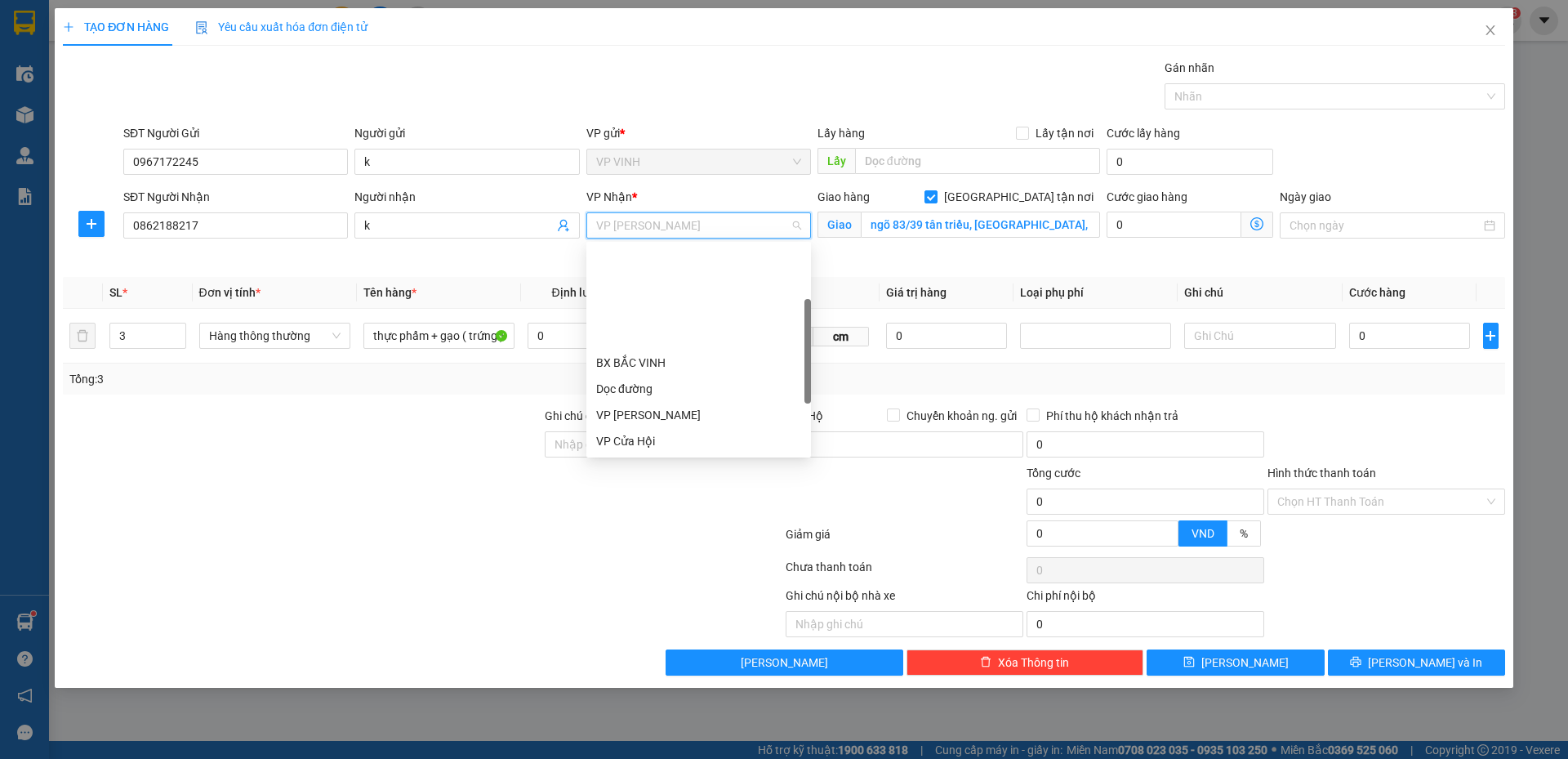
scroll to position [131, 0]
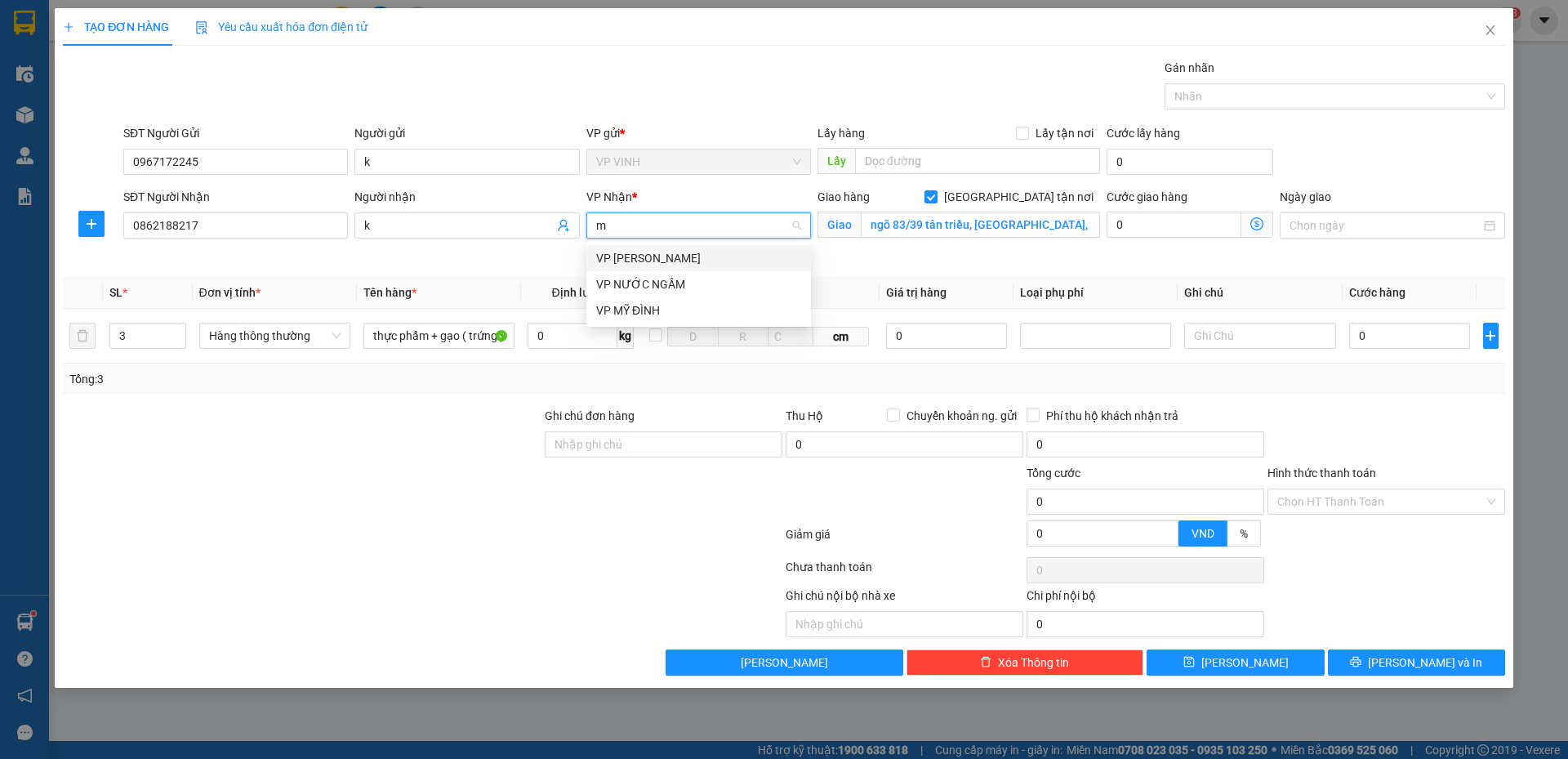
type input "md"
click at [680, 256] on div "VP MỸ ĐÌNH" at bounding box center [699, 258] width 205 height 18
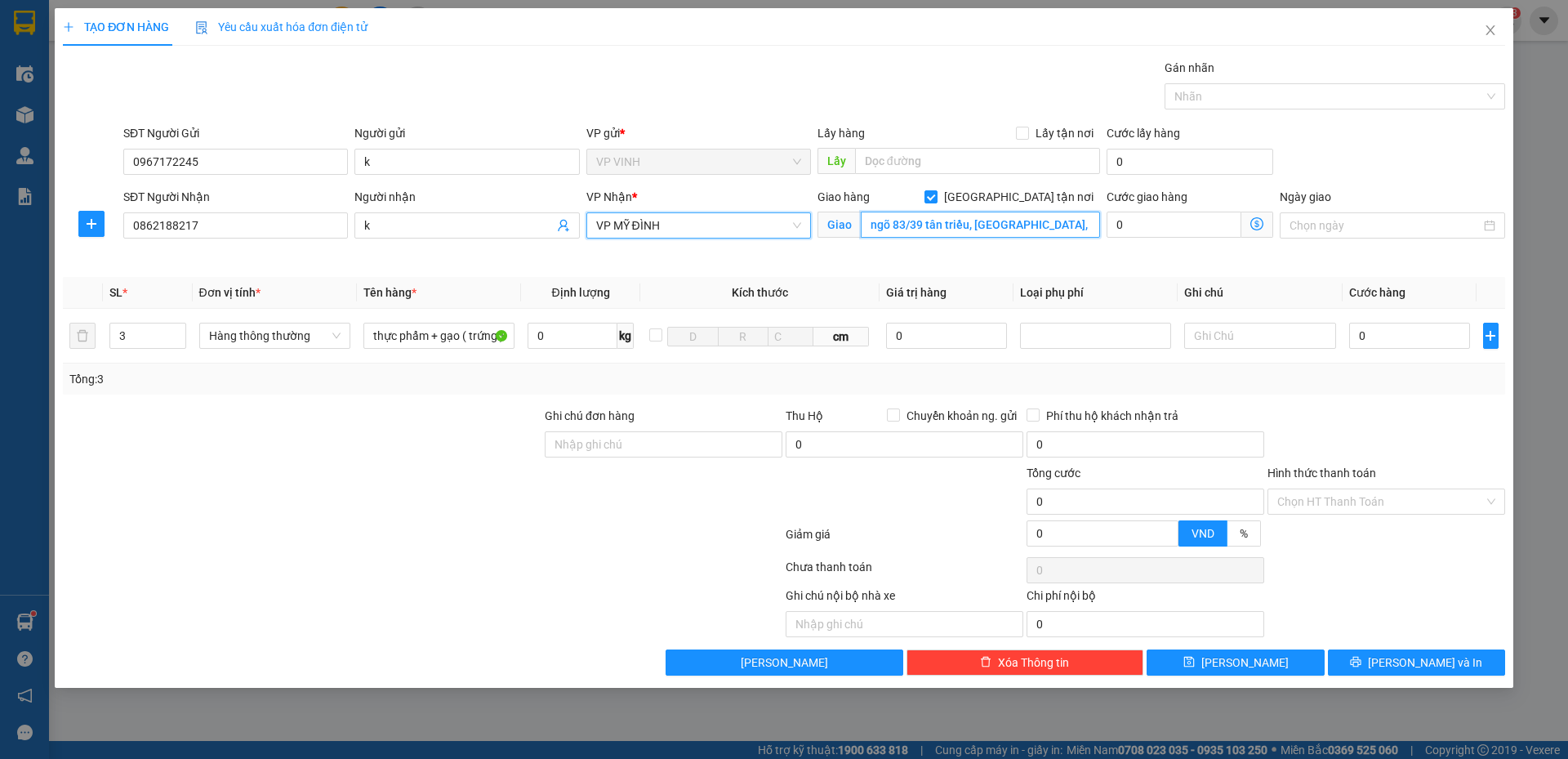
click at [1060, 220] on input "ngõ 83/39 tân triều, thanh trì, hà nội" at bounding box center [981, 224] width 239 height 26
click at [1047, 201] on span "Giao tận nơi" at bounding box center [1019, 197] width 163 height 18
click at [936, 201] on input "Giao tận nơi" at bounding box center [930, 196] width 12 height 12
checkbox input "false"
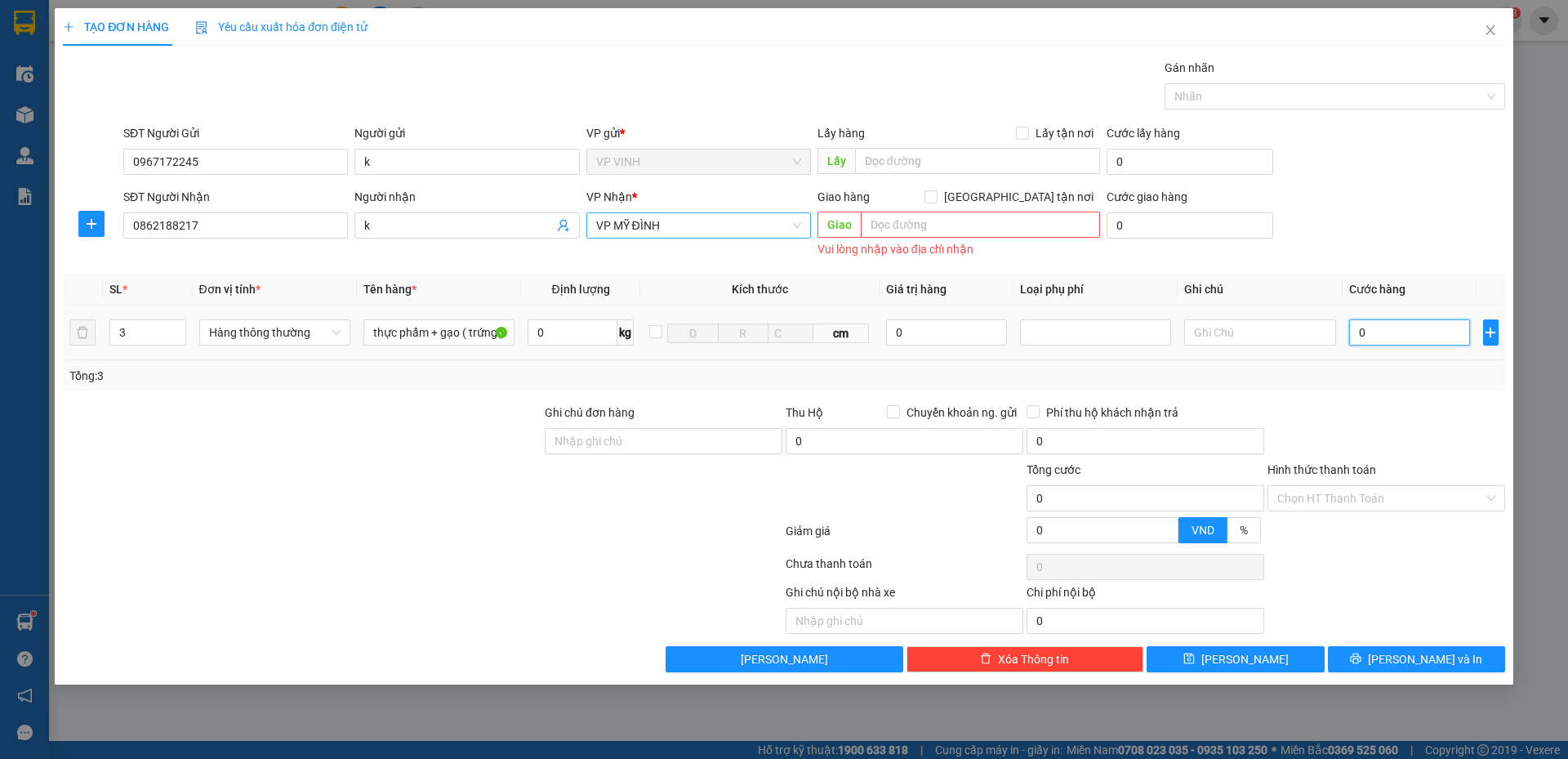
click at [1397, 332] on input "0" at bounding box center [1410, 332] width 122 height 26
type input "1"
type input "15"
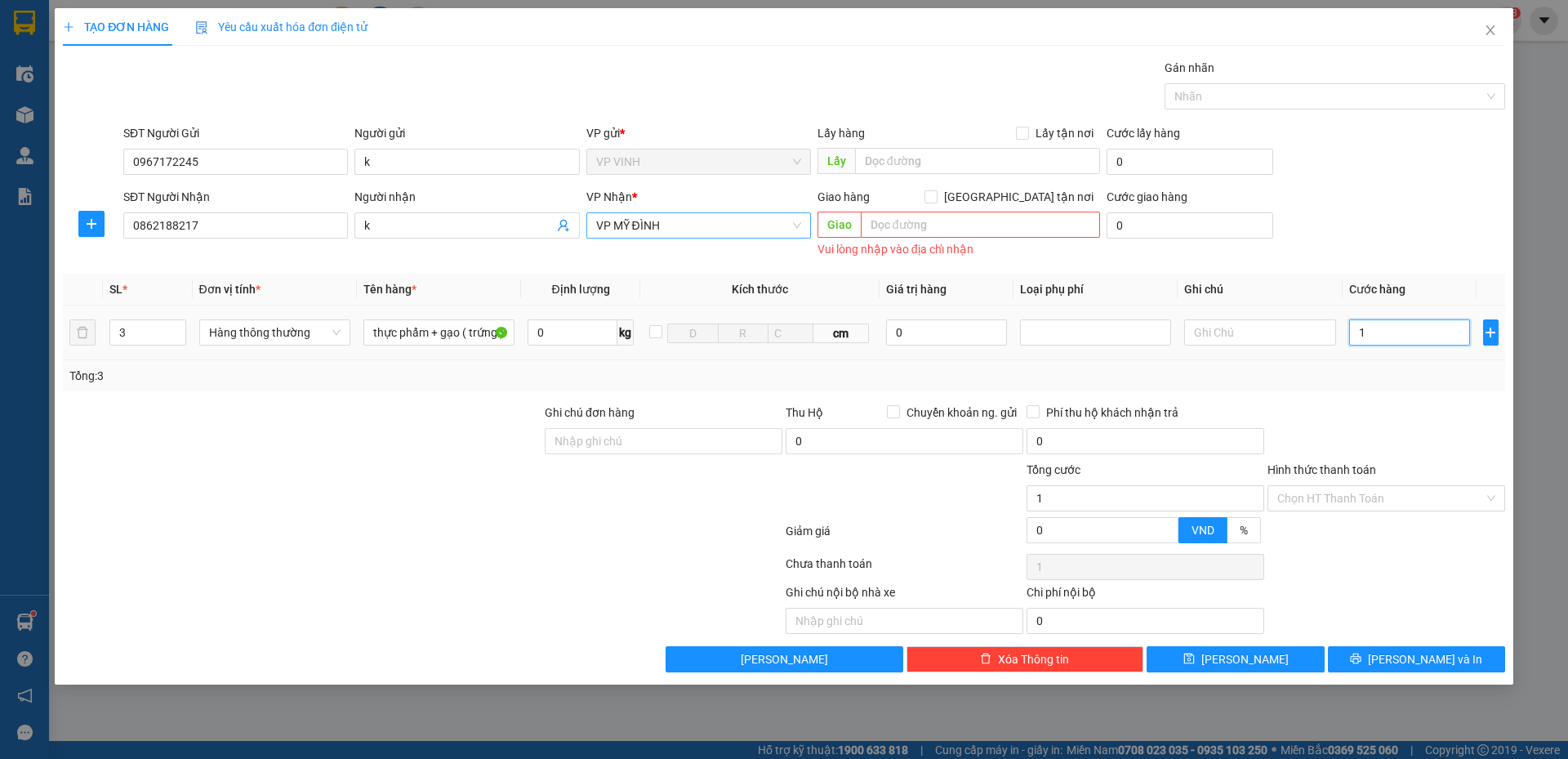
type input "15"
type input "150"
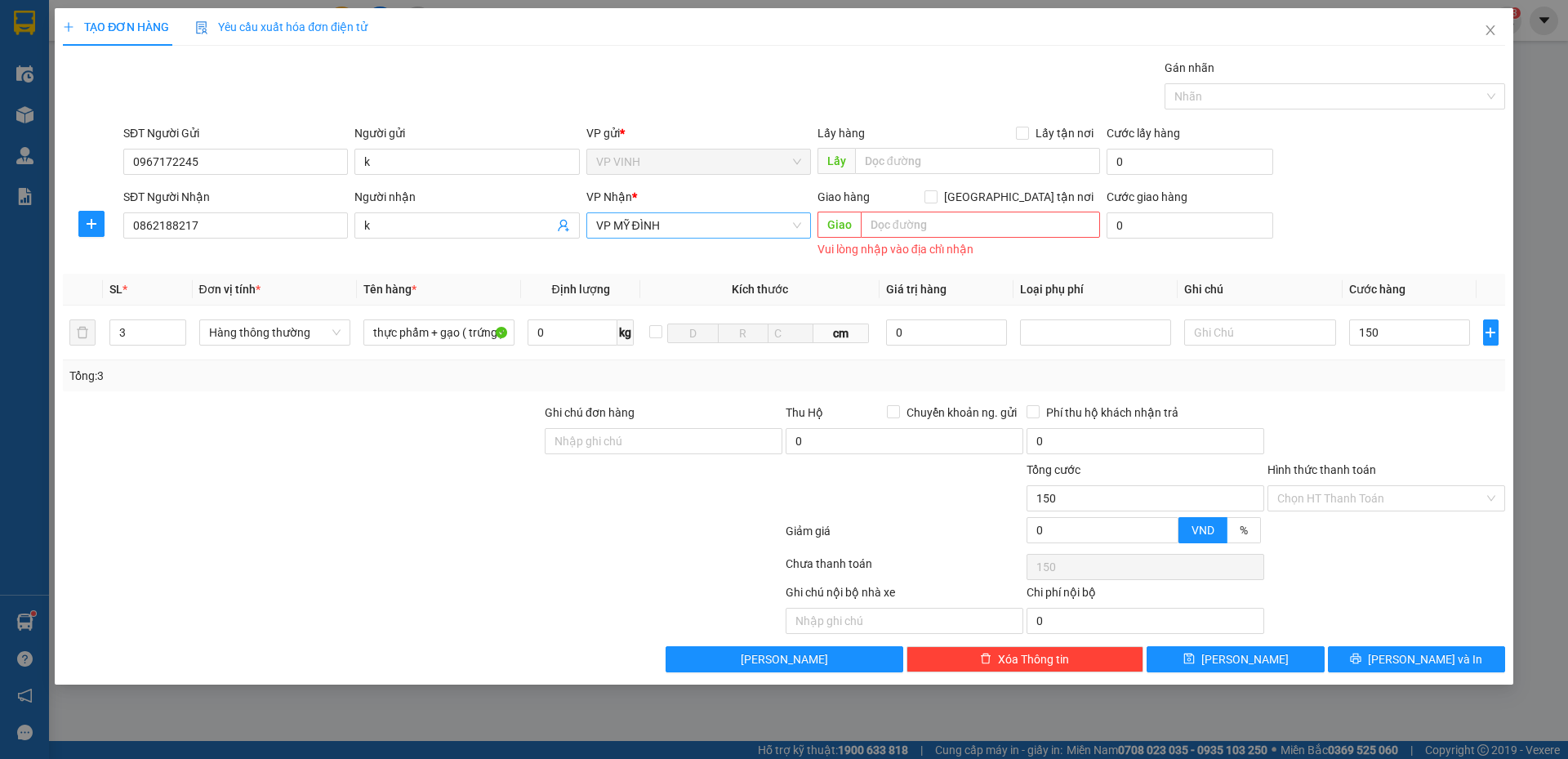
type input "150.000"
click at [1349, 394] on div "Transit Pickup Surcharge Ids Transit Deliver Surcharge Ids Transit Deliver Surc…" at bounding box center [784, 365] width 1442 height 614
click at [1355, 504] on input "Hình thức thanh toán" at bounding box center [1380, 498] width 207 height 24
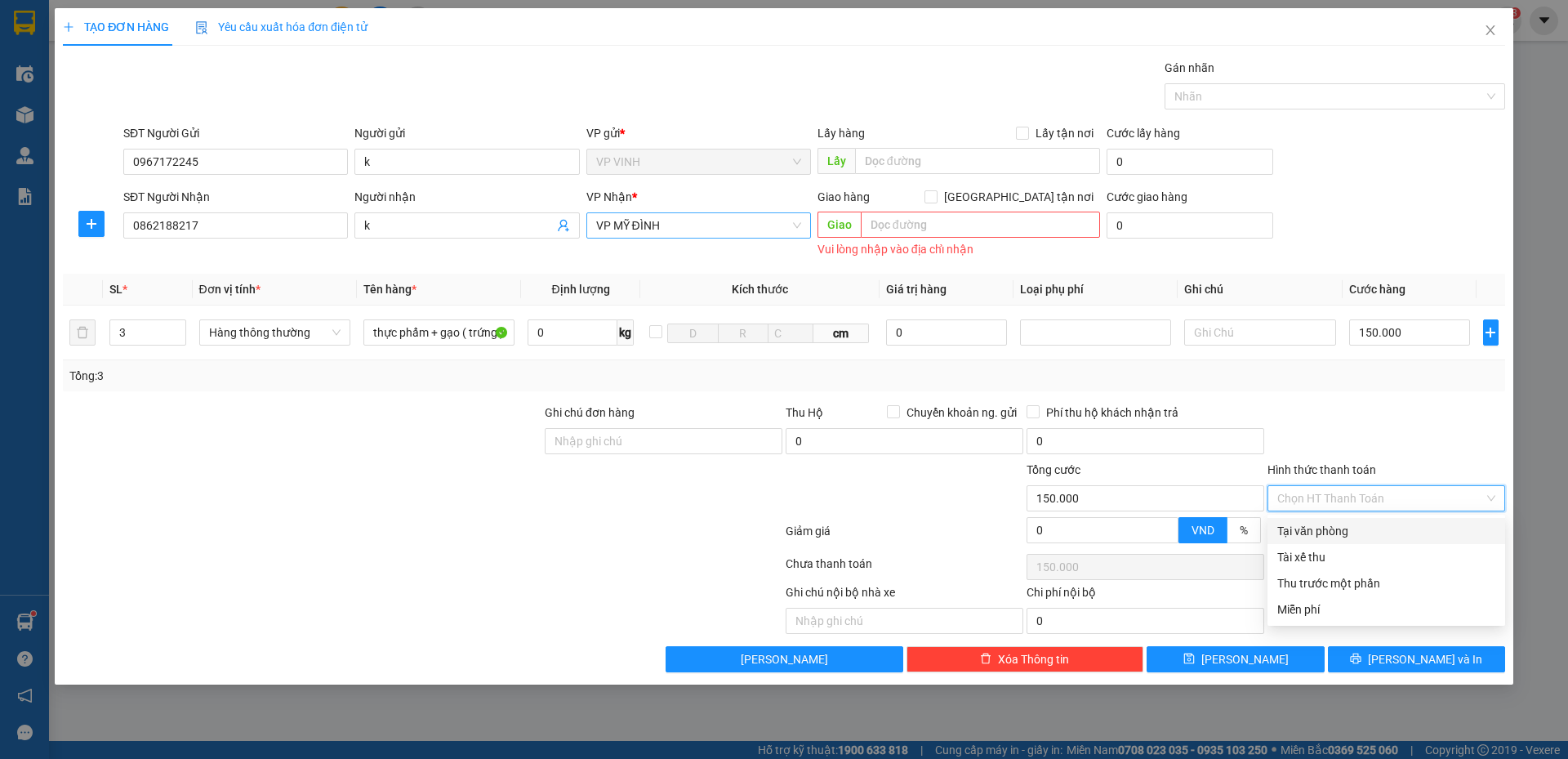
click at [1347, 524] on div "Tại văn phòng" at bounding box center [1385, 530] width 218 height 18
type input "0"
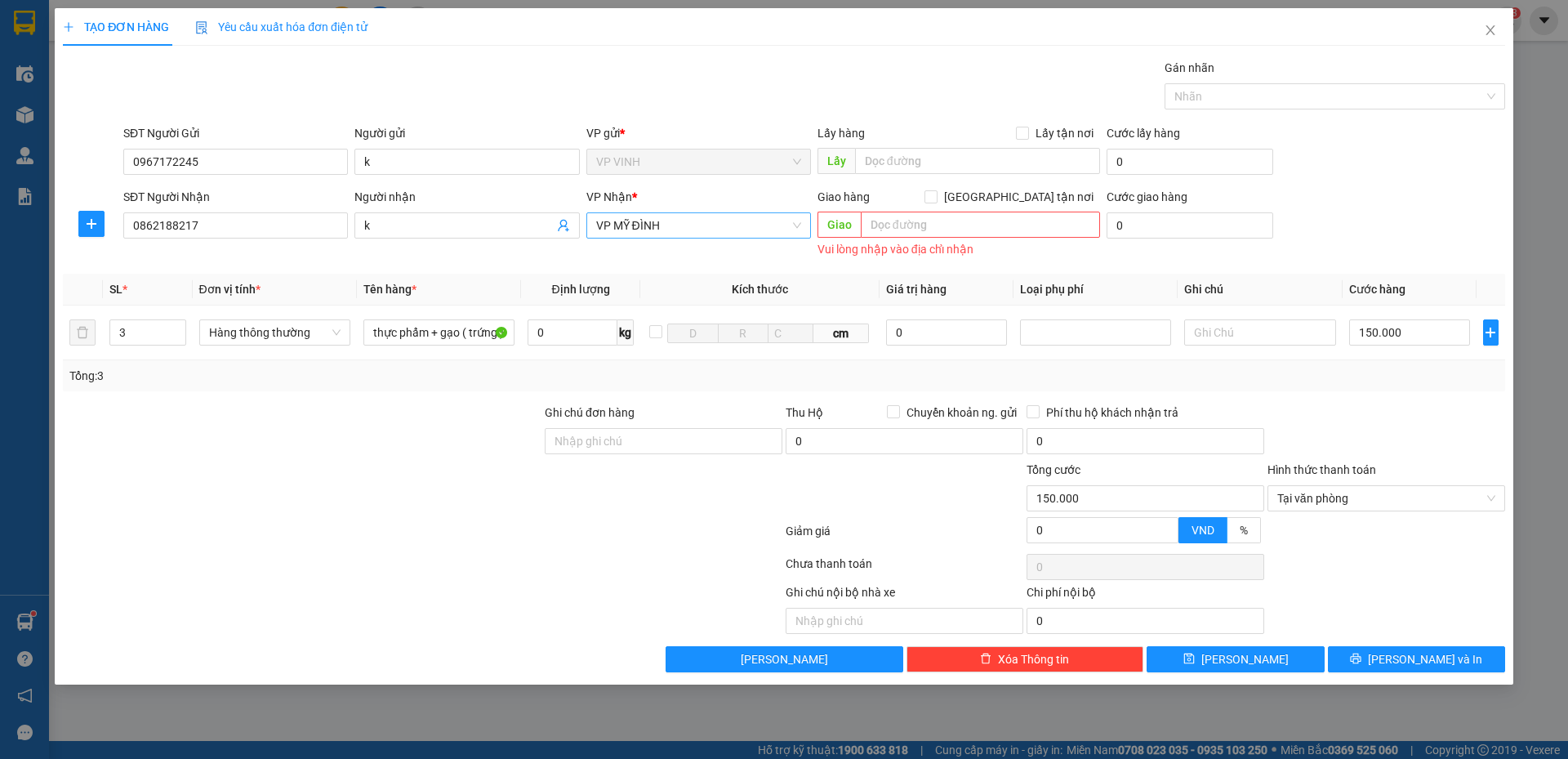
click at [1326, 438] on div at bounding box center [1386, 431] width 241 height 57
click at [463, 326] on input "thực phẩm + gạo ( trứng ) + rau" at bounding box center [438, 332] width 151 height 26
click at [1397, 658] on button "Lưu và In" at bounding box center [1416, 659] width 177 height 26
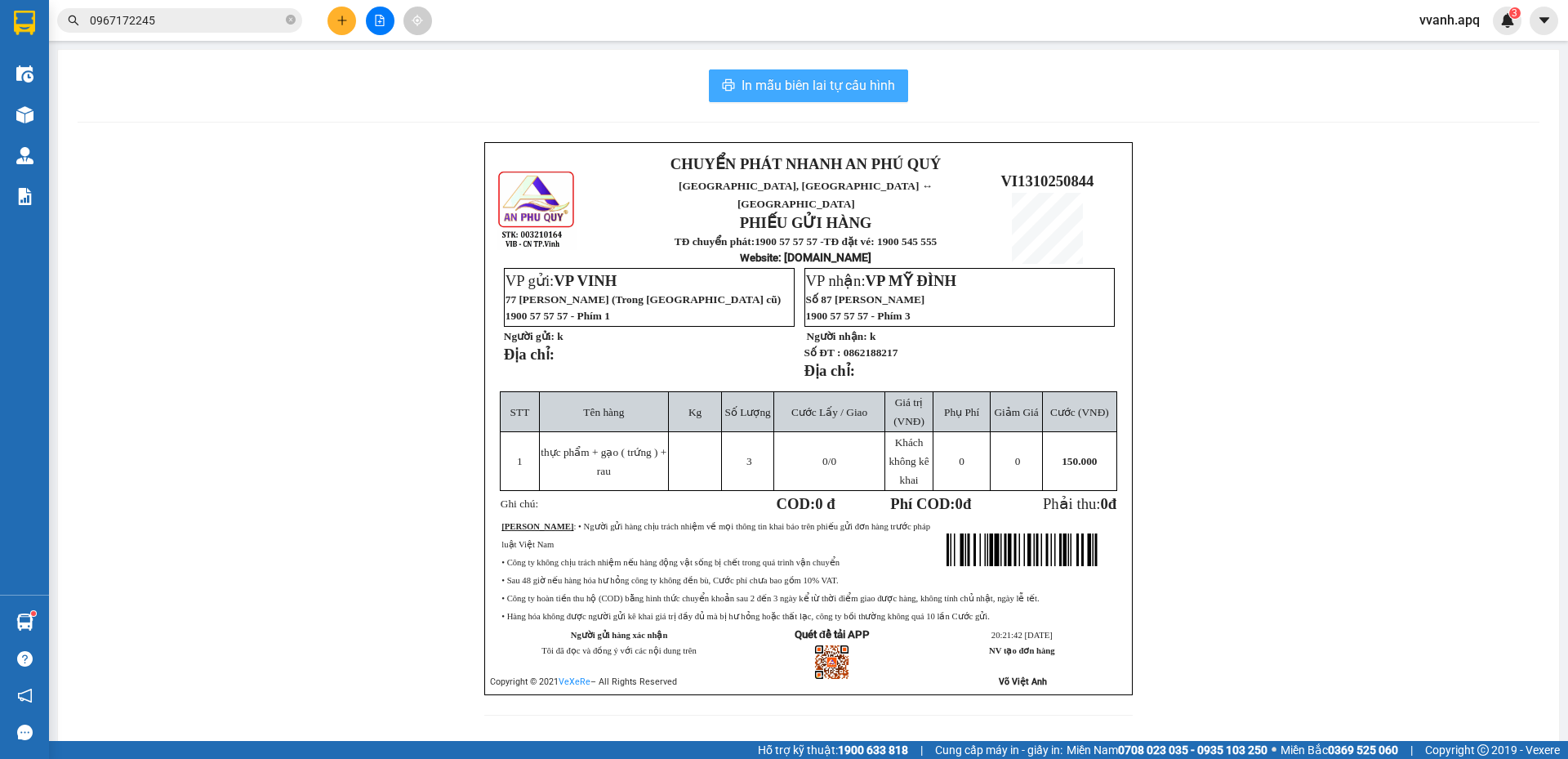
click at [724, 80] on icon "printer" at bounding box center [728, 85] width 13 height 13
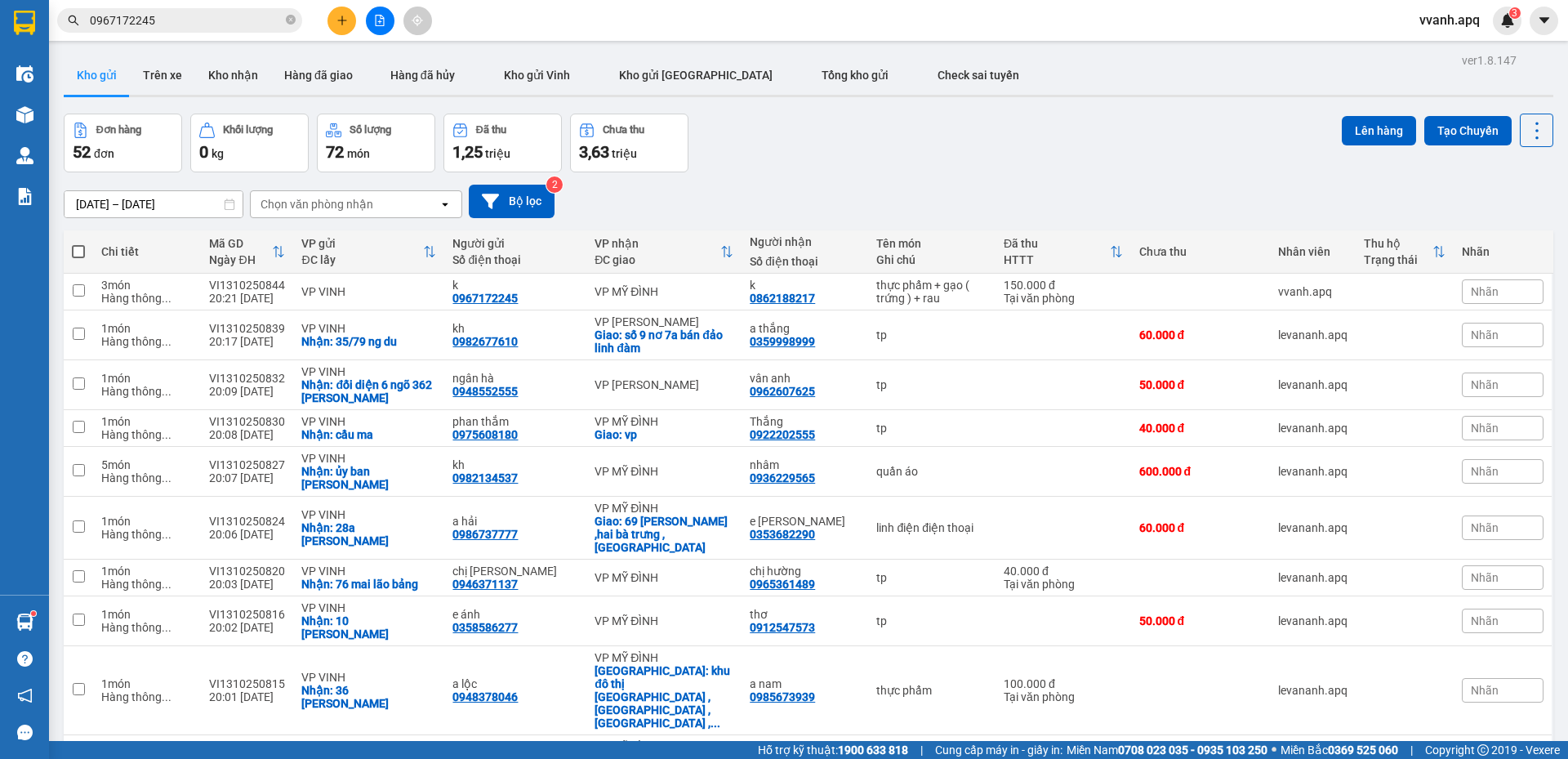
click at [997, 190] on div "11/10/2025 – 13/10/2025 Press the down arrow key to interact with the calendar …" at bounding box center [808, 201] width 1489 height 33
click at [1515, 19] on div "3" at bounding box center [1507, 21] width 29 height 29
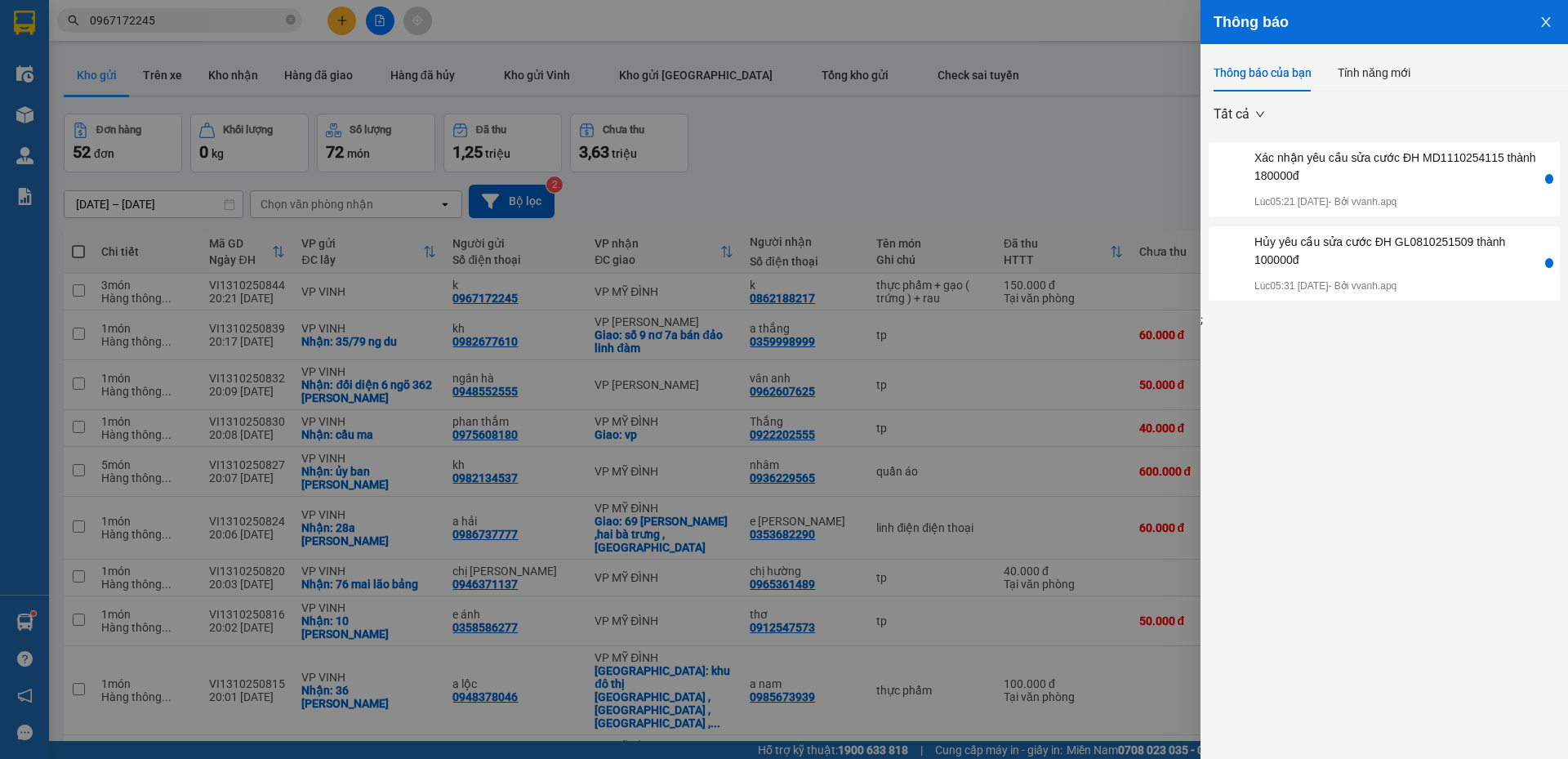
click at [146, 36] on div at bounding box center [784, 380] width 1568 height 759
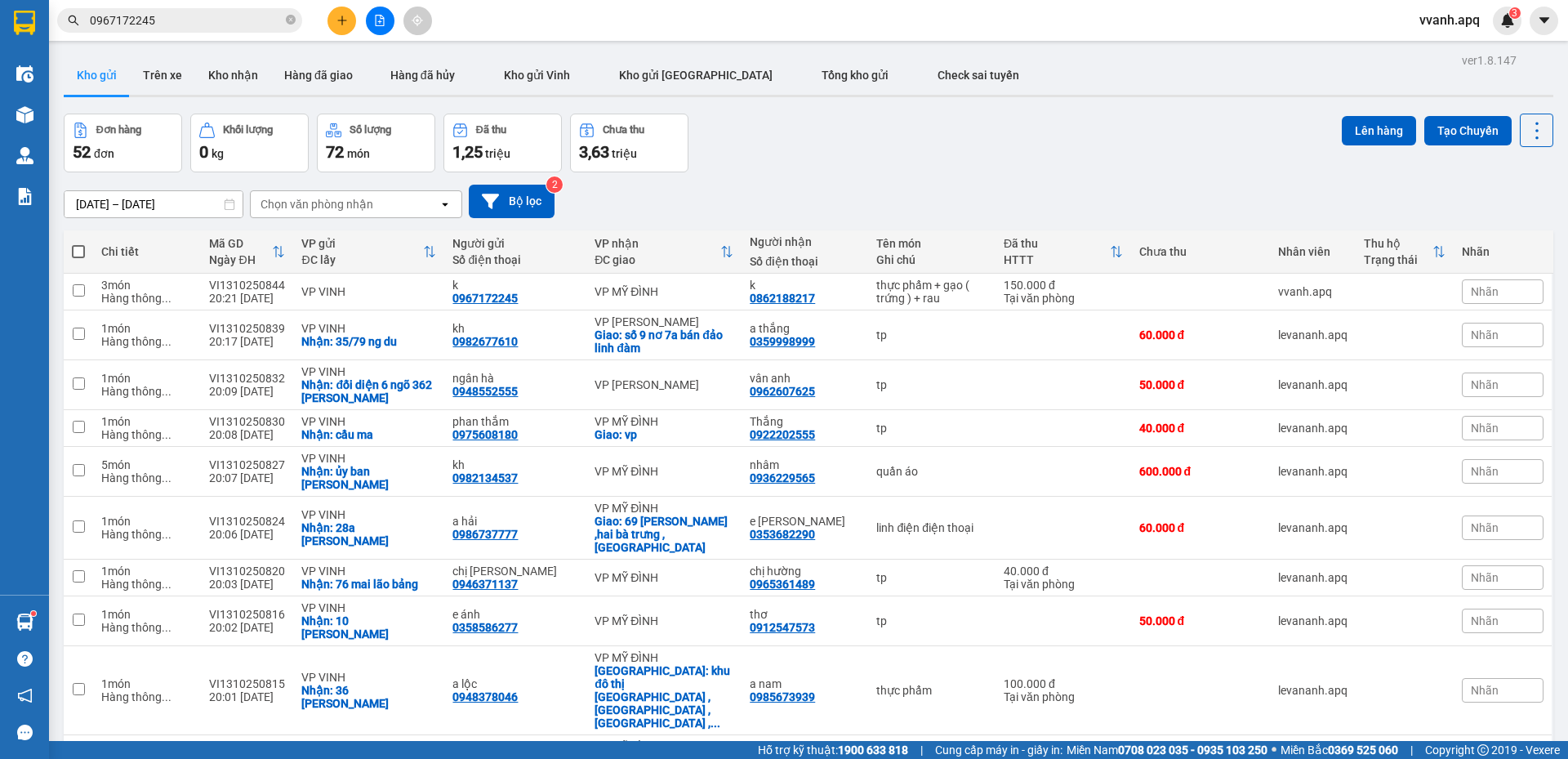
click at [169, 19] on input "0967172245" at bounding box center [185, 21] width 192 height 18
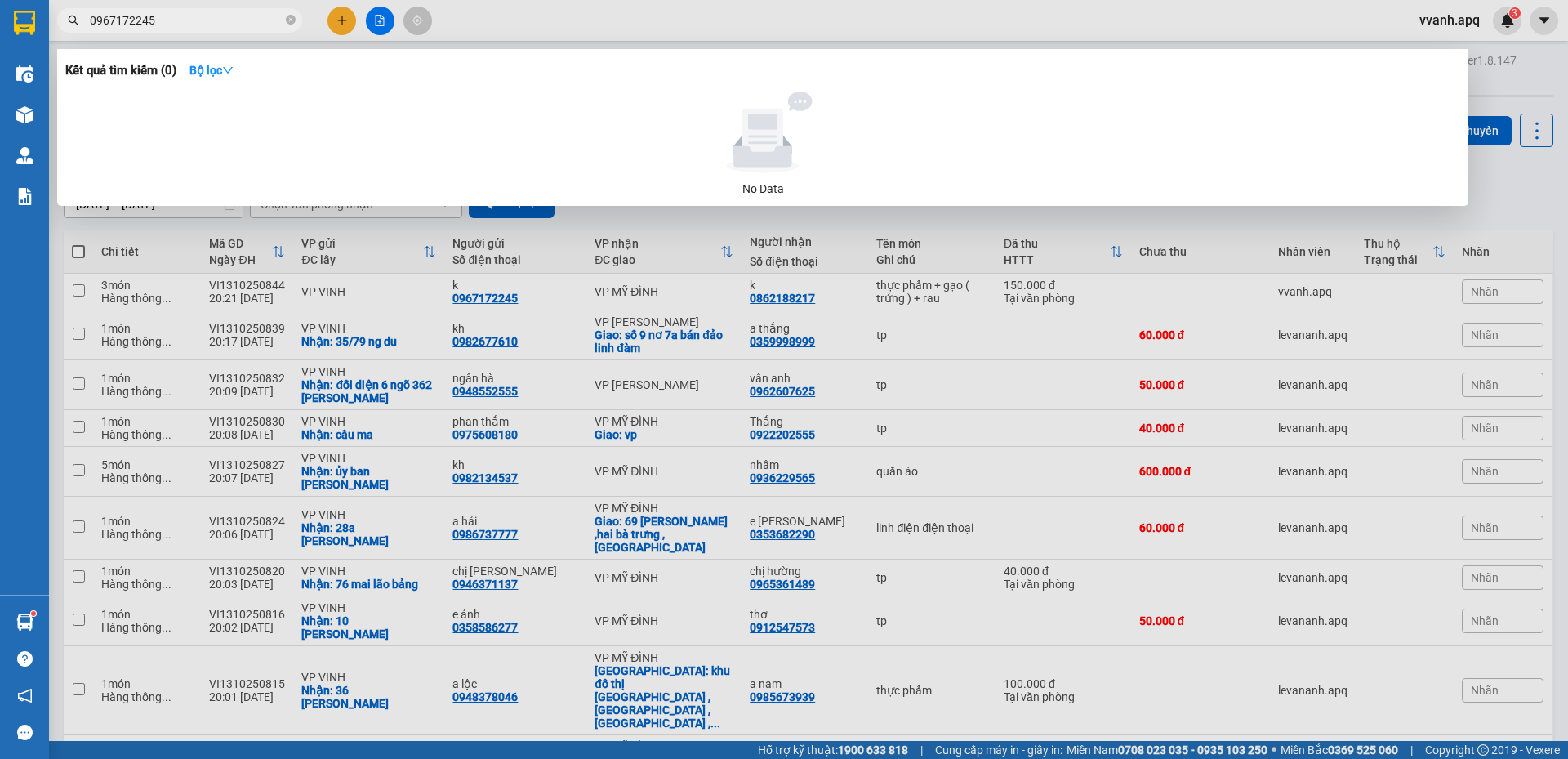
click at [169, 19] on input "0967172245" at bounding box center [185, 21] width 192 height 18
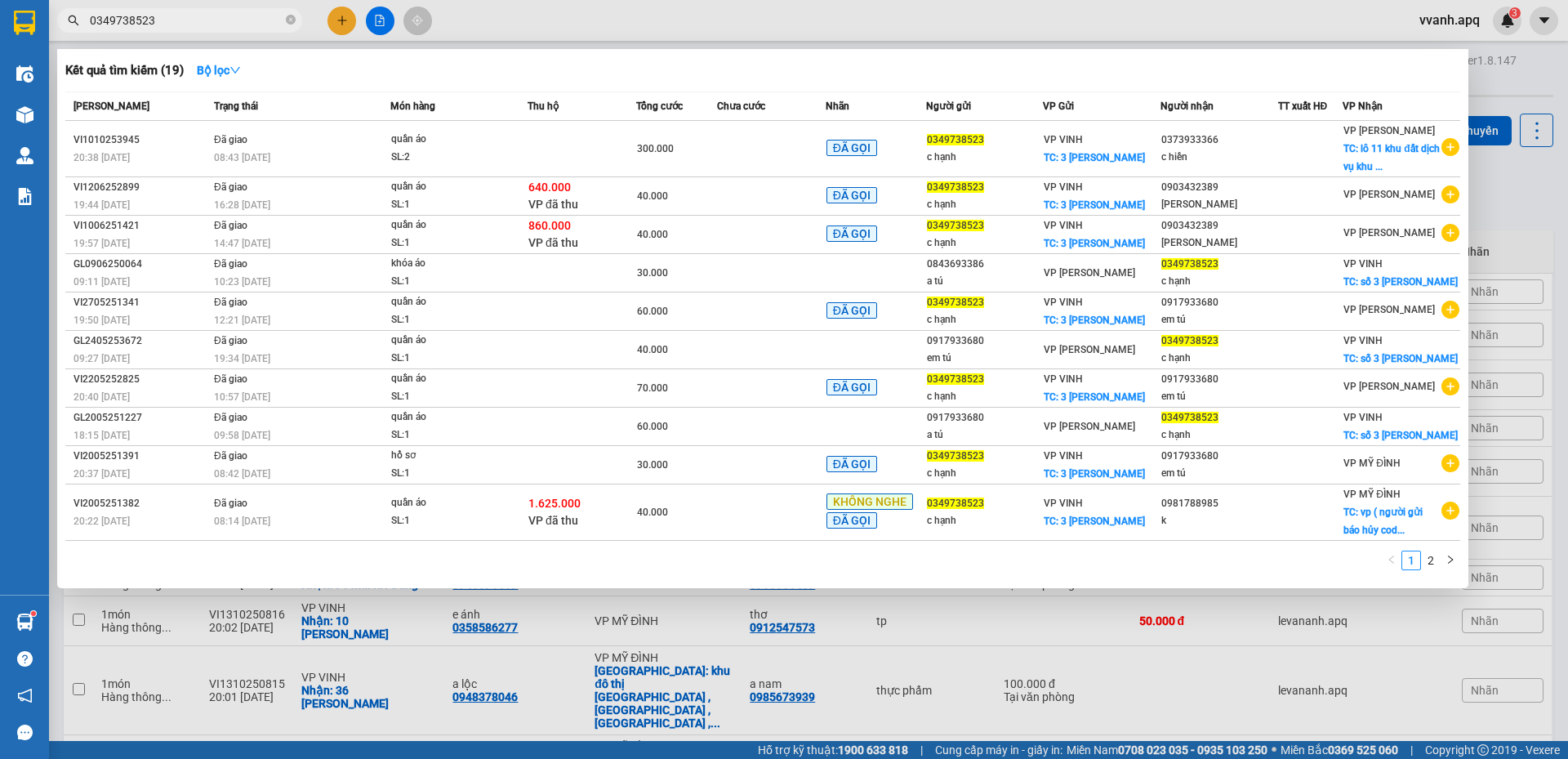
type input "0349738523"
click at [228, 26] on input "0349738523" at bounding box center [185, 21] width 192 height 18
click at [343, 17] on div at bounding box center [784, 380] width 1568 height 759
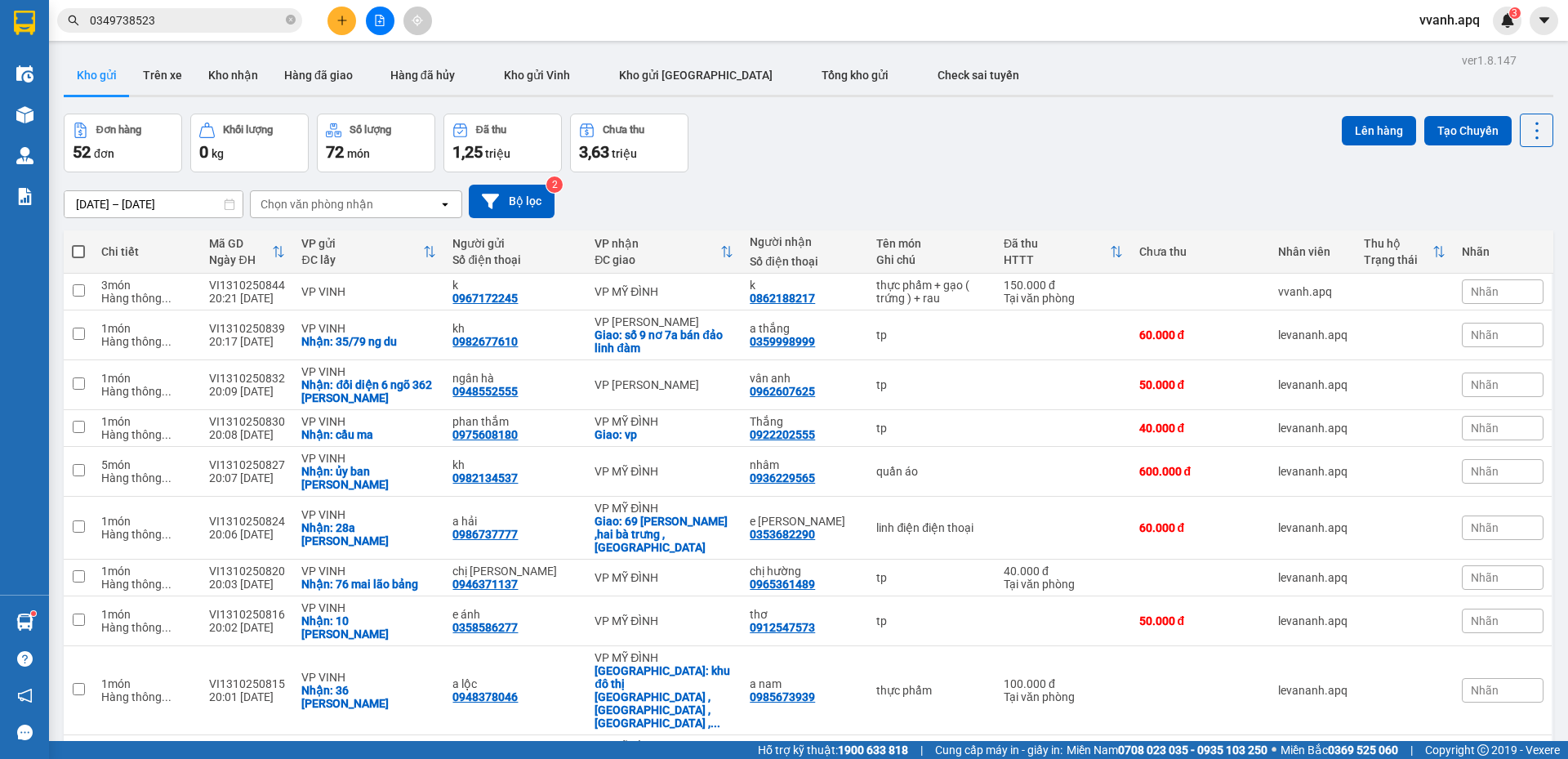
click at [343, 17] on icon "plus" at bounding box center [342, 20] width 12 height 12
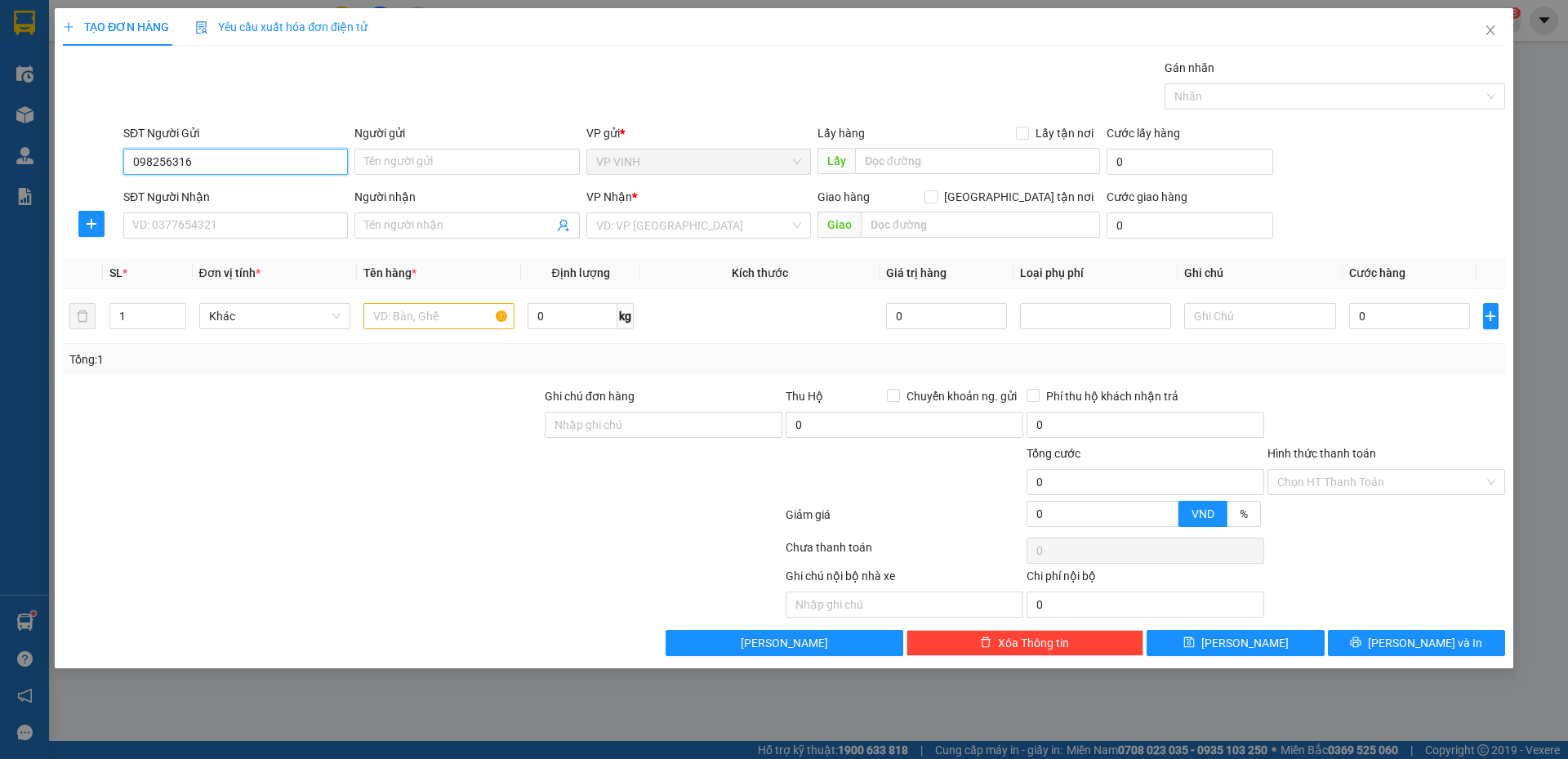
type input "0982563169"
click at [249, 194] on div "0982563169 - gì vân" at bounding box center [235, 194] width 205 height 18
type input "gì vân"
type input "0982563169"
click at [255, 231] on input "SĐT Người Nhận" at bounding box center [235, 225] width 225 height 26
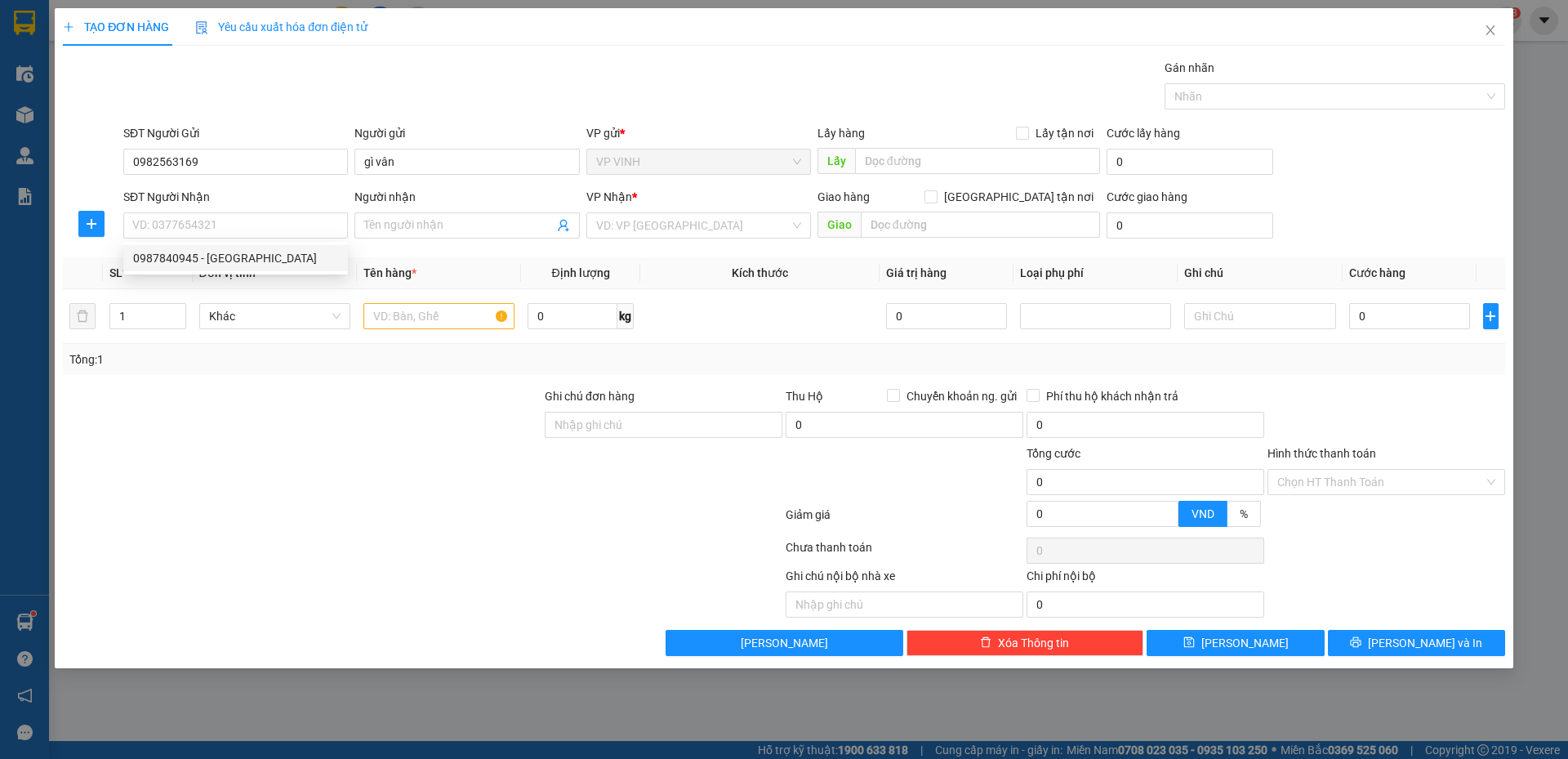
click at [267, 274] on div "0987840945 0987840945 - nho sơn" at bounding box center [235, 258] width 225 height 33
click at [256, 230] on input "SĐT Người Nhận" at bounding box center [235, 225] width 225 height 26
click at [252, 264] on div "0987840945 - nho sơn" at bounding box center [235, 258] width 205 height 18
type input "0987840945"
type input "nho sơn"
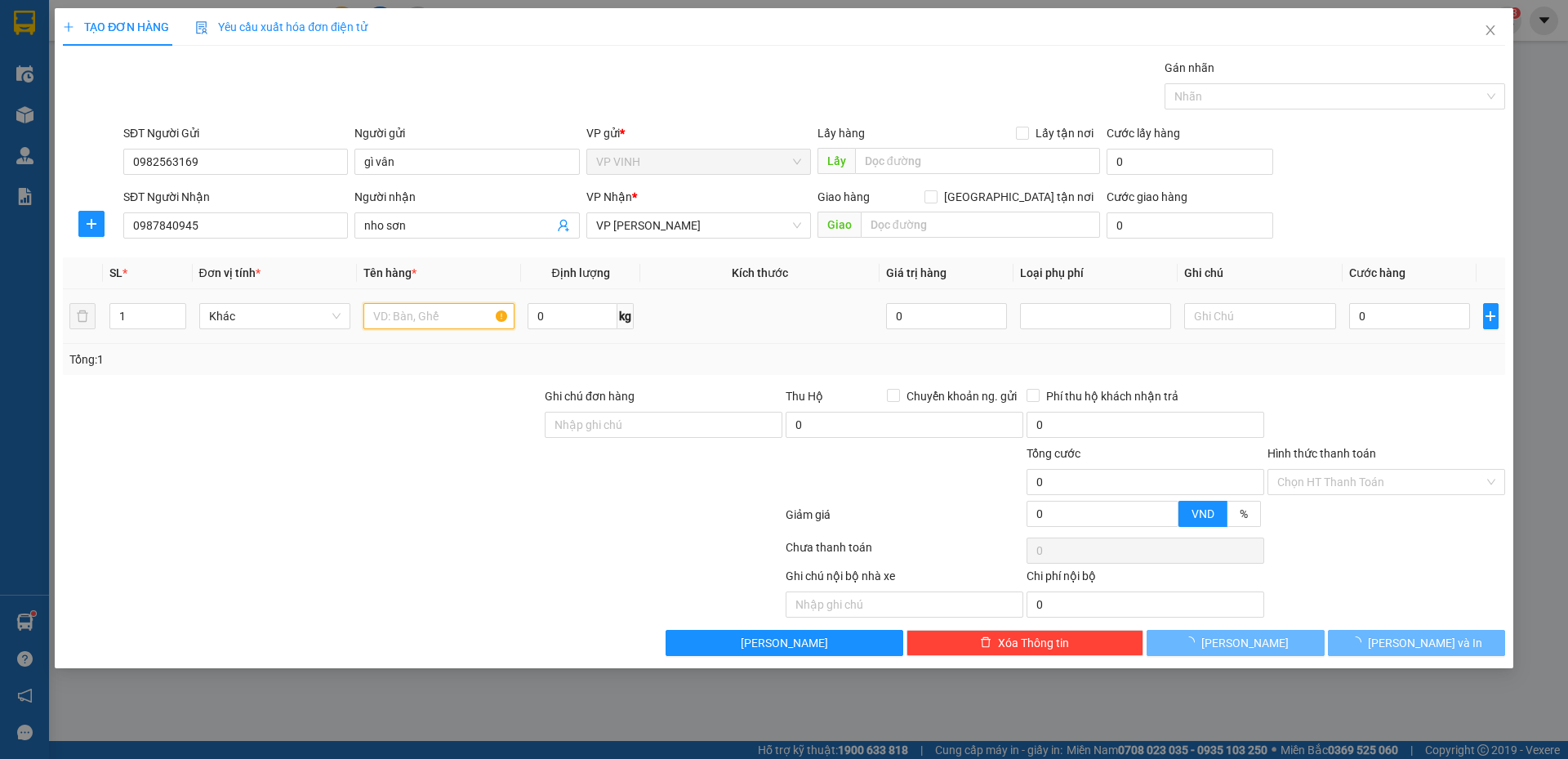
click at [417, 322] on input "text" at bounding box center [438, 315] width 151 height 26
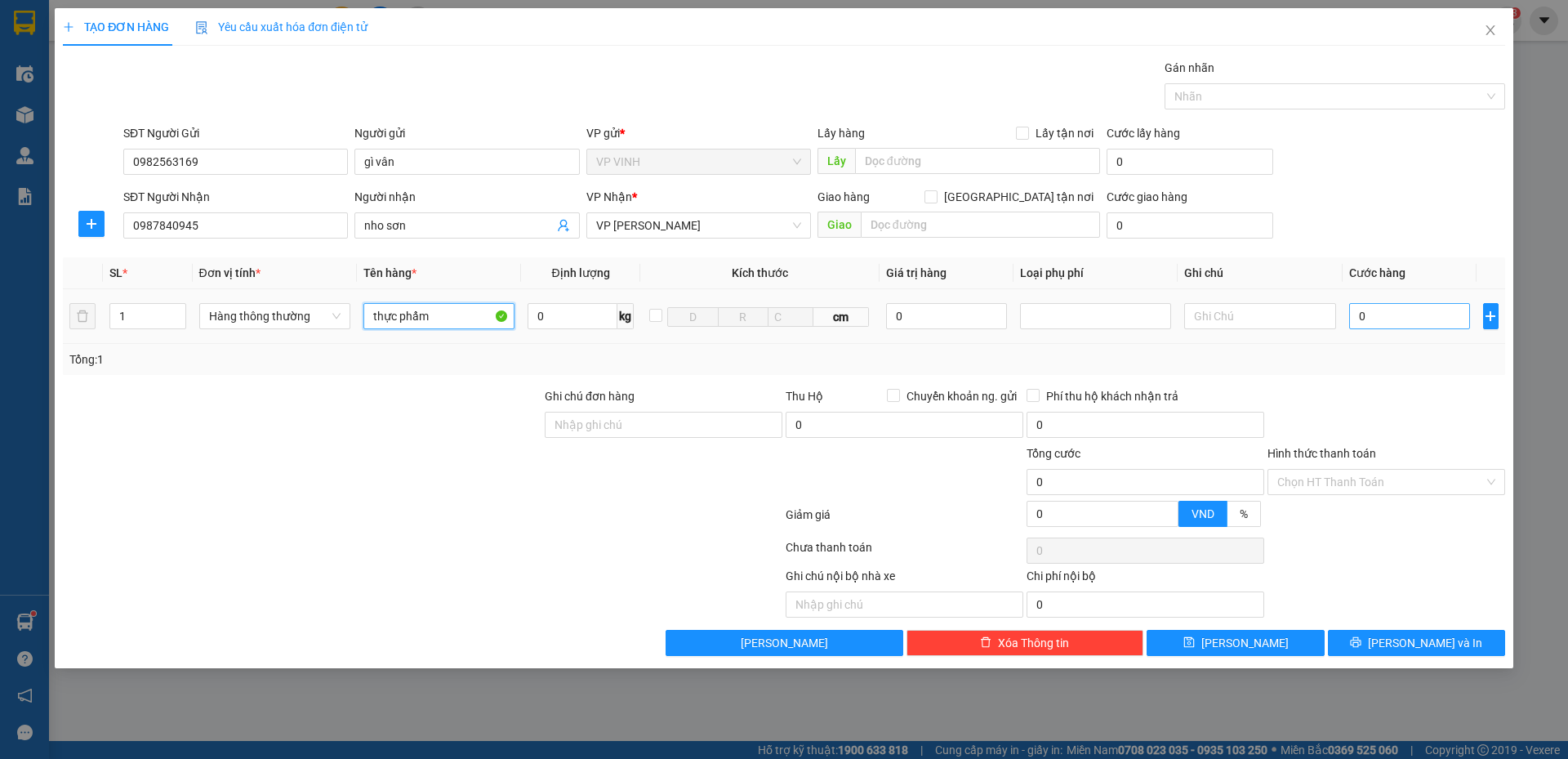
type input "thực phẩm"
click at [1387, 305] on input "0" at bounding box center [1410, 315] width 122 height 26
type input "5"
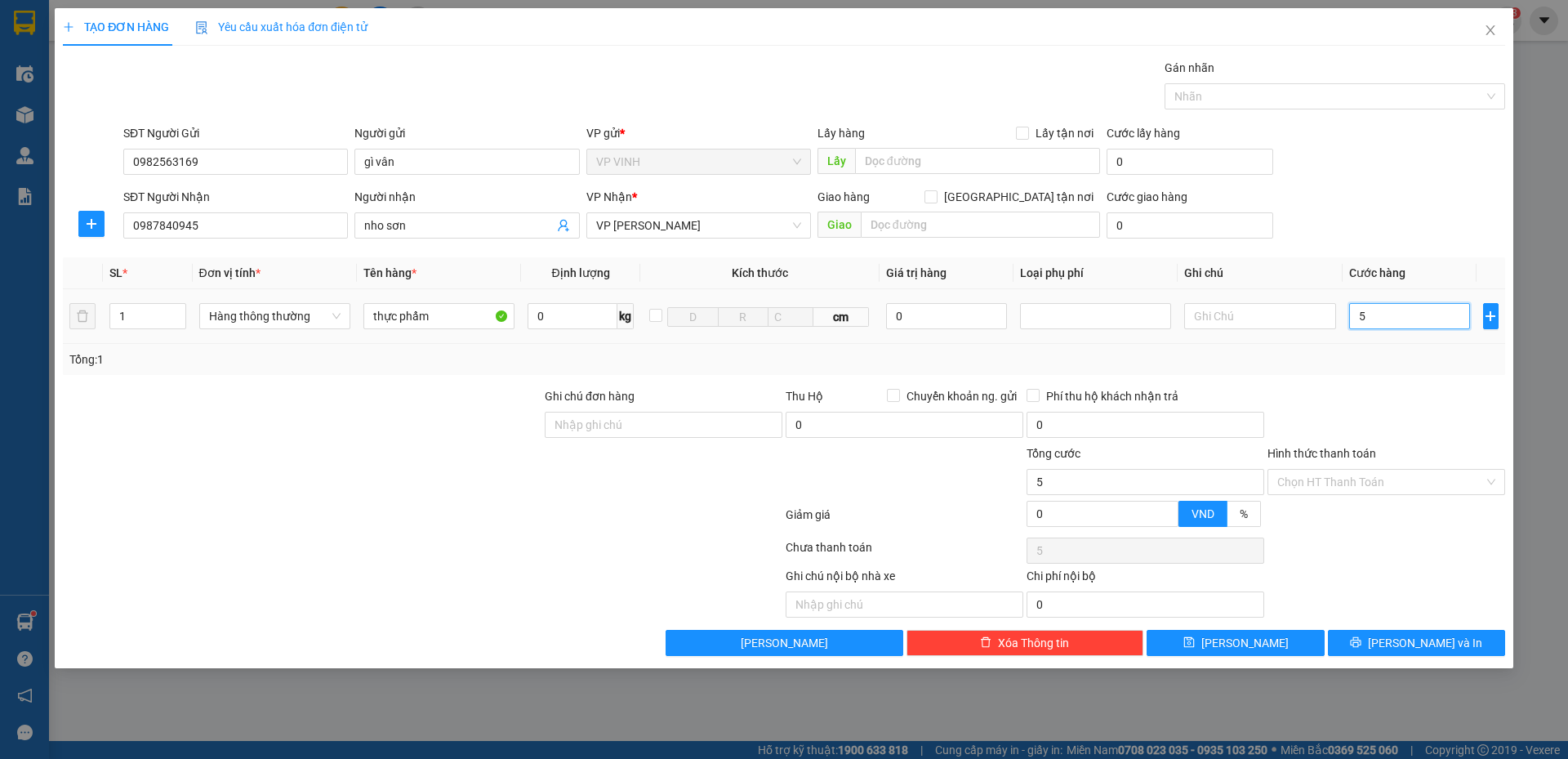
type input "50"
type input "50.000"
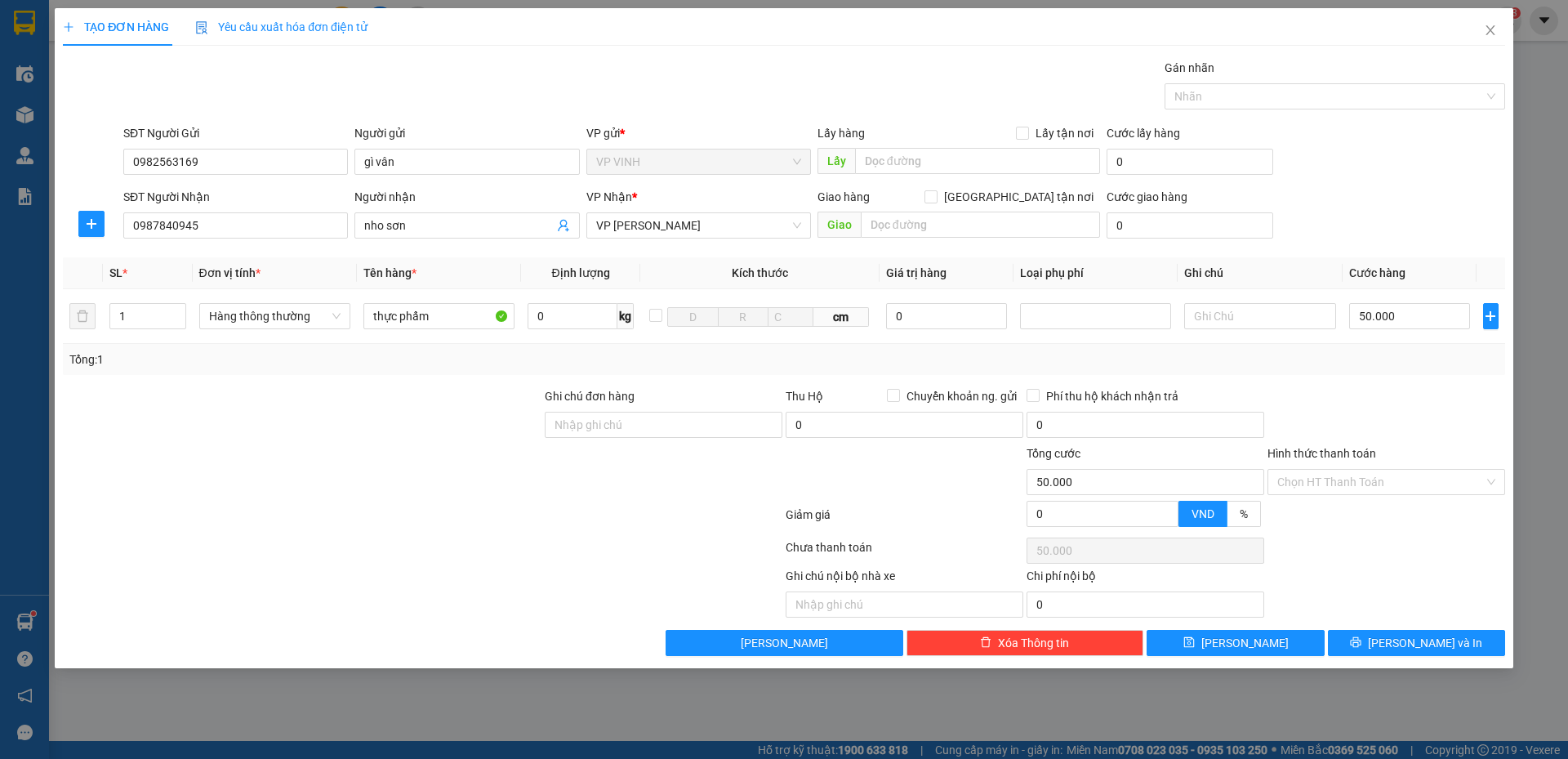
click at [1377, 398] on div at bounding box center [1386, 415] width 241 height 57
click at [1326, 480] on input "Hình thức thanh toán" at bounding box center [1380, 482] width 207 height 24
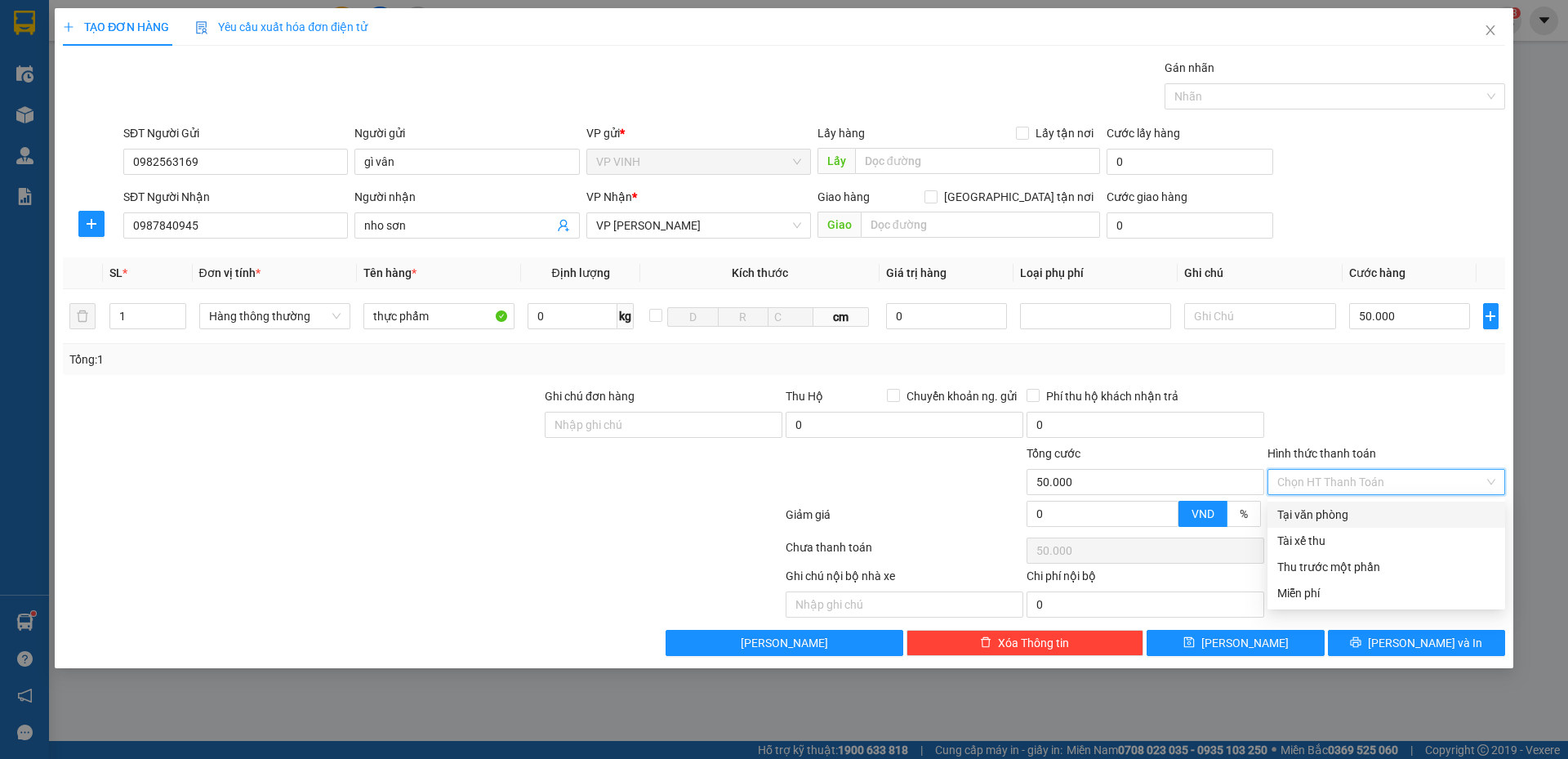
click at [1326, 505] on div "Tại văn phòng" at bounding box center [1385, 514] width 218 height 18
type input "0"
click at [1336, 426] on div at bounding box center [1386, 415] width 241 height 57
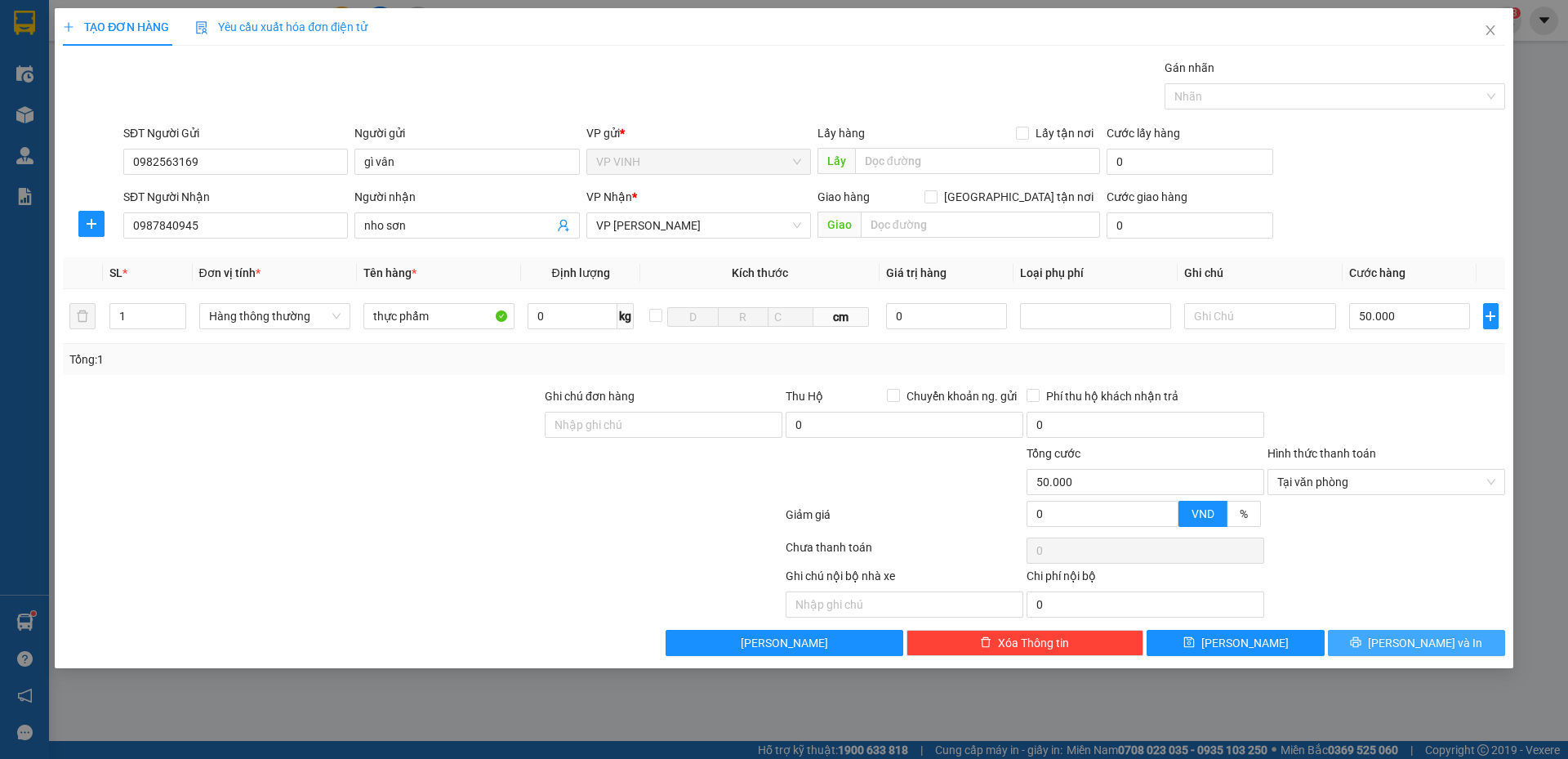
click at [1412, 642] on span "Lưu và In" at bounding box center [1425, 642] width 115 height 18
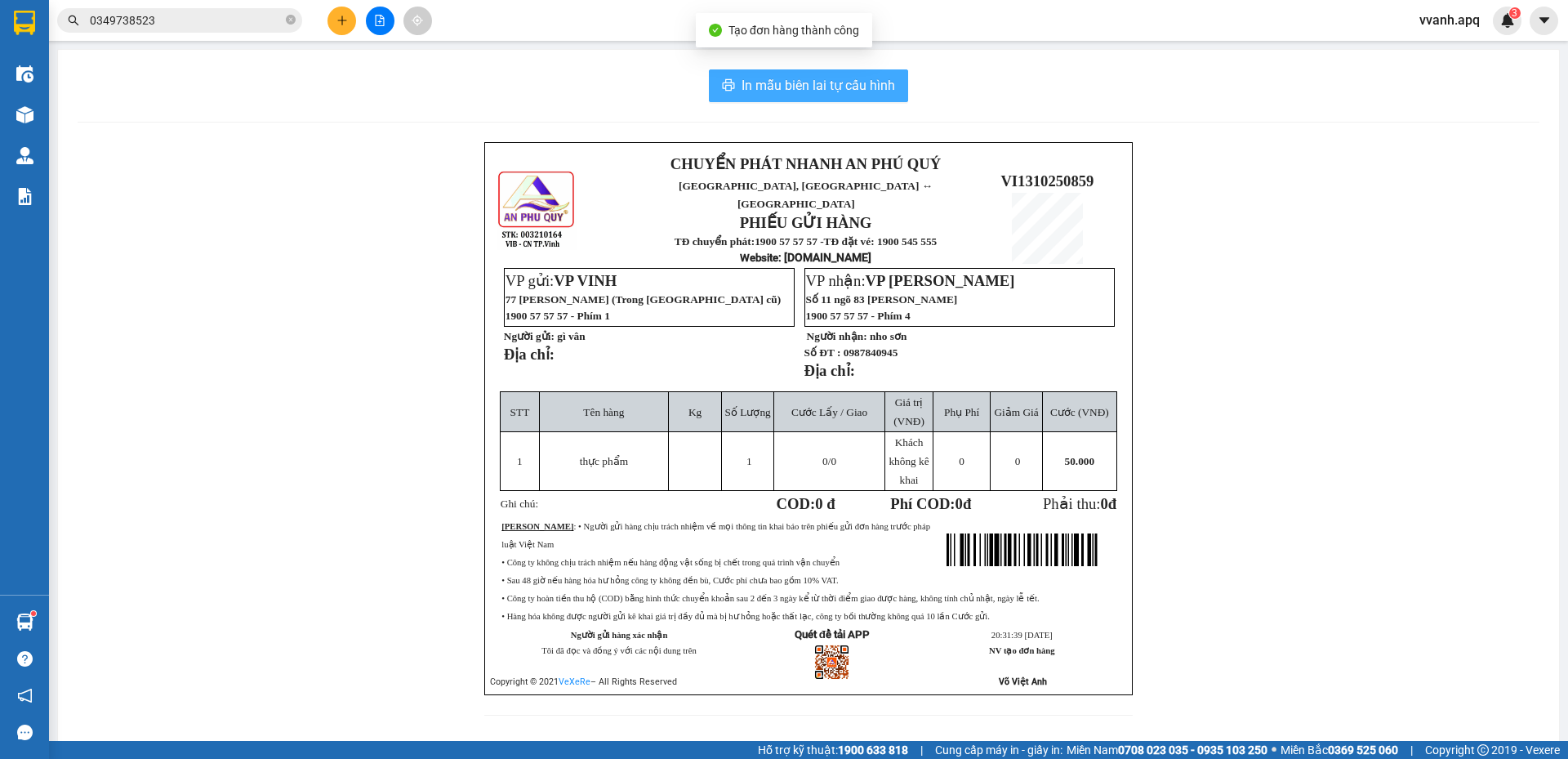
click at [800, 95] on span "In mẫu biên lai tự cấu hình" at bounding box center [819, 85] width 154 height 21
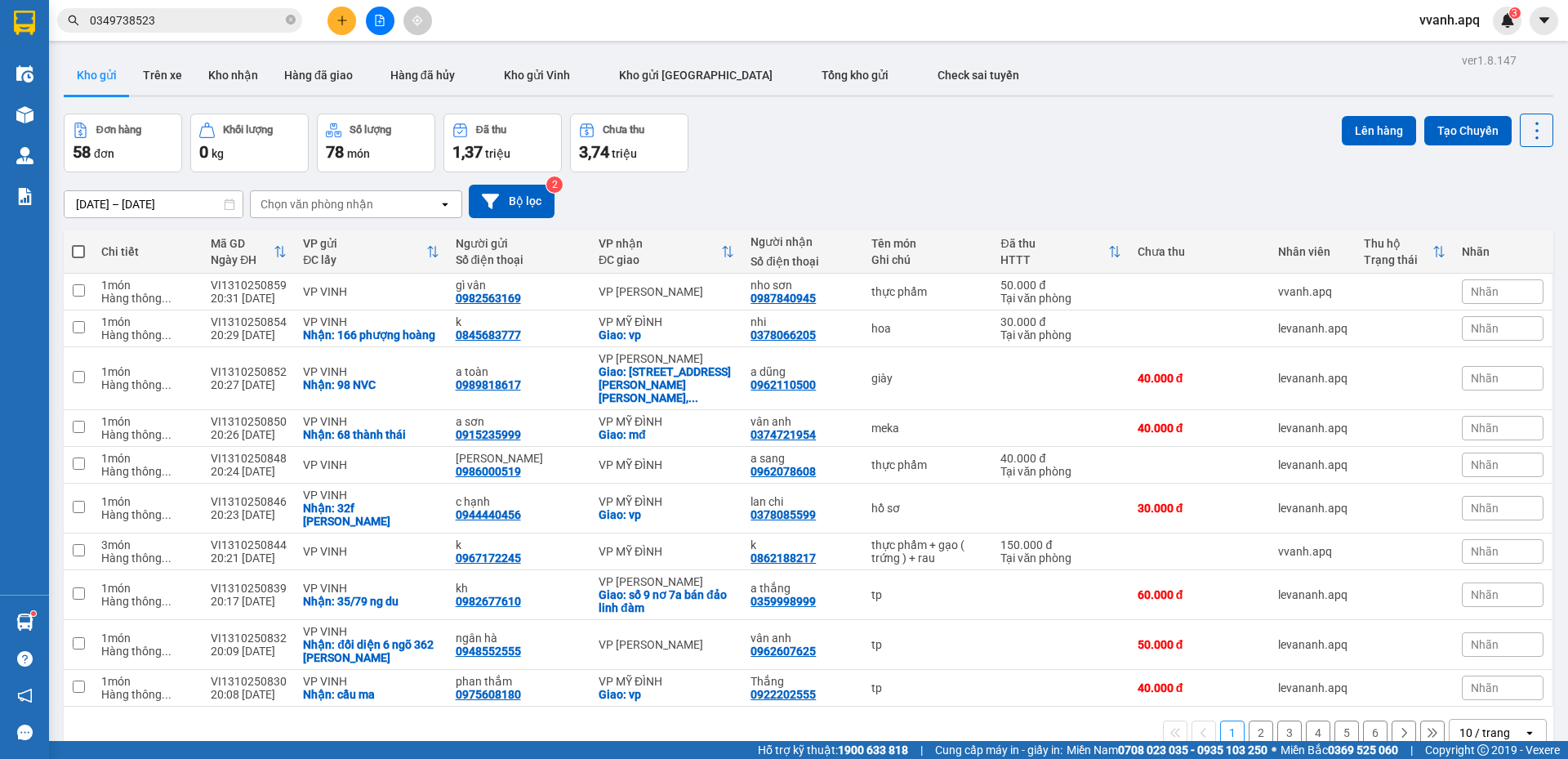
click at [209, 20] on input "0349738523" at bounding box center [185, 21] width 192 height 18
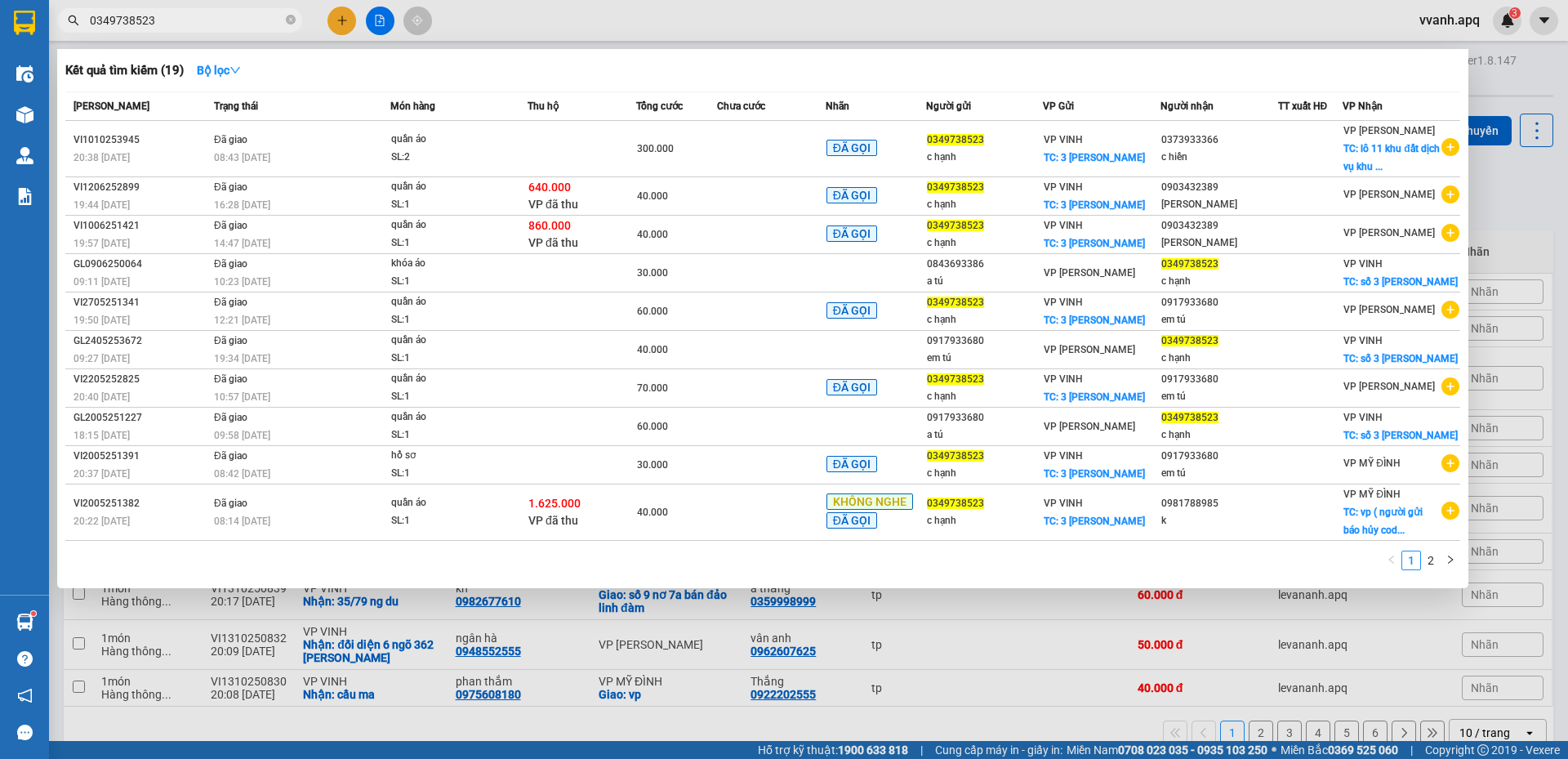
click at [209, 20] on input "0349738523" at bounding box center [185, 21] width 192 height 18
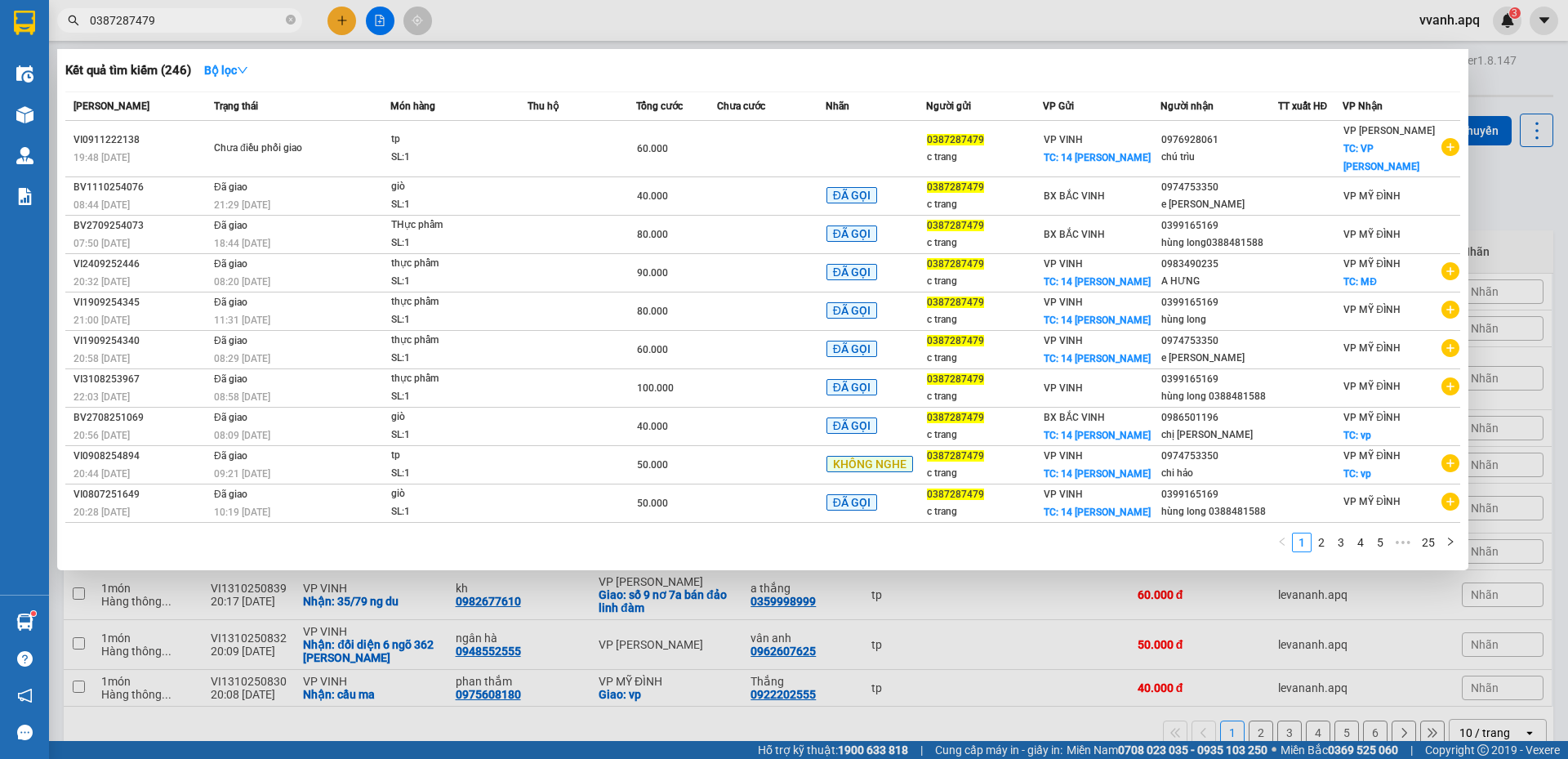
click at [216, 29] on input "0387287479" at bounding box center [185, 21] width 192 height 18
type input "0387287479"
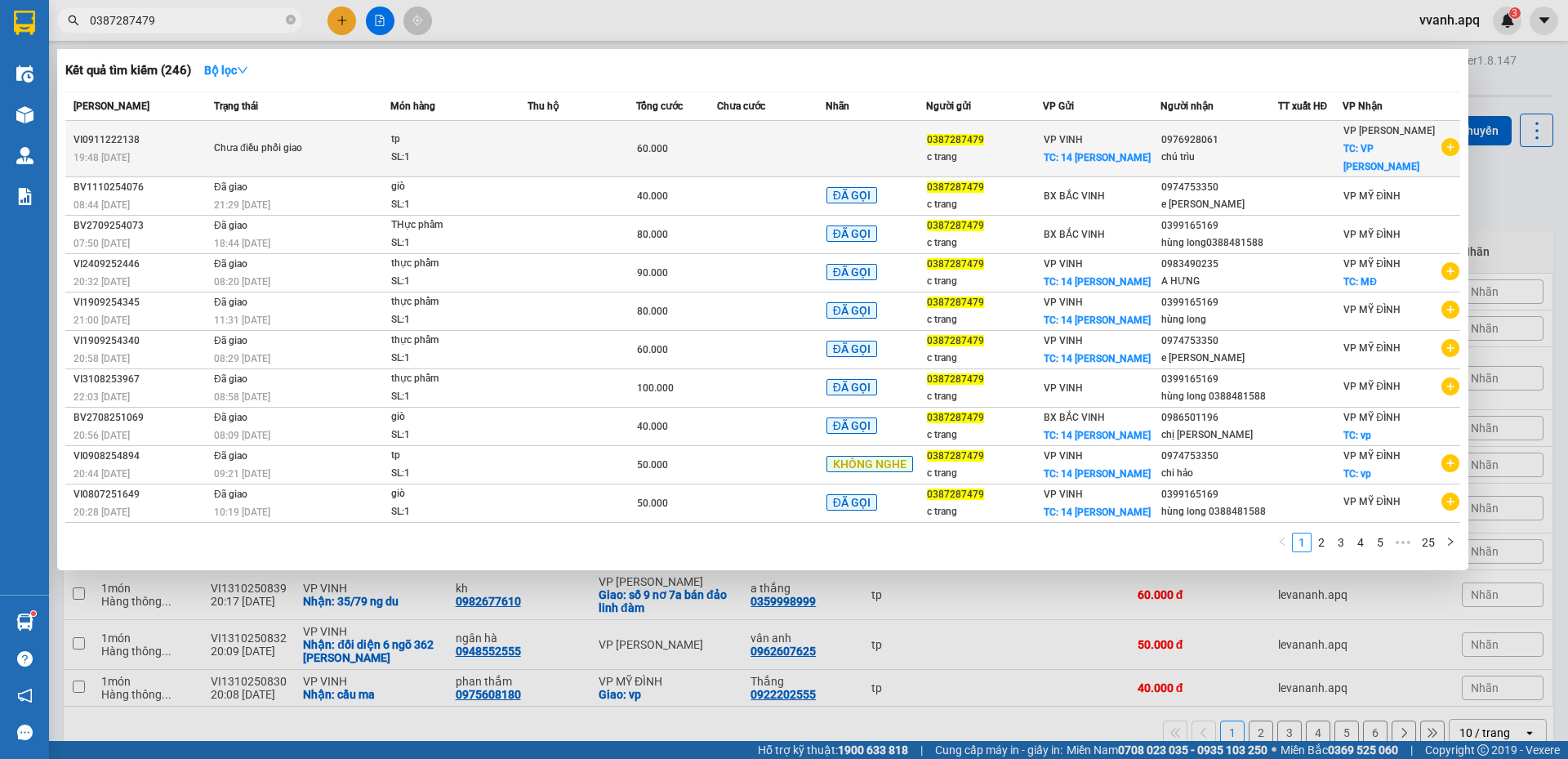
click at [482, 148] on div "SL: 1" at bounding box center [453, 157] width 123 height 18
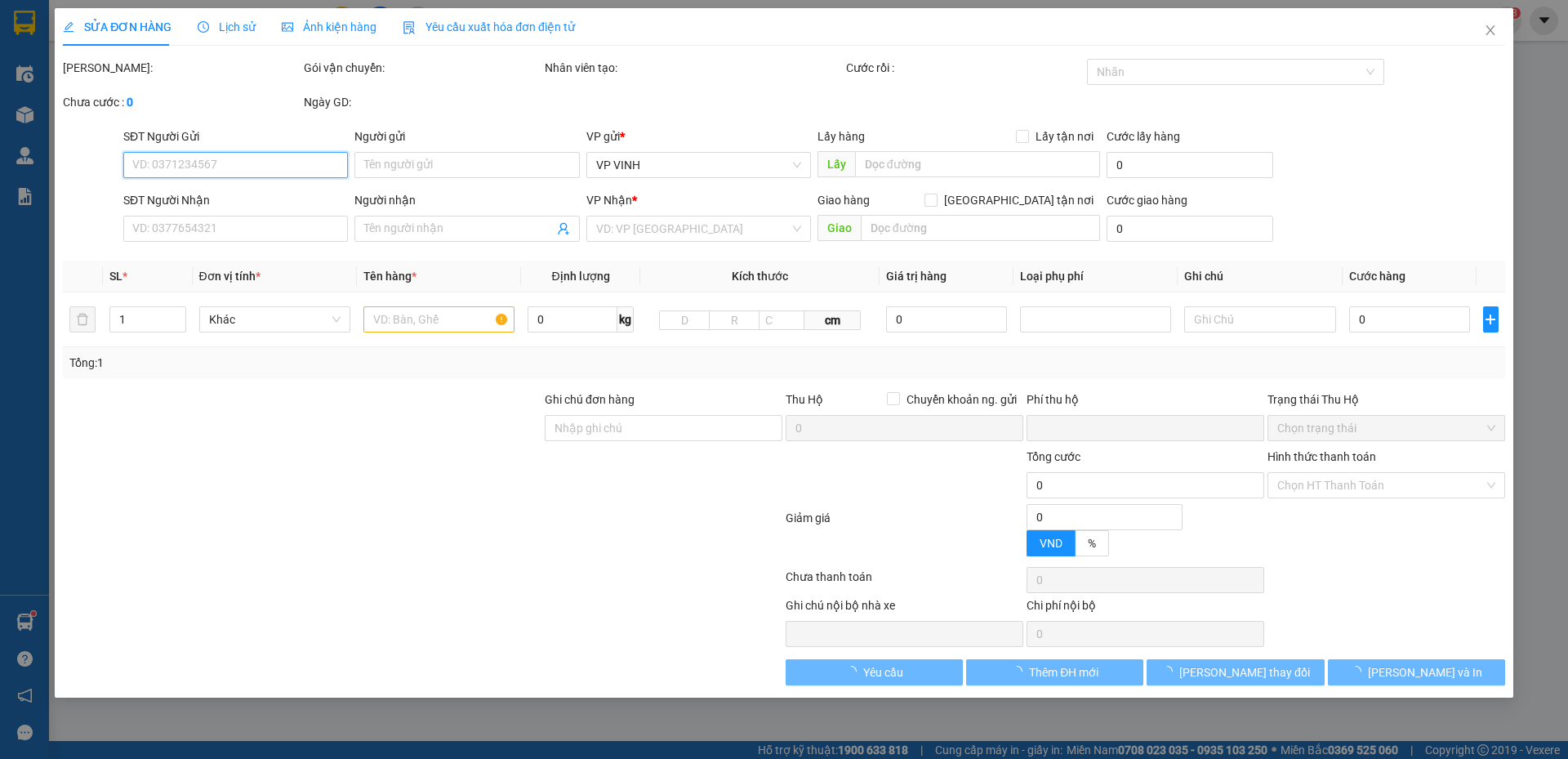
type input "0387287479"
type input "c trang"
checkbox input "true"
type input "14 bùi dương lịch"
type input "0976928061"
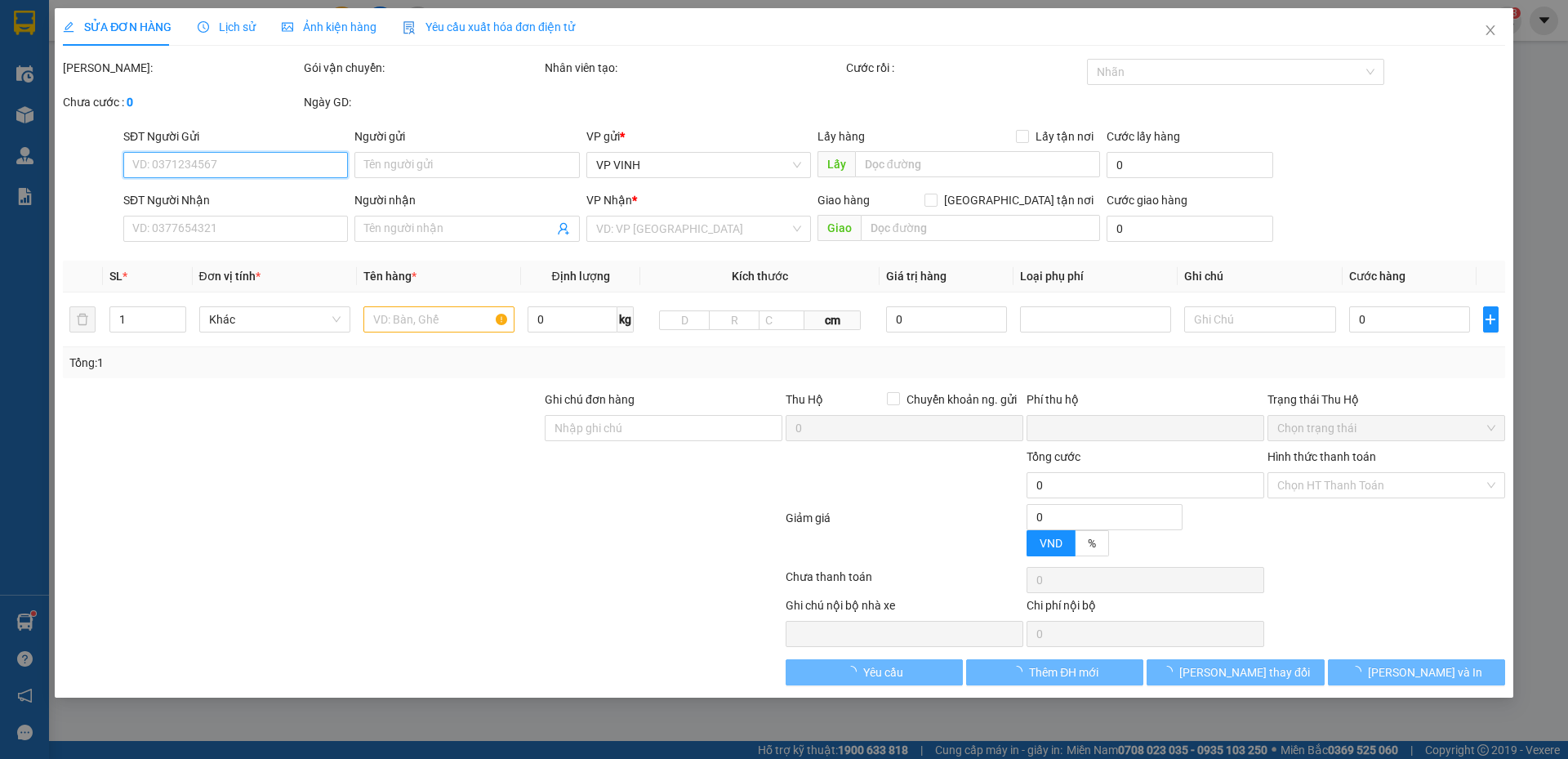
type input "chú trìu"
checkbox input "true"
type input "VP Ngọc Hồi"
type input "0"
type input "60.000"
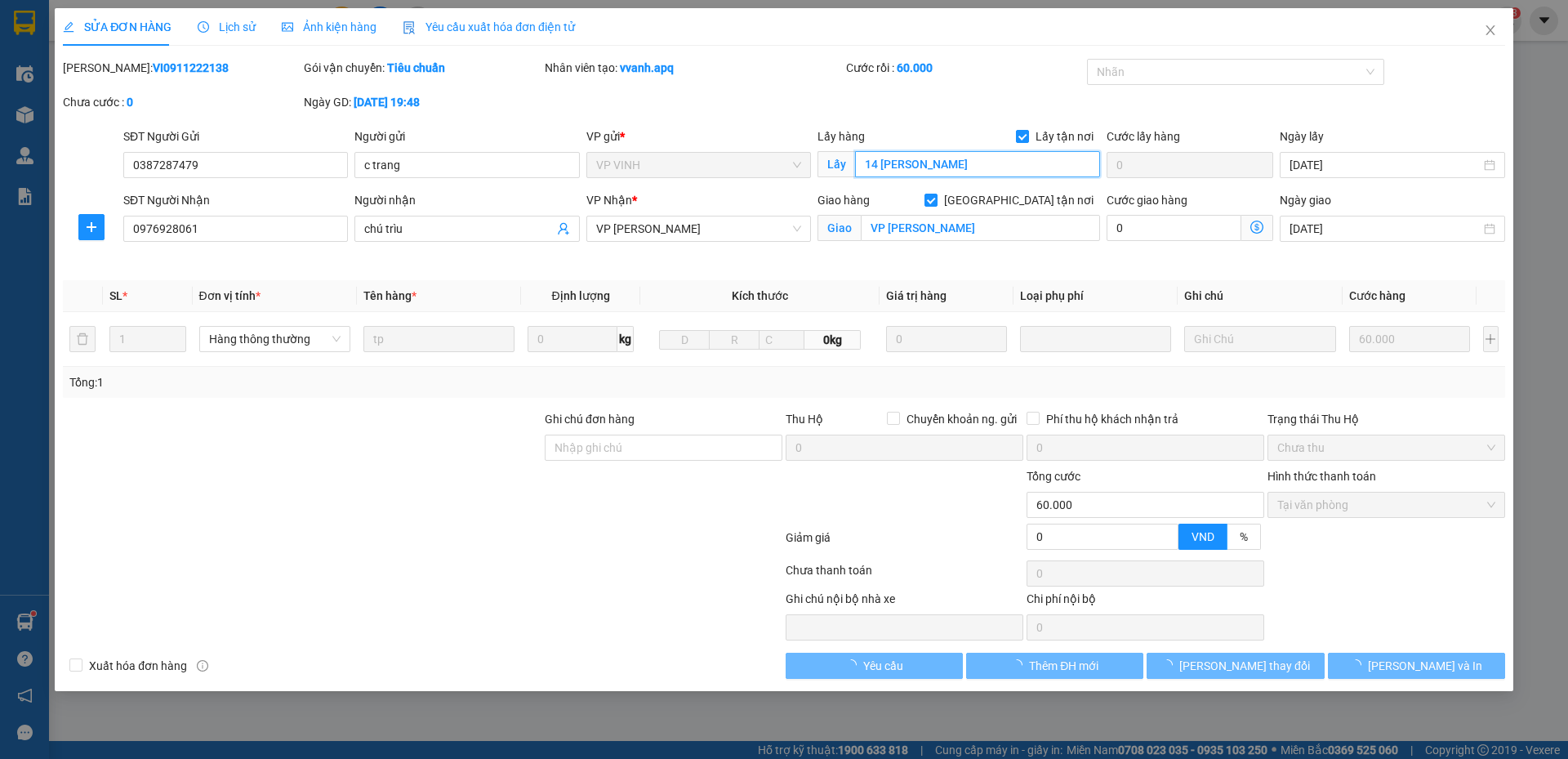
click at [911, 171] on input "14 bùi dương lịch" at bounding box center [977, 164] width 245 height 26
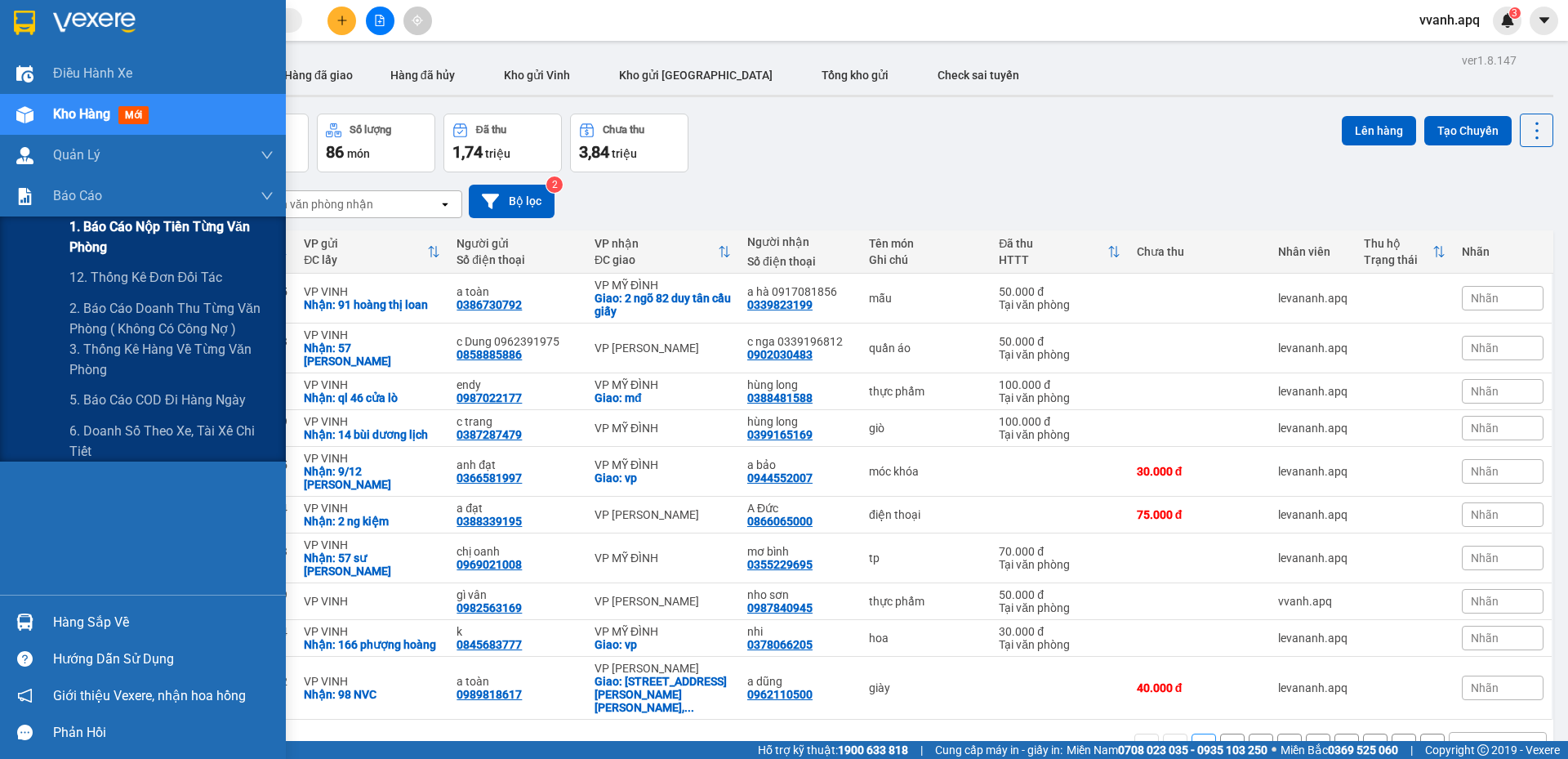
click at [124, 226] on span "1. Báo cáo nộp tiền từng văn phòng" at bounding box center [172, 236] width 204 height 41
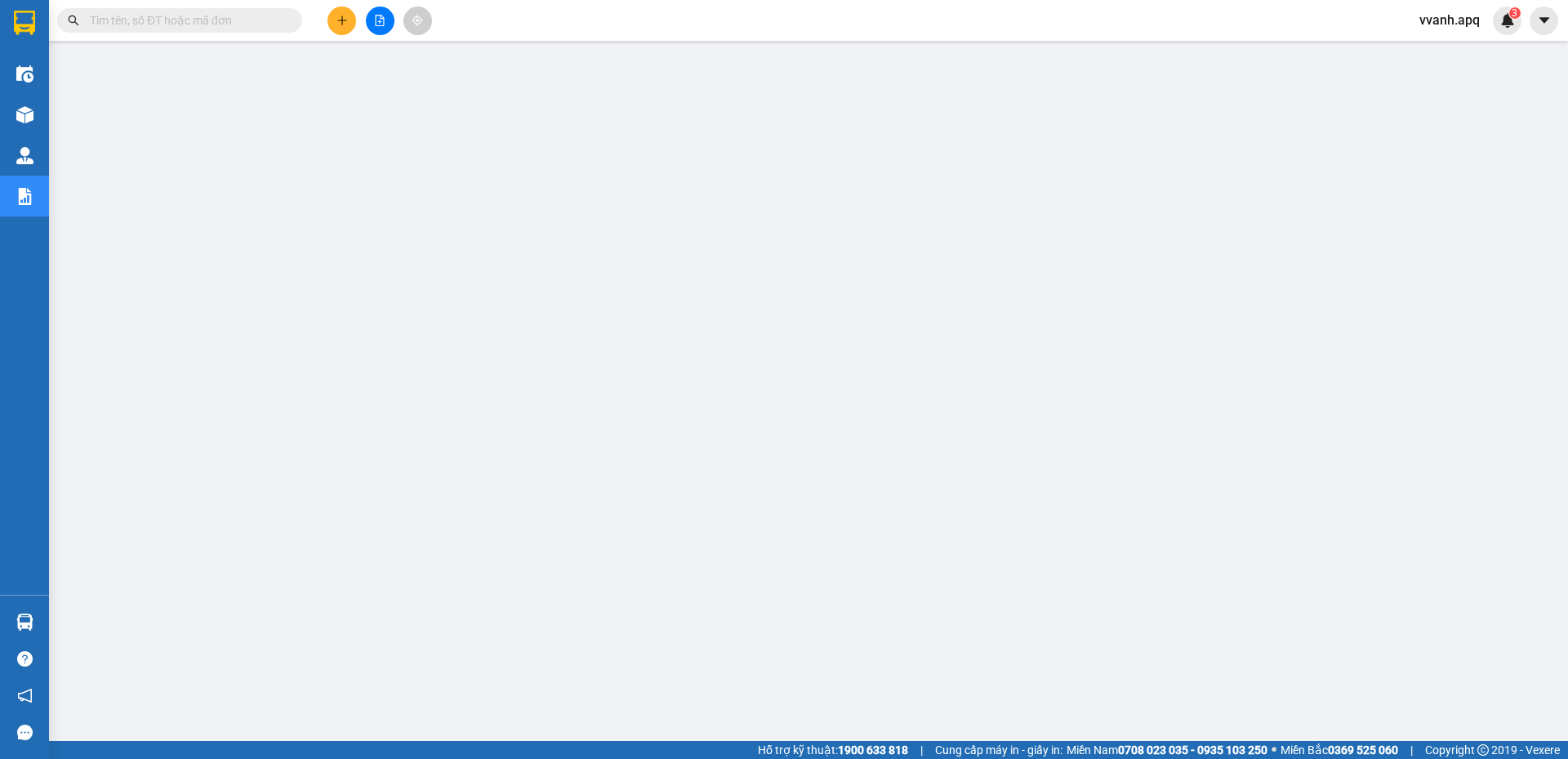
click at [1431, 17] on span "vvanh.apq" at bounding box center [1450, 20] width 87 height 21
click at [1448, 44] on span "Đăng xuất" at bounding box center [1467, 51] width 69 height 18
